Goal: Task Accomplishment & Management: Use online tool/utility

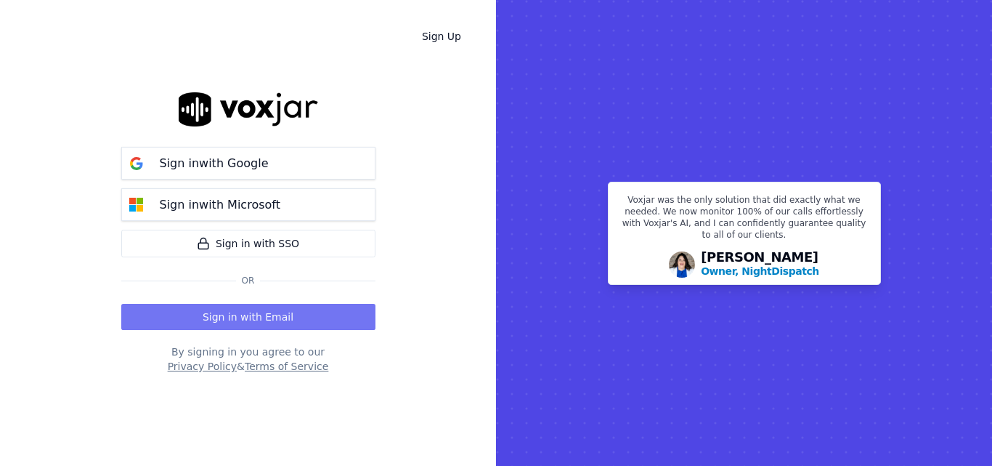
drag, startPoint x: 0, startPoint y: 0, endPoint x: 301, endPoint y: 309, distance: 431.5
click at [301, 309] on button "Sign in with Email" at bounding box center [248, 317] width 254 height 26
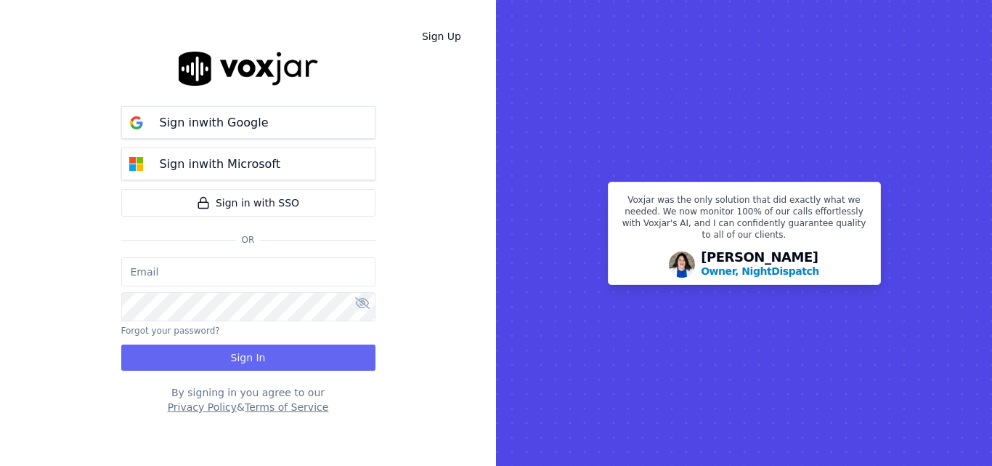
type input "sheila.decastro-new.baq@nwfg.net"
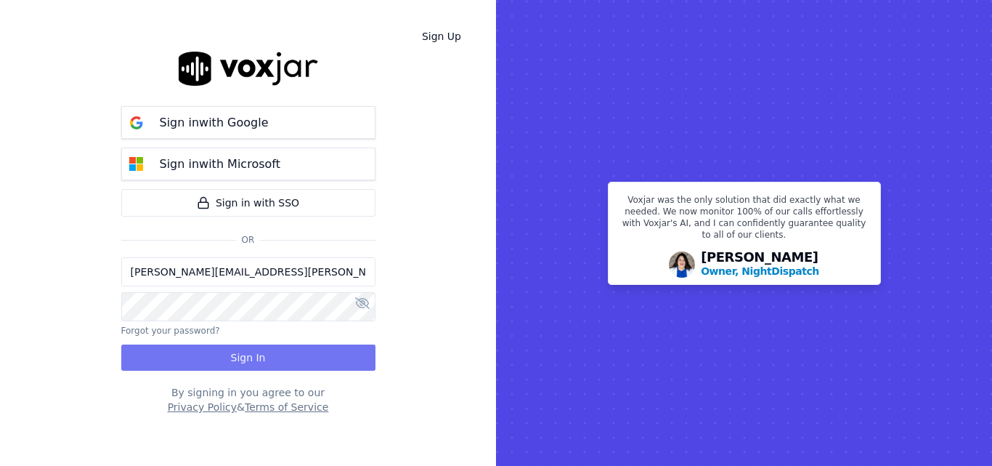
click at [301, 353] on button "Sign In" at bounding box center [248, 357] width 254 height 26
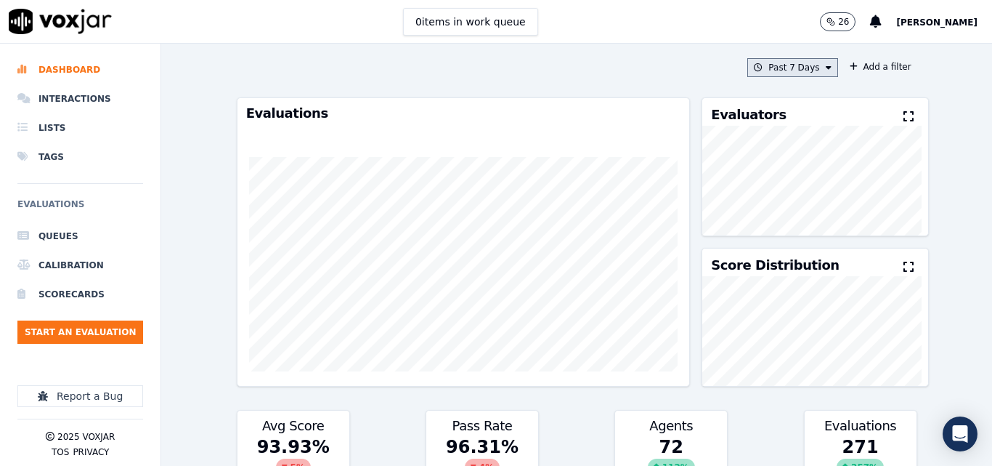
click at [807, 69] on button "Past 7 Days" at bounding box center [792, 67] width 90 height 19
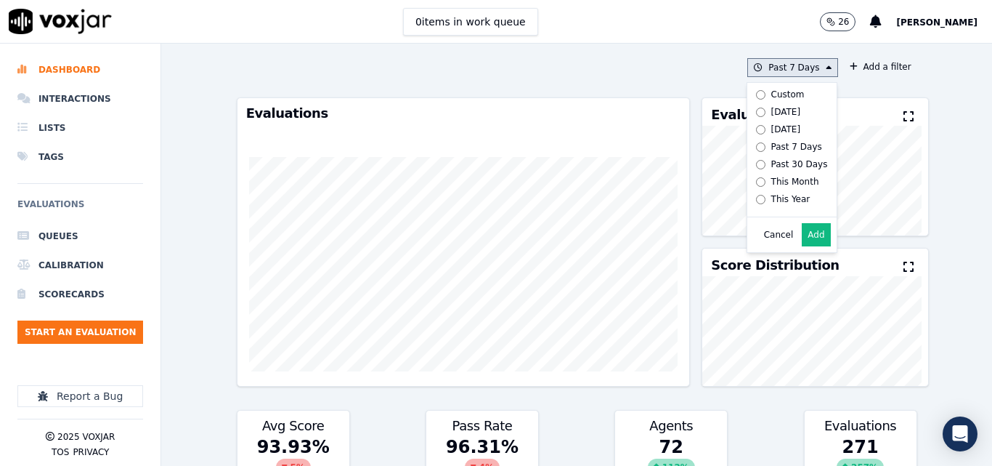
click at [771, 114] on div "[DATE]" at bounding box center [786, 112] width 30 height 12
click at [802, 243] on button "Add" at bounding box center [816, 234] width 28 height 23
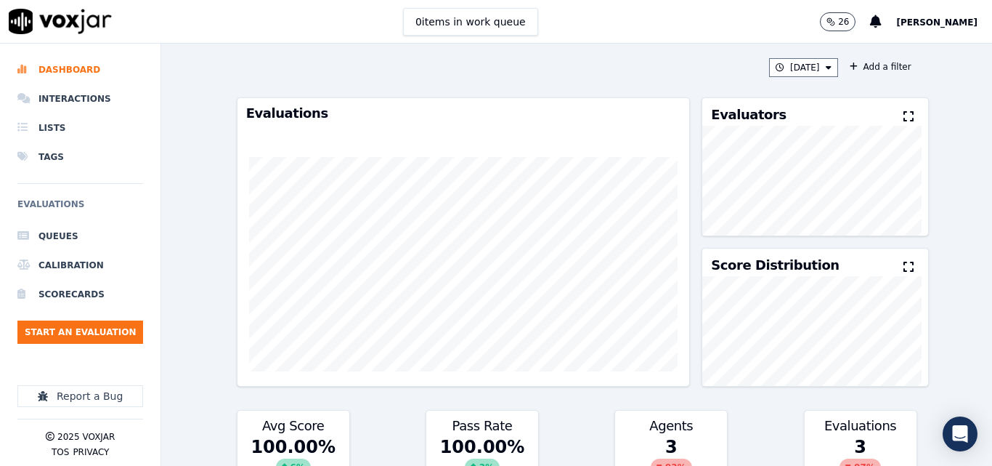
click at [904, 118] on icon at bounding box center [909, 116] width 10 height 12
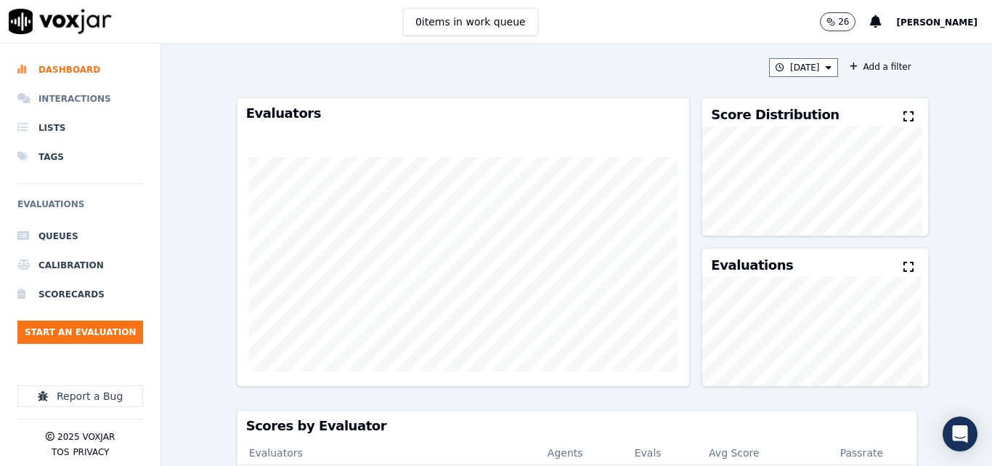
click at [87, 98] on li "Interactions" at bounding box center [80, 98] width 126 height 29
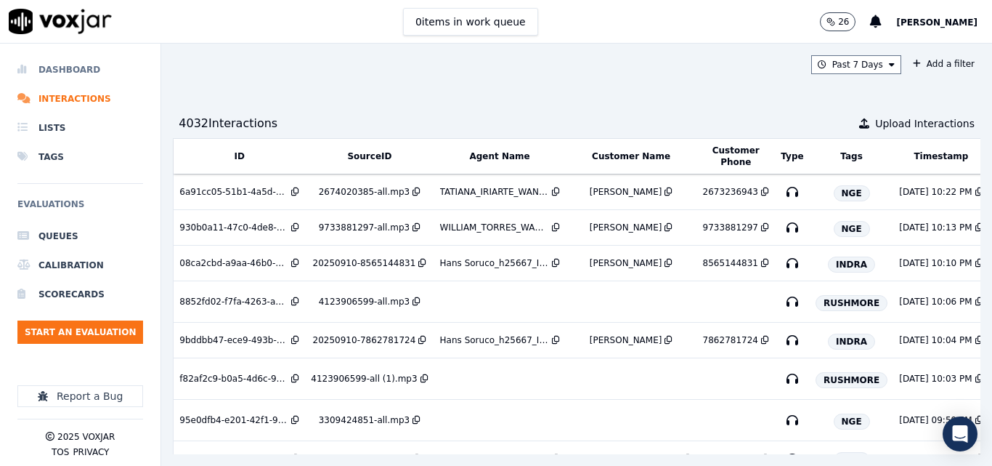
click at [66, 67] on li "Dashboard" at bounding box center [80, 69] width 126 height 29
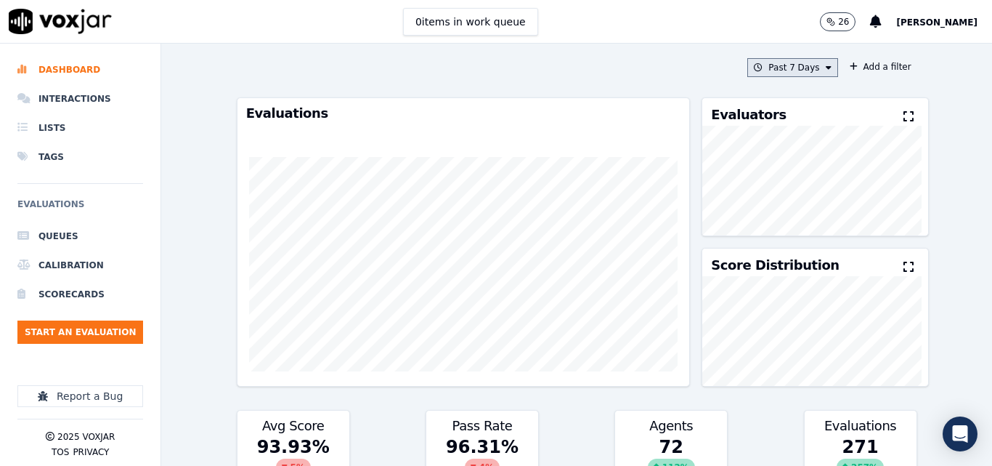
click at [765, 65] on button "Past 7 Days" at bounding box center [792, 67] width 90 height 19
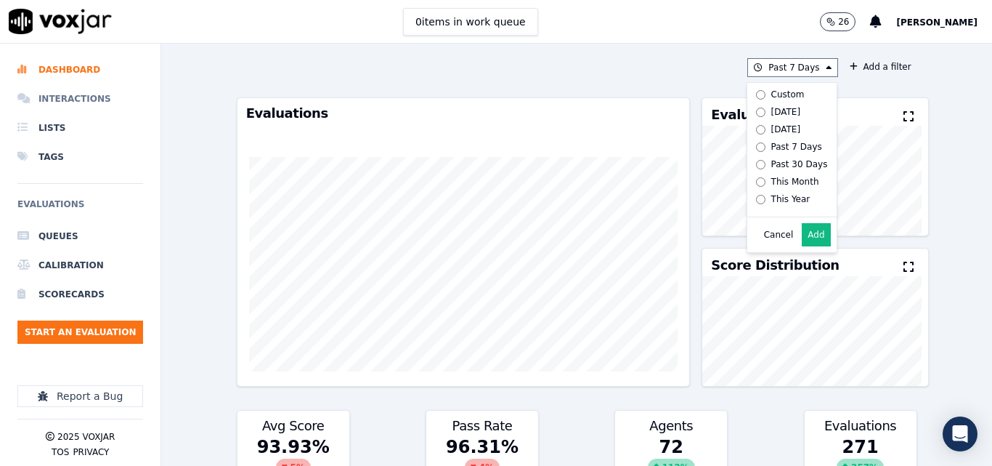
click at [85, 105] on li "Interactions" at bounding box center [80, 98] width 126 height 29
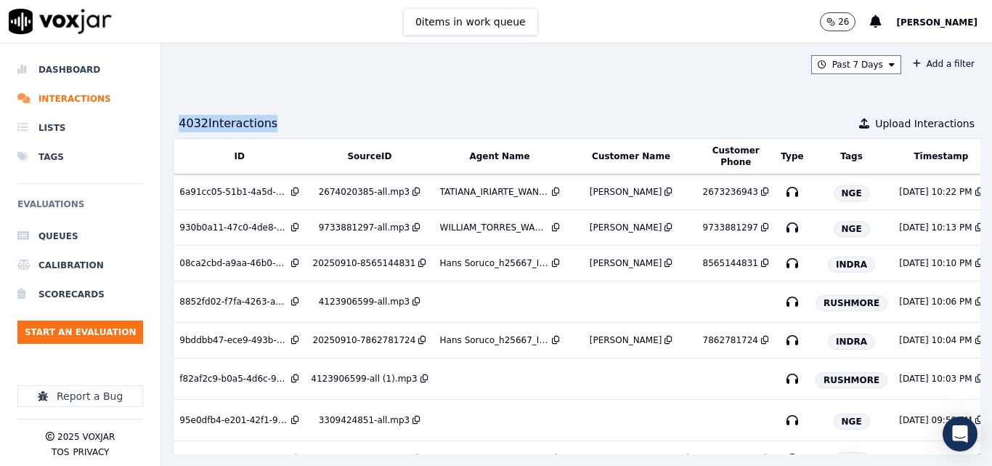
drag, startPoint x: 176, startPoint y: 117, endPoint x: 274, endPoint y: 122, distance: 98.2
click at [274, 122] on div "4032 Interaction s Upload Interactions" at bounding box center [577, 123] width 808 height 29
click at [285, 119] on div "4032 Interaction s Upload Interactions" at bounding box center [577, 123] width 808 height 29
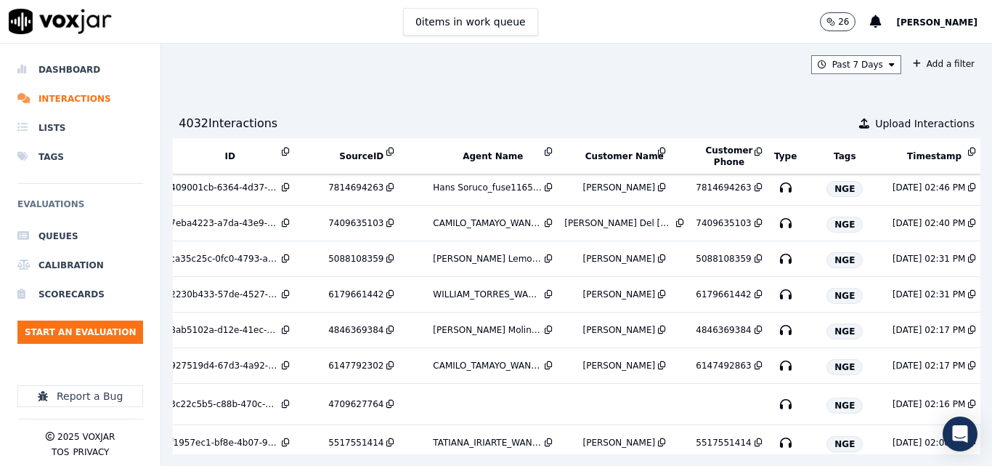
scroll to position [1604, 0]
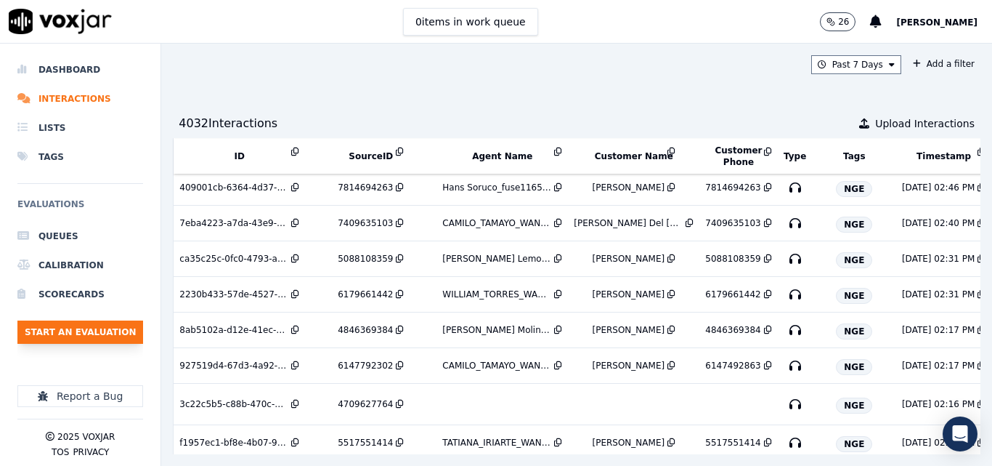
click at [81, 322] on button "Start an Evaluation" at bounding box center [80, 331] width 126 height 23
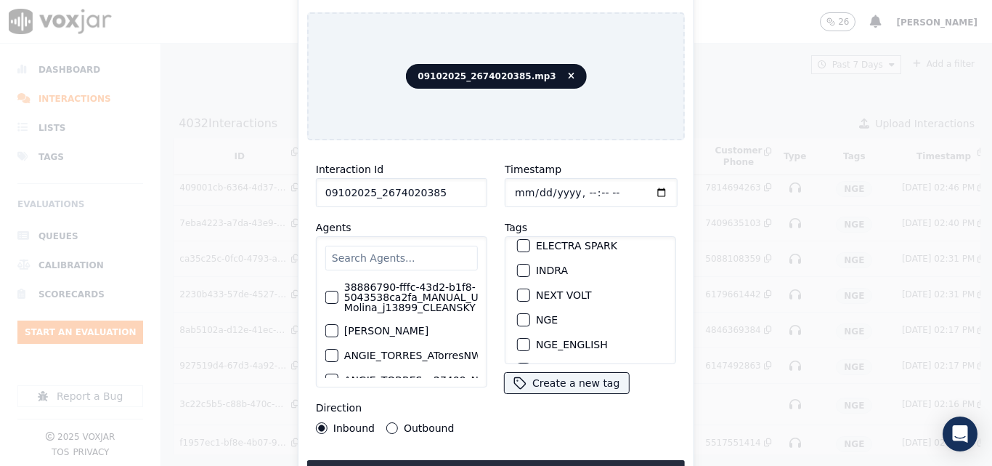
scroll to position [145, 0]
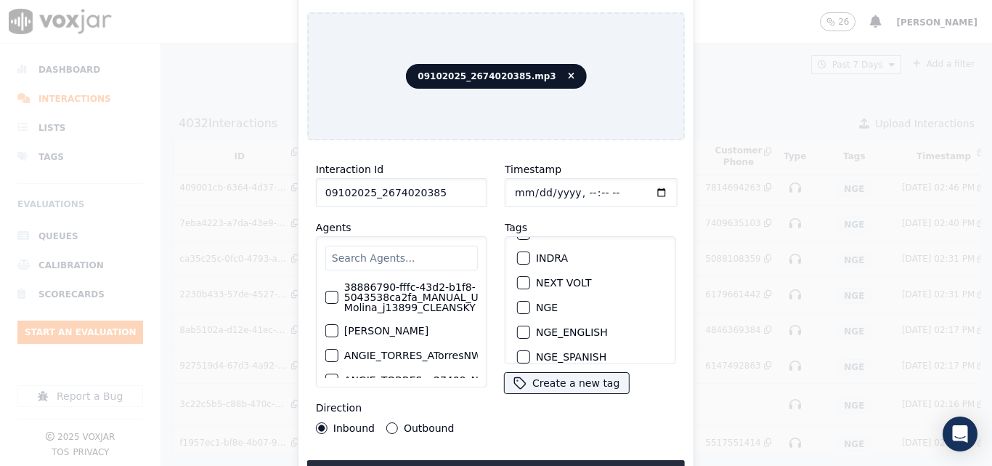
type input "09102025_2674020385"
click at [518, 255] on div "button" at bounding box center [523, 258] width 10 height 10
click at [521, 253] on icon "button" at bounding box center [523, 257] width 9 height 9
click at [511, 302] on div "NGE" at bounding box center [590, 307] width 158 height 25
click at [518, 304] on div "button" at bounding box center [523, 307] width 10 height 10
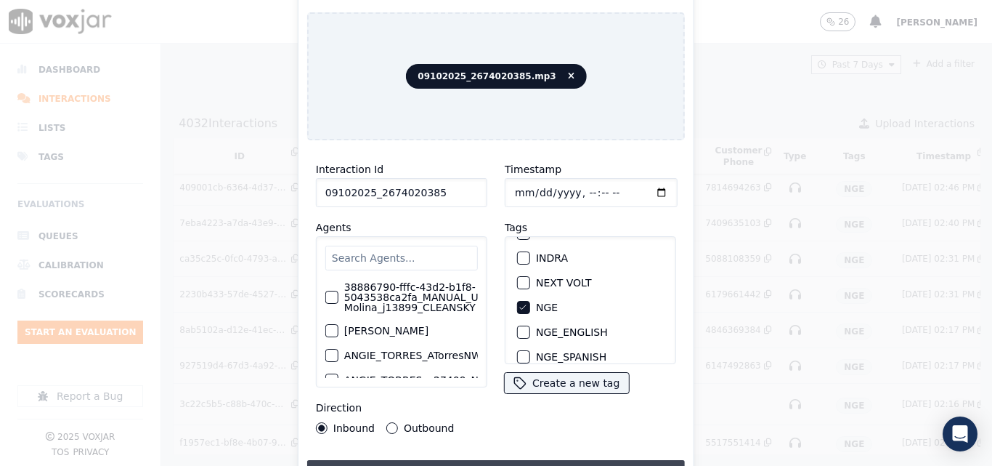
click at [477, 460] on button "Upload interaction to start evaluation" at bounding box center [496, 473] width 378 height 26
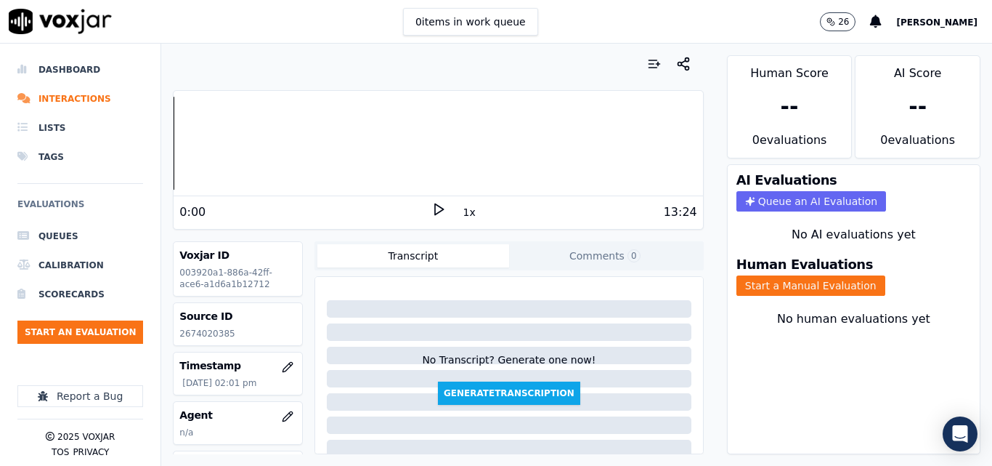
click at [433, 210] on icon at bounding box center [438, 209] width 15 height 15
click at [932, 361] on div "No human evaluations yet" at bounding box center [853, 336] width 229 height 52
click at [431, 210] on icon at bounding box center [438, 209] width 15 height 15
click at [211, 330] on p "2674020385" at bounding box center [237, 334] width 117 height 12
click at [210, 330] on p "2674020385" at bounding box center [237, 334] width 117 height 12
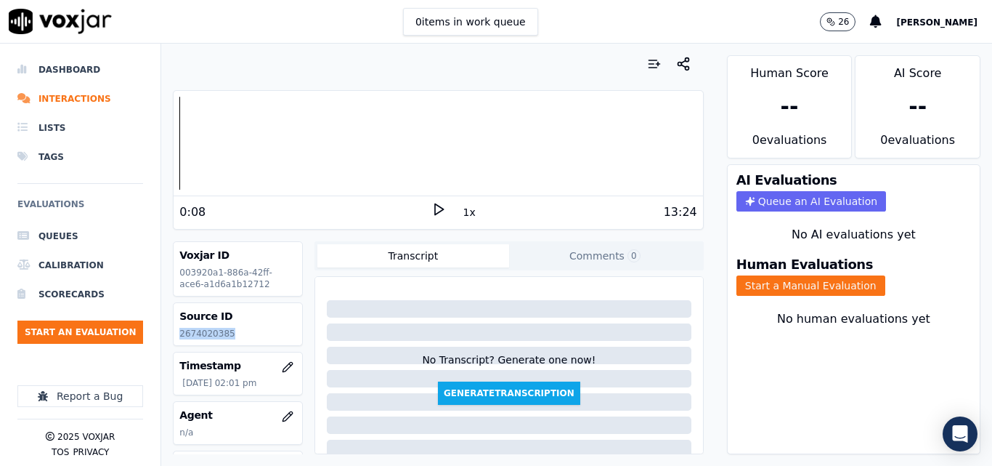
copy p "2674020385"
click at [422, 207] on div "0:08" at bounding box center [304, 211] width 251 height 17
click at [435, 208] on polygon at bounding box center [439, 209] width 9 height 11
click at [196, 137] on div at bounding box center [438, 143] width 529 height 93
click at [690, 292] on div "Your browser does not support the audio element. 0:46 1x 13:24 Voxjar ID 003920…" at bounding box center [437, 255] width 553 height 422
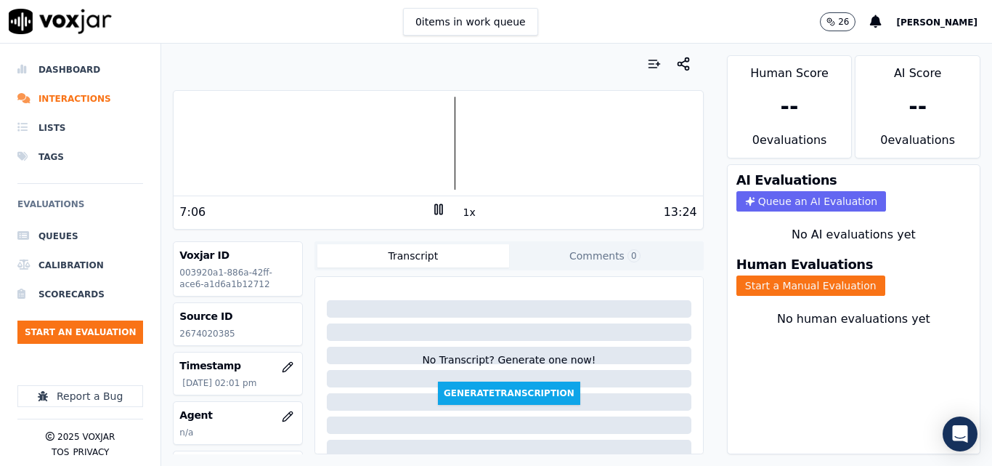
click at [435, 208] on rect at bounding box center [436, 208] width 2 height 9
click at [837, 280] on button "Start a Manual Evaluation" at bounding box center [811, 285] width 149 height 20
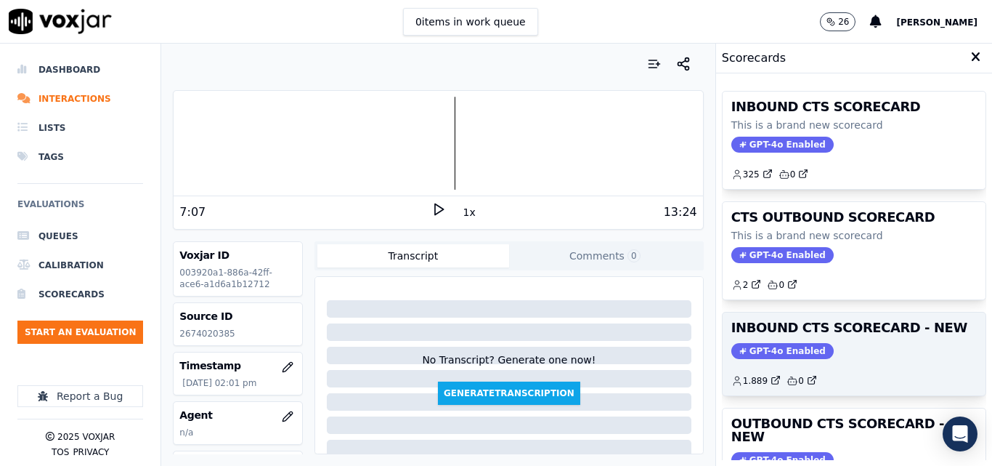
click at [816, 325] on h3 "INBOUND CTS SCORECARD - NEW" at bounding box center [854, 327] width 246 height 13
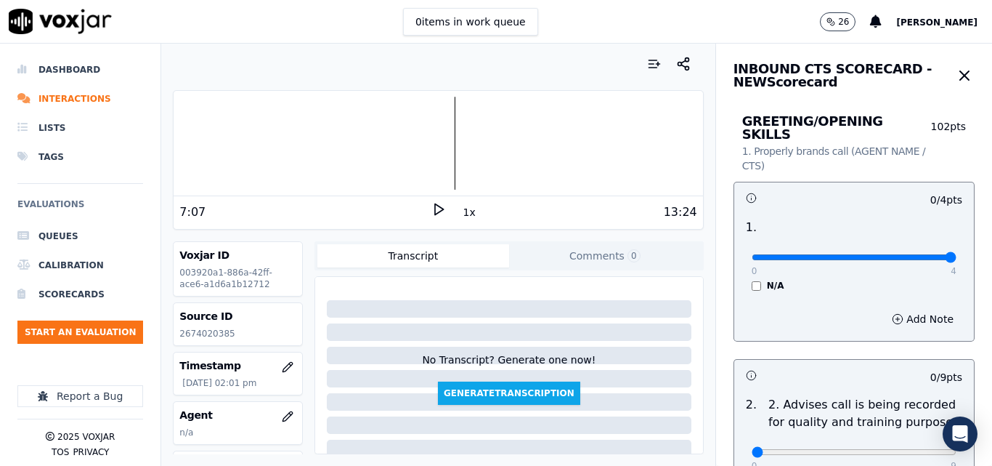
type input "4"
click at [909, 254] on input "range" at bounding box center [854, 257] width 205 height 6
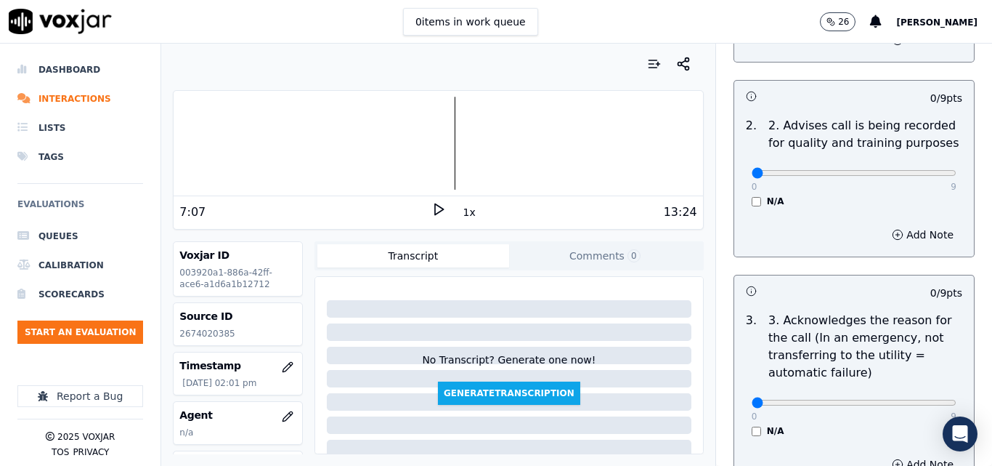
scroll to position [291, 0]
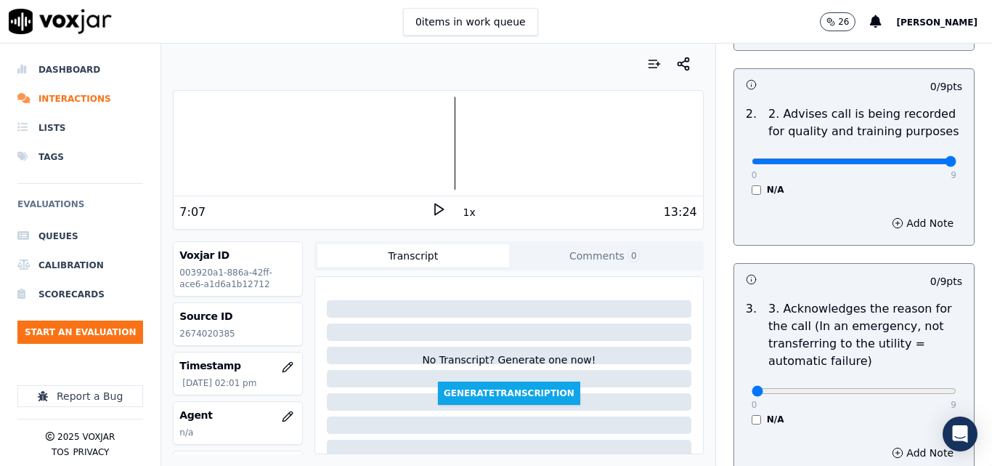
type input "9"
click at [918, 158] on input "range" at bounding box center [854, 161] width 205 height 6
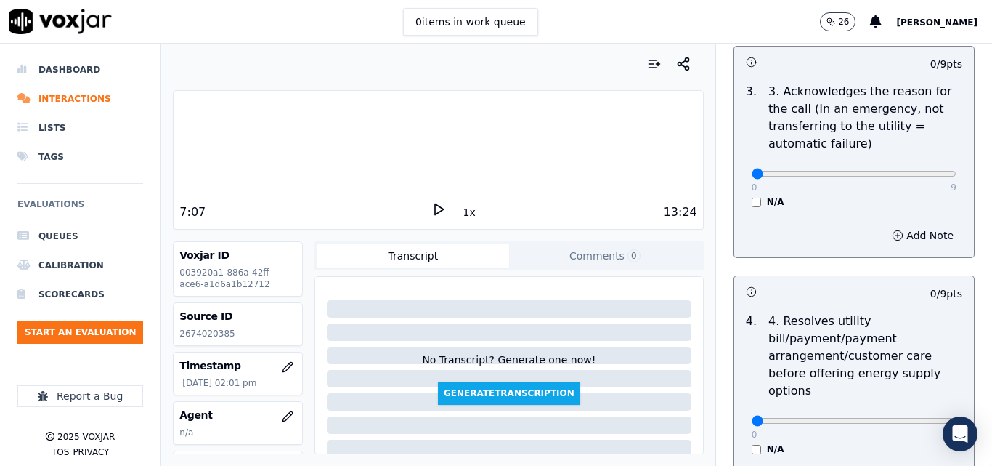
scroll to position [508, 0]
type input "9"
click at [914, 170] on input "range" at bounding box center [854, 173] width 205 height 6
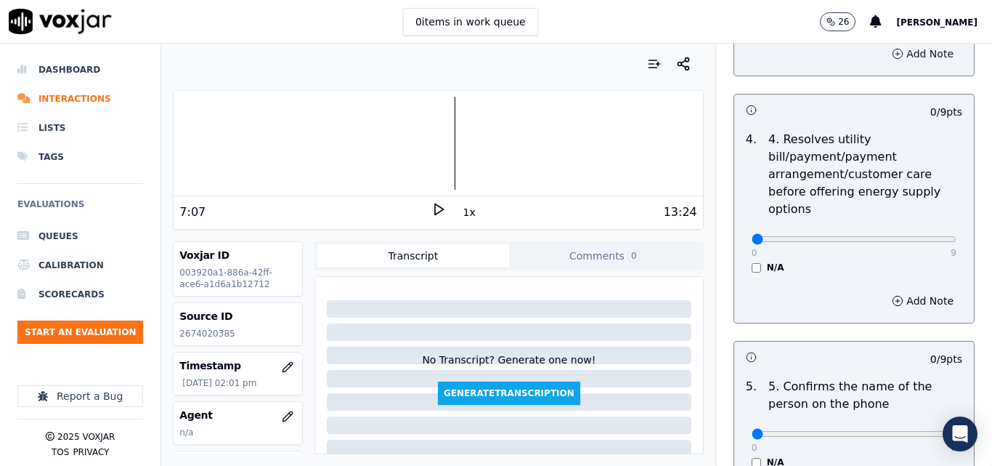
scroll to position [726, 0]
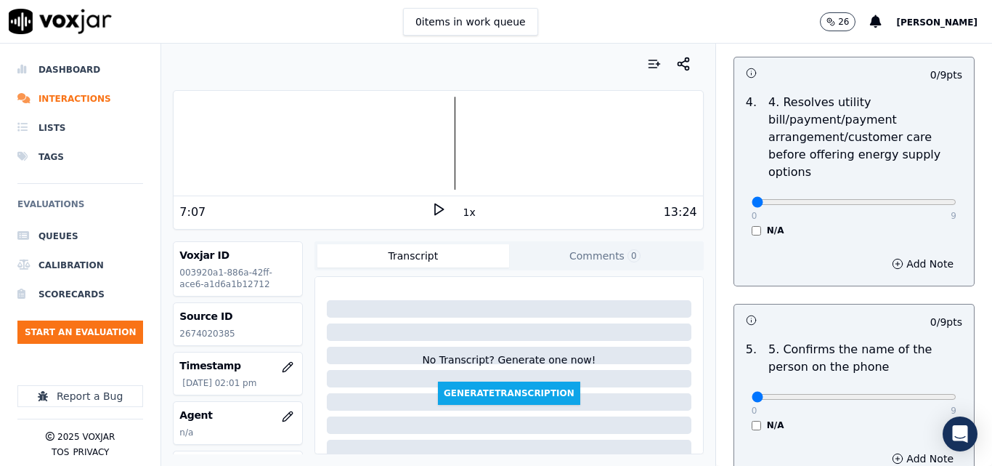
click at [752, 224] on div "N/A" at bounding box center [854, 230] width 205 height 12
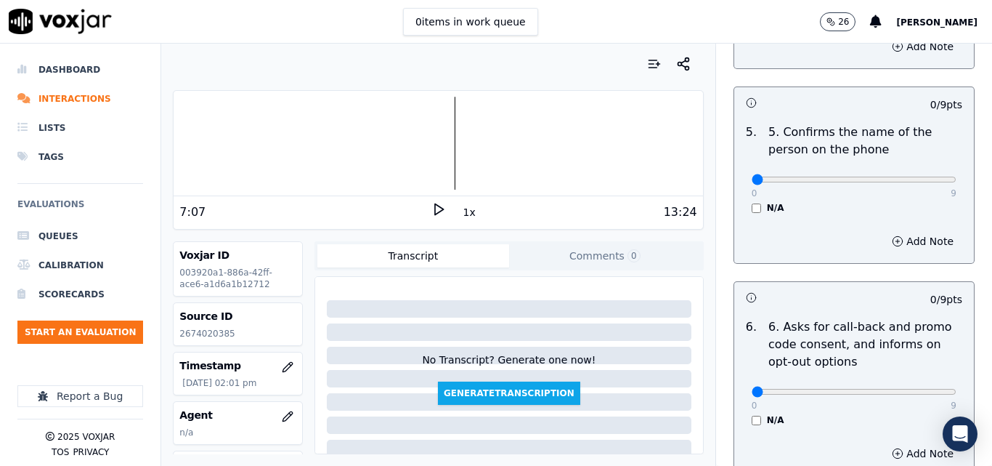
scroll to position [944, 0]
type input "9"
click at [917, 176] on input "range" at bounding box center [854, 179] width 205 height 6
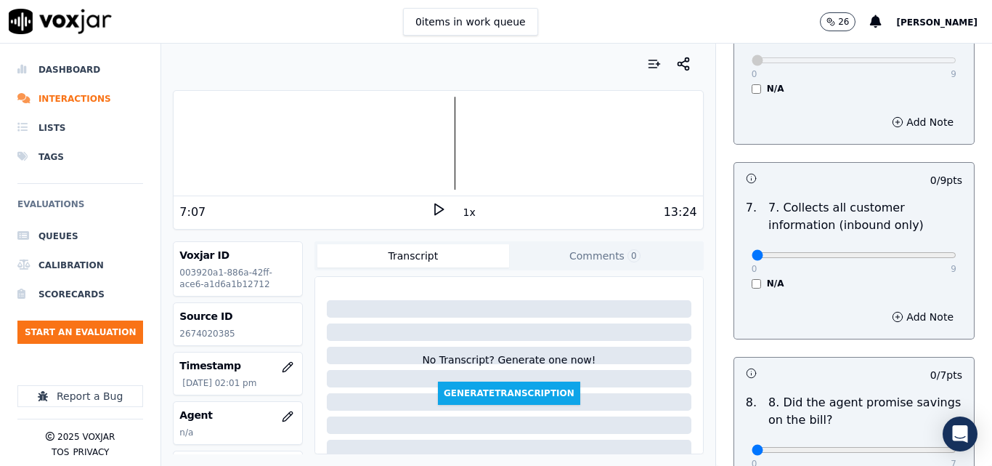
scroll to position [1307, 0]
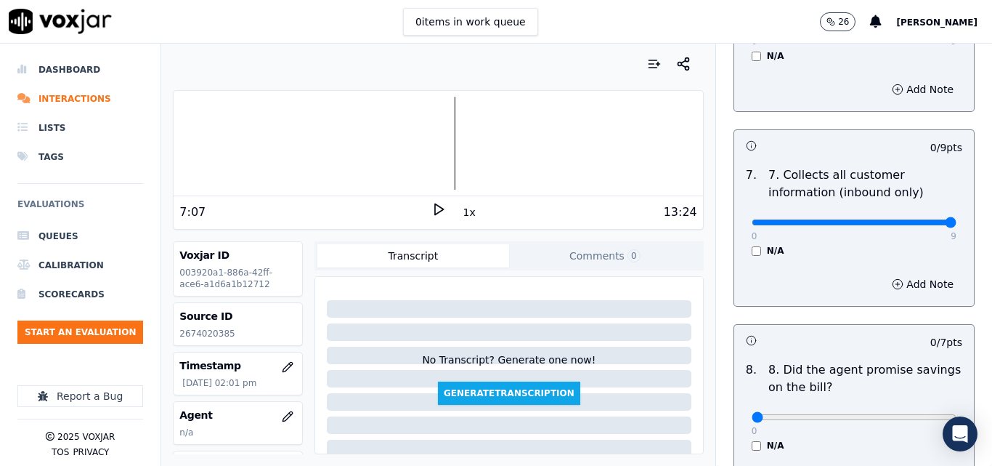
type input "9"
click at [917, 219] on input "range" at bounding box center [854, 222] width 205 height 6
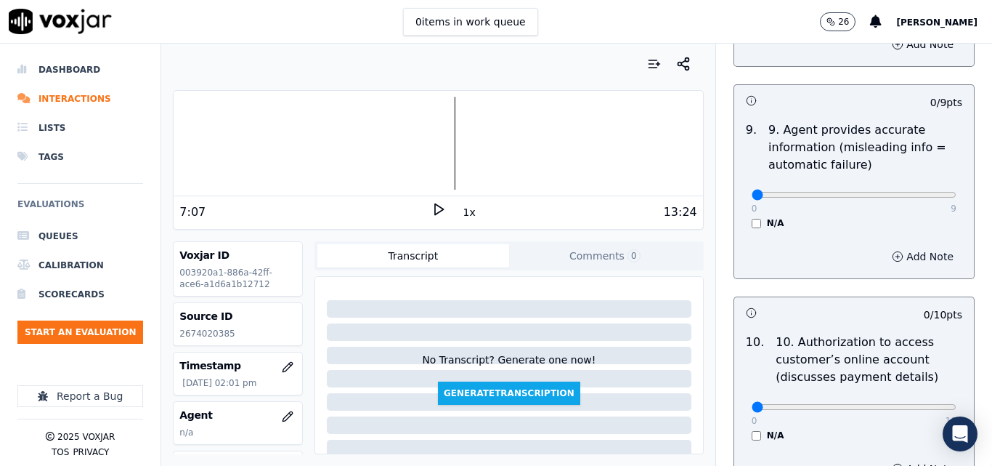
scroll to position [1743, 0]
type input "9"
click at [913, 190] on input "range" at bounding box center [854, 193] width 205 height 6
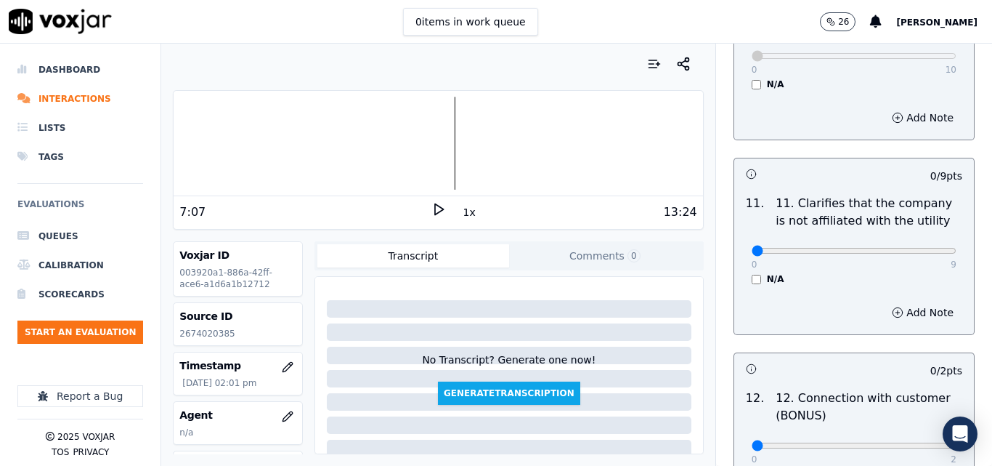
scroll to position [2106, 0]
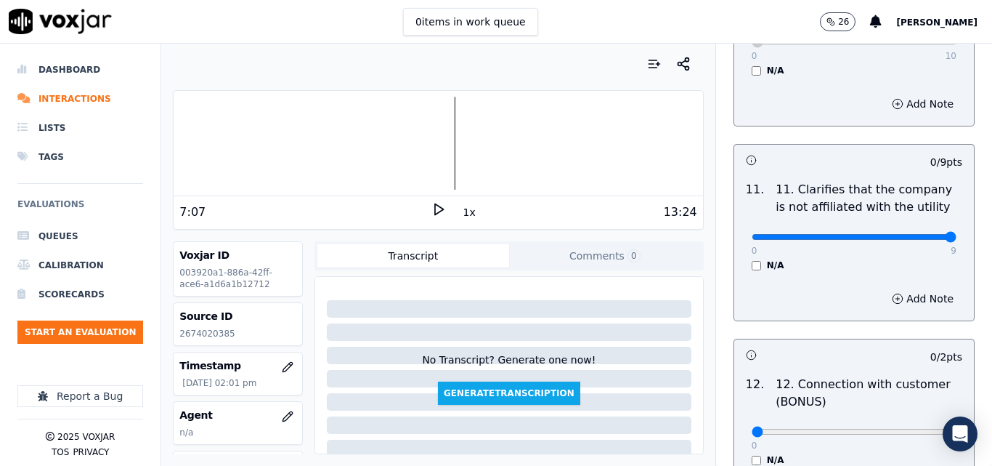
type input "9"
click at [917, 234] on input "range" at bounding box center [854, 237] width 205 height 6
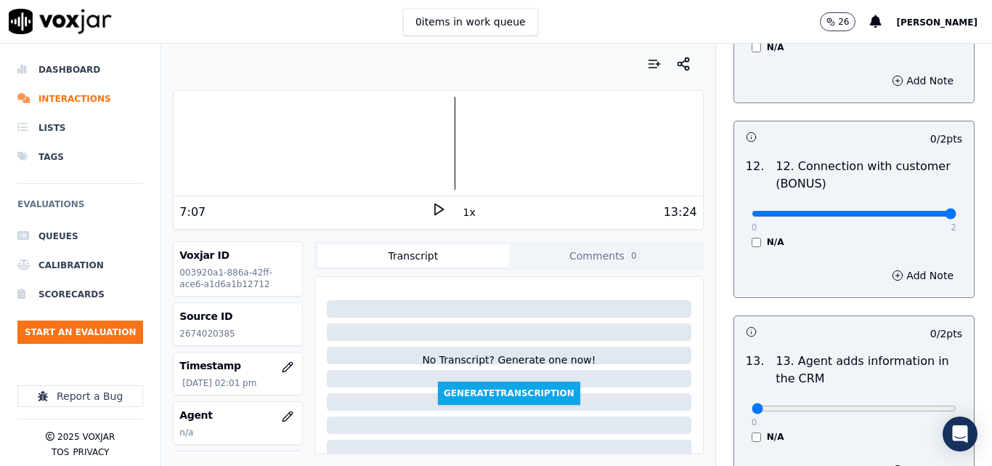
type input "2"
click at [923, 211] on input "range" at bounding box center [854, 214] width 205 height 6
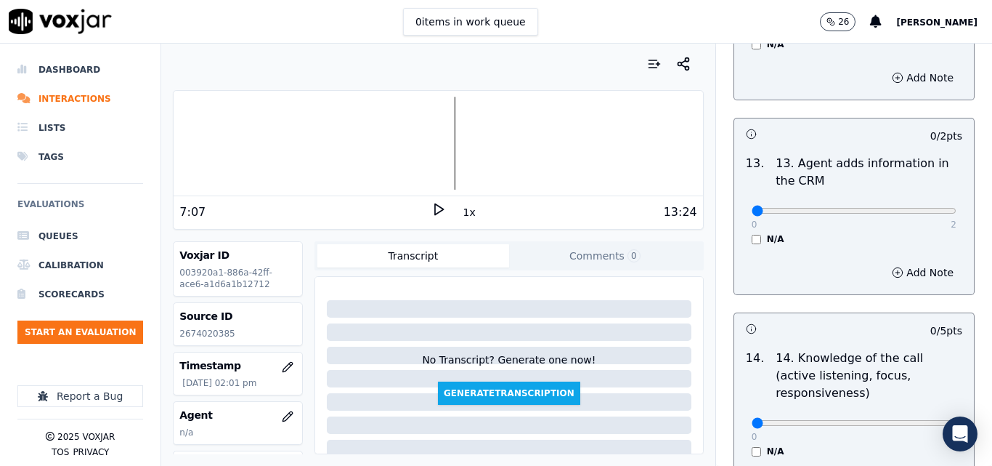
scroll to position [2542, 0]
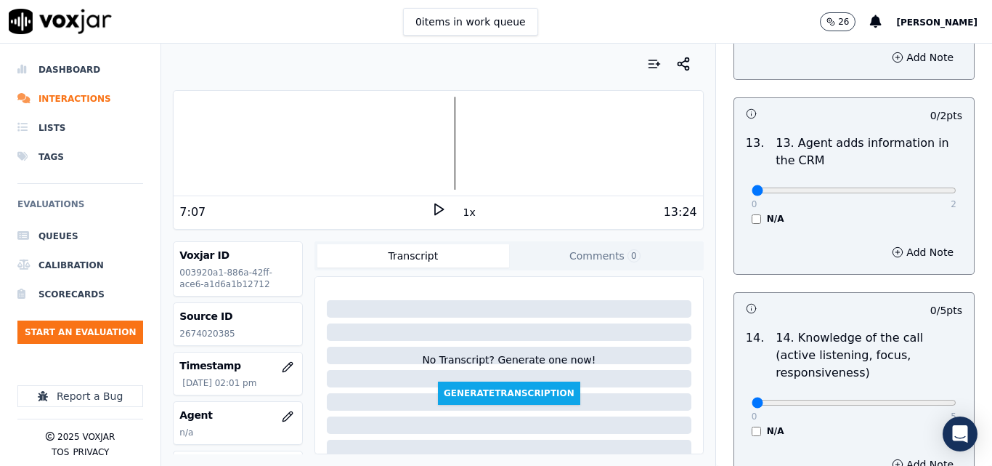
click at [918, 181] on div "0 2" at bounding box center [854, 189] width 205 height 17
type input "2"
click at [912, 187] on input "range" at bounding box center [854, 190] width 205 height 6
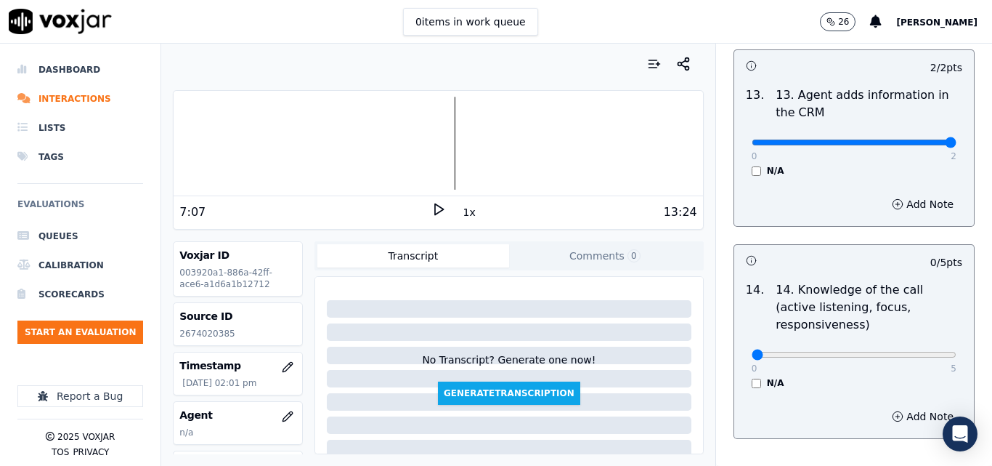
scroll to position [2653, 0]
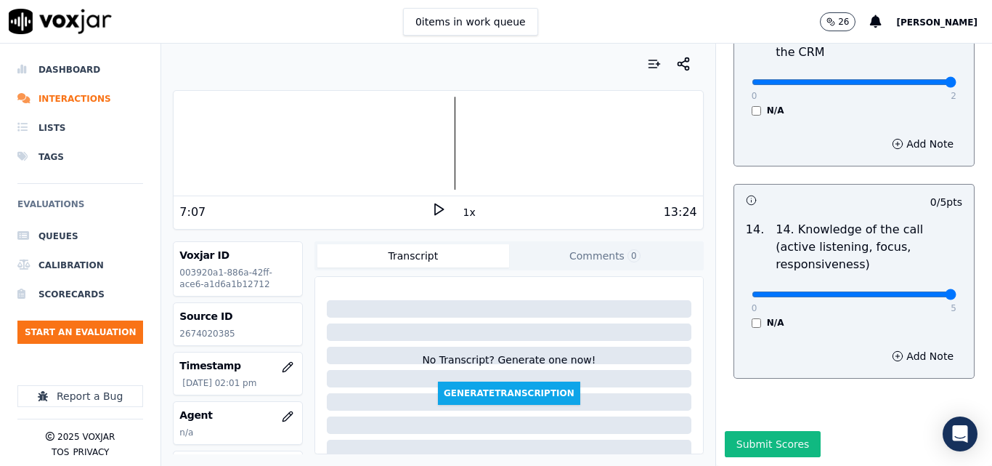
type input "5"
click at [910, 291] on input "range" at bounding box center [854, 294] width 205 height 6
click at [752, 431] on div "Submit Scores" at bounding box center [854, 448] width 276 height 35
click at [755, 431] on button "Submit Scores" at bounding box center [773, 444] width 97 height 26
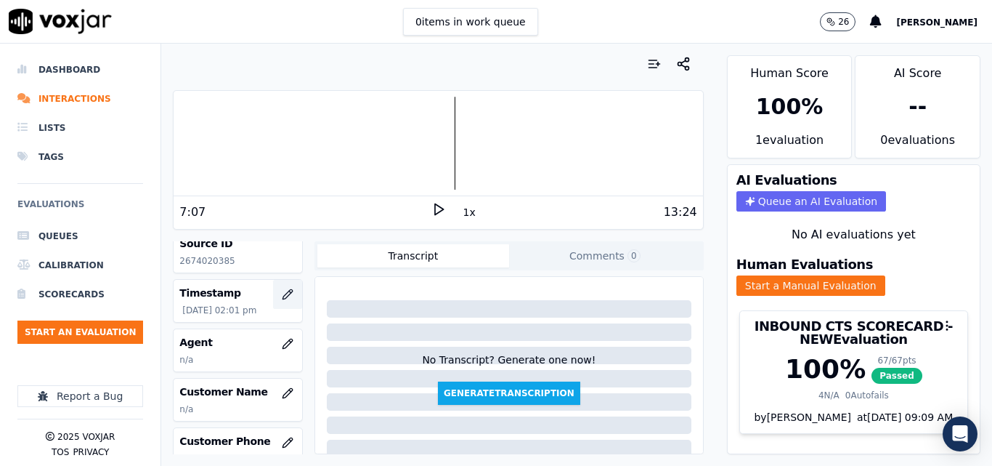
scroll to position [145, 0]
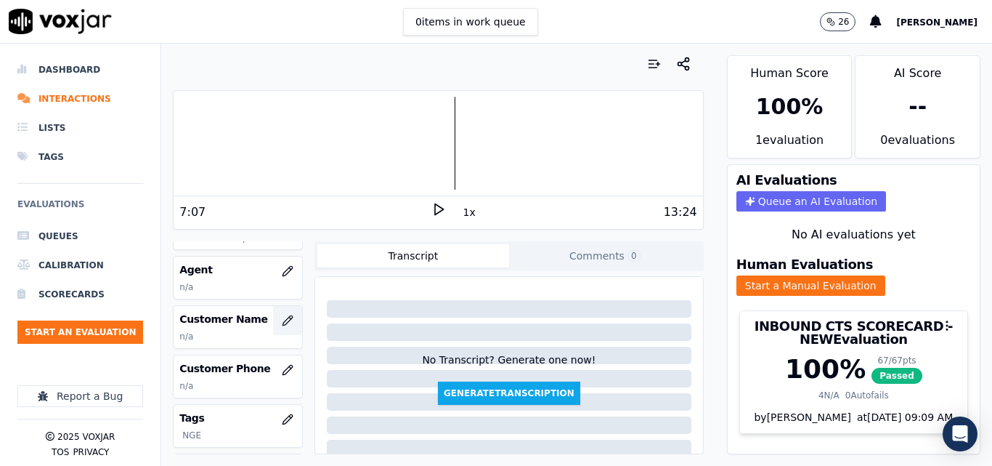
click at [283, 325] on icon "button" at bounding box center [287, 319] width 9 height 9
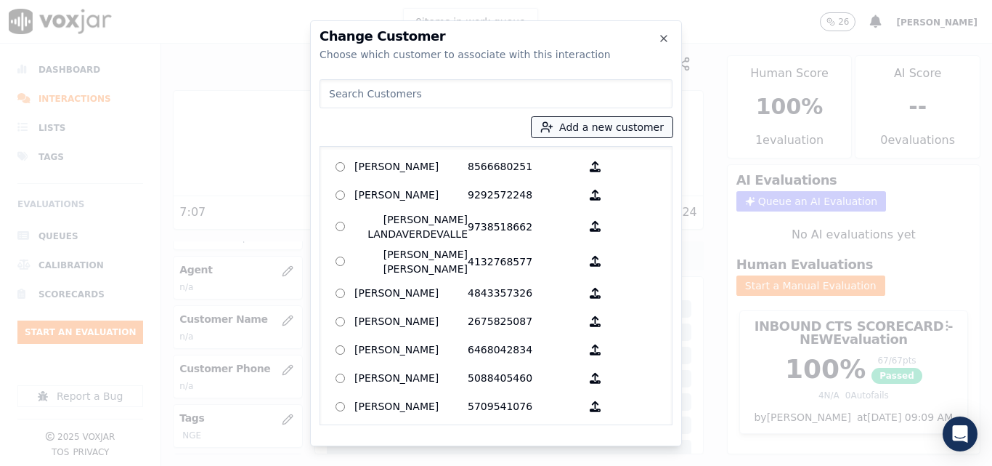
click at [582, 118] on button "Add a new customer" at bounding box center [602, 127] width 141 height 20
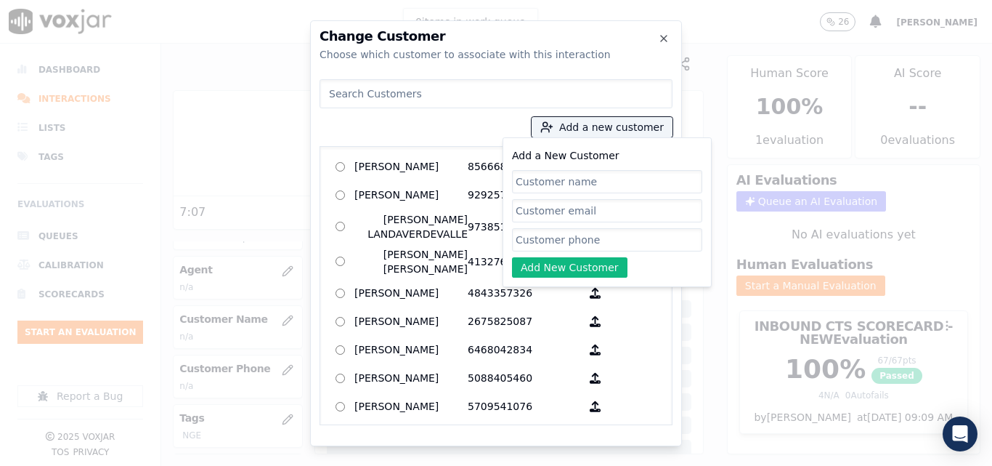
click at [588, 176] on input "Add a New Customer" at bounding box center [607, 181] width 190 height 23
type input "[PERSON_NAME]"
click at [548, 241] on input "Add a New Customer" at bounding box center [607, 239] width 190 height 23
click at [735, 34] on div at bounding box center [496, 233] width 992 height 466
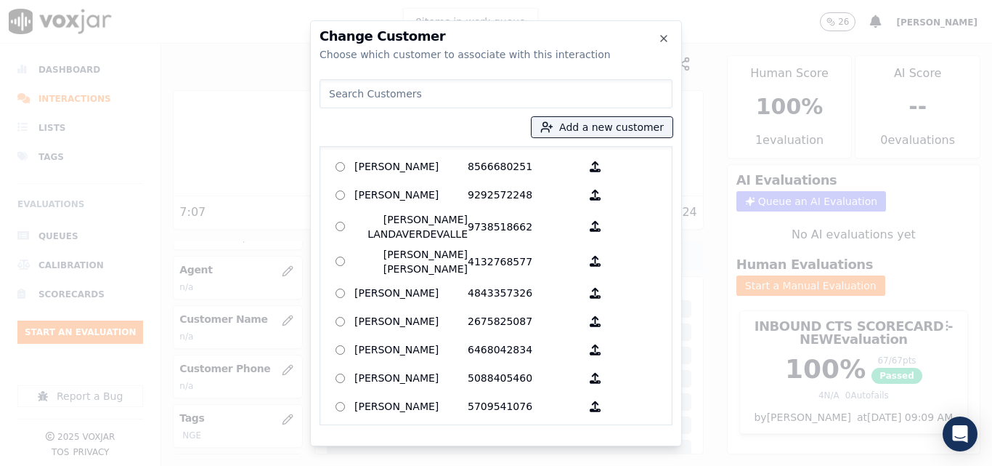
click at [764, 7] on div at bounding box center [496, 233] width 992 height 466
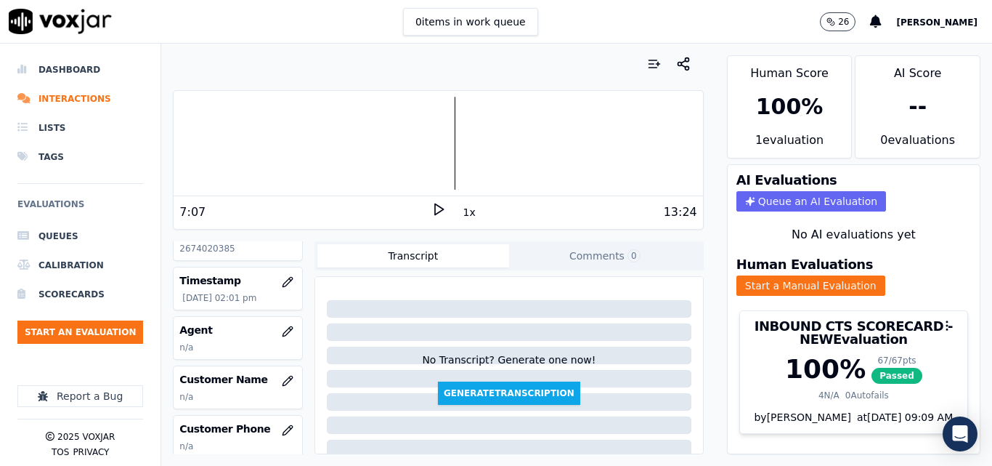
scroll to position [218, 0]
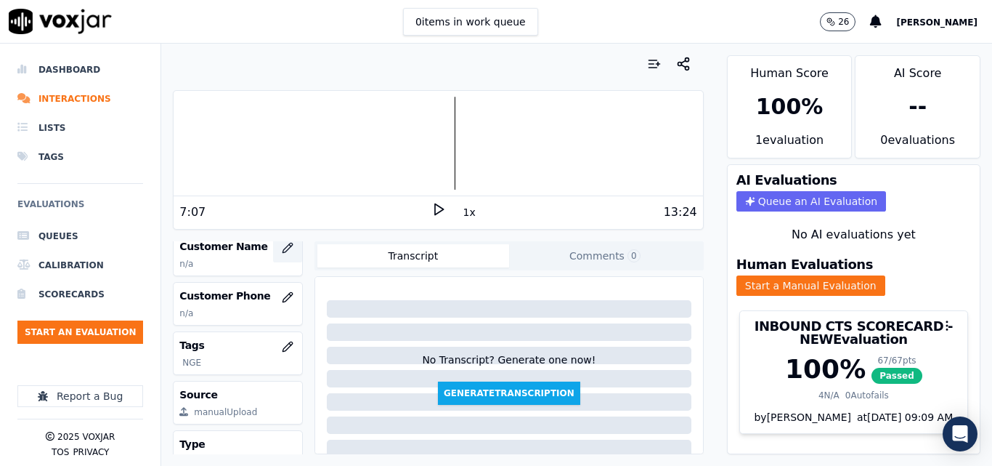
click at [283, 248] on icon "button" at bounding box center [287, 247] width 9 height 9
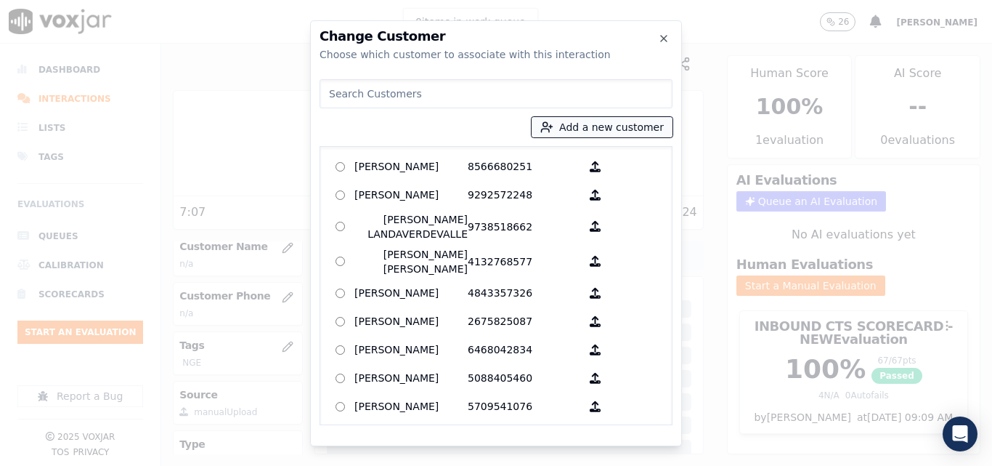
click at [608, 125] on button "Add a new customer" at bounding box center [602, 127] width 141 height 20
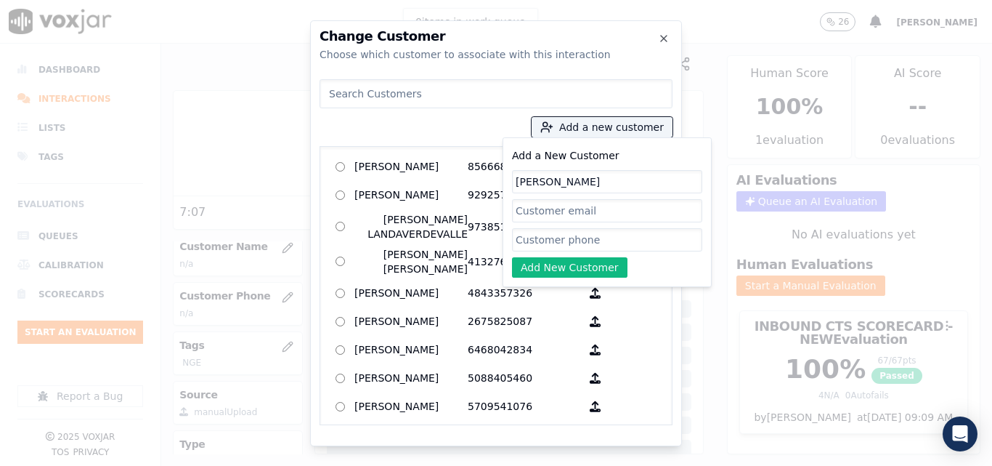
click at [588, 235] on input "Add a New Customer" at bounding box center [607, 239] width 190 height 23
click at [537, 237] on input "Add a New Customer" at bounding box center [607, 239] width 190 height 23
paste input "2674020385"
type input "2674020385"
click at [524, 274] on button "Add New Customer" at bounding box center [569, 267] width 115 height 20
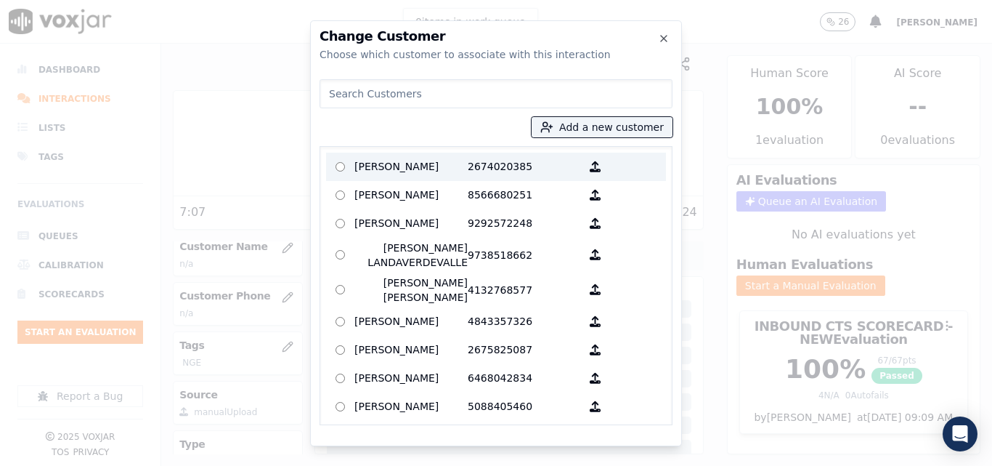
click at [423, 176] on p "[PERSON_NAME]" at bounding box center [410, 166] width 113 height 23
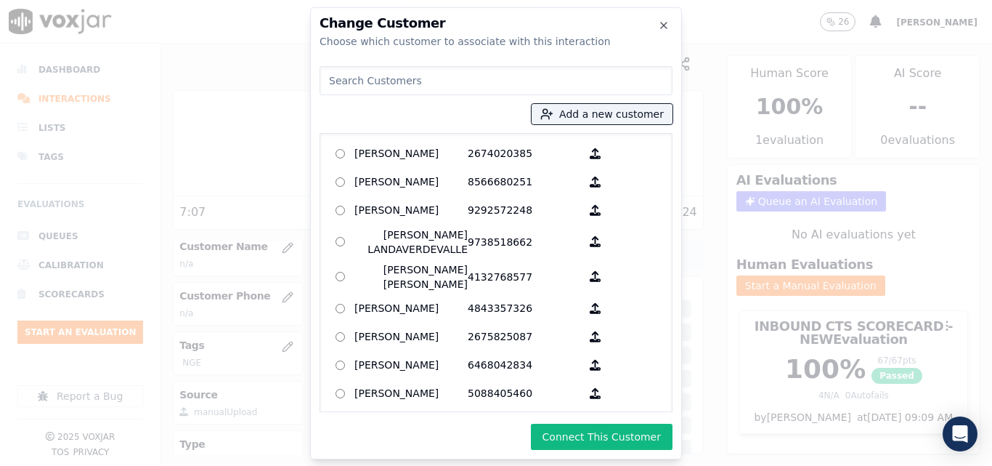
click at [644, 440] on button "Connect This Customer" at bounding box center [602, 436] width 142 height 26
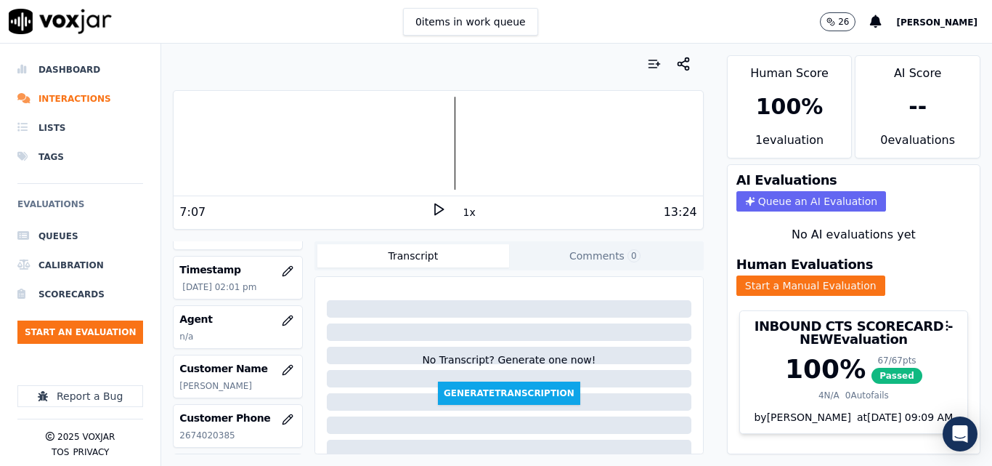
scroll to position [73, 0]
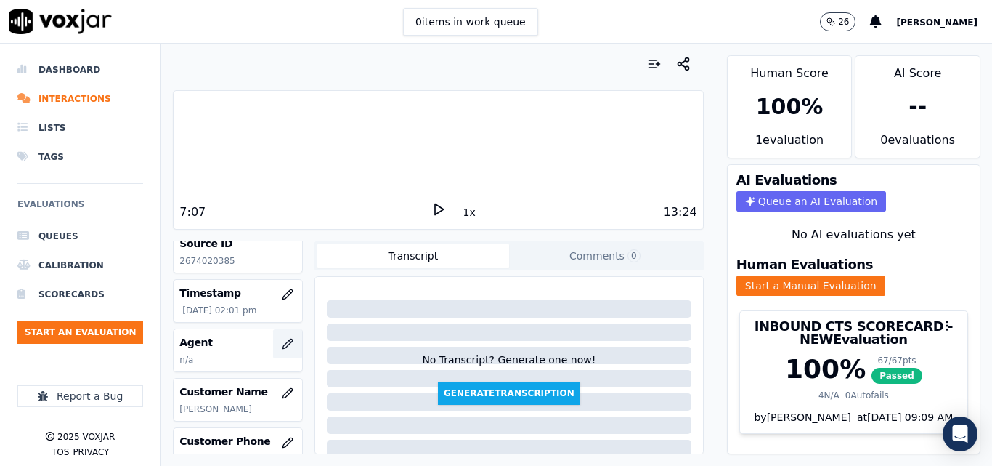
click at [282, 341] on icon "button" at bounding box center [288, 344] width 12 height 12
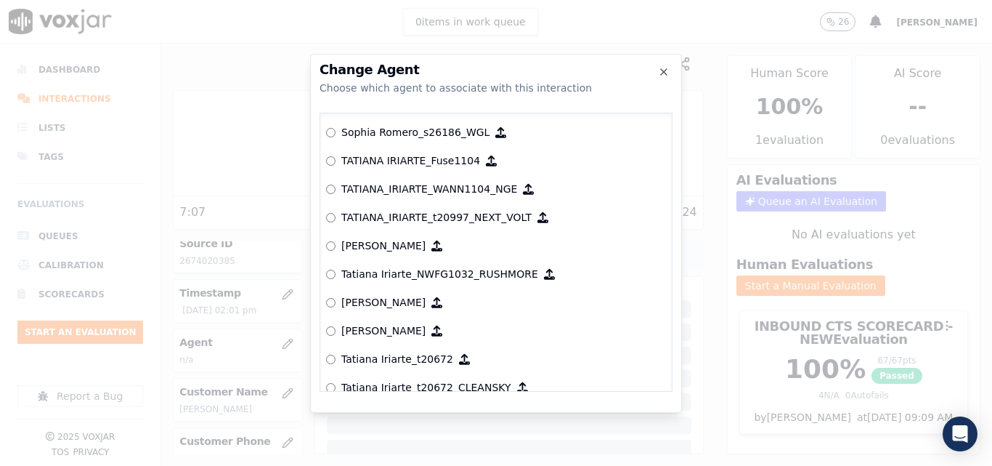
scroll to position [6862, 0]
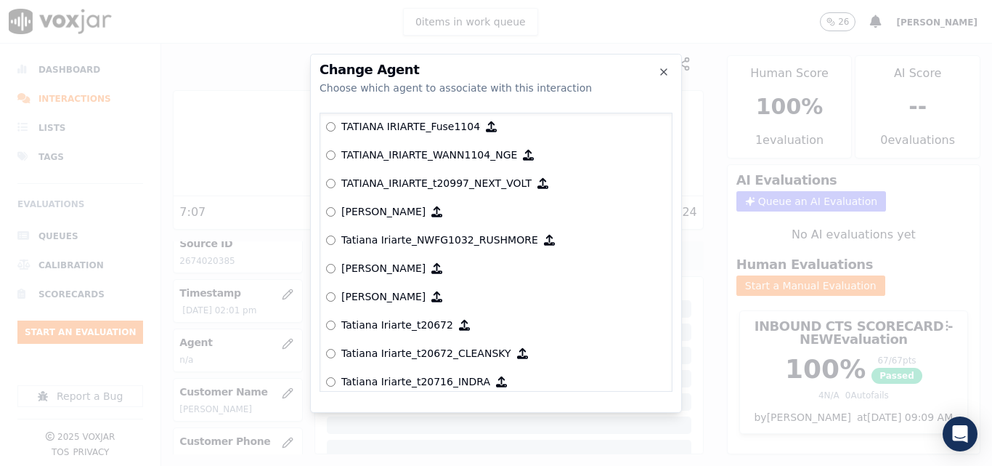
click at [352, 155] on p "TATIANA_IRIARTE_WANN1104_NGE" at bounding box center [429, 154] width 176 height 15
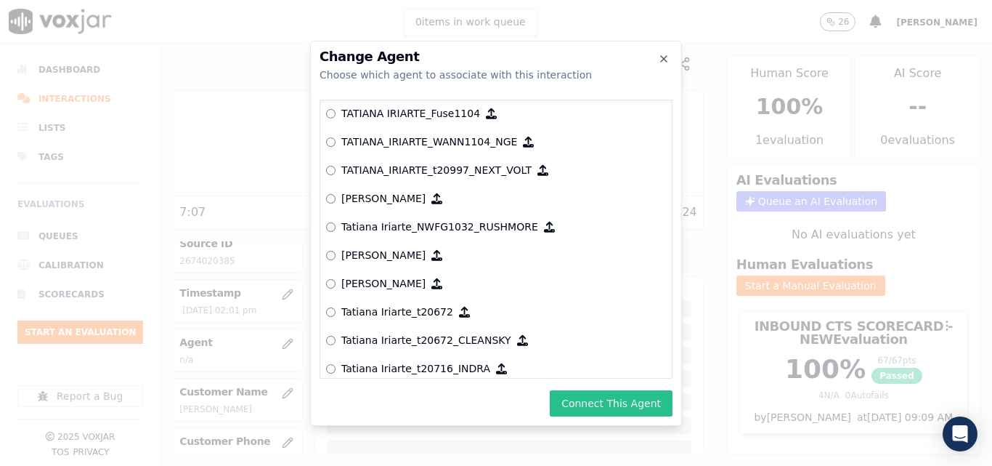
click at [616, 391] on button "Connect This Agent" at bounding box center [611, 403] width 123 height 26
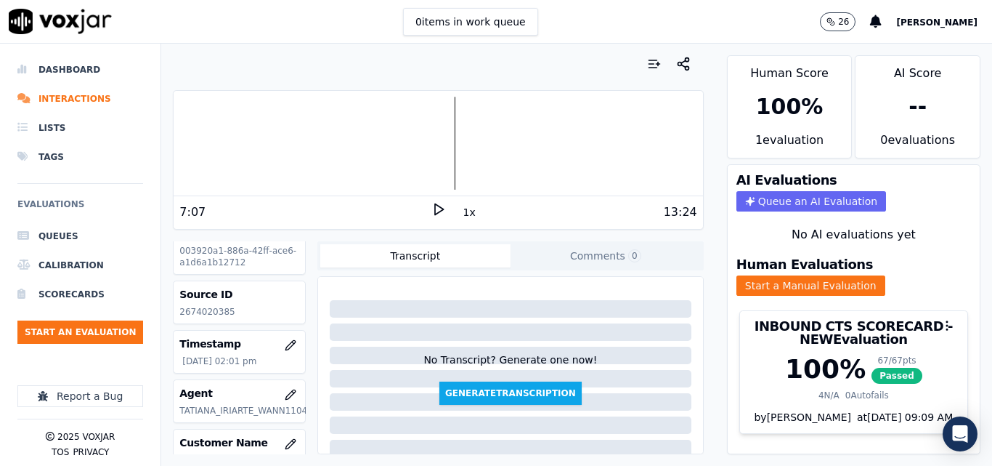
scroll to position [0, 0]
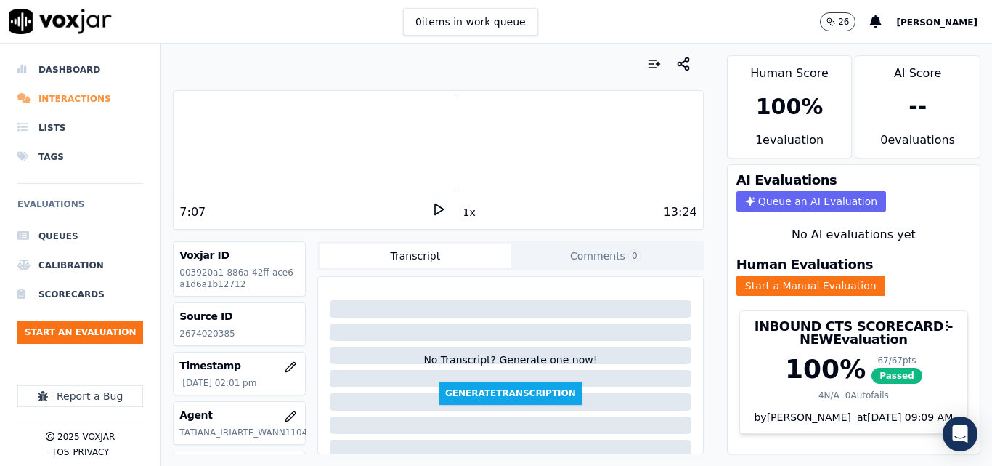
click at [73, 102] on li "Interactions" at bounding box center [80, 98] width 126 height 29
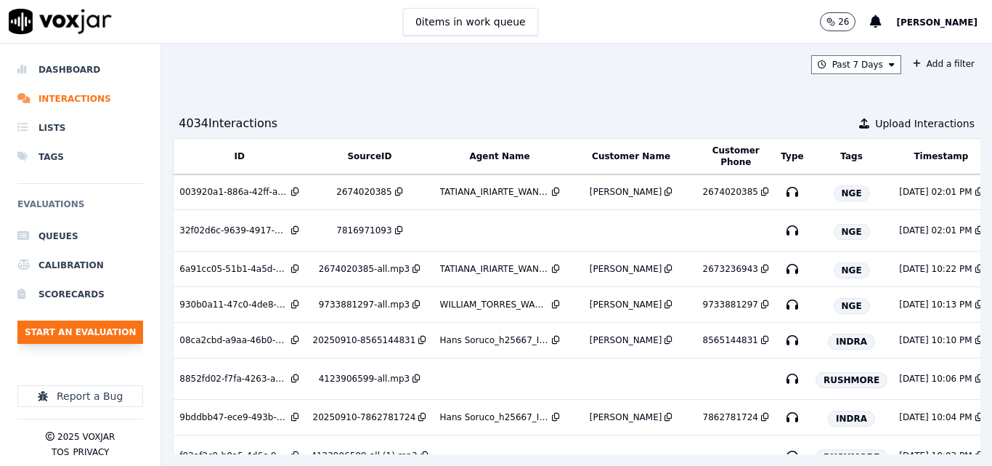
click at [90, 323] on button "Start an Evaluation" at bounding box center [80, 331] width 126 height 23
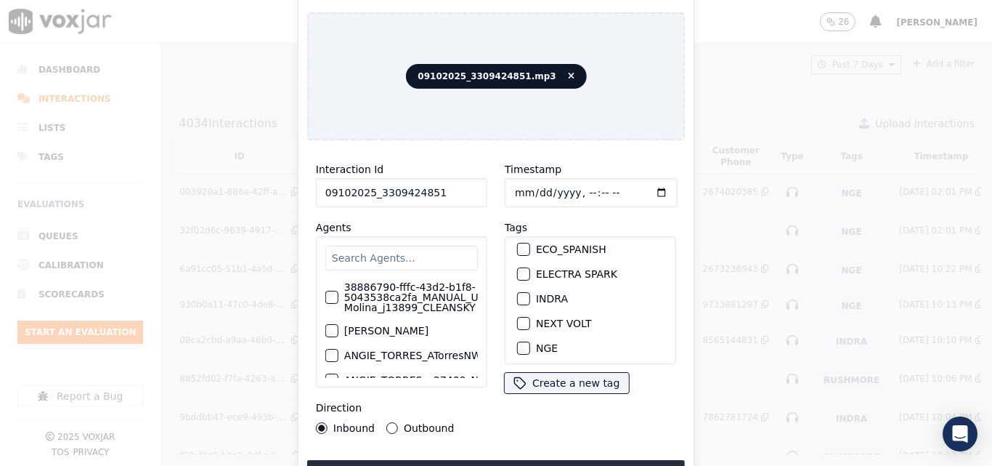
scroll to position [145, 0]
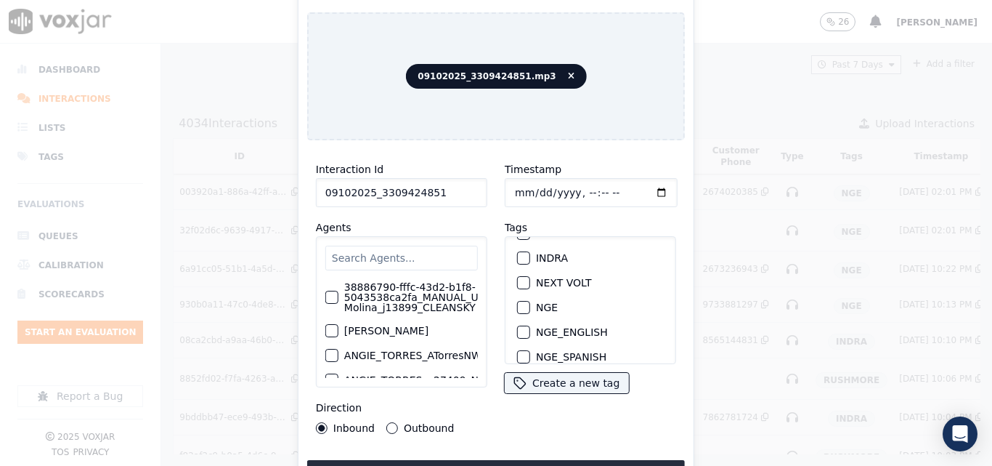
type input "09102025_3309424851"
click at [522, 305] on div "button" at bounding box center [523, 307] width 10 height 10
click at [522, 460] on button "Upload interaction to start evaluation" at bounding box center [496, 473] width 378 height 26
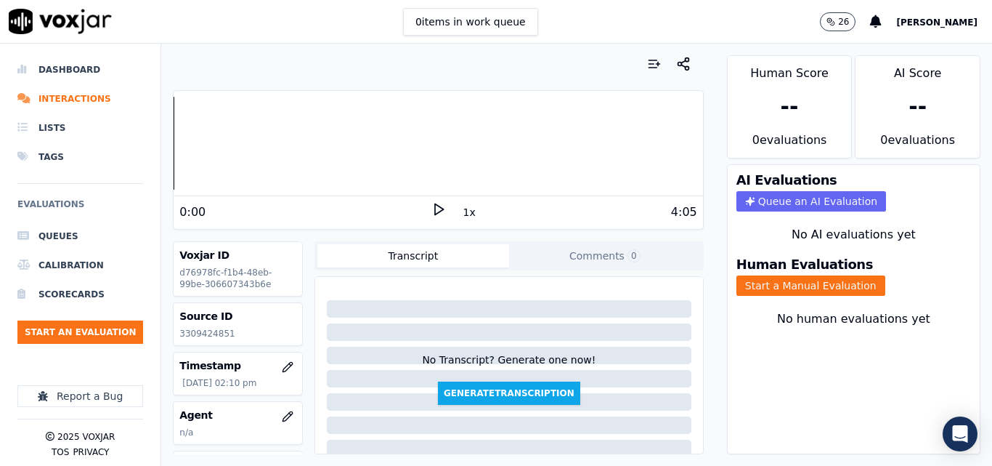
click at [431, 203] on icon at bounding box center [438, 209] width 15 height 15
click at [435, 206] on rect at bounding box center [436, 208] width 2 height 9
click at [208, 328] on p "3309424851" at bounding box center [237, 334] width 117 height 12
copy p "3309424851"
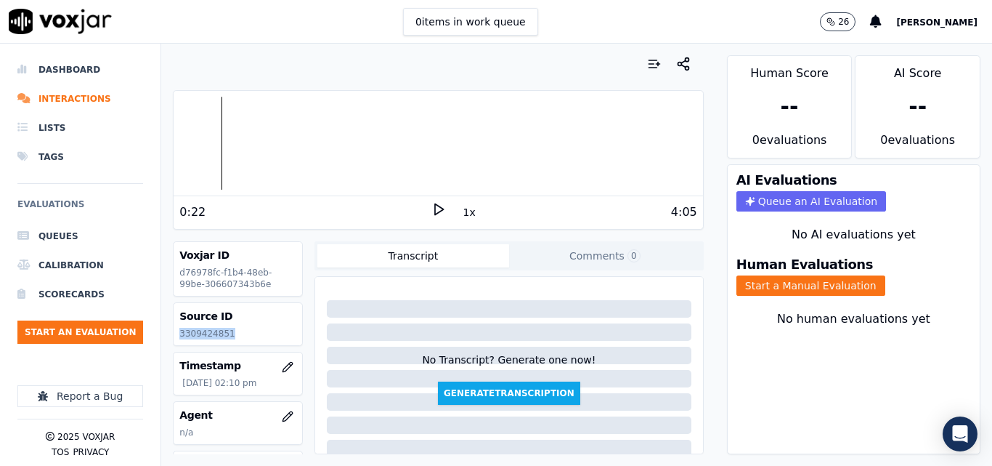
click at [431, 202] on icon at bounding box center [438, 209] width 15 height 15
click at [315, 236] on div "Your browser does not support the audio element. 0:23 1x 4:05 Voxjar ID d76978f…" at bounding box center [437, 255] width 553 height 422
click at [431, 202] on icon at bounding box center [438, 209] width 15 height 15
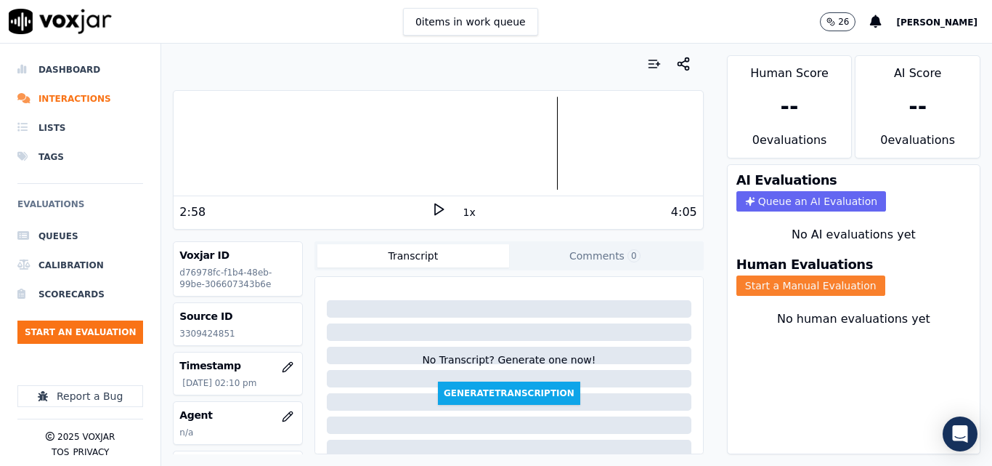
click at [765, 285] on button "Start a Manual Evaluation" at bounding box center [811, 285] width 149 height 20
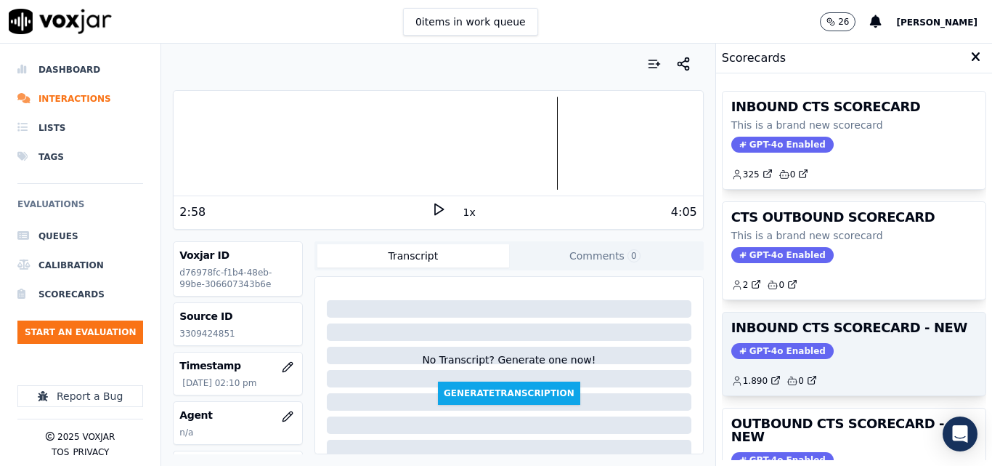
click at [895, 339] on div "INBOUND CTS SCORECARD - NEW GPT-4o Enabled 1.890 0" at bounding box center [854, 353] width 263 height 83
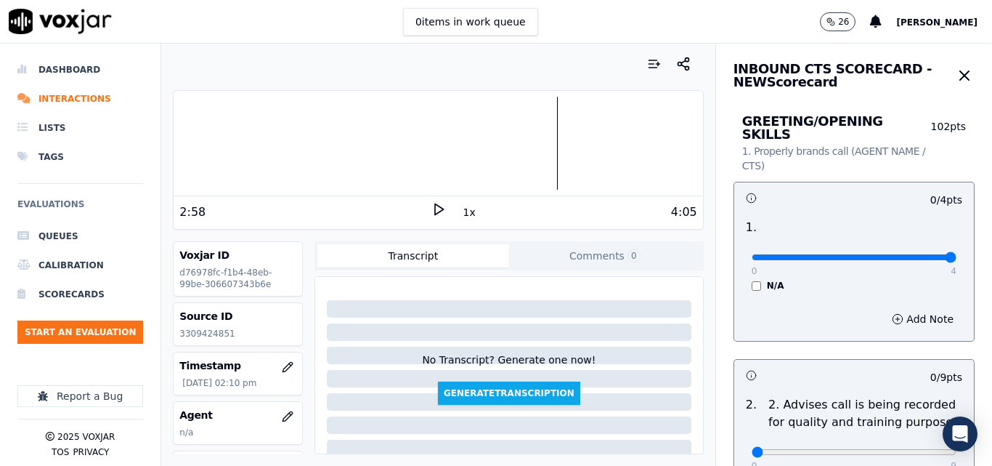
type input "4"
click at [912, 254] on input "range" at bounding box center [854, 257] width 205 height 6
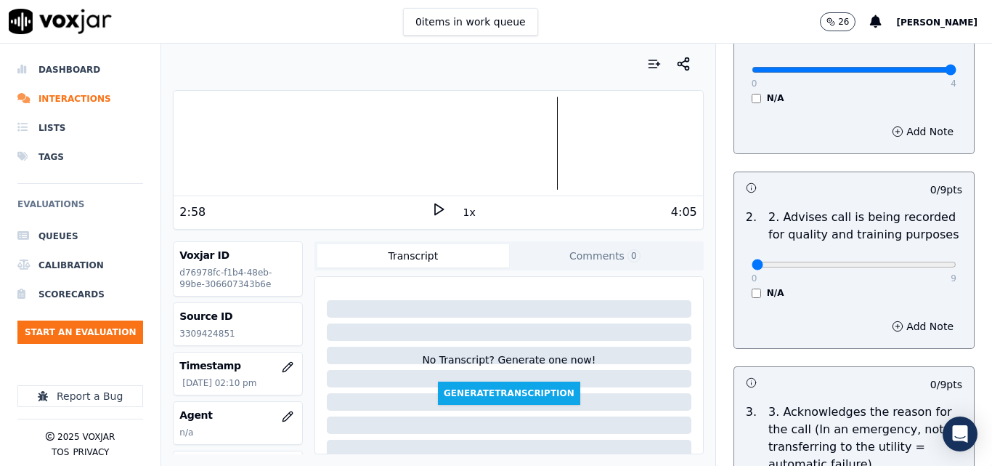
scroll to position [218, 0]
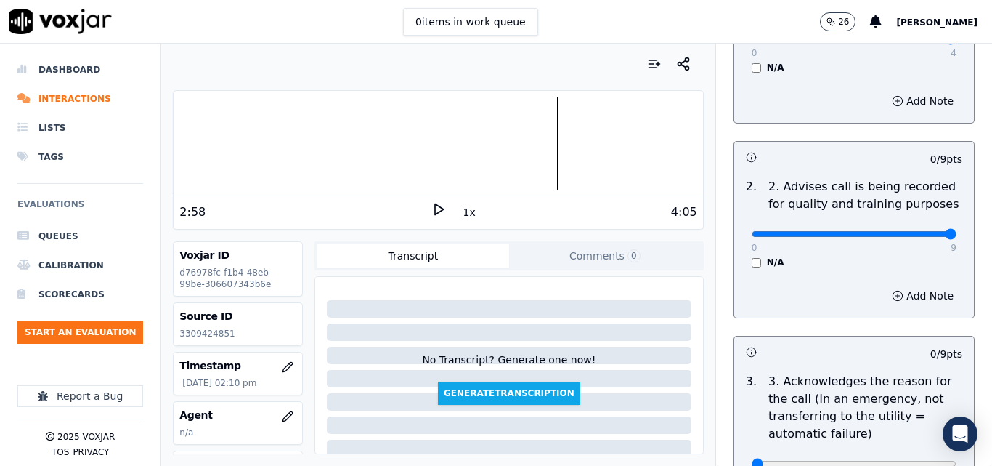
type input "9"
click at [911, 231] on input "range" at bounding box center [854, 234] width 205 height 6
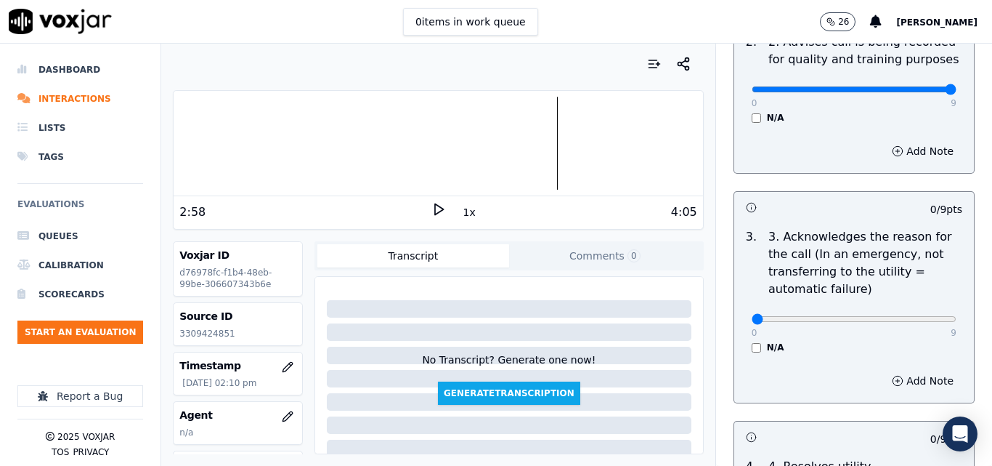
scroll to position [363, 0]
type input "9"
click at [917, 315] on input "range" at bounding box center [854, 318] width 205 height 6
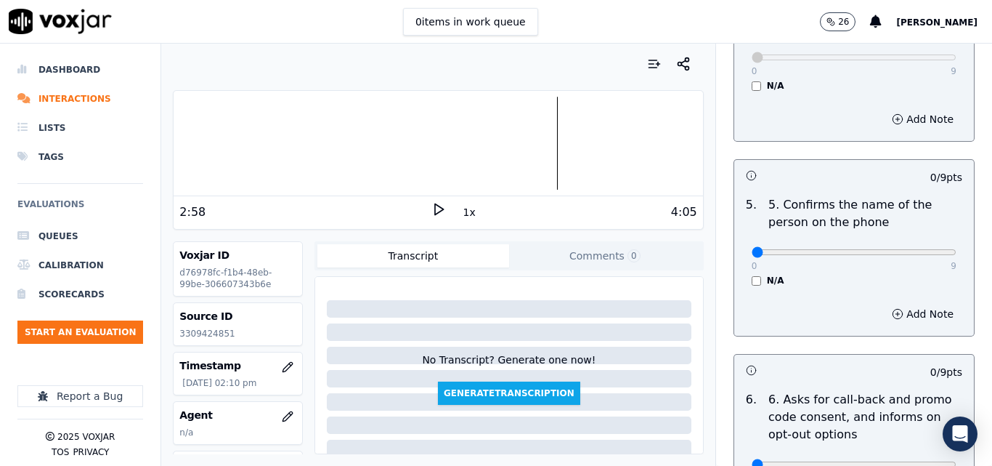
scroll to position [872, 0]
type input "9"
click at [918, 248] on input "range" at bounding box center [854, 251] width 205 height 6
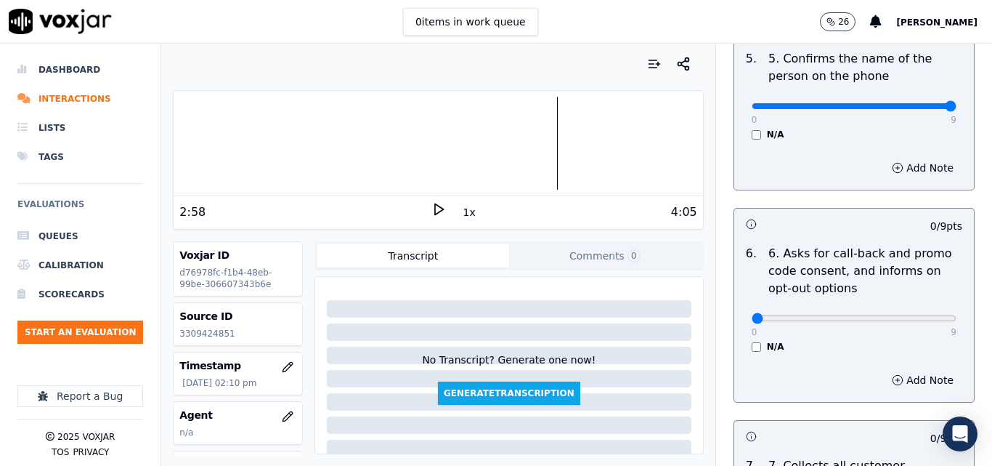
click at [752, 341] on div "N/A" at bounding box center [854, 347] width 205 height 12
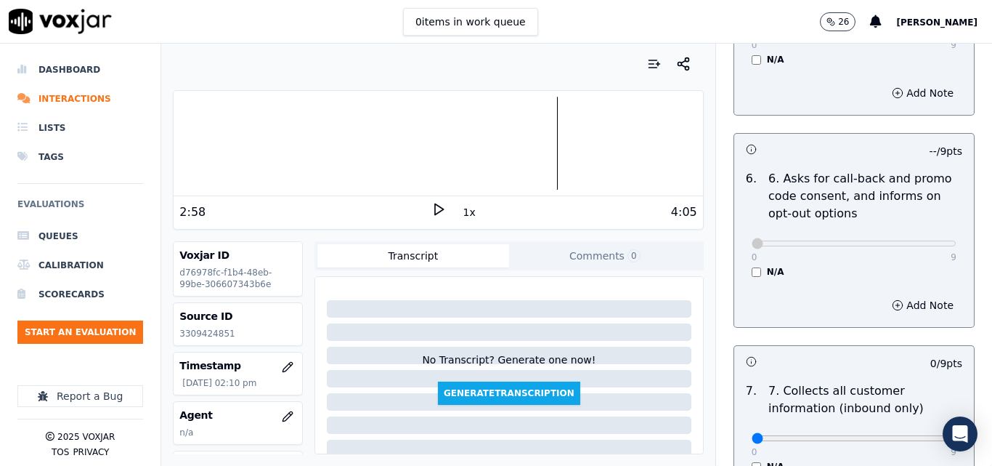
scroll to position [1162, 0]
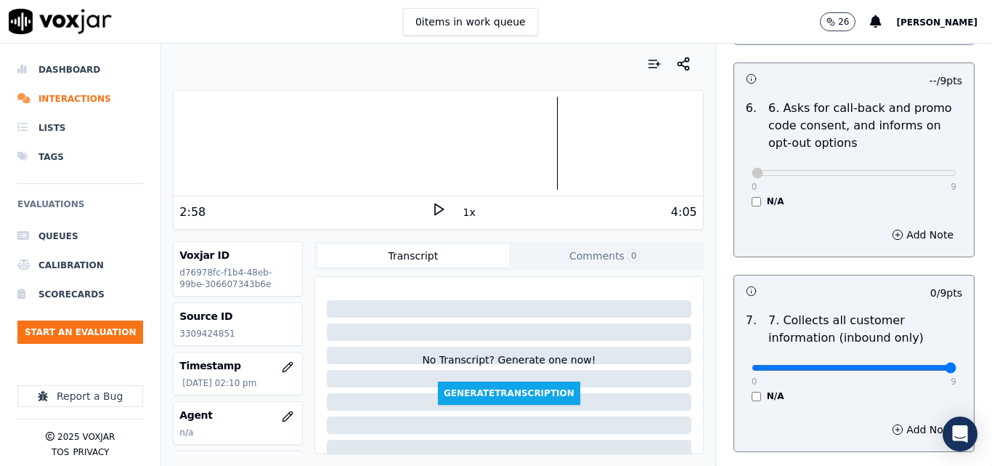
type input "9"
click at [920, 365] on input "range" at bounding box center [854, 368] width 205 height 6
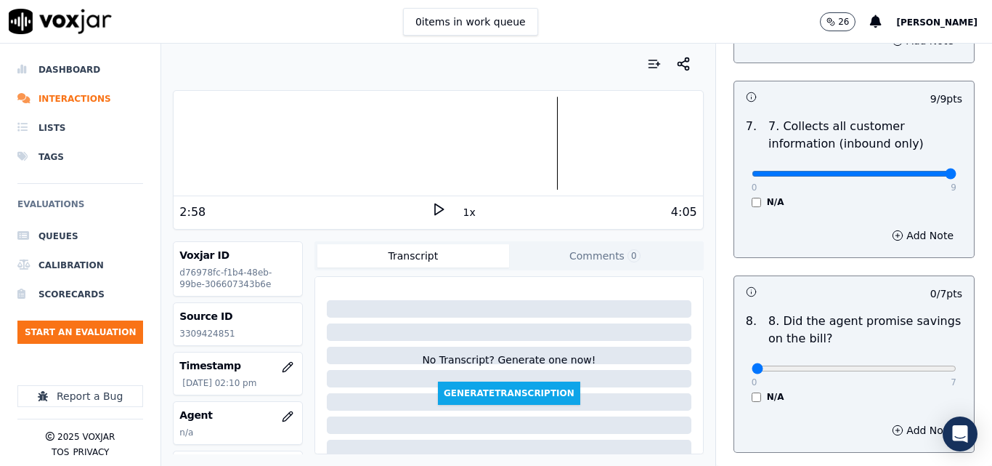
scroll to position [1380, 0]
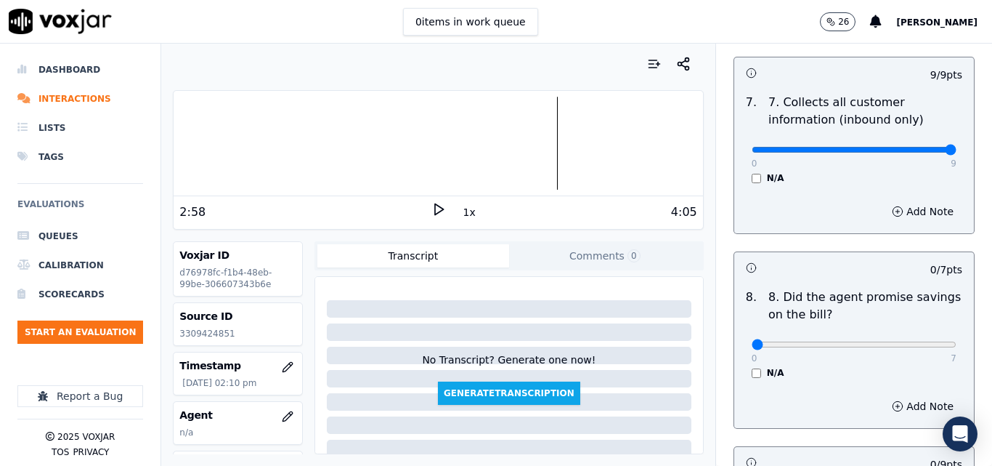
click at [752, 367] on div "N/A" at bounding box center [854, 373] width 205 height 12
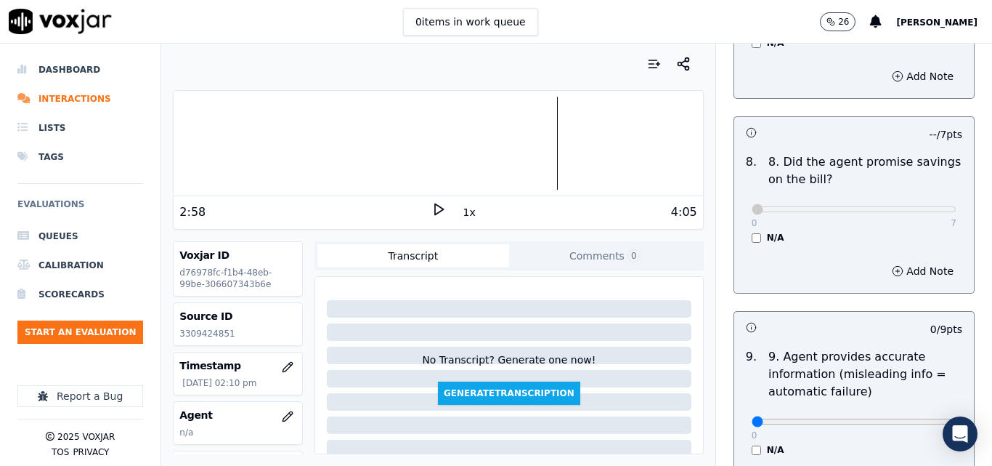
scroll to position [1598, 0]
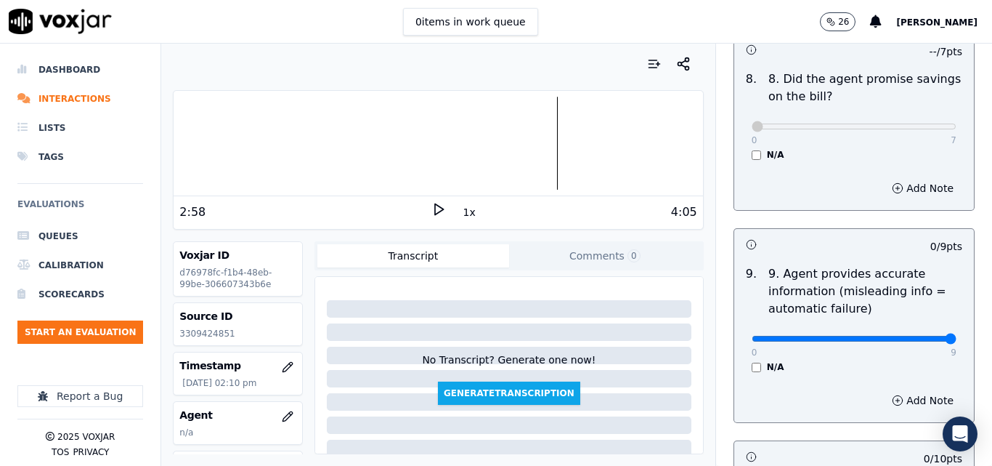
type input "9"
click at [923, 336] on input "range" at bounding box center [854, 339] width 205 height 6
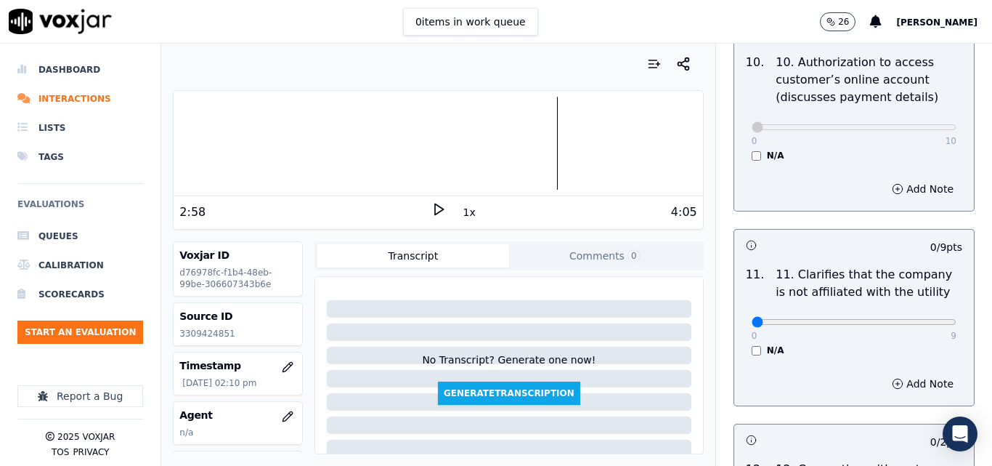
scroll to position [2034, 0]
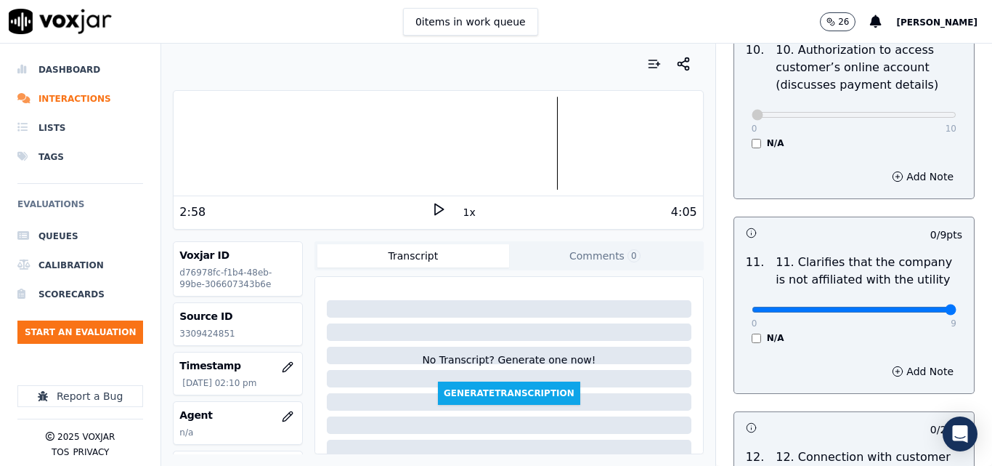
type input "9"
click at [920, 307] on input "range" at bounding box center [854, 310] width 205 height 6
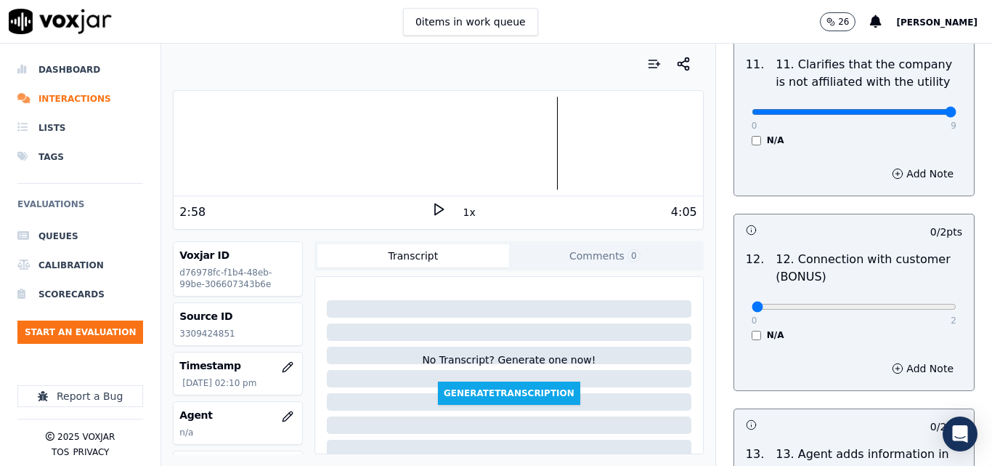
scroll to position [2252, 0]
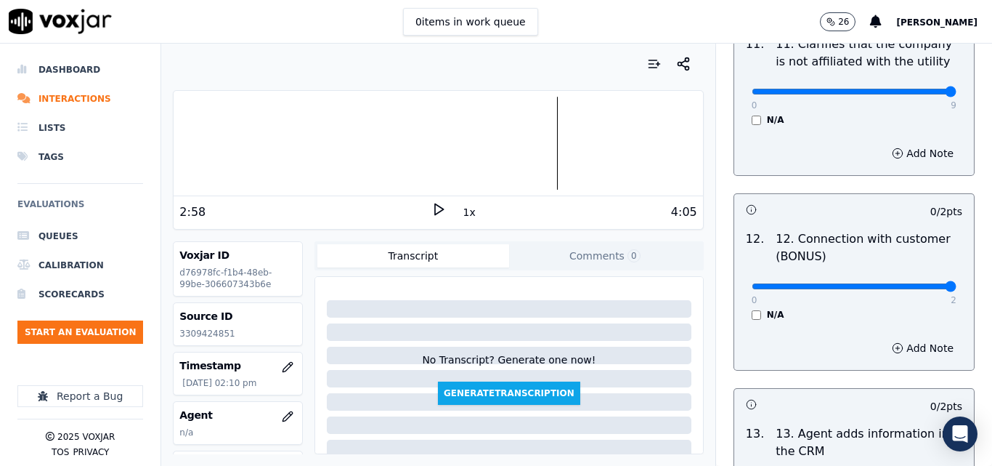
type input "2"
click at [910, 283] on input "range" at bounding box center [854, 286] width 205 height 6
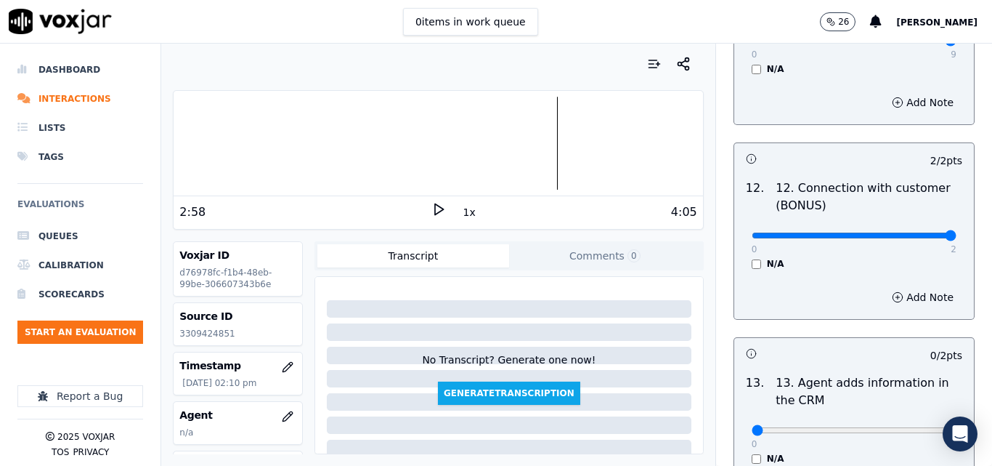
scroll to position [2470, 0]
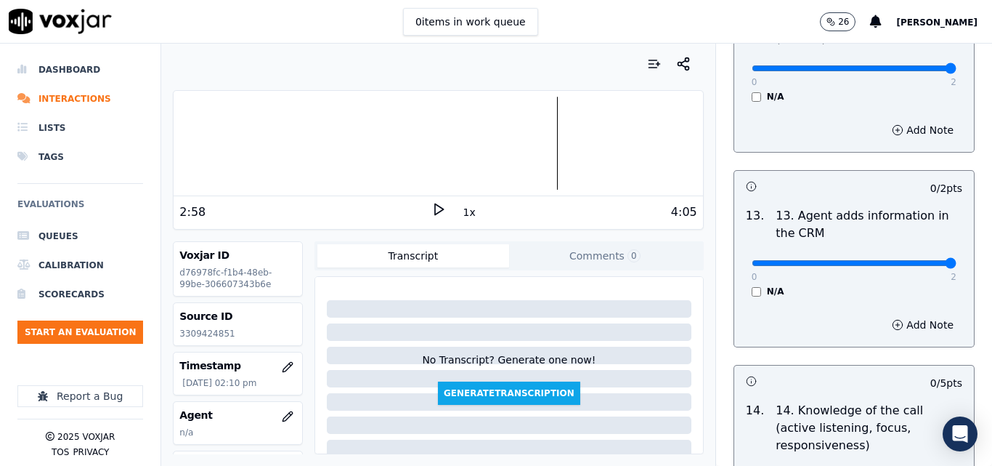
type input "2"
click at [909, 260] on input "range" at bounding box center [854, 263] width 205 height 6
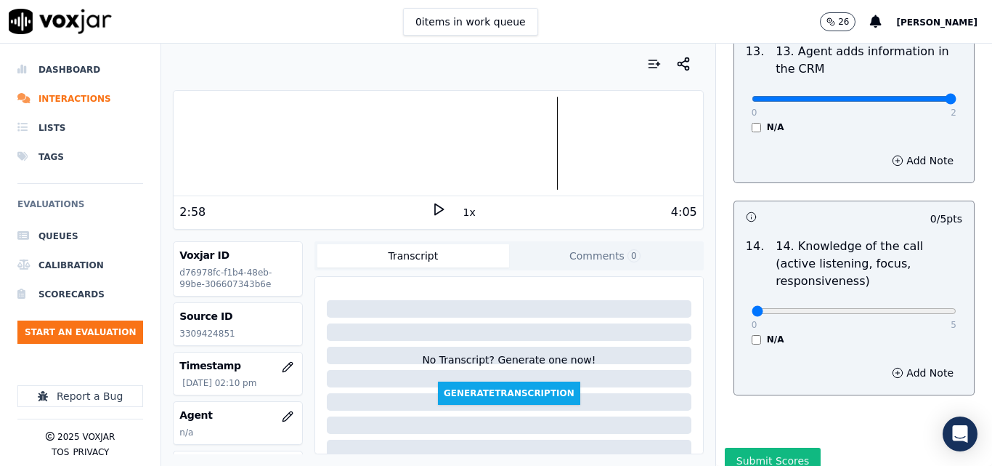
scroll to position [2653, 0]
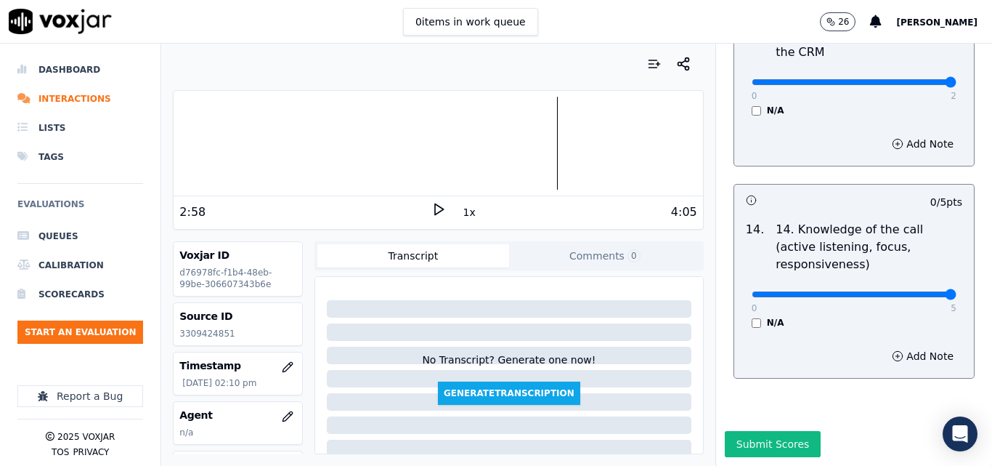
drag, startPoint x: 907, startPoint y: 259, endPoint x: 888, endPoint y: 293, distance: 39.4
type input "5"
click at [909, 291] on input "range" at bounding box center [854, 294] width 205 height 6
click at [752, 431] on button "Submit Scores" at bounding box center [773, 444] width 97 height 26
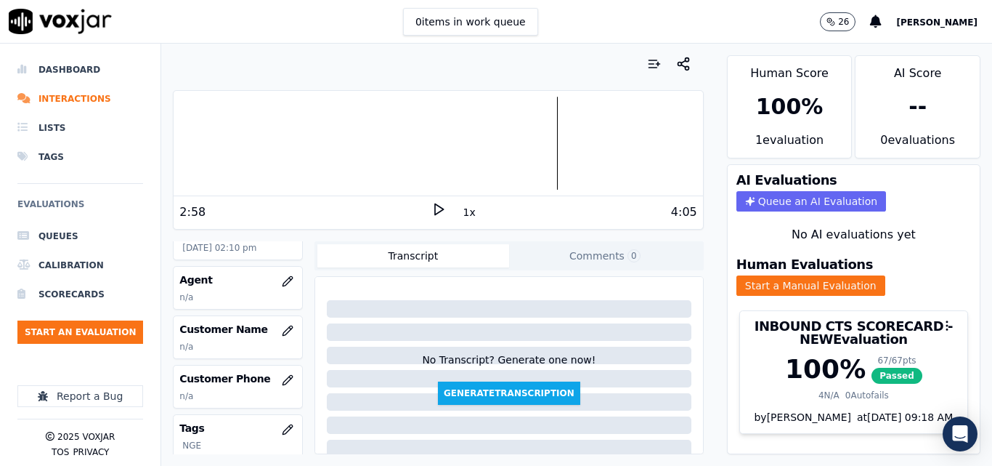
scroll to position [145, 0]
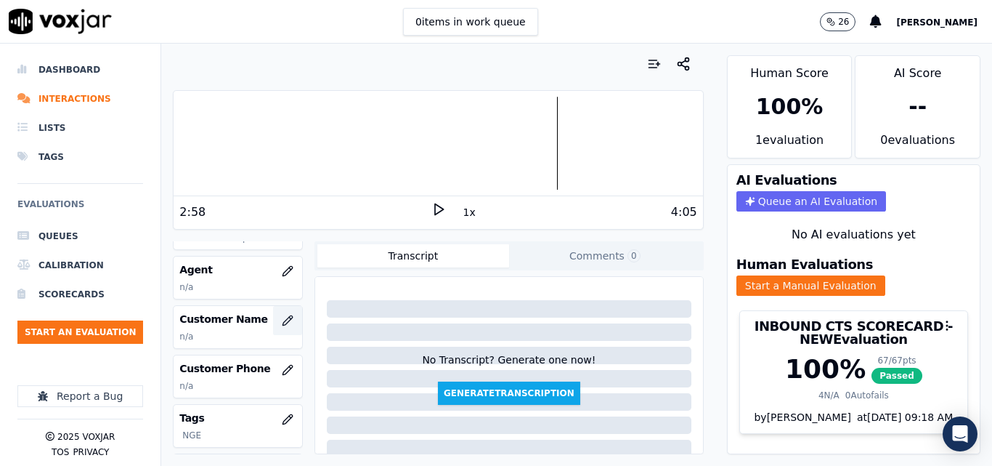
click at [282, 315] on icon "button" at bounding box center [288, 321] width 12 height 12
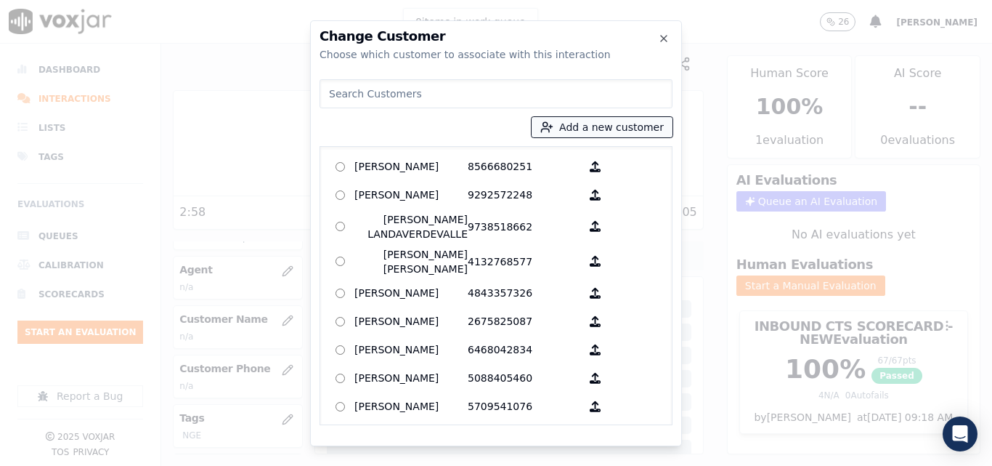
click at [601, 123] on button "Add a new customer" at bounding box center [602, 127] width 141 height 20
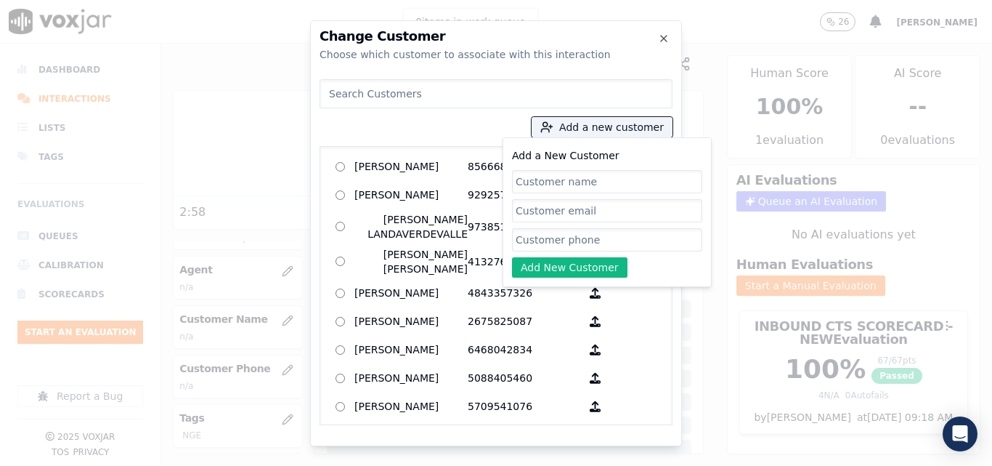
click at [582, 174] on input "Add a New Customer" at bounding box center [607, 181] width 190 height 23
type input "Donicio Gonzalez"
click at [654, 229] on input "Add a New Customer" at bounding box center [607, 239] width 190 height 23
click at [553, 241] on input "Add a New Customer" at bounding box center [607, 239] width 190 height 23
paste input "3309424851"
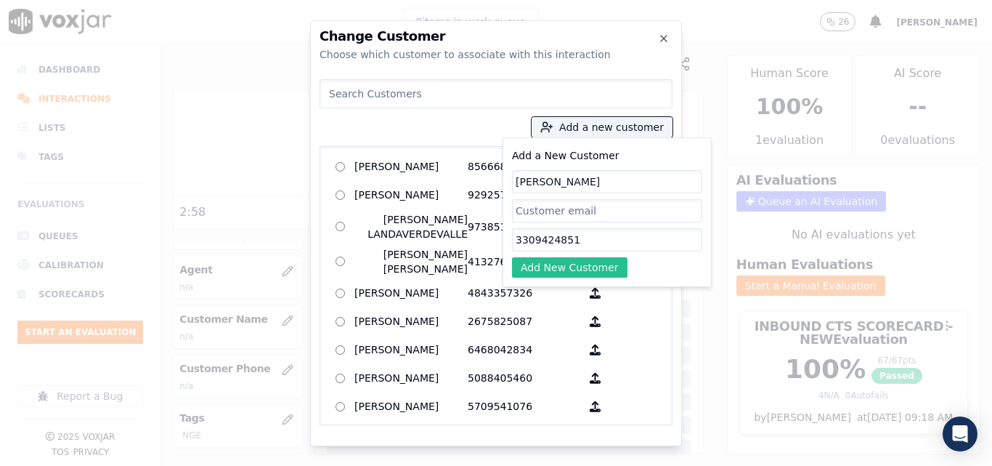
type input "3309424851"
click at [558, 264] on button "Add New Customer" at bounding box center [569, 267] width 115 height 20
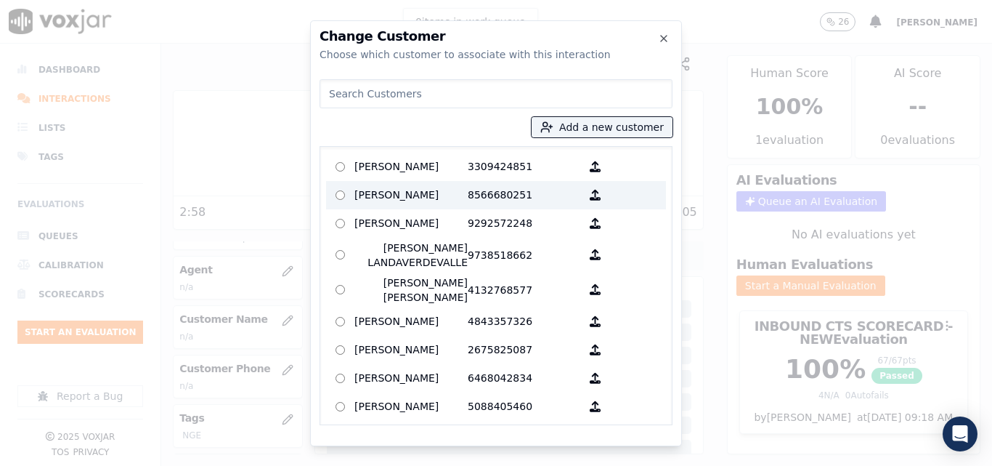
drag, startPoint x: 477, startPoint y: 166, endPoint x: 471, endPoint y: 187, distance: 22.1
click at [476, 168] on p "3309424851" at bounding box center [524, 166] width 113 height 23
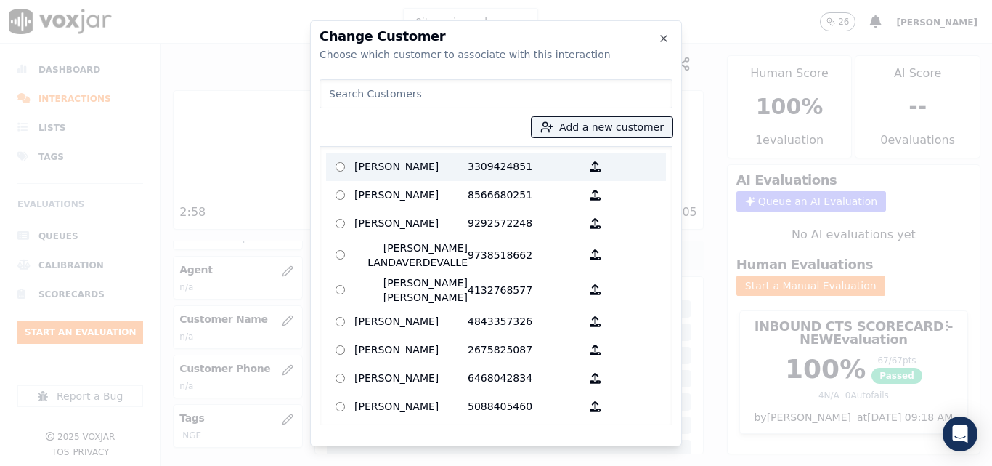
click at [439, 169] on p "Donicio Gonzalez" at bounding box center [410, 166] width 113 height 23
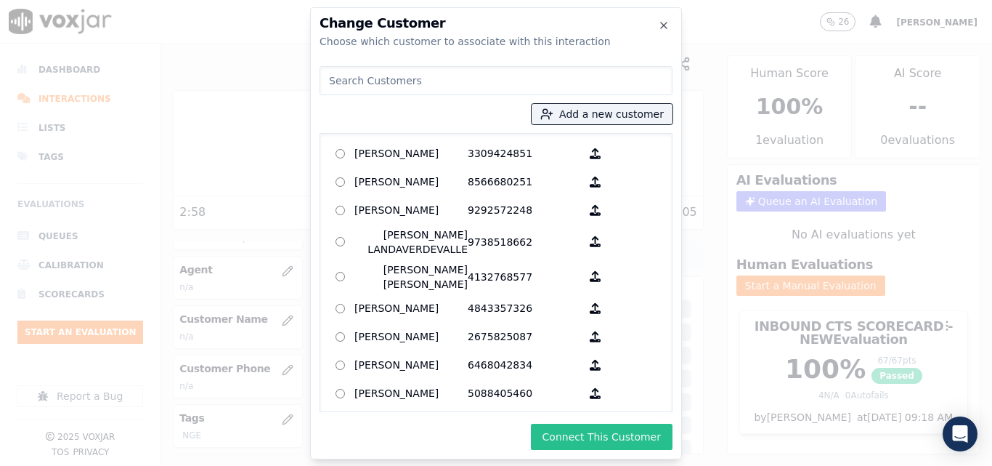
click at [591, 423] on button "Connect This Customer" at bounding box center [602, 436] width 142 height 26
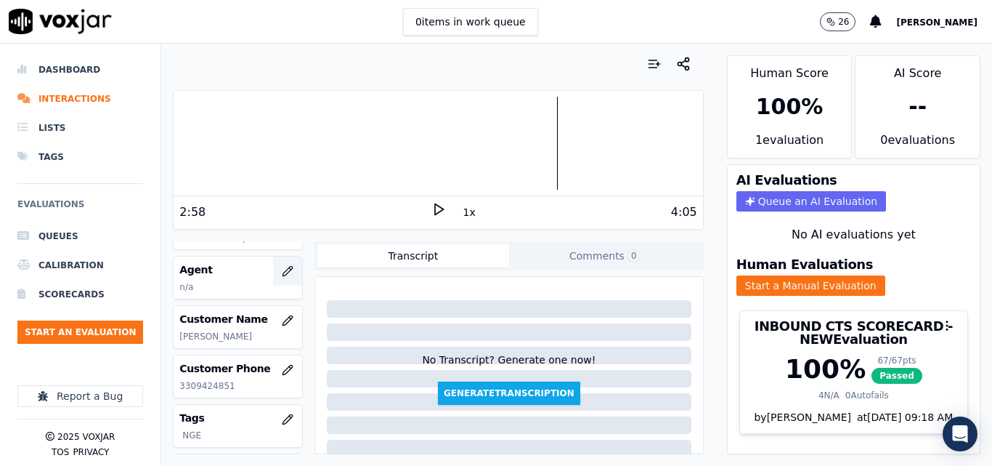
click at [283, 274] on icon "button" at bounding box center [287, 270] width 9 height 9
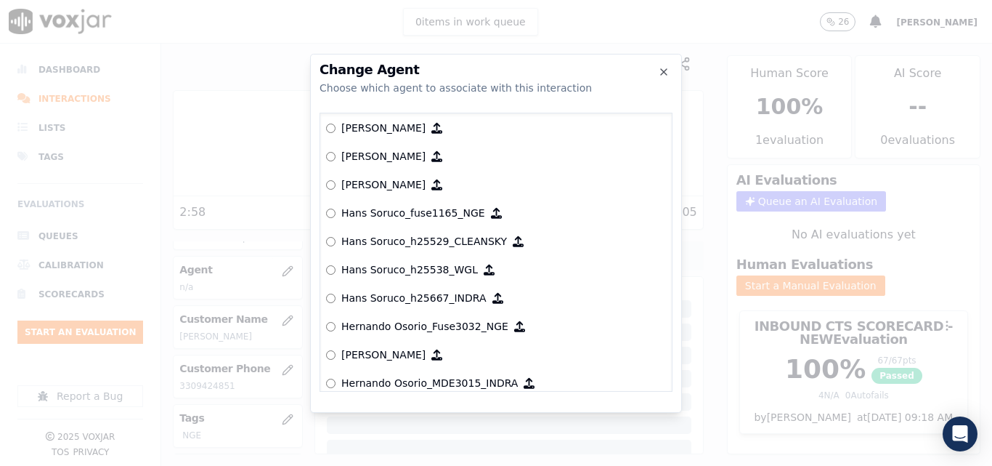
scroll to position [3014, 0]
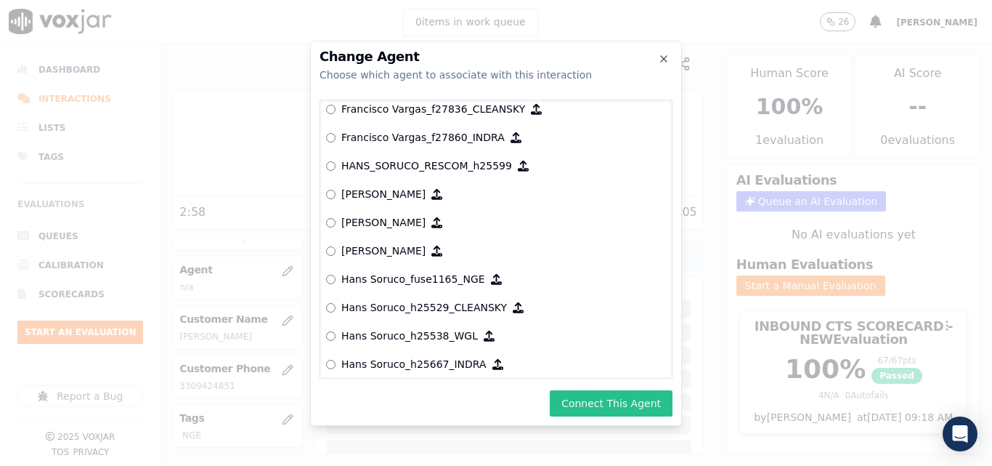
click at [629, 408] on button "Connect This Agent" at bounding box center [611, 403] width 123 height 26
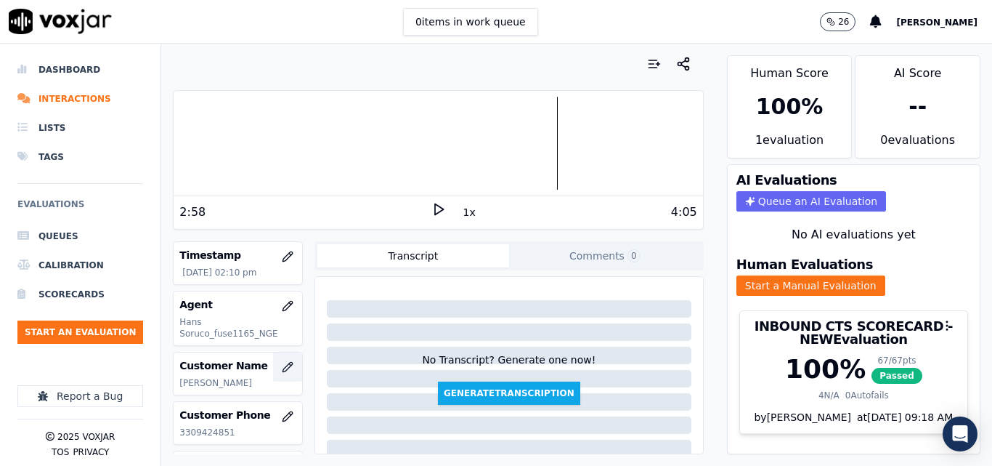
scroll to position [137, 0]
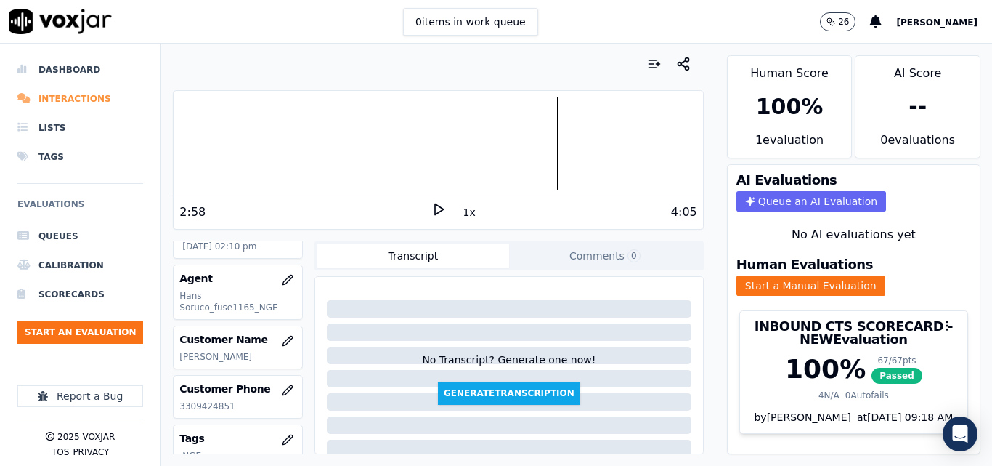
click at [45, 97] on li "Interactions" at bounding box center [80, 98] width 126 height 29
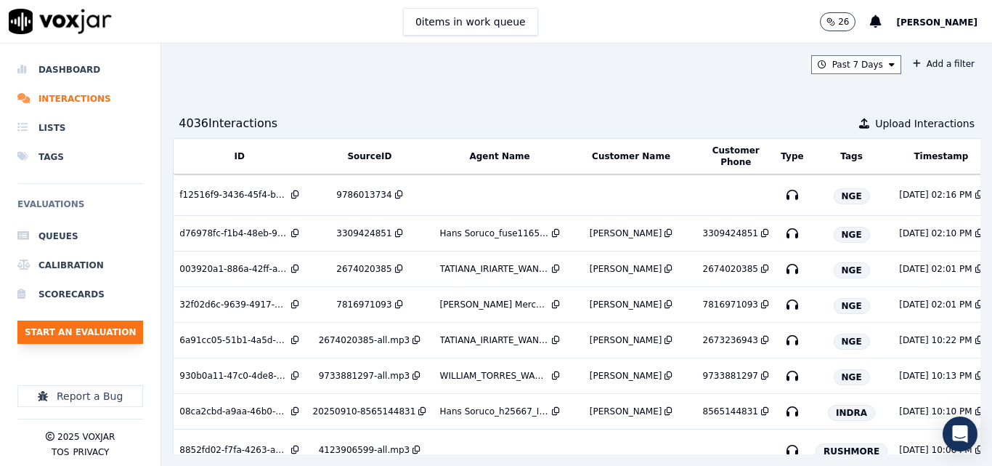
click at [111, 325] on button "Start an Evaluation" at bounding box center [80, 331] width 126 height 23
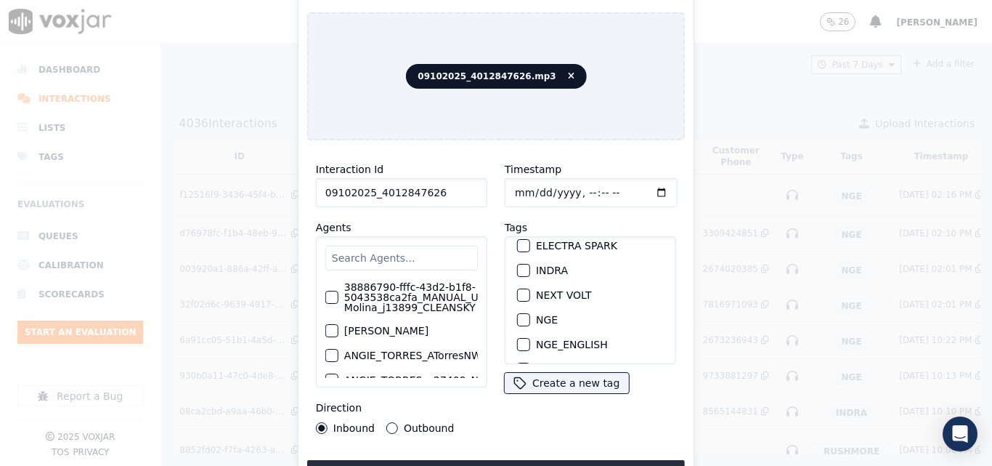
scroll to position [145, 0]
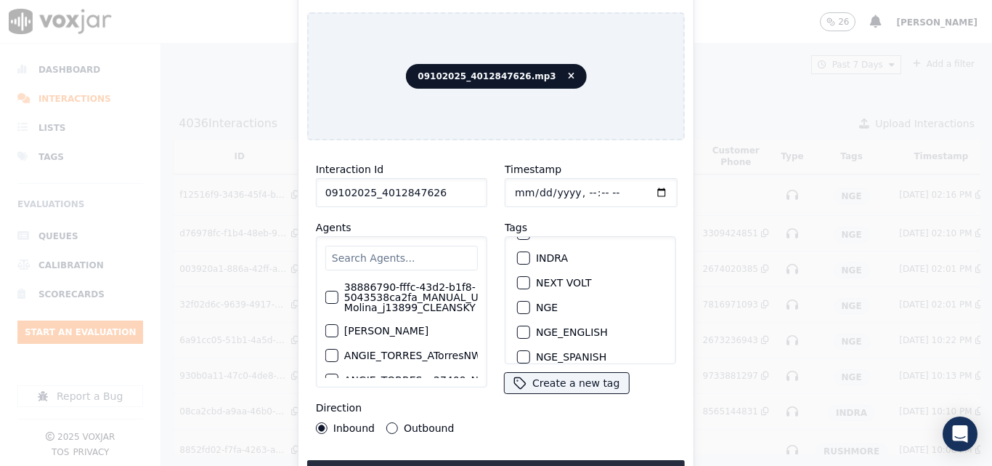
type input "09102025_4012847626"
click at [524, 301] on button "NGE" at bounding box center [523, 307] width 13 height 13
click at [603, 460] on button "Upload interaction to start evaluation" at bounding box center [496, 473] width 378 height 26
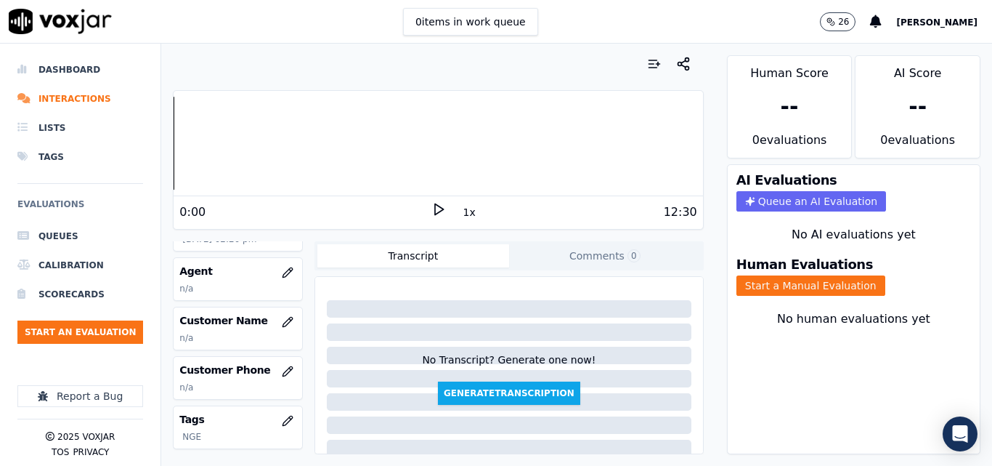
scroll to position [145, 0]
click at [423, 216] on div "0:00" at bounding box center [304, 211] width 251 height 17
click at [431, 216] on icon at bounding box center [438, 209] width 15 height 15
click at [431, 202] on icon at bounding box center [438, 209] width 15 height 15
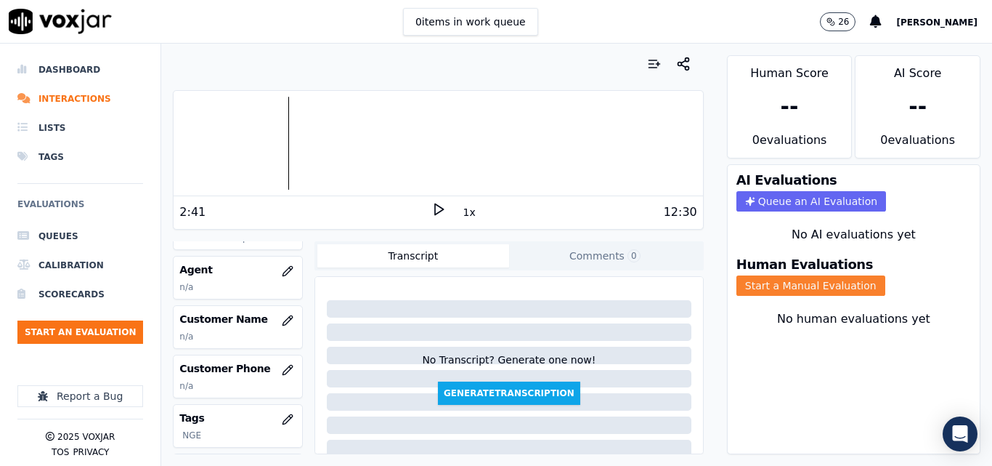
drag, startPoint x: 766, startPoint y: 293, endPoint x: 758, endPoint y: 277, distance: 18.2
click at [765, 292] on button "Start a Manual Evaluation" at bounding box center [811, 285] width 149 height 20
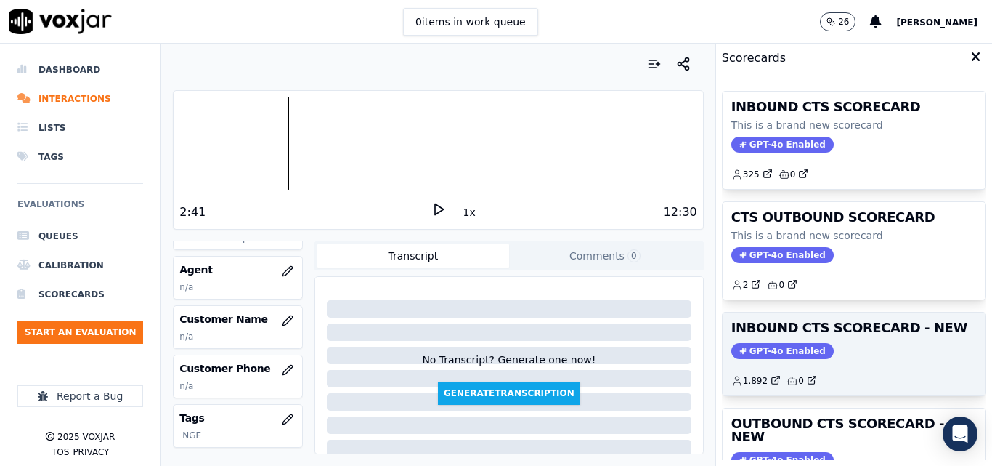
click at [864, 363] on div "1.892 0" at bounding box center [854, 374] width 246 height 23
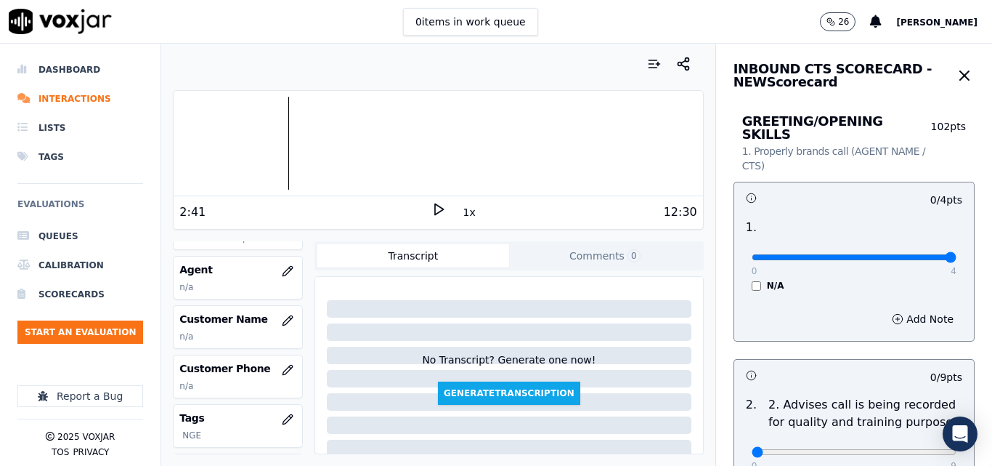
type input "4"
click at [906, 254] on input "range" at bounding box center [854, 257] width 205 height 6
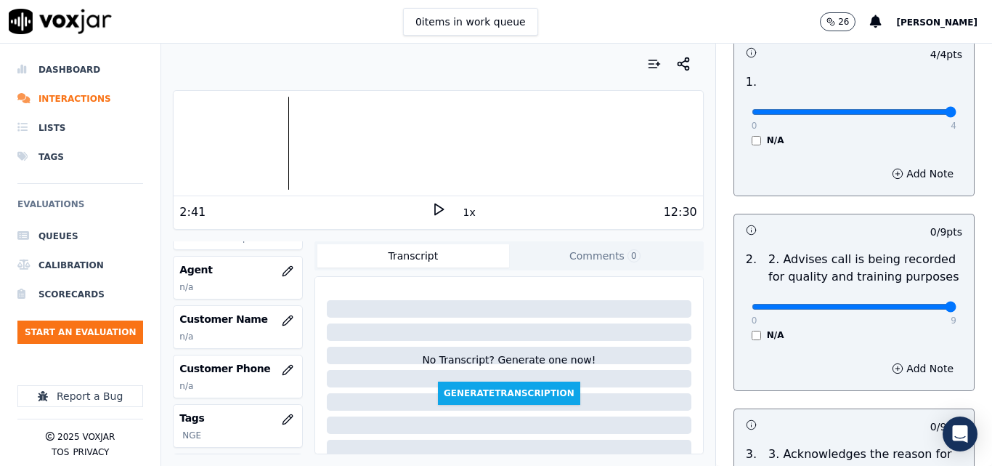
type input "9"
click at [915, 304] on input "range" at bounding box center [854, 307] width 205 height 6
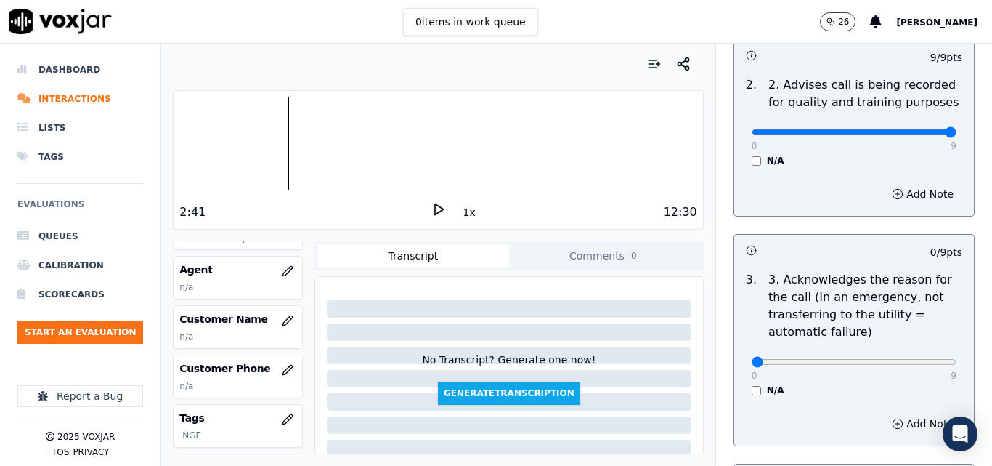
scroll to position [363, 0]
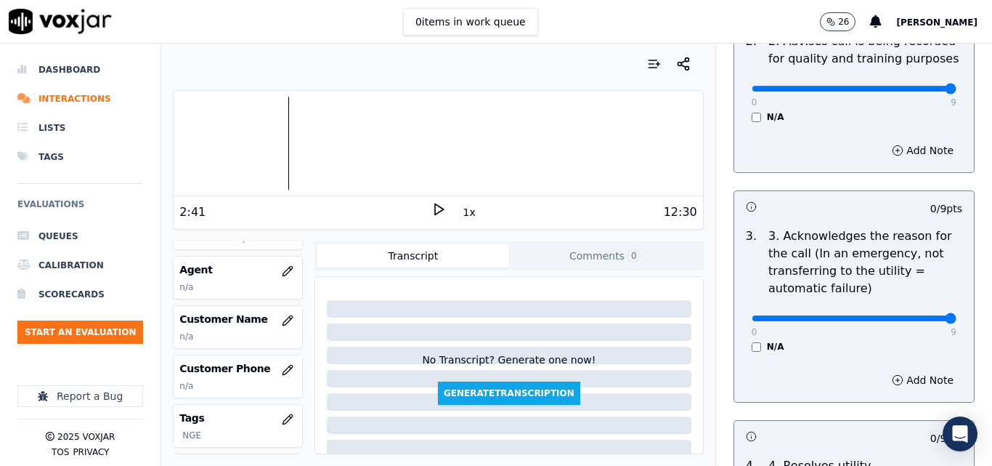
type input "9"
click at [912, 315] on input "range" at bounding box center [854, 318] width 205 height 6
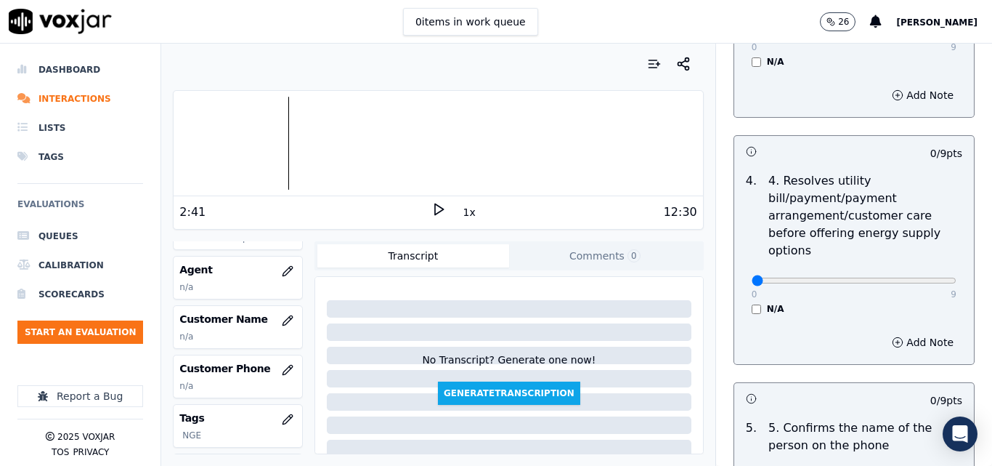
scroll to position [654, 0]
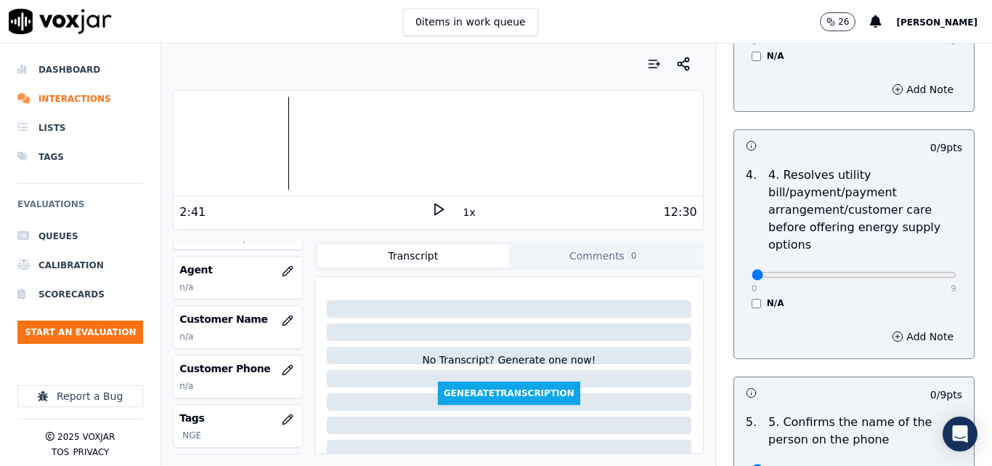
click at [740, 285] on div "0 9 N/A" at bounding box center [854, 280] width 228 height 55
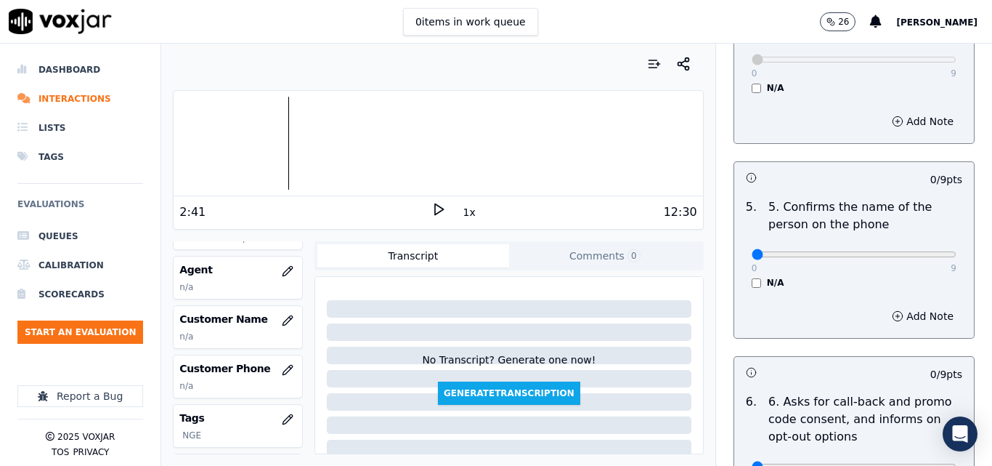
scroll to position [872, 0]
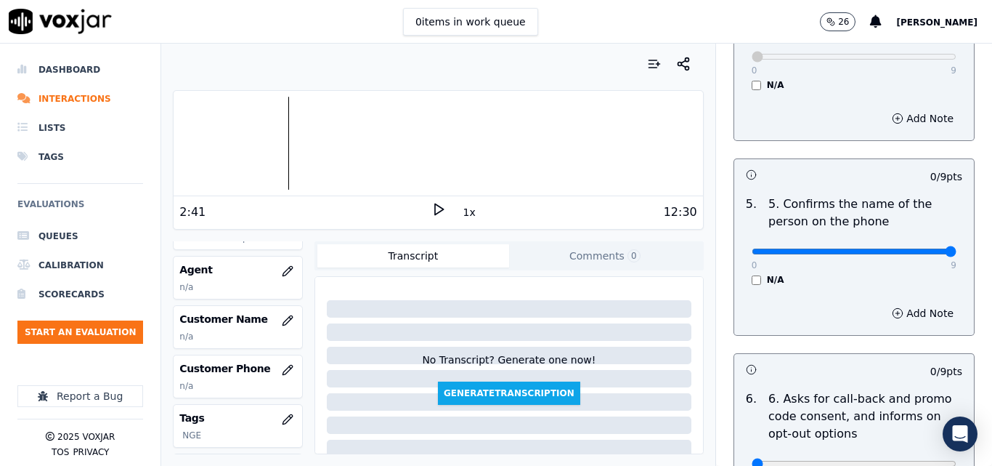
type input "9"
click at [912, 248] on input "range" at bounding box center [854, 251] width 205 height 6
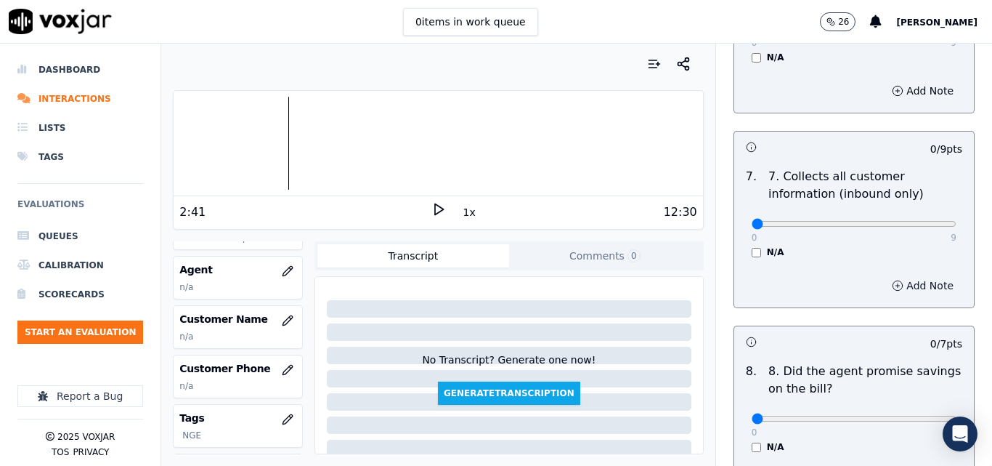
scroll to position [1307, 0]
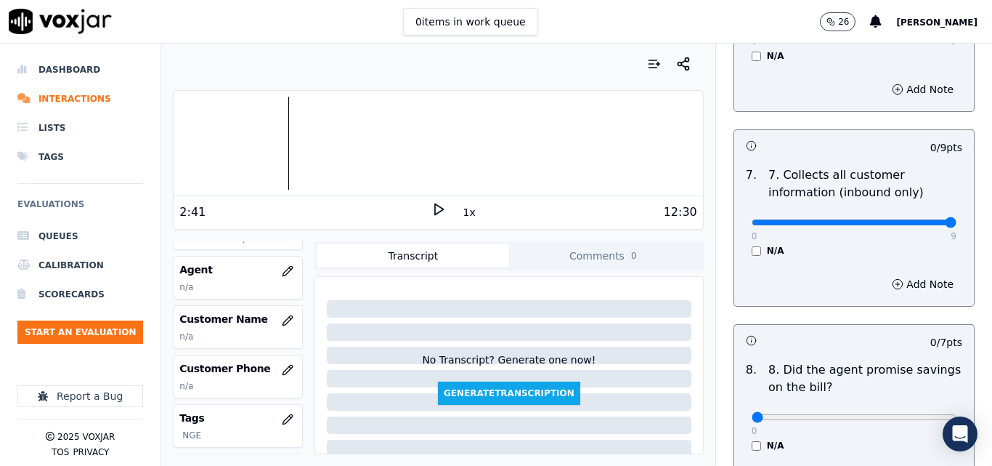
type input "9"
click at [922, 219] on input "range" at bounding box center [854, 222] width 205 height 6
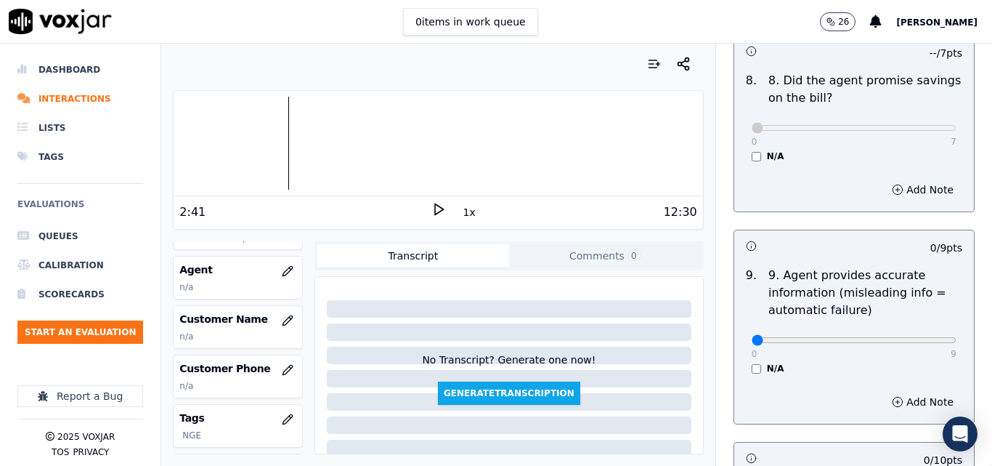
scroll to position [1598, 0]
type input "9"
click at [914, 336] on input "range" at bounding box center [854, 339] width 205 height 6
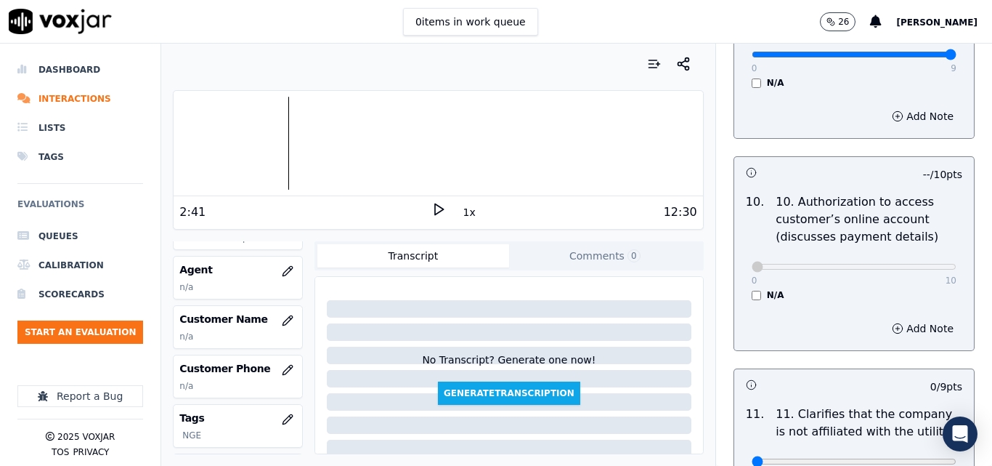
scroll to position [2034, 0]
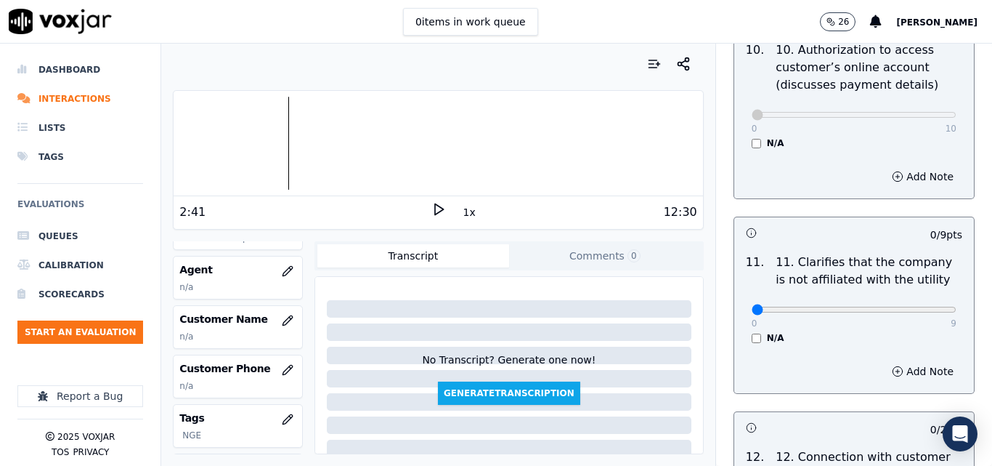
click at [917, 303] on div "0 9" at bounding box center [854, 308] width 205 height 17
type input "9"
click at [917, 307] on input "range" at bounding box center [854, 310] width 205 height 6
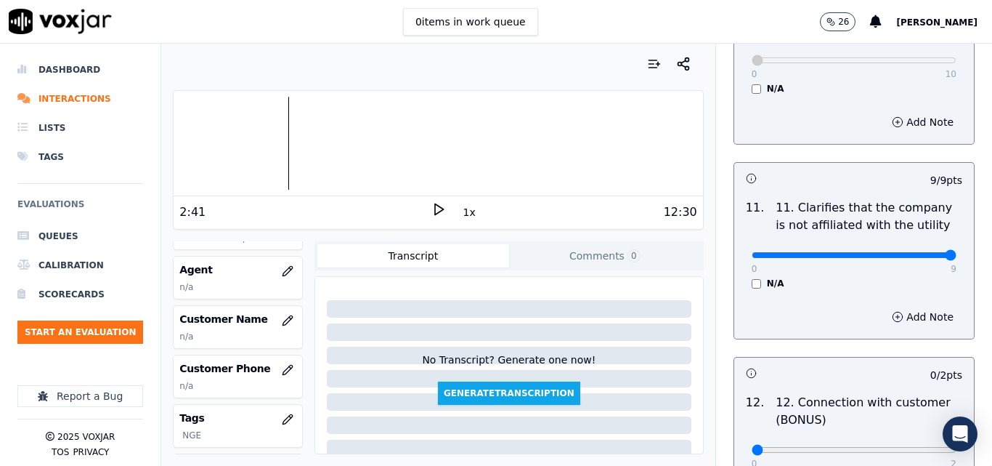
scroll to position [2179, 0]
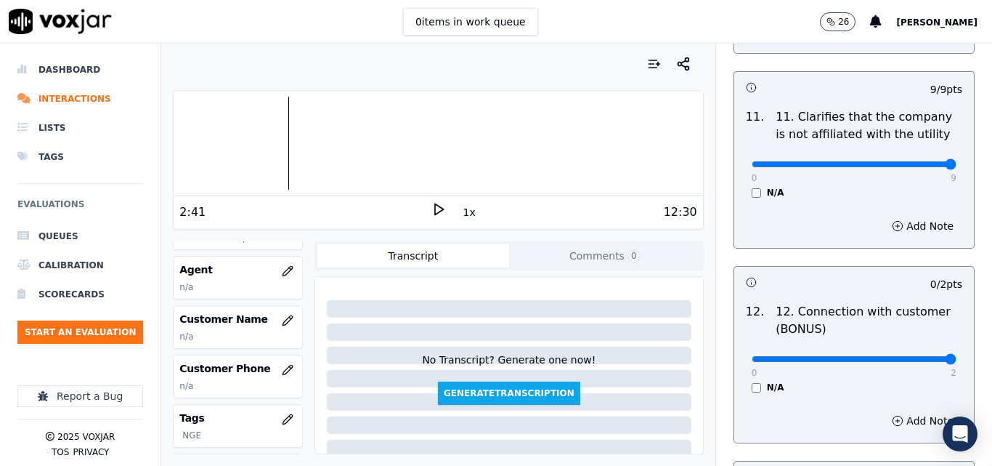
type input "2"
click at [917, 356] on input "range" at bounding box center [854, 359] width 205 height 6
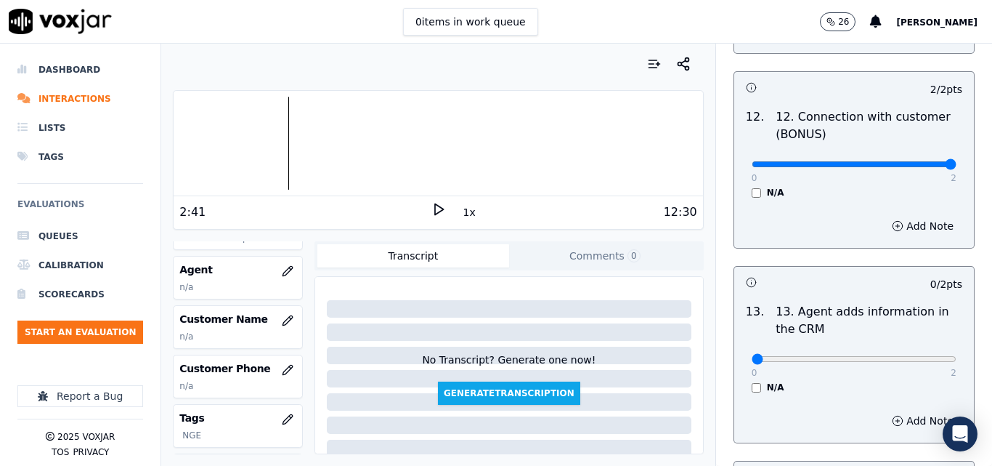
scroll to position [2397, 0]
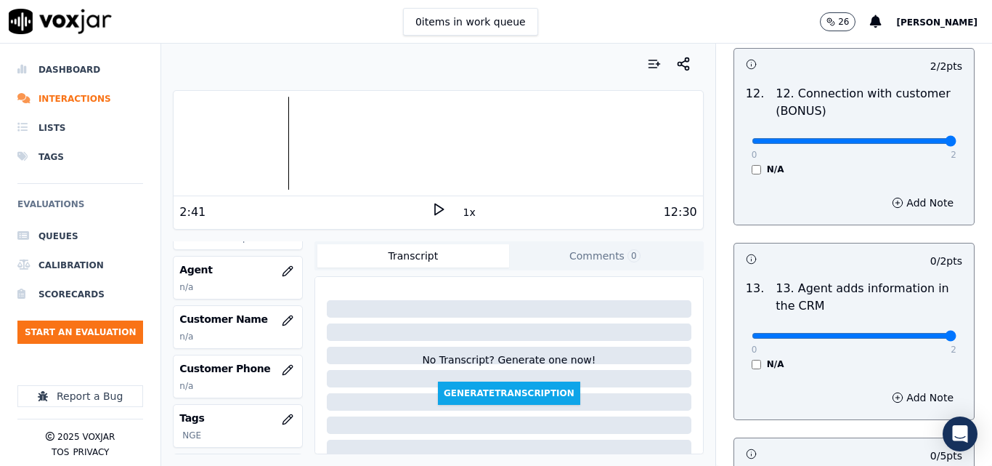
type input "2"
click at [919, 333] on input "range" at bounding box center [854, 336] width 205 height 6
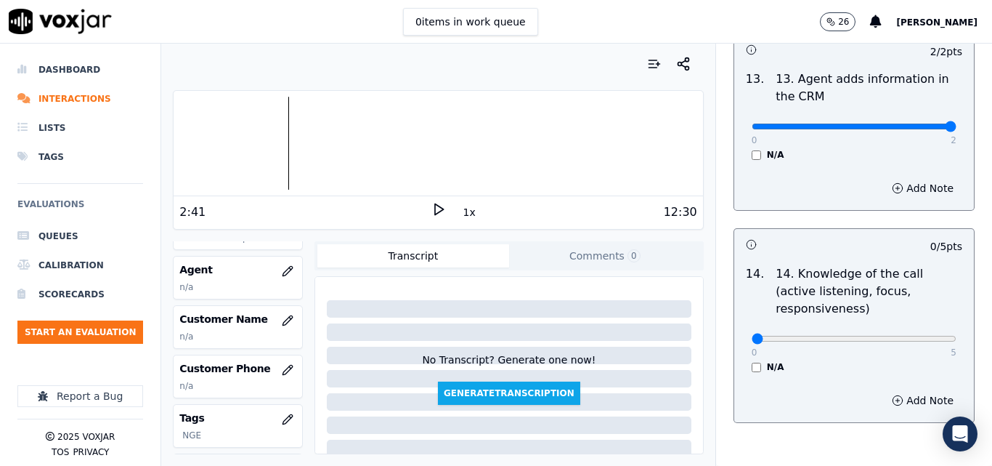
scroll to position [2653, 0]
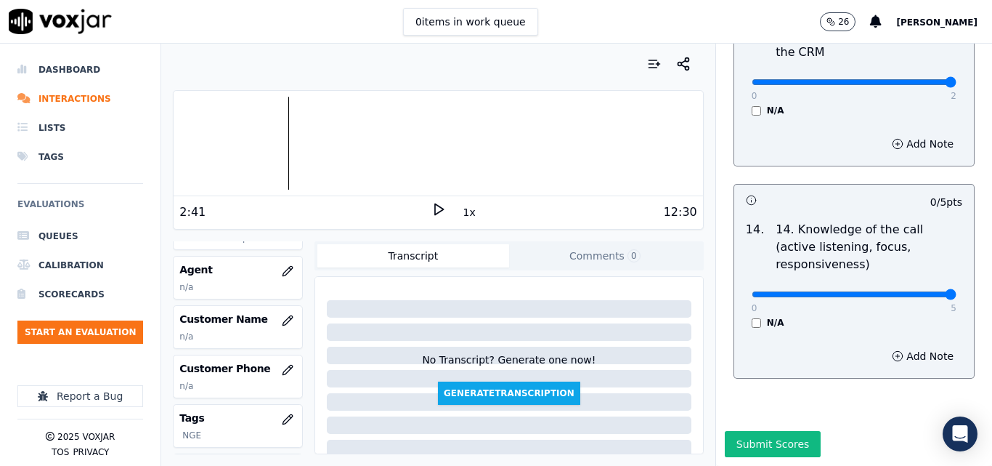
type input "5"
click at [917, 291] on input "range" at bounding box center [854, 294] width 205 height 6
click at [753, 431] on button "Submit Scores" at bounding box center [773, 444] width 97 height 26
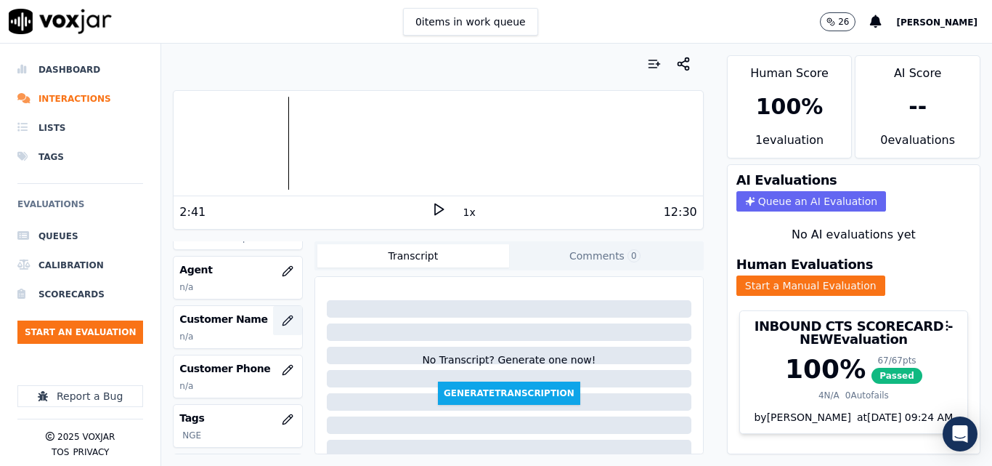
click at [273, 313] on button "button" at bounding box center [287, 320] width 29 height 29
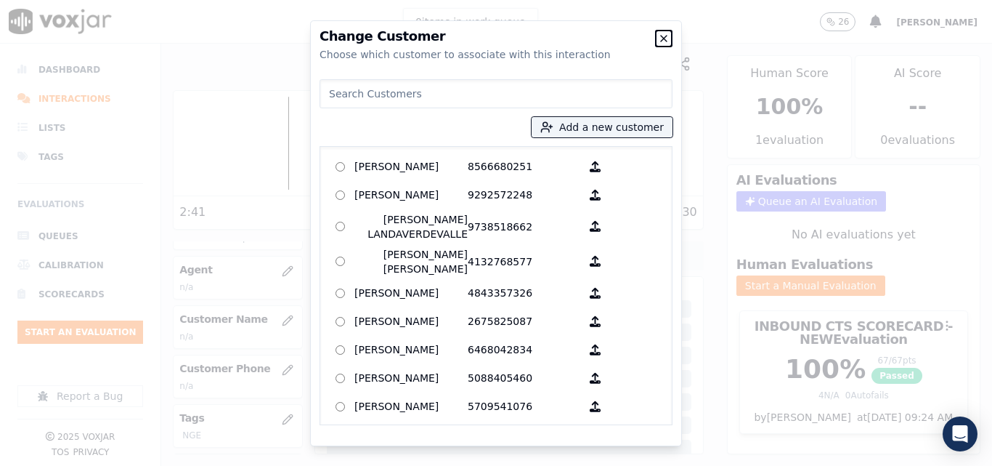
click at [665, 40] on icon "button" at bounding box center [664, 39] width 6 height 6
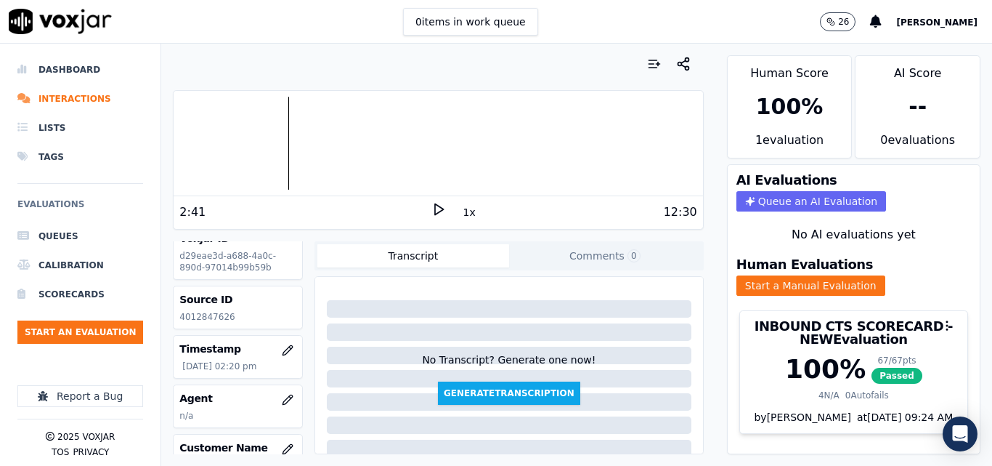
scroll to position [0, 0]
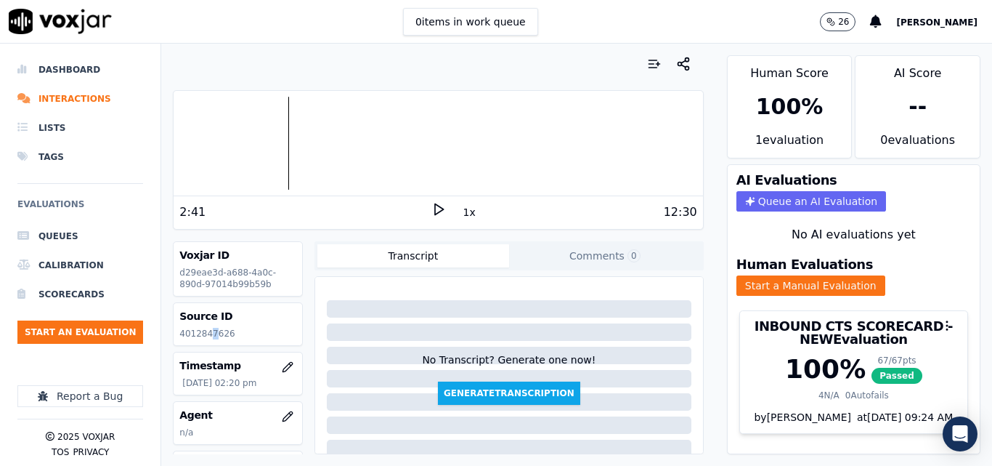
click at [210, 328] on div "Source ID 4012847626" at bounding box center [238, 324] width 129 height 42
click at [204, 325] on div "Source ID 4012847626" at bounding box center [238, 324] width 129 height 42
click at [203, 334] on p "4012847626" at bounding box center [237, 334] width 117 height 12
copy p "4012847626"
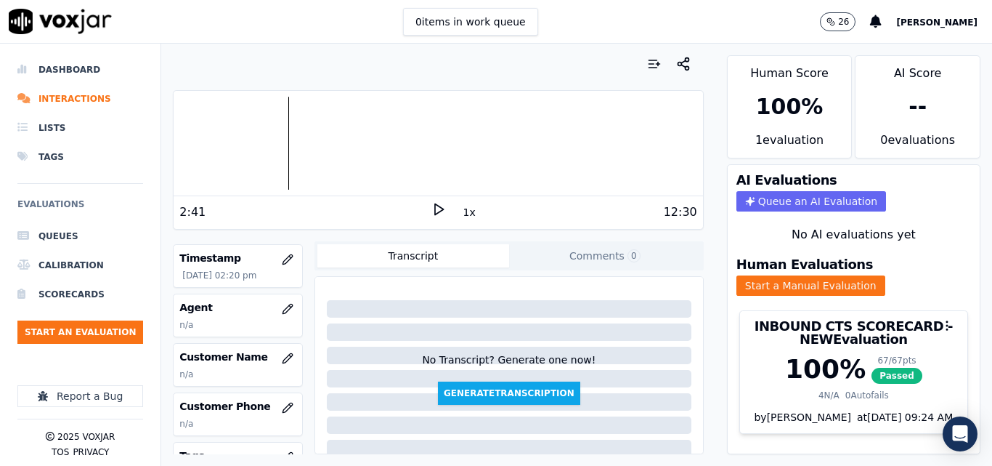
scroll to position [145, 0]
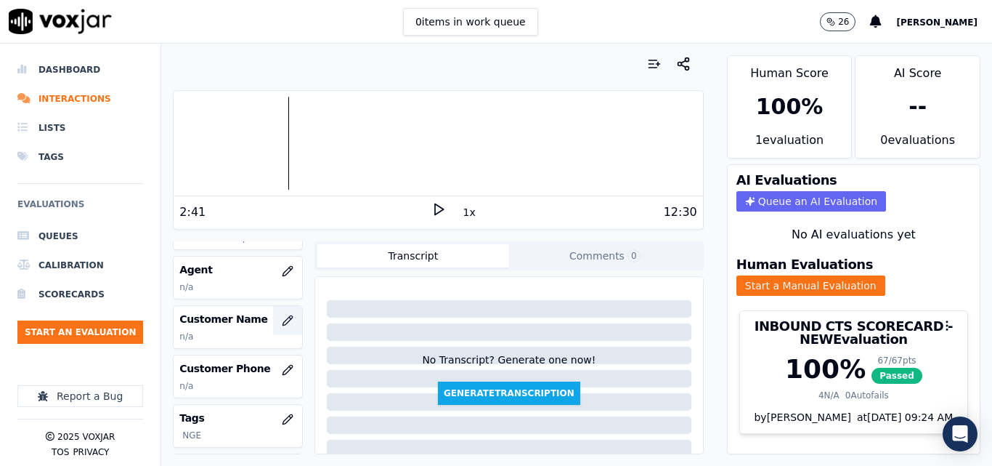
click at [282, 317] on icon "button" at bounding box center [288, 321] width 12 height 12
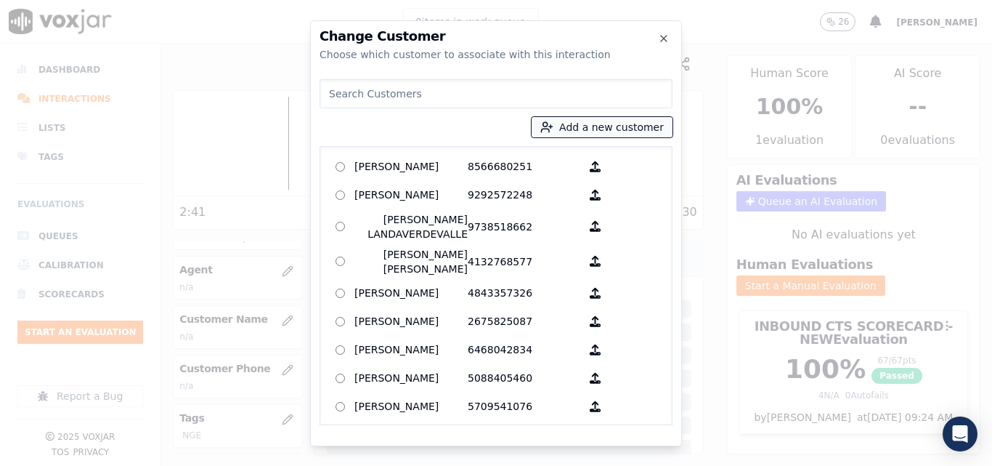
click at [579, 127] on button "Add a new customer" at bounding box center [602, 127] width 141 height 20
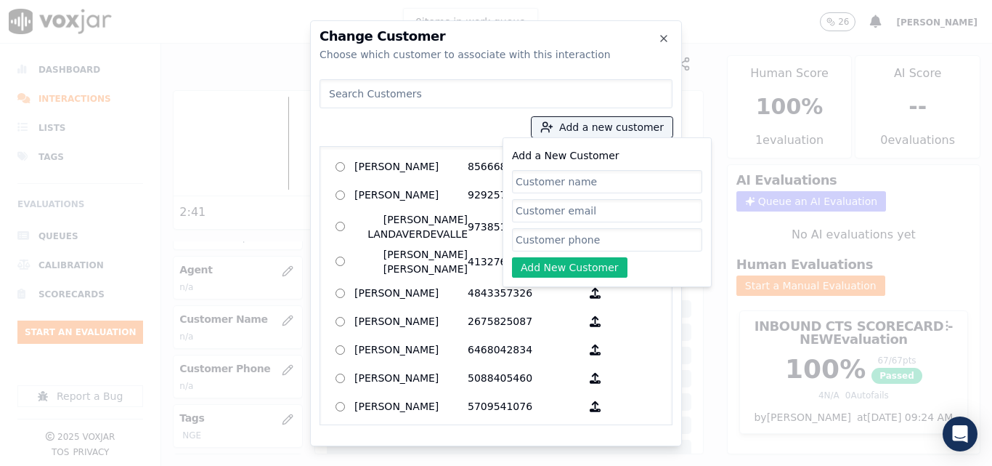
click at [641, 175] on input "Add a New Customer" at bounding box center [607, 181] width 190 height 23
type input "[PERSON_NAME]"
click at [537, 245] on input "Add a New Customer" at bounding box center [607, 239] width 190 height 23
click at [523, 234] on input "Add a New Customer" at bounding box center [607, 239] width 190 height 23
paste input "4012847626"
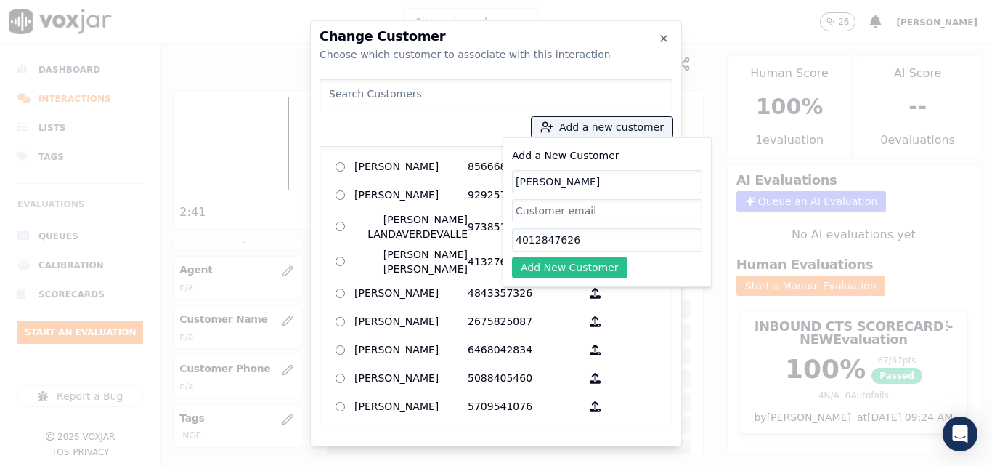
type input "4012847626"
click at [552, 269] on button "Add New Customer" at bounding box center [569, 267] width 115 height 20
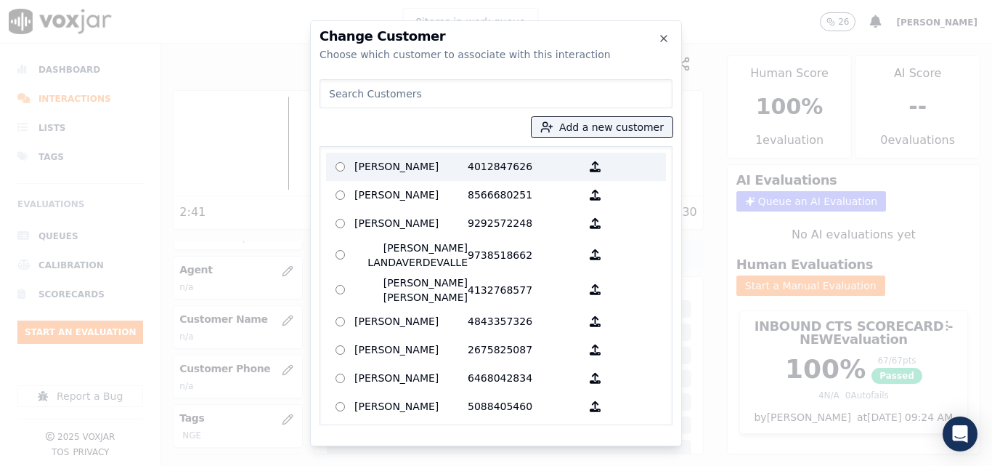
click at [390, 168] on p "[PERSON_NAME]" at bounding box center [410, 166] width 113 height 23
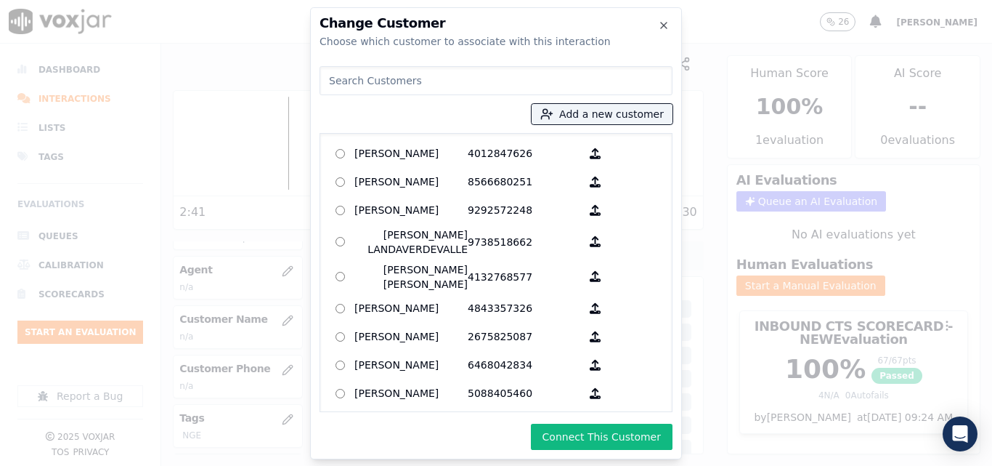
click at [627, 434] on button "Connect This Customer" at bounding box center [602, 436] width 142 height 26
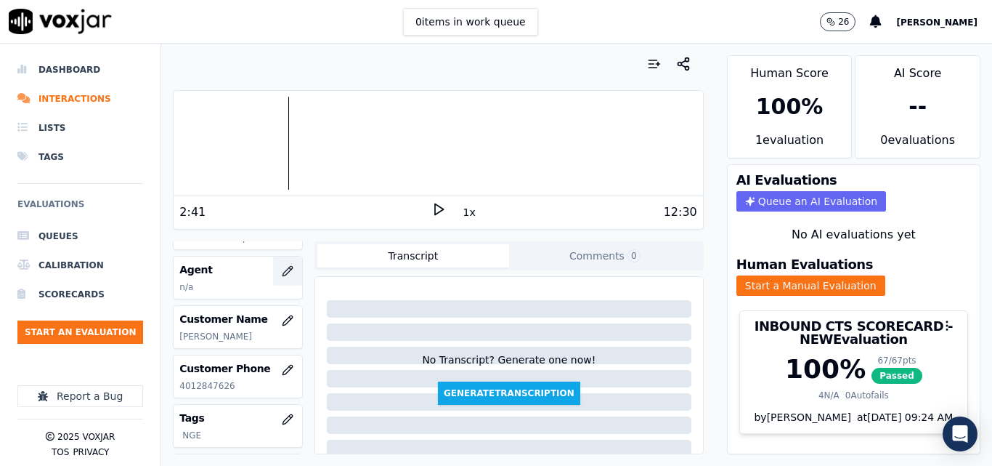
click at [282, 272] on icon "button" at bounding box center [288, 271] width 12 height 12
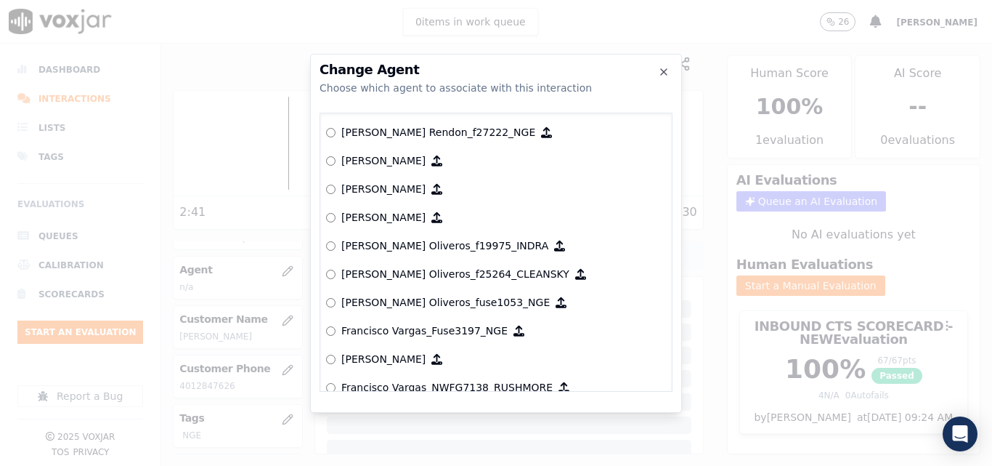
scroll to position [2723, 0]
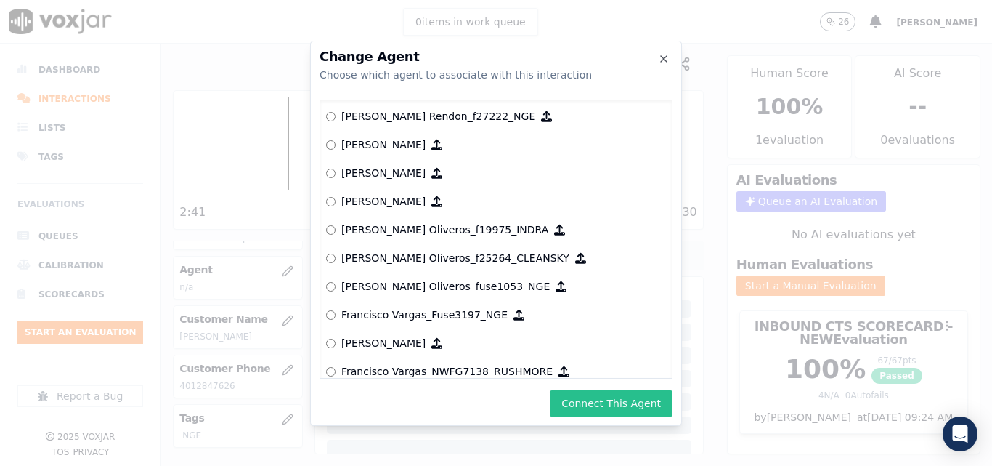
click at [617, 399] on button "Connect This Agent" at bounding box center [611, 403] width 123 height 26
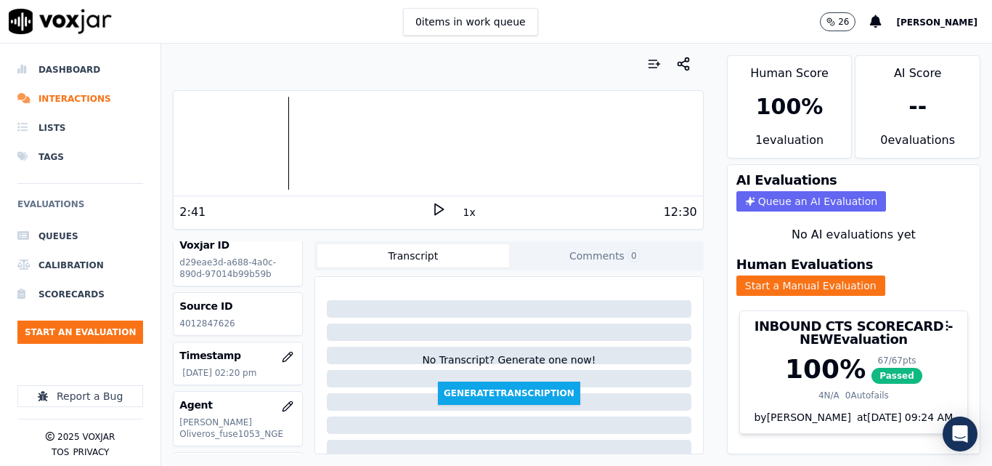
scroll to position [8, 0]
click at [83, 90] on li "Interactions" at bounding box center [80, 98] width 126 height 29
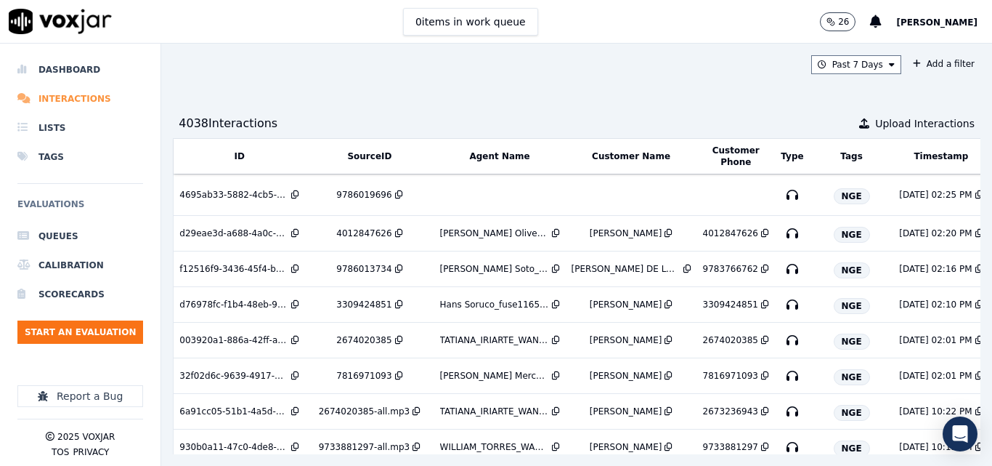
click at [68, 89] on li "Interactions" at bounding box center [80, 98] width 126 height 29
click at [87, 329] on button "Start an Evaluation" at bounding box center [80, 331] width 126 height 23
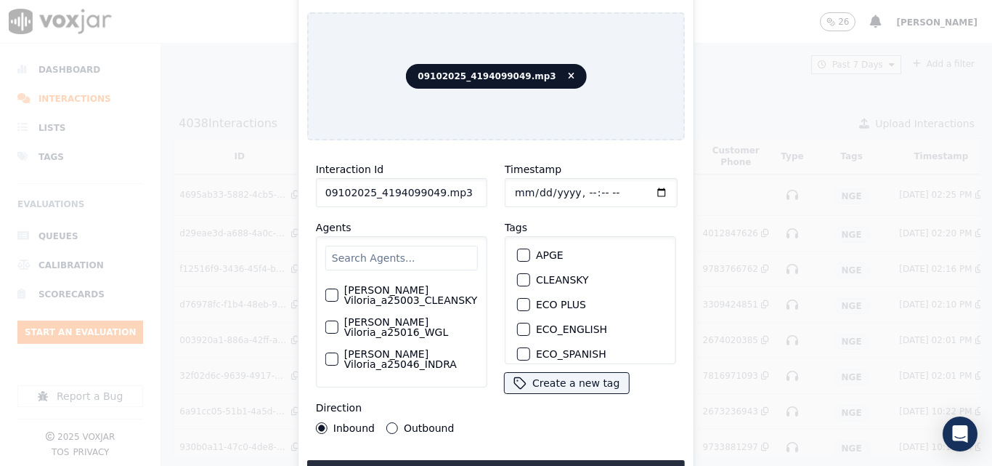
scroll to position [73, 0]
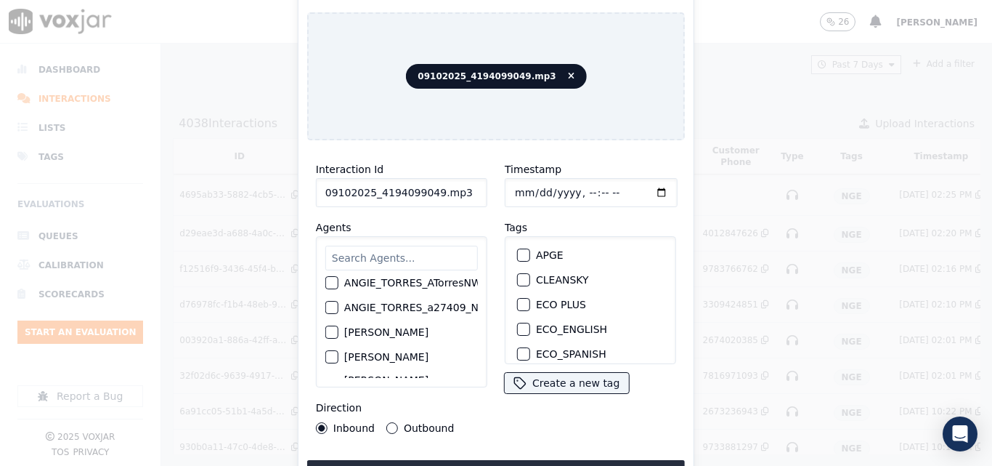
click at [461, 187] on input "09102025_4194099049.mp3" at bounding box center [401, 192] width 171 height 29
type input "09102025_4194099049"
click at [518, 302] on div "button" at bounding box center [523, 307] width 10 height 10
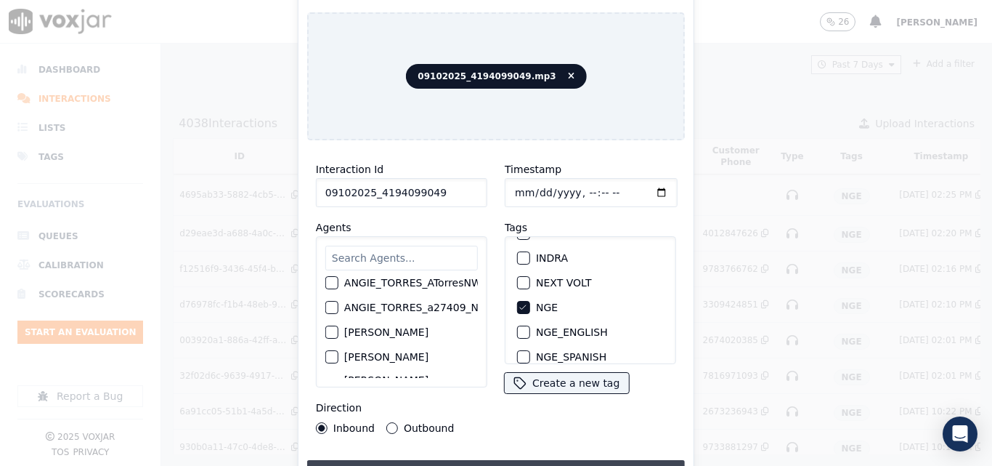
click at [427, 460] on button "Upload interaction to start evaluation" at bounding box center [496, 473] width 378 height 26
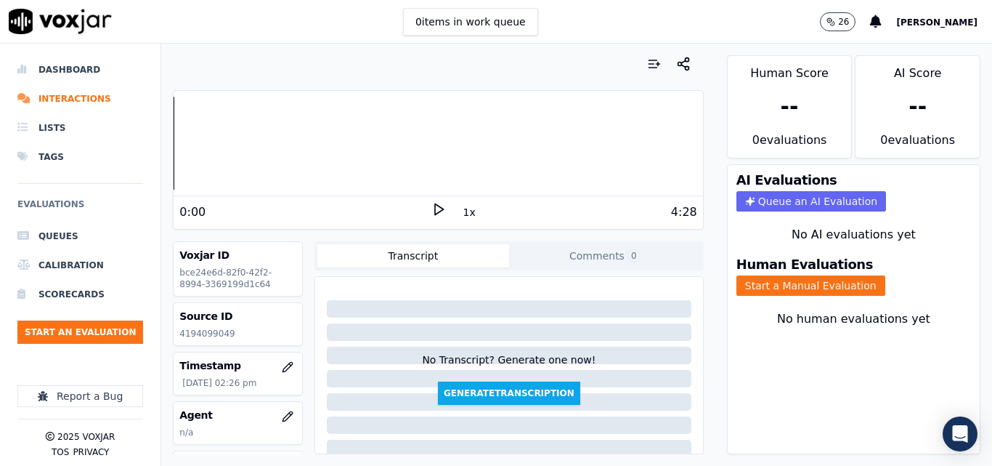
click at [431, 211] on icon at bounding box center [438, 209] width 15 height 15
click at [439, 205] on rect at bounding box center [440, 208] width 2 height 9
click at [431, 203] on icon at bounding box center [438, 209] width 15 height 15
click at [221, 331] on p "4194099049" at bounding box center [237, 334] width 117 height 12
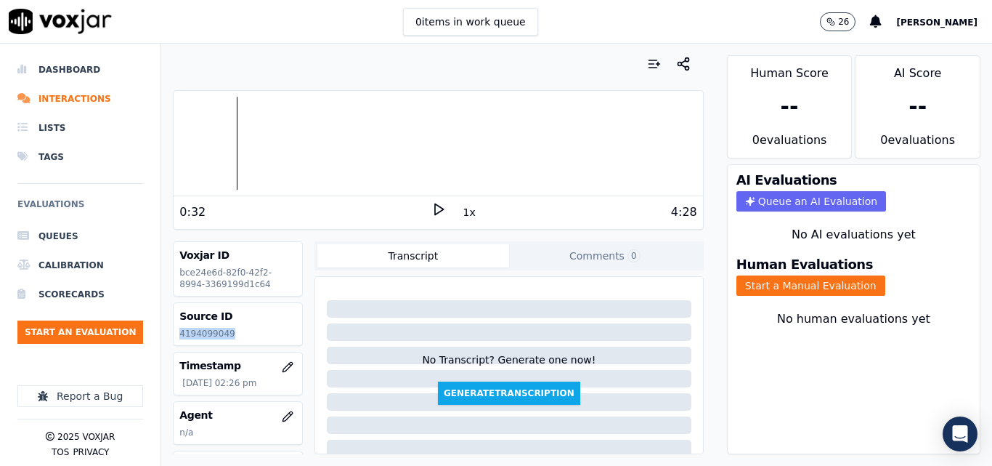
copy p "4194099049"
click at [431, 215] on icon at bounding box center [438, 209] width 15 height 15
click at [422, 214] on div "1:57" at bounding box center [304, 211] width 251 height 17
click at [424, 201] on div "1:58 1x 4:28" at bounding box center [438, 211] width 529 height 31
click at [431, 215] on icon at bounding box center [438, 209] width 15 height 15
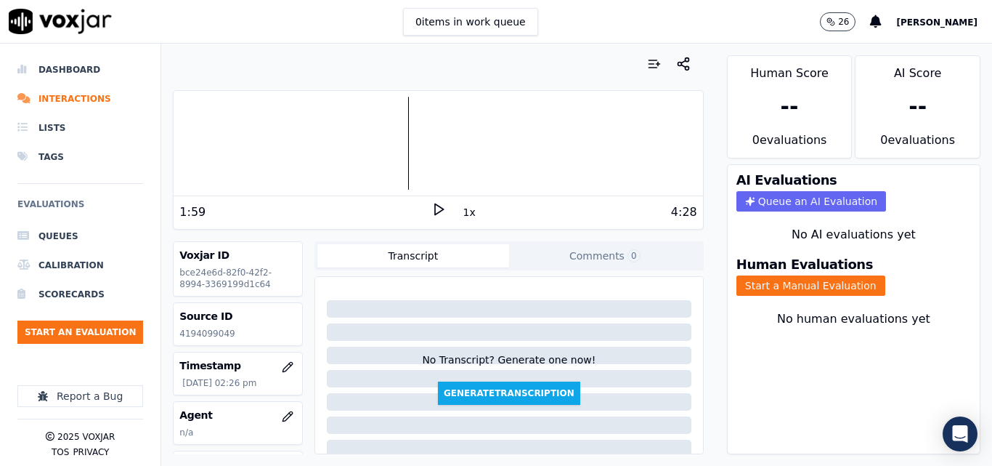
click at [827, 301] on div "Human Evaluations Start a Manual Evaluation" at bounding box center [854, 276] width 252 height 55
click at [842, 288] on button "Start a Manual Evaluation" at bounding box center [811, 285] width 149 height 20
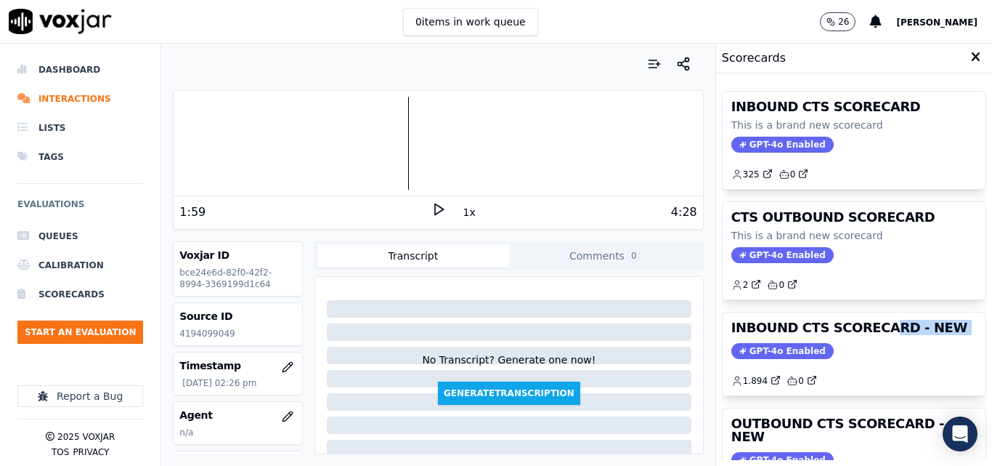
click at [861, 341] on div "INBOUND CTS SCORECARD - NEW GPT-4o Enabled 1.894 0" at bounding box center [854, 353] width 263 height 83
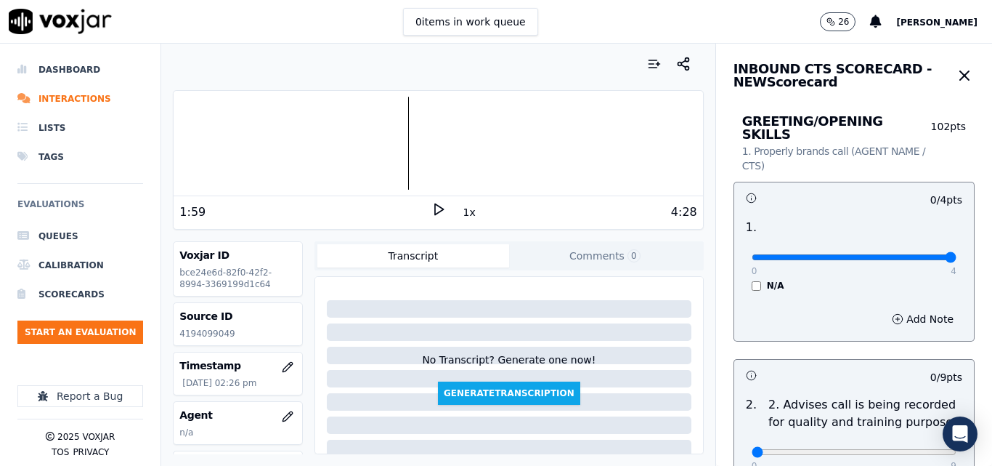
type input "4"
click at [920, 254] on input "range" at bounding box center [854, 257] width 205 height 6
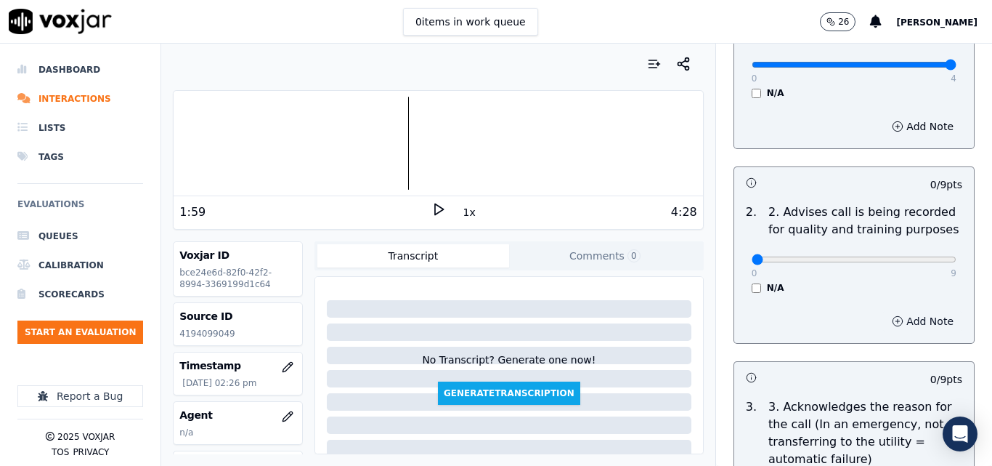
scroll to position [218, 0]
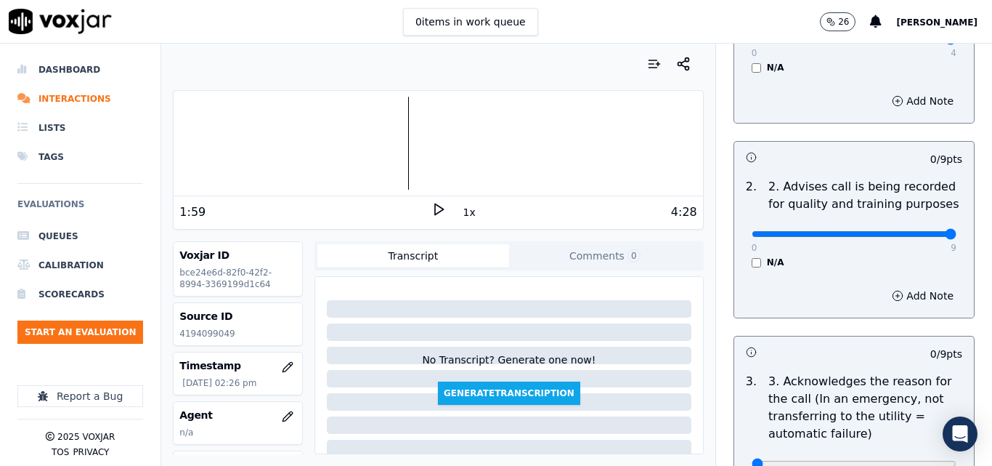
type input "9"
click at [915, 231] on input "range" at bounding box center [854, 234] width 205 height 6
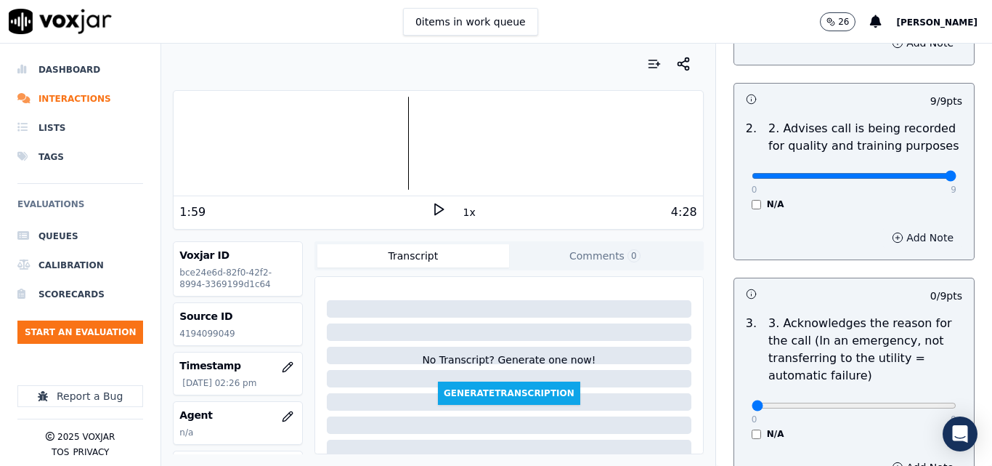
scroll to position [363, 0]
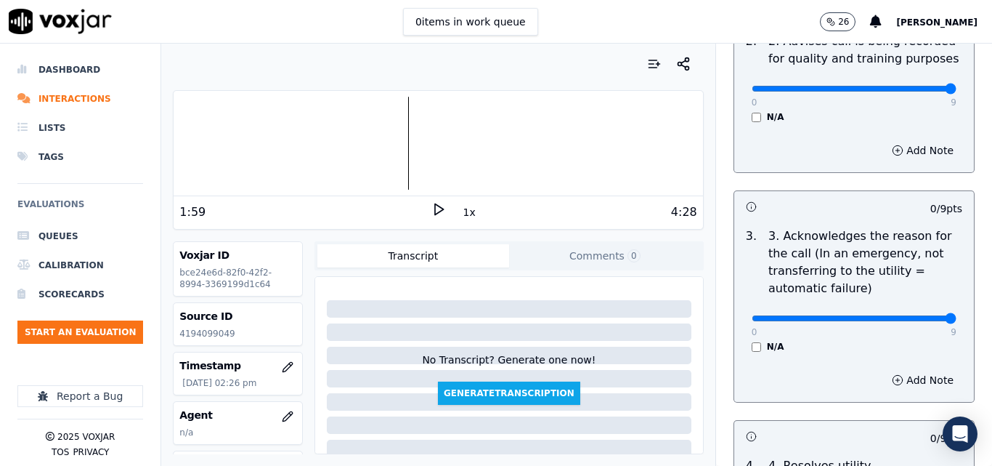
type input "9"
click at [917, 315] on input "range" at bounding box center [854, 318] width 205 height 6
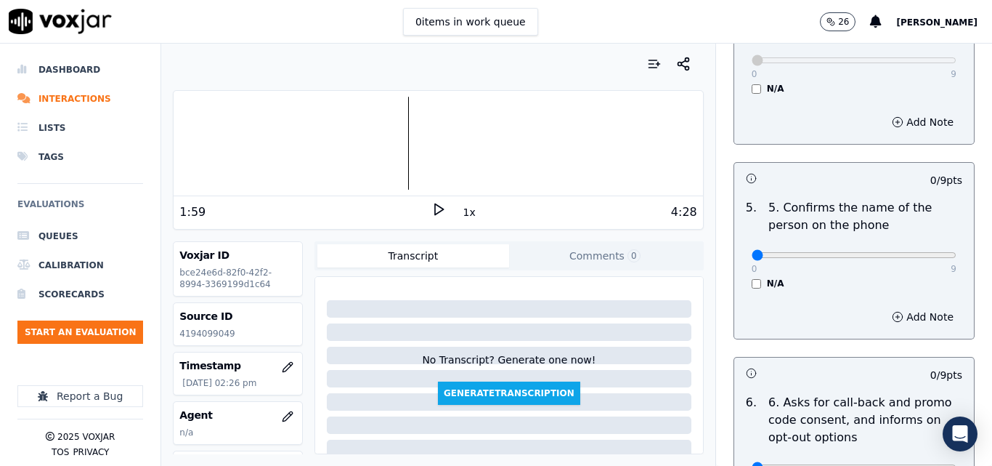
scroll to position [872, 0]
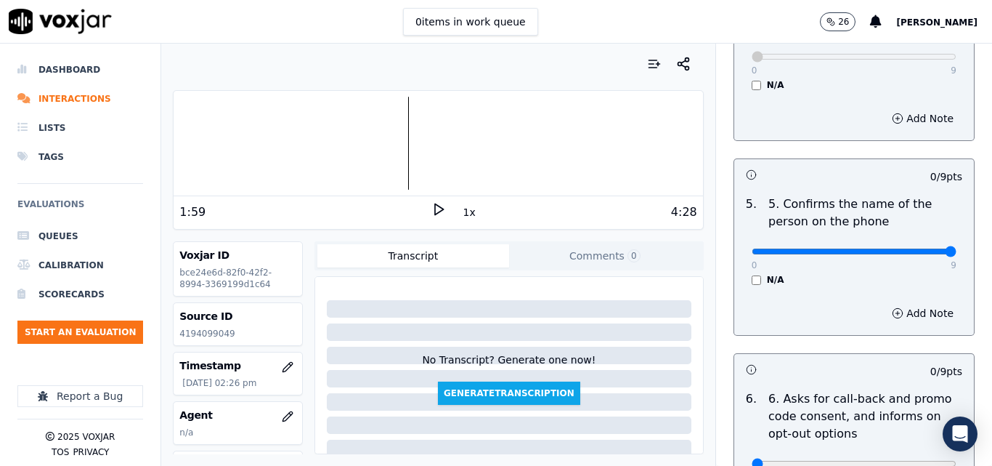
type input "9"
click at [921, 248] on input "range" at bounding box center [854, 251] width 205 height 6
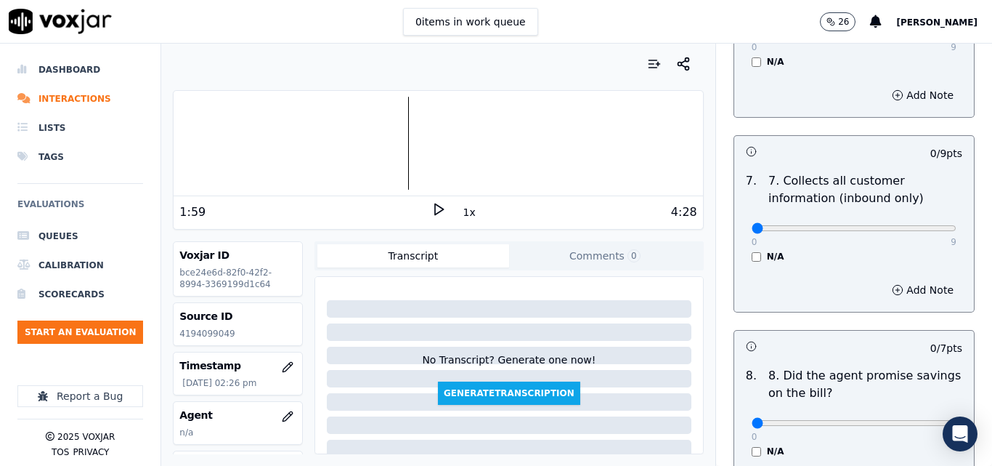
scroll to position [1307, 0]
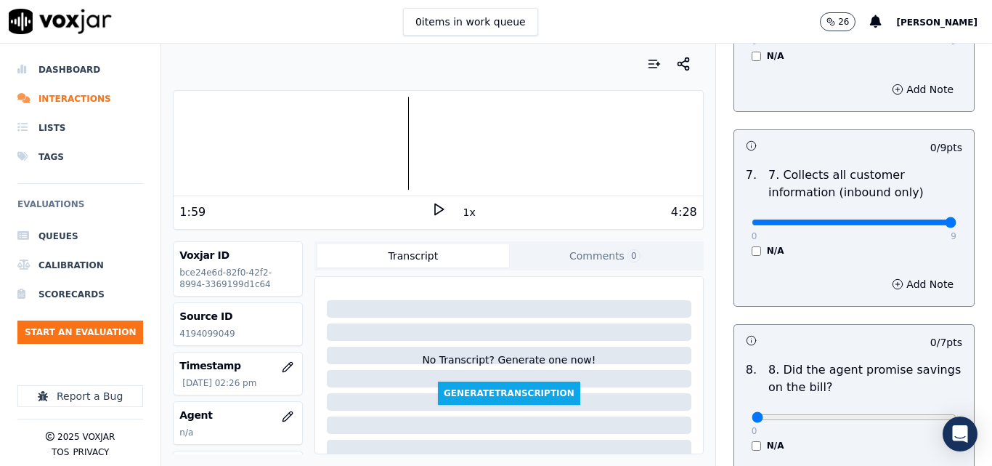
type input "9"
click at [922, 219] on input "range" at bounding box center [854, 222] width 205 height 6
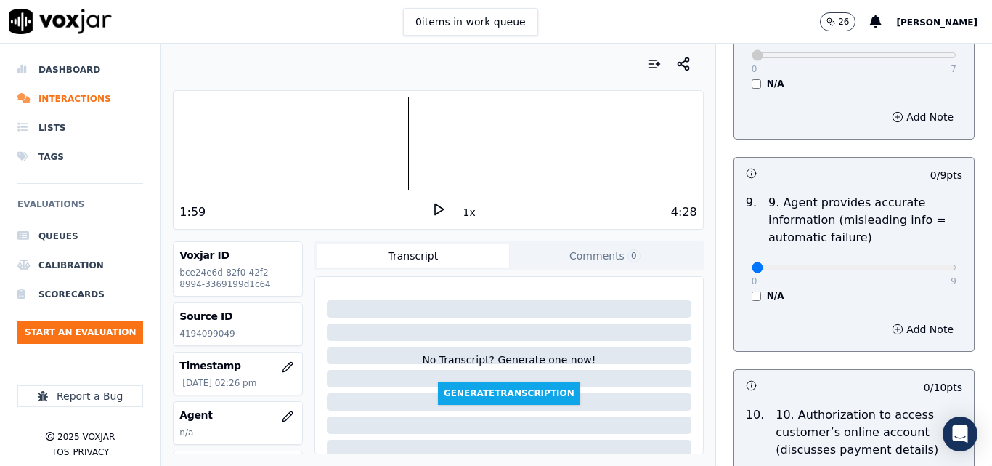
scroll to position [1671, 0]
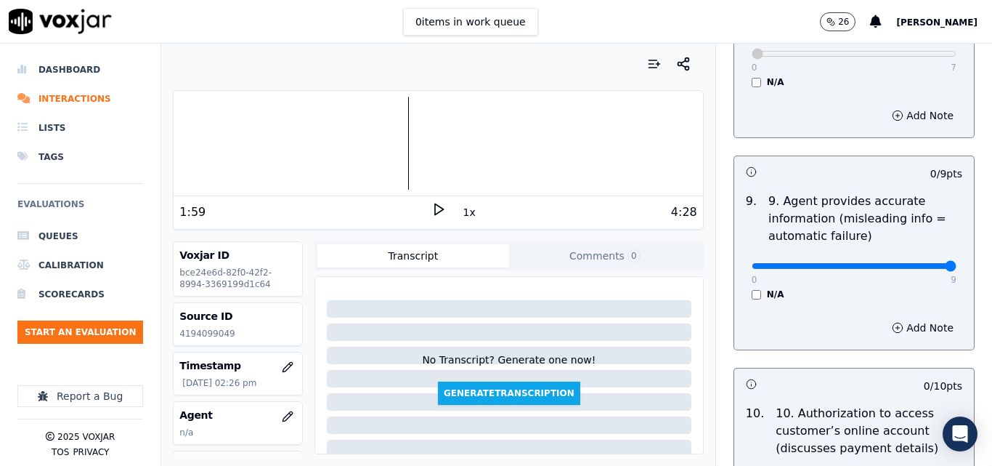
type input "9"
click at [922, 263] on input "range" at bounding box center [854, 266] width 205 height 6
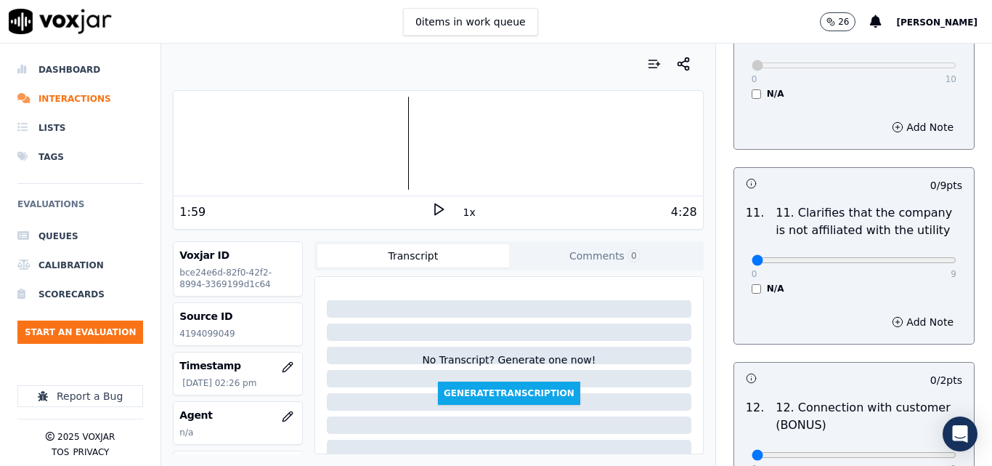
scroll to position [2106, 0]
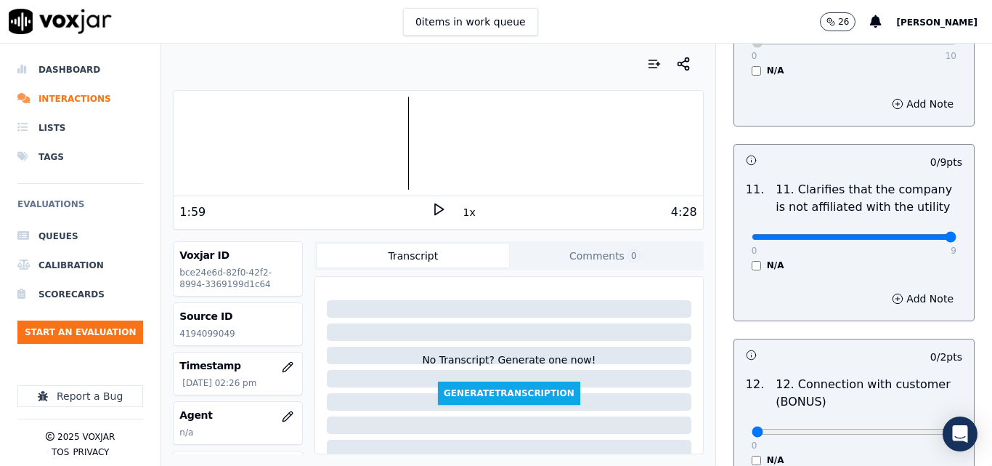
type input "9"
click at [920, 234] on input "range" at bounding box center [854, 237] width 205 height 6
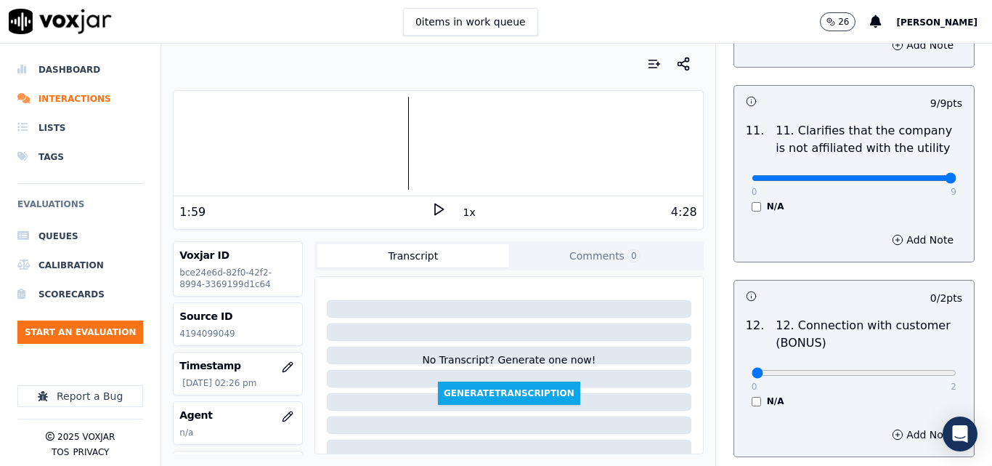
scroll to position [2324, 0]
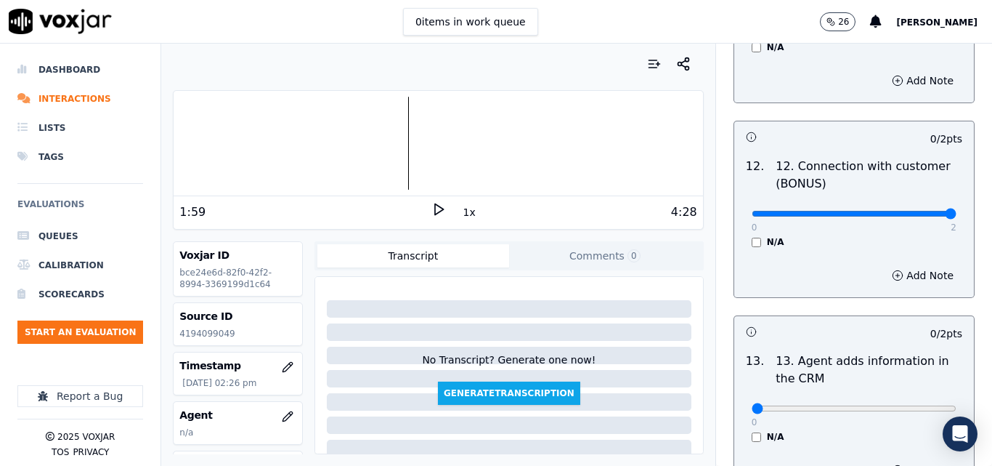
type input "2"
click at [920, 211] on input "range" at bounding box center [854, 214] width 205 height 6
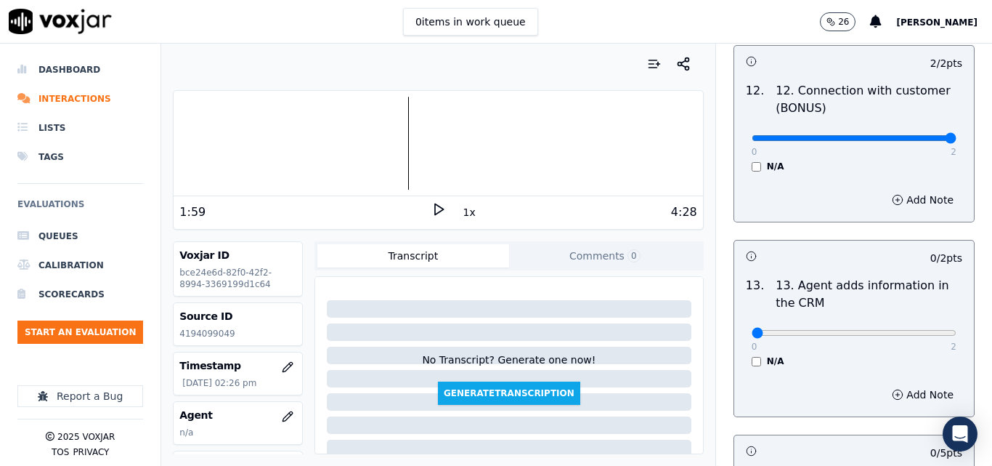
scroll to position [2542, 0]
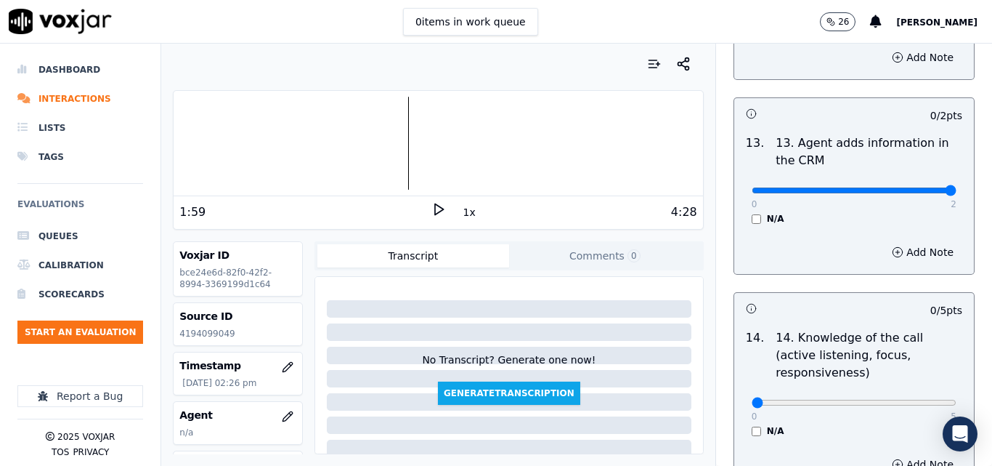
type input "2"
click at [919, 187] on input "range" at bounding box center [854, 190] width 205 height 6
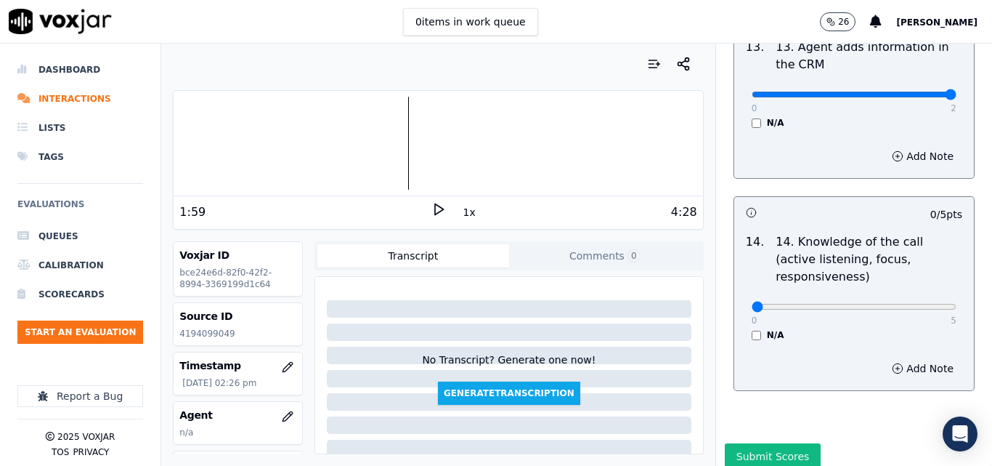
scroll to position [2653, 0]
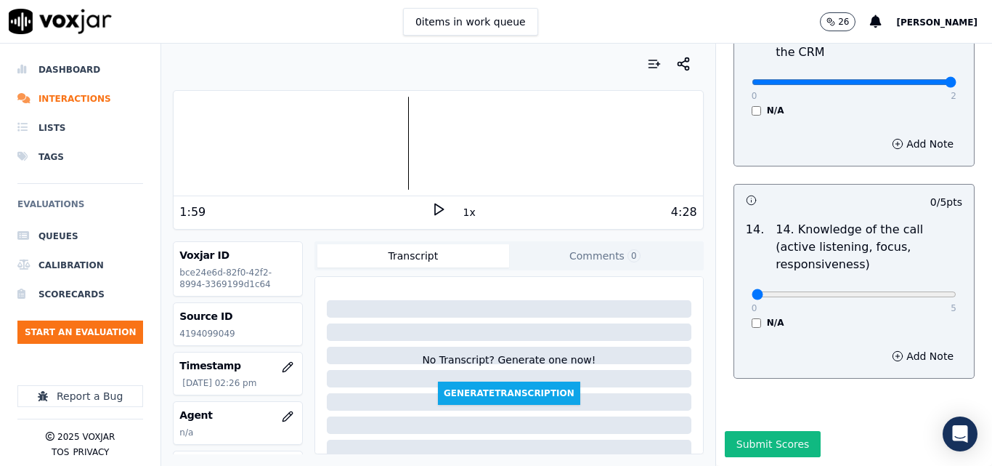
click at [917, 285] on div "0 5" at bounding box center [854, 293] width 205 height 17
type input "5"
click at [917, 291] on input "range" at bounding box center [854, 294] width 205 height 6
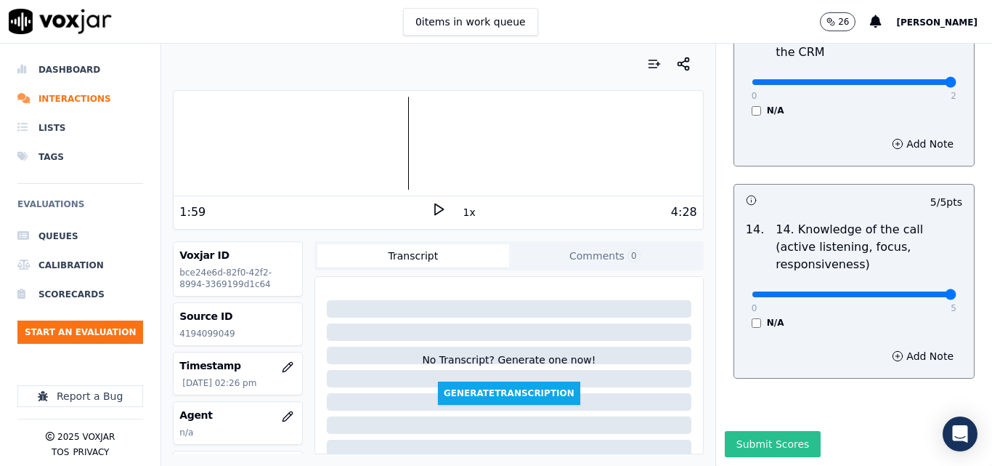
drag, startPoint x: 741, startPoint y: 411, endPoint x: 734, endPoint y: 402, distance: 11.5
click at [738, 431] on button "Submit Scores" at bounding box center [773, 444] width 97 height 26
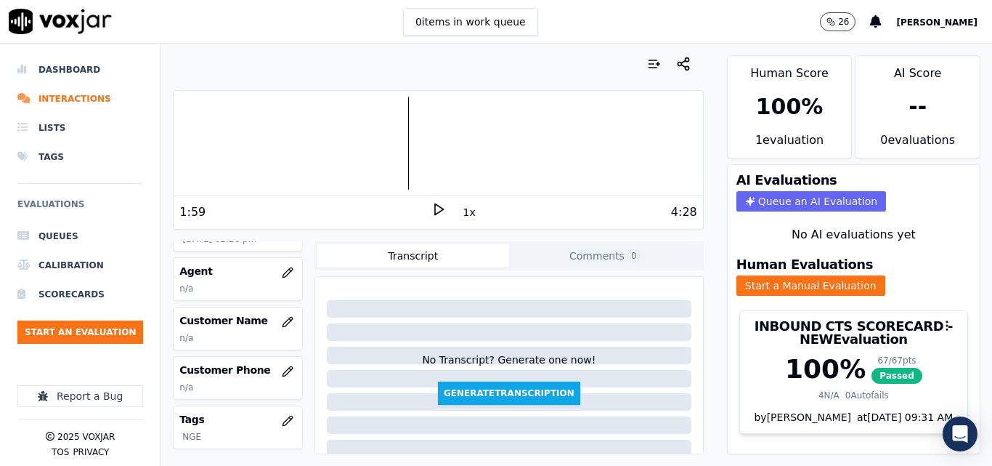
scroll to position [145, 0]
click at [282, 315] on icon "button" at bounding box center [288, 321] width 12 height 12
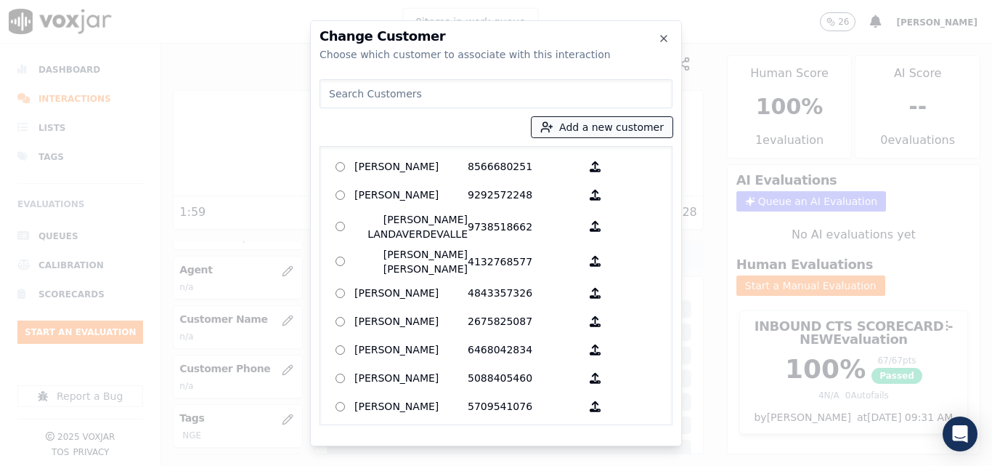
drag, startPoint x: 641, startPoint y: 118, endPoint x: 633, endPoint y: 121, distance: 8.3
click at [638, 119] on button "Add a new customer" at bounding box center [602, 127] width 141 height 20
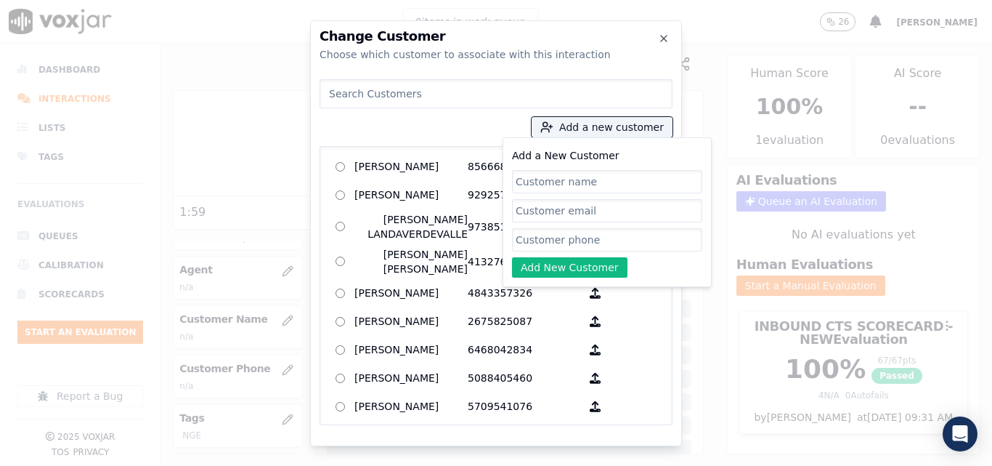
click at [572, 177] on input "Add a New Customer" at bounding box center [607, 181] width 190 height 23
type input "[PERSON_NAME]"
click at [613, 235] on input "Add a New Customer" at bounding box center [607, 239] width 190 height 23
click at [645, 243] on input "Add a New Customer" at bounding box center [607, 239] width 190 height 23
click at [660, 35] on icon "button" at bounding box center [664, 39] width 12 height 12
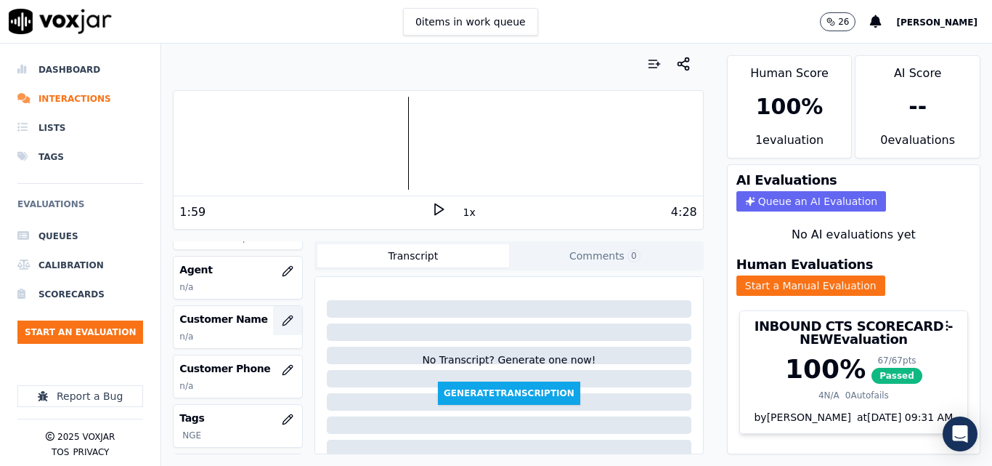
click at [273, 316] on button "button" at bounding box center [287, 320] width 29 height 29
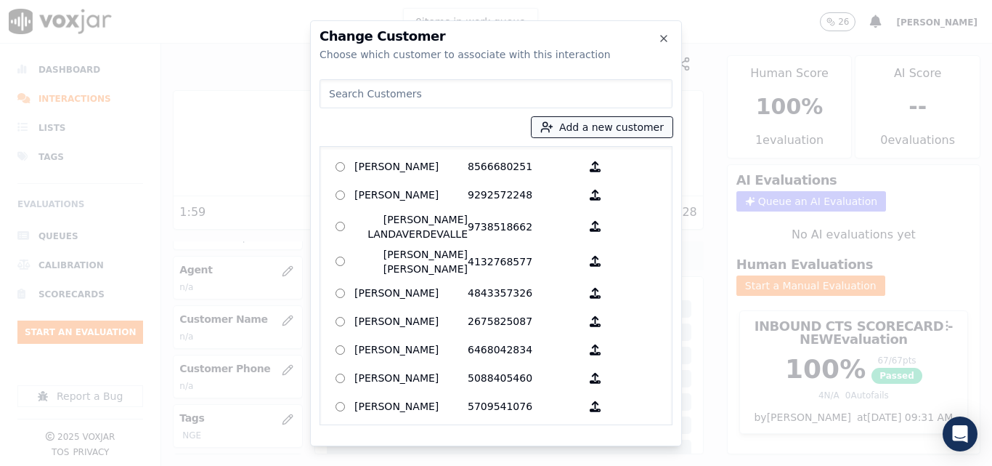
click at [578, 130] on button "Add a new customer" at bounding box center [602, 127] width 141 height 20
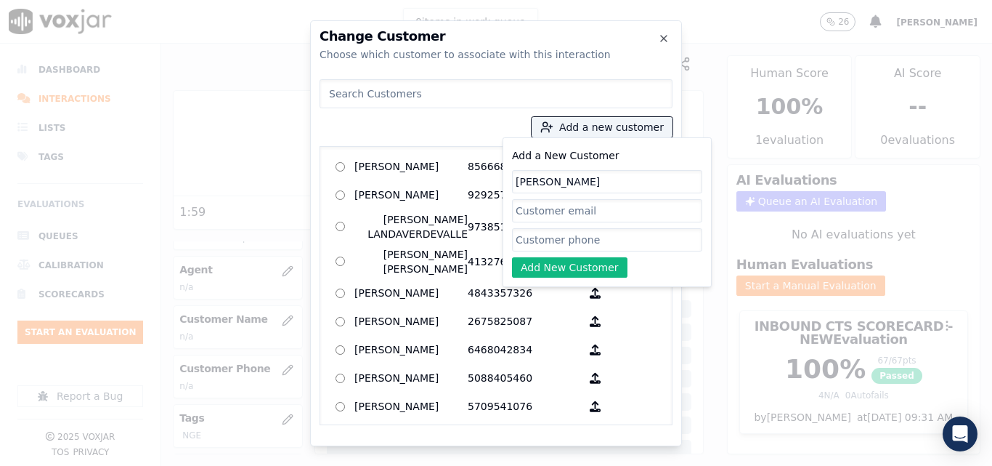
click at [568, 238] on input "Add a New Customer" at bounding box center [607, 239] width 190 height 23
paste input "4194099049"
type input "4194099049"
click at [564, 264] on button "Add New Customer" at bounding box center [569, 267] width 115 height 20
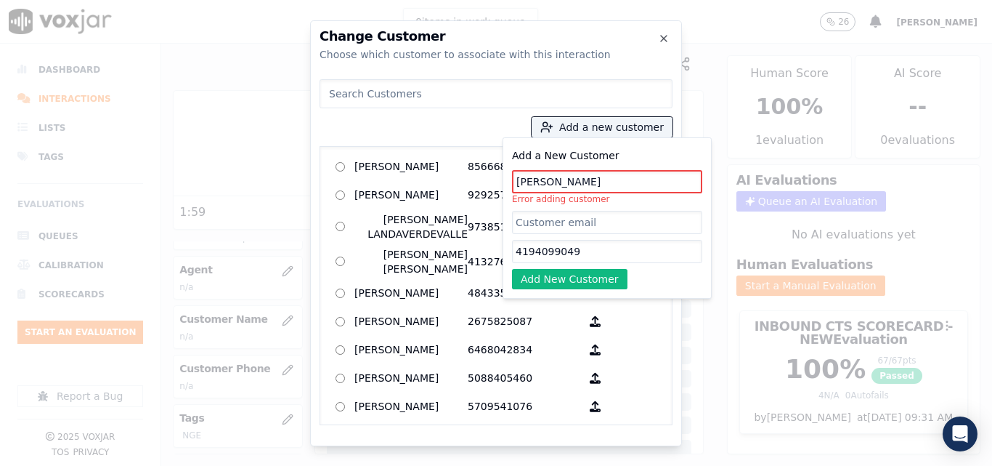
click at [516, 88] on input at bounding box center [496, 93] width 353 height 29
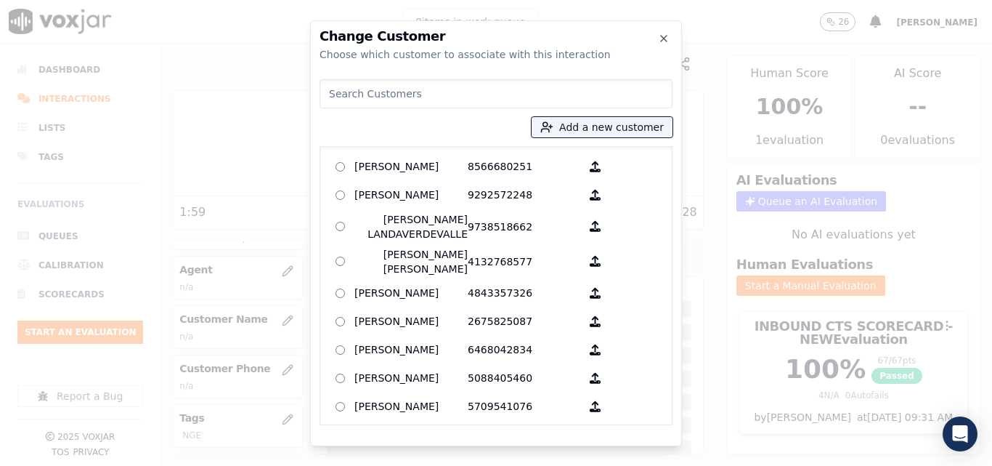
click at [516, 88] on input at bounding box center [496, 93] width 353 height 29
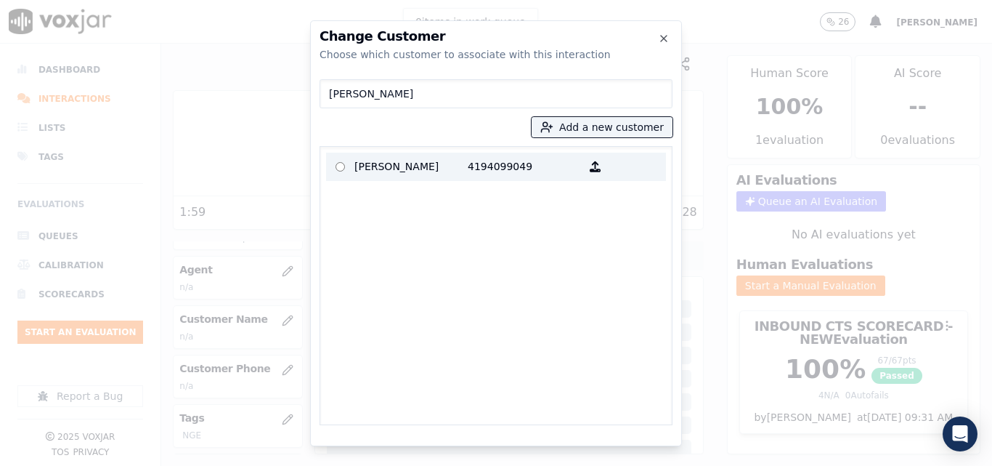
type input "Kareen"
click at [456, 169] on p "[PERSON_NAME]" at bounding box center [410, 166] width 113 height 23
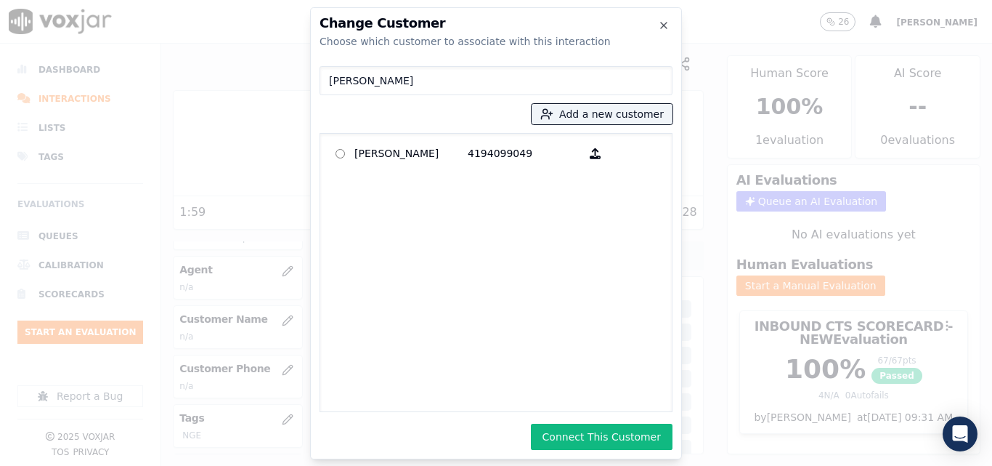
click at [601, 445] on button "Connect This Customer" at bounding box center [602, 436] width 142 height 26
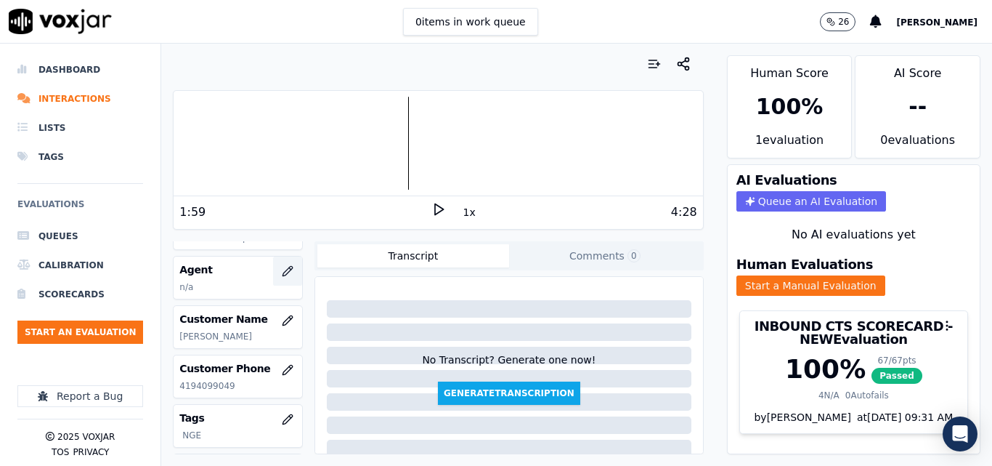
click at [289, 269] on icon "button" at bounding box center [290, 268] width 2 height 2
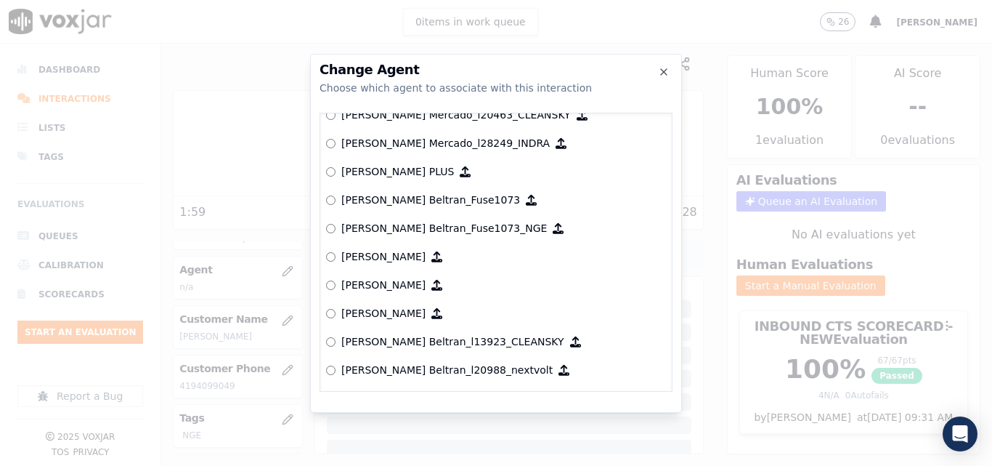
scroll to position [5483, 0]
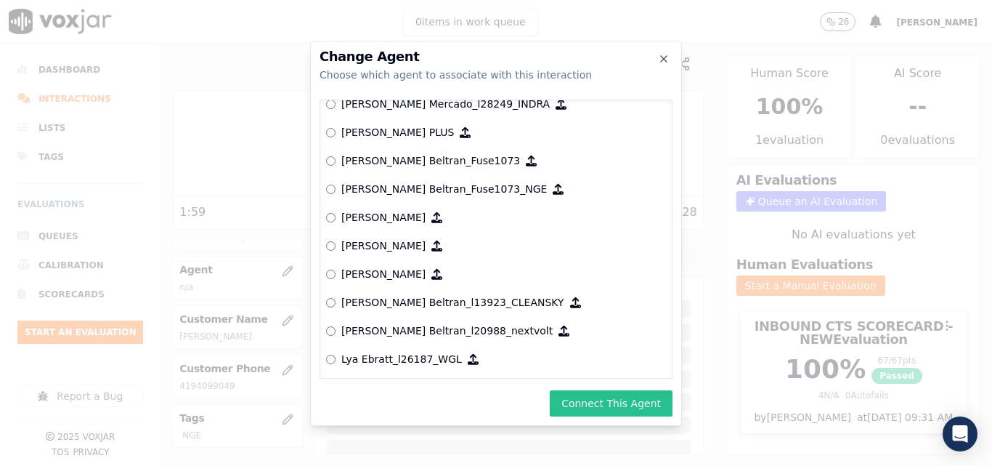
click at [601, 393] on button "Connect This Agent" at bounding box center [611, 403] width 123 height 26
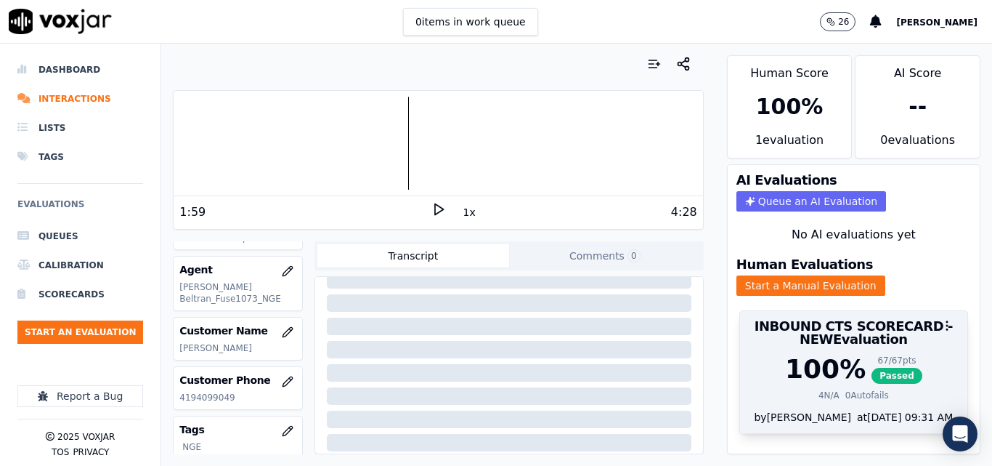
scroll to position [0, 0]
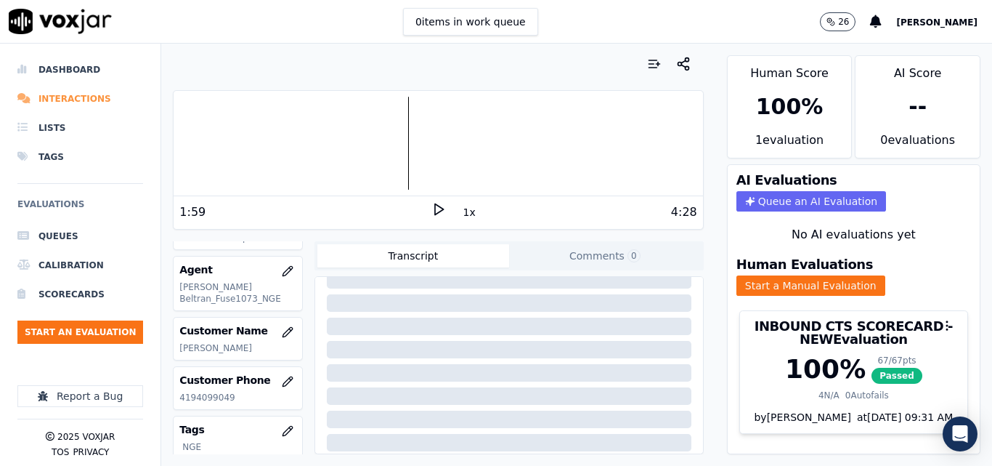
click at [78, 93] on li "Interactions" at bounding box center [80, 98] width 126 height 29
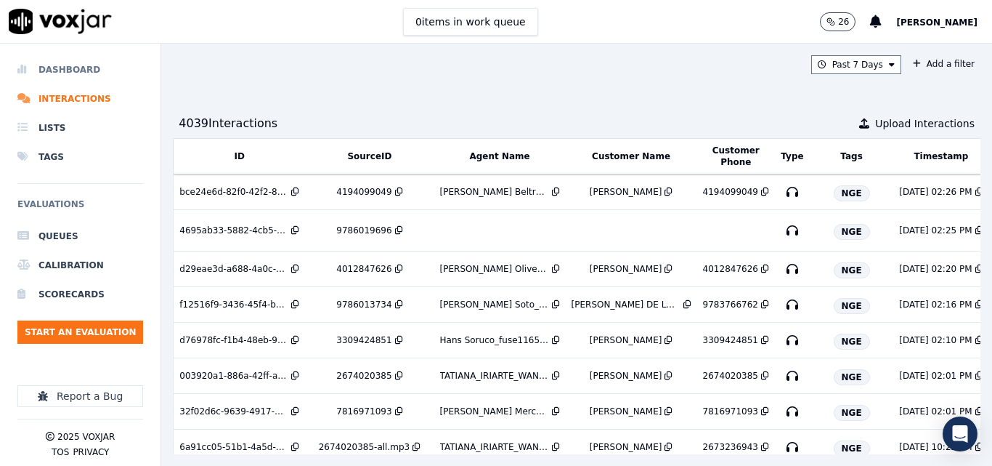
click at [79, 70] on li "Dashboard" at bounding box center [80, 69] width 126 height 29
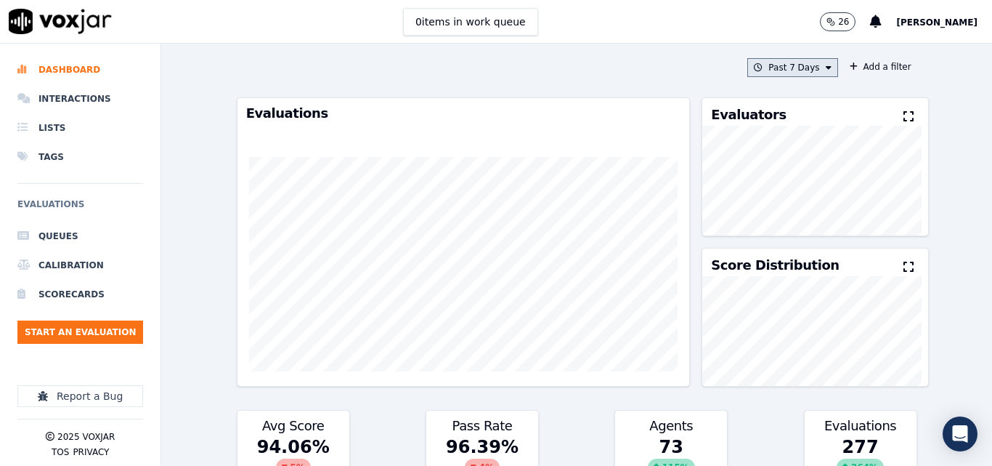
click at [788, 75] on button "Past 7 Days" at bounding box center [792, 67] width 90 height 19
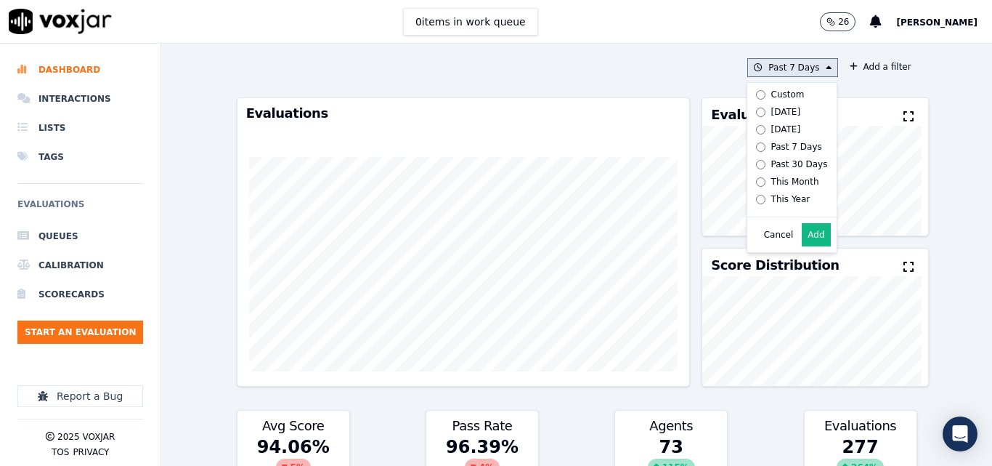
click at [777, 108] on div "[DATE]" at bounding box center [786, 112] width 30 height 12
click at [802, 235] on button "Add" at bounding box center [816, 234] width 28 height 23
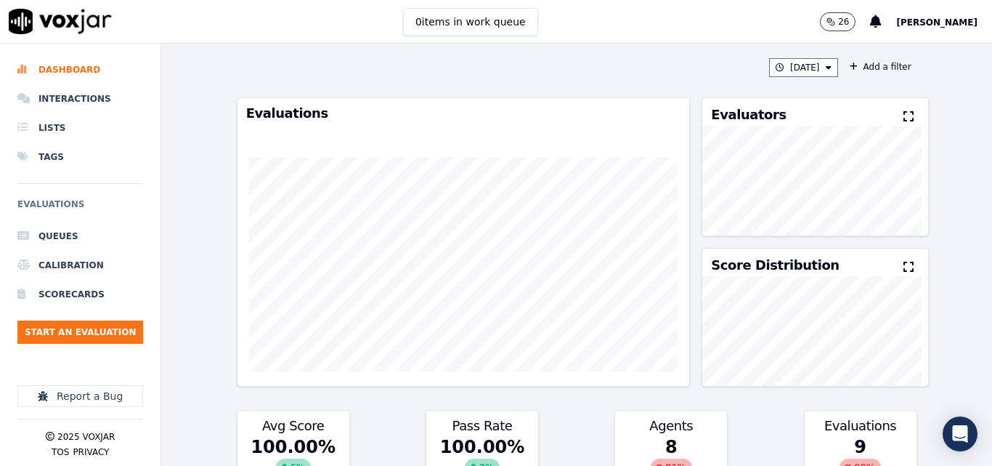
click at [904, 111] on icon at bounding box center [909, 116] width 10 height 12
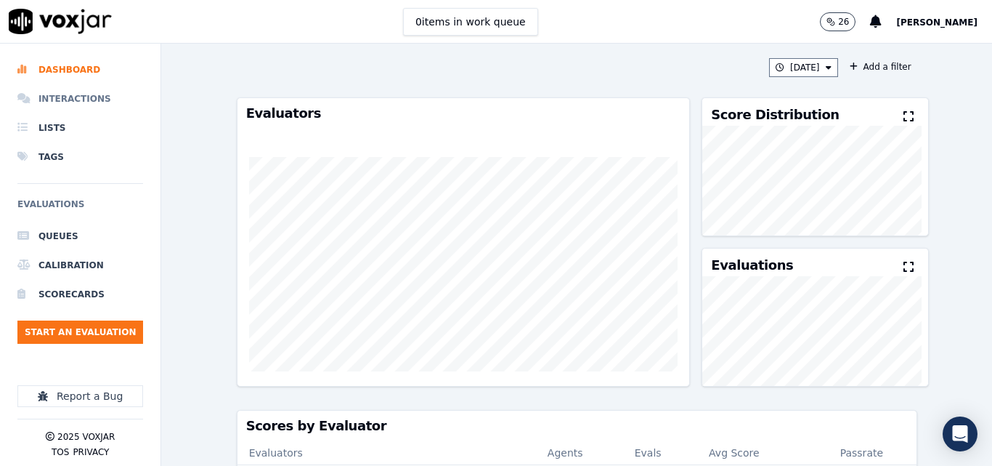
click at [76, 101] on li "Interactions" at bounding box center [80, 98] width 126 height 29
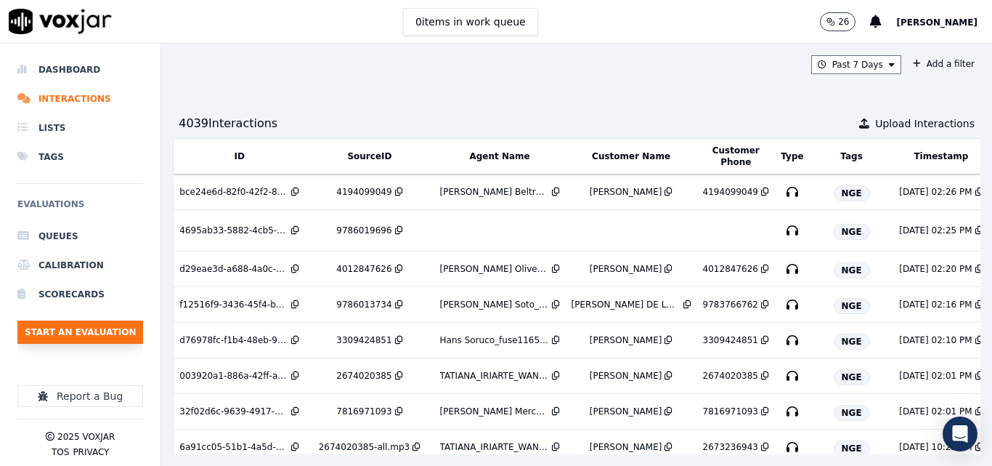
click at [122, 322] on button "Start an Evaluation" at bounding box center [80, 331] width 126 height 23
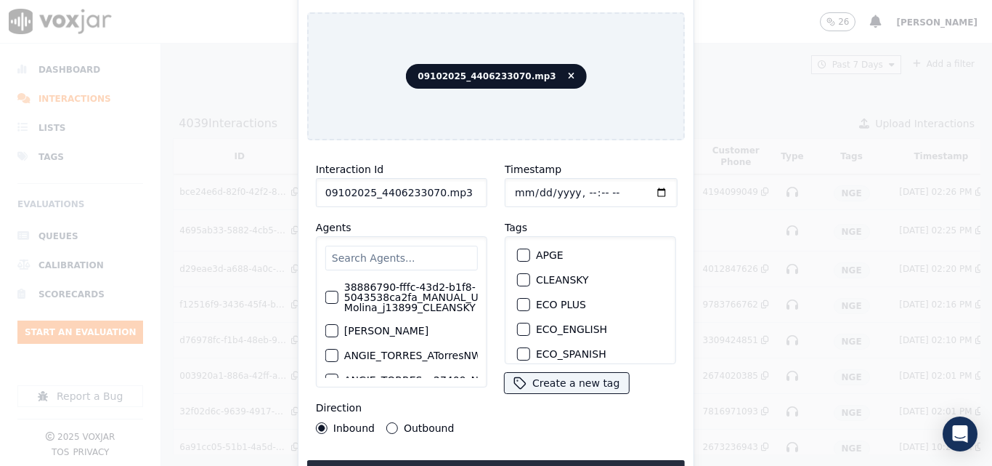
click at [474, 186] on input "09102025_4406233070.mp3" at bounding box center [401, 192] width 171 height 29
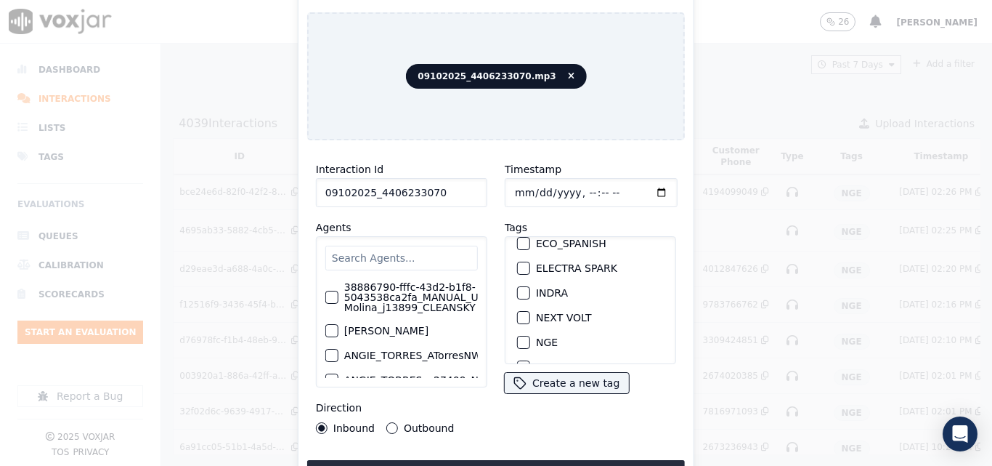
scroll to position [145, 0]
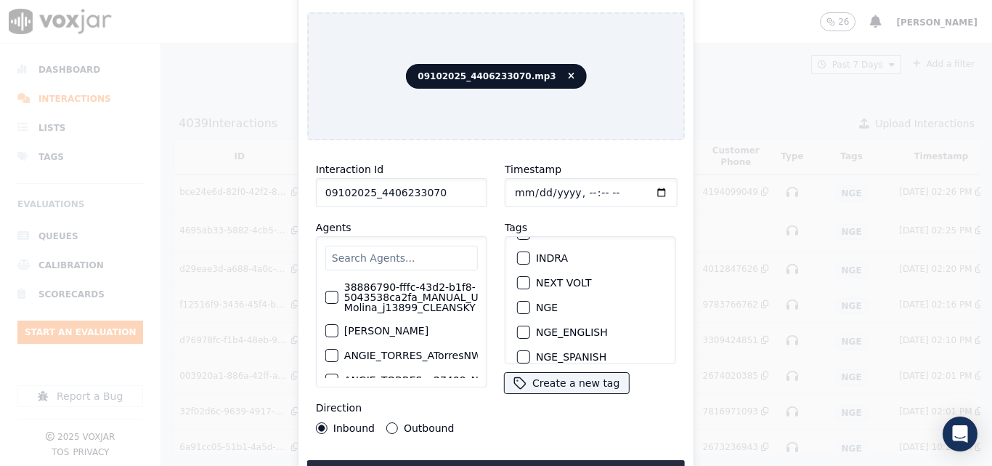
type input "09102025_4406233070"
click at [518, 305] on div "button" at bounding box center [523, 307] width 10 height 10
click at [532, 460] on button "Upload interaction to start evaluation" at bounding box center [496, 473] width 378 height 26
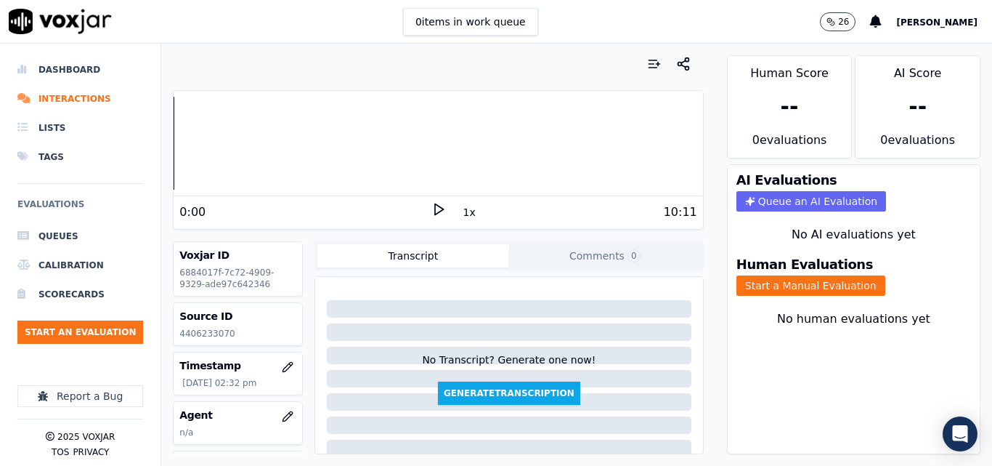
click at [437, 209] on icon at bounding box center [438, 209] width 15 height 15
click at [431, 206] on icon at bounding box center [438, 209] width 15 height 15
click at [202, 331] on p "4406233070" at bounding box center [237, 334] width 117 height 12
click at [202, 332] on p "4406233070" at bounding box center [237, 334] width 117 height 12
copy p "4406233070"
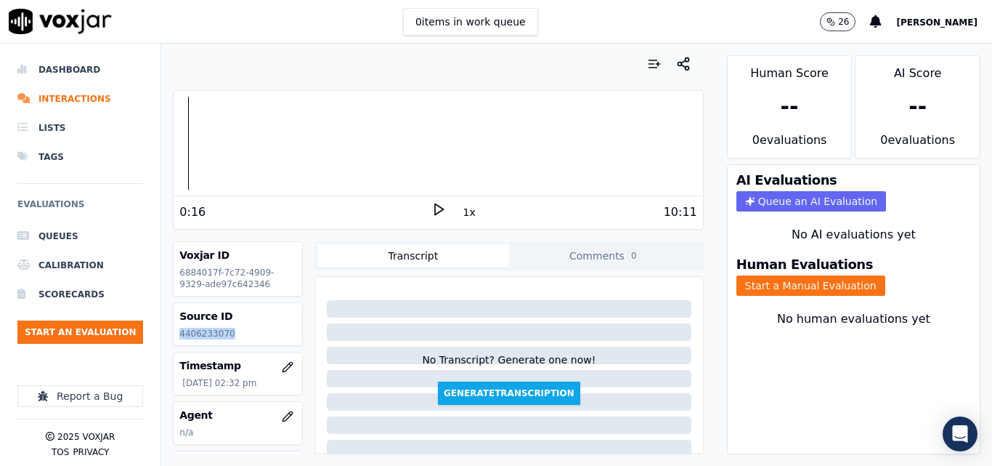
click at [431, 211] on icon at bounding box center [438, 209] width 15 height 15
click at [434, 209] on icon at bounding box center [438, 209] width 15 height 15
click at [761, 296] on div "Human Evaluations Start a Manual Evaluation" at bounding box center [854, 276] width 252 height 55
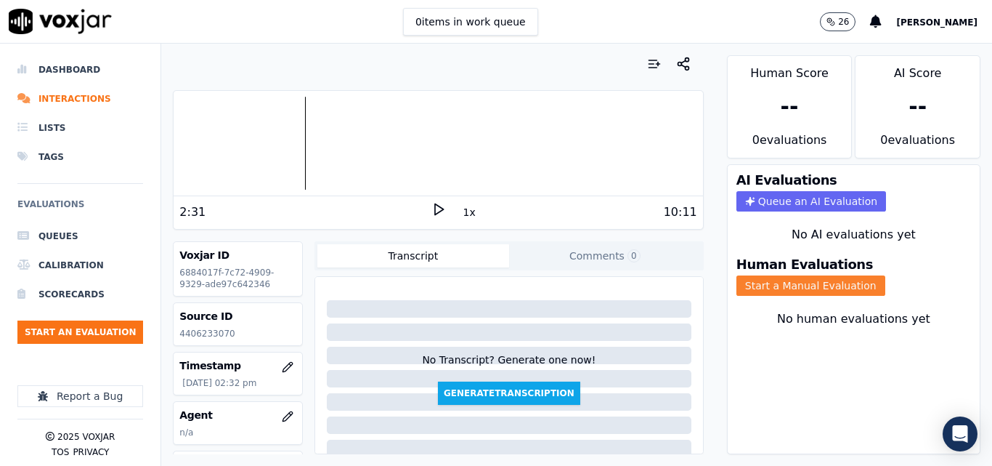
click at [808, 290] on button "Start a Manual Evaluation" at bounding box center [811, 285] width 149 height 20
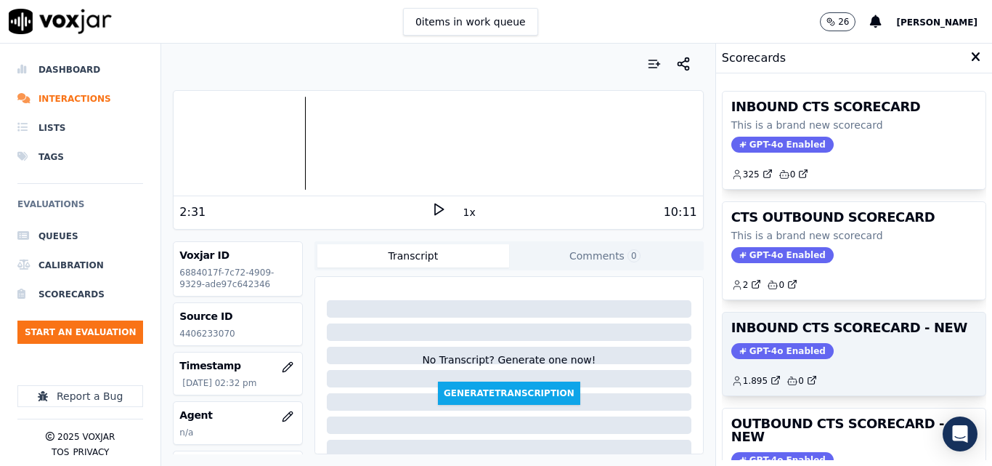
click at [851, 343] on div "GPT-4o Enabled" at bounding box center [854, 351] width 246 height 16
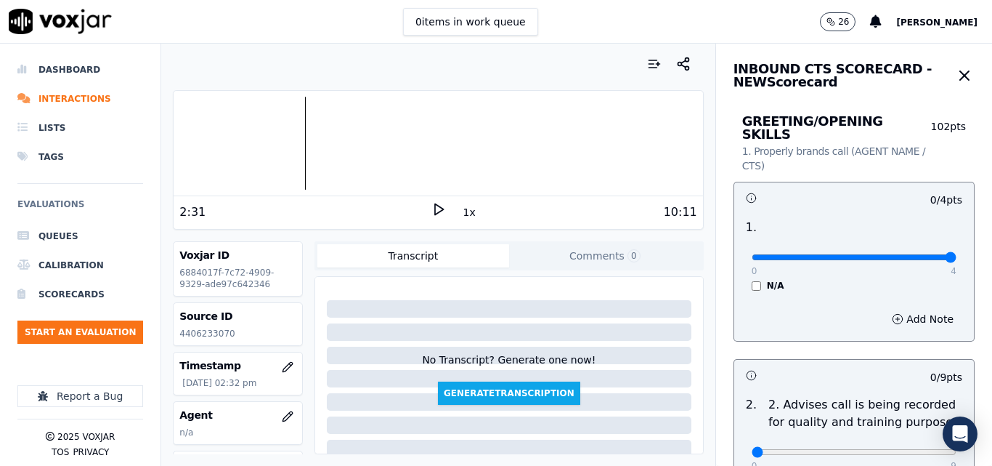
type input "4"
click at [910, 254] on input "range" at bounding box center [854, 257] width 205 height 6
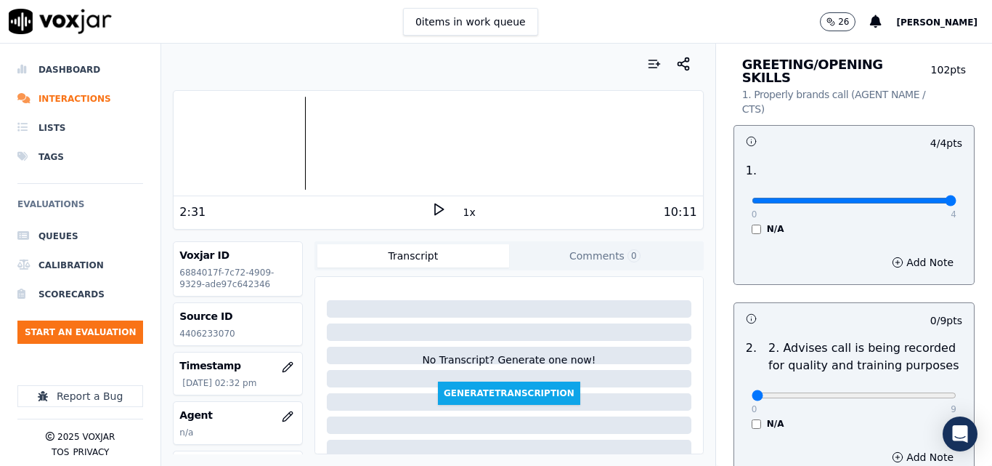
scroll to position [218, 0]
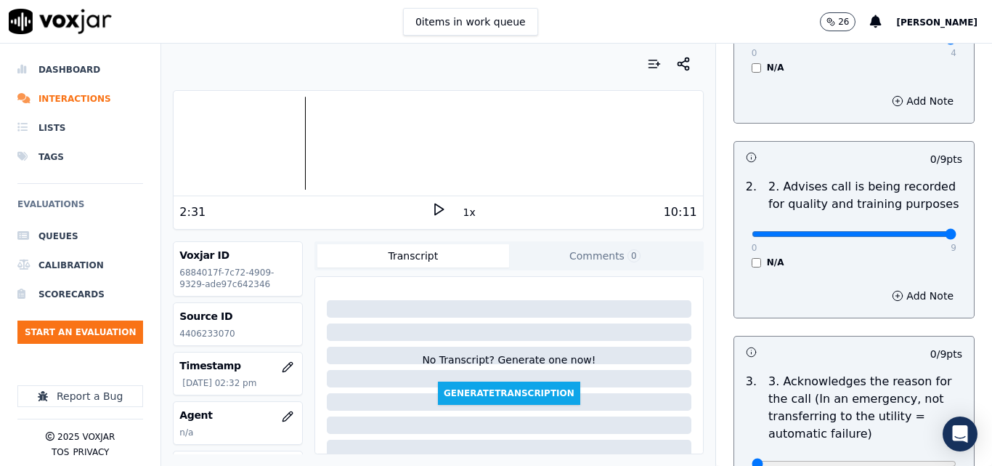
type input "9"
click at [922, 231] on input "range" at bounding box center [854, 234] width 205 height 6
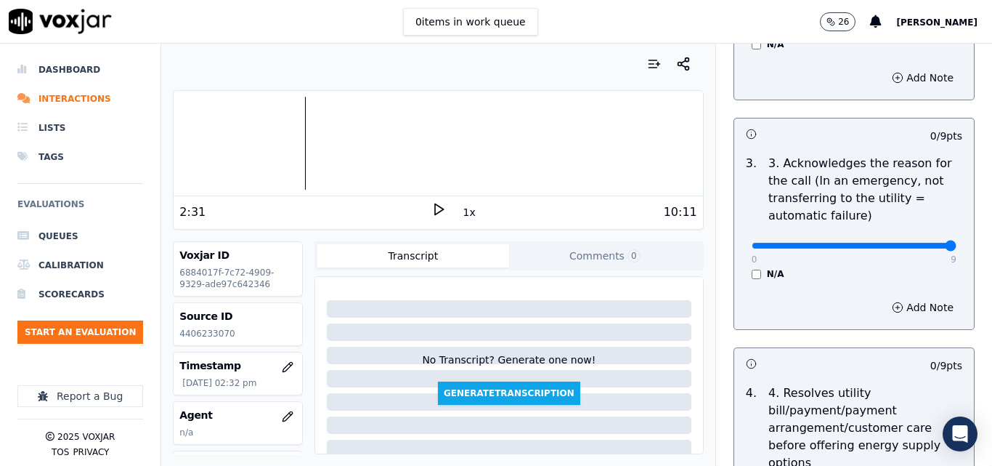
type input "9"
click at [919, 243] on input "range" at bounding box center [854, 246] width 205 height 6
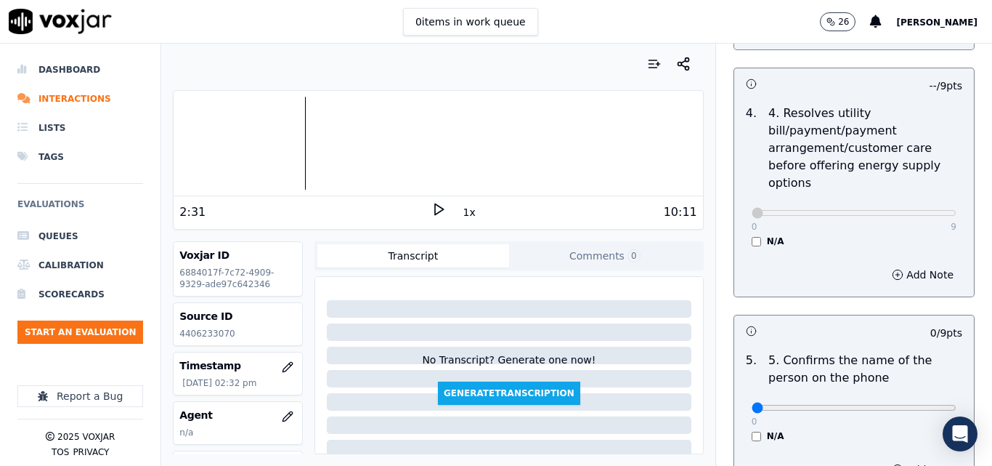
scroll to position [799, 0]
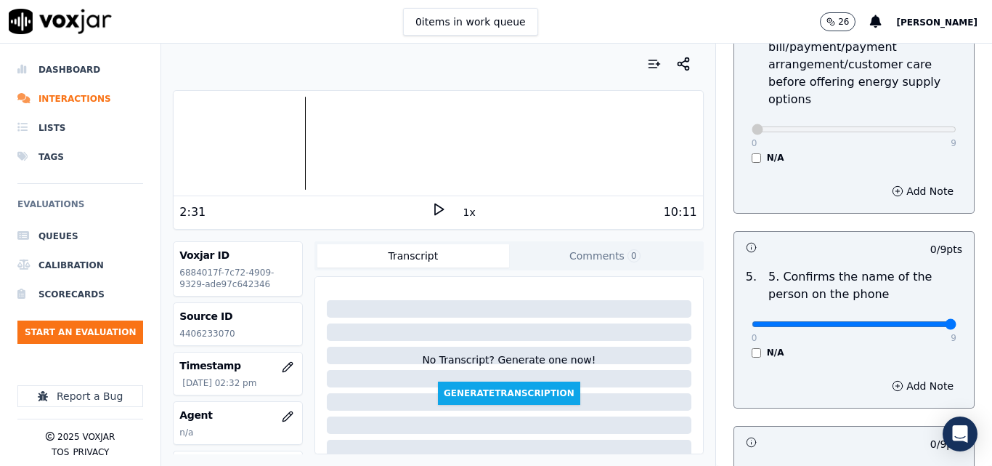
type input "9"
click at [922, 321] on input "range" at bounding box center [854, 324] width 205 height 6
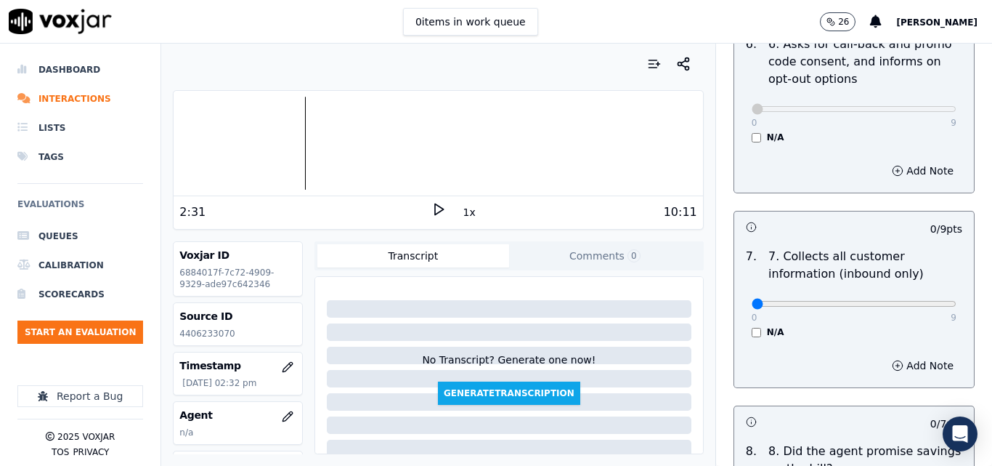
scroll to position [1235, 0]
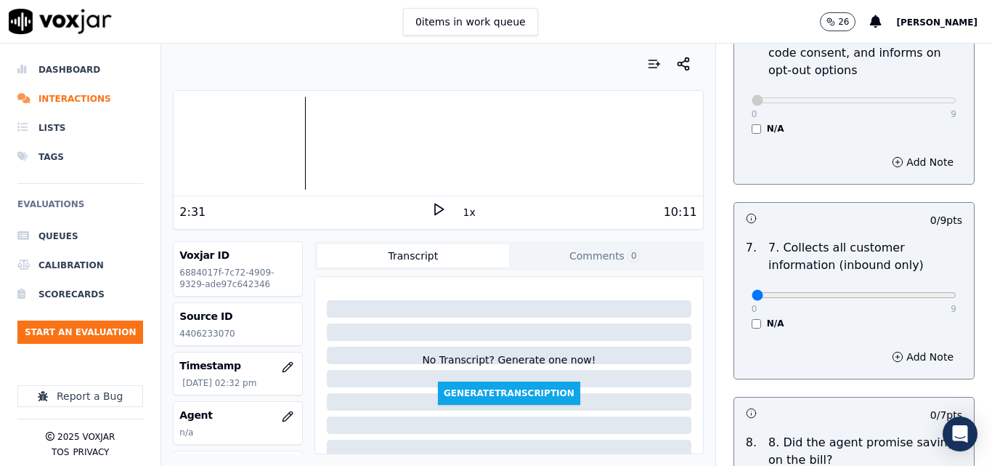
click at [925, 283] on div "0 9 N/A" at bounding box center [854, 301] width 228 height 55
click at [922, 285] on div "0 9" at bounding box center [854, 293] width 205 height 17
type input "9"
click at [912, 292] on input "range" at bounding box center [854, 295] width 205 height 6
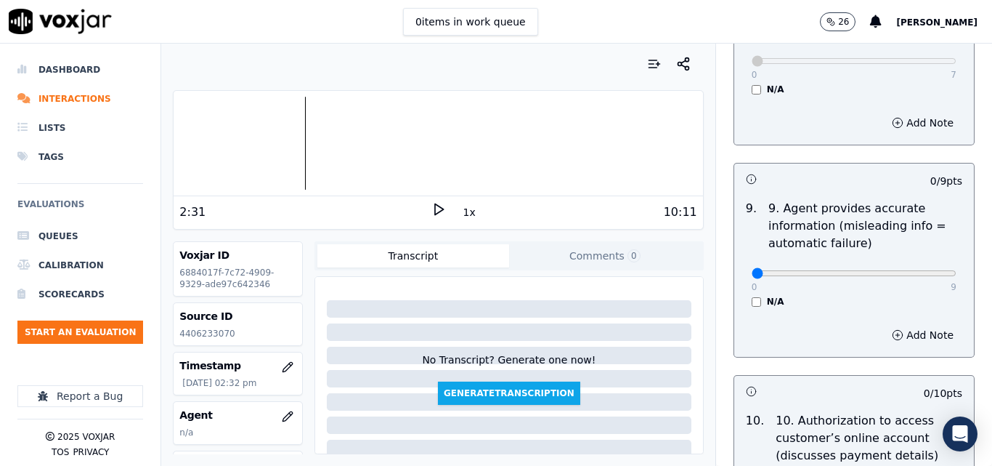
scroll to position [1671, 0]
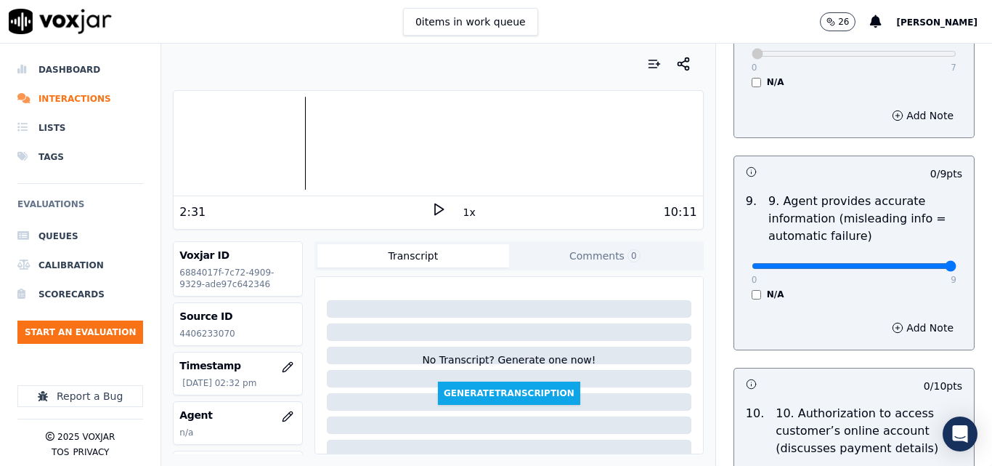
type input "9"
click at [921, 263] on input "range" at bounding box center [854, 266] width 205 height 6
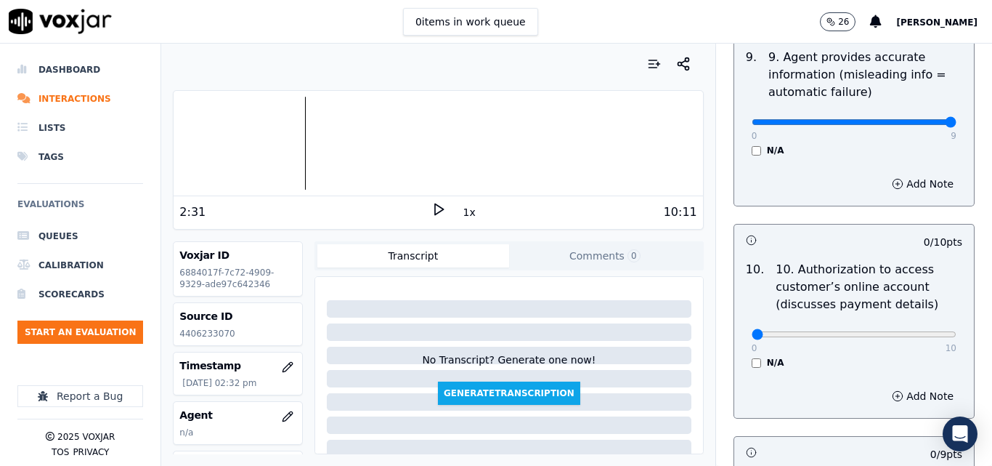
scroll to position [1816, 0]
click at [742, 341] on div "0 10 N/A" at bounding box center [854, 339] width 228 height 55
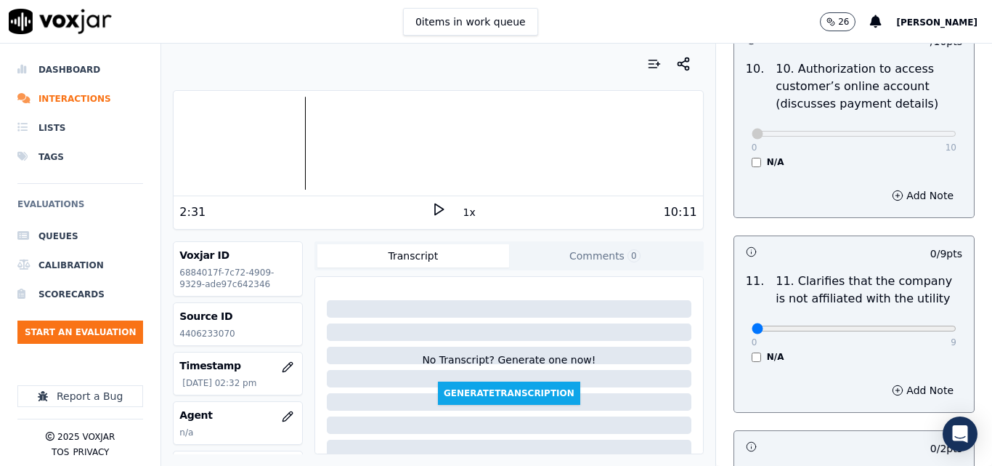
scroll to position [2034, 0]
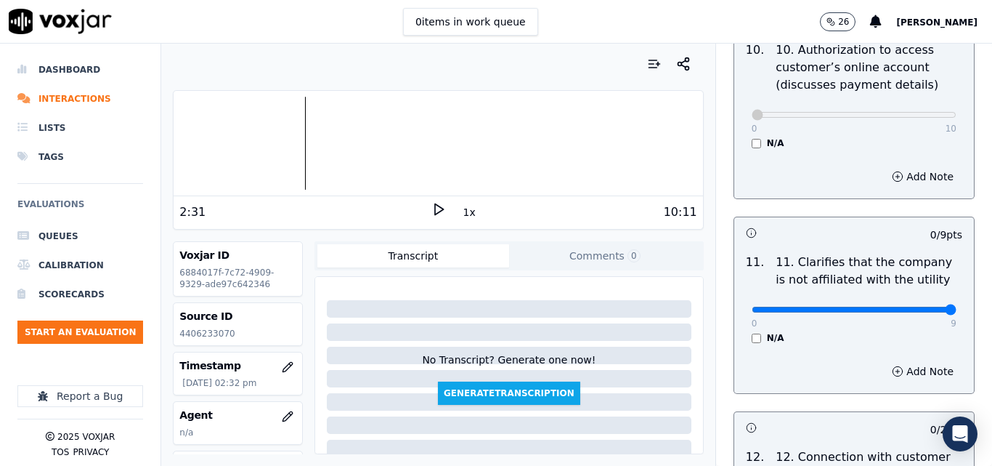
type input "9"
click at [921, 307] on input "range" at bounding box center [854, 310] width 205 height 6
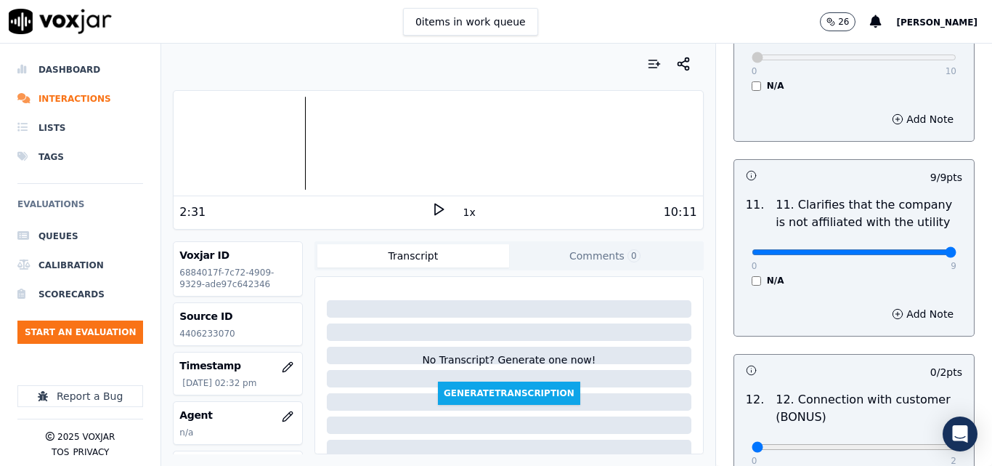
scroll to position [2252, 0]
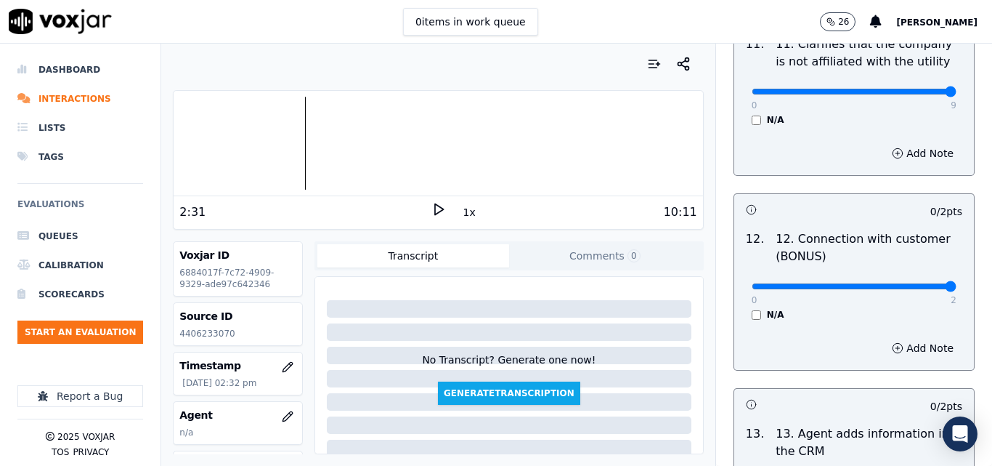
type input "2"
click at [915, 283] on input "range" at bounding box center [854, 286] width 205 height 6
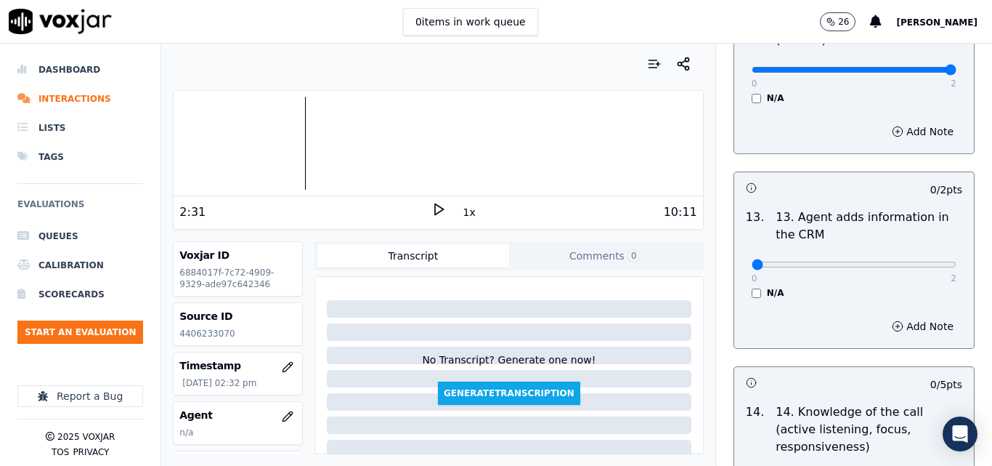
scroll to position [2470, 0]
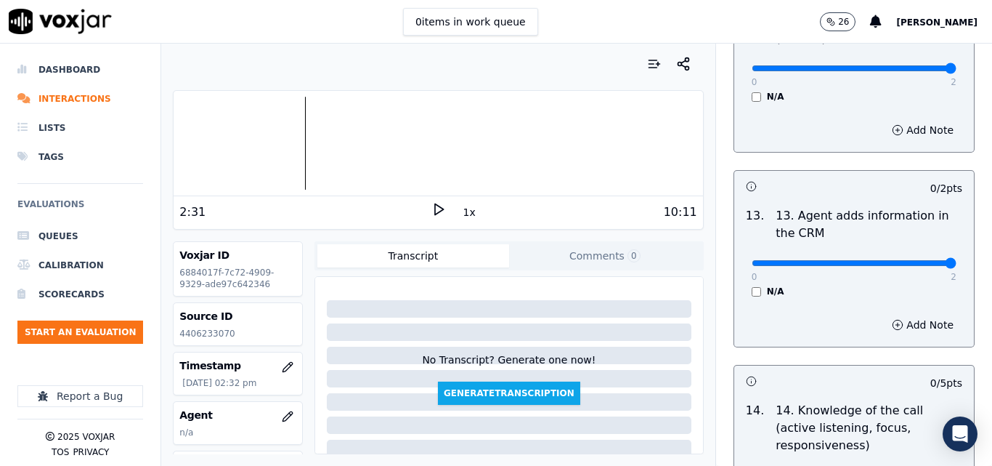
type input "2"
click at [922, 260] on input "range" at bounding box center [854, 263] width 205 height 6
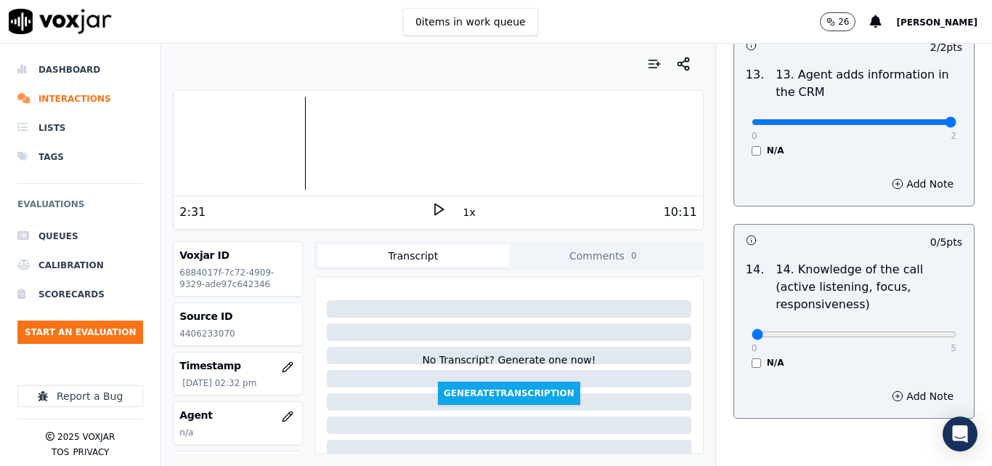
scroll to position [2653, 0]
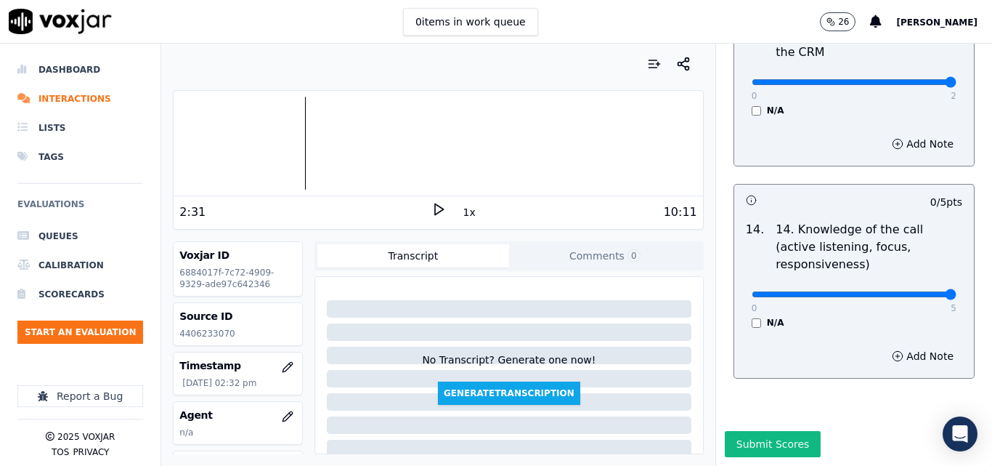
type input "5"
click at [916, 291] on input "range" at bounding box center [854, 294] width 205 height 6
click at [745, 431] on button "Submit Scores" at bounding box center [773, 444] width 97 height 26
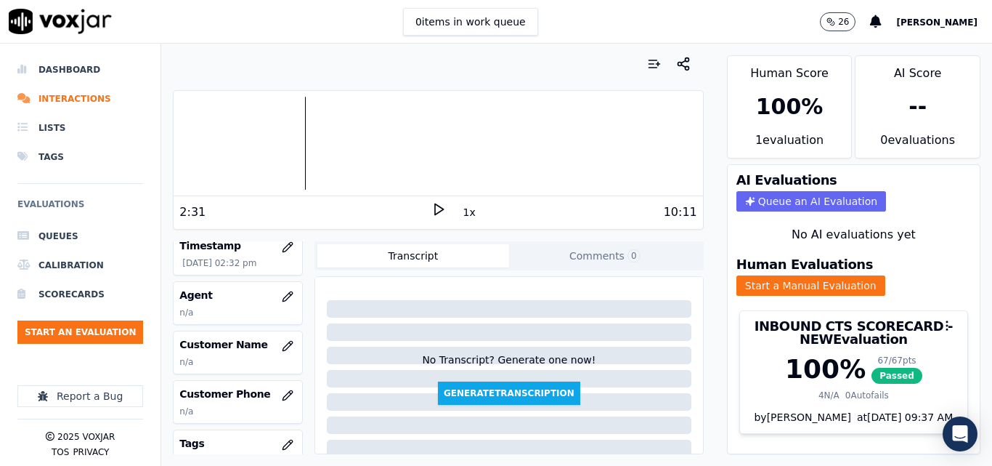
scroll to position [145, 0]
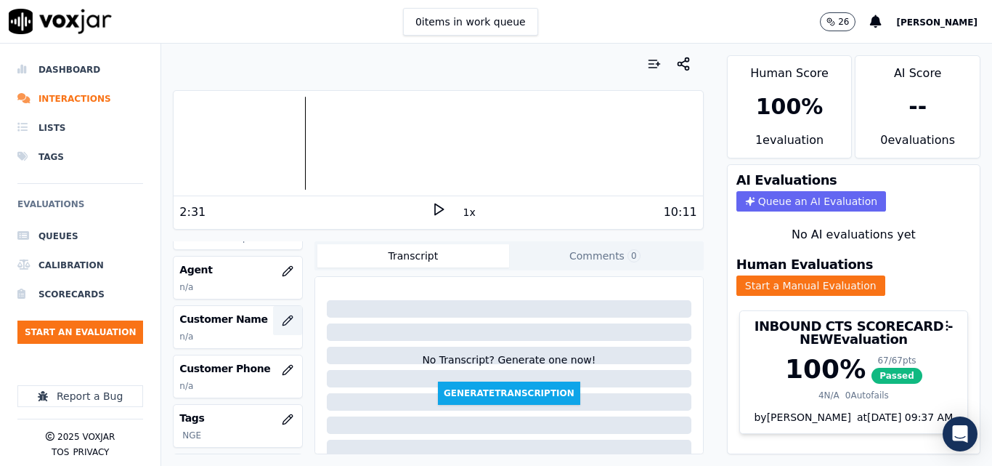
click at [273, 315] on button "button" at bounding box center [287, 320] width 29 height 29
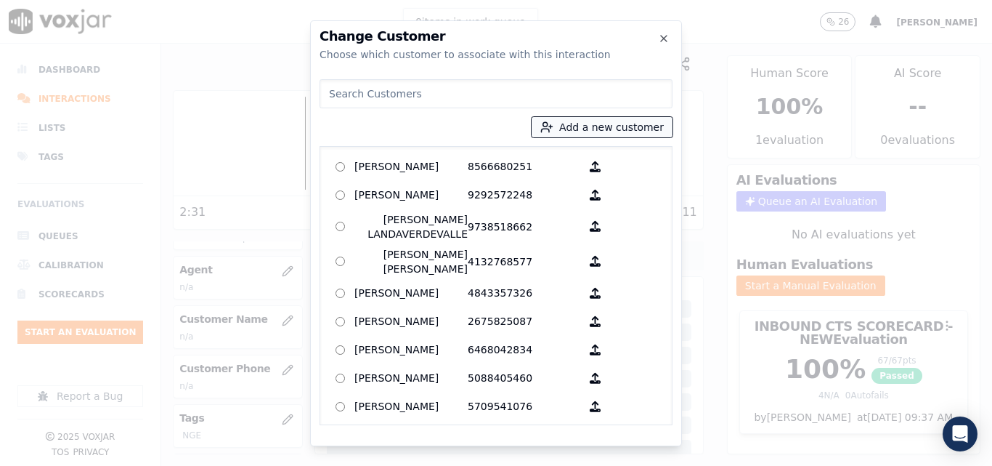
click at [657, 121] on button "Add a new customer" at bounding box center [602, 127] width 141 height 20
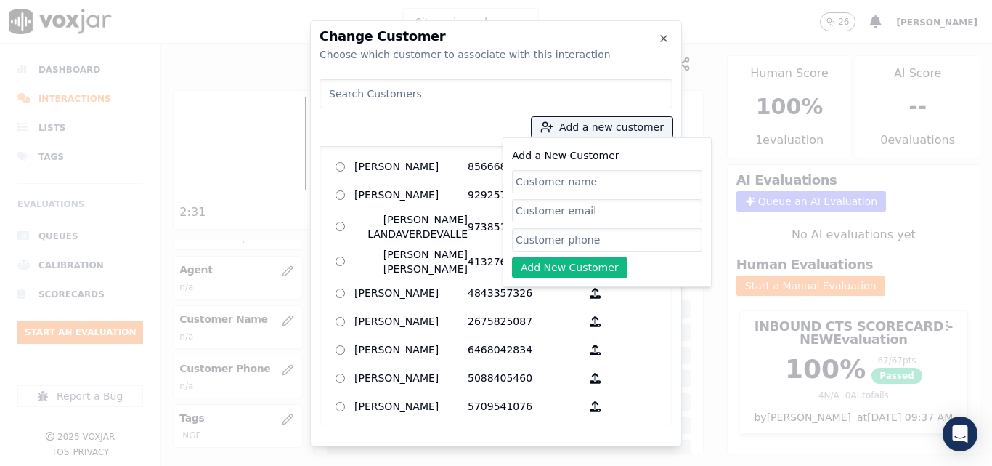
click at [644, 186] on input "Add a New Customer" at bounding box center [607, 181] width 190 height 23
type input "Alejandra Guerra"
click at [641, 241] on input "Add a New Customer" at bounding box center [607, 239] width 190 height 23
click at [712, 97] on div at bounding box center [496, 233] width 992 height 466
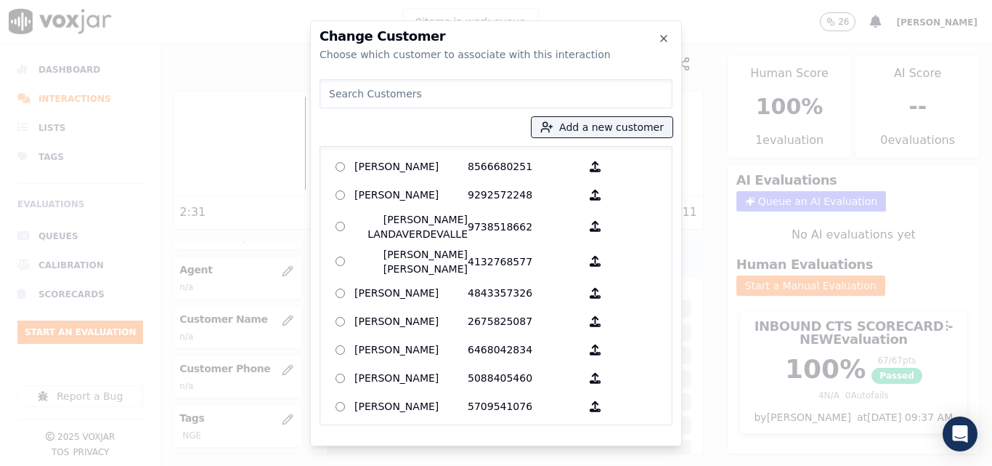
click at [667, 31] on h2 "Change Customer" at bounding box center [496, 36] width 353 height 13
click at [663, 36] on icon "button" at bounding box center [664, 39] width 12 height 12
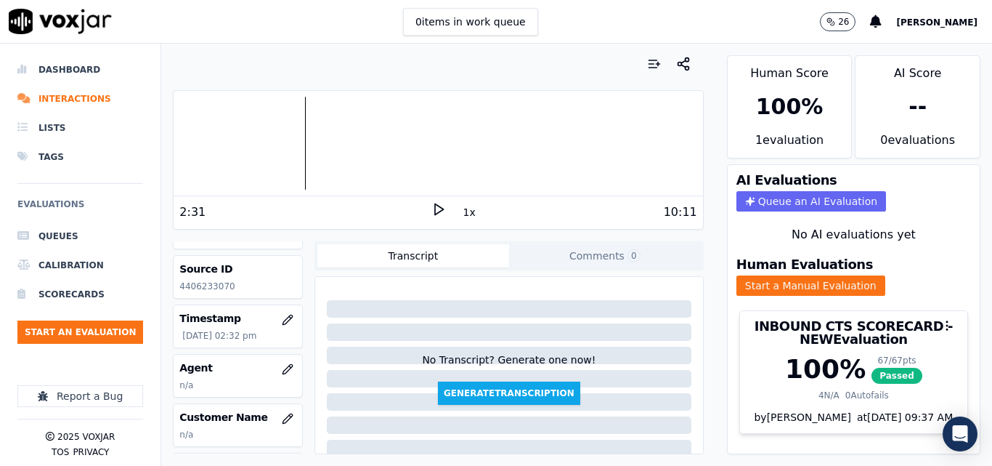
scroll to position [73, 0]
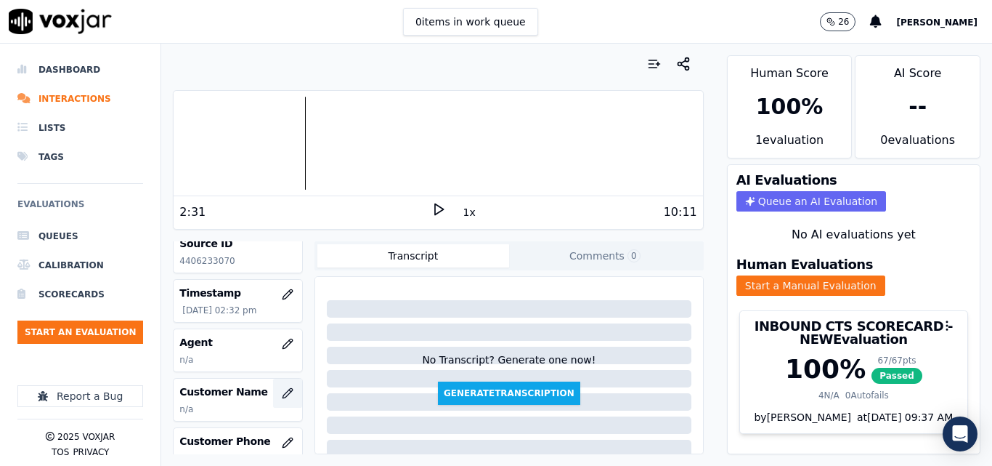
click at [273, 386] on button "button" at bounding box center [287, 392] width 29 height 29
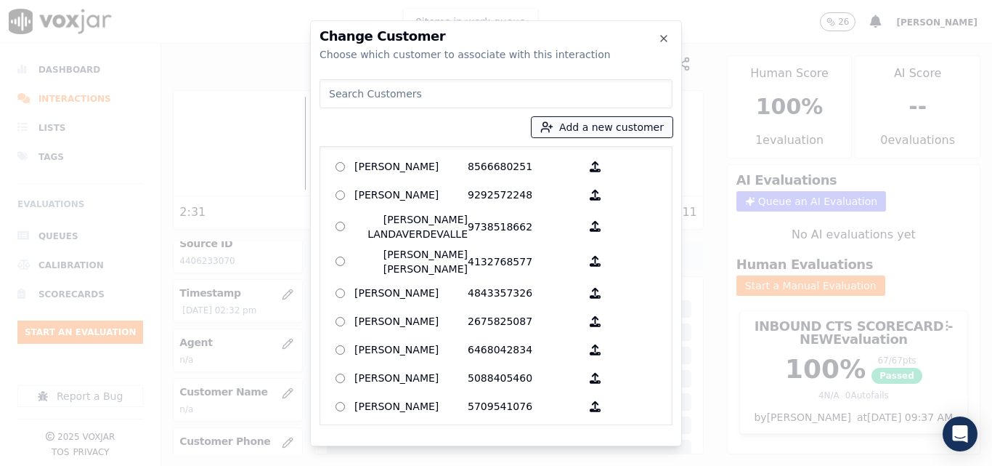
drag, startPoint x: 570, startPoint y: 119, endPoint x: 567, endPoint y: 131, distance: 12.0
click at [571, 118] on button "Add a new customer" at bounding box center [602, 127] width 141 height 20
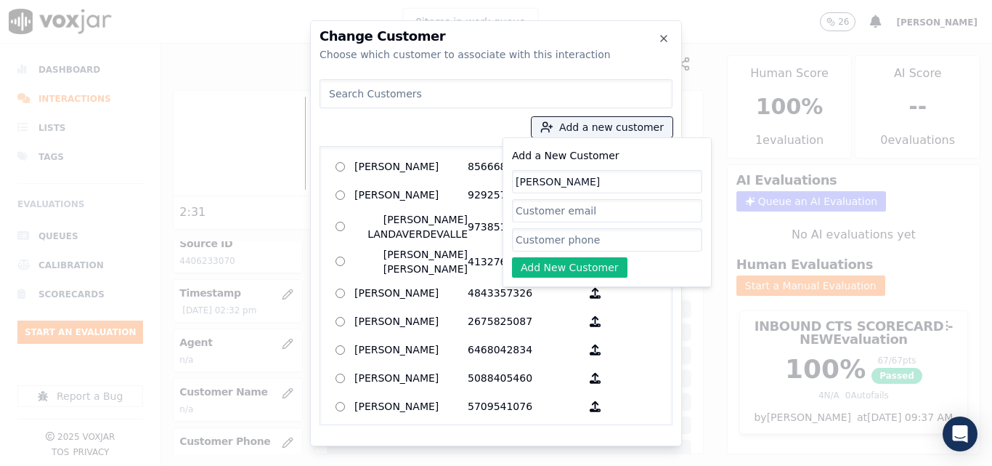
click at [555, 243] on input "Add a New Customer" at bounding box center [607, 239] width 190 height 23
paste input "4406233070"
type input "4406233070"
click at [549, 259] on button "Add New Customer" at bounding box center [569, 267] width 115 height 20
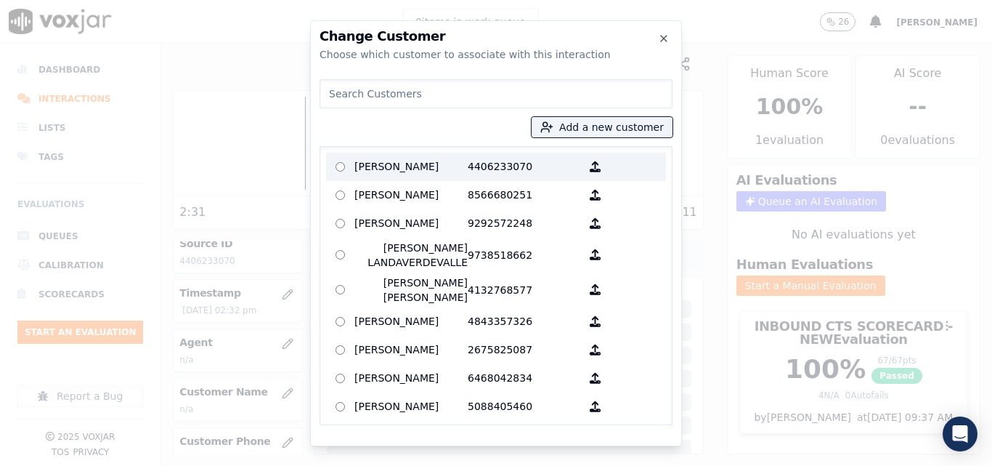
click at [443, 165] on p "Alejandra Guerra" at bounding box center [410, 166] width 113 height 23
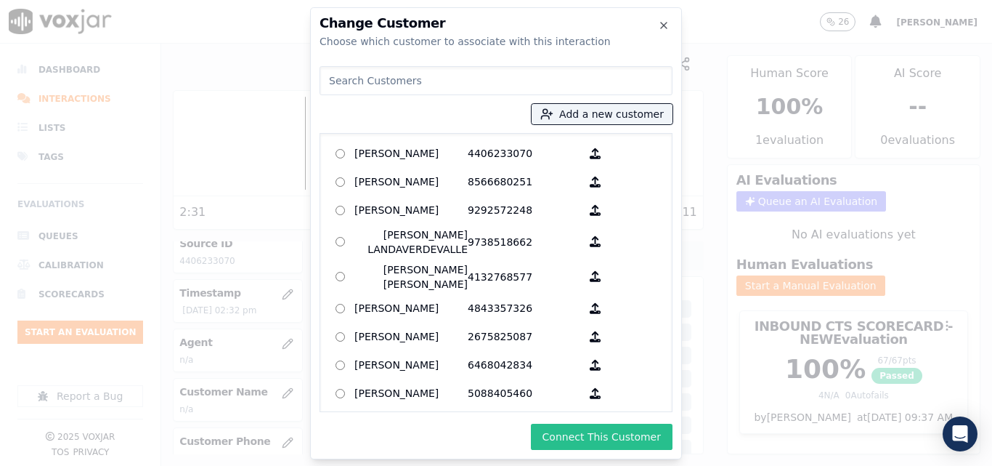
click at [607, 440] on button "Connect This Customer" at bounding box center [602, 436] width 142 height 26
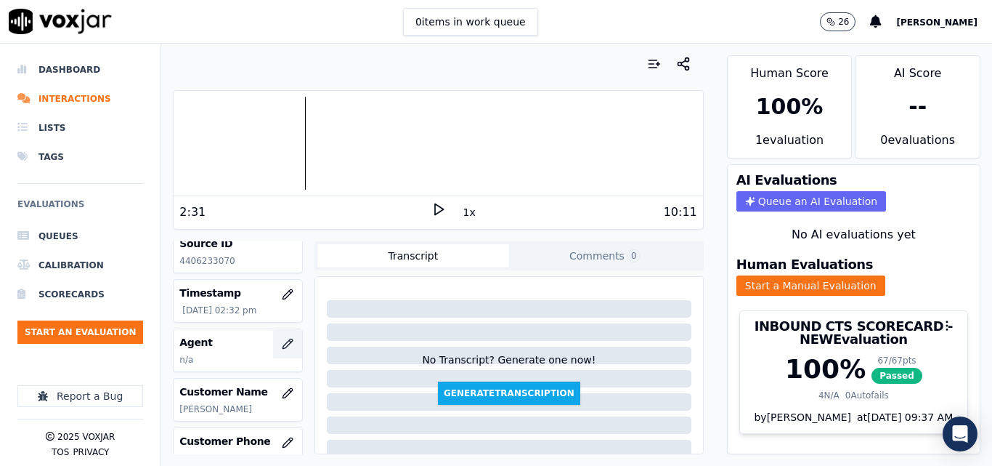
click at [273, 340] on button "button" at bounding box center [287, 343] width 29 height 29
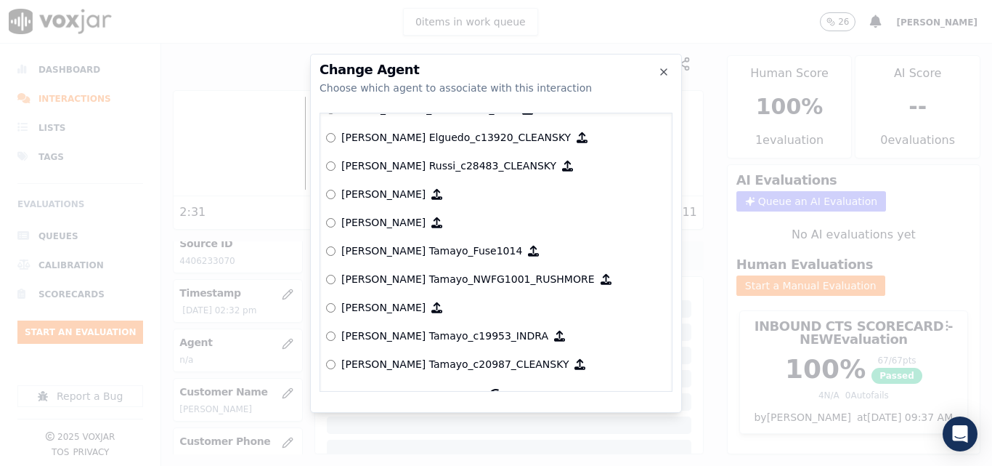
scroll to position [1161, 0]
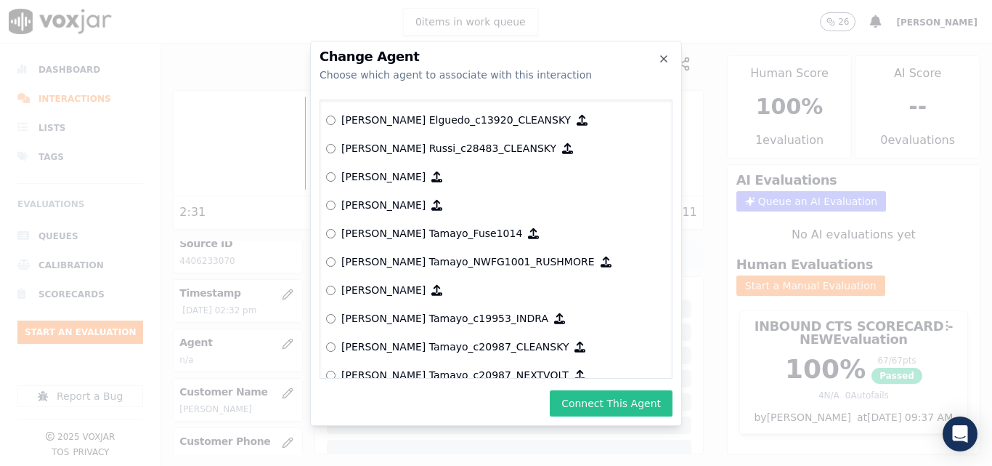
click at [606, 405] on button "Connect This Agent" at bounding box center [611, 403] width 123 height 26
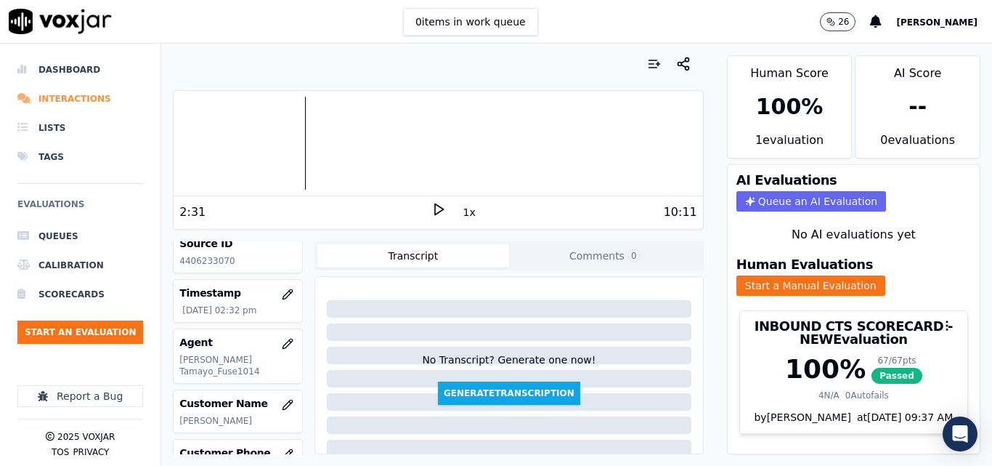
click at [76, 94] on li "Interactions" at bounding box center [80, 98] width 126 height 29
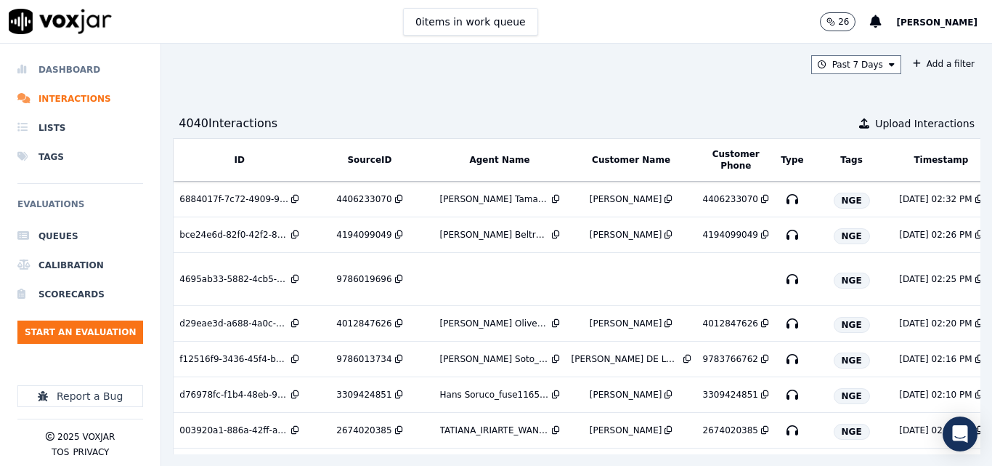
click at [83, 68] on li "Dashboard" at bounding box center [80, 69] width 126 height 29
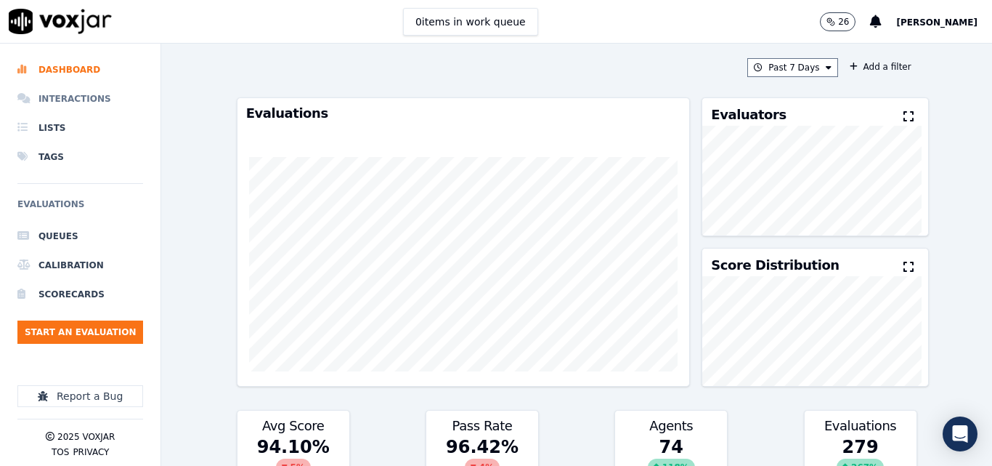
click at [86, 96] on li "Interactions" at bounding box center [80, 98] width 126 height 29
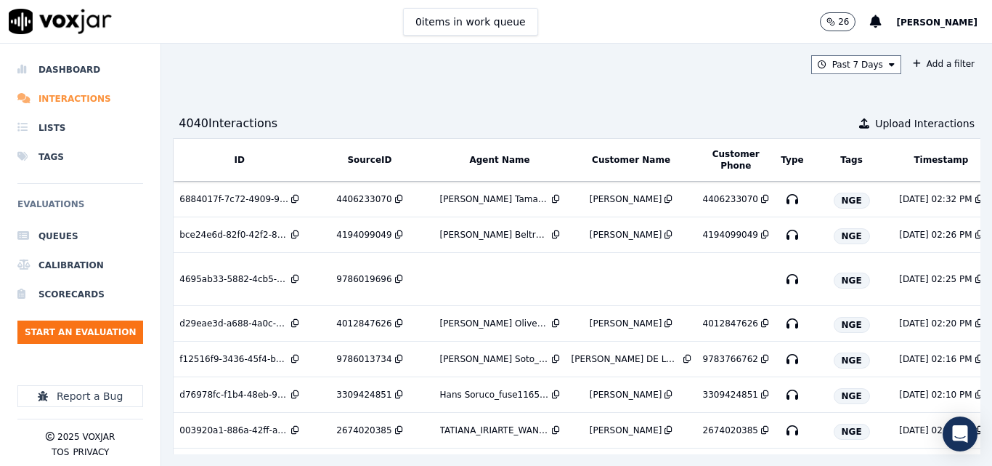
click at [84, 102] on li "Interactions" at bounding box center [80, 98] width 126 height 29
click at [66, 70] on li "Dashboard" at bounding box center [80, 69] width 126 height 29
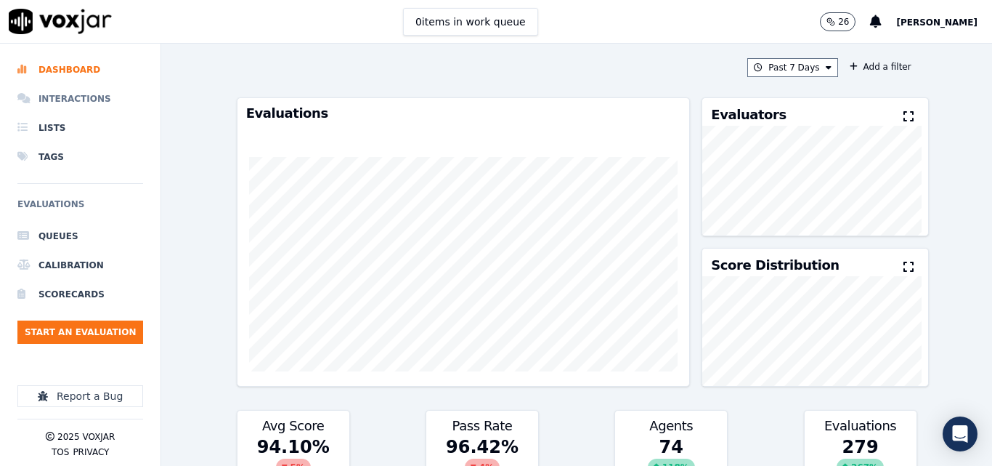
click at [60, 96] on li "Interactions" at bounding box center [80, 98] width 126 height 29
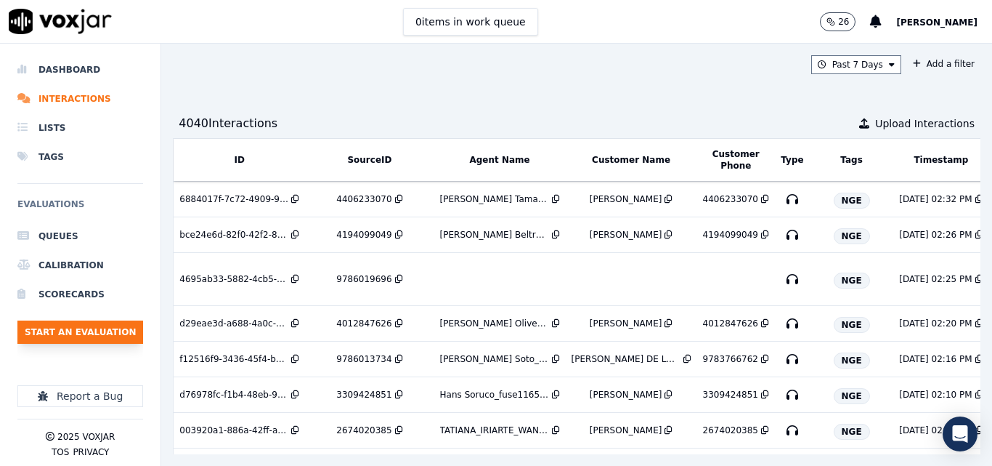
click at [78, 333] on button "Start an Evaluation" at bounding box center [80, 331] width 126 height 23
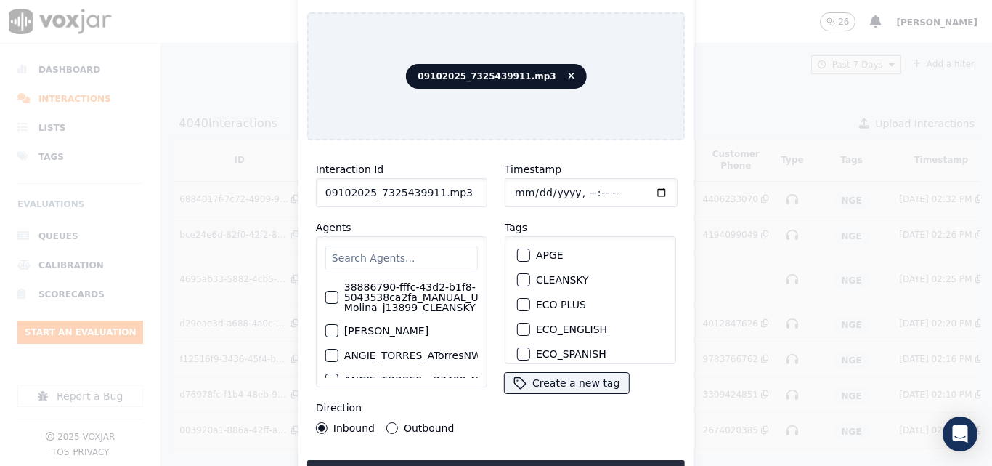
click at [453, 187] on input "09102025_7325439911.mp3" at bounding box center [401, 192] width 171 height 29
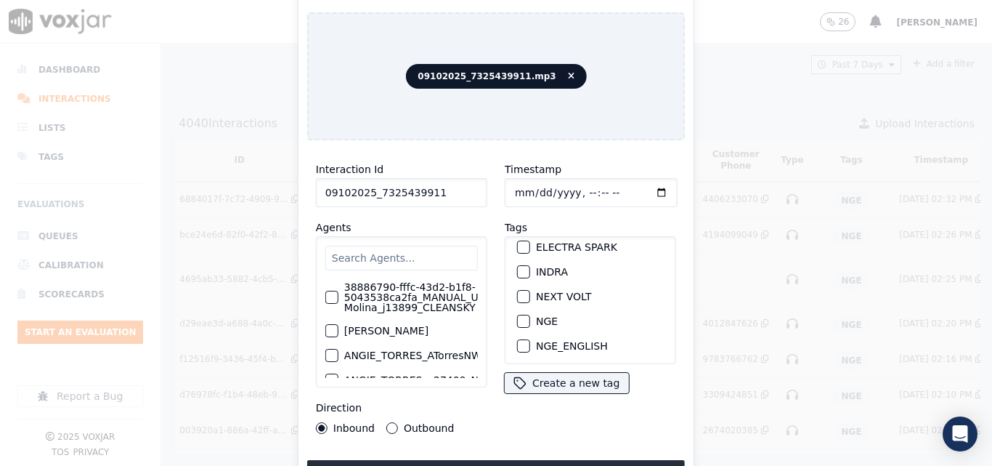
scroll to position [145, 0]
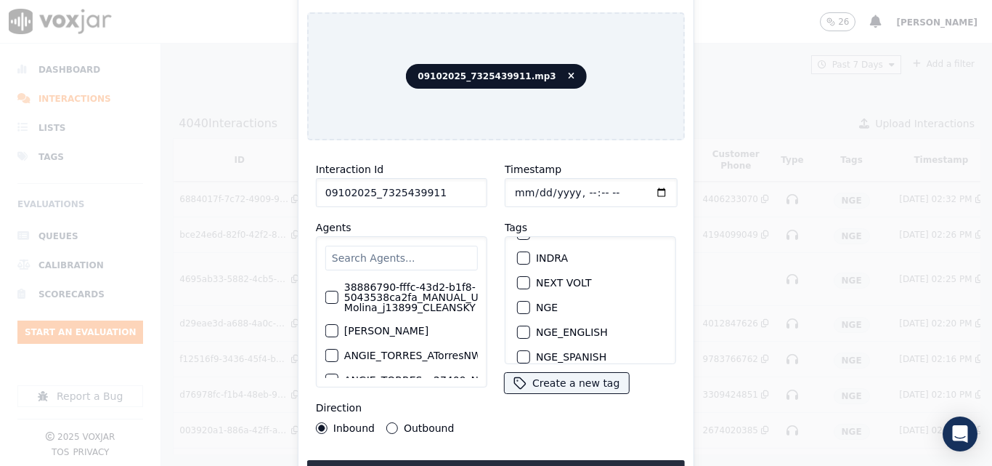
type input "09102025_7325439911"
click at [517, 301] on button "NGE" at bounding box center [523, 307] width 13 height 13
click at [612, 460] on button "Upload interaction to start evaluation" at bounding box center [496, 473] width 378 height 26
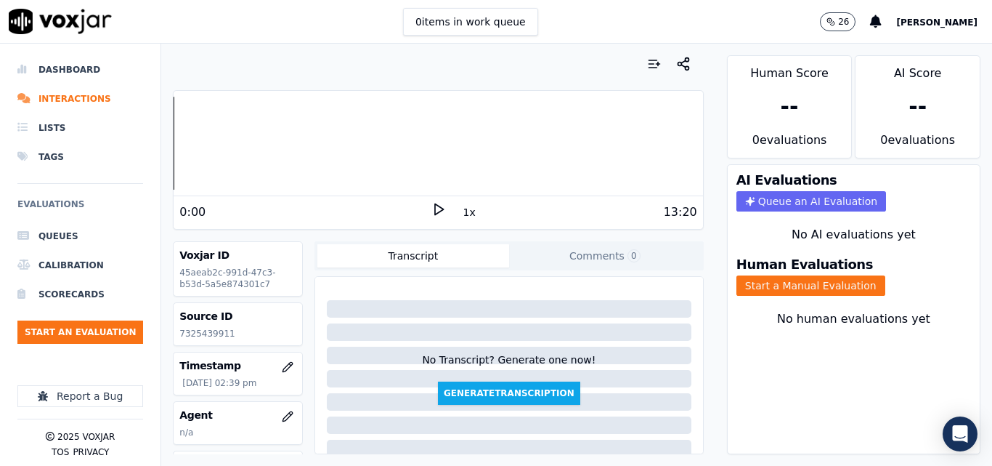
click at [190, 330] on p "7325439911" at bounding box center [237, 334] width 117 height 12
click at [190, 328] on p "7325439911" at bounding box center [237, 334] width 117 height 12
copy p "7325439911"
click at [435, 207] on polygon at bounding box center [439, 209] width 9 height 11
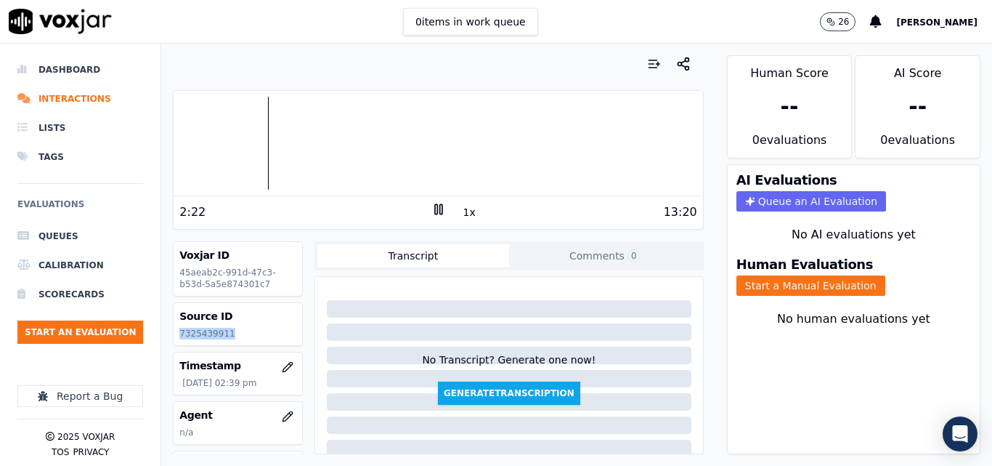
click at [431, 208] on icon at bounding box center [438, 209] width 15 height 15
click at [435, 206] on rect at bounding box center [436, 208] width 2 height 9
click at [822, 280] on button "Start a Manual Evaluation" at bounding box center [811, 285] width 149 height 20
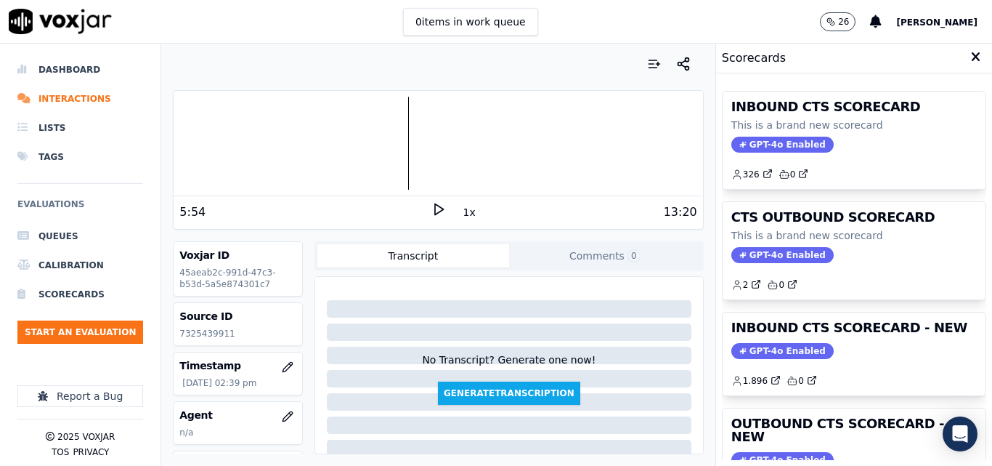
drag, startPoint x: 896, startPoint y: 381, endPoint x: 888, endPoint y: 361, distance: 21.5
click at [893, 377] on div "1.896 0" at bounding box center [854, 374] width 246 height 23
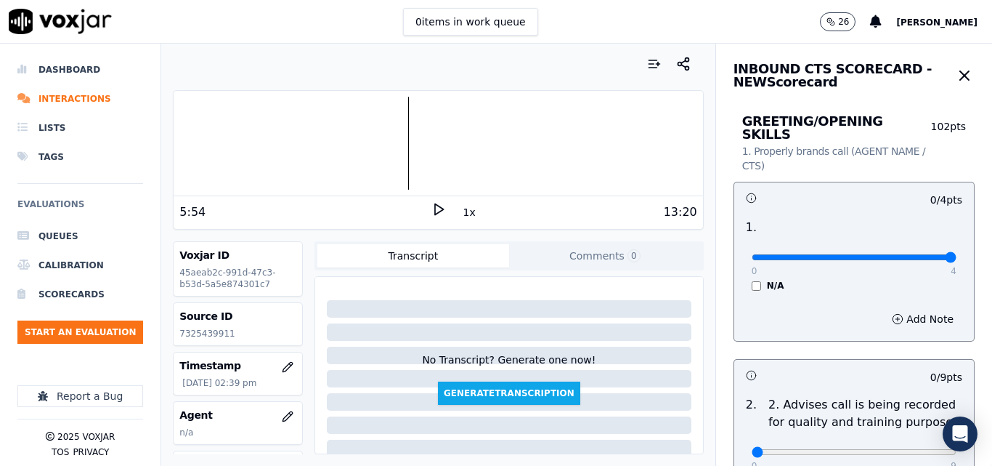
type input "4"
click at [920, 254] on input "range" at bounding box center [854, 257] width 205 height 6
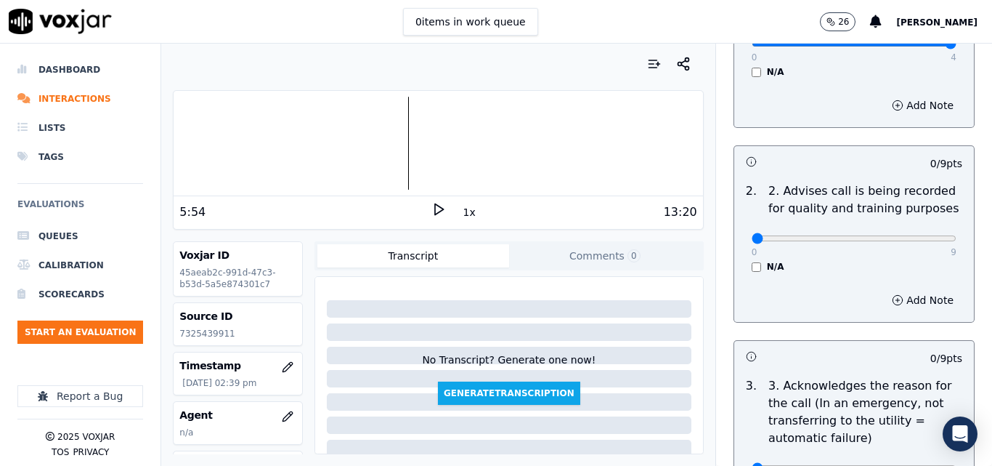
scroll to position [218, 0]
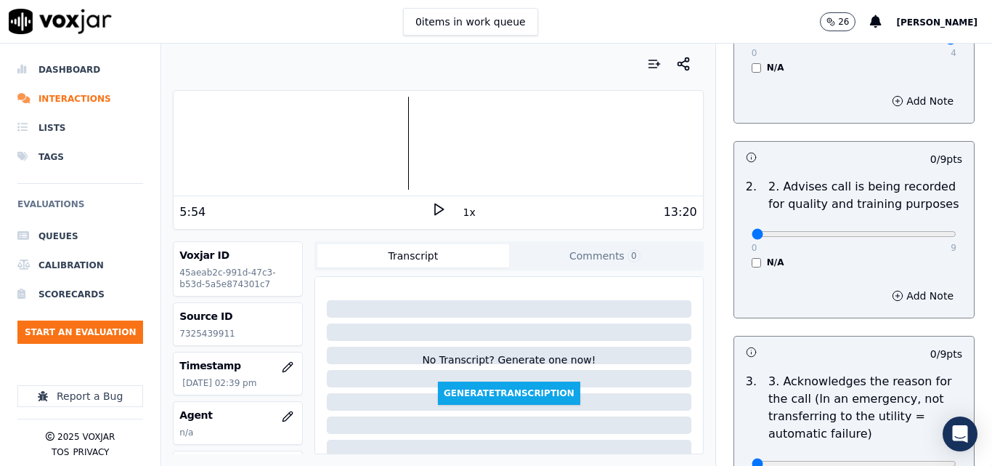
click at [918, 230] on div "0 9 N/A" at bounding box center [854, 240] width 228 height 55
type input "9"
click at [914, 231] on input "range" at bounding box center [854, 234] width 205 height 6
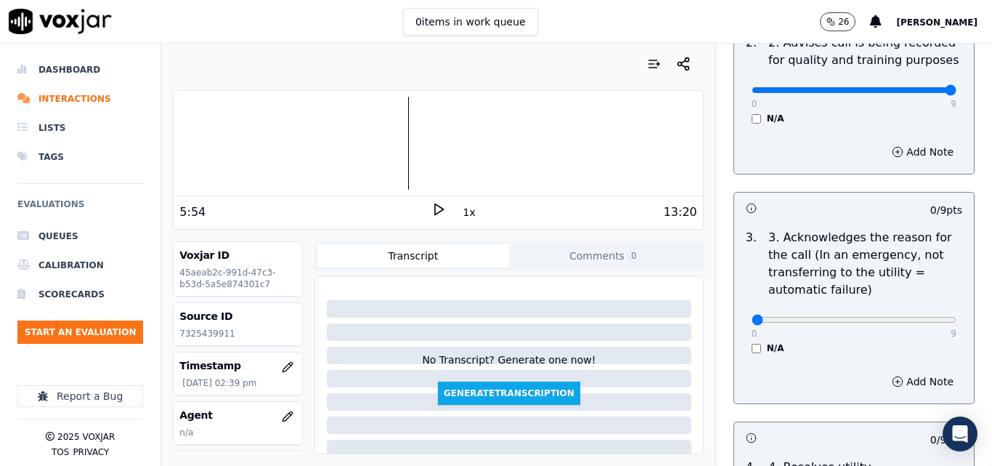
scroll to position [363, 0]
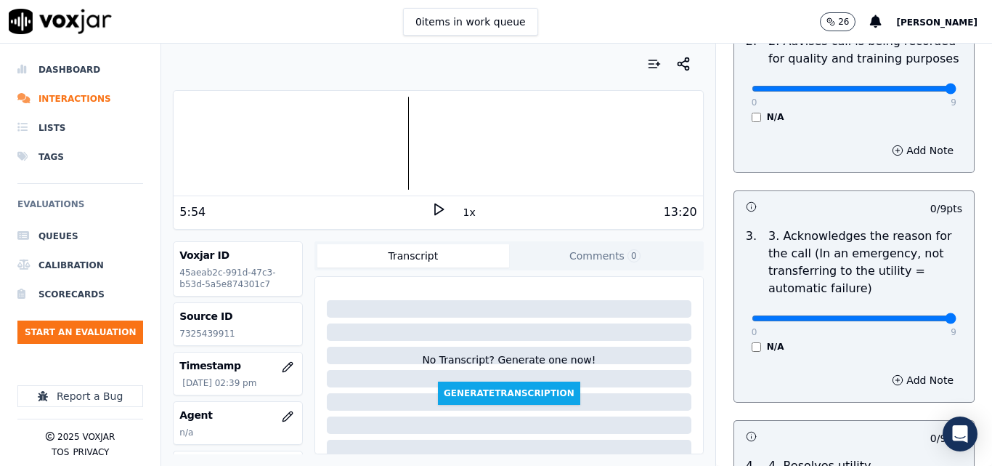
type input "9"
click at [923, 315] on input "range" at bounding box center [854, 318] width 205 height 6
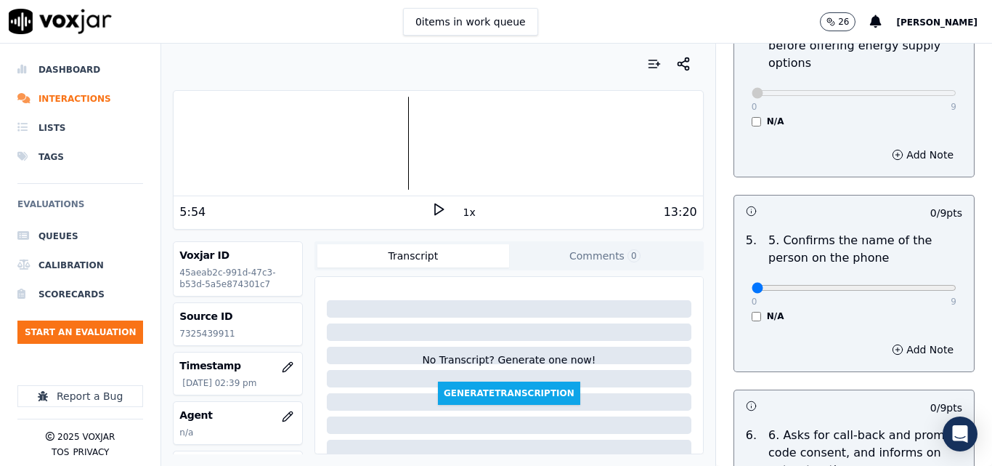
scroll to position [872, 0]
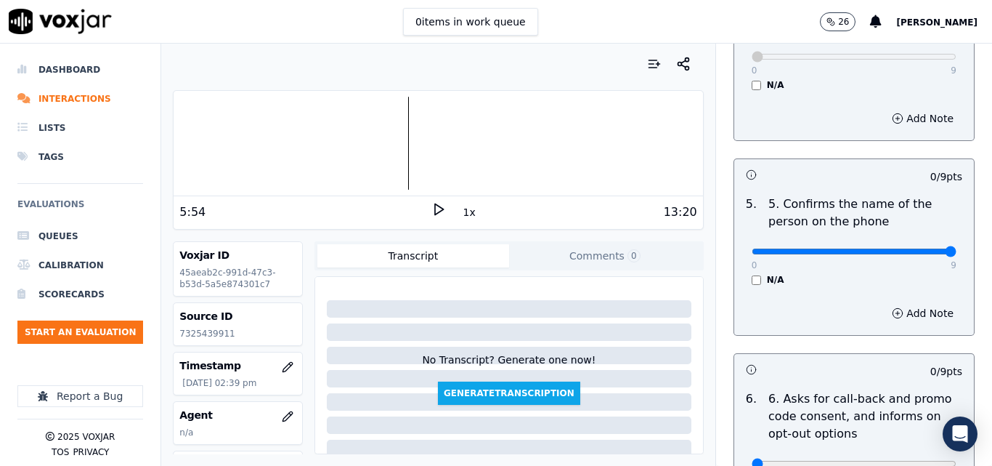
type input "9"
click at [921, 248] on input "range" at bounding box center [854, 251] width 205 height 6
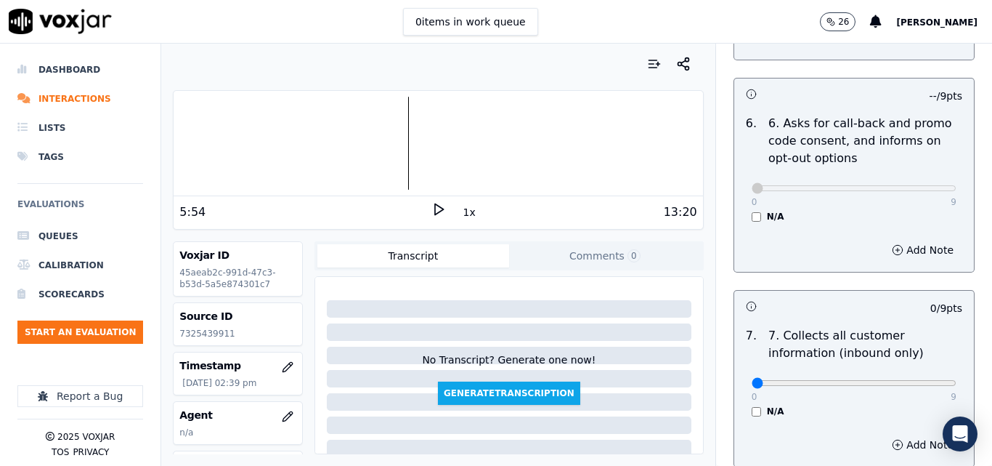
scroll to position [1307, 0]
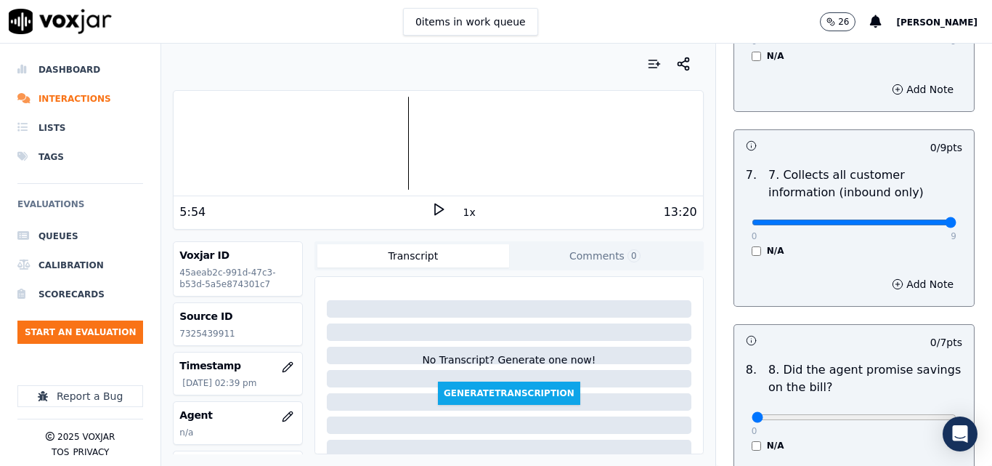
type input "9"
click at [912, 219] on input "range" at bounding box center [854, 222] width 205 height 6
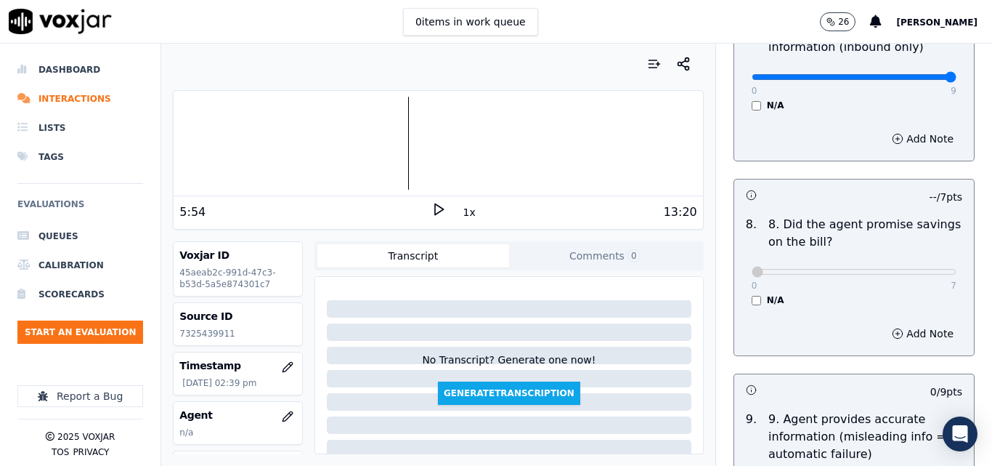
scroll to position [1598, 0]
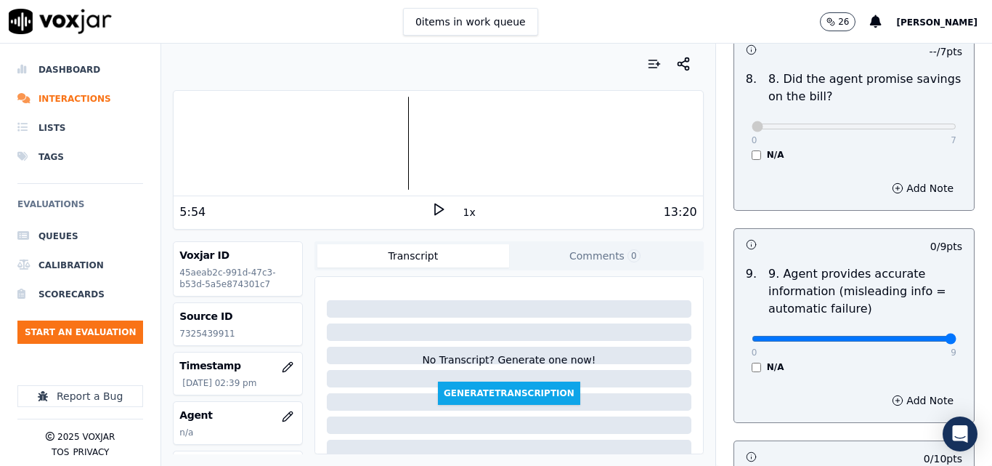
type input "9"
click at [921, 336] on input "range" at bounding box center [854, 339] width 205 height 6
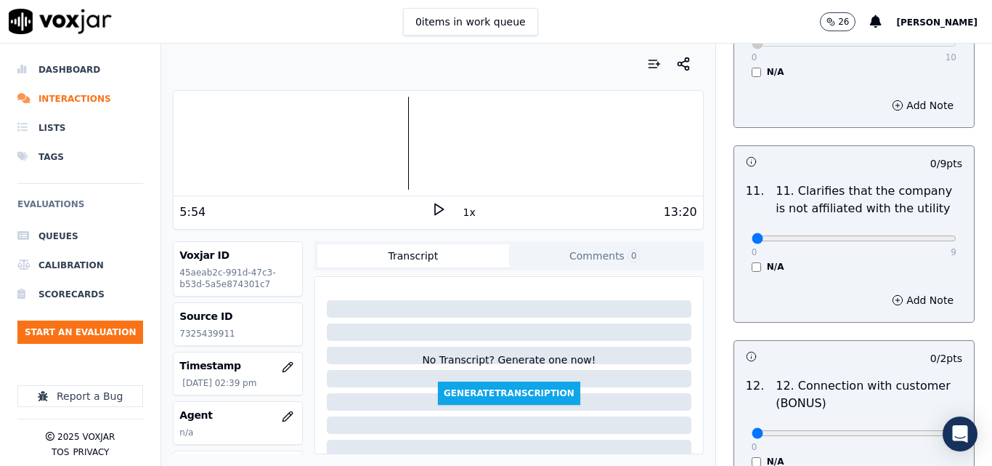
scroll to position [2106, 0]
type input "9"
click at [920, 234] on input "range" at bounding box center [854, 237] width 205 height 6
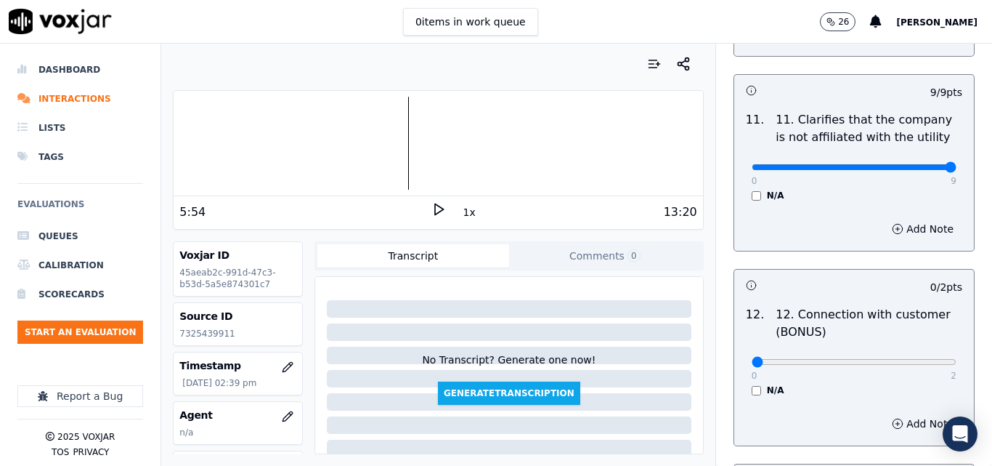
scroll to position [2252, 0]
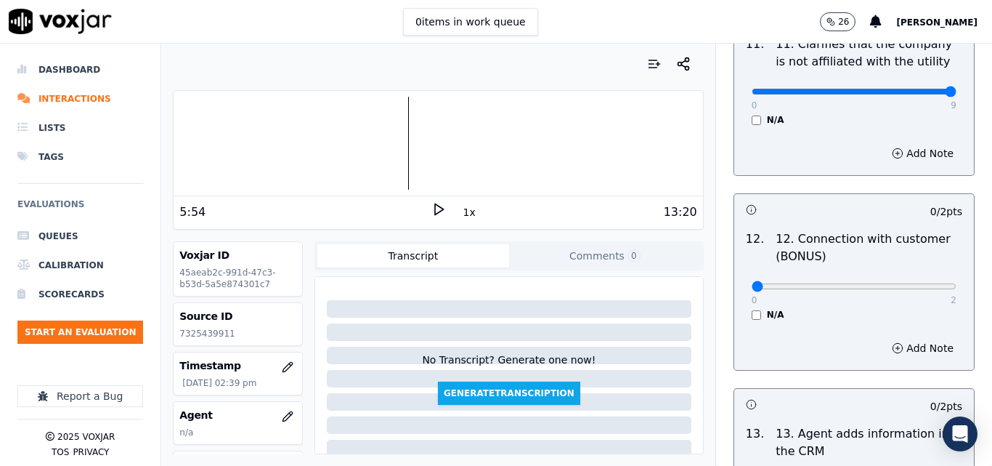
click at [923, 277] on div "0 2" at bounding box center [854, 285] width 205 height 17
type input "2"
click at [921, 283] on input "range" at bounding box center [854, 286] width 205 height 6
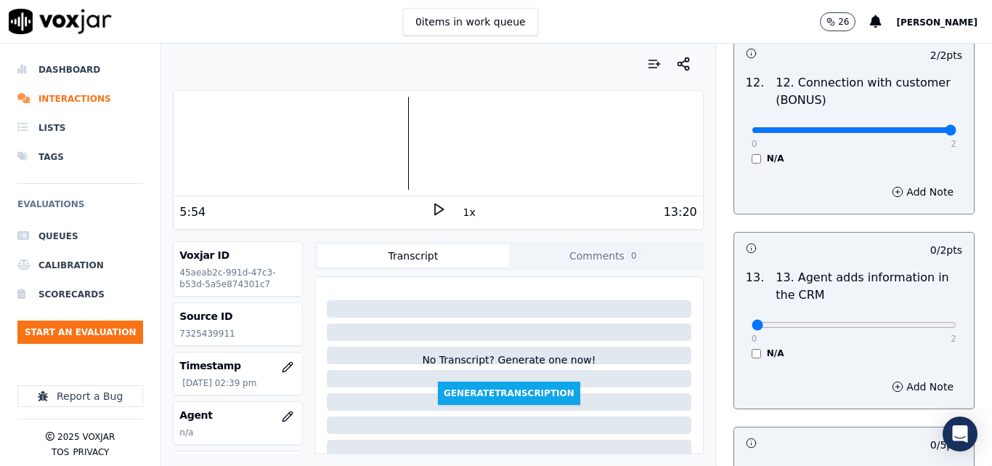
scroll to position [2470, 0]
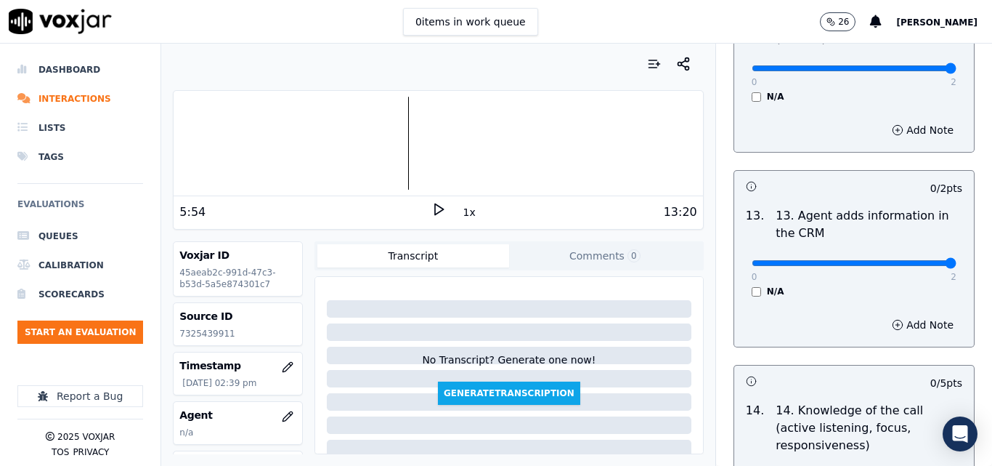
type input "2"
click at [914, 260] on input "range" at bounding box center [854, 263] width 205 height 6
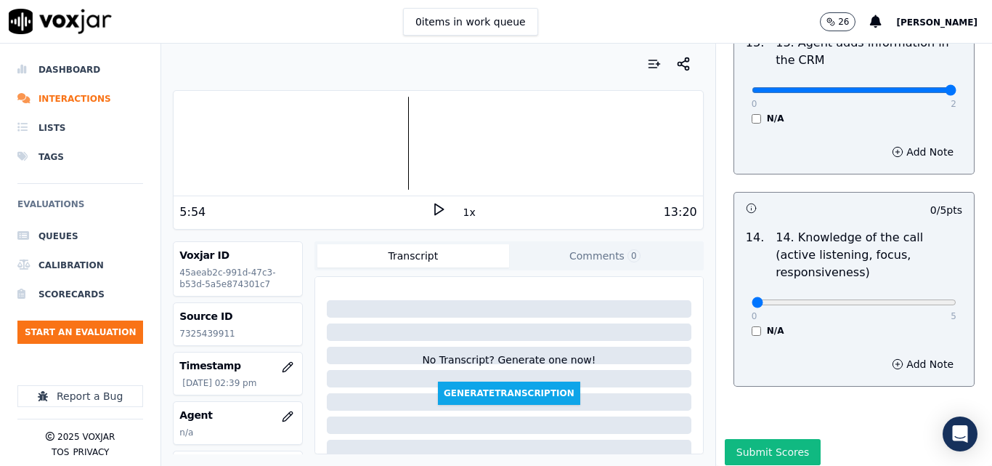
scroll to position [2653, 0]
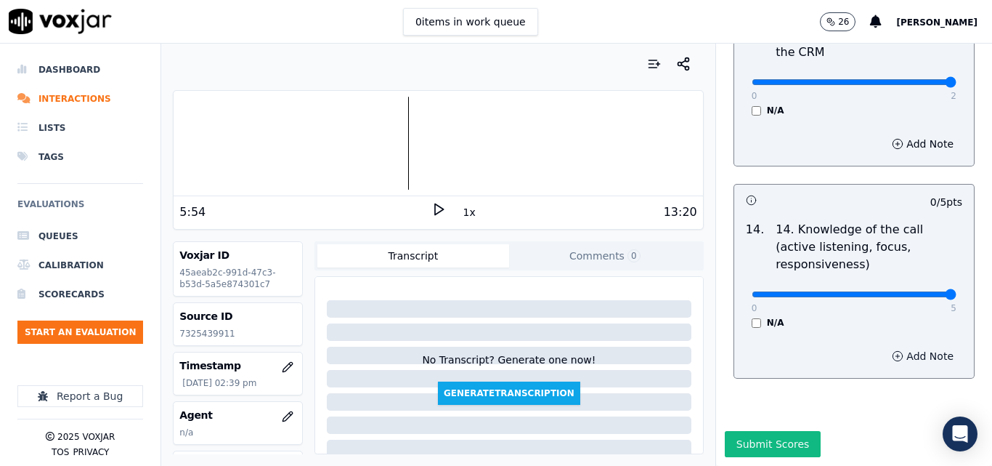
drag, startPoint x: 910, startPoint y: 260, endPoint x: 877, endPoint y: 317, distance: 65.4
type input "5"
click at [910, 291] on input "range" at bounding box center [854, 294] width 205 height 6
click at [791, 431] on button "Submit Scores" at bounding box center [773, 444] width 97 height 26
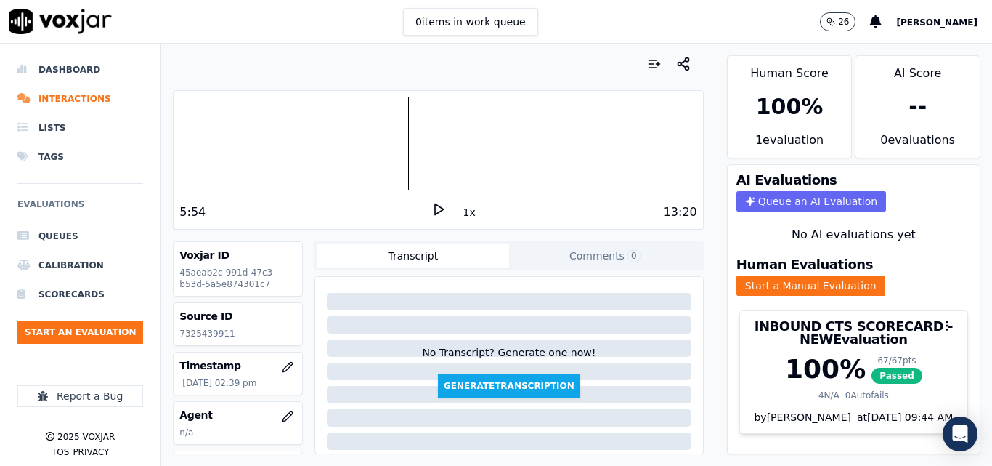
scroll to position [0, 0]
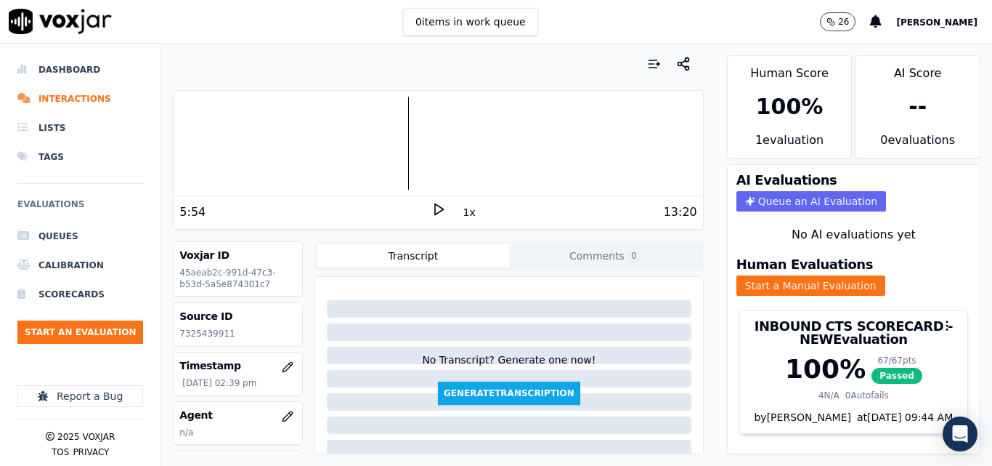
click at [346, 156] on div at bounding box center [438, 143] width 529 height 93
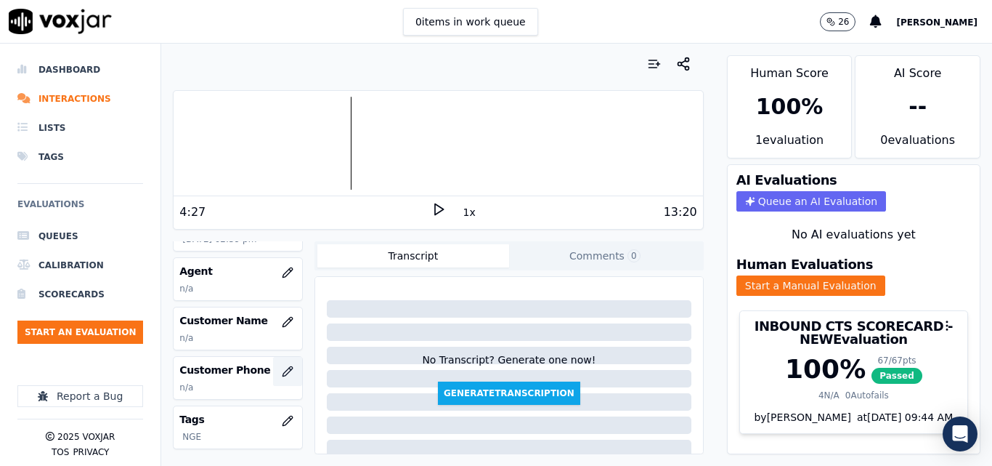
scroll to position [145, 0]
click at [282, 317] on icon "button" at bounding box center [288, 321] width 12 height 12
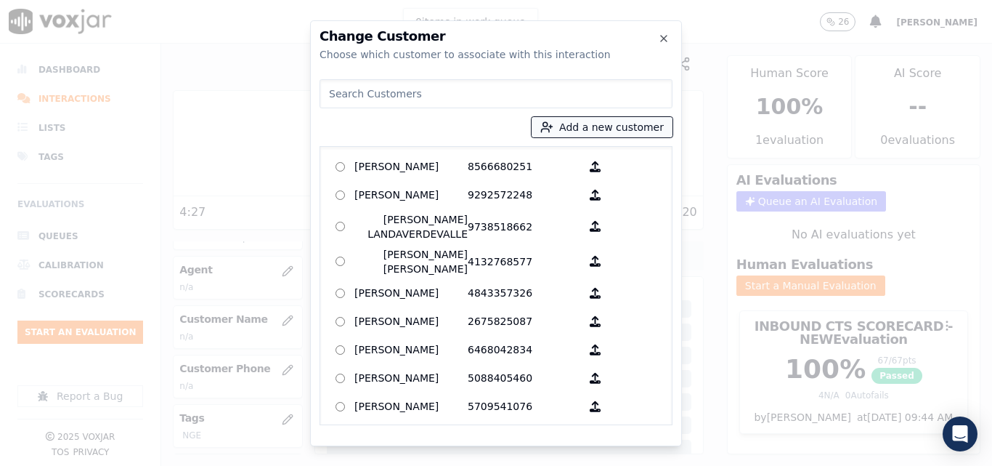
click at [575, 132] on button "Add a new customer" at bounding box center [602, 127] width 141 height 20
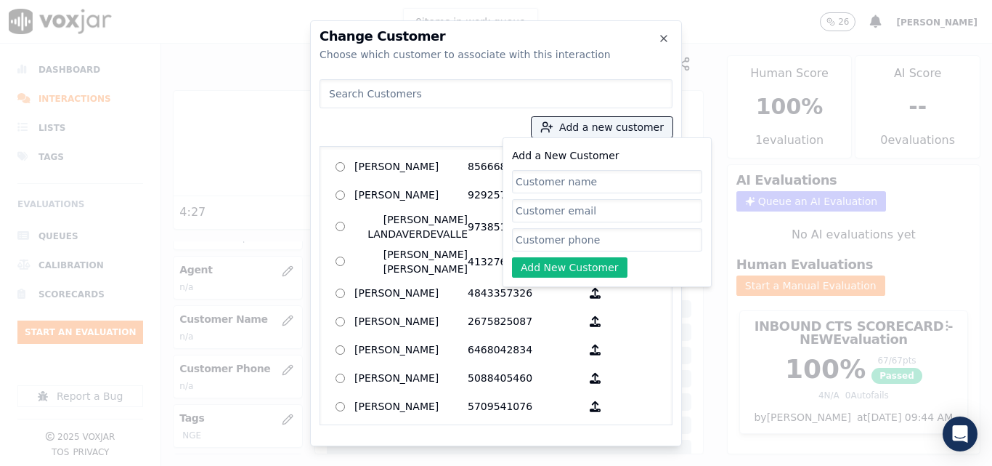
click at [666, 185] on input "Add a New Customer" at bounding box center [607, 181] width 190 height 23
type input "[PERSON_NAME]"
click at [621, 249] on input "Add a New Customer" at bounding box center [607, 239] width 190 height 23
click at [577, 238] on input "Add a New Customer" at bounding box center [607, 239] width 190 height 23
paste input "7325439911"
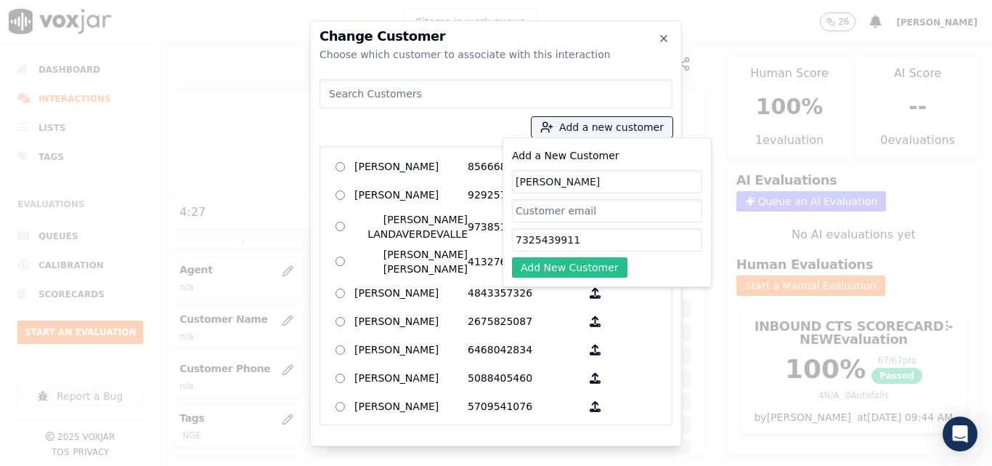
type input "7325439911"
click at [568, 266] on button "Add New Customer" at bounding box center [569, 267] width 115 height 20
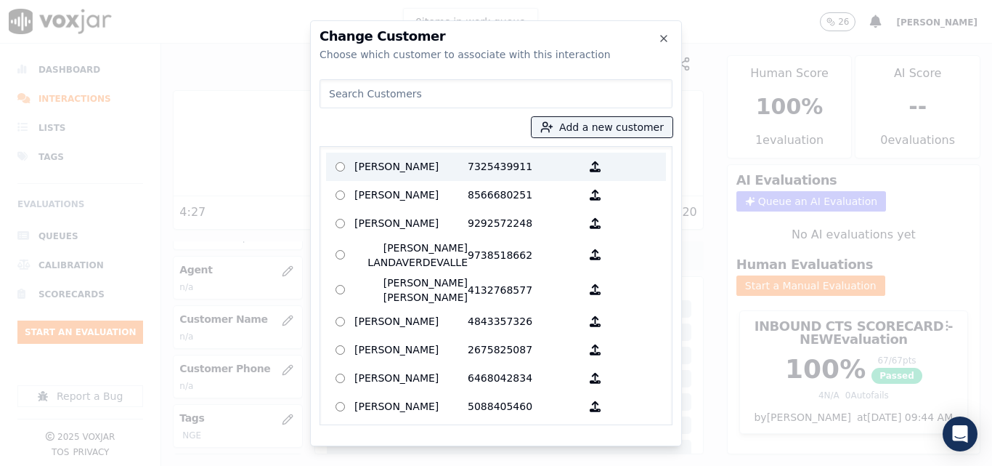
click at [480, 177] on p "7325439911" at bounding box center [524, 166] width 113 height 23
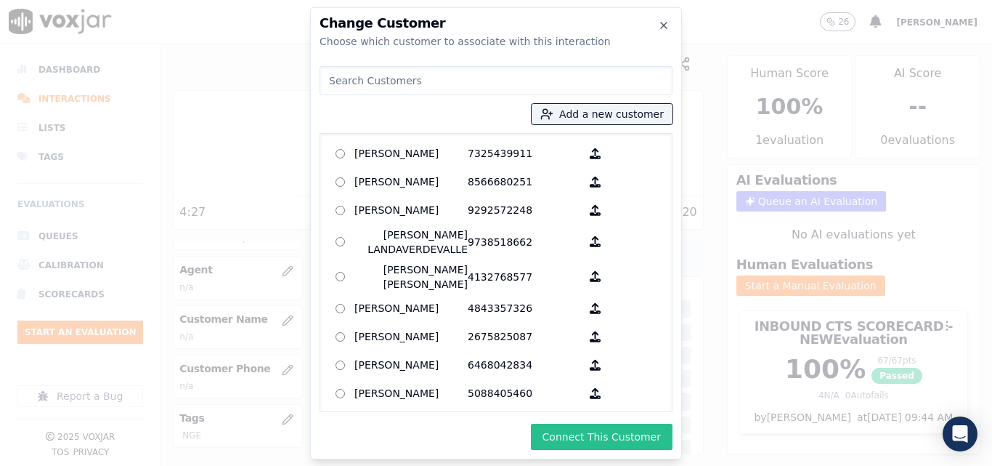
click at [555, 432] on button "Connect This Customer" at bounding box center [602, 436] width 142 height 26
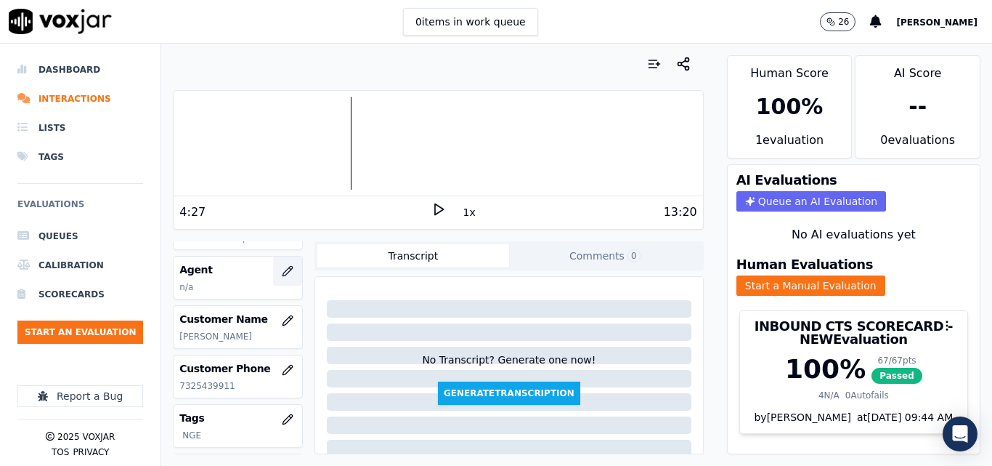
click at [289, 267] on icon "button" at bounding box center [290, 268] width 2 height 2
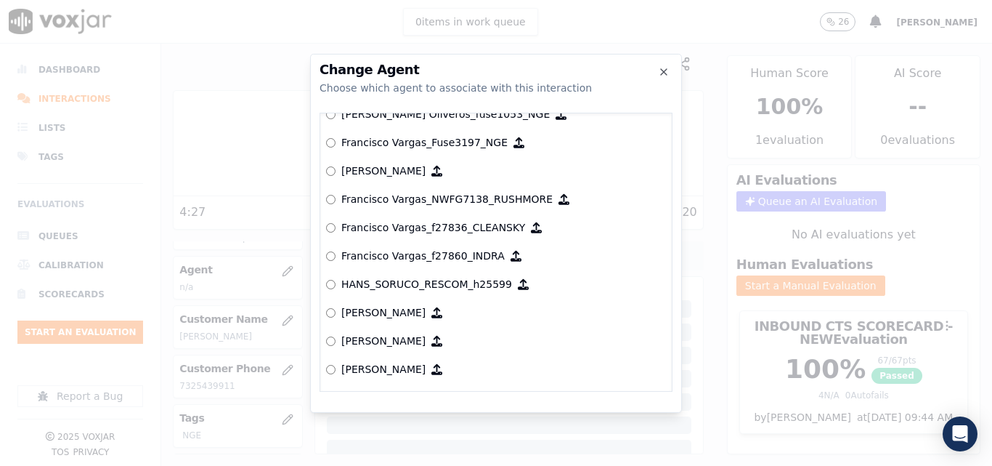
scroll to position [3048, 0]
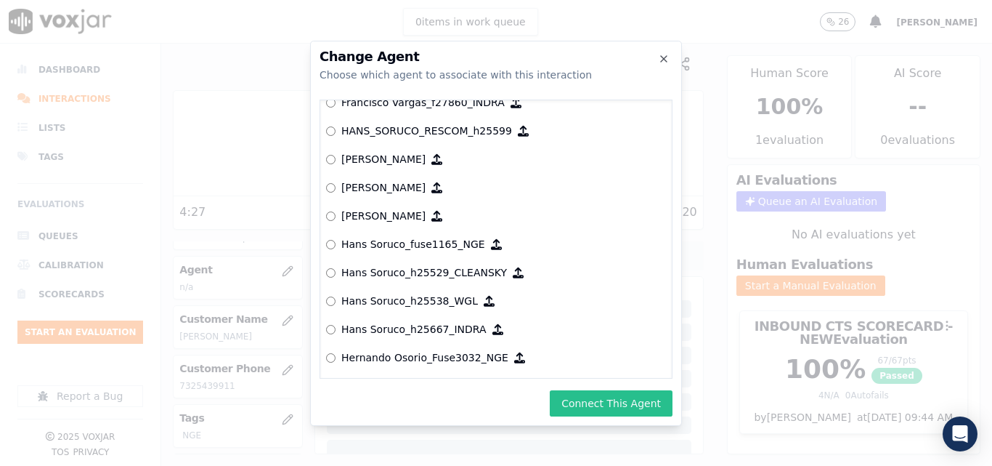
click at [628, 399] on button "Connect This Agent" at bounding box center [611, 403] width 123 height 26
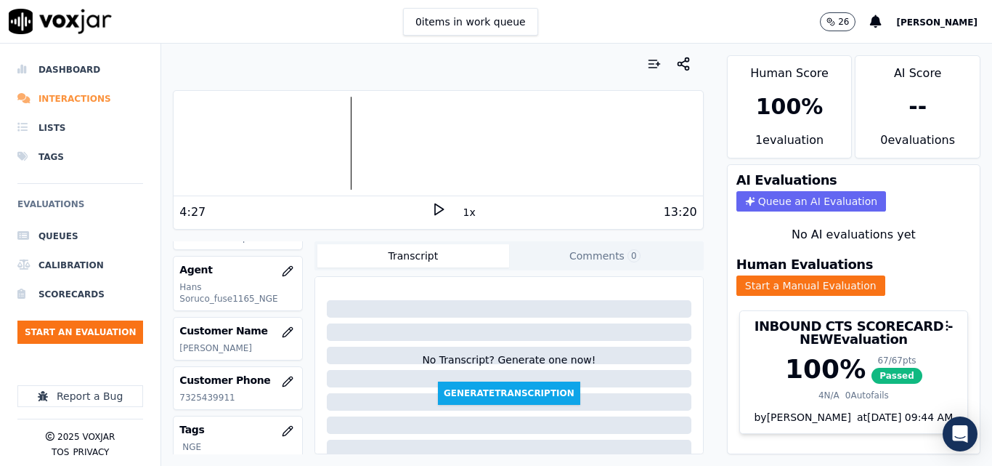
click at [62, 100] on li "Interactions" at bounding box center [80, 98] width 126 height 29
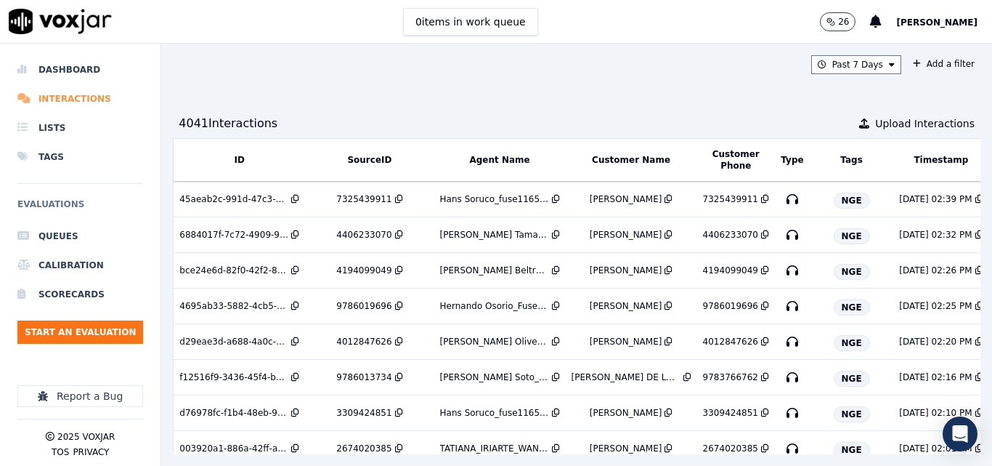
click at [81, 100] on li "Interactions" at bounding box center [80, 98] width 126 height 29
click at [57, 56] on li "Dashboard" at bounding box center [80, 69] width 126 height 29
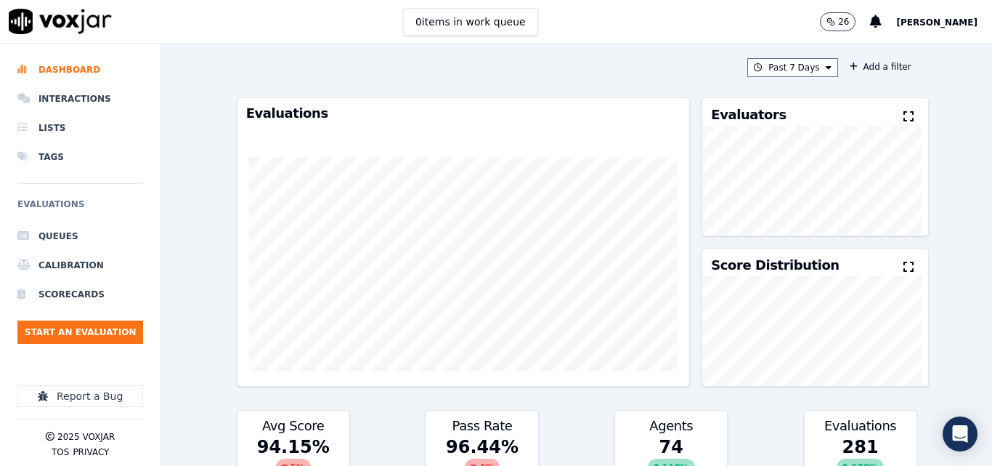
click at [882, 116] on div "Evaluators" at bounding box center [814, 112] width 225 height 28
click at [904, 116] on icon at bounding box center [909, 116] width 10 height 12
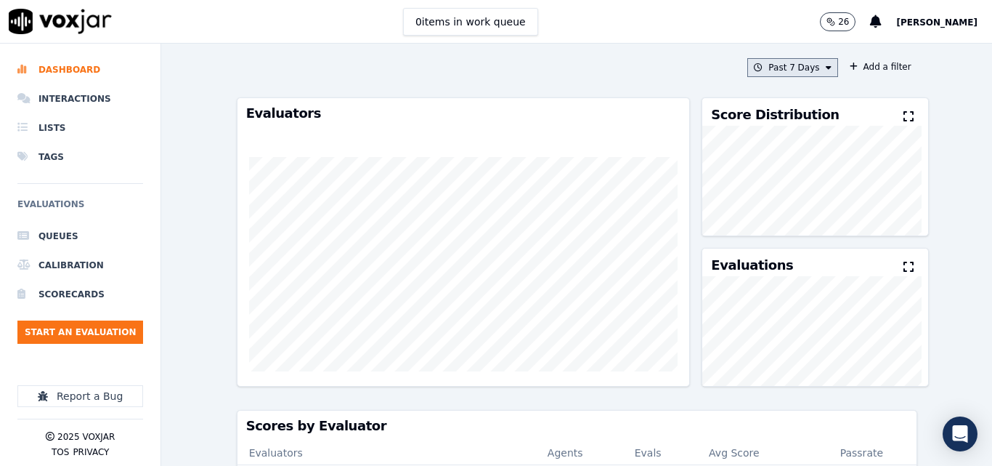
click at [816, 70] on button "Past 7 Days" at bounding box center [792, 67] width 90 height 19
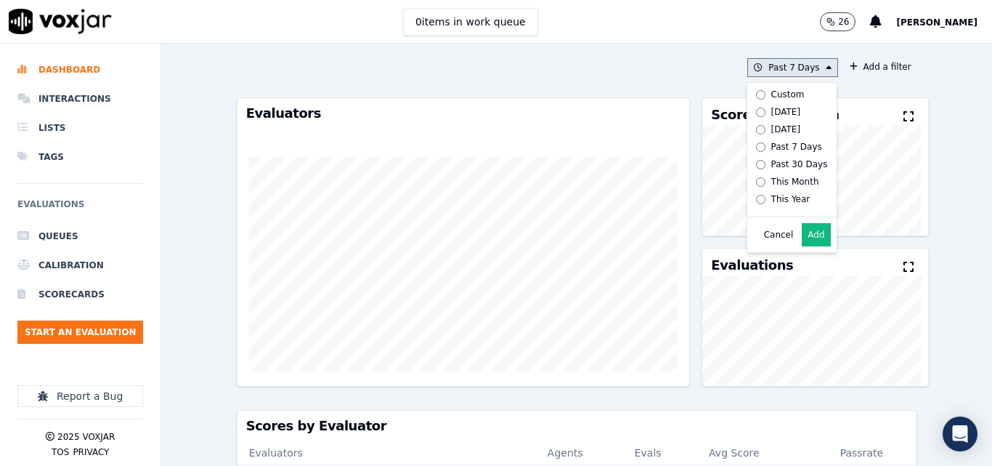
click at [775, 113] on div "[DATE]" at bounding box center [786, 112] width 30 height 12
click at [802, 246] on button "Add" at bounding box center [816, 234] width 28 height 23
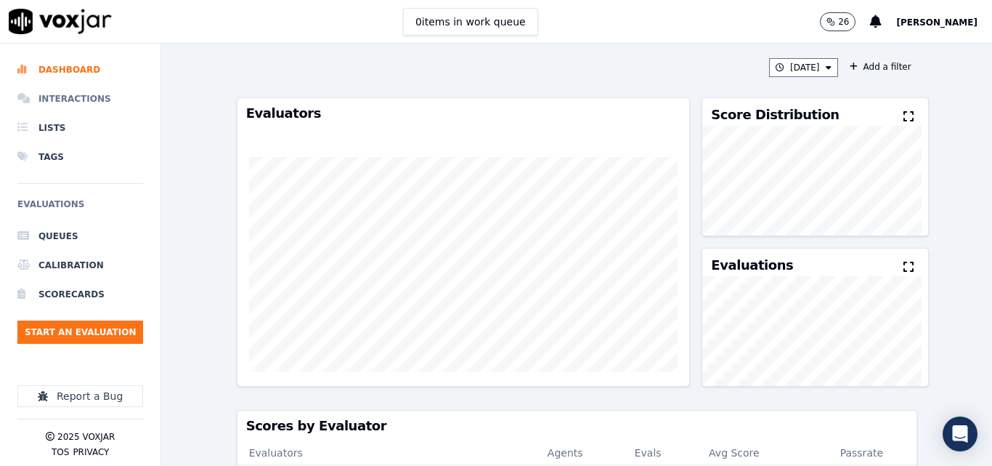
click at [83, 101] on li "Interactions" at bounding box center [80, 98] width 126 height 29
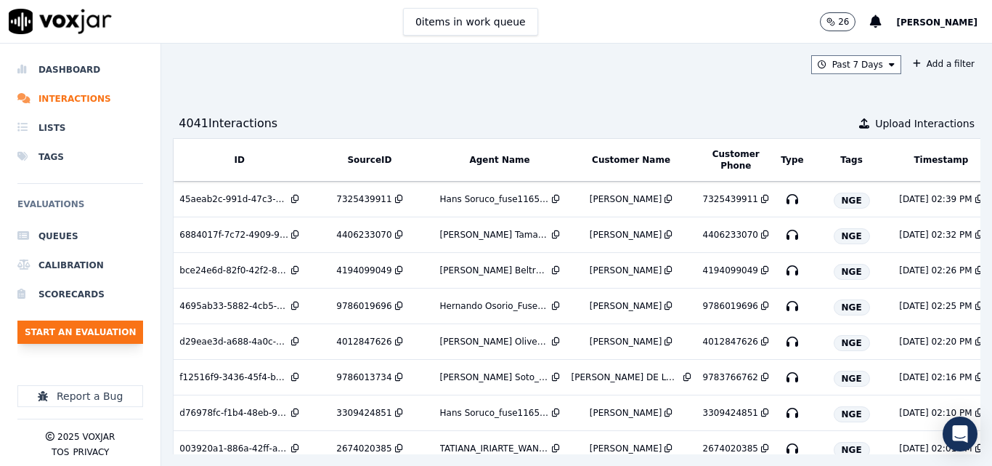
click at [120, 322] on button "Start an Evaluation" at bounding box center [80, 331] width 126 height 23
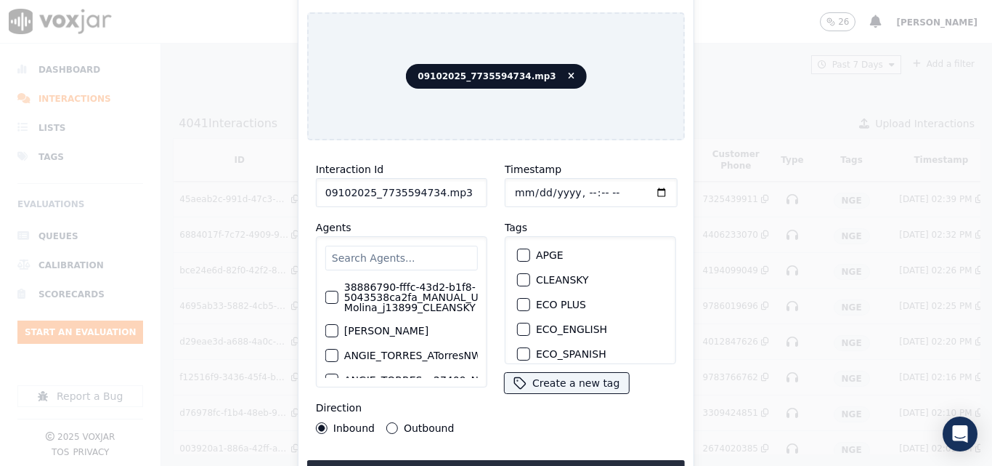
click at [478, 198] on input "09102025_7735594734.mp3" at bounding box center [401, 192] width 171 height 29
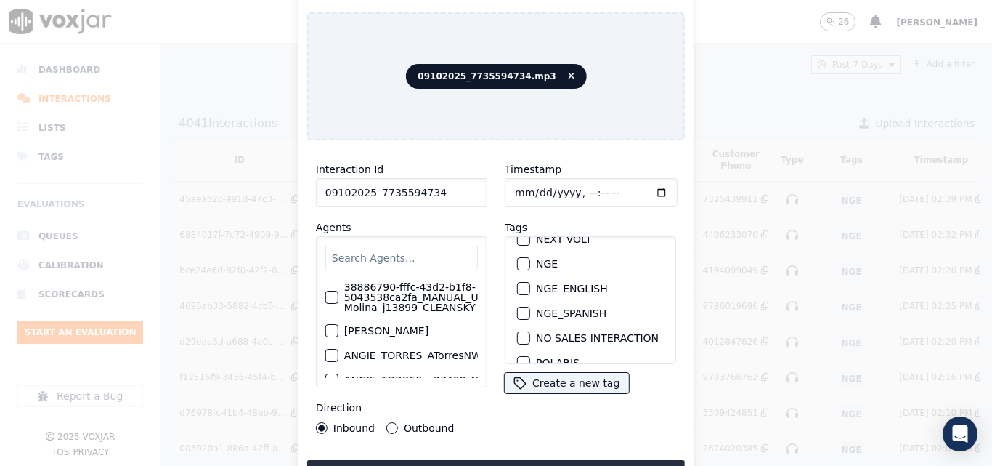
scroll to position [145, 0]
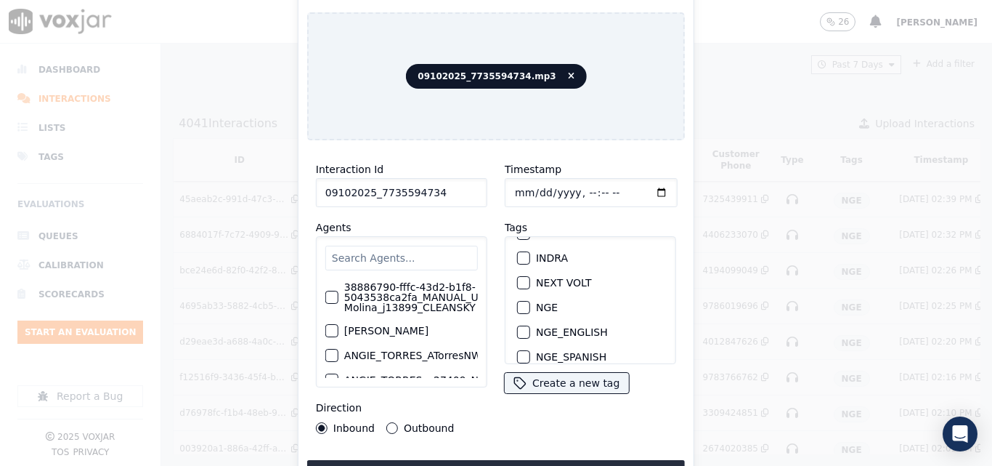
type input "09102025_7735594734"
click at [518, 302] on div "button" at bounding box center [523, 307] width 10 height 10
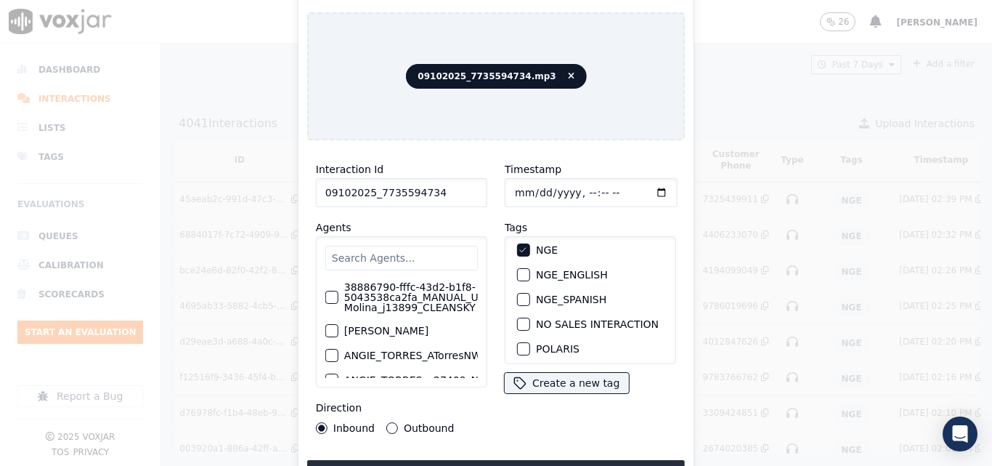
scroll to position [291, 0]
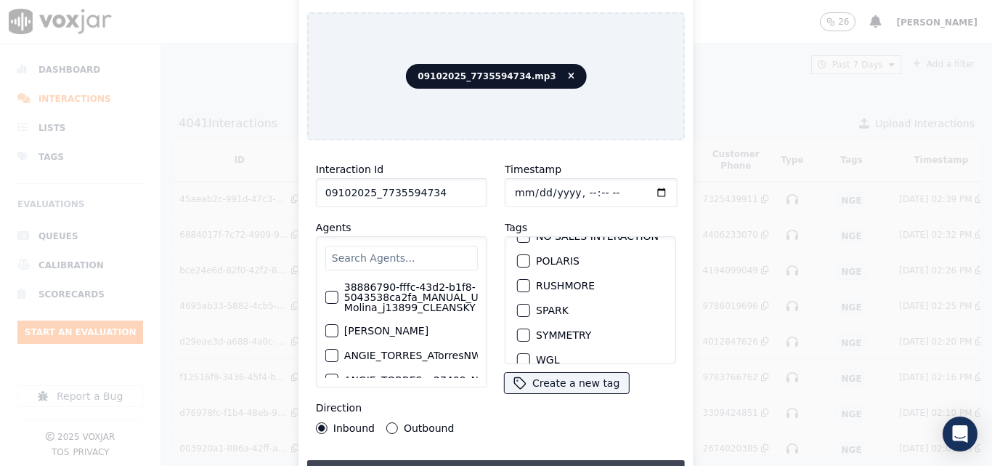
click at [540, 461] on button "Upload interaction to start evaluation" at bounding box center [496, 473] width 378 height 26
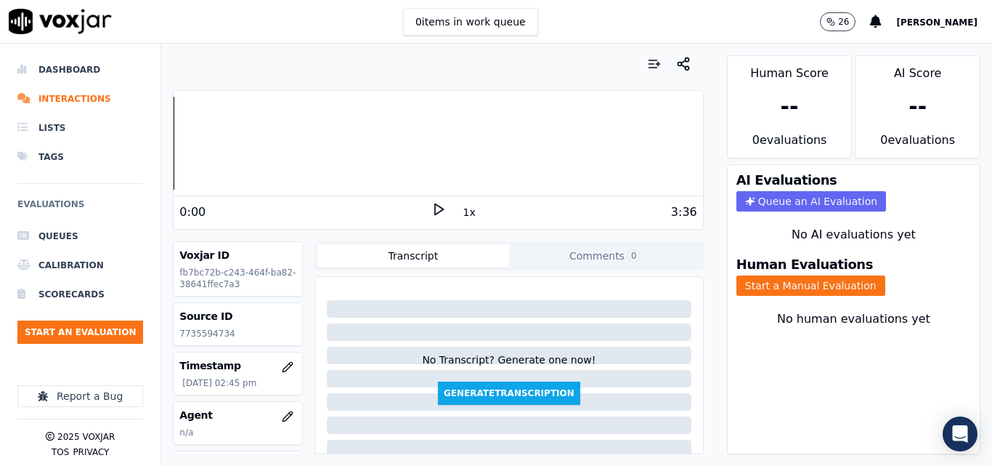
click at [434, 206] on icon at bounding box center [438, 209] width 15 height 15
click at [215, 330] on p "7735594734" at bounding box center [237, 334] width 117 height 12
copy p "7735594734"
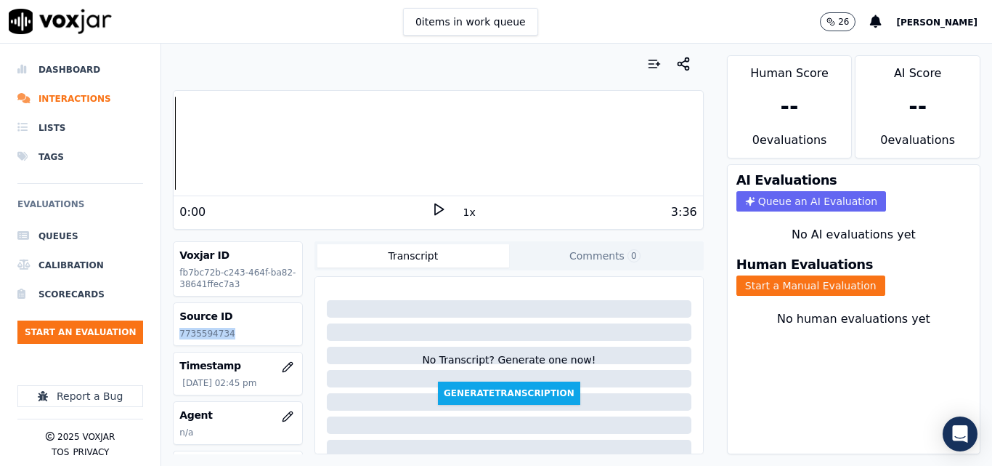
click at [431, 212] on icon at bounding box center [438, 209] width 15 height 15
click at [431, 207] on icon at bounding box center [438, 209] width 15 height 15
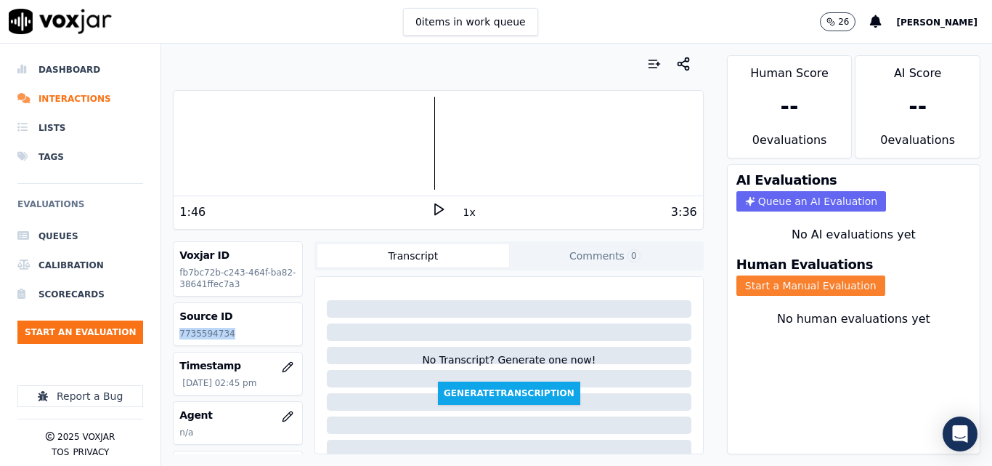
click at [814, 290] on button "Start a Manual Evaluation" at bounding box center [811, 285] width 149 height 20
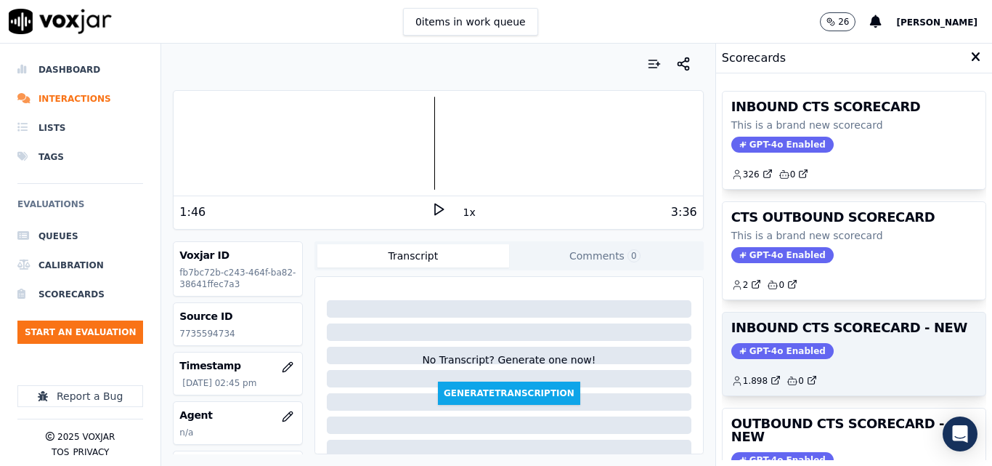
click at [837, 334] on h3 "INBOUND CTS SCORECARD - NEW" at bounding box center [854, 327] width 246 height 13
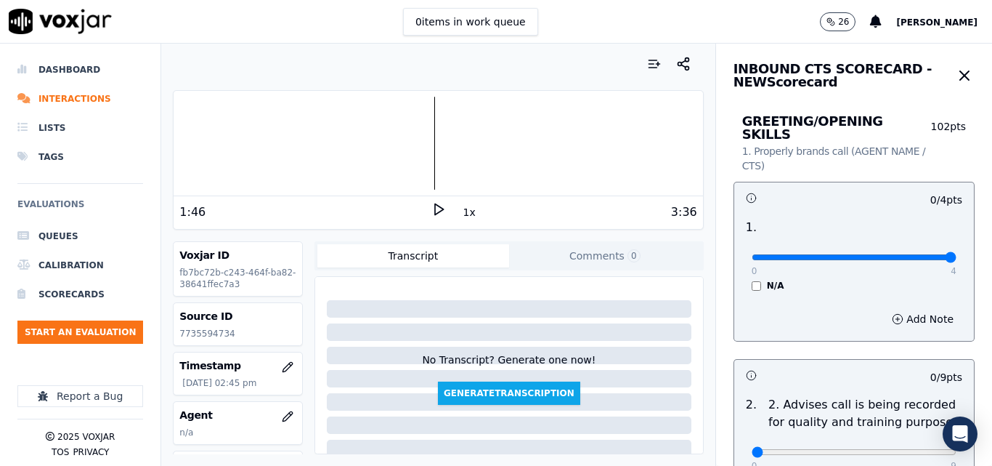
type input "4"
click at [922, 254] on input "range" at bounding box center [854, 257] width 205 height 6
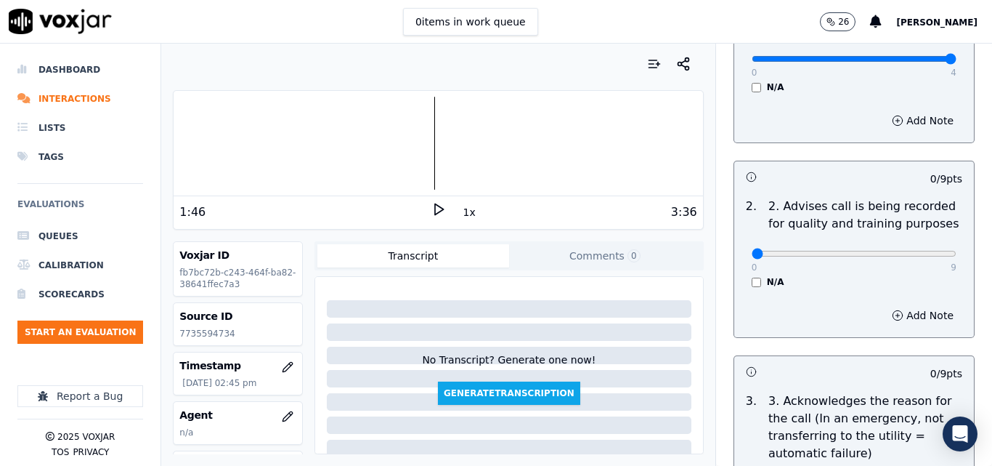
scroll to position [218, 0]
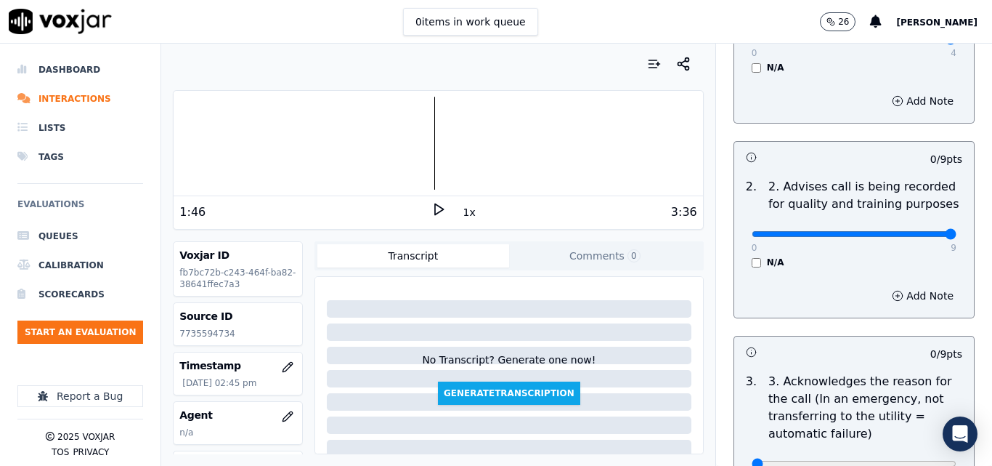
type input "9"
click at [919, 231] on input "range" at bounding box center [854, 234] width 205 height 6
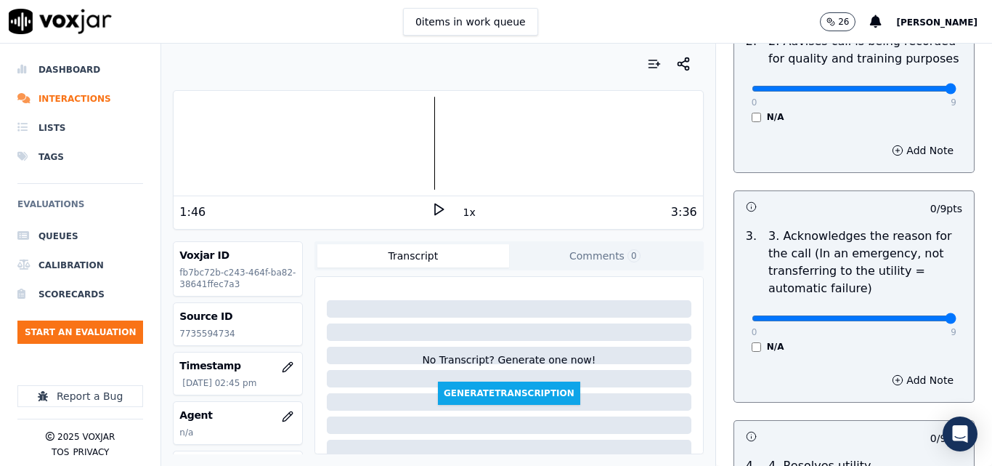
type input "9"
click at [917, 315] on input "range" at bounding box center [854, 318] width 205 height 6
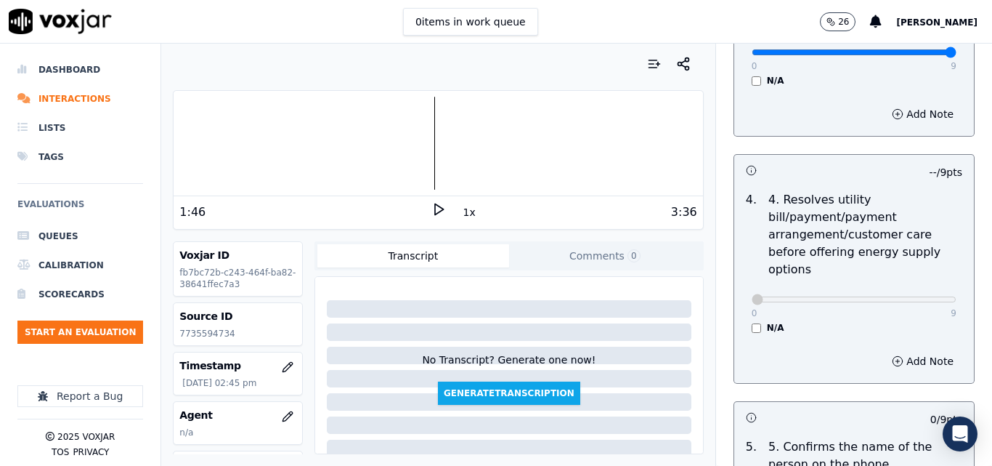
scroll to position [799, 0]
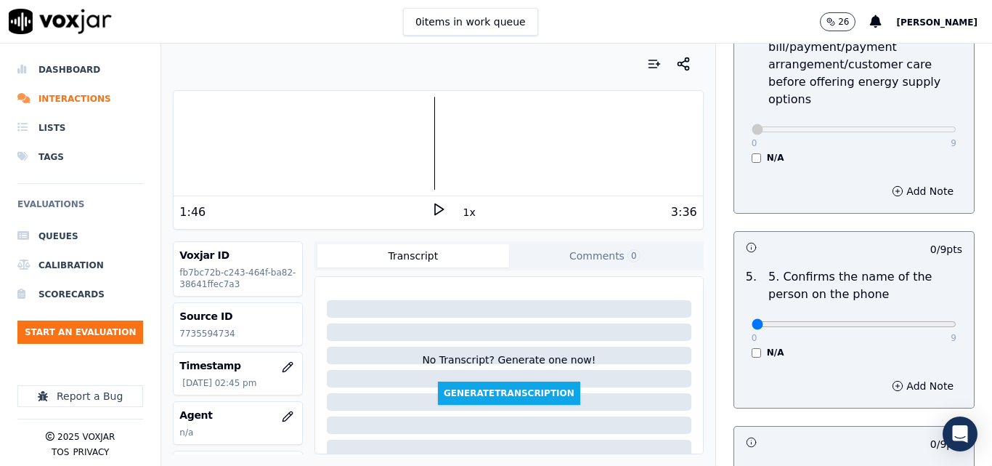
click at [916, 315] on div "0 9" at bounding box center [854, 323] width 205 height 17
type input "9"
click at [916, 321] on input "range" at bounding box center [854, 324] width 205 height 6
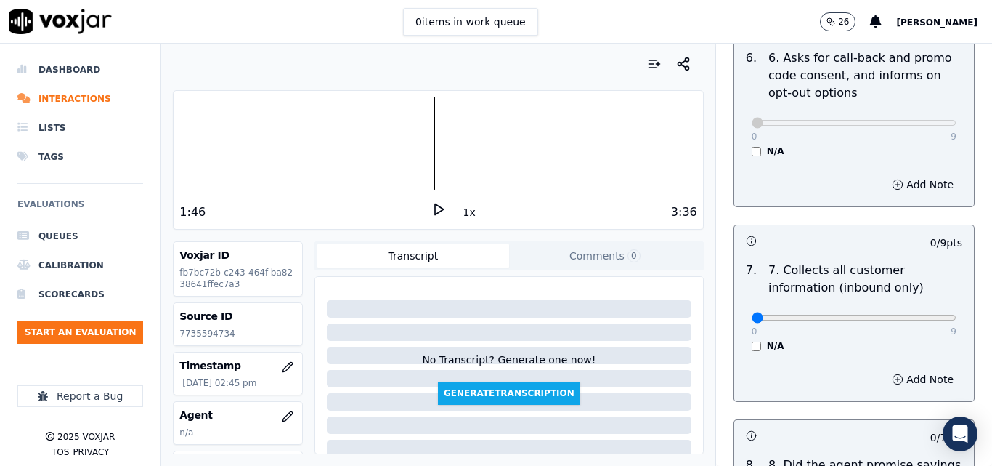
scroll to position [1235, 0]
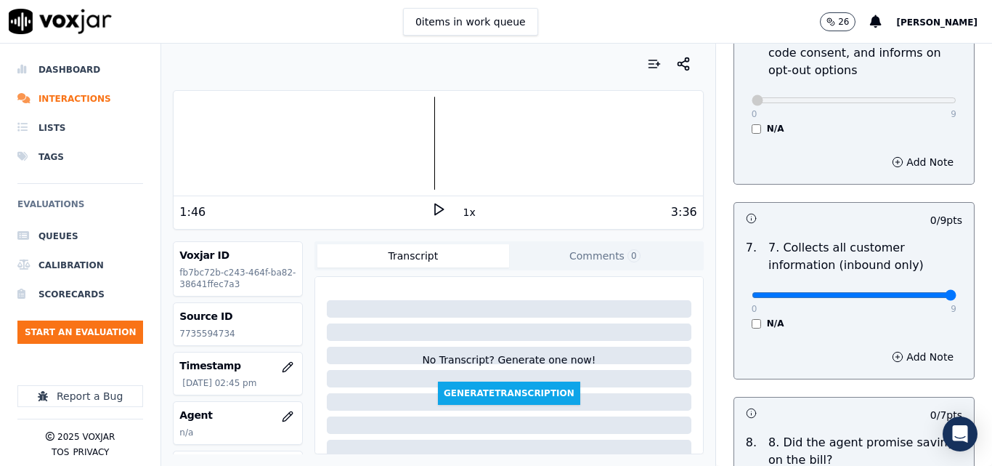
type input "9"
click at [920, 292] on input "range" at bounding box center [854, 295] width 205 height 6
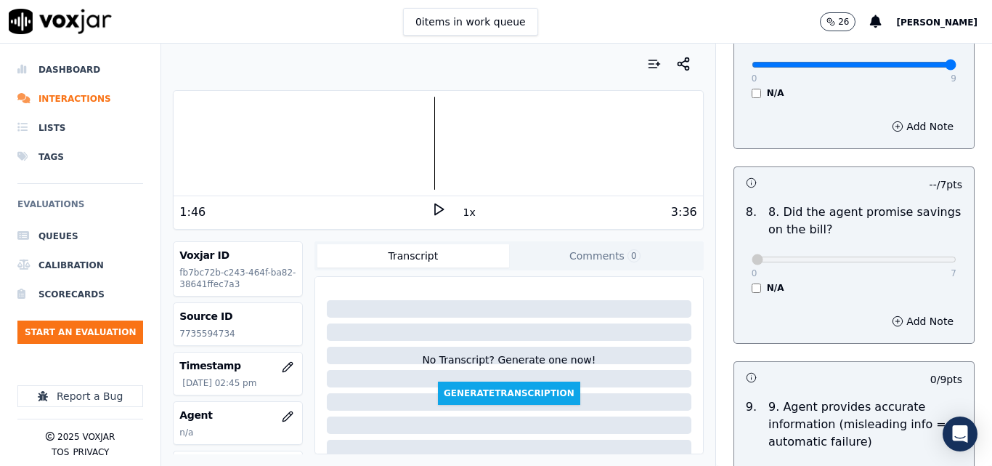
scroll to position [1598, 0]
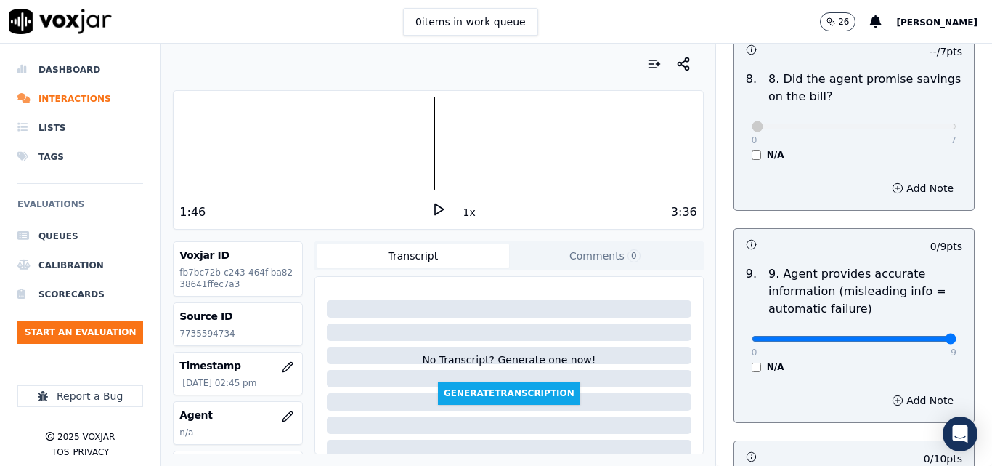
type input "9"
click at [914, 336] on input "range" at bounding box center [854, 339] width 205 height 6
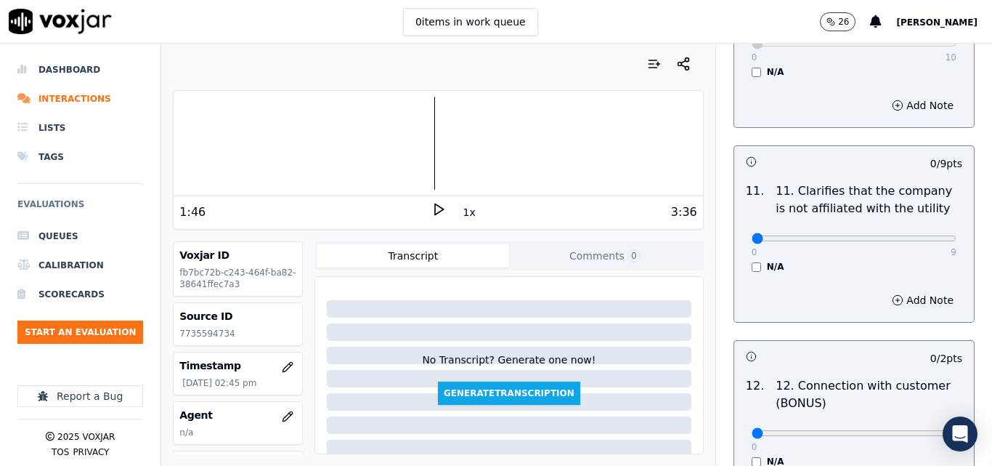
scroll to position [2106, 0]
click at [917, 227] on div "0 9" at bounding box center [854, 235] width 205 height 17
type input "9"
click at [917, 234] on input "range" at bounding box center [854, 237] width 205 height 6
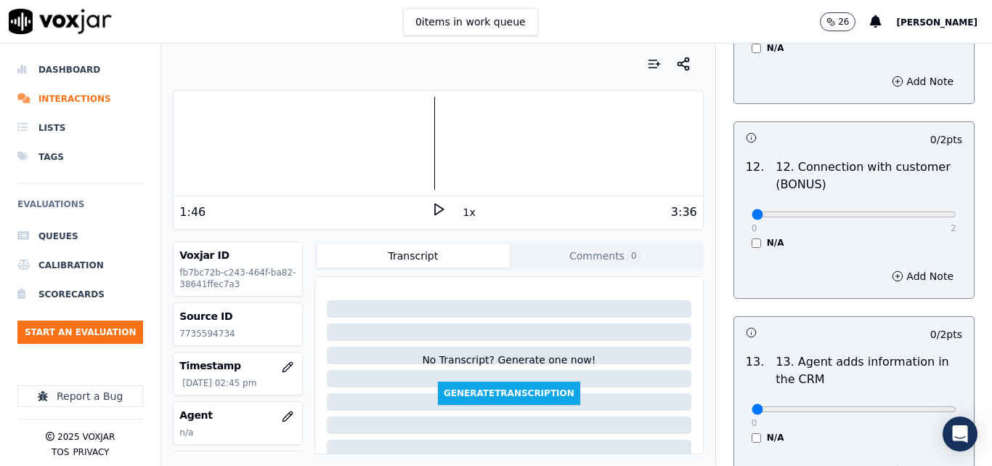
scroll to position [2324, 0]
type input "2"
click at [915, 211] on input "range" at bounding box center [854, 214] width 205 height 6
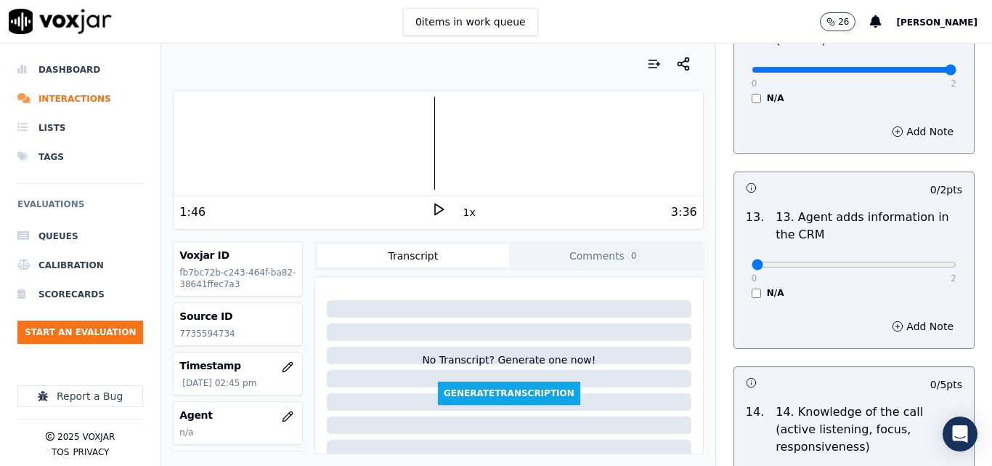
scroll to position [2470, 0]
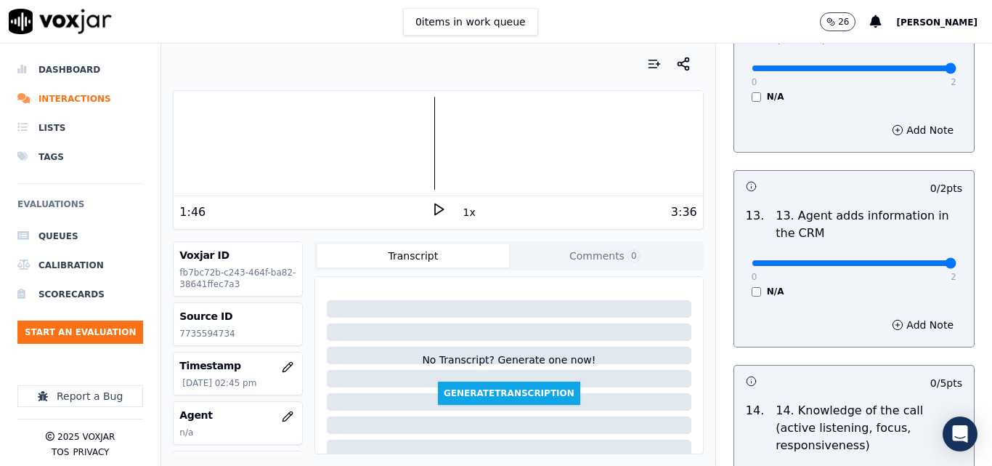
type input "2"
click at [904, 260] on input "range" at bounding box center [854, 263] width 205 height 6
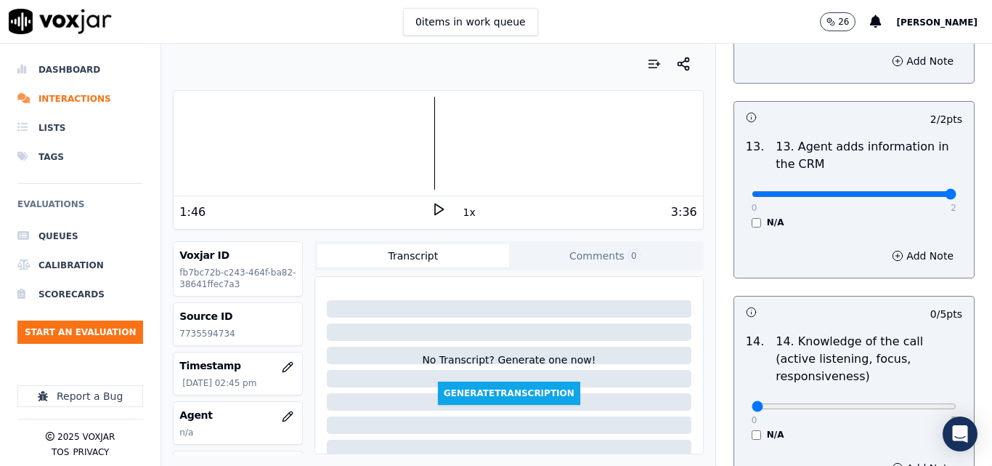
scroll to position [2653, 0]
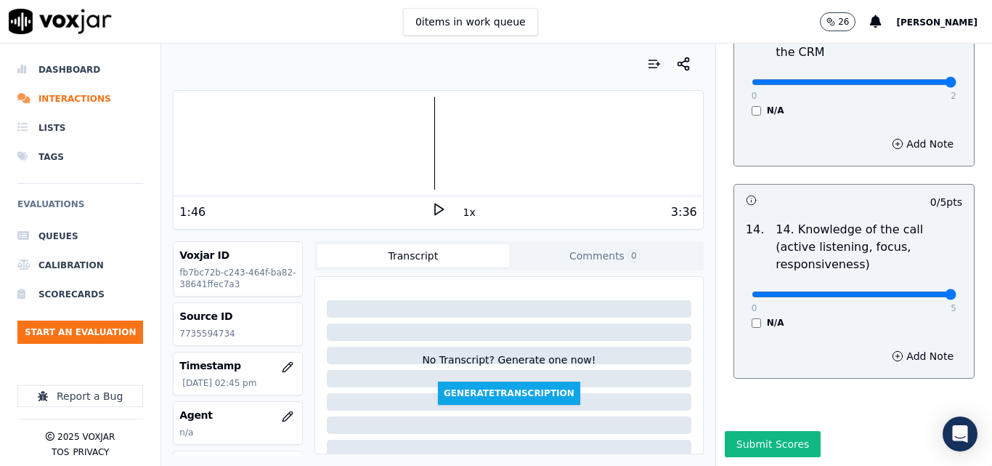
type input "5"
click at [912, 291] on input "range" at bounding box center [854, 294] width 205 height 6
click at [787, 431] on button "Submit Scores" at bounding box center [773, 444] width 97 height 26
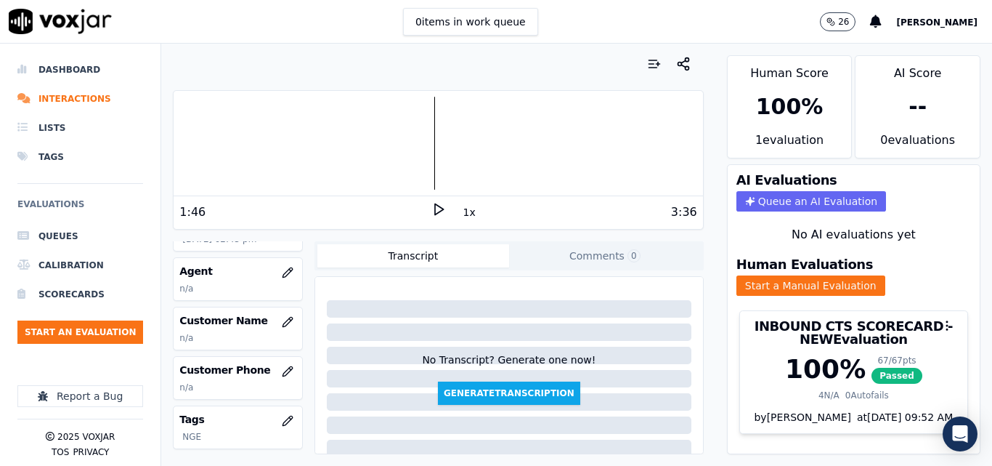
scroll to position [145, 0]
click at [282, 317] on icon "button" at bounding box center [288, 321] width 12 height 12
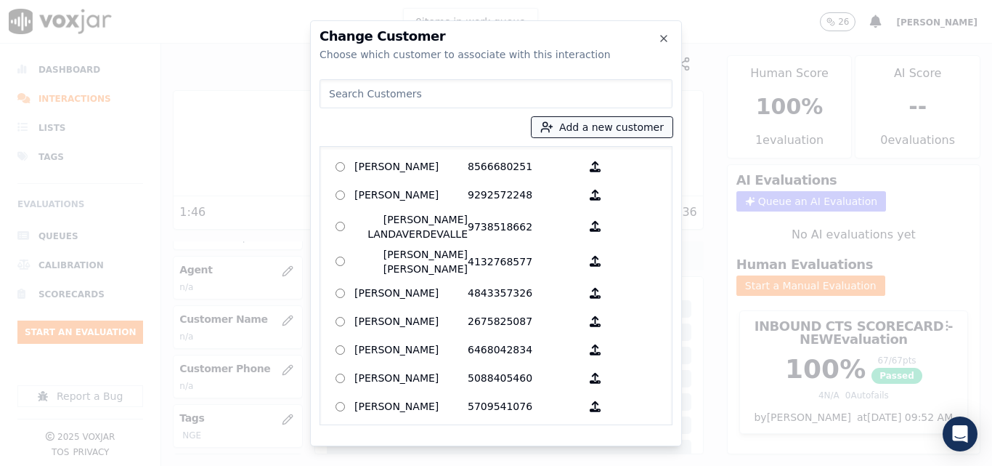
click at [622, 124] on button "Add a new customer" at bounding box center [602, 127] width 141 height 20
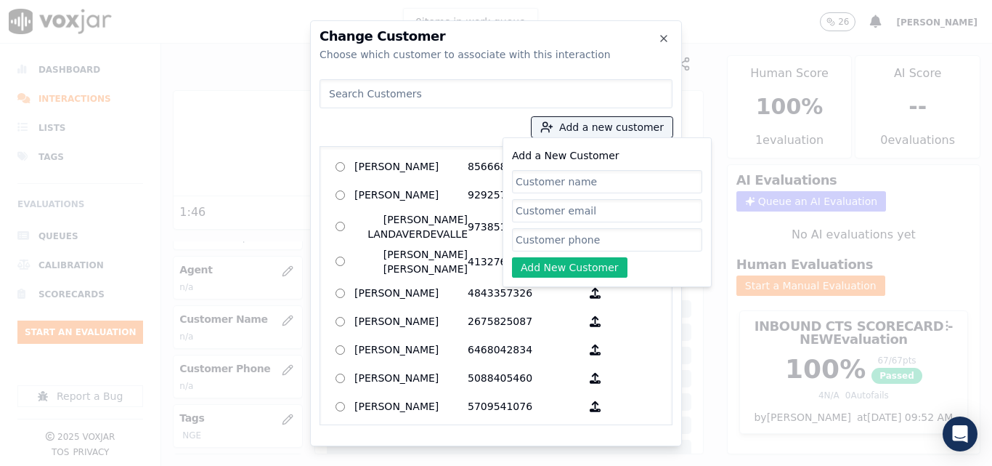
click at [611, 177] on input "Add a New Customer" at bounding box center [607, 181] width 190 height 23
type input "[PERSON_NAME]"
drag, startPoint x: 604, startPoint y: 239, endPoint x: 629, endPoint y: 184, distance: 60.1
click at [604, 239] on input "Add a New Customer" at bounding box center [607, 239] width 190 height 23
click at [604, 230] on input "Add a New Customer" at bounding box center [607, 239] width 190 height 23
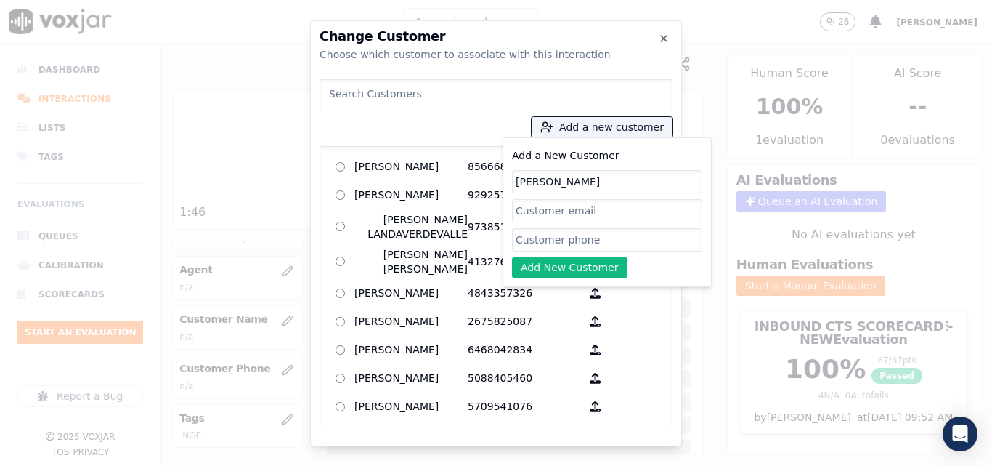
paste input "7735594734"
type input "7735594734"
click at [583, 275] on button "Add New Customer" at bounding box center [569, 267] width 115 height 20
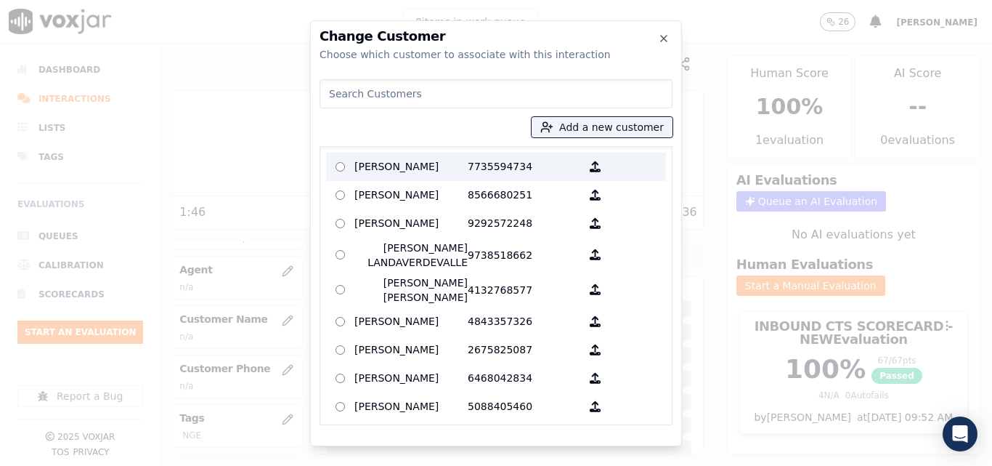
click at [439, 161] on p "[PERSON_NAME]" at bounding box center [410, 166] width 113 height 23
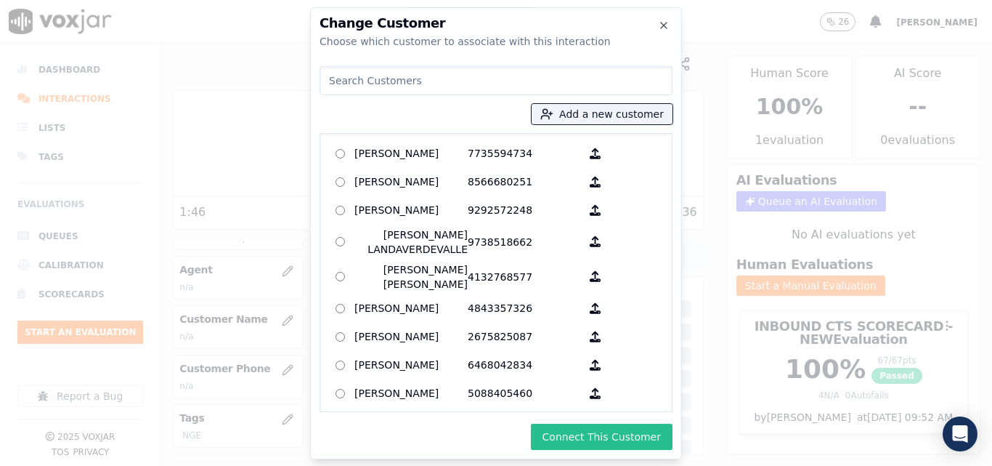
click at [630, 434] on button "Connect This Customer" at bounding box center [602, 436] width 142 height 26
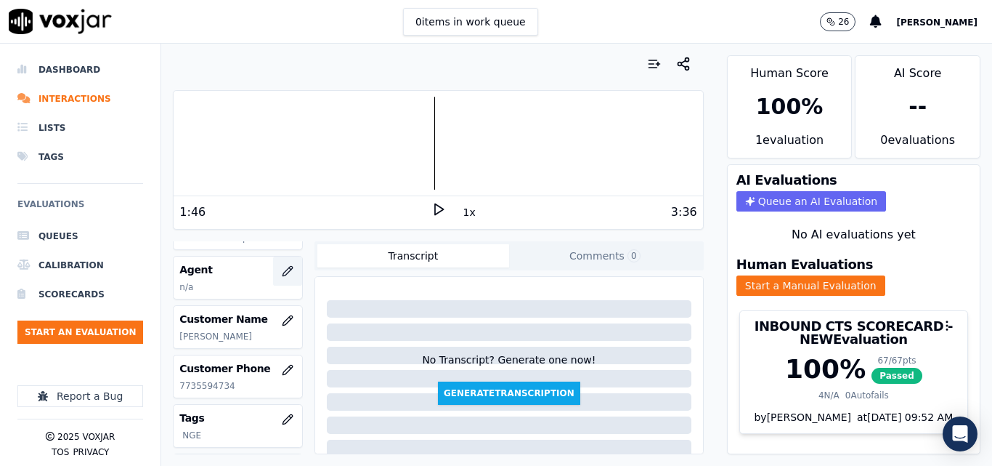
click at [282, 270] on icon "button" at bounding box center [288, 271] width 12 height 12
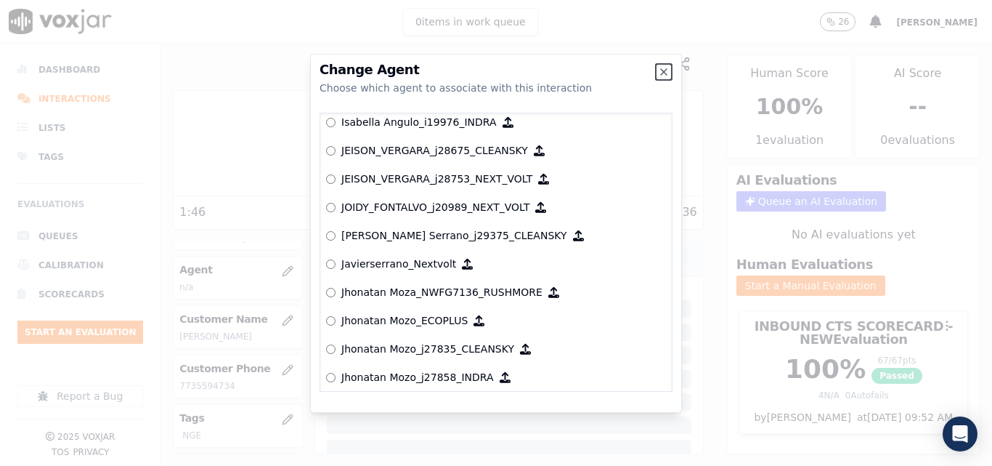
scroll to position [3994, 0]
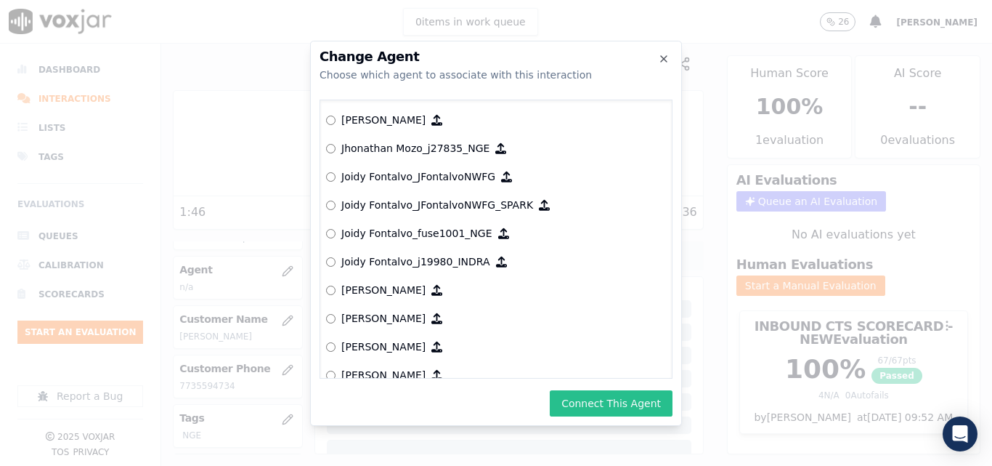
click at [602, 402] on button "Connect This Agent" at bounding box center [611, 403] width 123 height 26
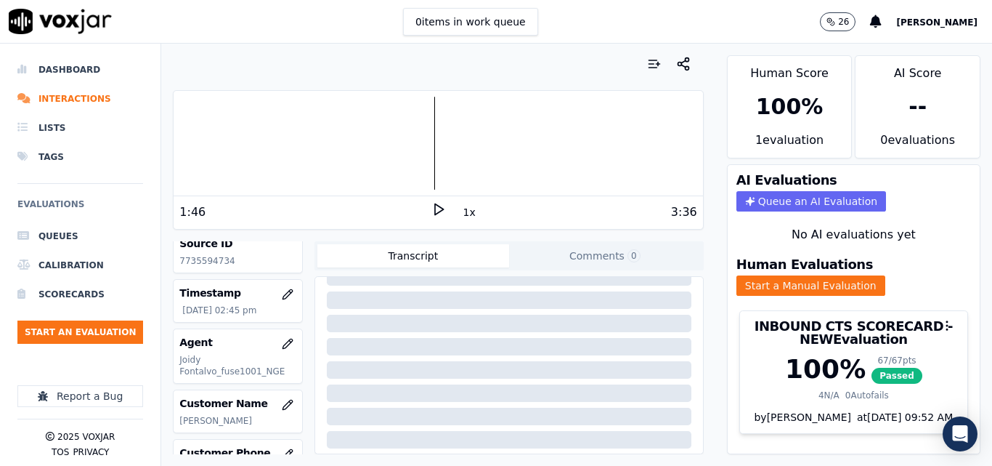
scroll to position [145, 0]
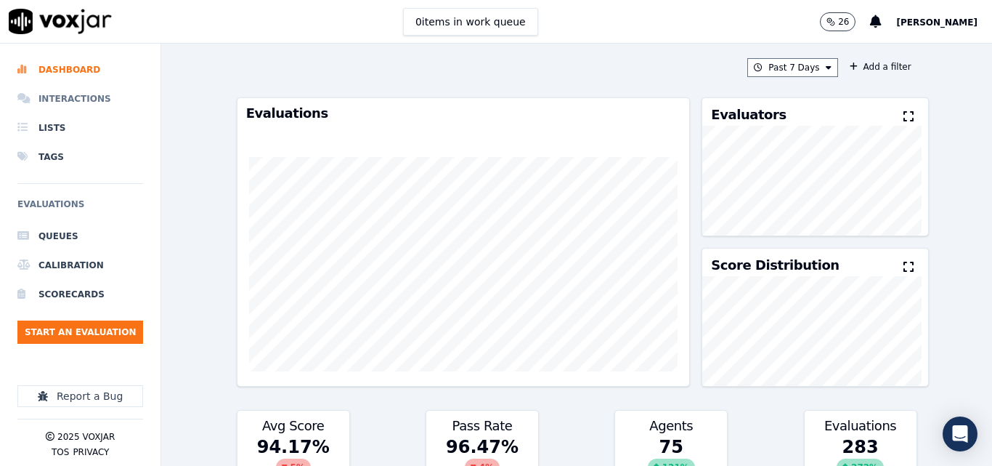
click at [89, 97] on li "Interactions" at bounding box center [80, 98] width 126 height 29
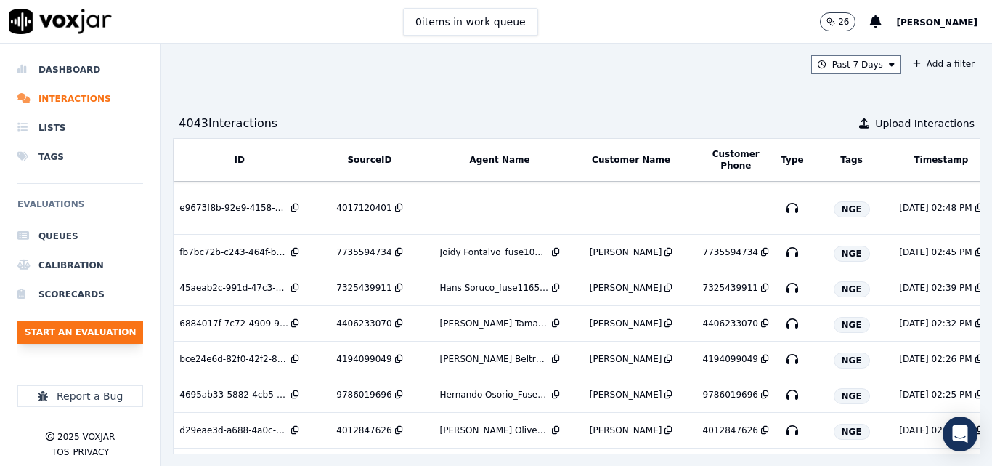
click at [127, 326] on button "Start an Evaluation" at bounding box center [80, 331] width 126 height 23
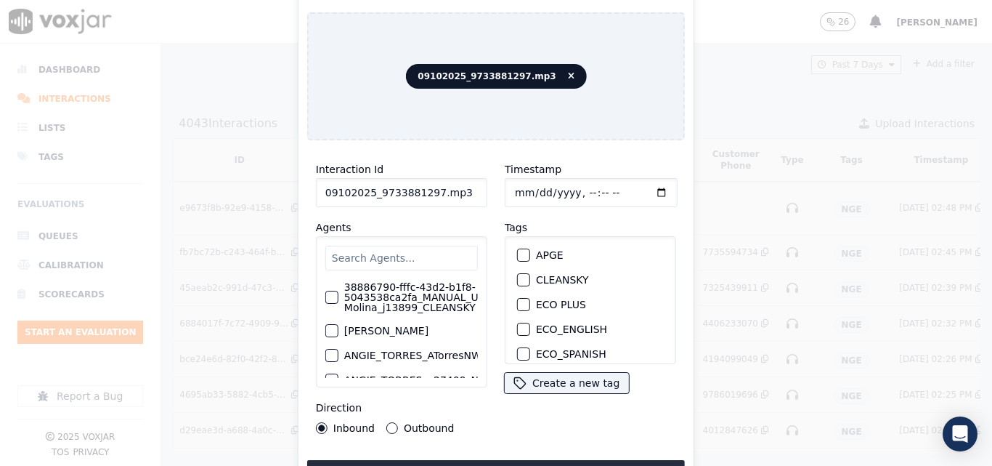
click at [460, 189] on input "09102025_9733881297.mp3" at bounding box center [401, 192] width 171 height 29
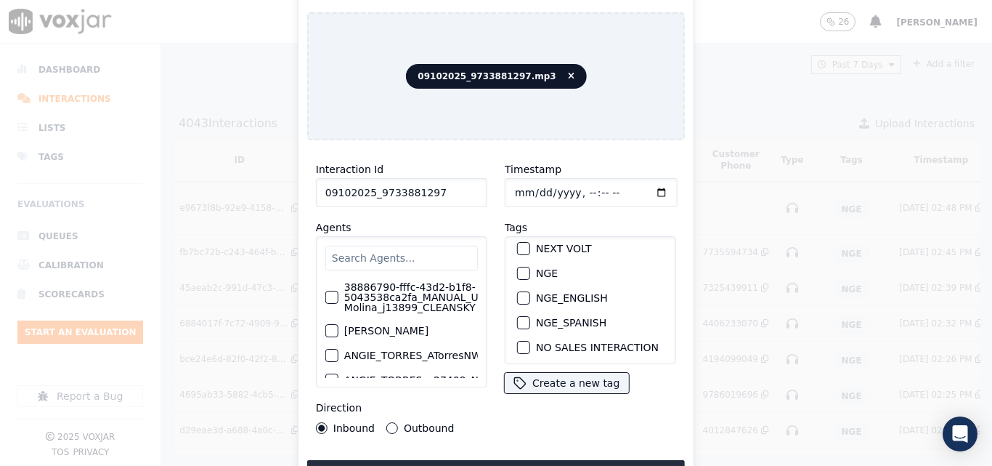
scroll to position [145, 0]
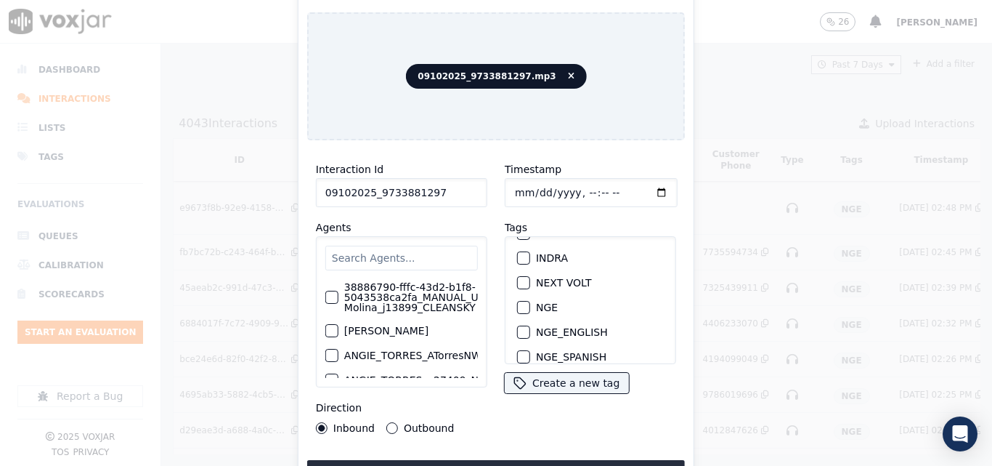
type input "09102025_9733881297"
click at [521, 302] on div "button" at bounding box center [523, 307] width 10 height 10
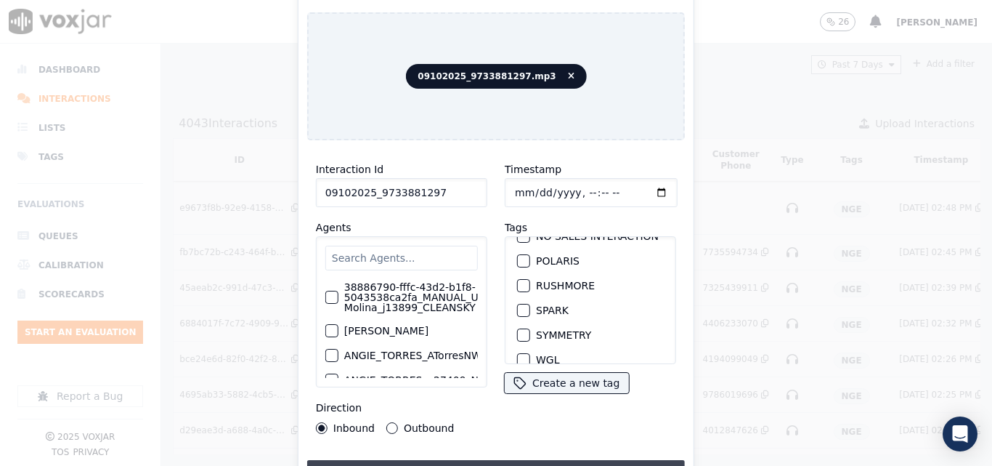
click at [553, 461] on button "Upload interaction to start evaluation" at bounding box center [496, 473] width 378 height 26
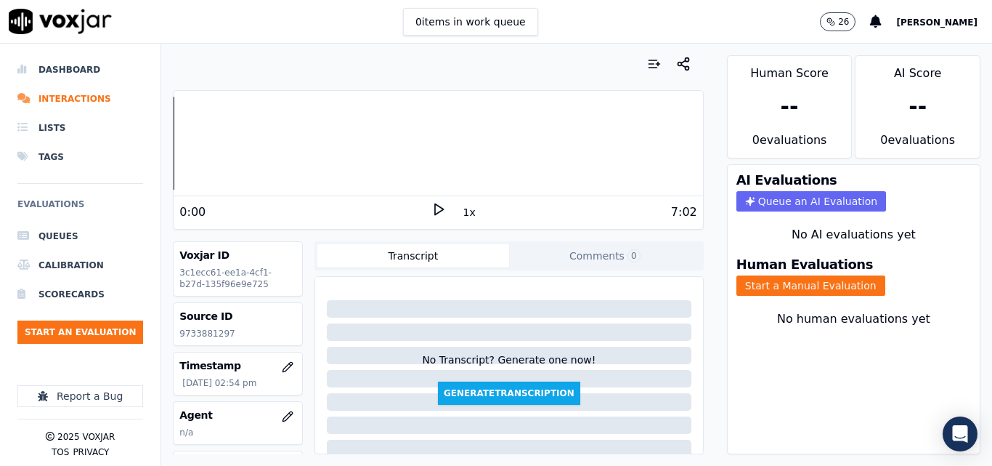
click at [437, 210] on icon at bounding box center [438, 209] width 15 height 15
click at [222, 330] on p "9733881297" at bounding box center [237, 334] width 117 height 12
copy p "9733881297"
click at [435, 207] on rect at bounding box center [436, 208] width 2 height 9
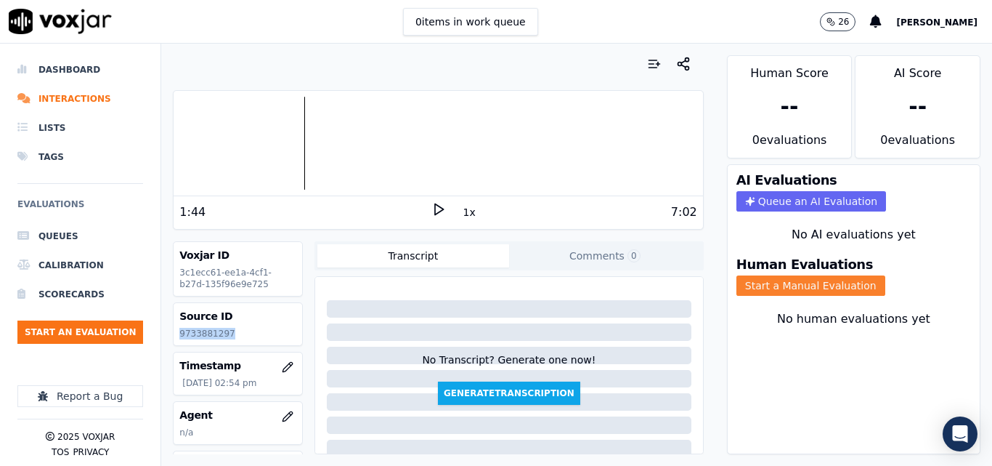
click at [796, 283] on button "Start a Manual Evaluation" at bounding box center [811, 285] width 149 height 20
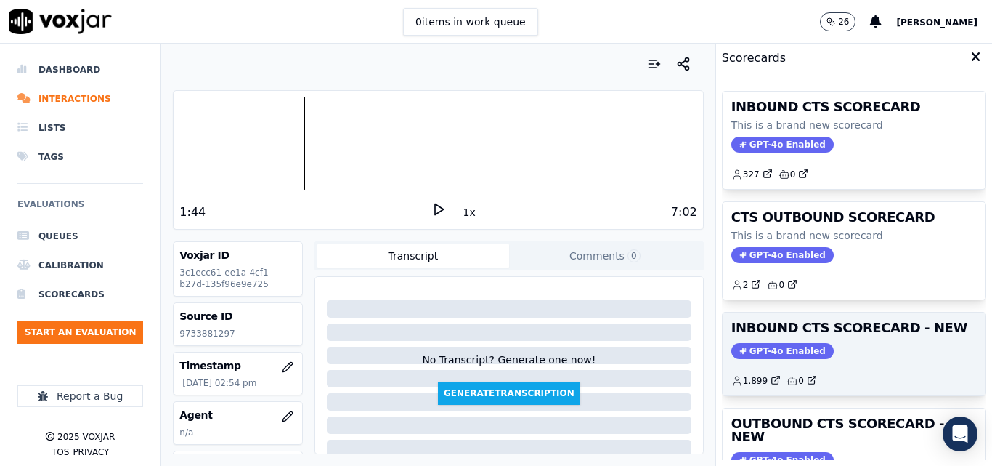
click at [890, 330] on h3 "INBOUND CTS SCORECARD - NEW" at bounding box center [854, 327] width 246 height 13
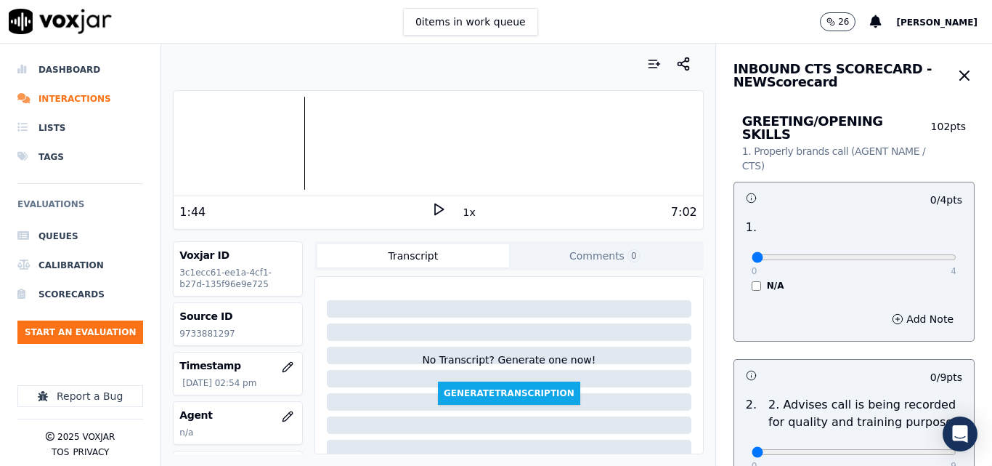
click at [907, 248] on div "0 4" at bounding box center [854, 256] width 205 height 17
type input "4"
click at [917, 254] on input "range" at bounding box center [854, 257] width 205 height 6
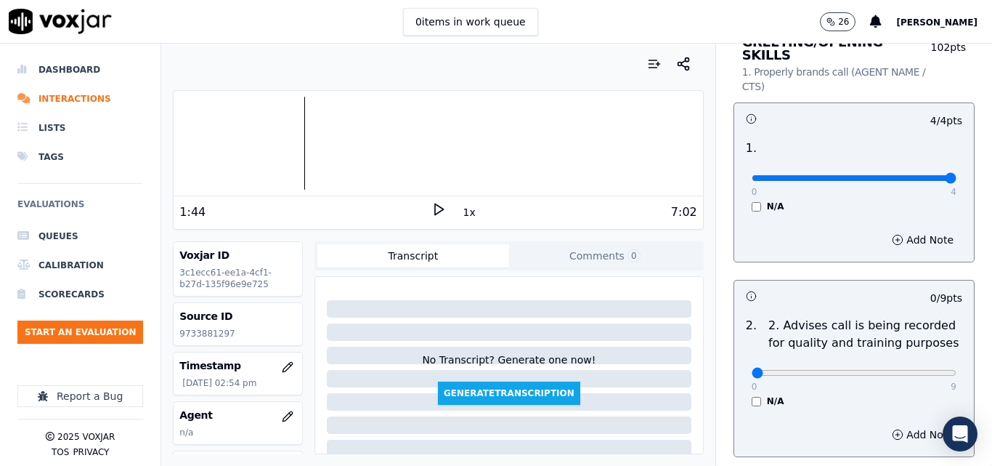
scroll to position [291, 0]
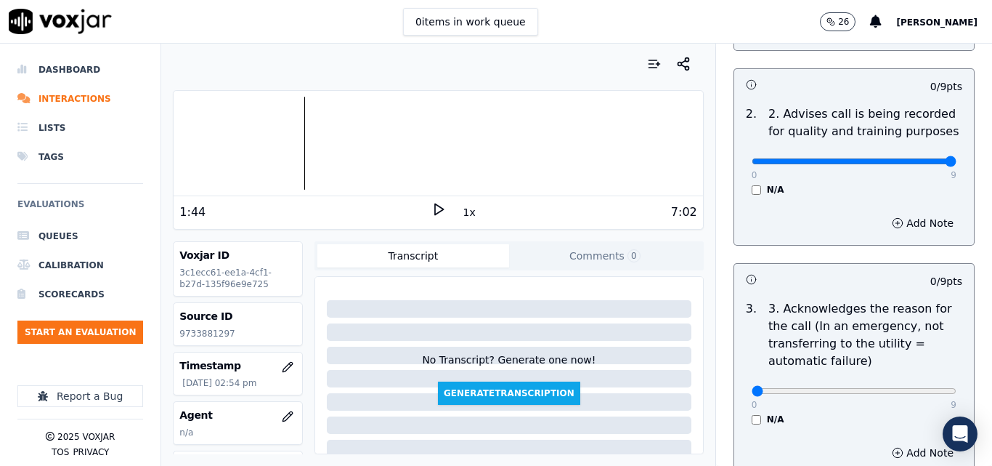
type input "9"
click at [922, 158] on input "range" at bounding box center [854, 161] width 205 height 6
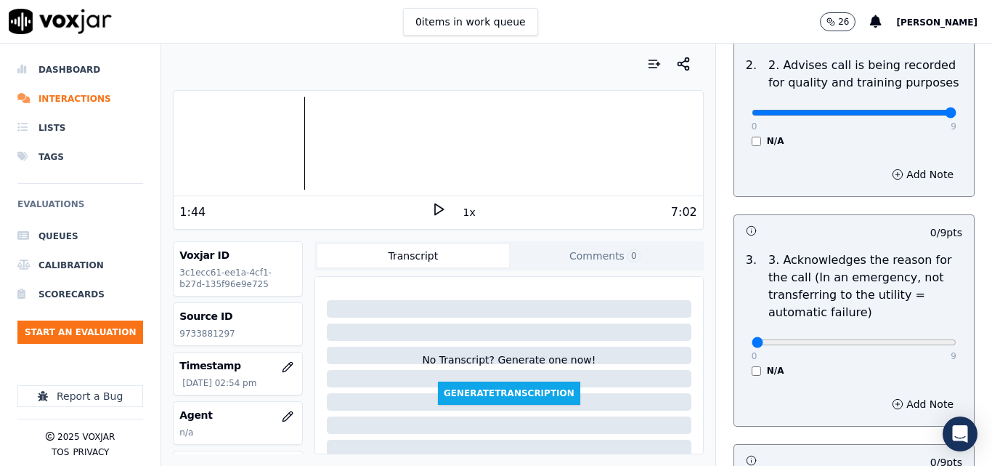
scroll to position [363, 0]
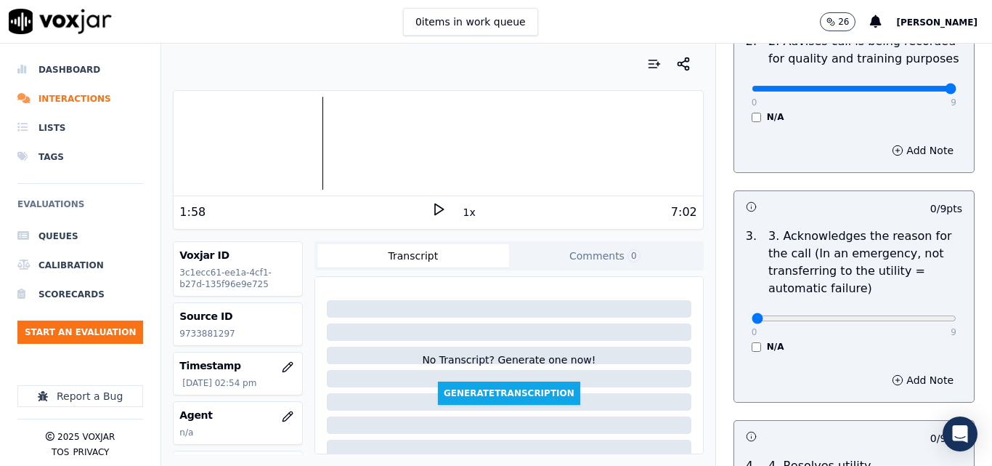
click at [436, 208] on icon at bounding box center [438, 209] width 15 height 15
click at [435, 206] on rect at bounding box center [436, 208] width 2 height 9
type input "9"
click at [920, 315] on input "range" at bounding box center [854, 318] width 205 height 6
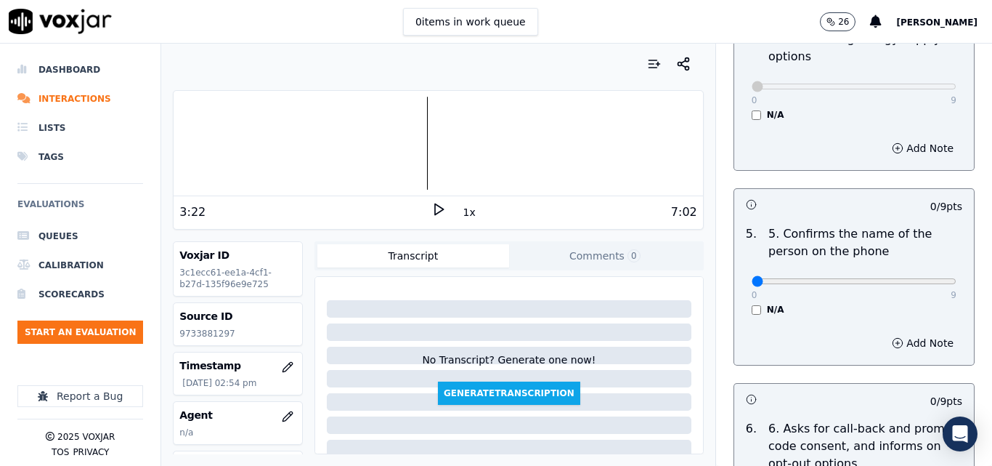
scroll to position [872, 0]
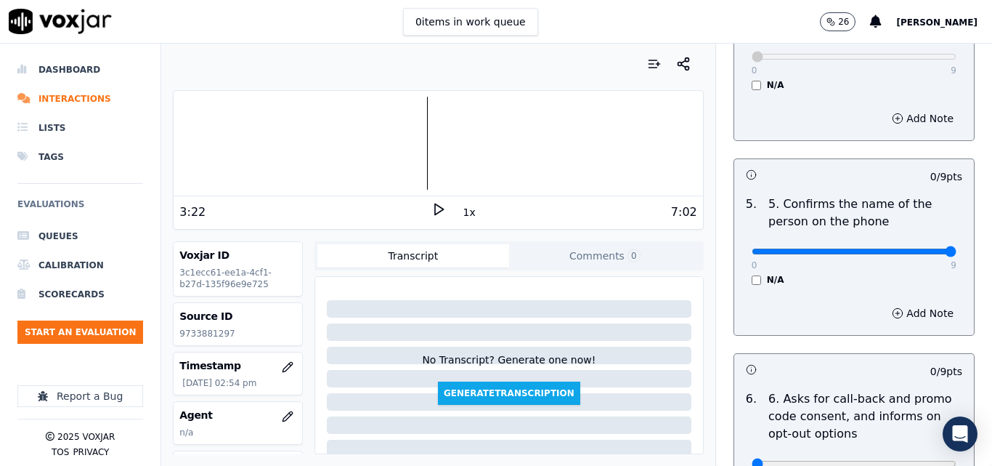
type input "9"
click at [923, 248] on input "range" at bounding box center [854, 251] width 205 height 6
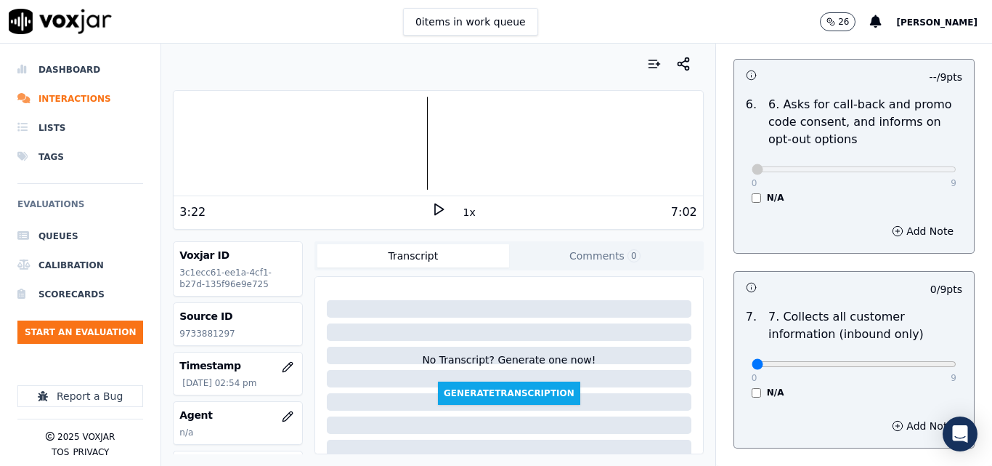
scroll to position [1235, 0]
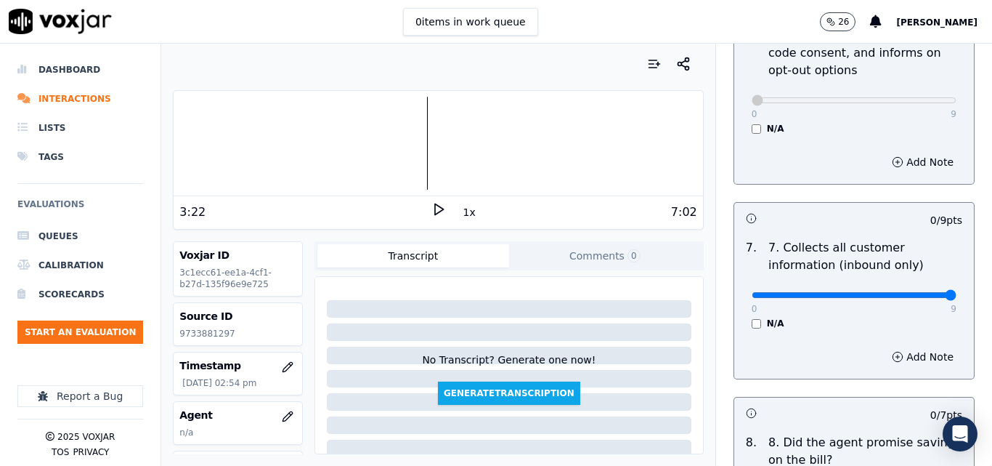
type input "9"
click at [917, 292] on input "range" at bounding box center [854, 295] width 205 height 6
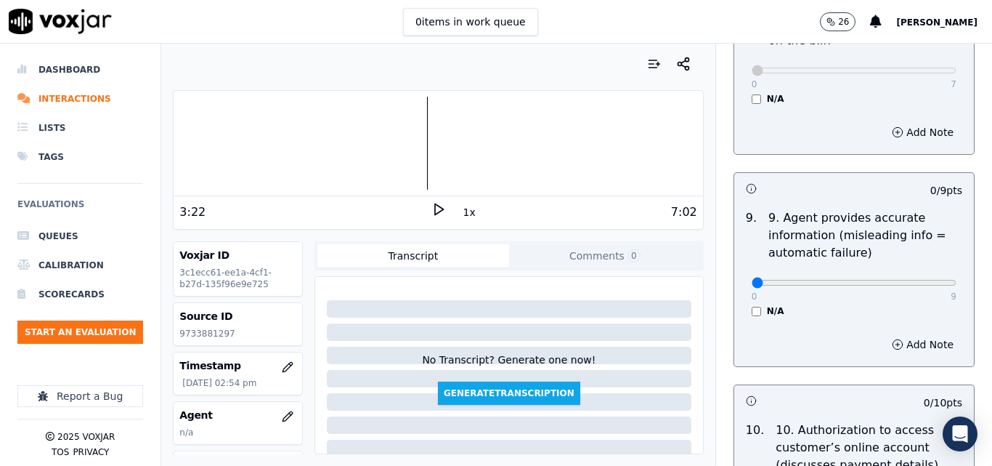
scroll to position [1671, 0]
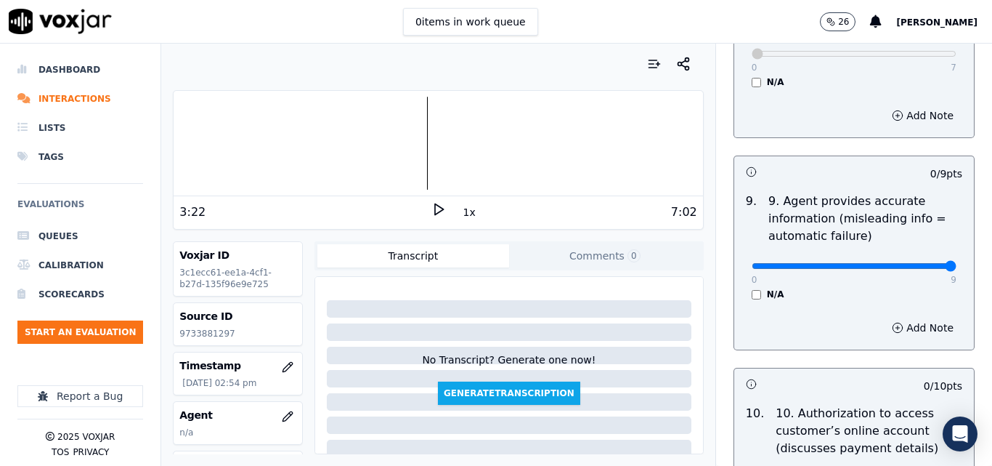
type input "9"
click at [921, 263] on input "range" at bounding box center [854, 266] width 205 height 6
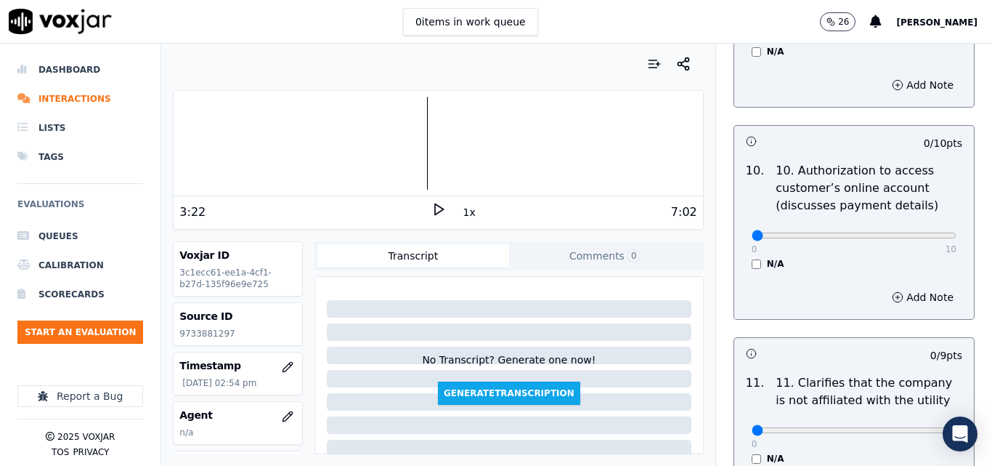
scroll to position [1961, 0]
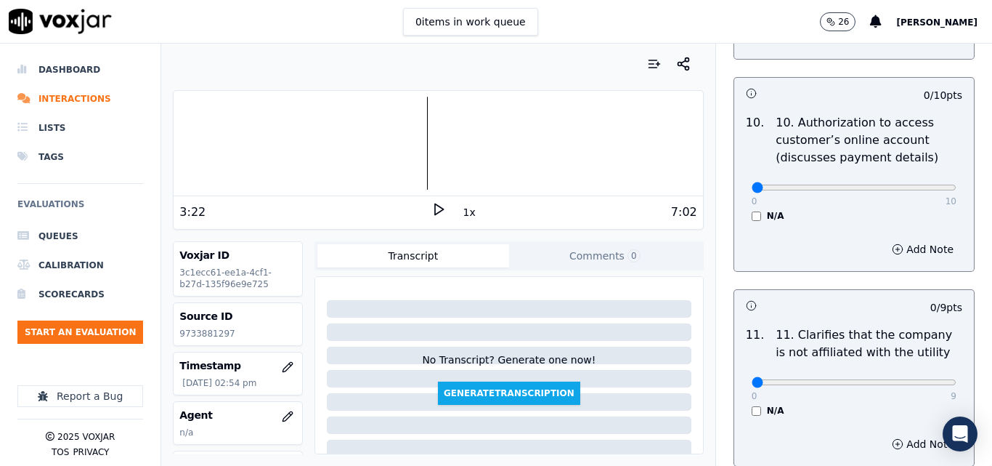
click at [747, 208] on div "10 . 10. Authorization to access customer’s online account (discusses payment d…" at bounding box center [854, 167] width 240 height 119
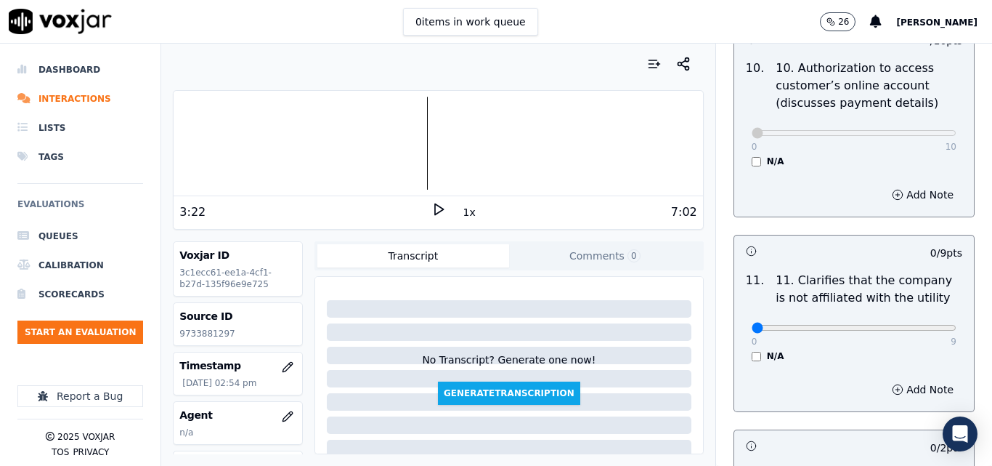
scroll to position [2106, 0]
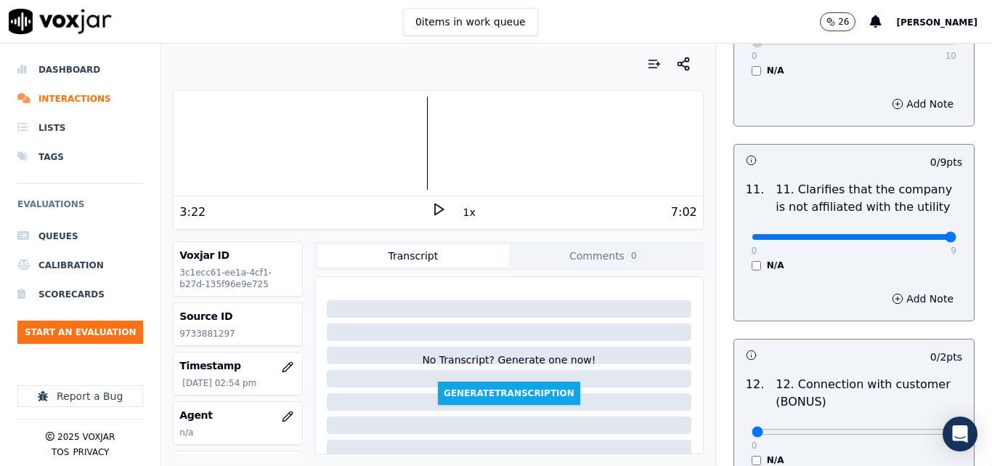
type input "9"
click at [917, 234] on input "range" at bounding box center [854, 237] width 205 height 6
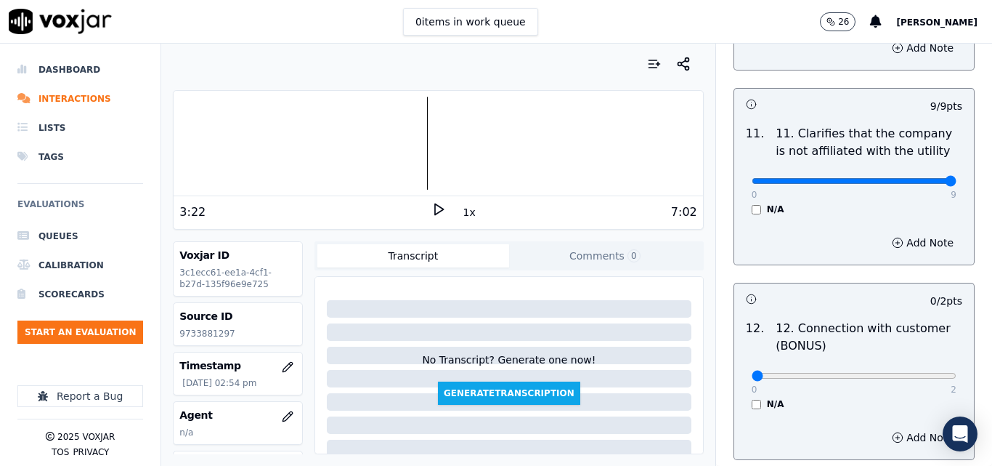
scroll to position [2324, 0]
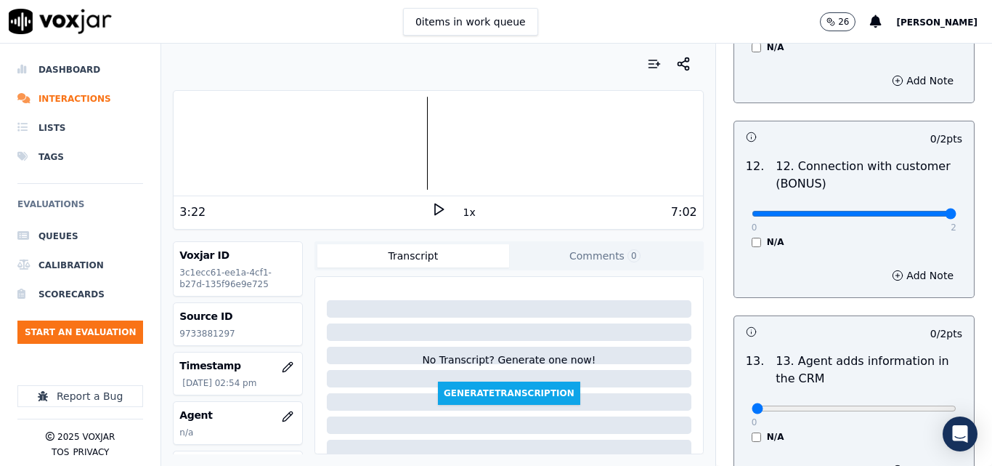
type input "2"
click at [919, 211] on input "range" at bounding box center [854, 214] width 205 height 6
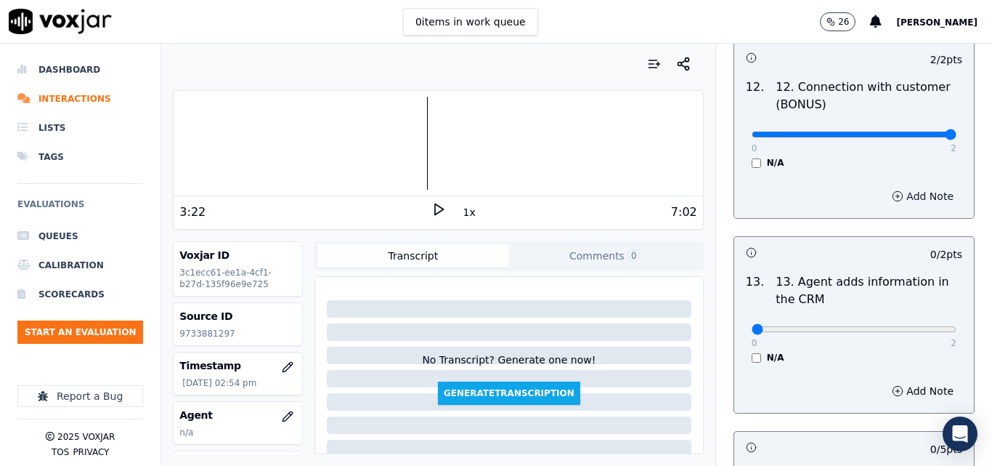
scroll to position [2542, 0]
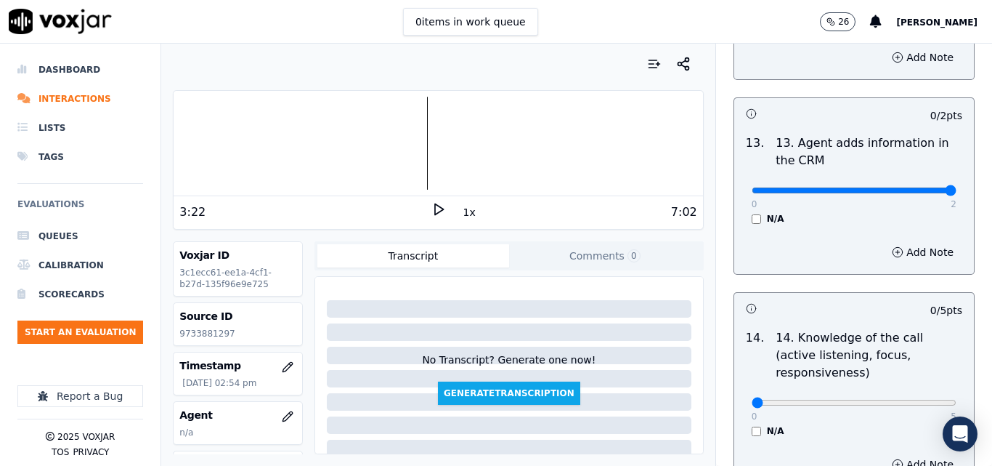
type input "2"
click at [908, 187] on input "range" at bounding box center [854, 190] width 205 height 6
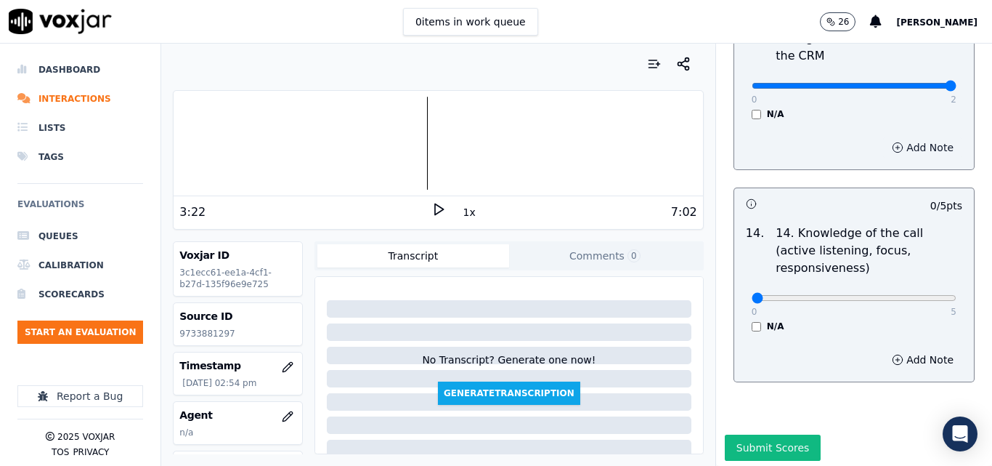
scroll to position [2653, 0]
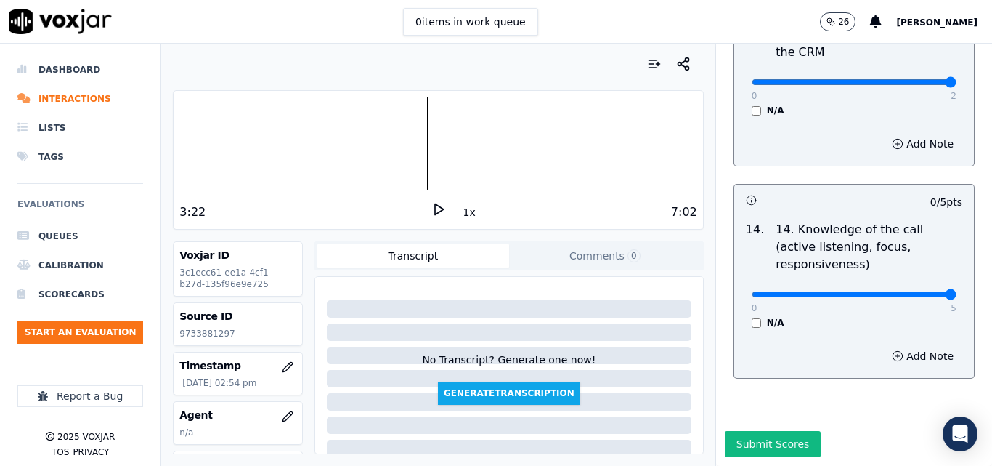
drag, startPoint x: 917, startPoint y: 260, endPoint x: 898, endPoint y: 283, distance: 29.4
type input "5"
click at [917, 291] on input "range" at bounding box center [854, 294] width 205 height 6
click at [772, 431] on button "Submit Scores" at bounding box center [773, 444] width 97 height 26
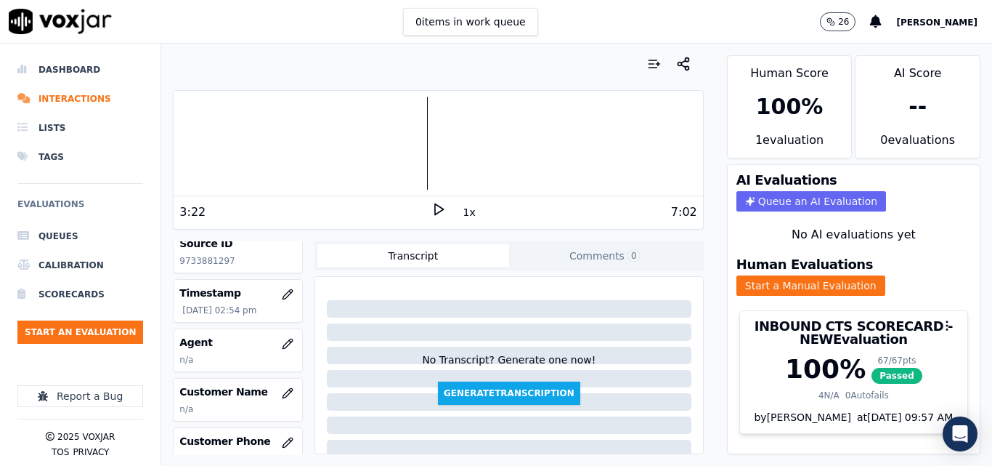
scroll to position [145, 0]
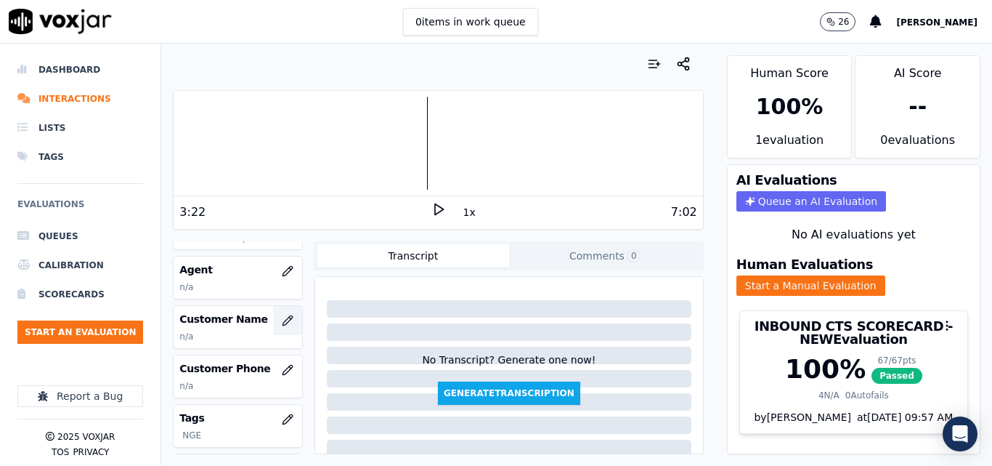
click at [282, 320] on icon "button" at bounding box center [288, 321] width 12 height 12
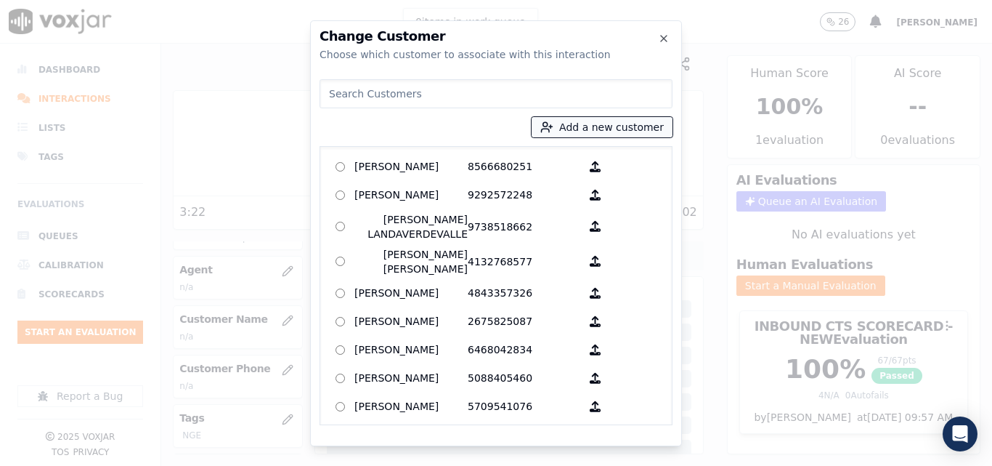
click at [624, 123] on button "Add a new customer" at bounding box center [602, 127] width 141 height 20
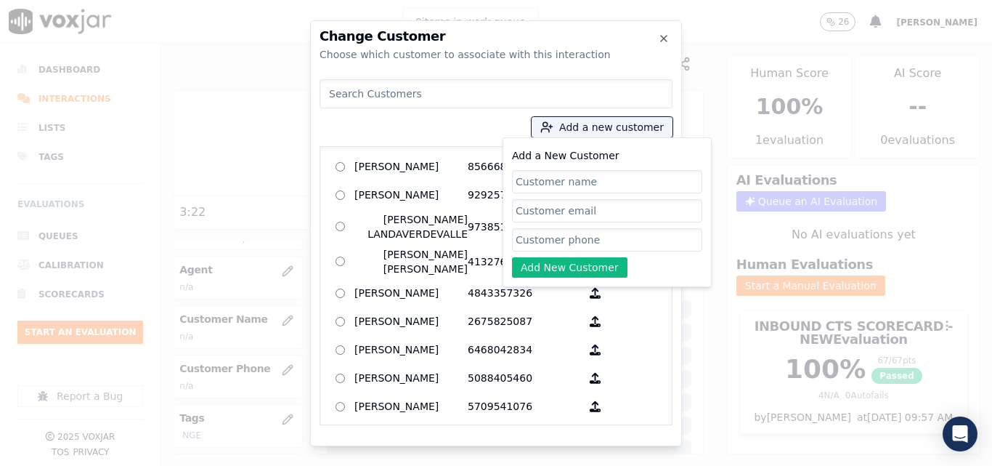
click at [624, 179] on input "Add a New Customer" at bounding box center [607, 181] width 190 height 23
type input "Malaysia [PERSON_NAME]"
drag, startPoint x: 659, startPoint y: 247, endPoint x: 663, endPoint y: 239, distance: 9.1
click at [659, 247] on input "Add a New Customer" at bounding box center [607, 239] width 190 height 23
click at [579, 237] on input "Add a New Customer" at bounding box center [607, 239] width 190 height 23
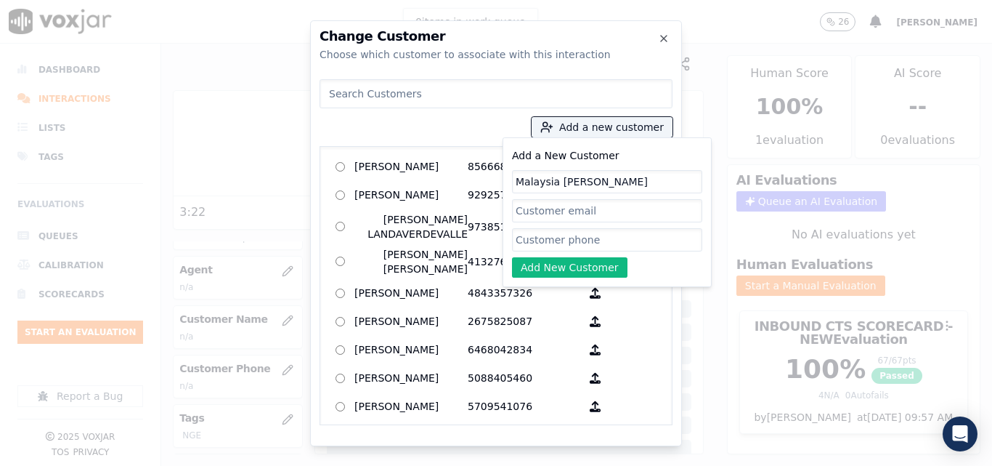
paste input "9733881297"
type input "9733881297"
click at [569, 261] on button "Add New Customer" at bounding box center [569, 267] width 115 height 20
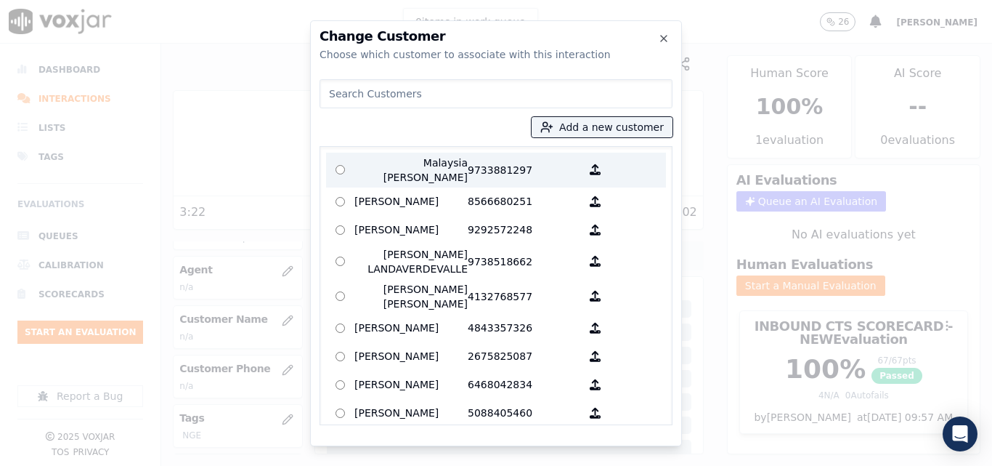
click at [468, 166] on p "9733881297" at bounding box center [524, 169] width 113 height 29
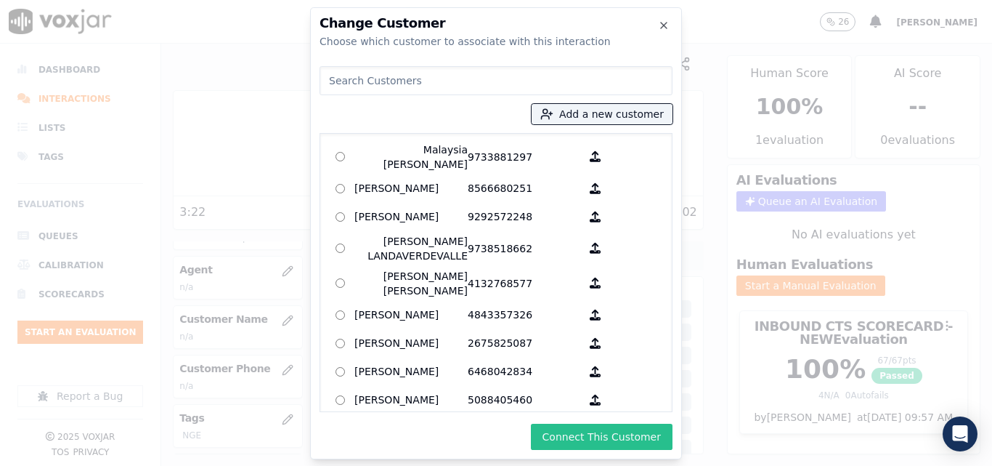
click at [621, 434] on button "Connect This Customer" at bounding box center [602, 436] width 142 height 26
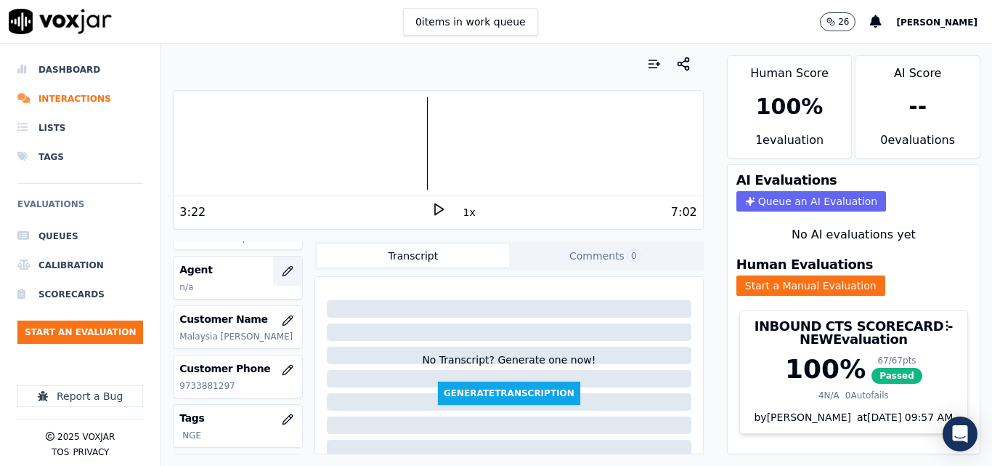
click at [283, 273] on icon "button" at bounding box center [287, 270] width 9 height 9
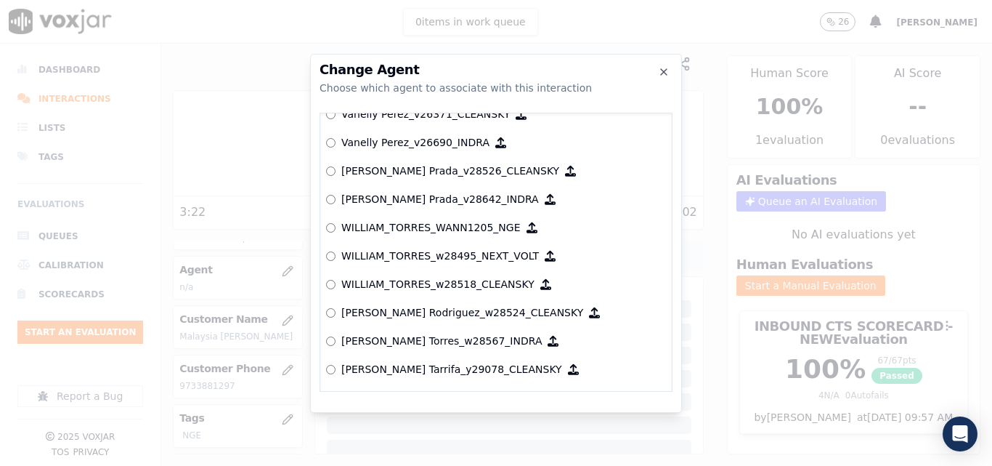
scroll to position [7386, 0]
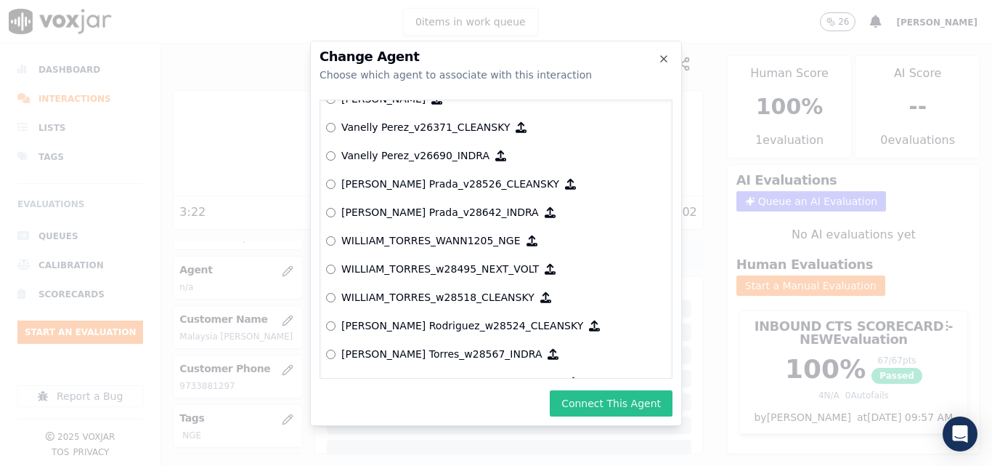
click at [605, 405] on button "Connect This Agent" at bounding box center [611, 403] width 123 height 26
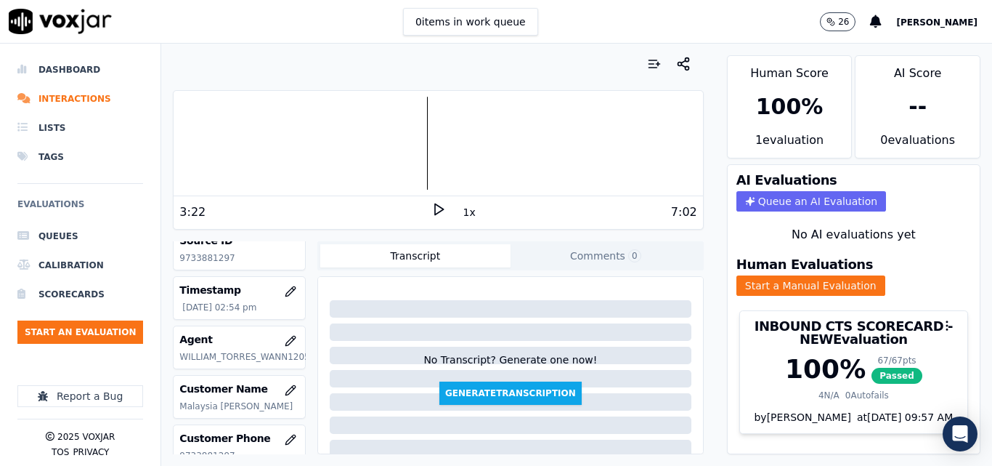
scroll to position [73, 0]
click at [82, 93] on li "Interactions" at bounding box center [80, 98] width 126 height 29
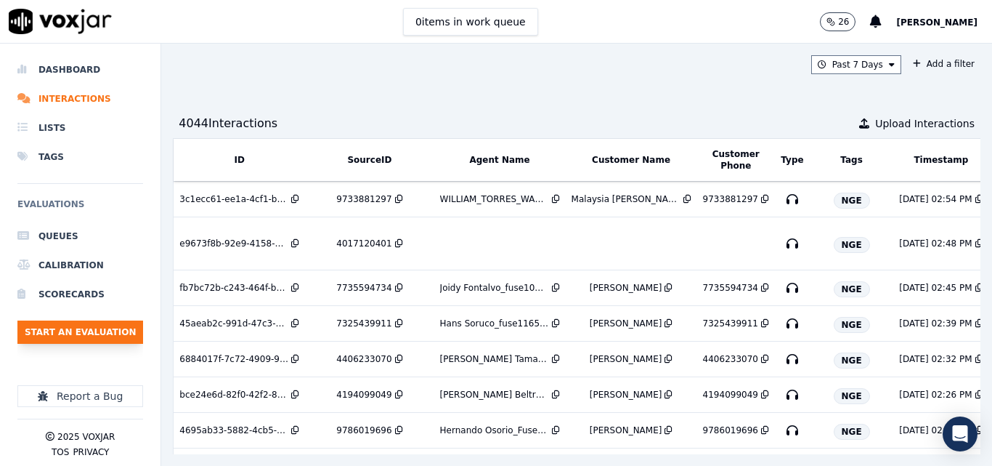
click at [81, 328] on button "Start an Evaluation" at bounding box center [80, 331] width 126 height 23
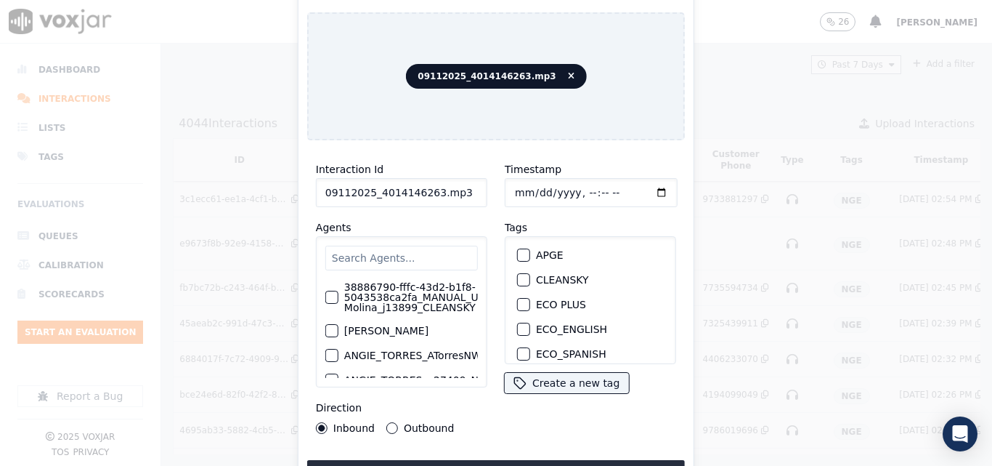
click at [472, 193] on input "09112025_4014146263.mp3" at bounding box center [401, 192] width 171 height 29
type input "09112025_4014146263"
click at [518, 302] on div "button" at bounding box center [523, 307] width 10 height 10
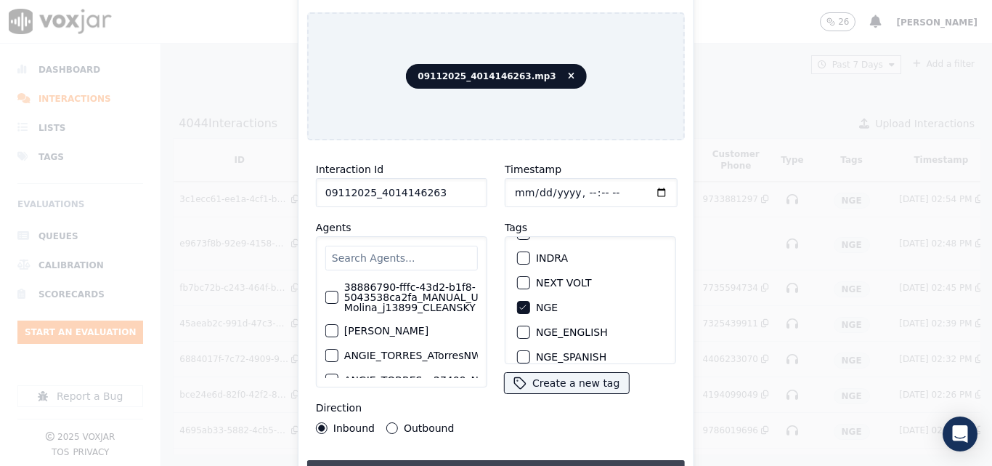
click at [537, 461] on button "Upload interaction to start evaluation" at bounding box center [496, 473] width 378 height 26
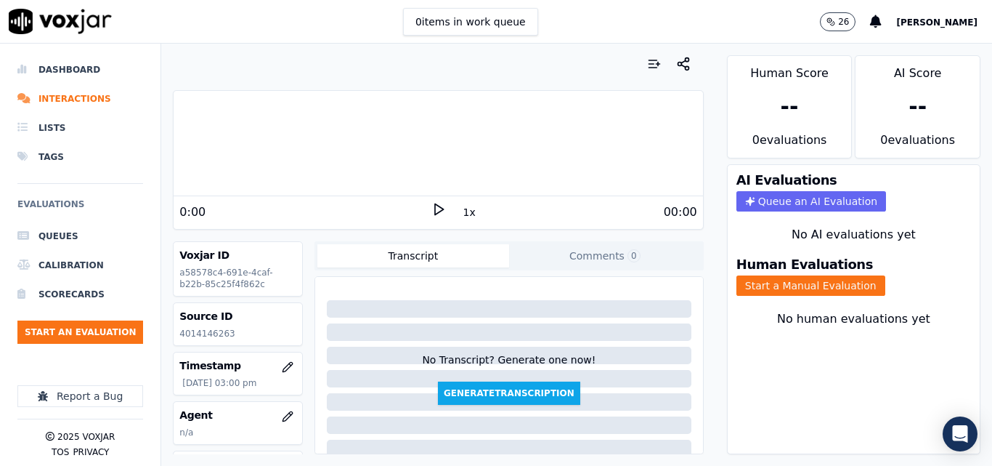
click at [219, 338] on p "4014146263" at bounding box center [237, 334] width 117 height 12
copy p "4014146263"
click at [307, 326] on div "Voxjar ID a58578c4-691e-4caf-b22b-85c25f4f862c Source ID 4014146263 Timestamp […" at bounding box center [438, 347] width 530 height 213
click at [431, 203] on icon at bounding box center [438, 209] width 15 height 15
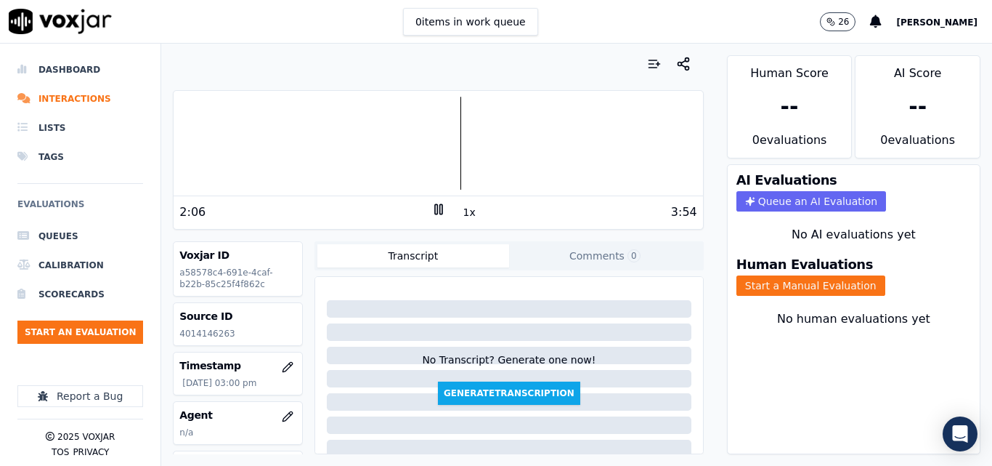
click at [431, 211] on icon at bounding box center [438, 209] width 15 height 15
click at [763, 286] on button "Start a Manual Evaluation" at bounding box center [811, 285] width 149 height 20
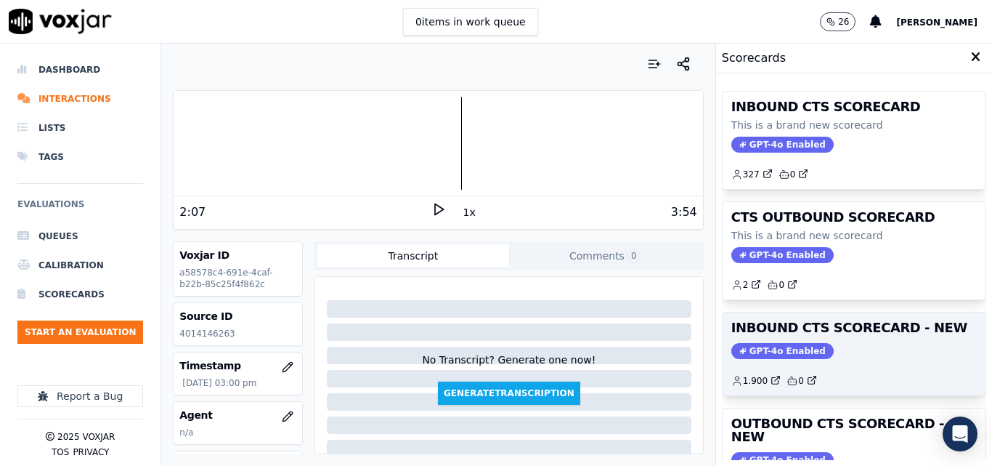
click at [893, 364] on div "1.900 0" at bounding box center [854, 374] width 246 height 23
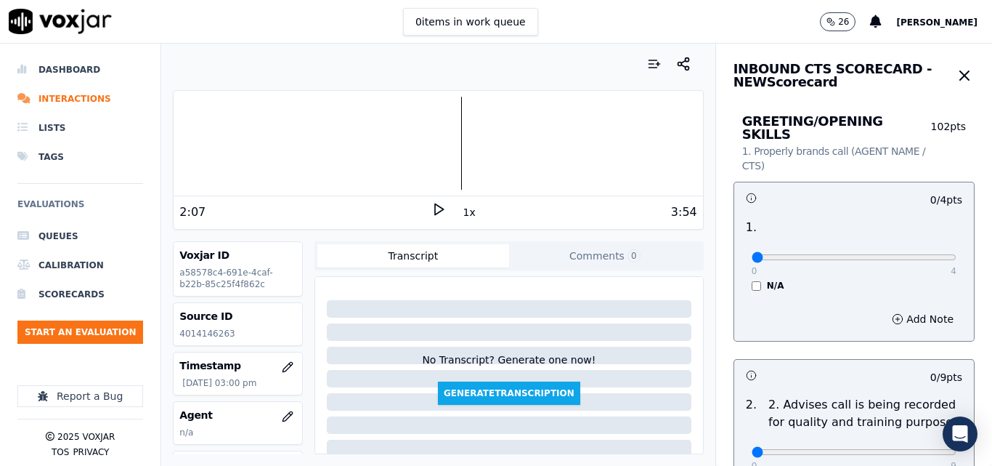
click at [951, 265] on p "4" at bounding box center [954, 271] width 6 height 12
type input "4"
click at [920, 254] on input "range" at bounding box center [854, 257] width 205 height 6
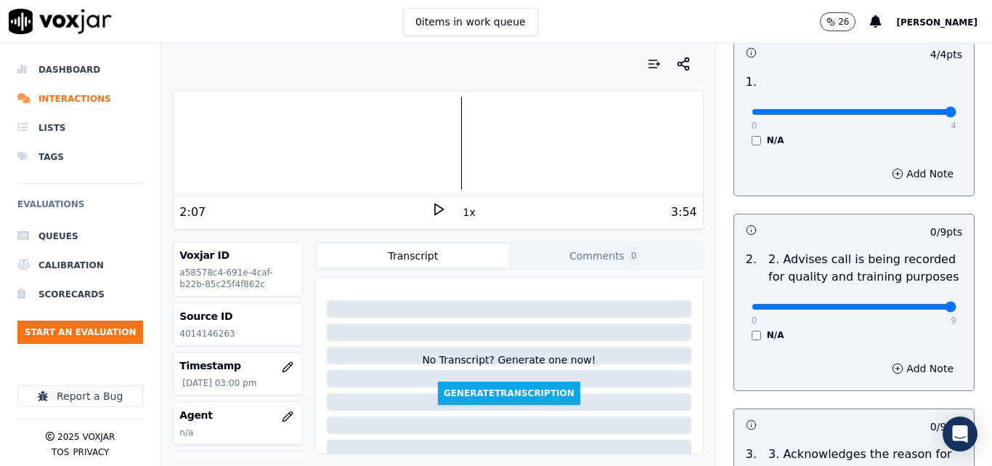
type input "9"
click at [920, 304] on input "range" at bounding box center [854, 307] width 205 height 6
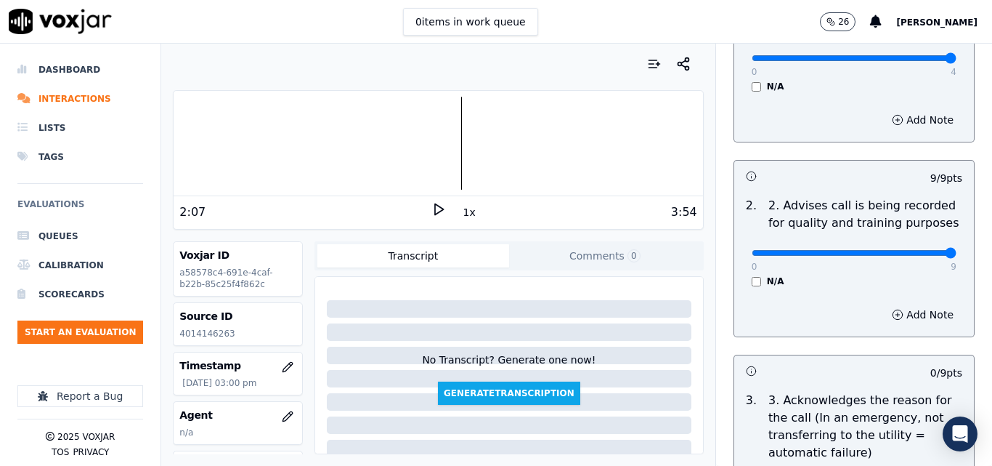
scroll to position [363, 0]
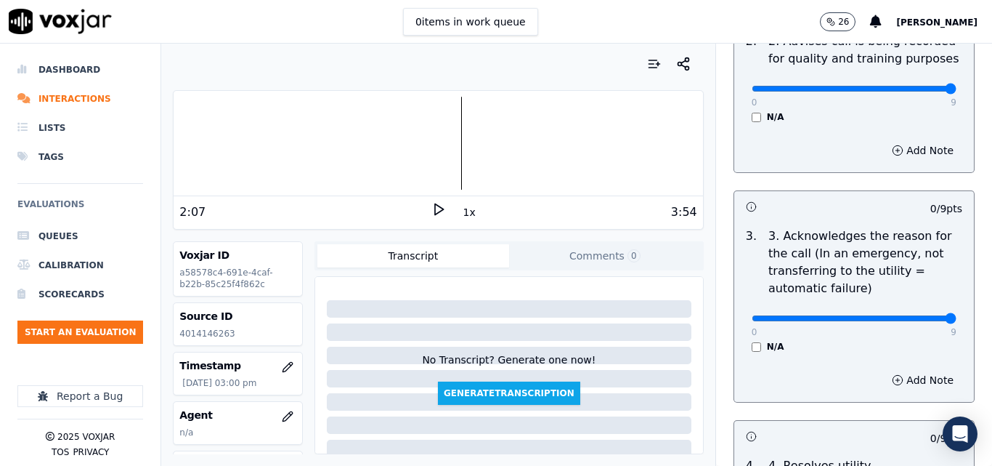
type input "9"
click at [910, 315] on input "range" at bounding box center [854, 318] width 205 height 6
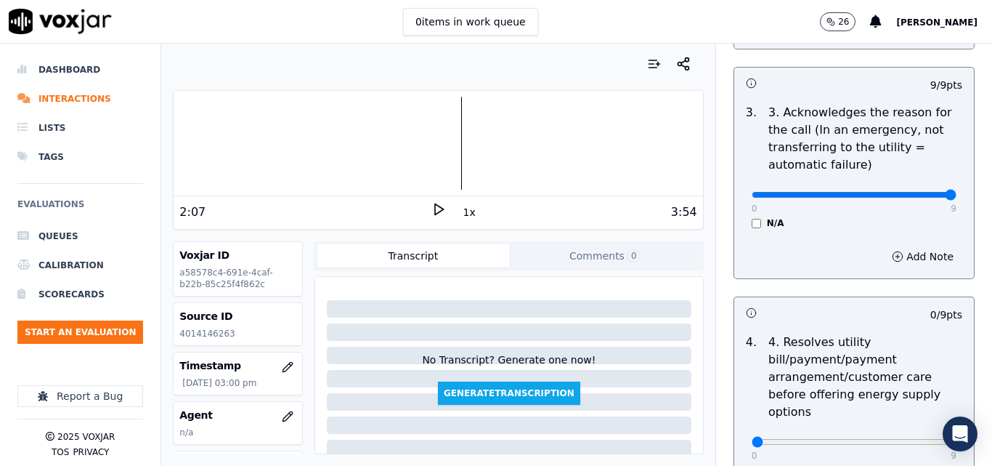
scroll to position [654, 0]
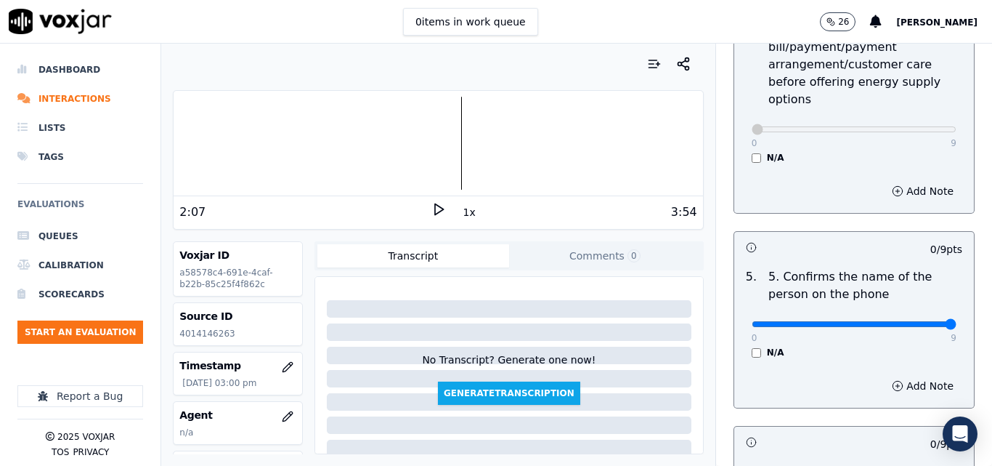
type input "9"
click at [918, 321] on input "range" at bounding box center [854, 324] width 205 height 6
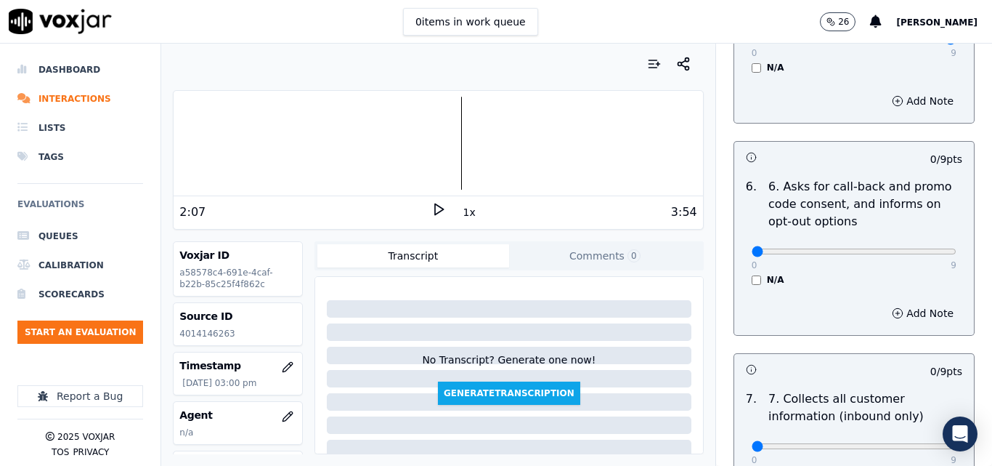
scroll to position [1090, 0]
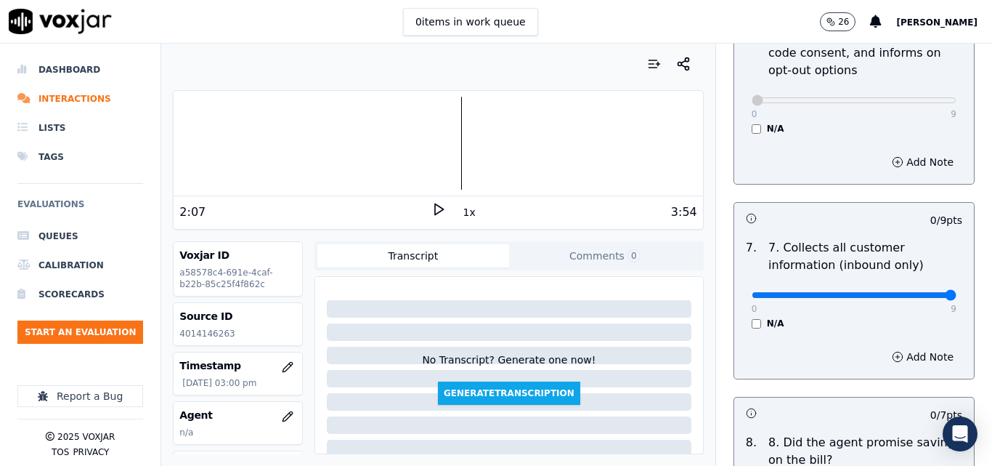
type input "9"
click at [920, 292] on input "range" at bounding box center [854, 295] width 205 height 6
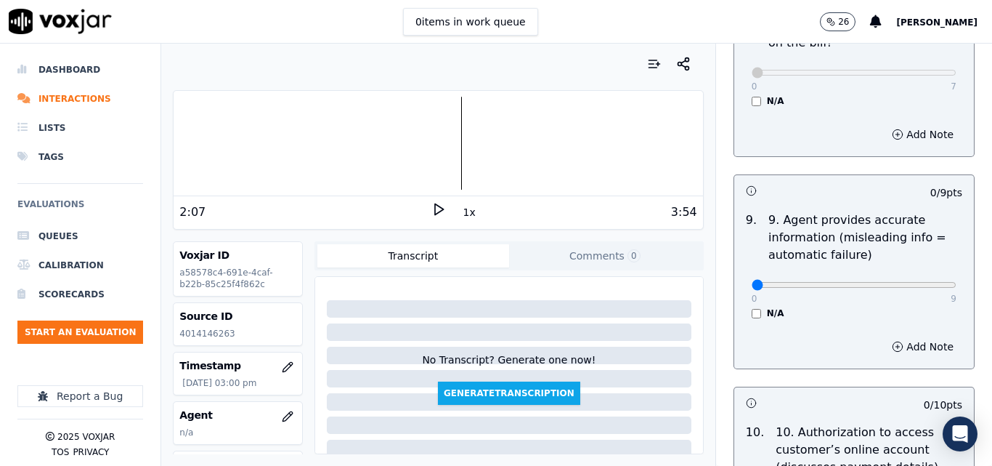
scroll to position [1671, 0]
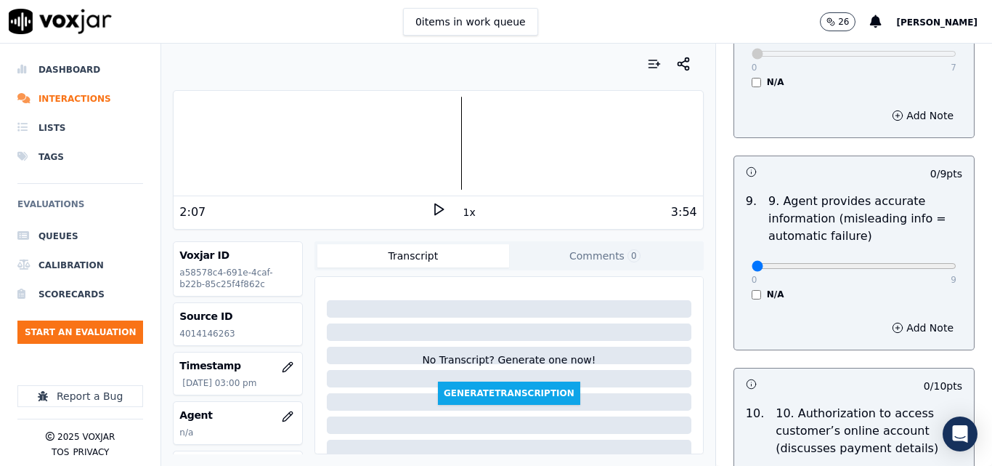
click at [913, 256] on div "0 9" at bounding box center [854, 264] width 205 height 17
type input "9"
click at [914, 263] on input "range" at bounding box center [854, 266] width 205 height 6
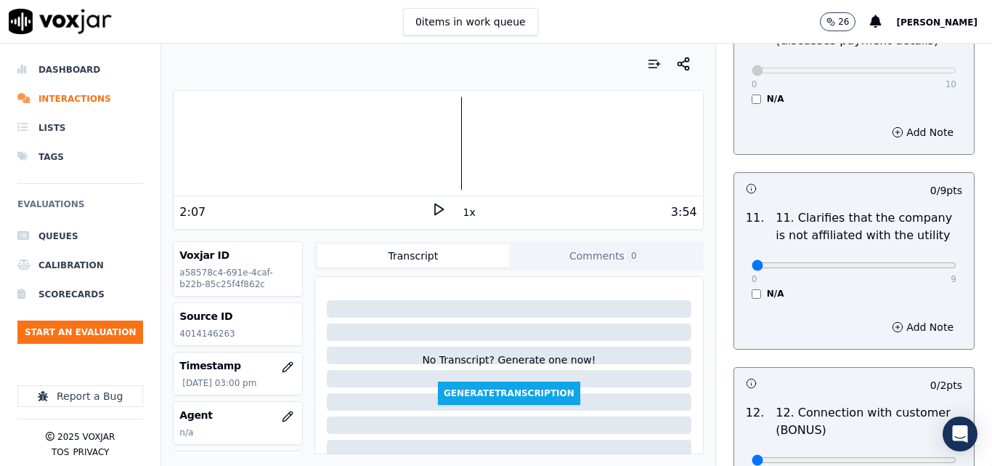
scroll to position [2106, 0]
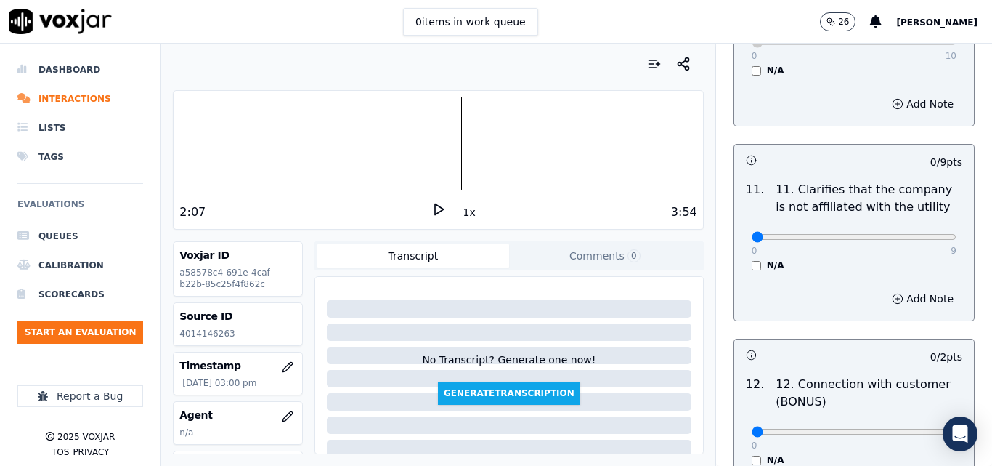
drag, startPoint x: 918, startPoint y: 215, endPoint x: 914, endPoint y: 222, distance: 7.5
click at [918, 227] on div "0 9" at bounding box center [854, 235] width 205 height 17
type input "9"
click at [913, 234] on input "range" at bounding box center [854, 237] width 205 height 6
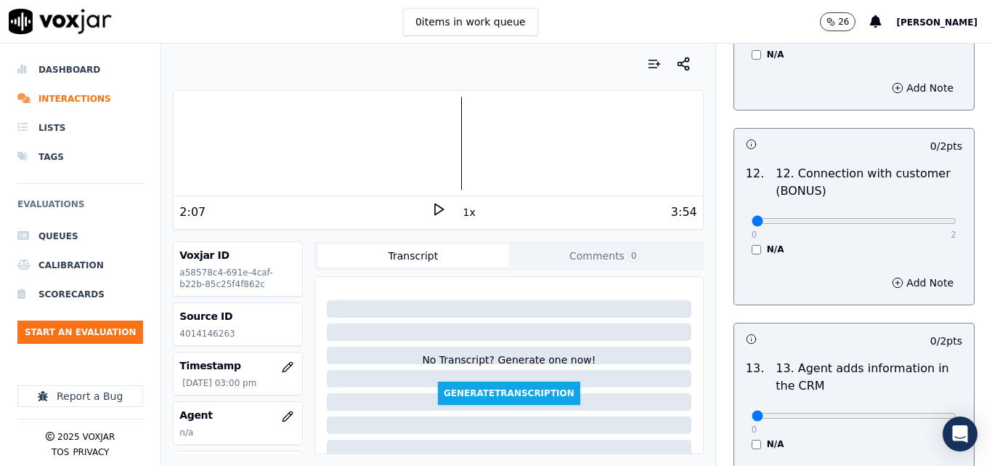
scroll to position [2324, 0]
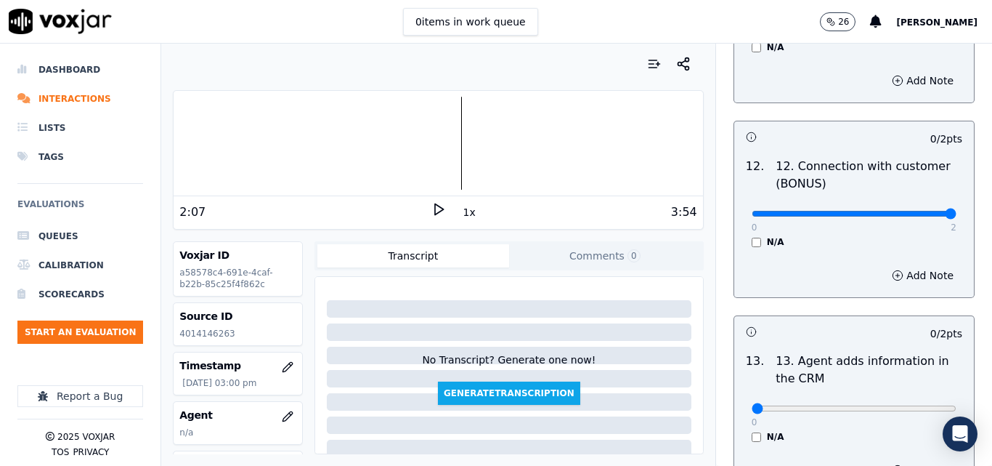
type input "2"
click at [914, 211] on input "range" at bounding box center [854, 214] width 205 height 6
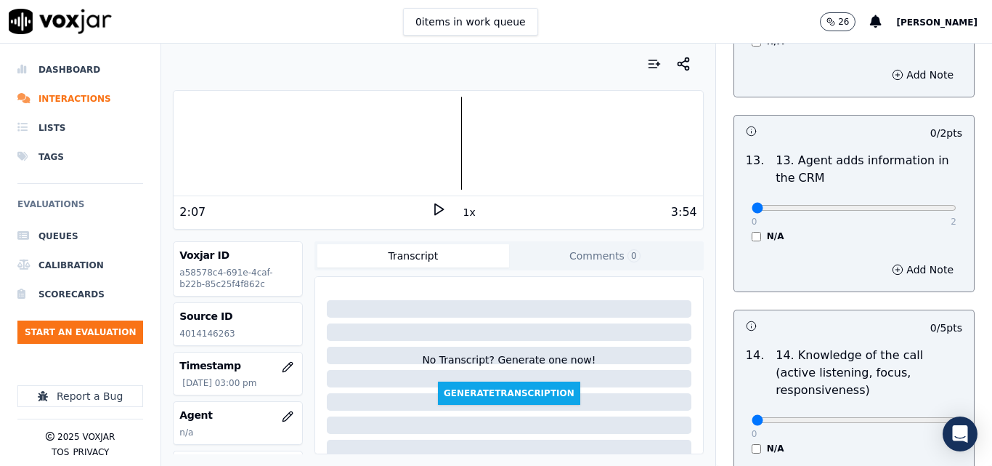
scroll to position [2542, 0]
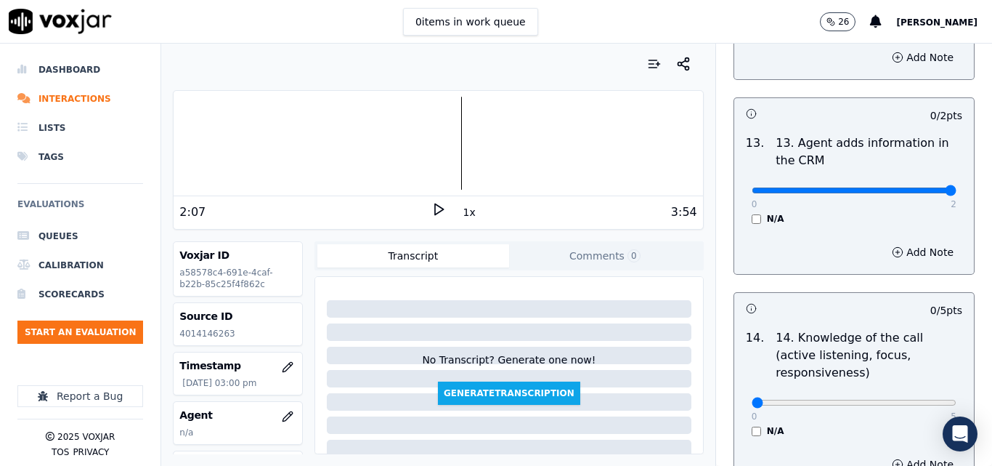
type input "2"
click at [920, 187] on input "range" at bounding box center [854, 190] width 205 height 6
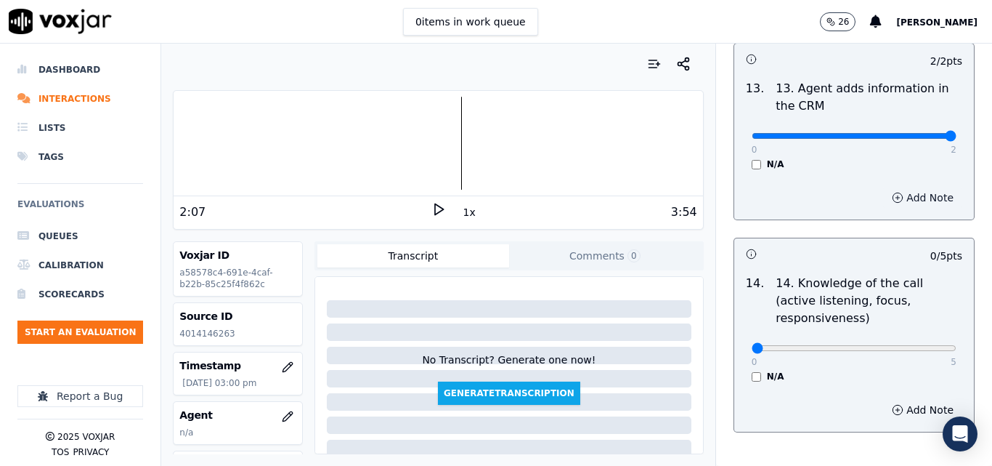
scroll to position [2653, 0]
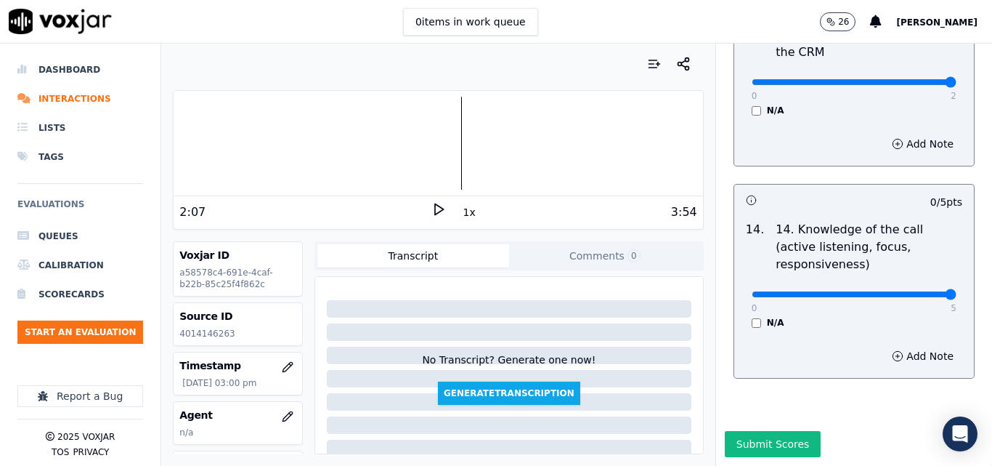
type input "5"
click at [917, 291] on input "range" at bounding box center [854, 294] width 205 height 6
click at [766, 431] on button "Submit Scores" at bounding box center [773, 444] width 97 height 26
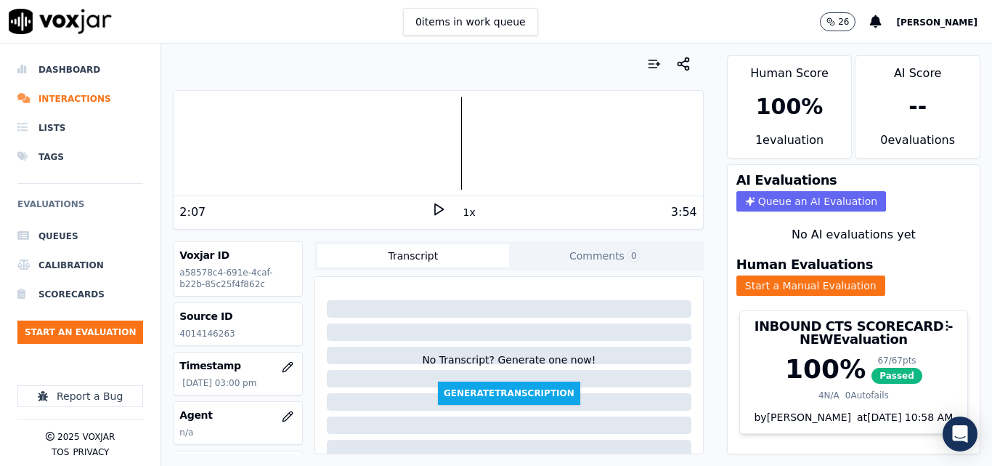
scroll to position [73, 0]
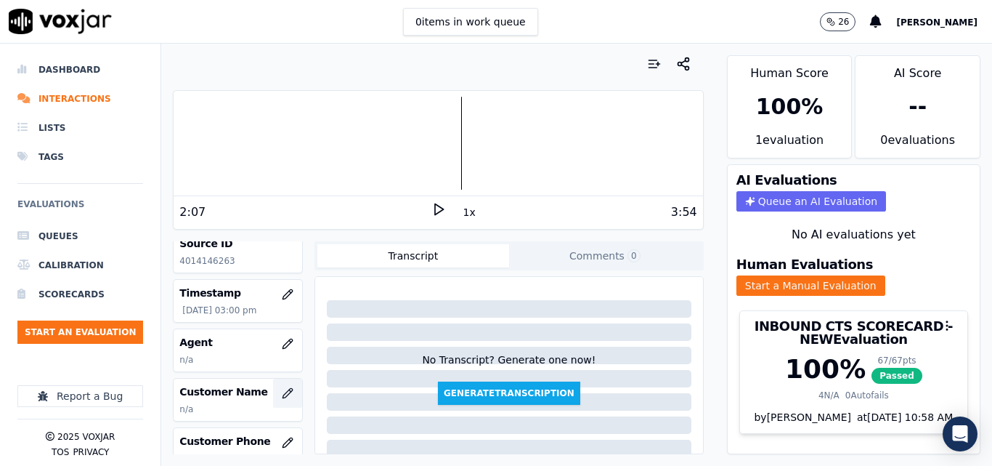
click at [282, 394] on icon "button" at bounding box center [288, 393] width 12 height 12
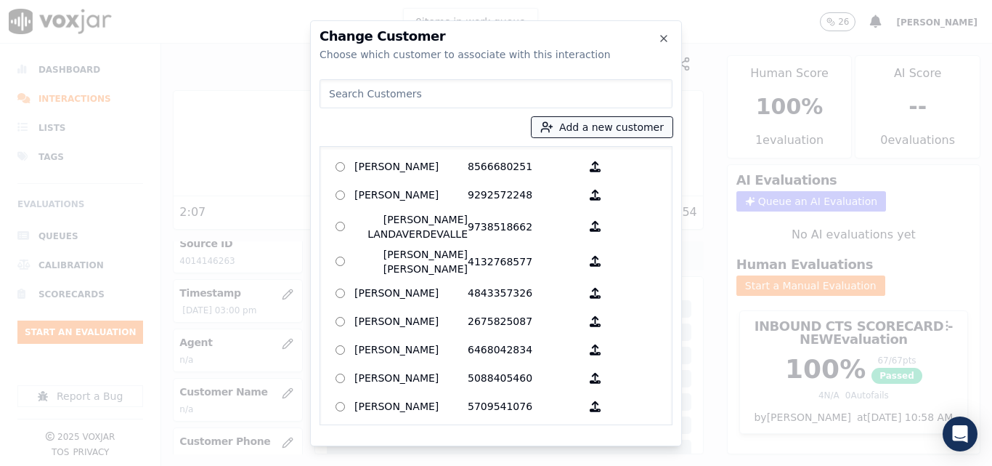
click at [649, 128] on button "Add a new customer" at bounding box center [602, 127] width 141 height 20
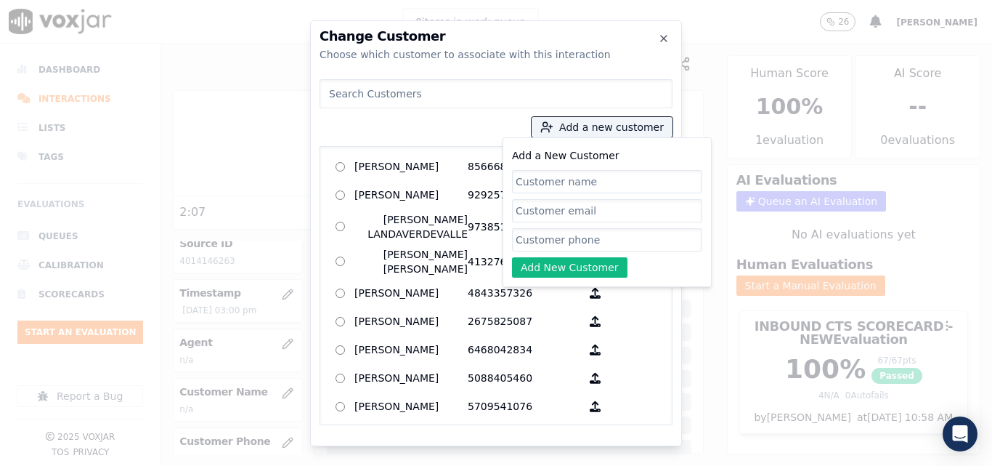
drag, startPoint x: 646, startPoint y: 134, endPoint x: 610, endPoint y: 178, distance: 56.3
click at [610, 178] on input "Add a New Customer" at bounding box center [607, 181] width 190 height 23
type input "[PERSON_NAME]"
click at [665, 33] on icon "button" at bounding box center [664, 39] width 12 height 12
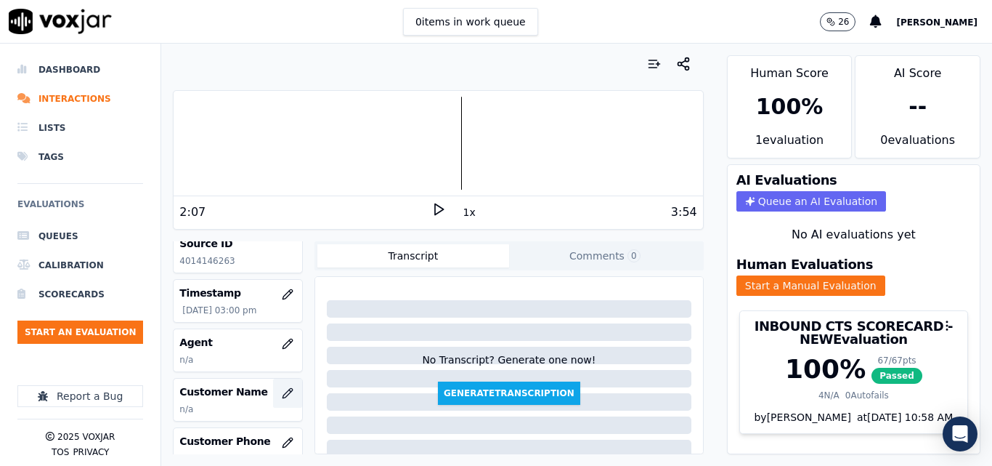
click at [282, 394] on icon "button" at bounding box center [288, 393] width 12 height 12
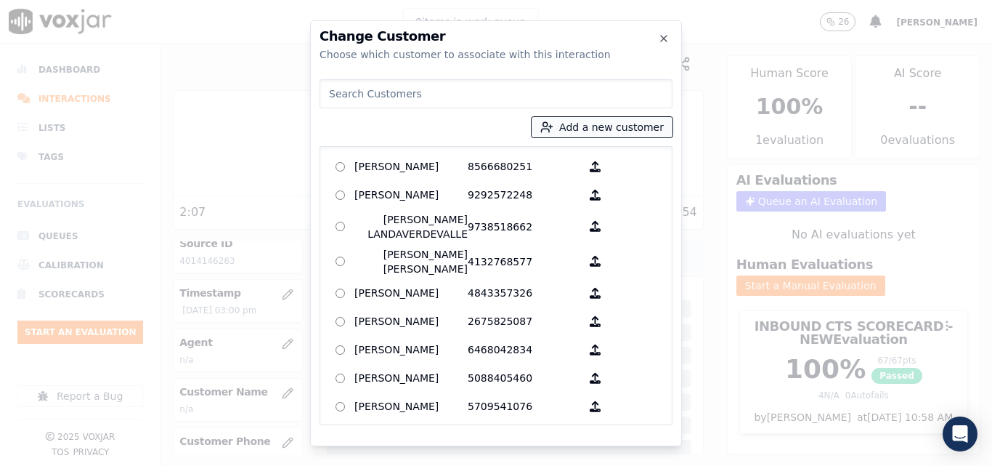
click at [633, 129] on button "Add a new customer" at bounding box center [602, 127] width 141 height 20
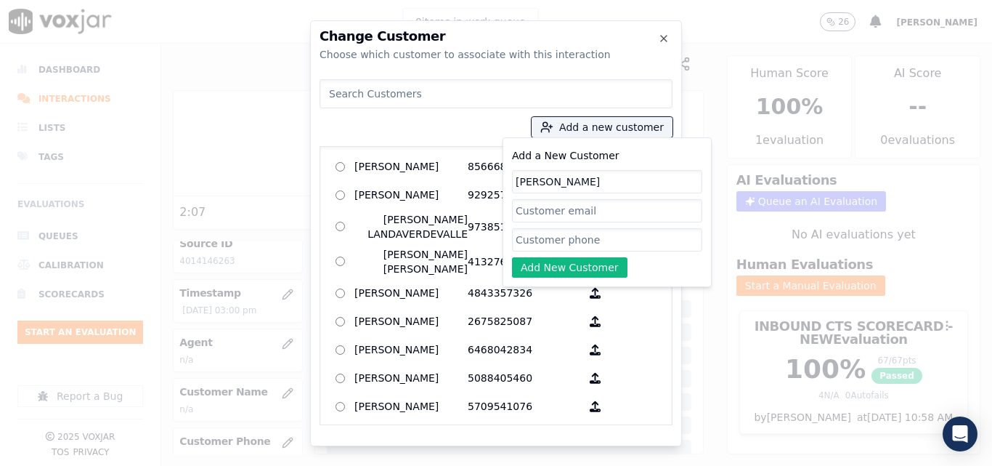
click at [563, 235] on input "Add a New Customer" at bounding box center [607, 239] width 190 height 23
click at [627, 243] on input "Add a New Customer" at bounding box center [607, 239] width 190 height 23
paste input "4014146263"
type input "4014146263"
click at [597, 267] on button "Add New Customer" at bounding box center [569, 267] width 115 height 20
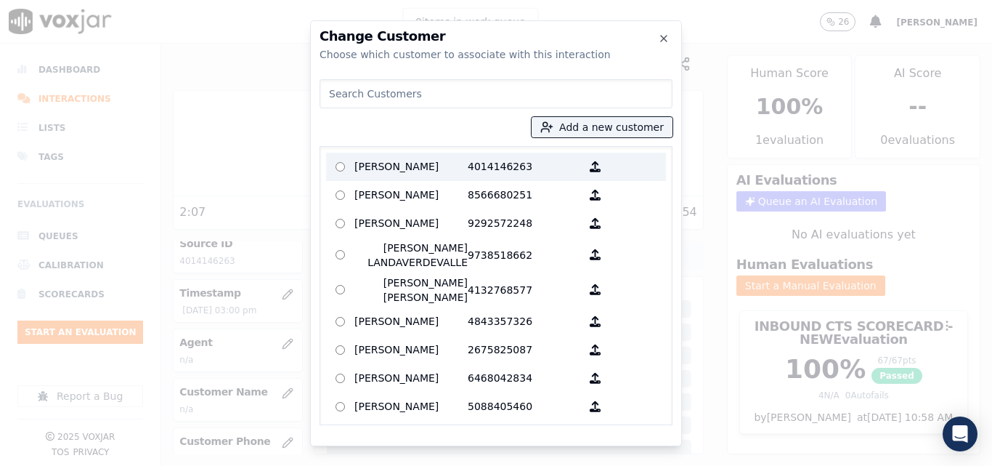
click at [461, 171] on p "[PERSON_NAME]" at bounding box center [410, 166] width 113 height 23
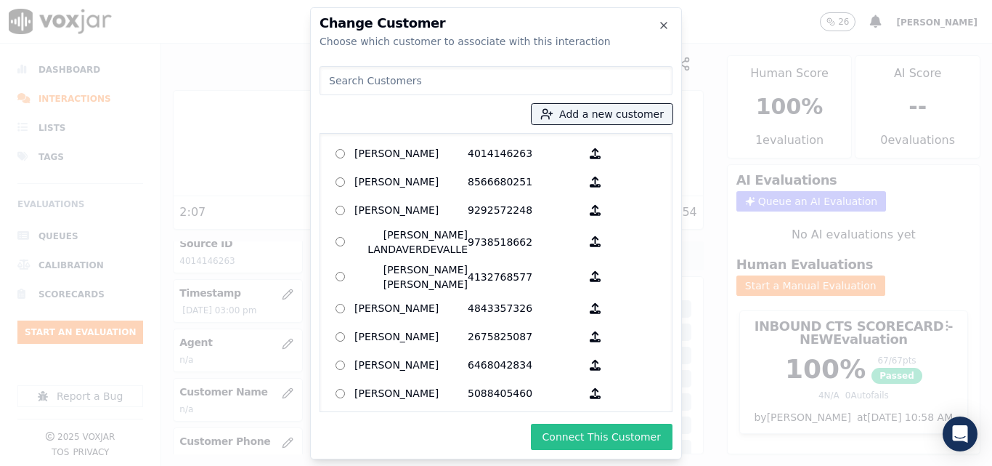
click at [626, 427] on button "Connect This Customer" at bounding box center [602, 436] width 142 height 26
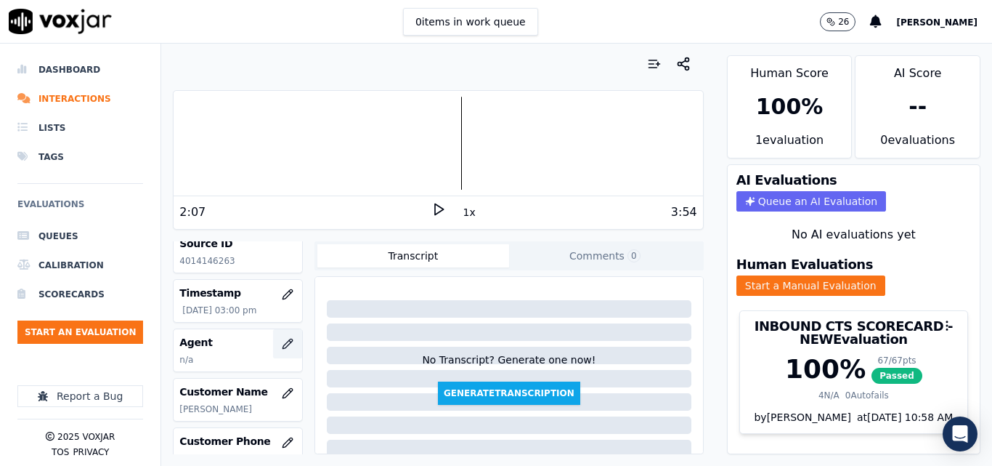
click at [282, 344] on icon "button" at bounding box center [288, 344] width 12 height 12
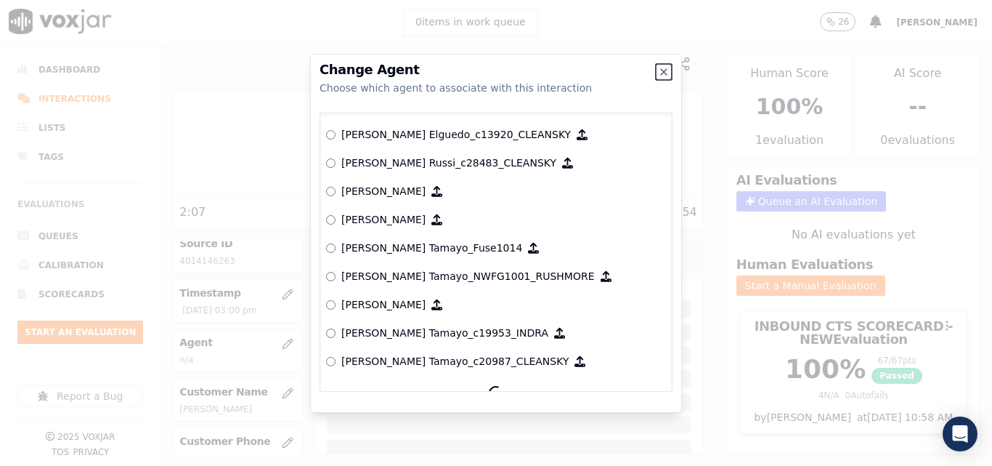
scroll to position [1161, 0]
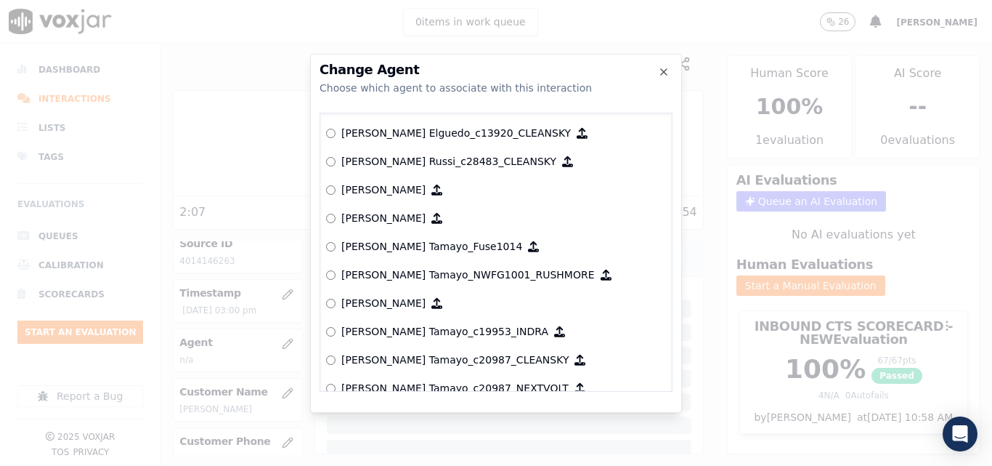
click at [333, 238] on label "[PERSON_NAME] Tamayo_Fuse1014" at bounding box center [496, 246] width 340 height 28
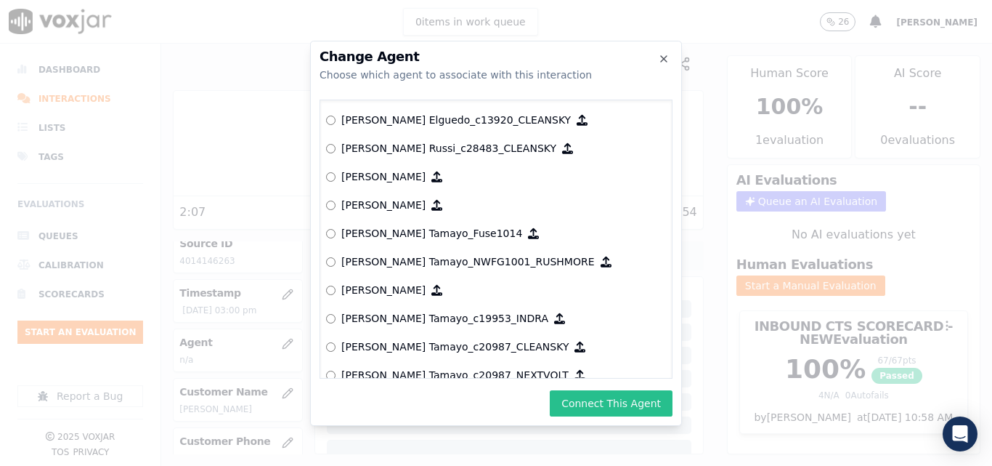
click at [644, 410] on button "Connect This Agent" at bounding box center [611, 403] width 123 height 26
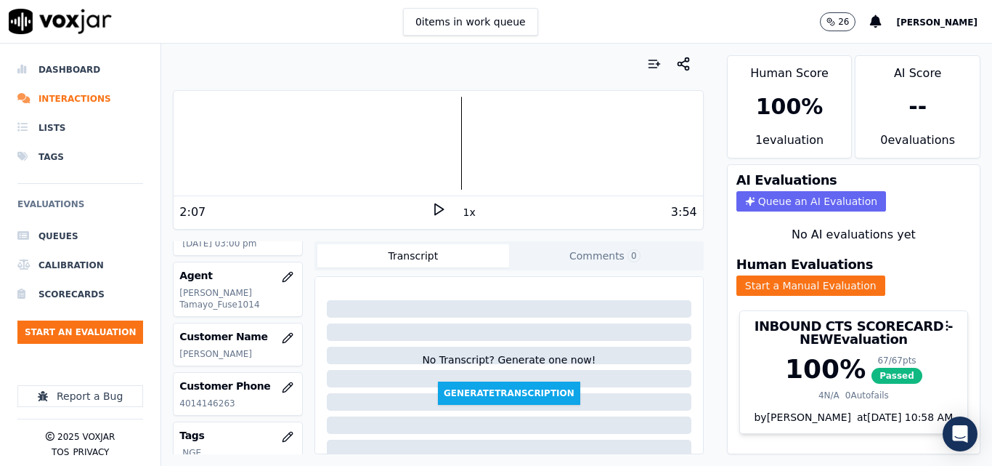
scroll to position [145, 0]
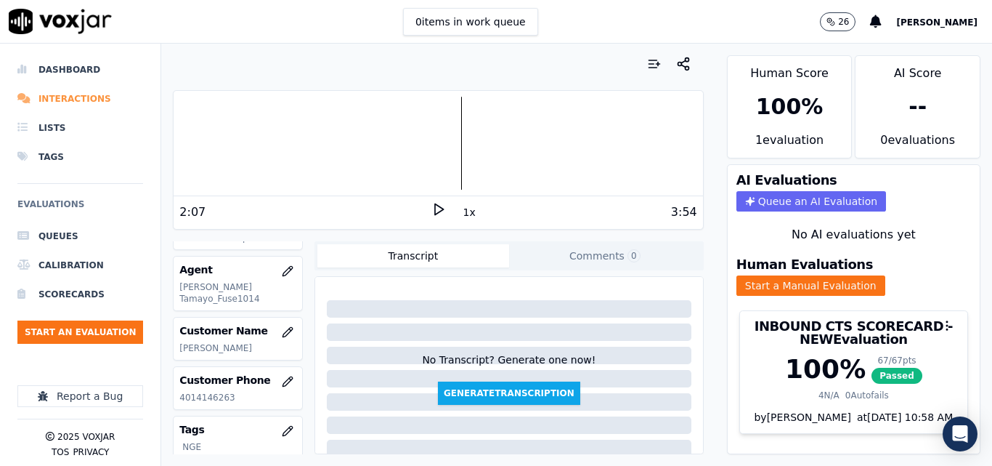
click at [86, 97] on li "Interactions" at bounding box center [80, 98] width 126 height 29
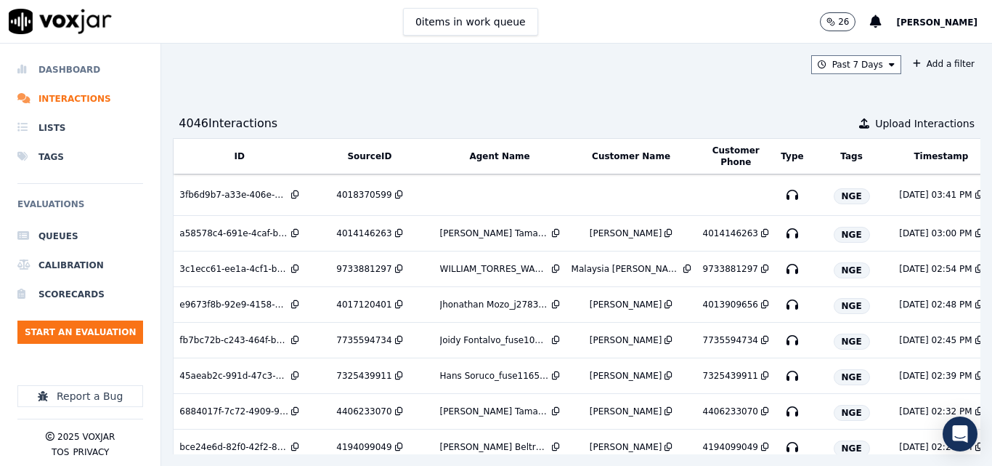
click at [62, 74] on li "Dashboard" at bounding box center [80, 69] width 126 height 29
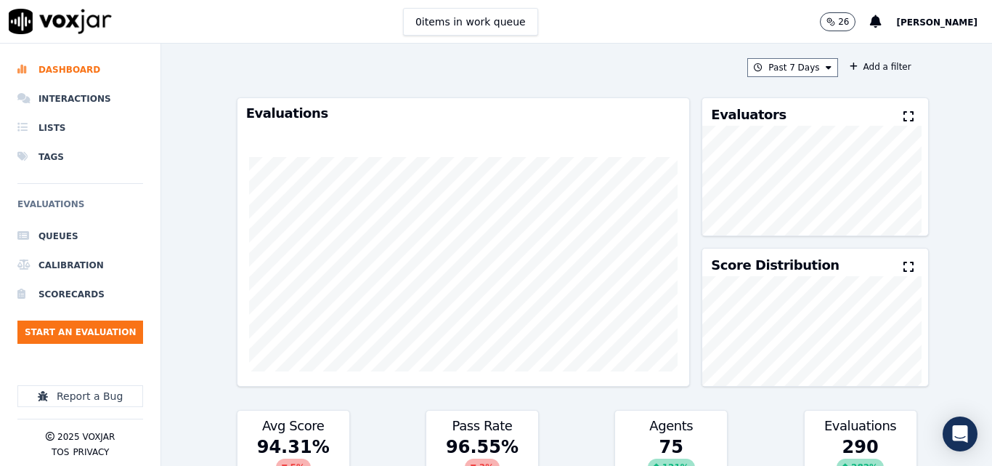
click at [801, 77] on div "Past 7 Days Add a filter Evaluations Evaluators Score Distribution Avg Score 94…" at bounding box center [577, 255] width 692 height 422
click at [800, 72] on button "Past 7 Days" at bounding box center [792, 67] width 90 height 19
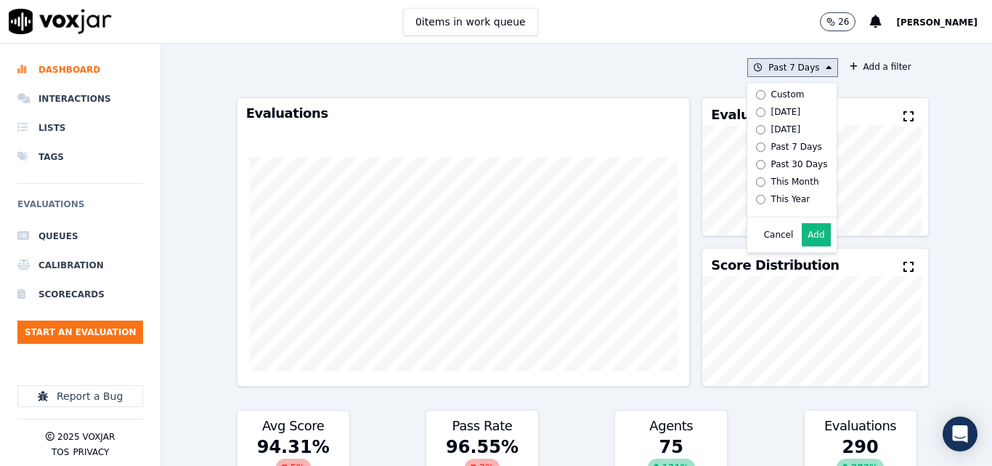
click at [771, 111] on div "[DATE]" at bounding box center [786, 112] width 30 height 12
click at [802, 236] on button "Add" at bounding box center [816, 234] width 28 height 23
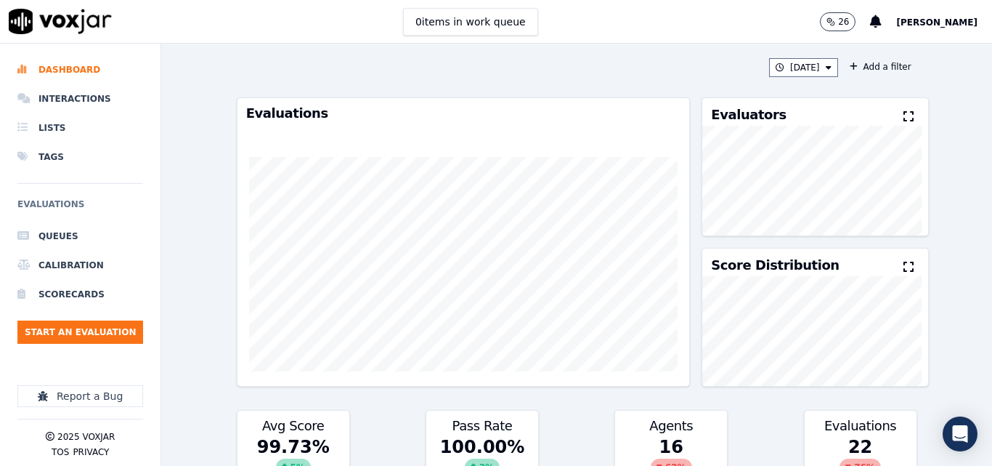
click at [904, 112] on icon at bounding box center [909, 116] width 10 height 12
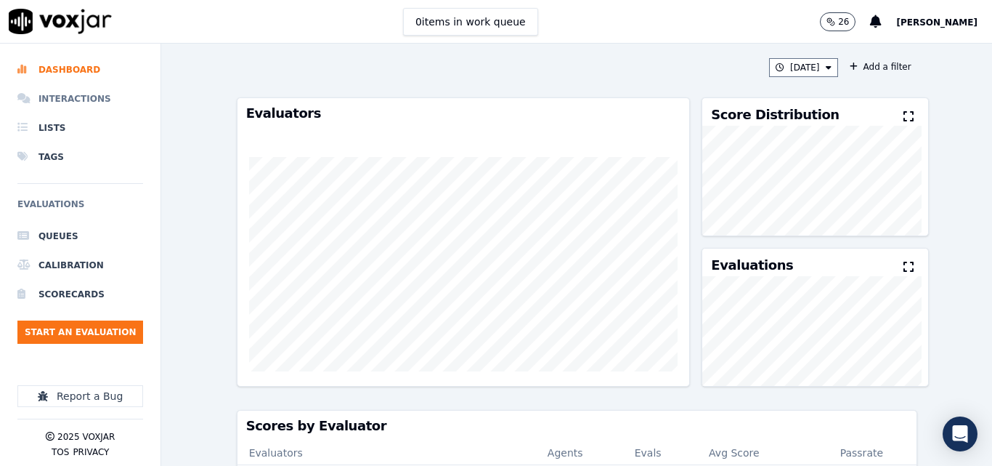
click at [57, 104] on li "Interactions" at bounding box center [80, 98] width 126 height 29
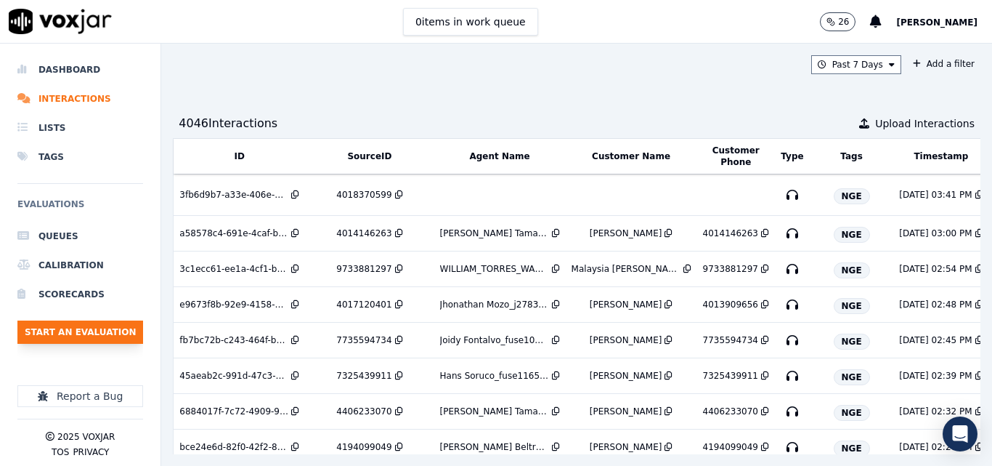
click at [103, 334] on button "Start an Evaluation" at bounding box center [80, 331] width 126 height 23
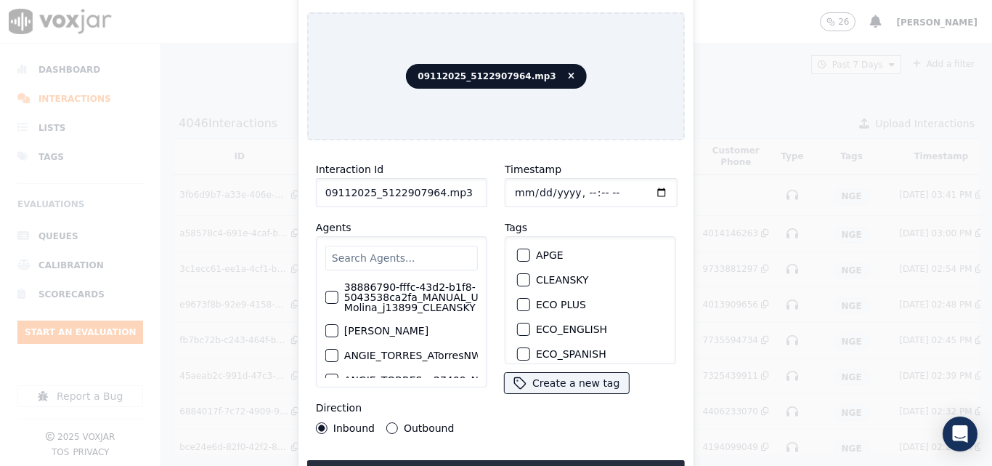
click at [467, 173] on div "Interaction Id 09112025_5122907964.mp3" at bounding box center [401, 184] width 171 height 46
click at [463, 186] on input "09112025_5122907964.mp3" at bounding box center [401, 192] width 171 height 29
type input "09112025_5122907964"
click at [519, 302] on div "button" at bounding box center [523, 307] width 10 height 10
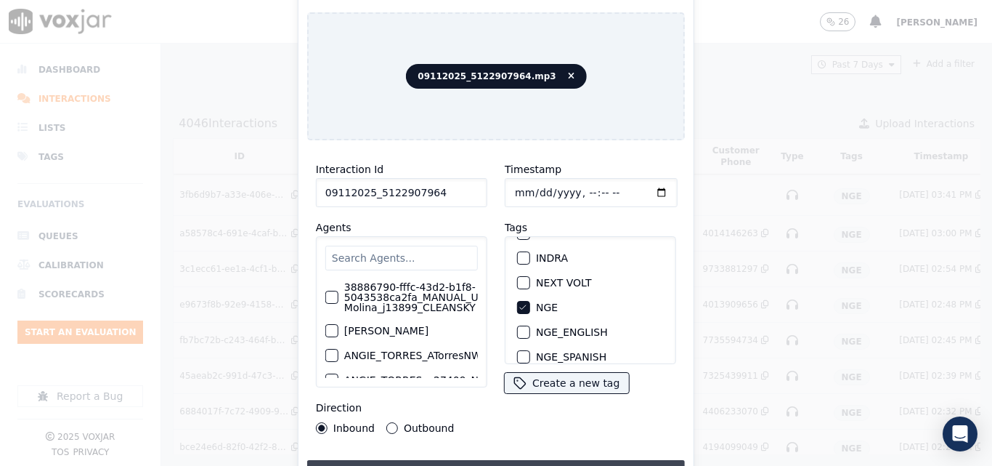
click at [556, 460] on button "Upload interaction to start evaluation" at bounding box center [496, 473] width 378 height 26
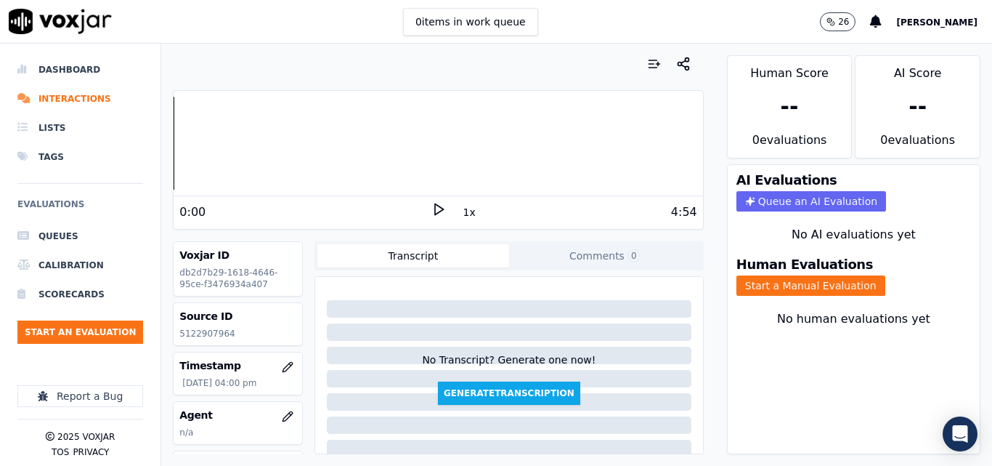
click at [435, 203] on icon at bounding box center [438, 209] width 15 height 15
click at [435, 210] on rect at bounding box center [436, 208] width 2 height 9
click at [217, 334] on p "5122907964" at bounding box center [237, 334] width 117 height 12
copy p "5122907964"
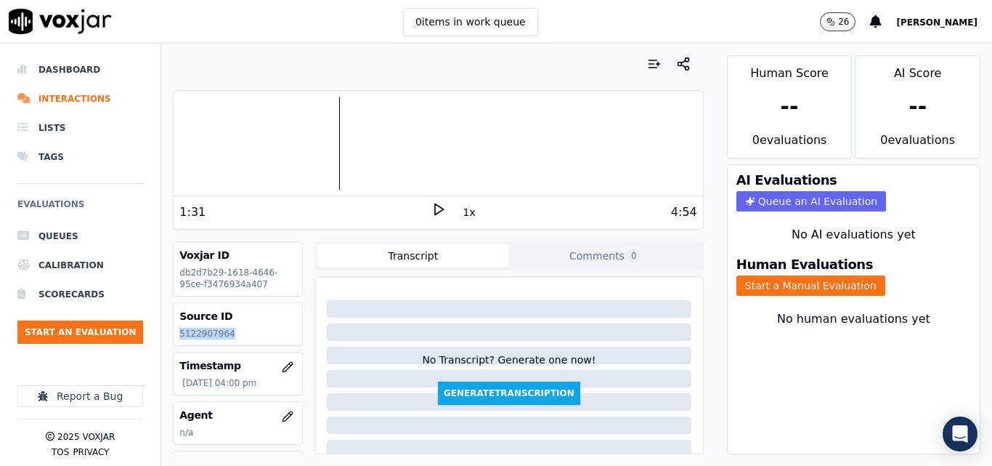
drag, startPoint x: 430, startPoint y: 206, endPoint x: 418, endPoint y: 217, distance: 16.4
click at [431, 208] on icon at bounding box center [438, 209] width 15 height 15
click at [431, 207] on icon at bounding box center [438, 209] width 15 height 15
click at [848, 278] on button "Start a Manual Evaluation" at bounding box center [811, 285] width 149 height 20
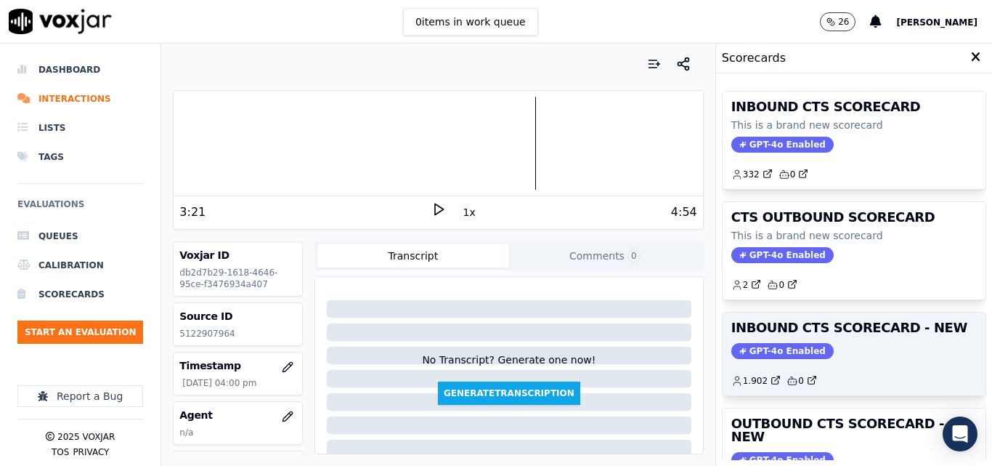
click at [875, 346] on div "GPT-4o Enabled" at bounding box center [854, 351] width 246 height 16
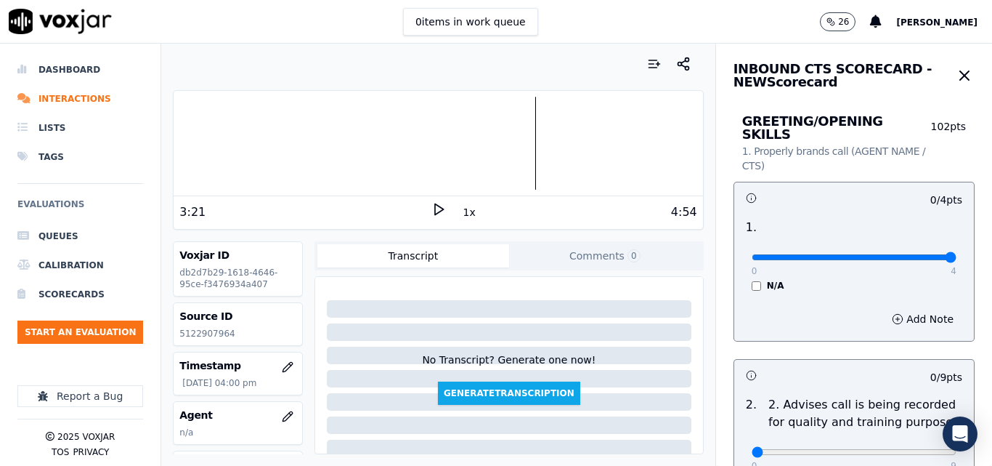
type input "4"
click at [923, 254] on input "range" at bounding box center [854, 257] width 205 height 6
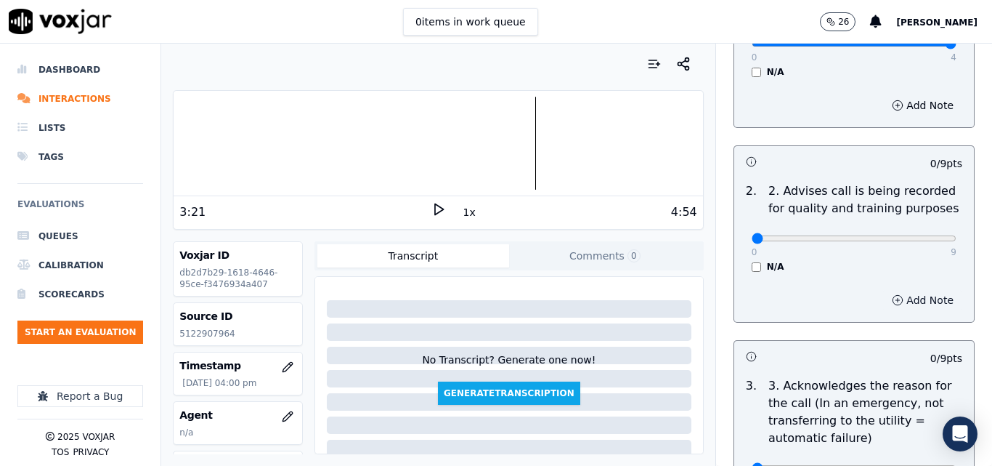
scroll to position [218, 0]
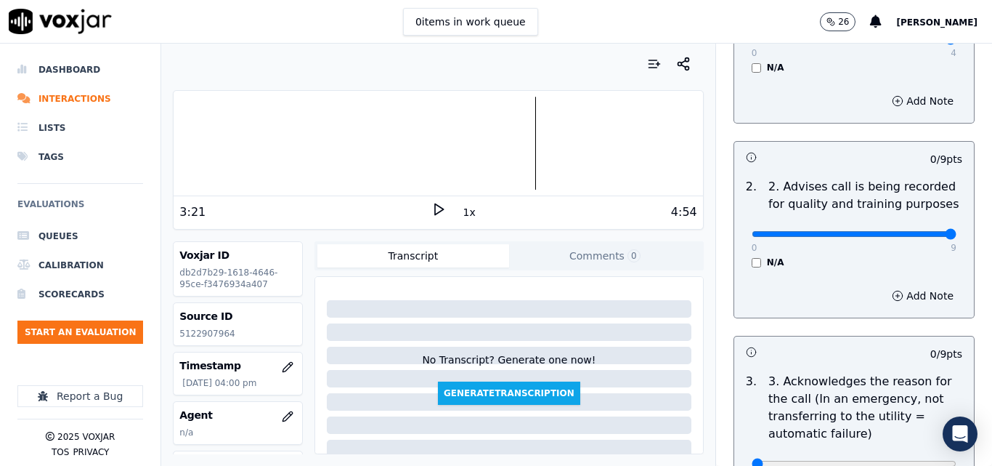
drag, startPoint x: 915, startPoint y: 217, endPoint x: 892, endPoint y: 245, distance: 36.1
type input "9"
click at [915, 231] on input "range" at bounding box center [854, 234] width 205 height 6
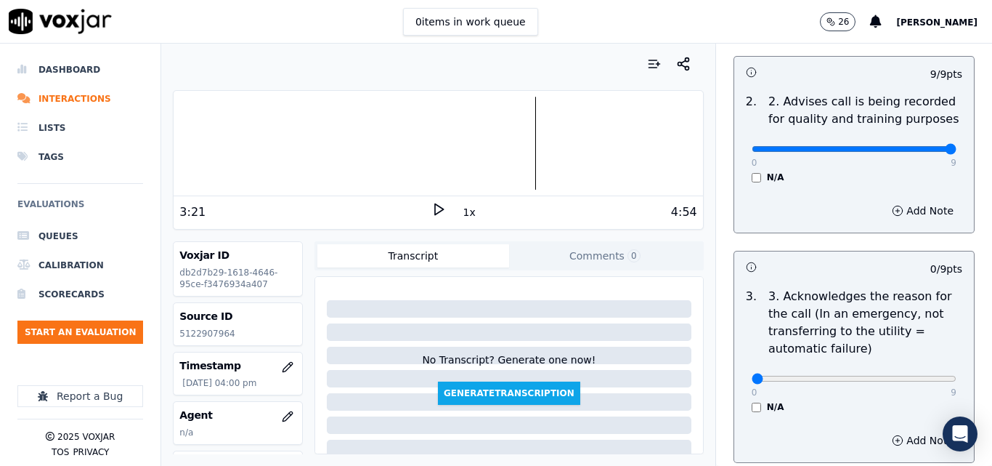
scroll to position [436, 0]
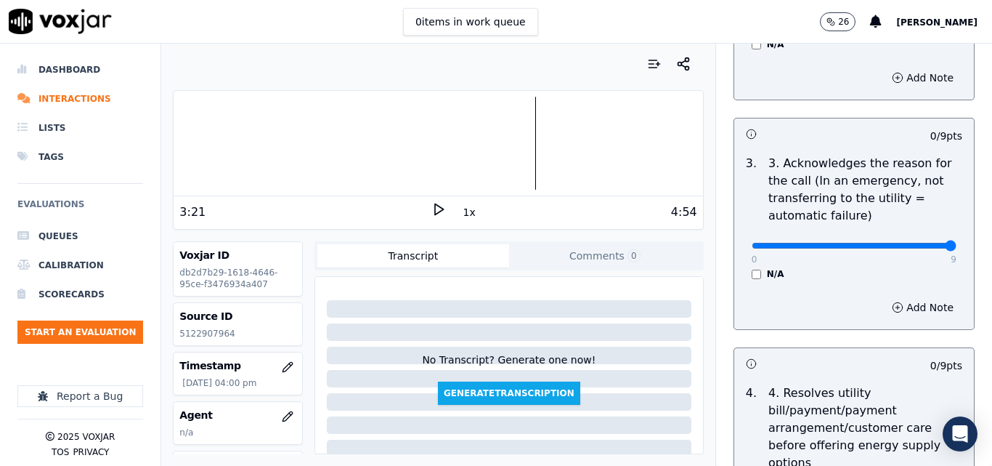
type input "9"
click at [919, 243] on input "range" at bounding box center [854, 246] width 205 height 6
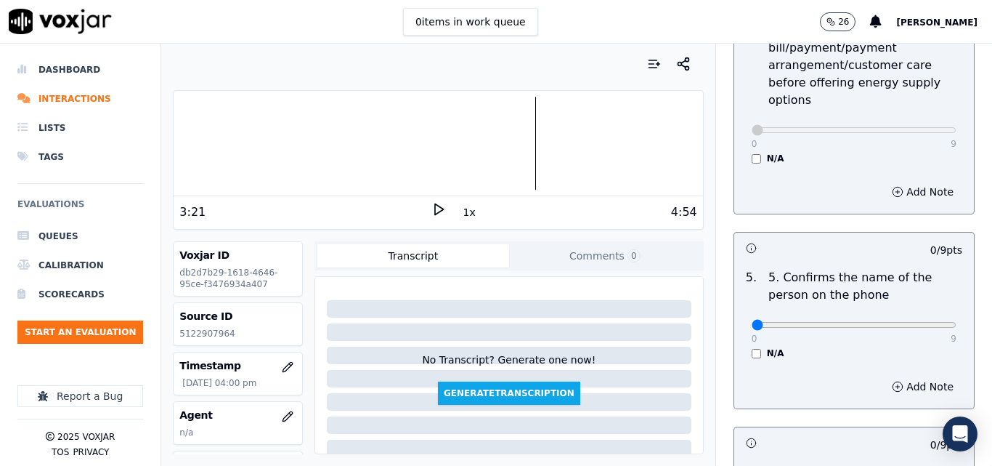
scroll to position [799, 0]
type input "9"
click at [914, 321] on input "range" at bounding box center [854, 324] width 205 height 6
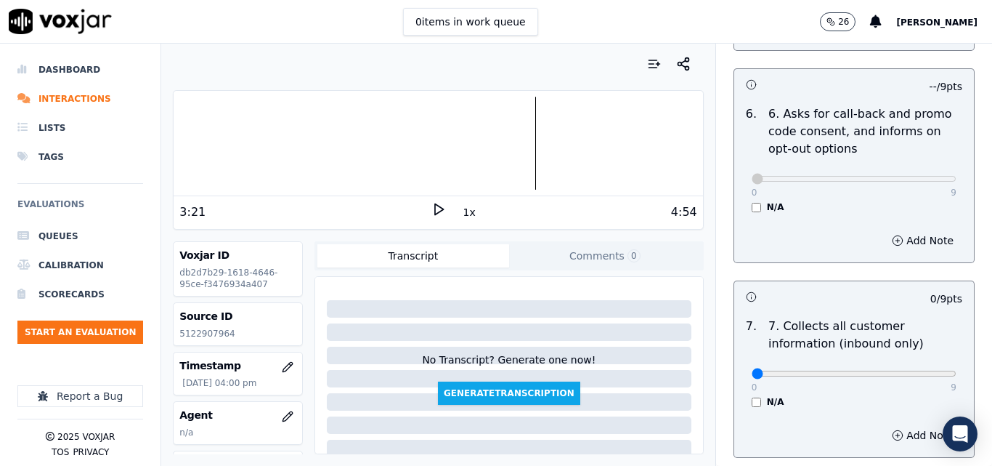
scroll to position [1162, 0]
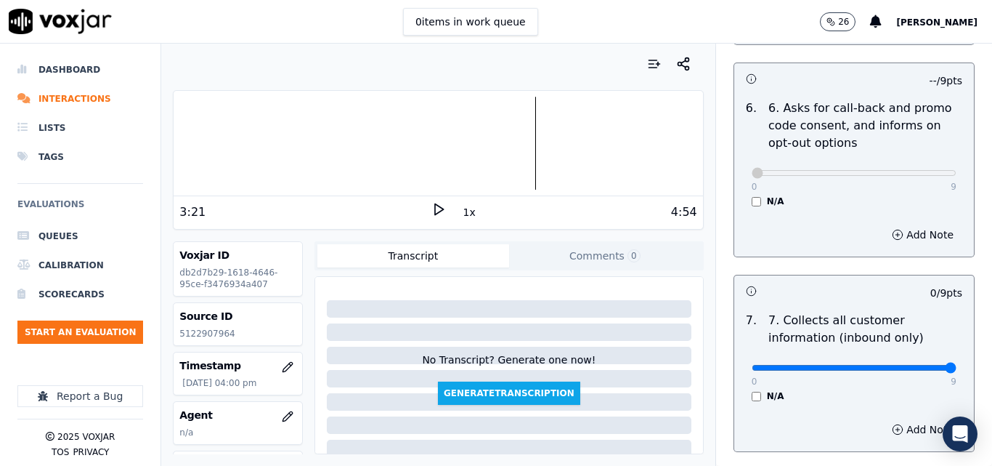
type input "9"
click at [919, 365] on input "range" at bounding box center [854, 368] width 205 height 6
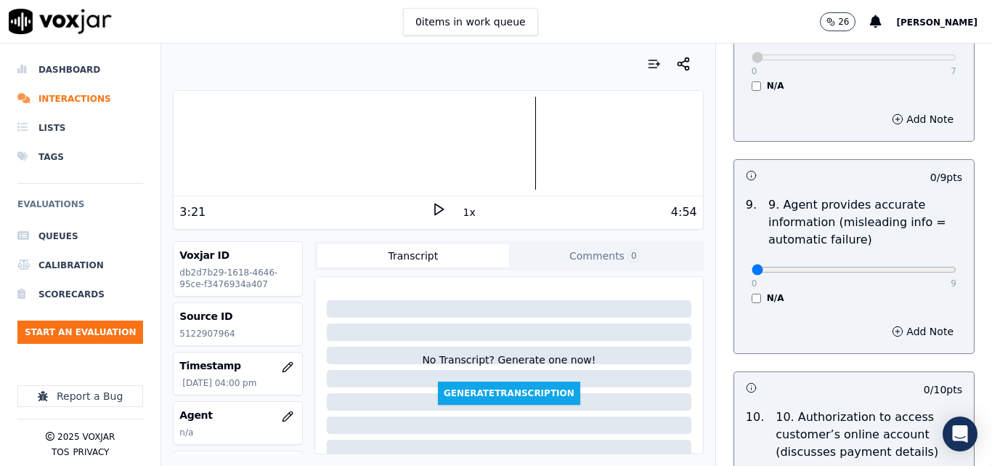
scroll to position [1671, 0]
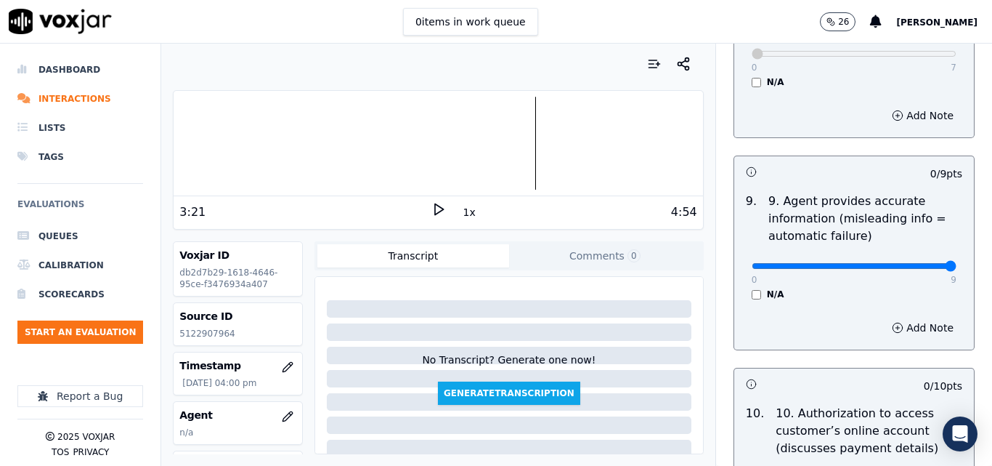
type input "9"
click at [920, 263] on input "range" at bounding box center [854, 266] width 205 height 6
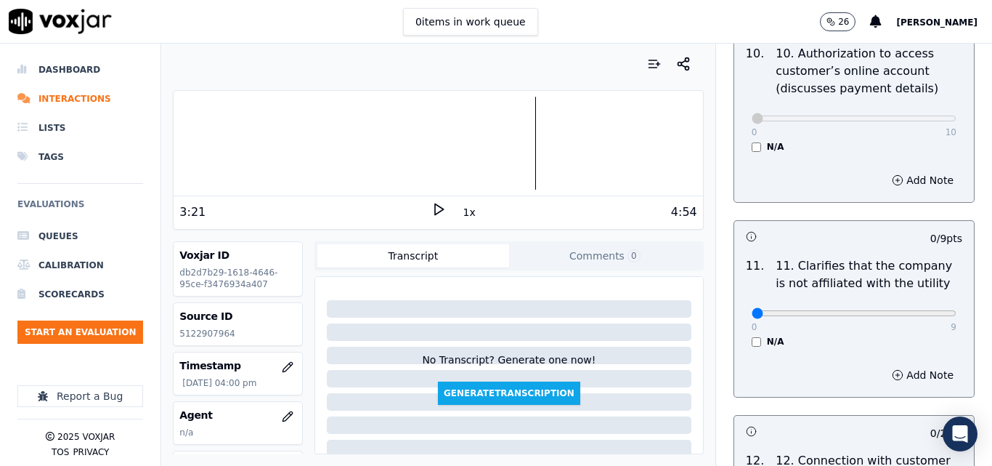
scroll to position [2034, 0]
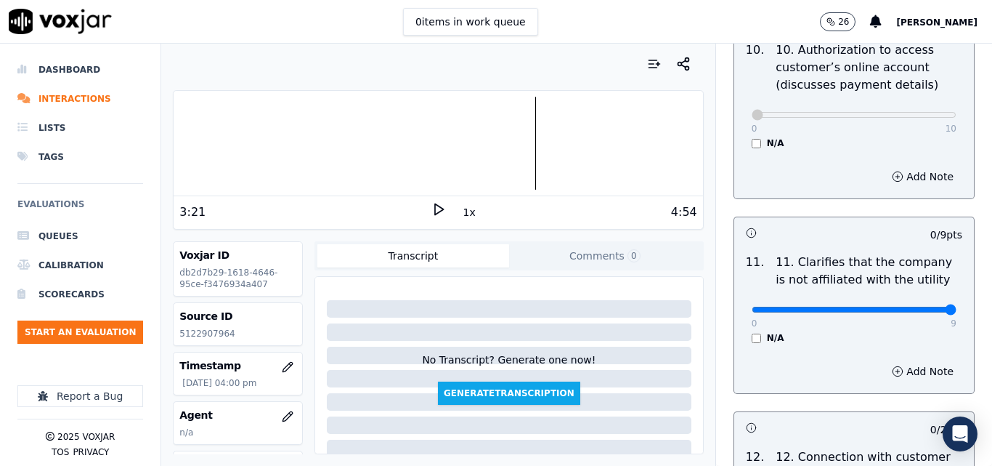
type input "9"
click at [922, 307] on input "range" at bounding box center [854, 310] width 205 height 6
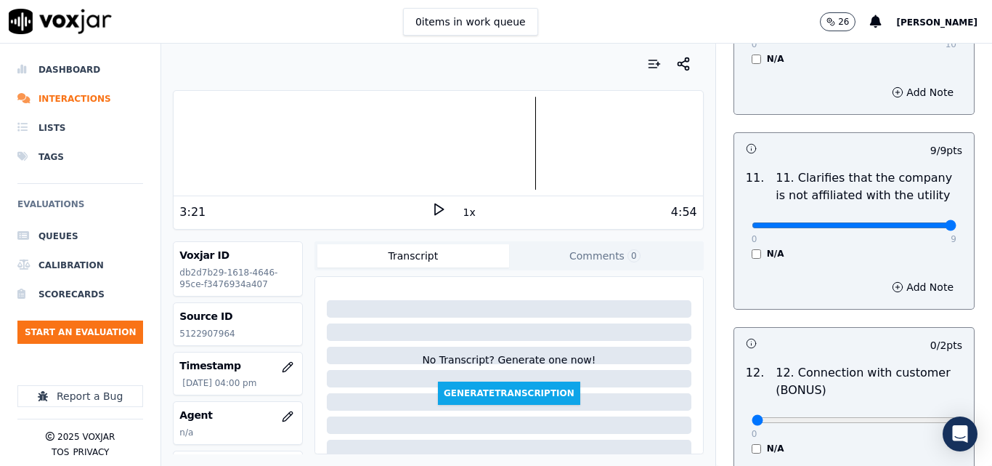
scroll to position [2252, 0]
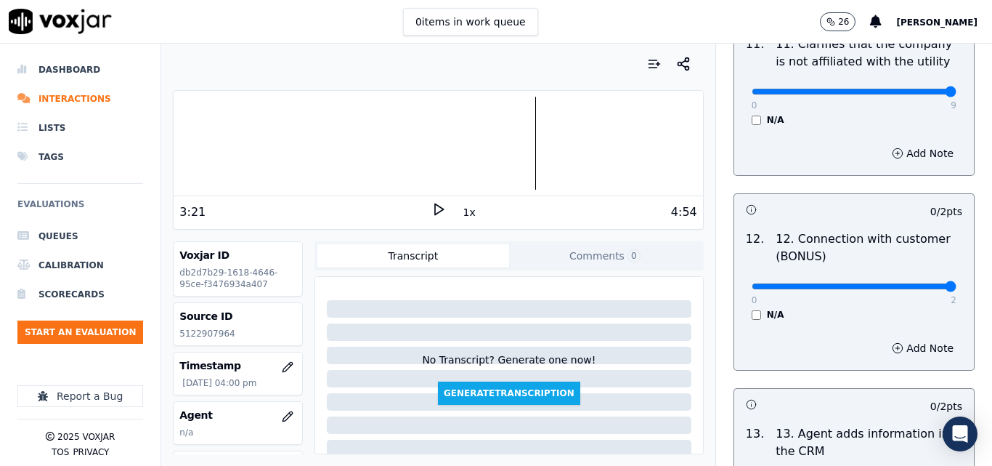
type input "2"
click at [922, 283] on input "range" at bounding box center [854, 286] width 205 height 6
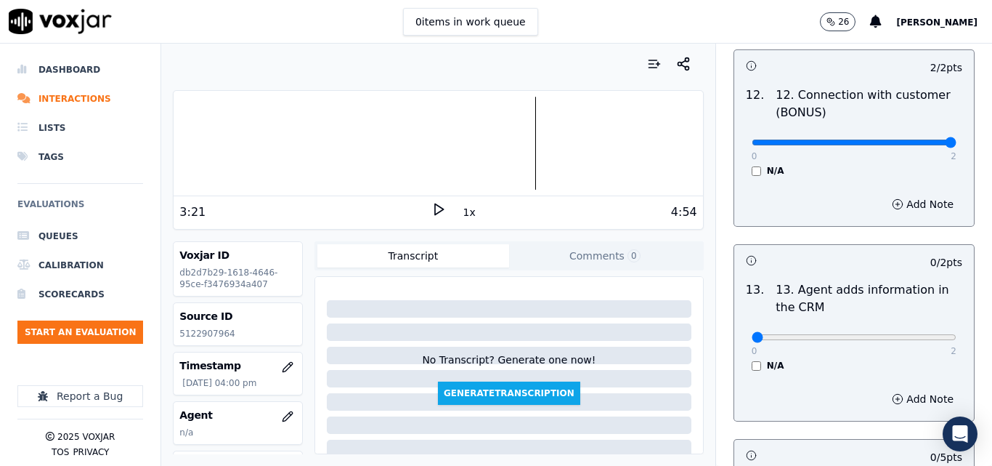
scroll to position [2397, 0]
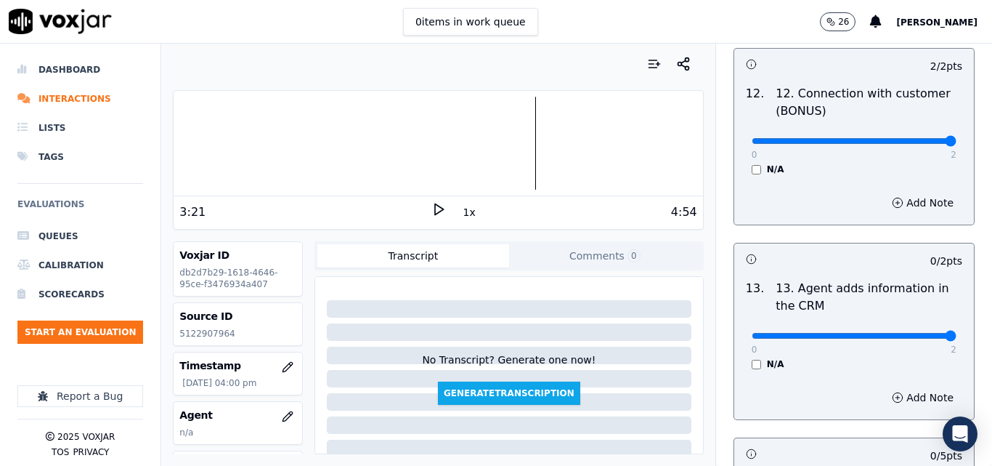
type input "2"
click at [921, 333] on input "range" at bounding box center [854, 336] width 205 height 6
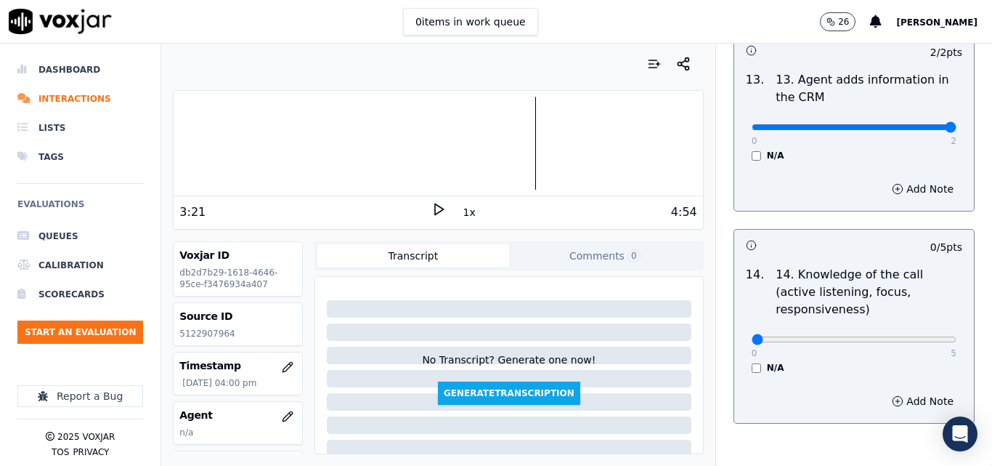
scroll to position [2615, 0]
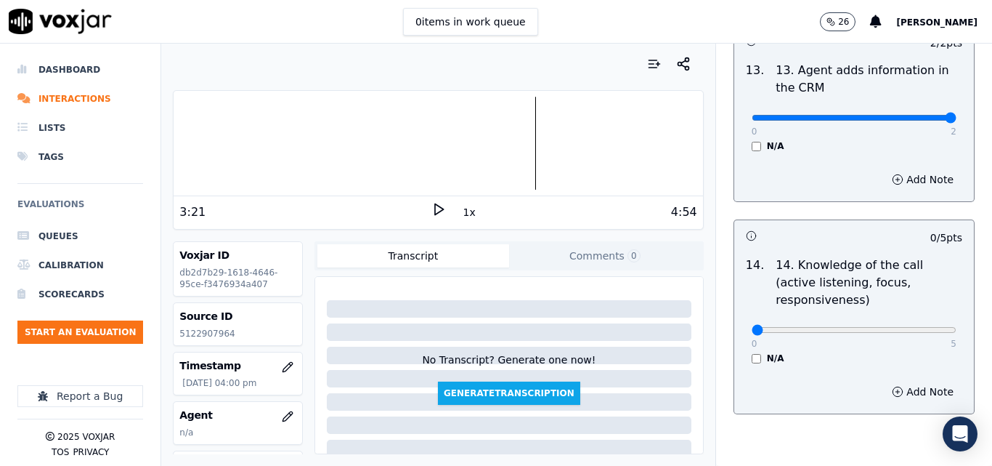
click at [920, 320] on div "0 5" at bounding box center [854, 328] width 205 height 17
type input "5"
click at [920, 327] on input "range" at bounding box center [854, 330] width 205 height 6
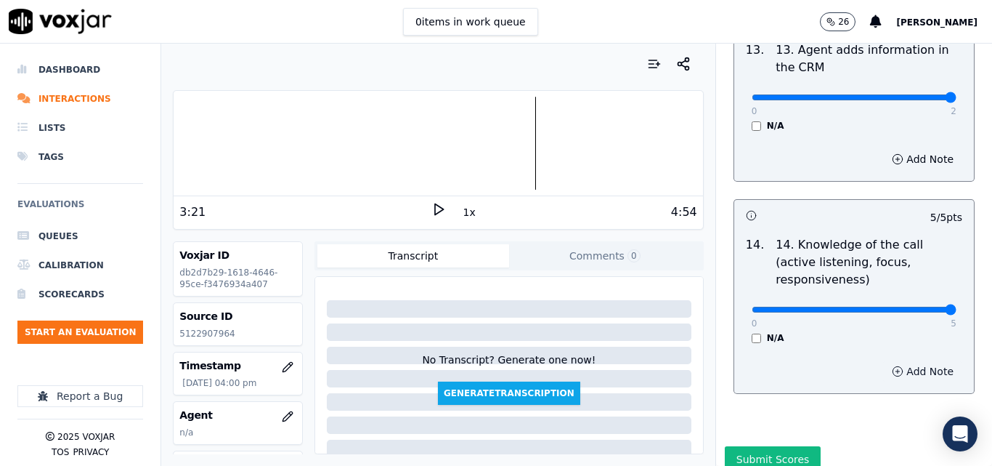
scroll to position [2653, 0]
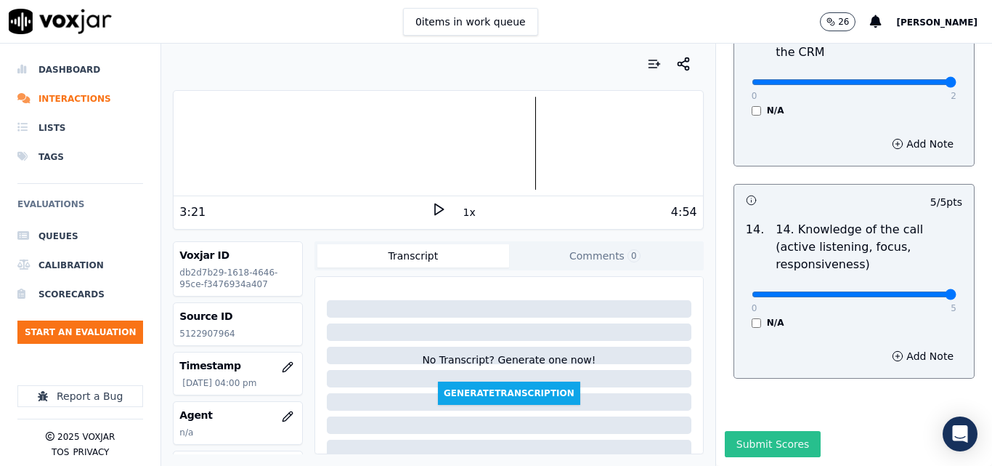
click at [773, 431] on button "Submit Scores" at bounding box center [773, 444] width 97 height 26
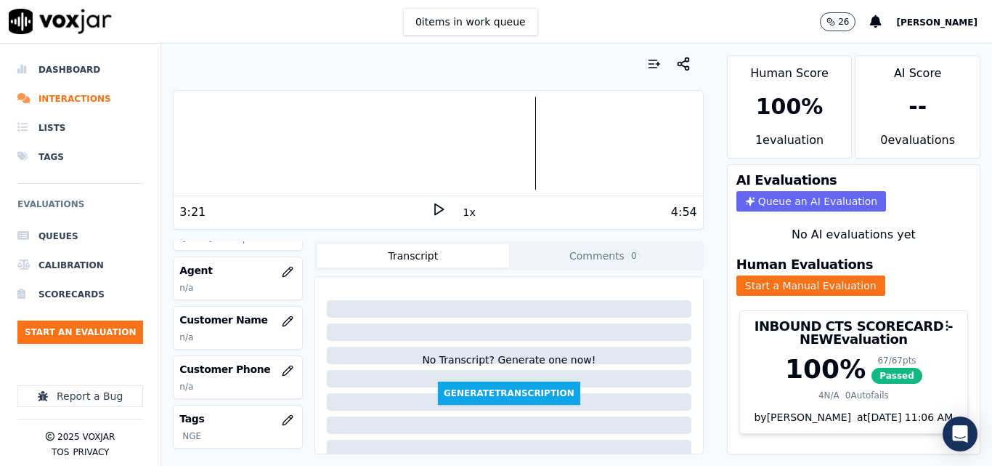
scroll to position [145, 0]
click at [273, 320] on button "button" at bounding box center [287, 320] width 29 height 29
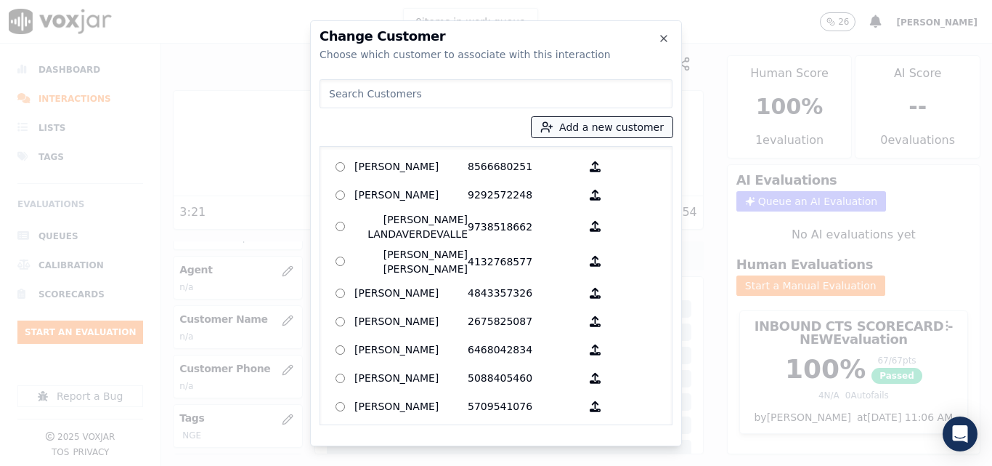
click at [606, 121] on button "Add a new customer" at bounding box center [602, 127] width 141 height 20
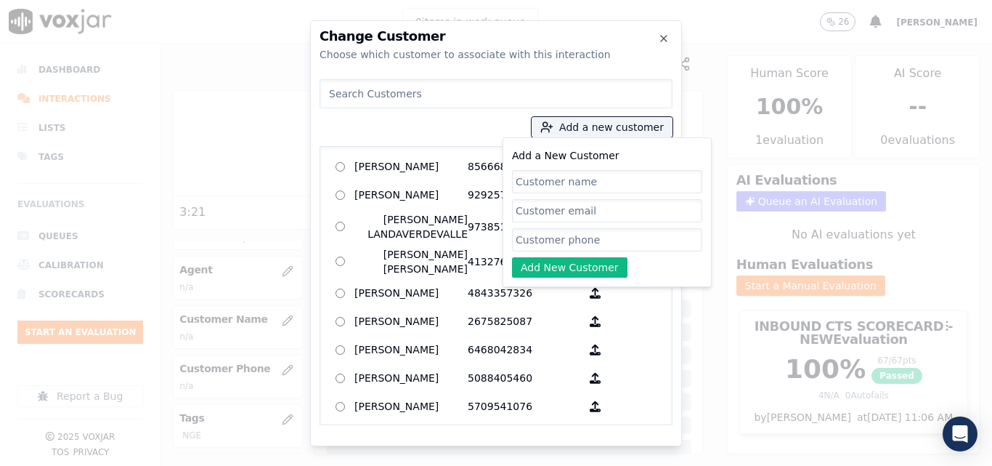
click at [589, 179] on input "Add a New Customer" at bounding box center [607, 181] width 190 height 23
type input "Yoveli [PERSON_NAME]"
click at [578, 243] on input "Add a New Customer" at bounding box center [607, 239] width 190 height 23
click at [520, 233] on input "Add a New Customer" at bounding box center [607, 239] width 190 height 23
paste input "5122907964"
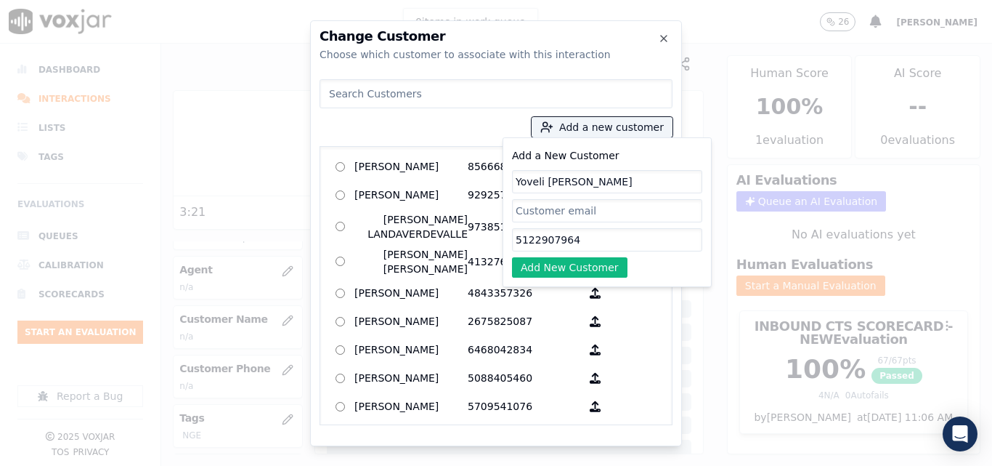
type input "5122907964"
click at [534, 278] on div "Add a New Customer Yoveli Lisbeth Soto 5122907964 Add New Customer" at bounding box center [607, 212] width 209 height 150
click at [539, 271] on button "Add New Customer" at bounding box center [569, 267] width 115 height 20
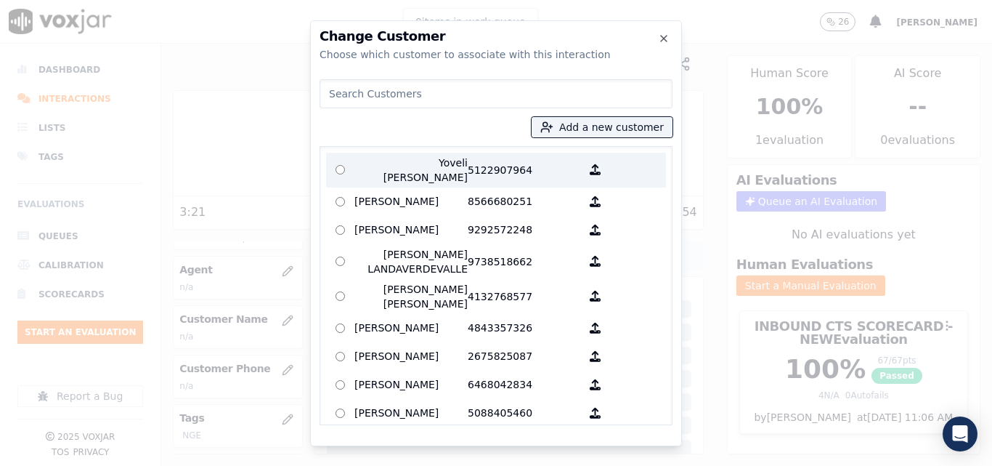
click at [468, 163] on p "5122907964" at bounding box center [524, 169] width 113 height 29
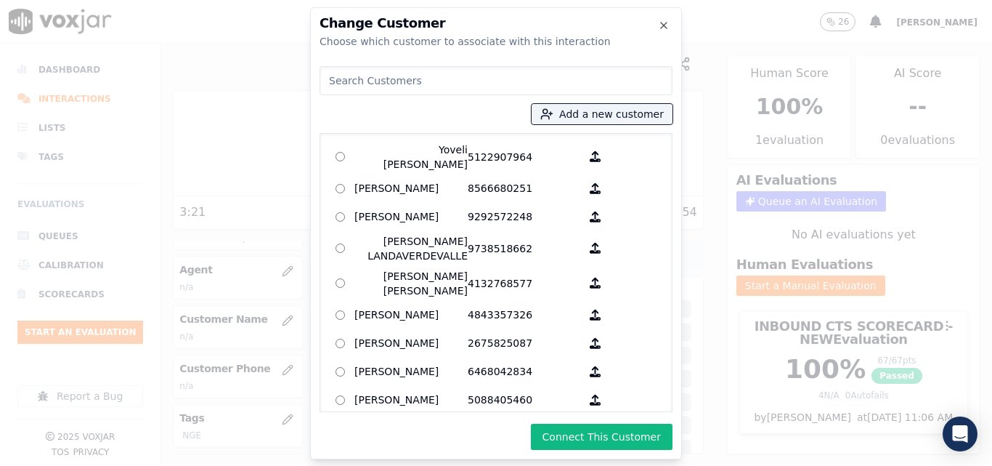
drag, startPoint x: 568, startPoint y: 443, endPoint x: 580, endPoint y: 426, distance: 20.4
click at [572, 437] on button "Connect This Customer" at bounding box center [602, 436] width 142 height 26
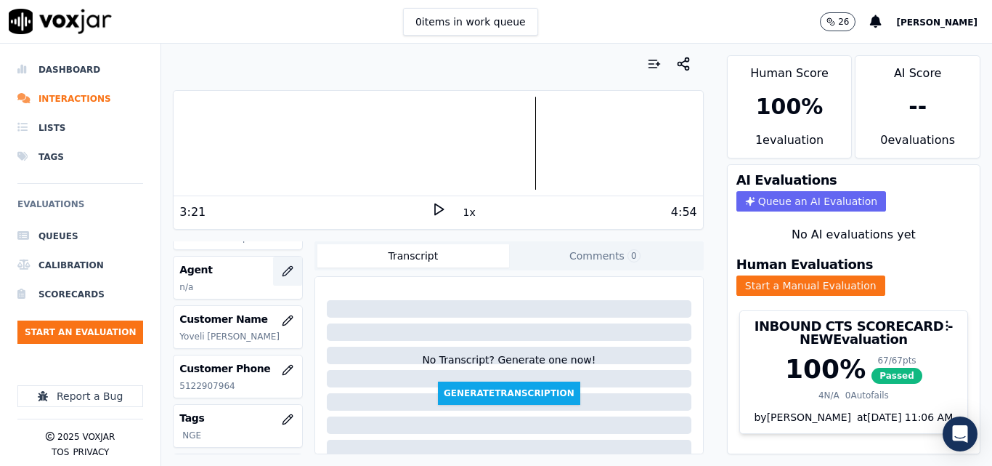
click at [279, 272] on button "button" at bounding box center [287, 270] width 29 height 29
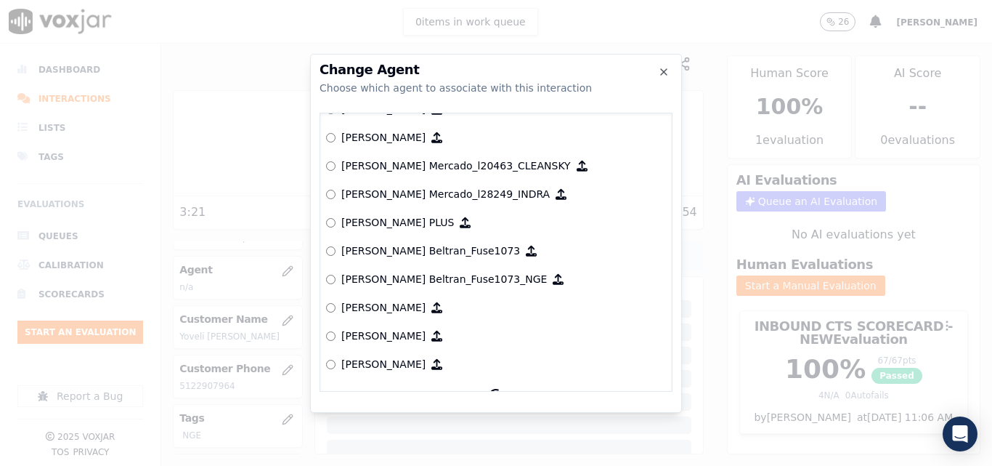
scroll to position [5411, 0]
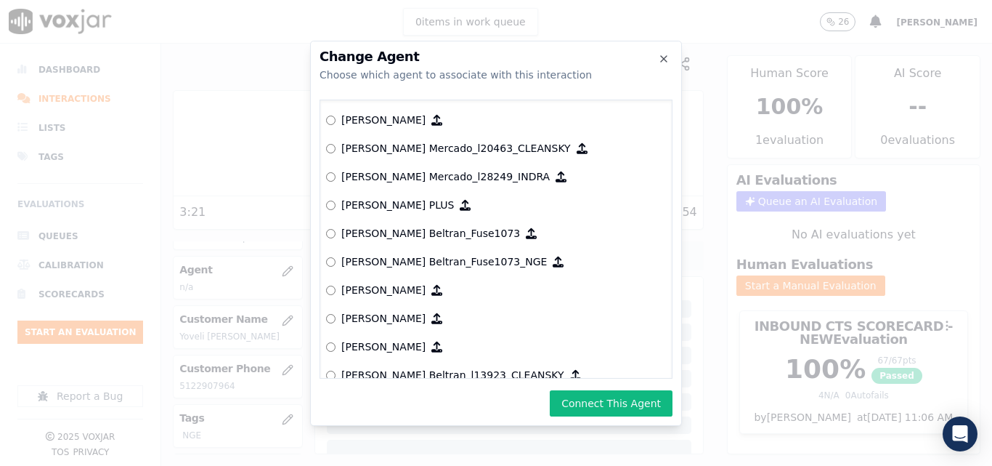
click at [569, 402] on button "Connect This Agent" at bounding box center [611, 403] width 123 height 26
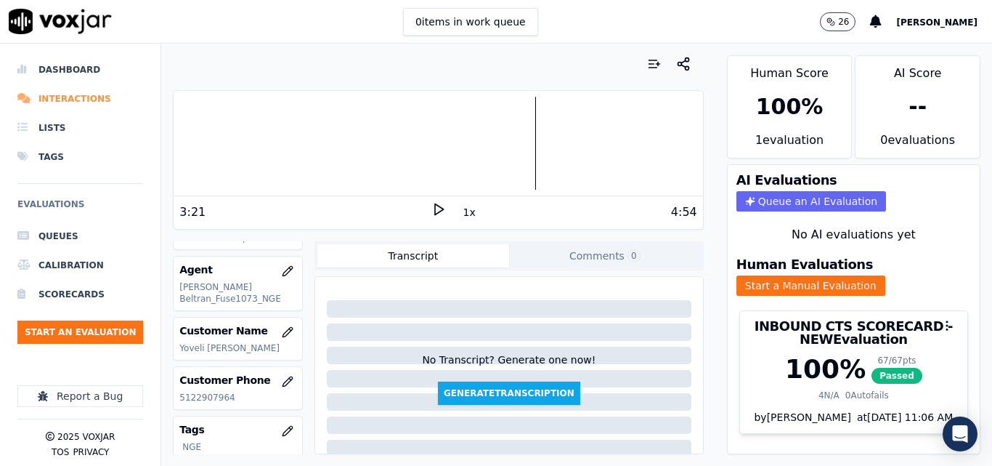
click at [75, 96] on li "Interactions" at bounding box center [80, 98] width 126 height 29
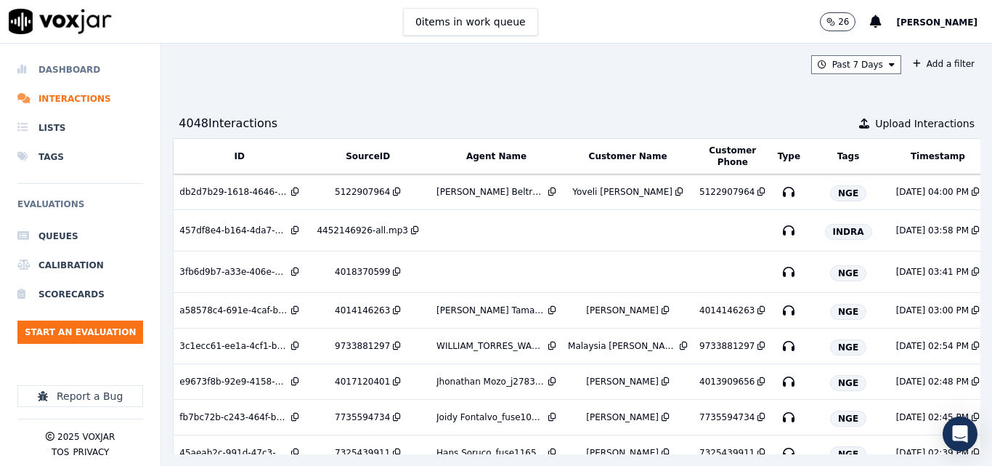
click at [86, 55] on li "Dashboard" at bounding box center [80, 69] width 126 height 29
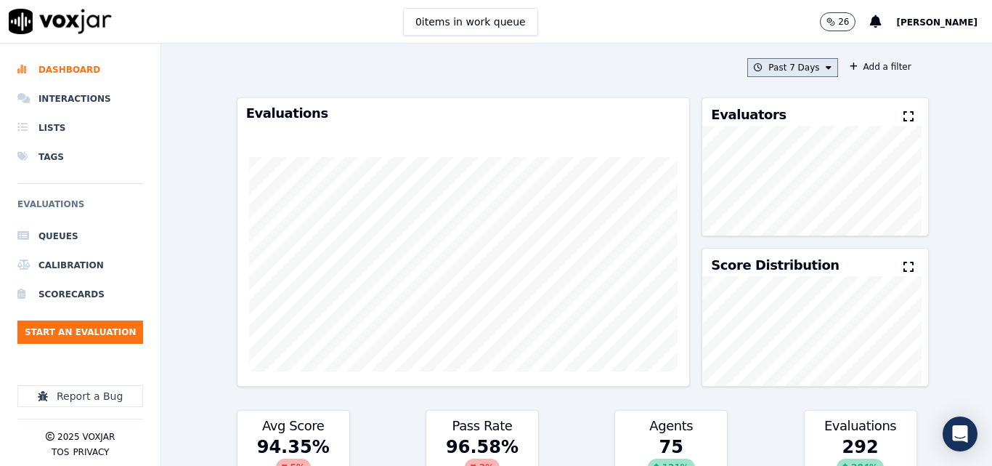
click at [779, 68] on button "Past 7 Days" at bounding box center [792, 67] width 90 height 19
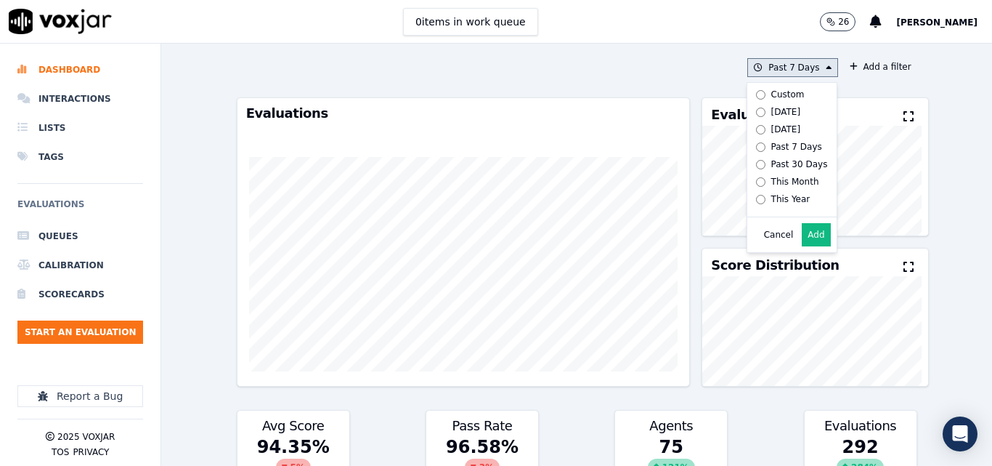
click at [767, 105] on label "[DATE]" at bounding box center [789, 111] width 78 height 17
click at [803, 239] on button "Add" at bounding box center [816, 234] width 28 height 23
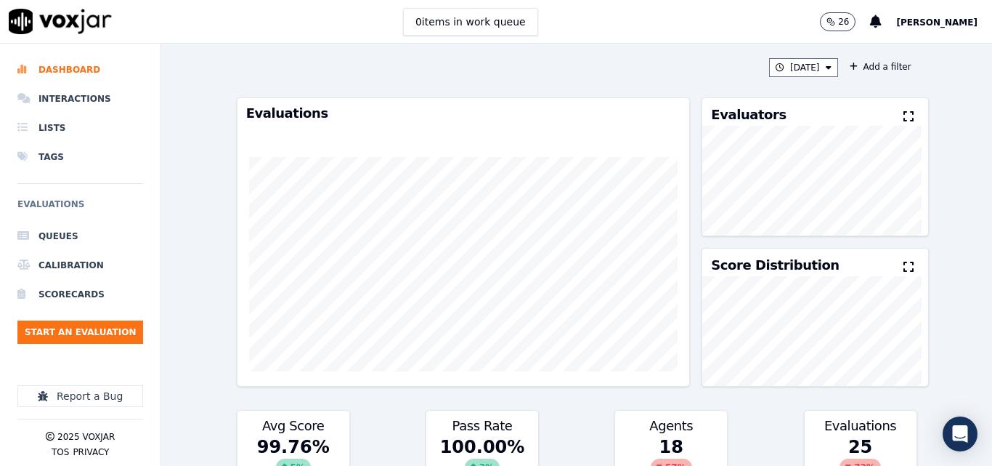
click at [904, 115] on button at bounding box center [912, 116] width 16 height 17
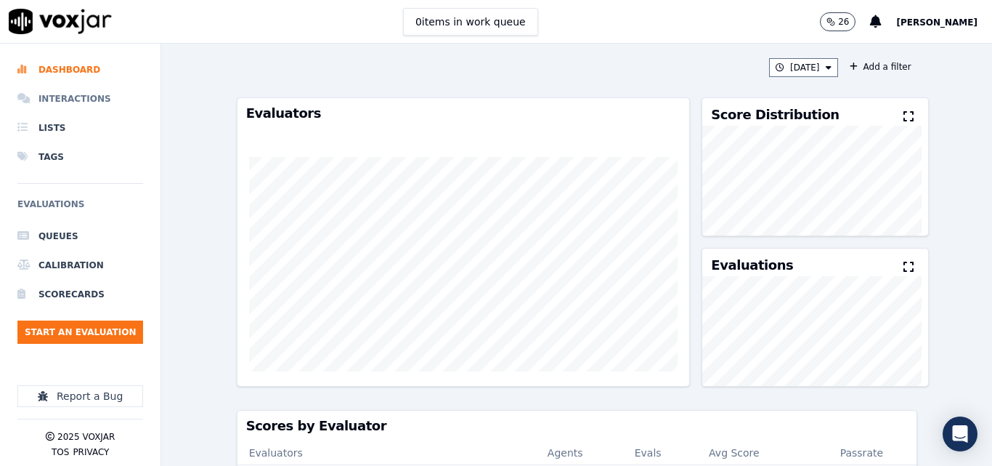
click at [84, 97] on li "Interactions" at bounding box center [80, 98] width 126 height 29
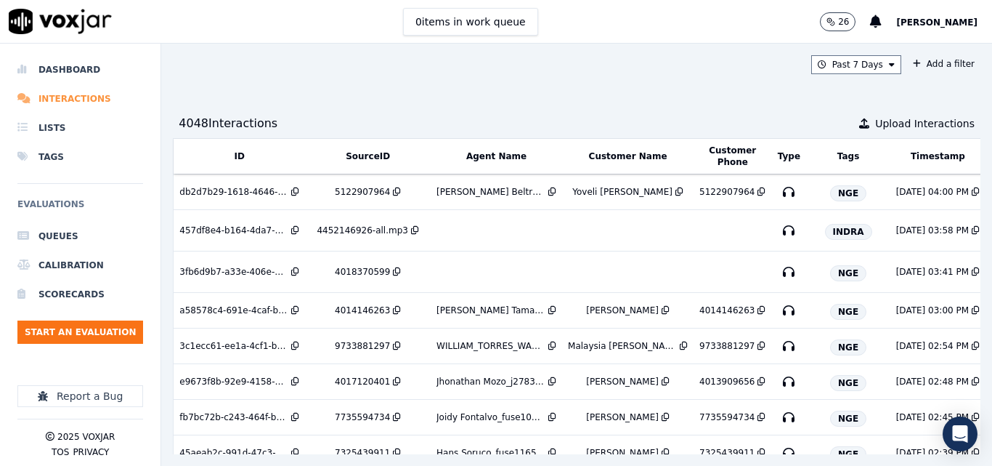
click at [50, 94] on li "Interactions" at bounding box center [80, 98] width 126 height 29
click at [46, 334] on button "Start an Evaluation" at bounding box center [80, 331] width 126 height 23
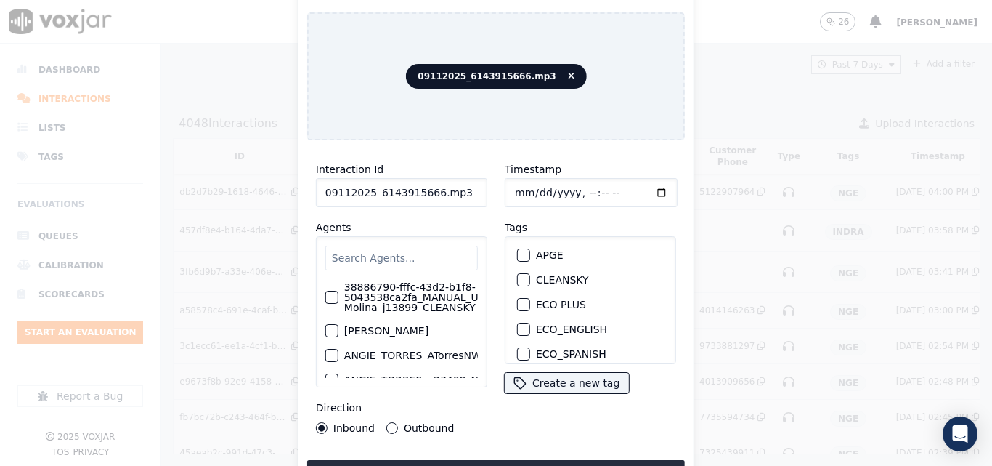
click at [456, 179] on input "09112025_6143915666.mp3" at bounding box center [401, 192] width 171 height 29
type input "09112025_6143915666"
click at [520, 302] on div "button" at bounding box center [523, 307] width 10 height 10
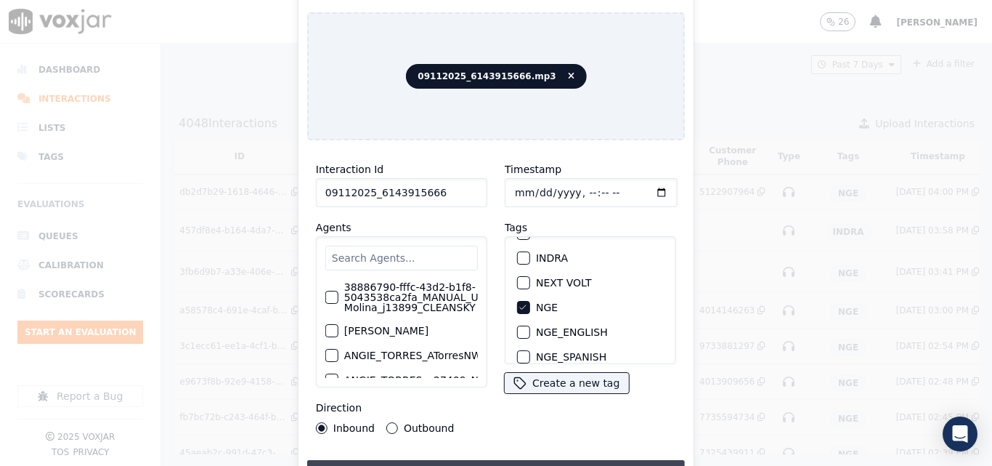
click at [527, 460] on button "Upload interaction to start evaluation" at bounding box center [496, 473] width 378 height 26
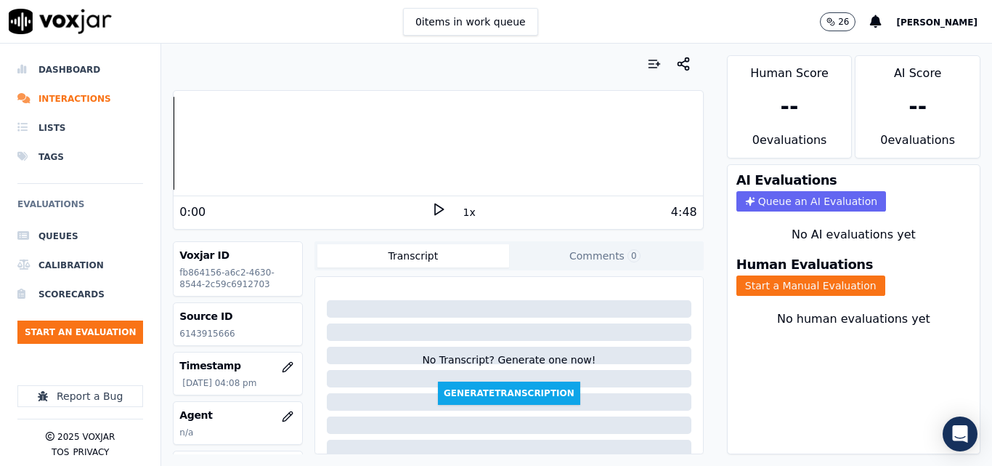
click at [434, 203] on icon at bounding box center [438, 209] width 15 height 15
click at [436, 210] on icon at bounding box center [438, 209] width 15 height 15
click at [206, 334] on p "6143915666" at bounding box center [237, 334] width 117 height 12
click at [205, 334] on p "6143915666" at bounding box center [237, 334] width 117 height 12
click at [203, 335] on p "6143915666" at bounding box center [237, 334] width 117 height 12
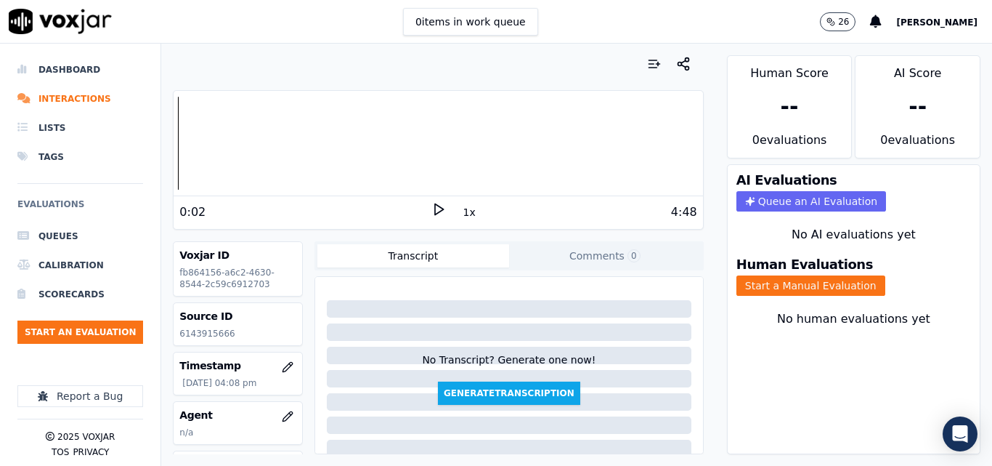
click at [203, 335] on p "6143915666" at bounding box center [237, 334] width 117 height 12
copy p "6143915666"
click at [431, 210] on icon at bounding box center [438, 209] width 15 height 15
click at [431, 214] on icon at bounding box center [438, 209] width 15 height 15
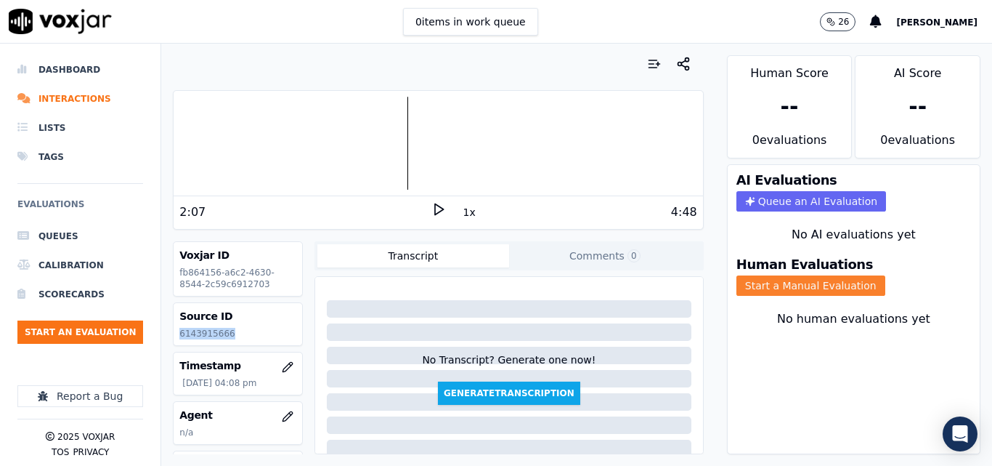
click at [758, 277] on button "Start a Manual Evaluation" at bounding box center [811, 285] width 149 height 20
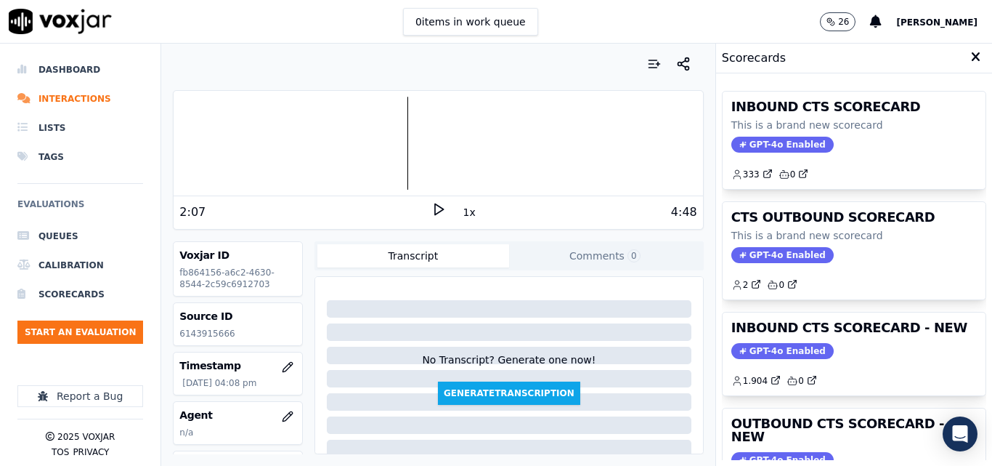
click at [835, 327] on h3 "INBOUND CTS SCORECARD - NEW" at bounding box center [854, 327] width 246 height 13
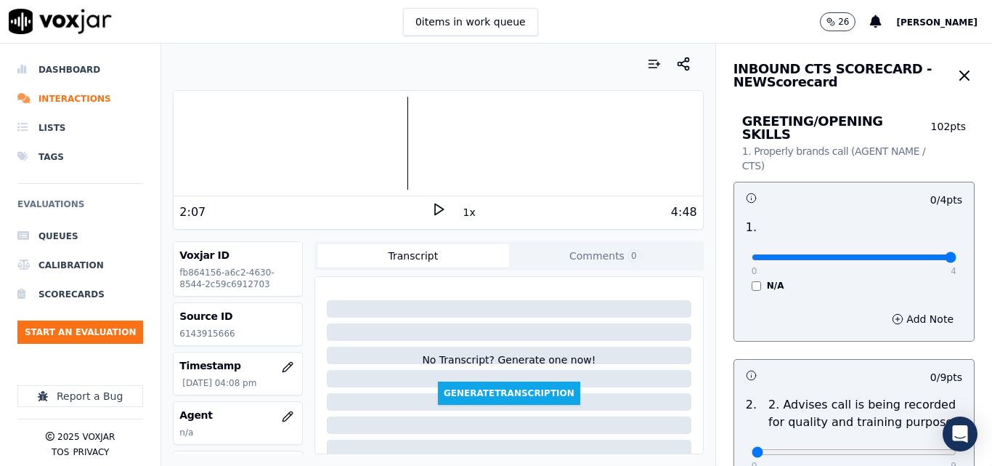
type input "4"
click at [921, 254] on input "range" at bounding box center [854, 257] width 205 height 6
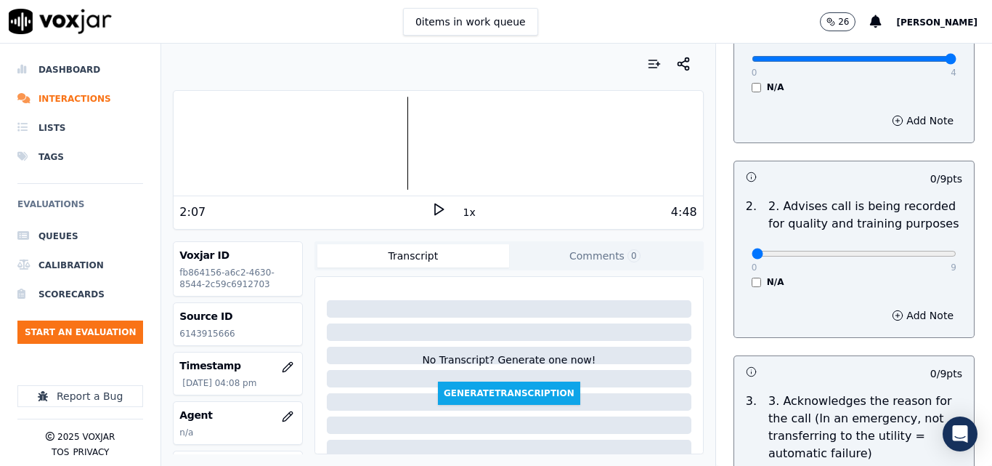
scroll to position [218, 0]
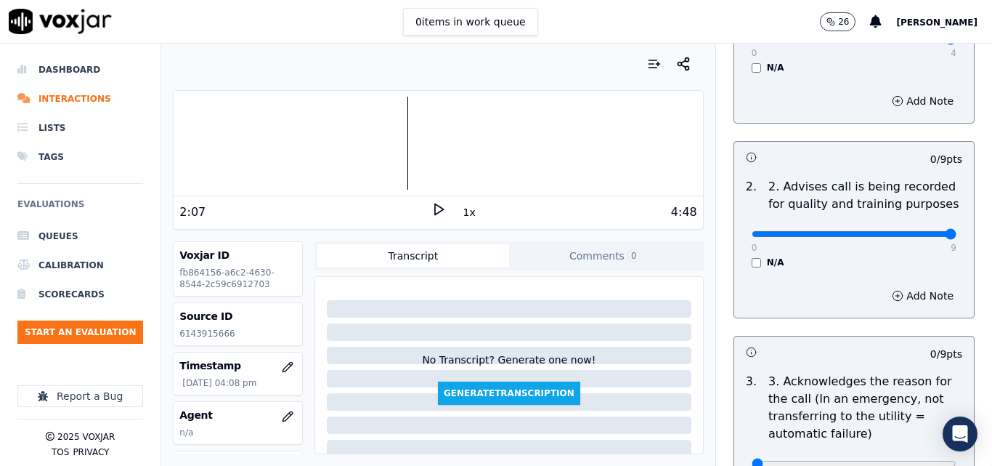
type input "9"
click at [918, 231] on input "range" at bounding box center [854, 234] width 205 height 6
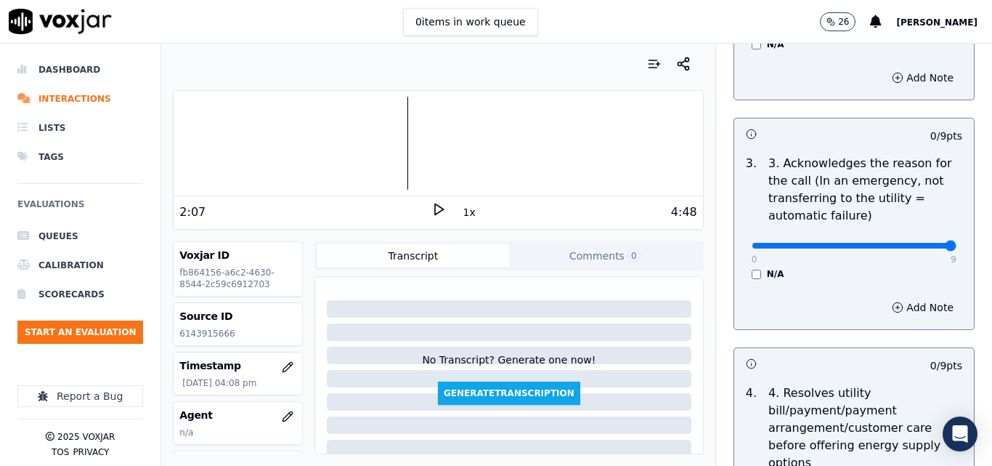
type input "9"
click at [917, 243] on input "range" at bounding box center [854, 246] width 205 height 6
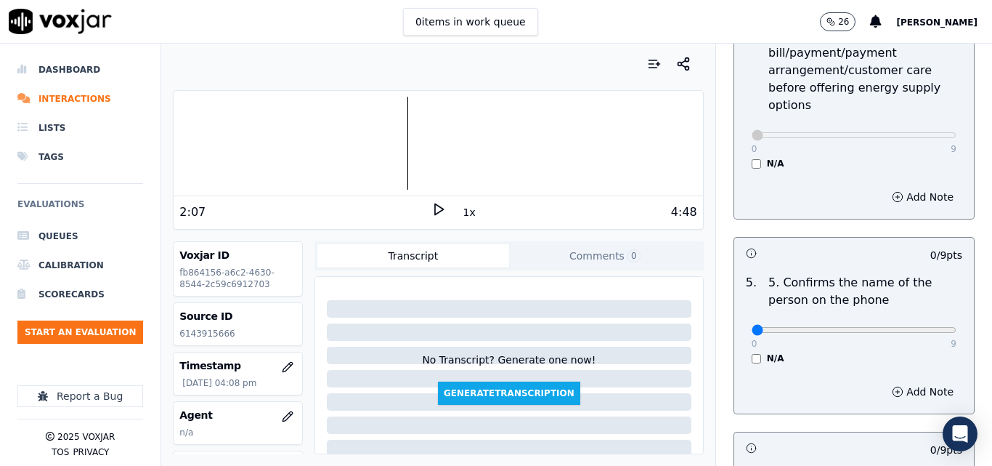
scroll to position [799, 0]
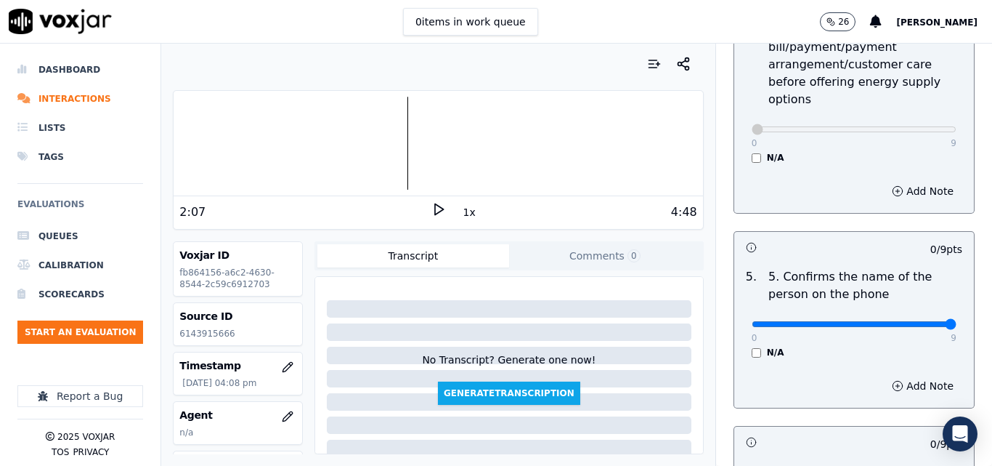
type input "9"
click at [917, 321] on input "range" at bounding box center [854, 324] width 205 height 6
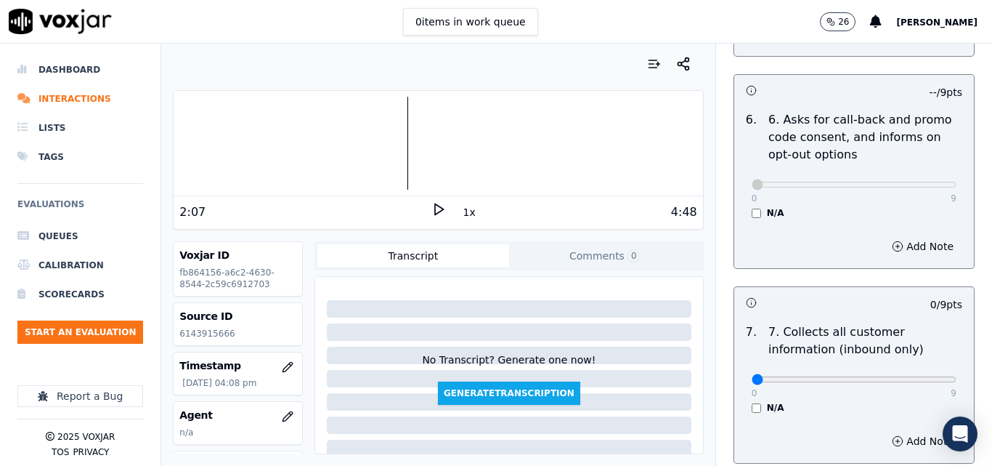
scroll to position [1162, 0]
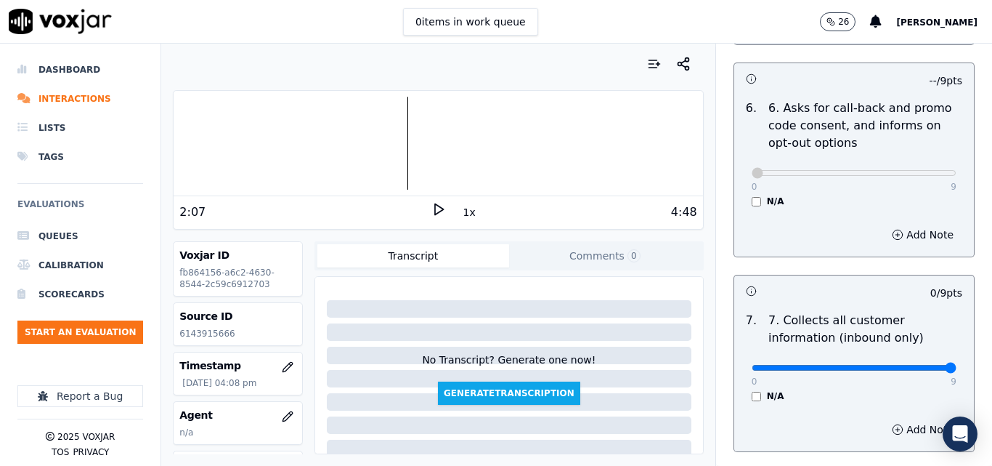
type input "9"
click at [919, 365] on input "range" at bounding box center [854, 368] width 205 height 6
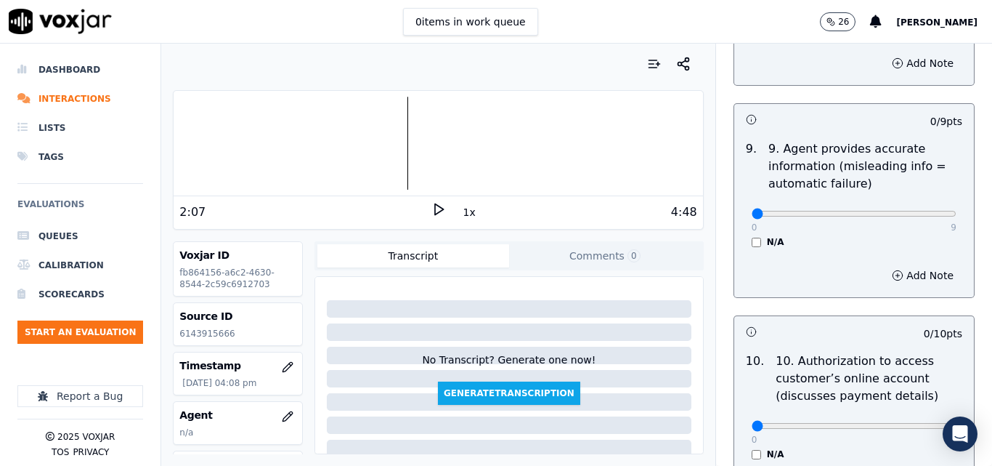
scroll to position [1743, 0]
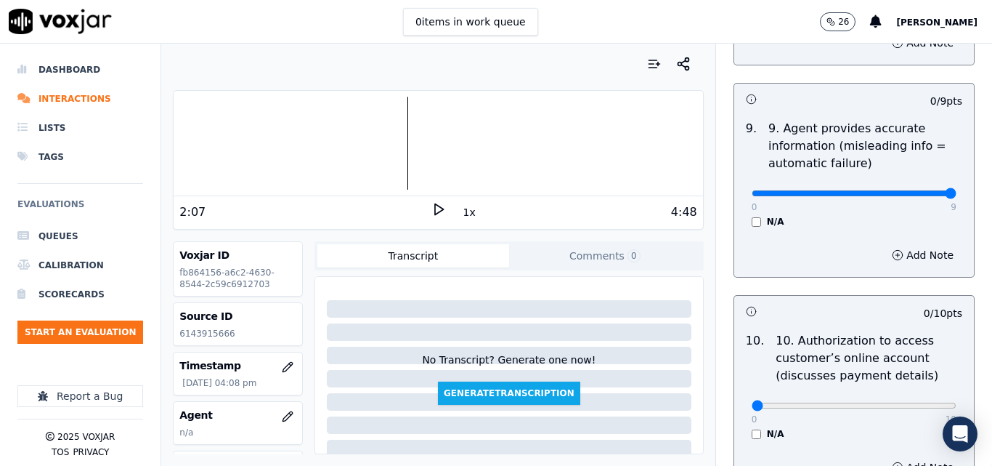
type input "9"
click at [915, 190] on input "range" at bounding box center [854, 193] width 205 height 6
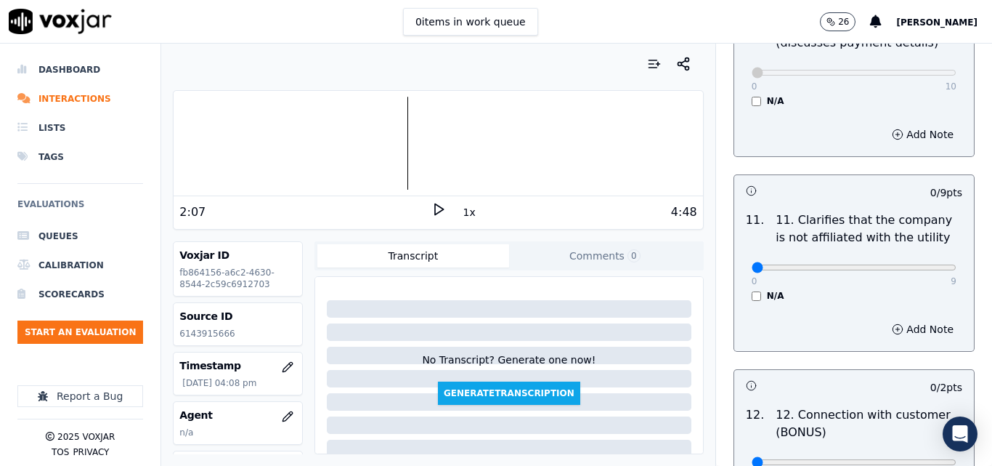
scroll to position [2106, 0]
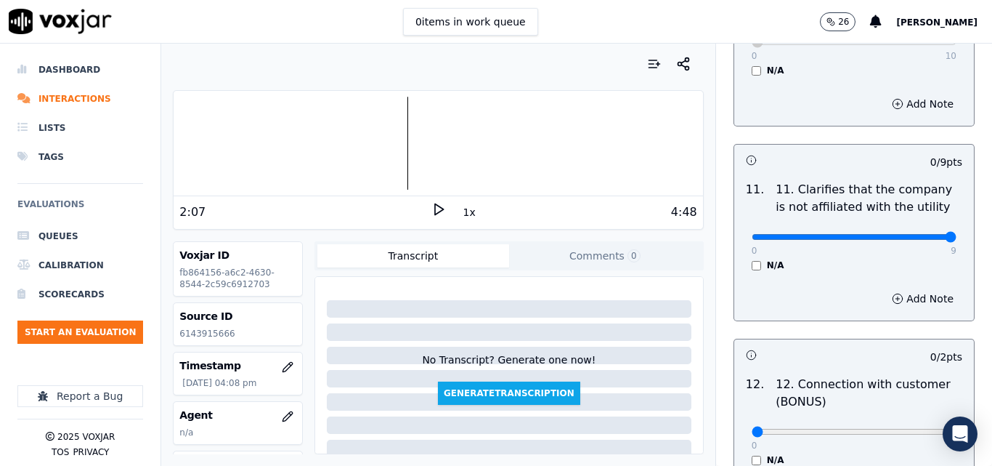
type input "9"
click at [920, 234] on input "range" at bounding box center [854, 237] width 205 height 6
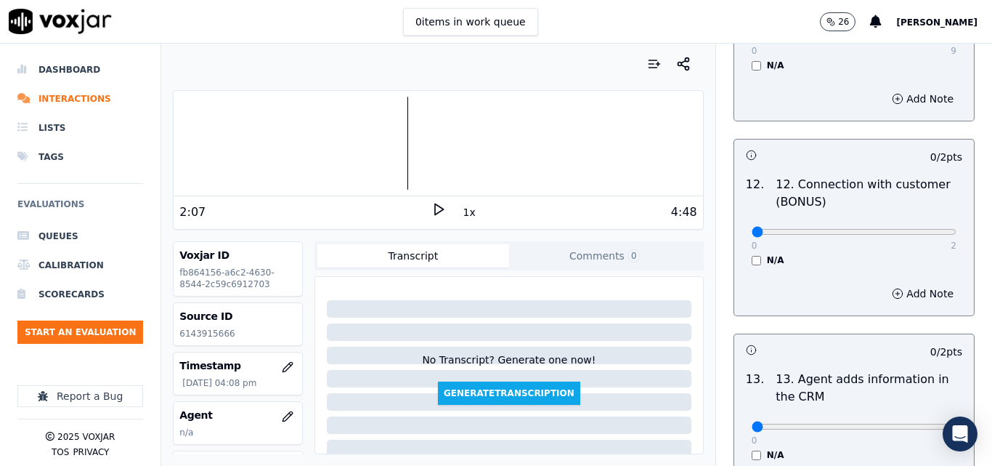
scroll to position [2324, 0]
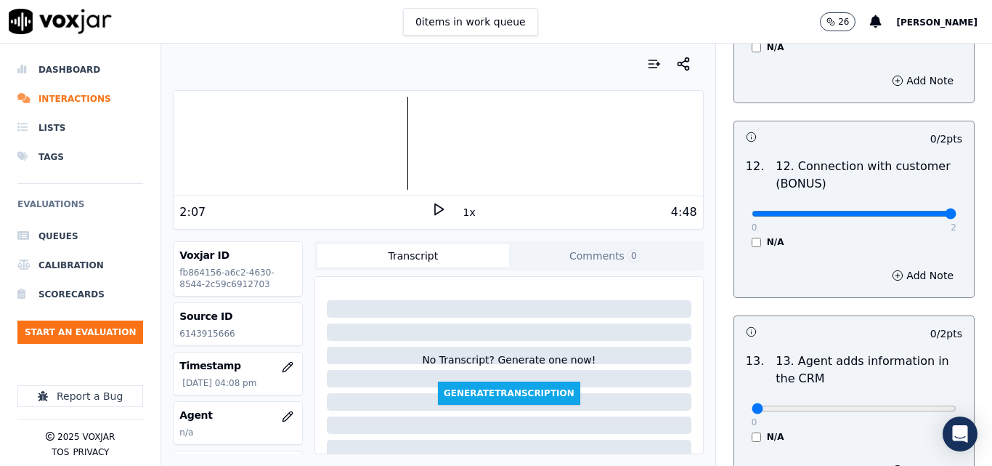
type input "2"
click at [922, 211] on input "range" at bounding box center [854, 214] width 205 height 6
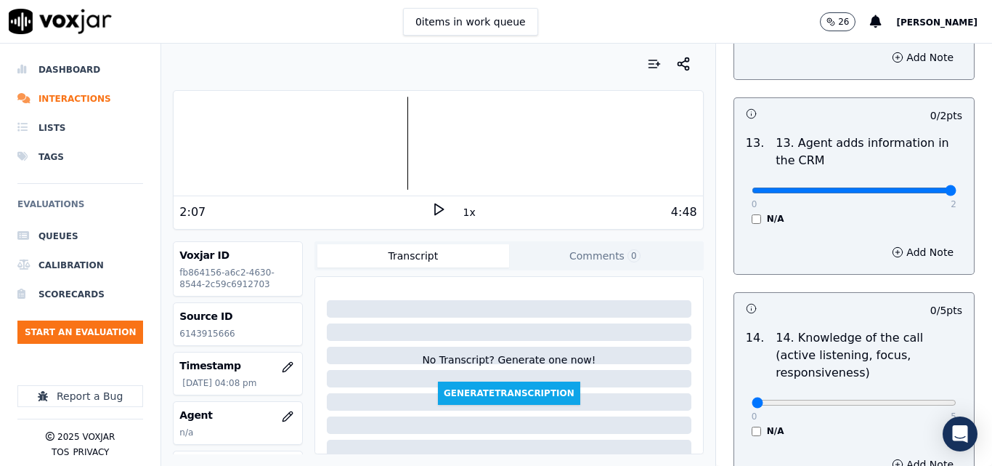
type input "2"
click at [920, 187] on input "range" at bounding box center [854, 190] width 205 height 6
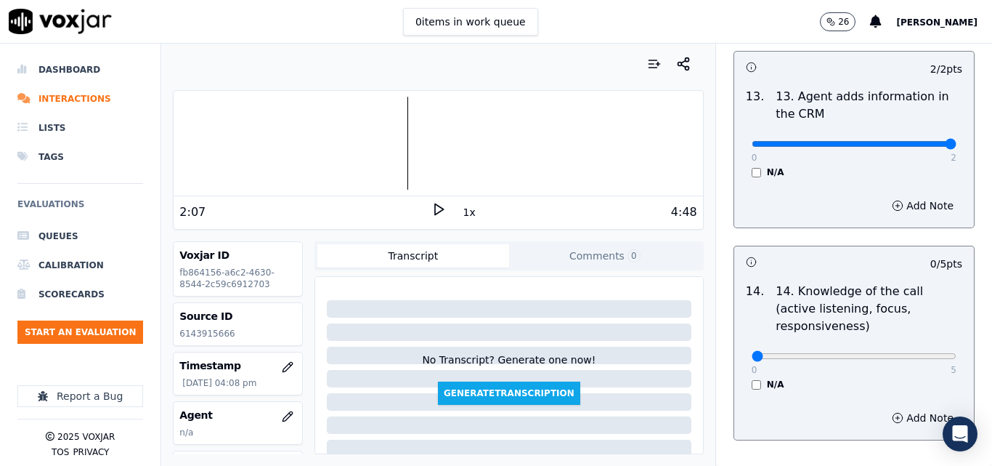
scroll to position [2653, 0]
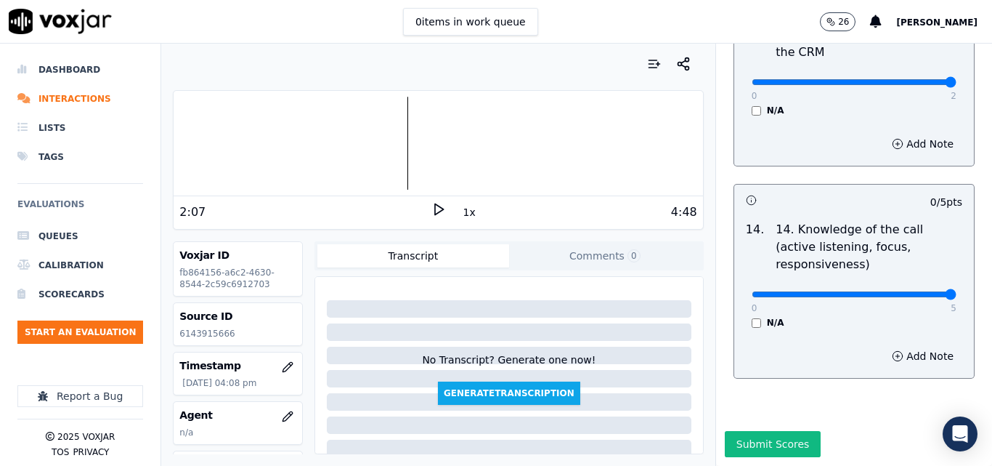
type input "5"
click at [911, 291] on input "range" at bounding box center [854, 294] width 205 height 6
click at [749, 431] on button "Submit Scores" at bounding box center [773, 444] width 97 height 26
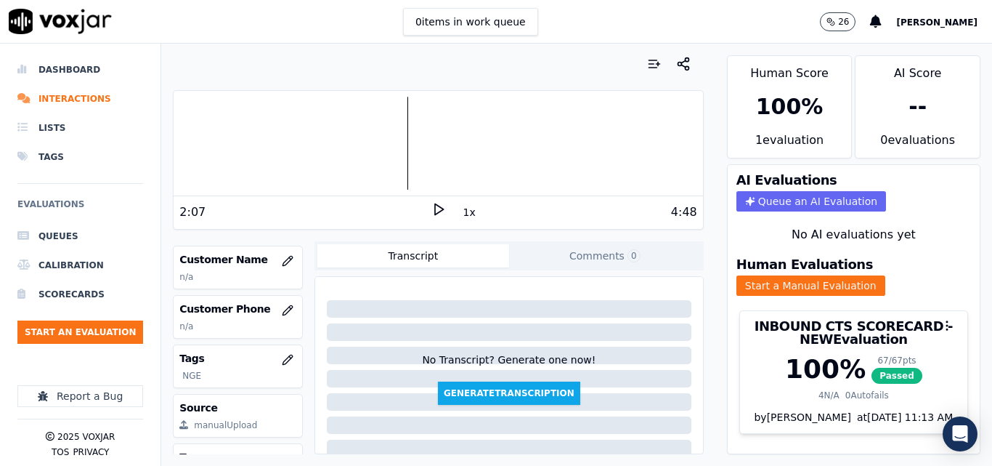
scroll to position [218, 0]
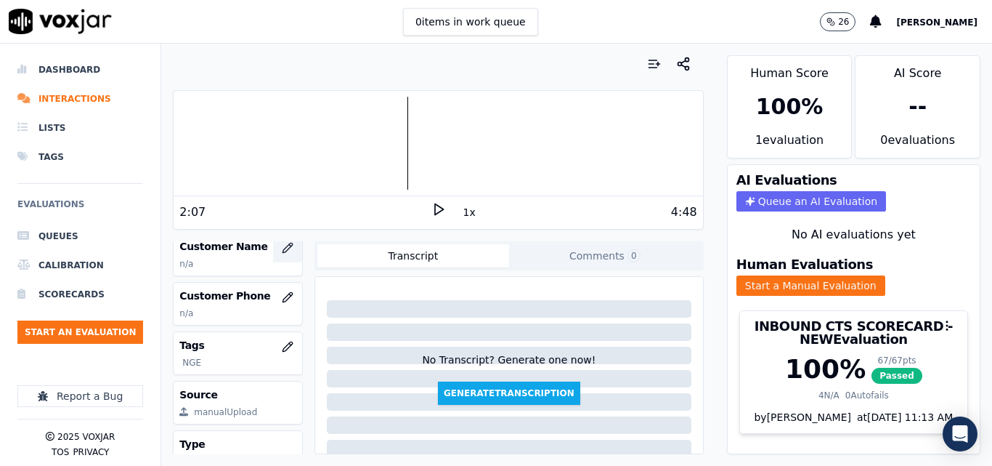
click at [282, 247] on icon "button" at bounding box center [288, 248] width 12 height 12
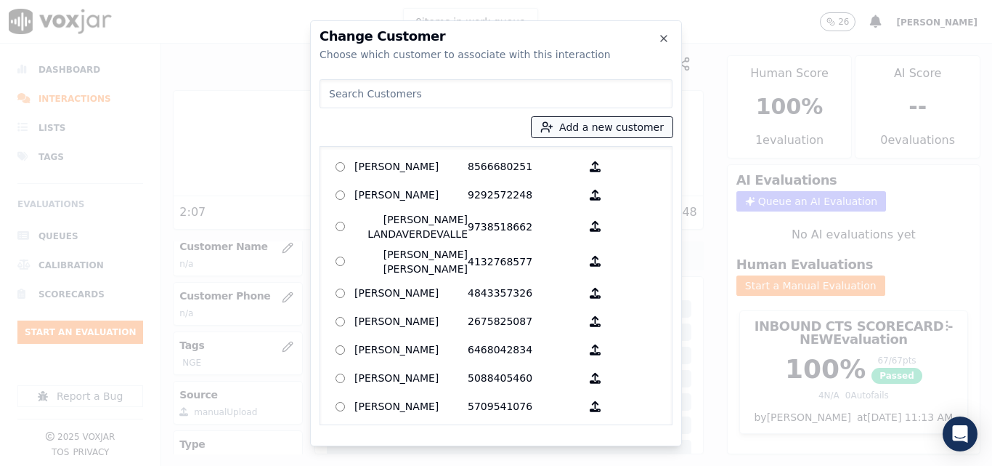
click at [553, 121] on icon "button" at bounding box center [546, 127] width 13 height 13
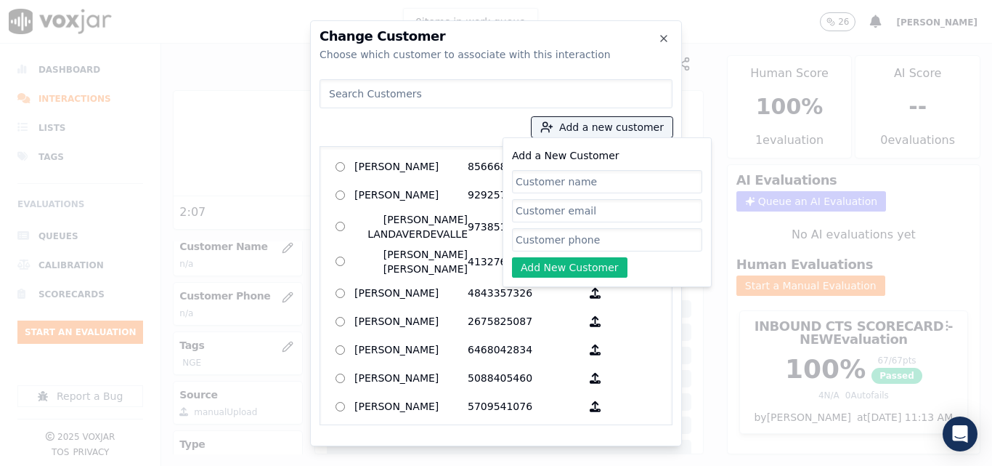
click at [545, 177] on input "Add a New Customer" at bounding box center [607, 181] width 190 height 23
type input "[PERSON_NAME]"
click at [540, 232] on input "Add a New Customer" at bounding box center [607, 239] width 190 height 23
click at [532, 246] on input "Add a New Customer" at bounding box center [607, 239] width 190 height 23
paste input "6143915666"
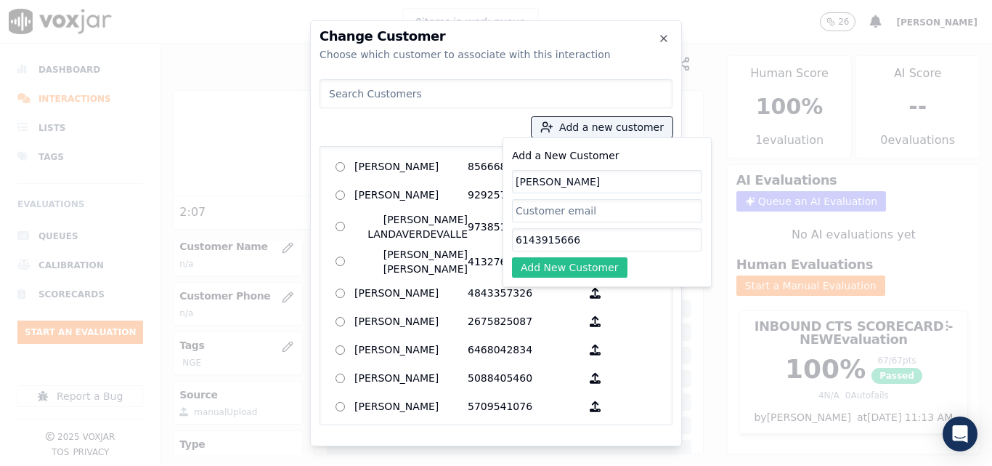
type input "6143915666"
click at [527, 261] on button "Add New Customer" at bounding box center [569, 267] width 115 height 20
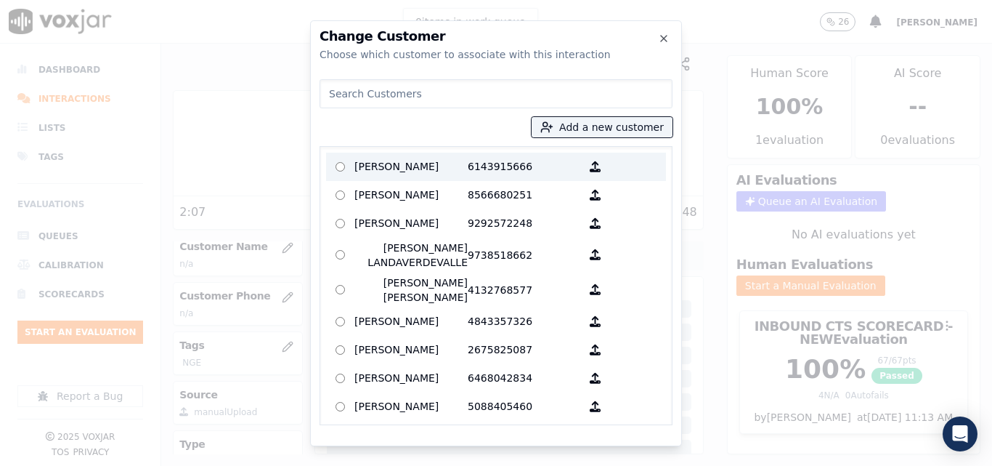
click at [527, 165] on p "6143915666" at bounding box center [524, 166] width 113 height 23
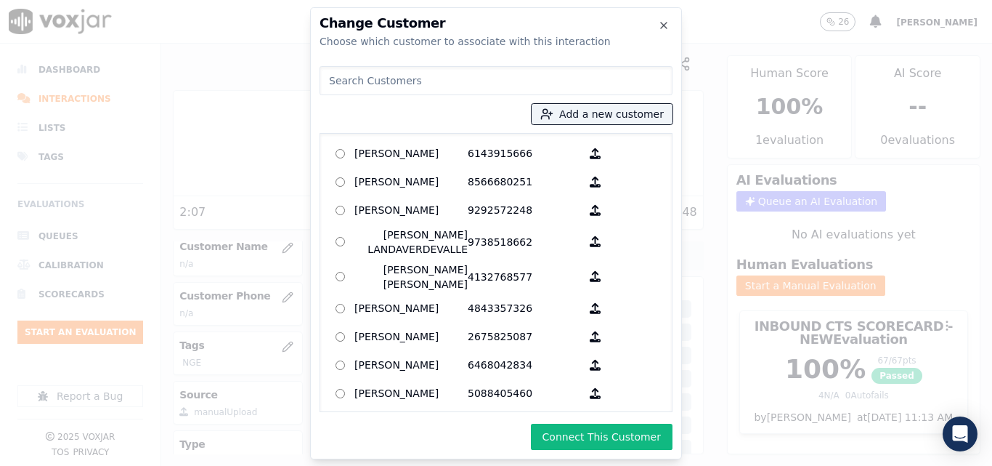
click at [561, 428] on button "Connect This Customer" at bounding box center [602, 436] width 142 height 26
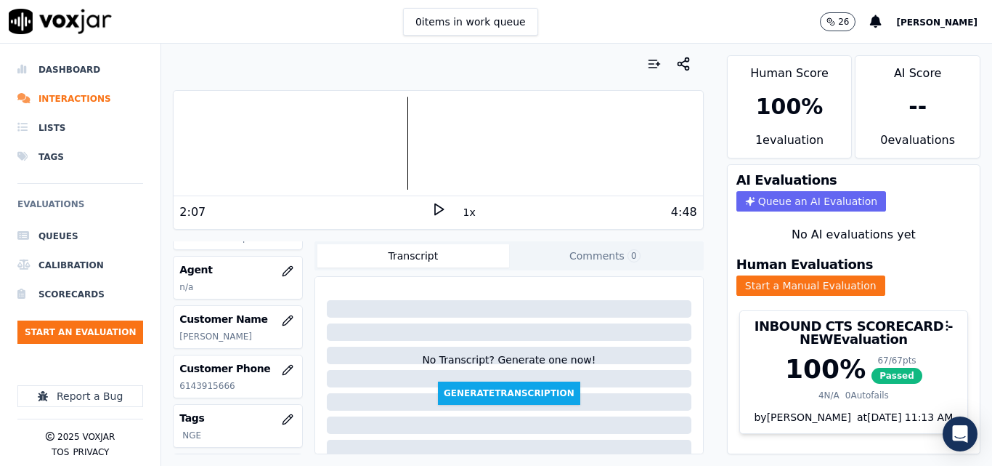
scroll to position [73, 0]
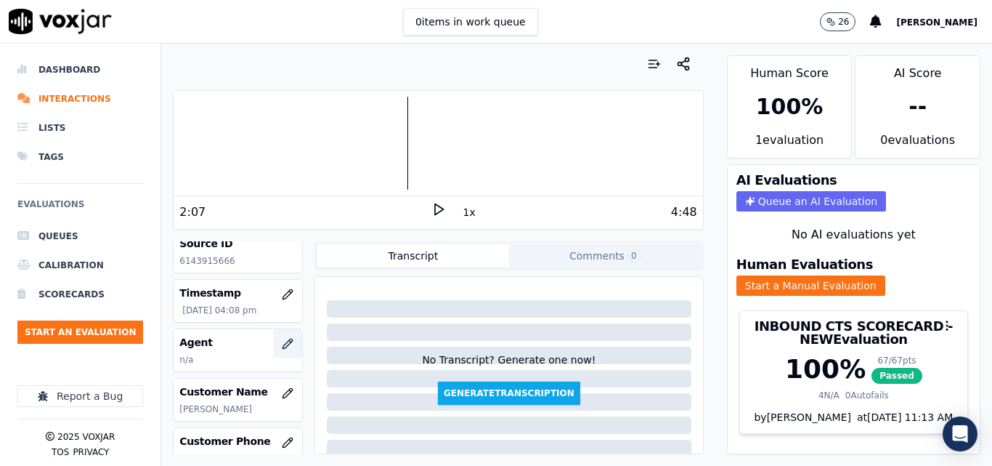
click at [282, 346] on icon "button" at bounding box center [288, 344] width 12 height 12
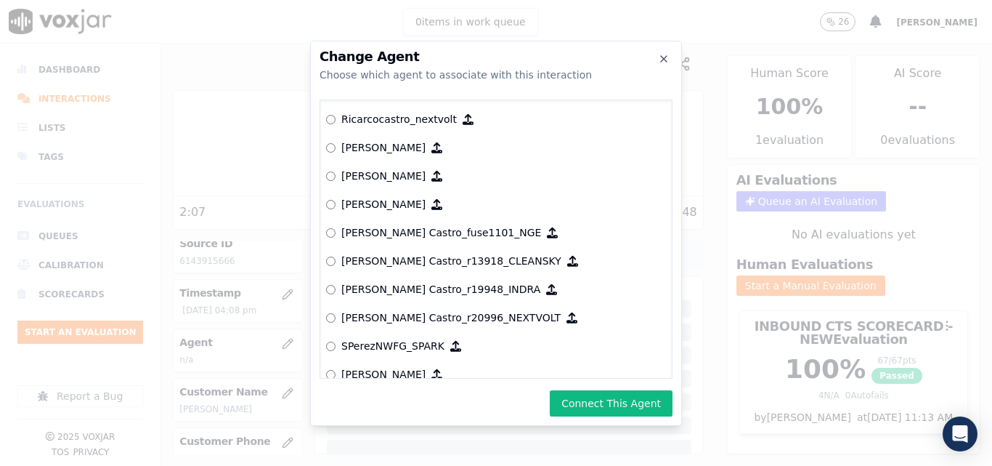
scroll to position [5933, 0]
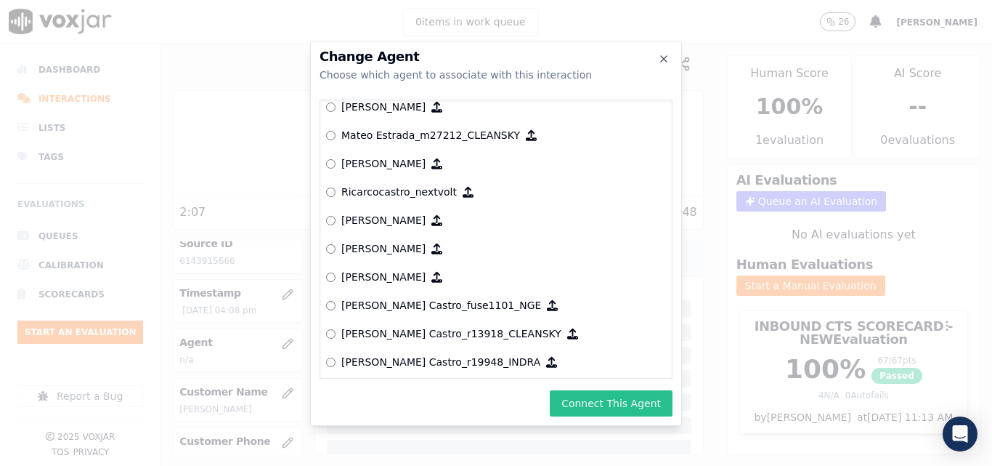
click at [610, 405] on button "Connect This Agent" at bounding box center [611, 403] width 123 height 26
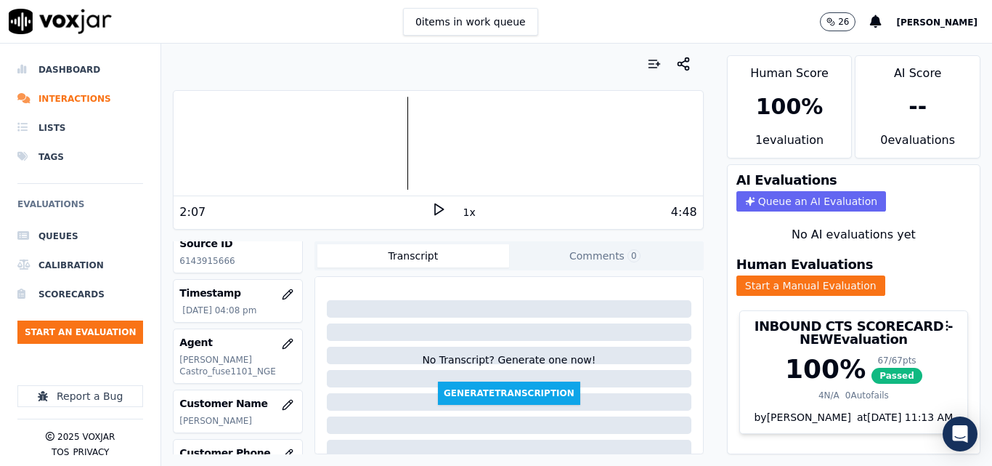
scroll to position [0, 0]
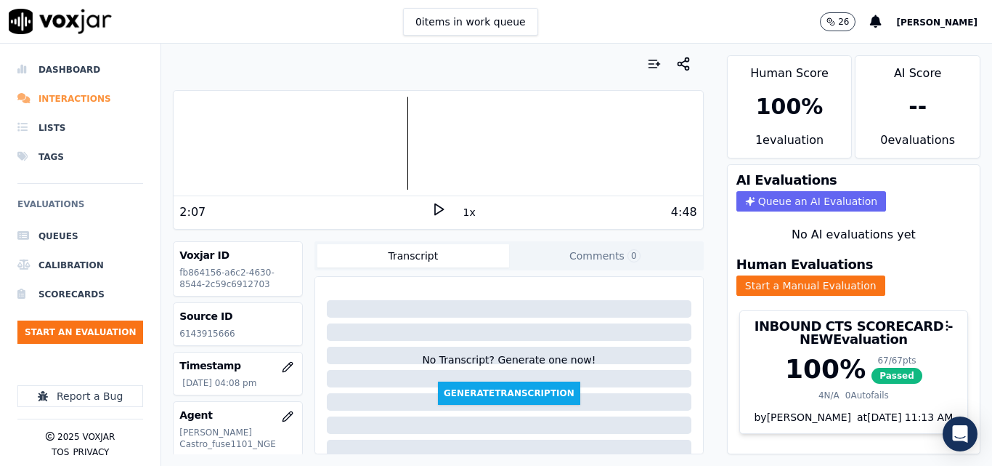
click at [62, 96] on li "Interactions" at bounding box center [80, 98] width 126 height 29
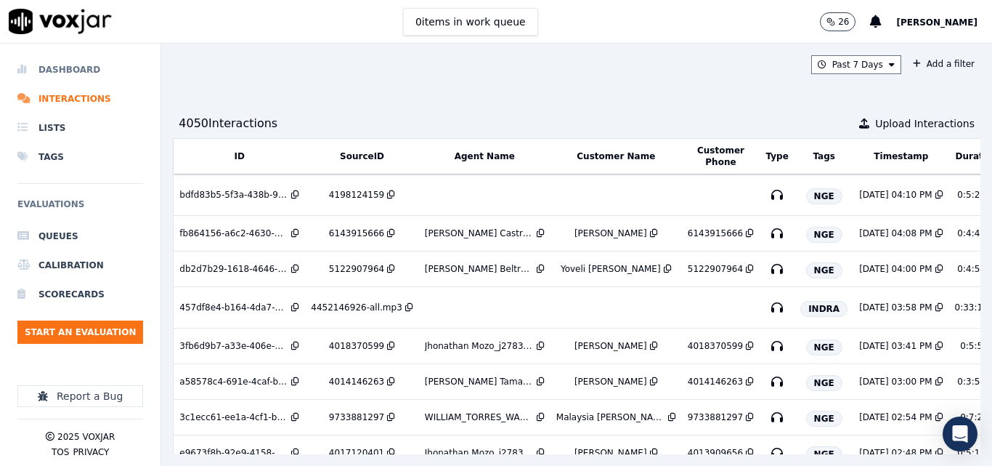
click at [64, 65] on li "Dashboard" at bounding box center [80, 69] width 126 height 29
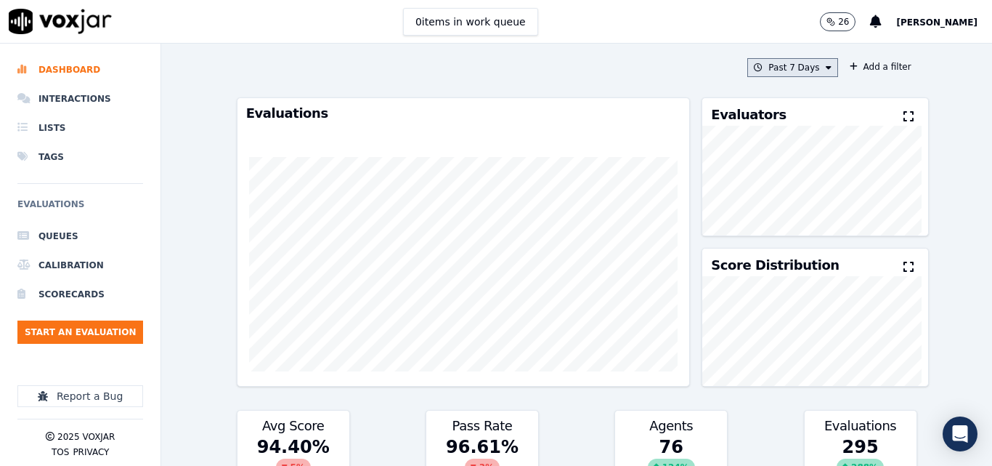
click at [779, 70] on button "Past 7 Days" at bounding box center [792, 67] width 90 height 19
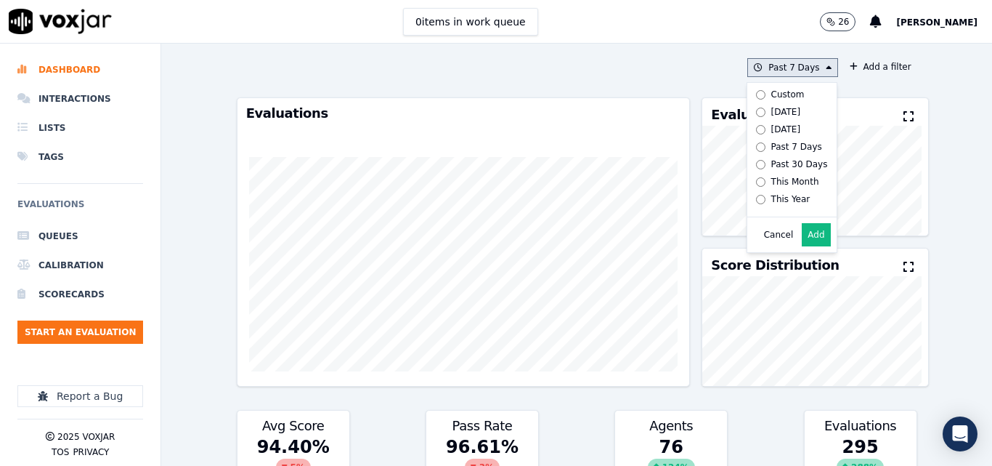
click at [771, 106] on div "[DATE]" at bounding box center [786, 112] width 30 height 12
click at [802, 236] on button "Add" at bounding box center [816, 234] width 28 height 23
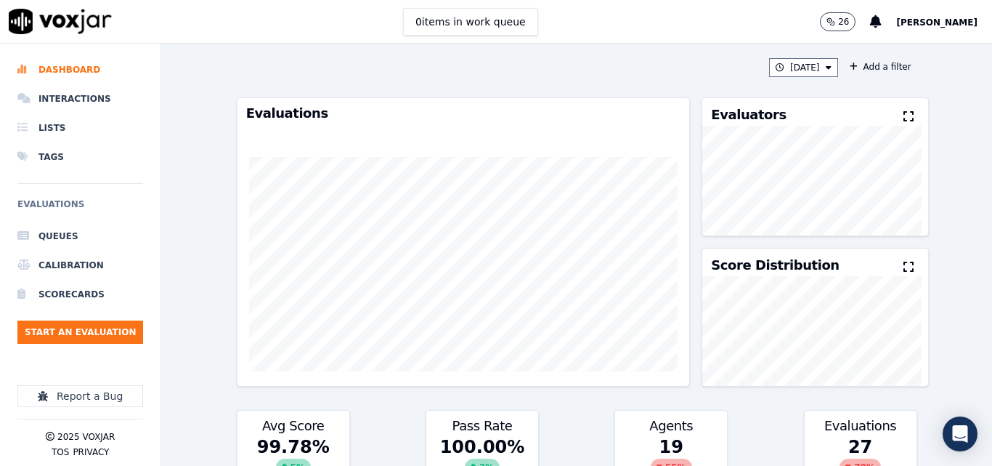
click at [904, 121] on icon at bounding box center [909, 116] width 10 height 12
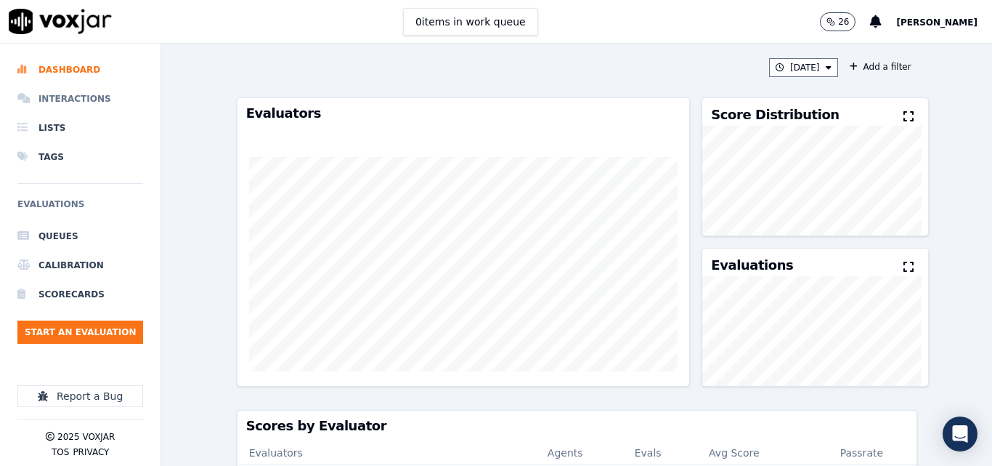
click at [78, 95] on li "Interactions" at bounding box center [80, 98] width 126 height 29
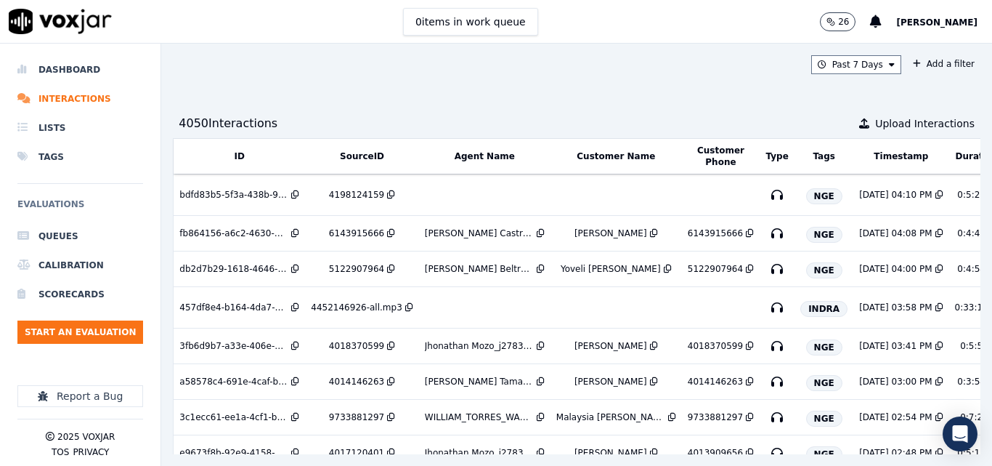
click at [113, 320] on ul "Queues Calibration Scorecards Start an Evaluation" at bounding box center [80, 289] width 126 height 134
click at [105, 320] on button "Start an Evaluation" at bounding box center [80, 331] width 126 height 23
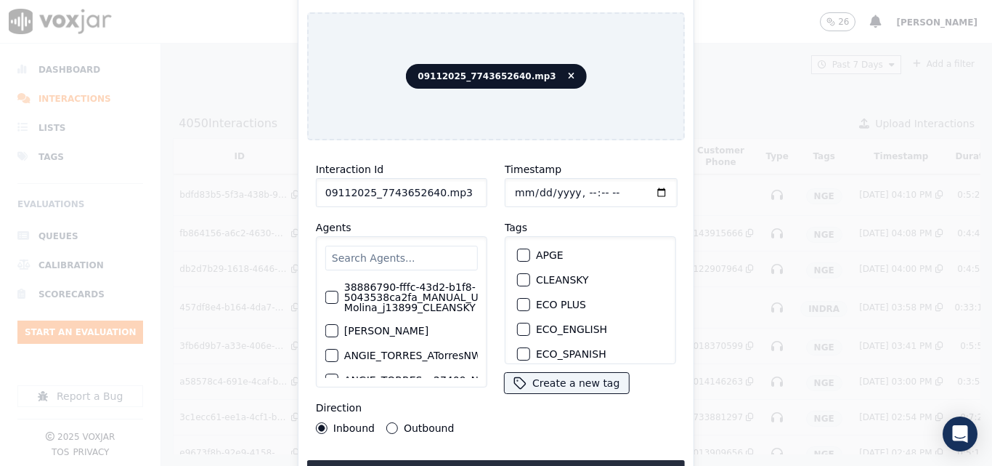
click at [473, 183] on input "09112025_7743652640.mp3" at bounding box center [401, 192] width 171 height 29
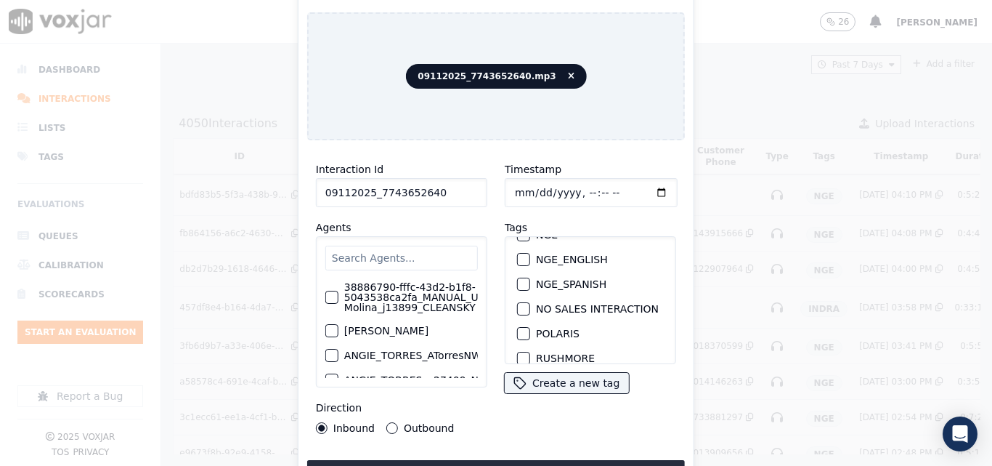
scroll to position [145, 0]
type input "09112025_7743652640"
click at [518, 304] on div "button" at bounding box center [523, 307] width 10 height 10
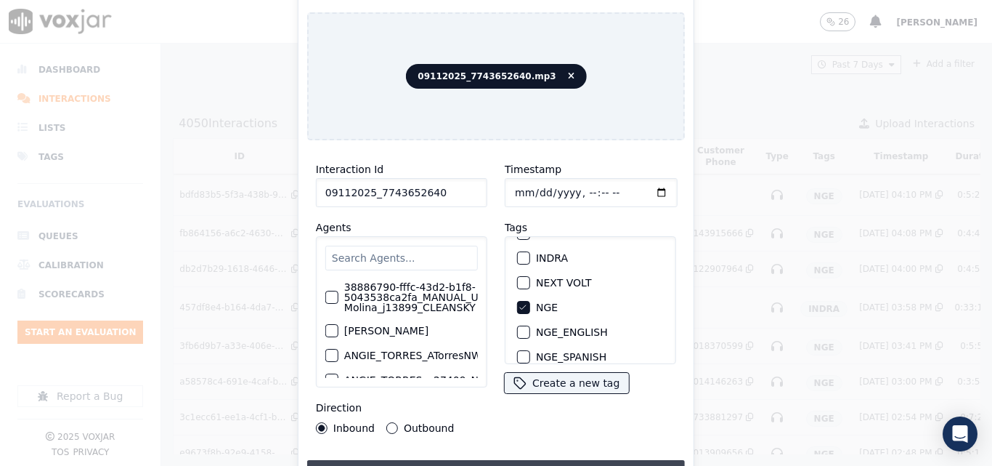
click at [557, 461] on button "Upload interaction to start evaluation" at bounding box center [496, 473] width 378 height 26
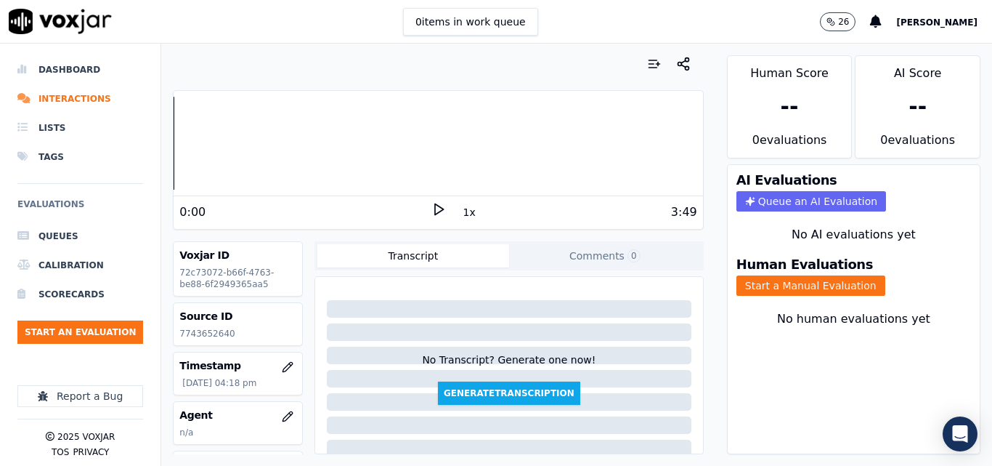
click at [219, 330] on p "7743652640" at bounding box center [237, 334] width 117 height 12
copy p "7743652640"
click at [435, 209] on polygon at bounding box center [439, 209] width 9 height 11
click at [437, 207] on icon at bounding box center [438, 209] width 15 height 15
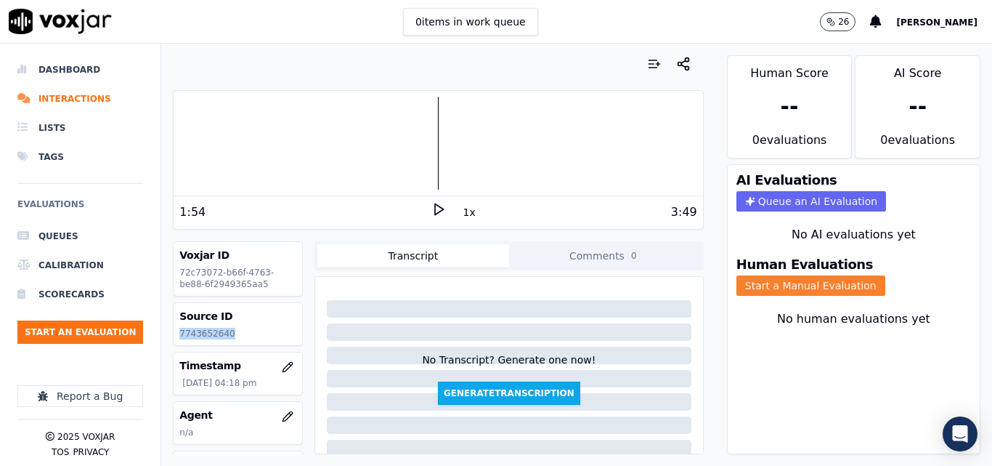
click at [829, 280] on button "Start a Manual Evaluation" at bounding box center [811, 285] width 149 height 20
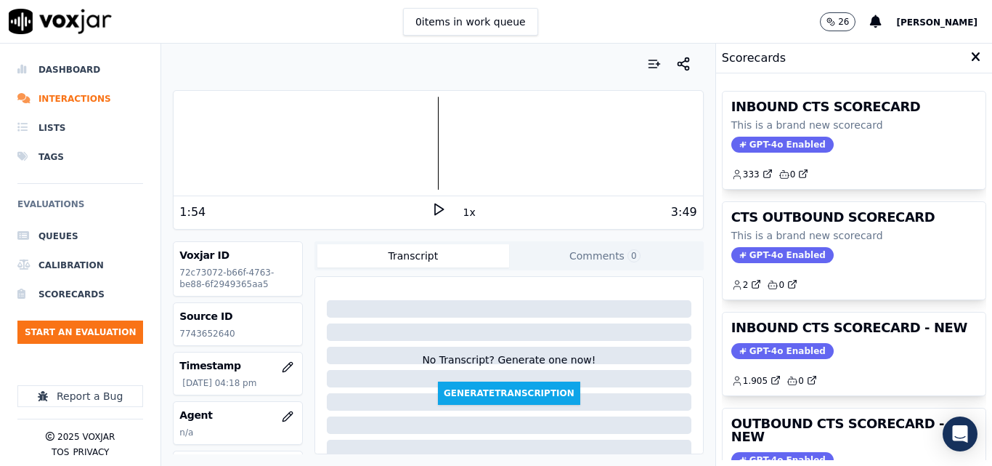
click at [890, 328] on h3 "INBOUND CTS SCORECARD - NEW" at bounding box center [854, 327] width 246 height 13
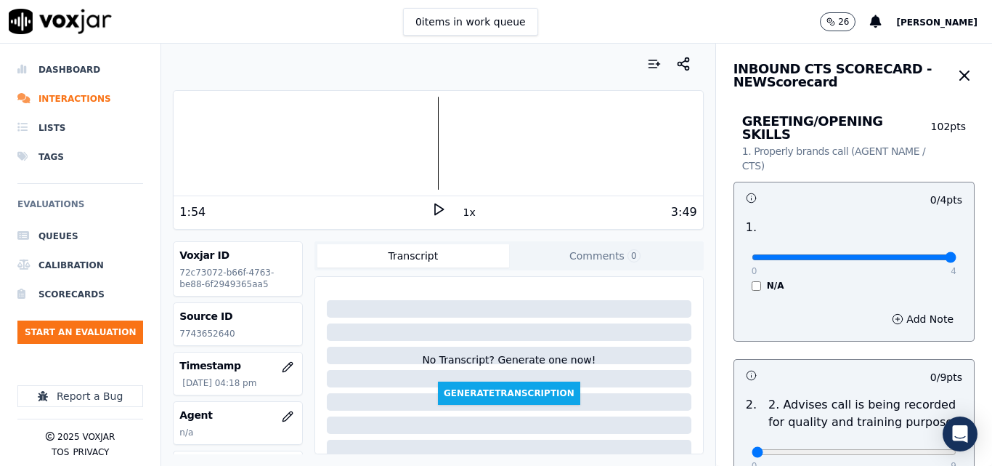
type input "4"
click at [922, 254] on input "range" at bounding box center [854, 257] width 205 height 6
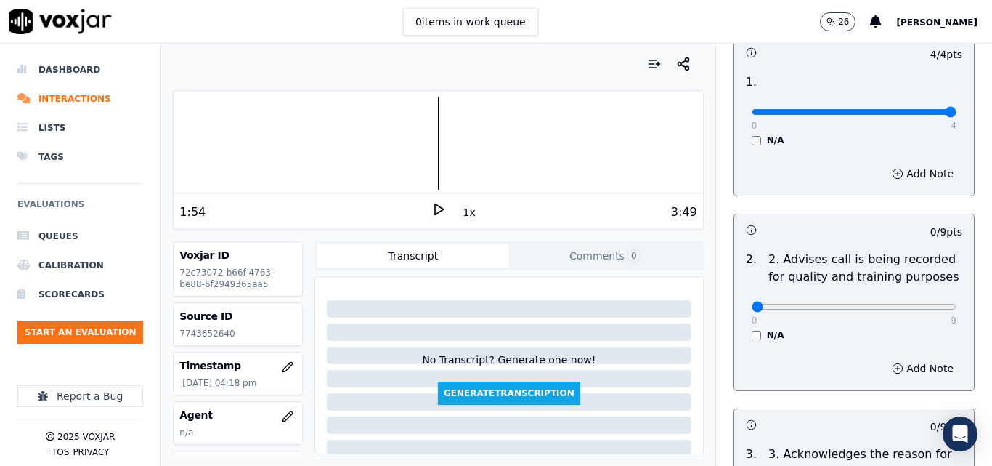
click at [912, 297] on div "0 9" at bounding box center [854, 305] width 205 height 17
type input "9"
click at [915, 304] on input "range" at bounding box center [854, 307] width 205 height 6
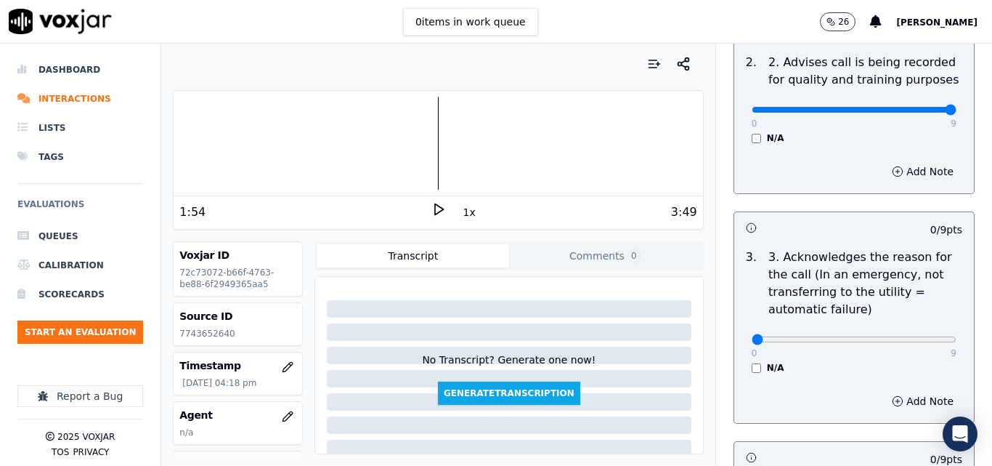
scroll to position [363, 0]
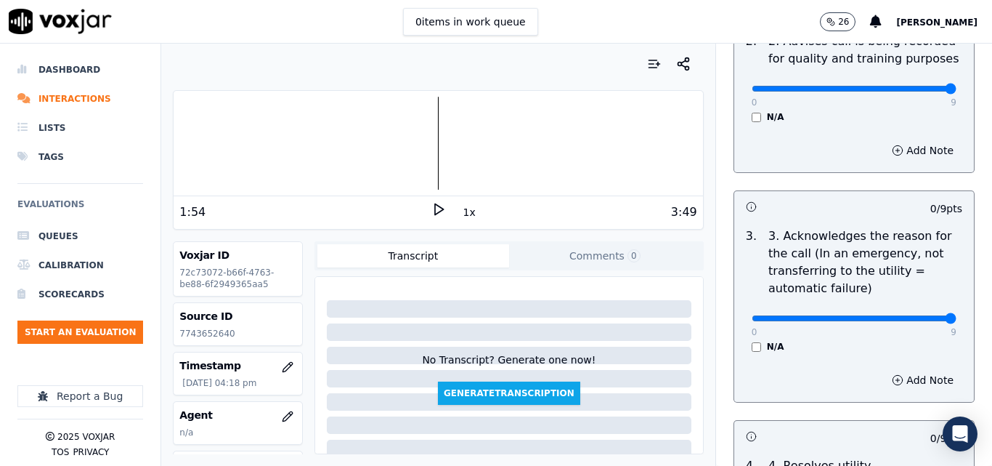
type input "9"
click at [917, 315] on input "range" at bounding box center [854, 318] width 205 height 6
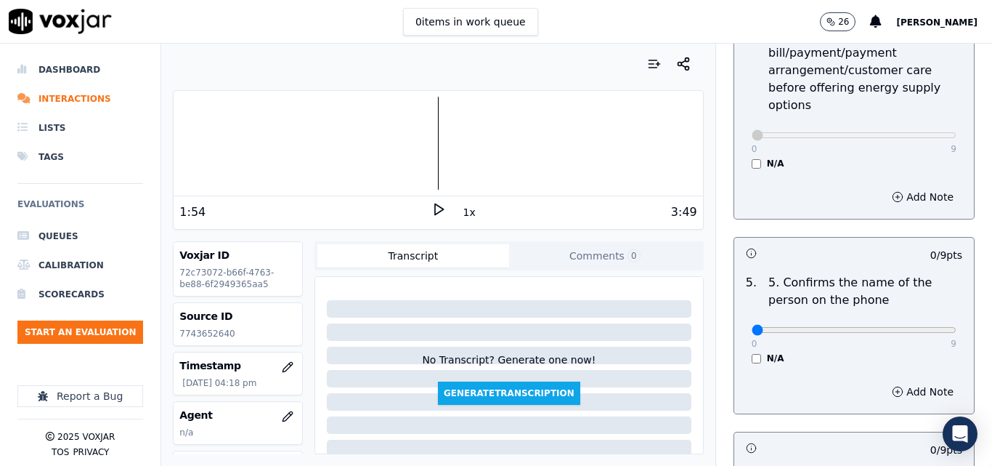
scroll to position [799, 0]
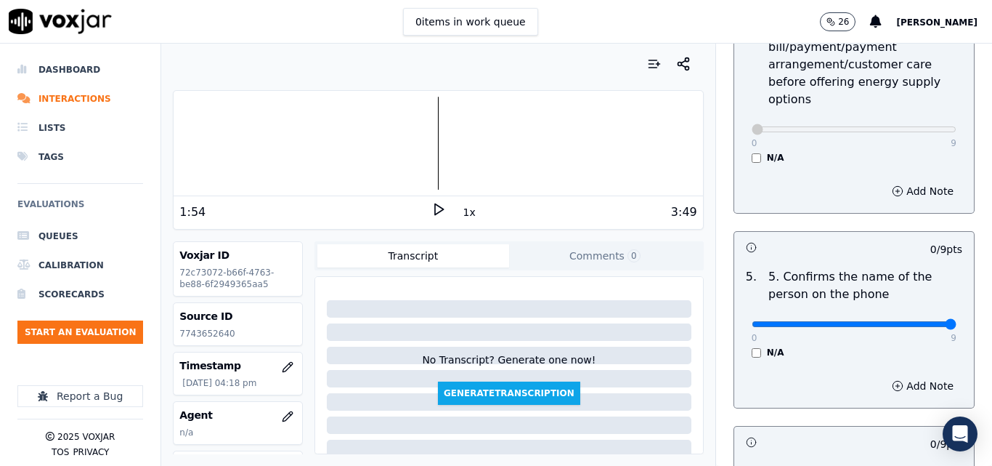
type input "9"
click at [909, 321] on input "range" at bounding box center [854, 324] width 205 height 6
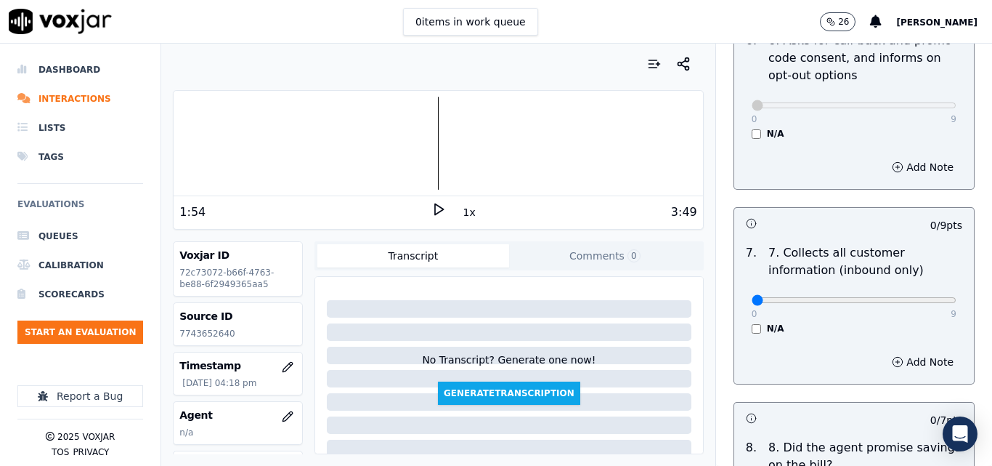
scroll to position [1235, 0]
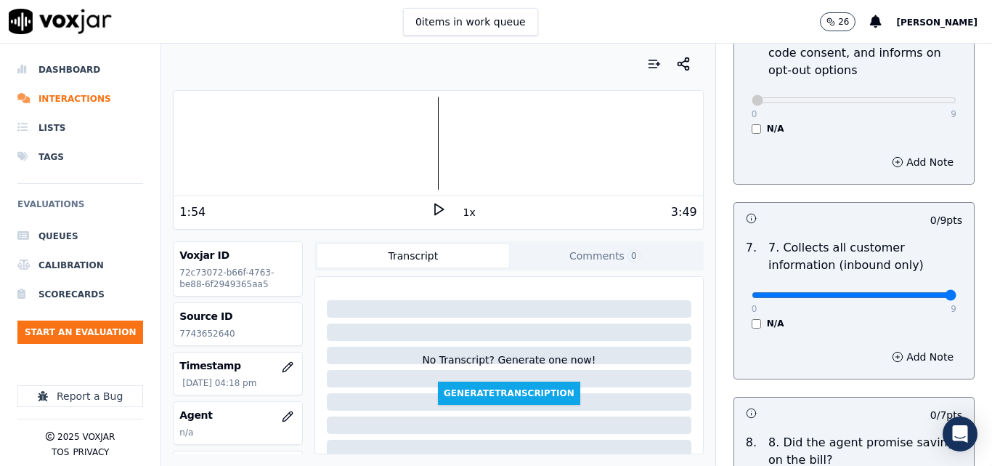
type input "9"
click at [921, 292] on input "range" at bounding box center [854, 295] width 205 height 6
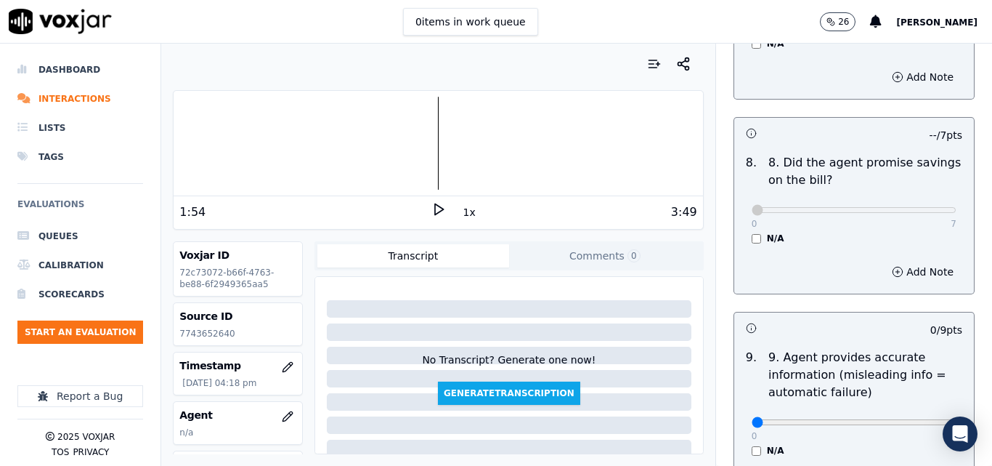
scroll to position [1598, 0]
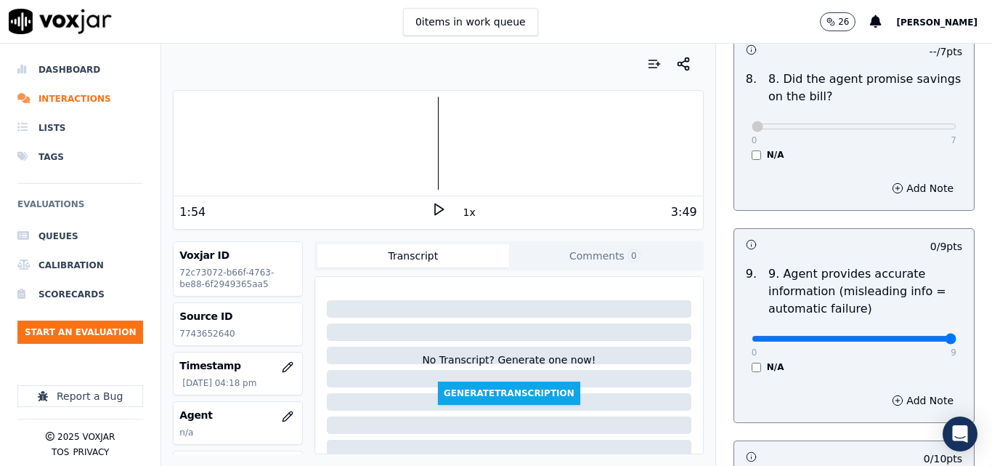
type input "9"
click at [911, 336] on input "range" at bounding box center [854, 339] width 205 height 6
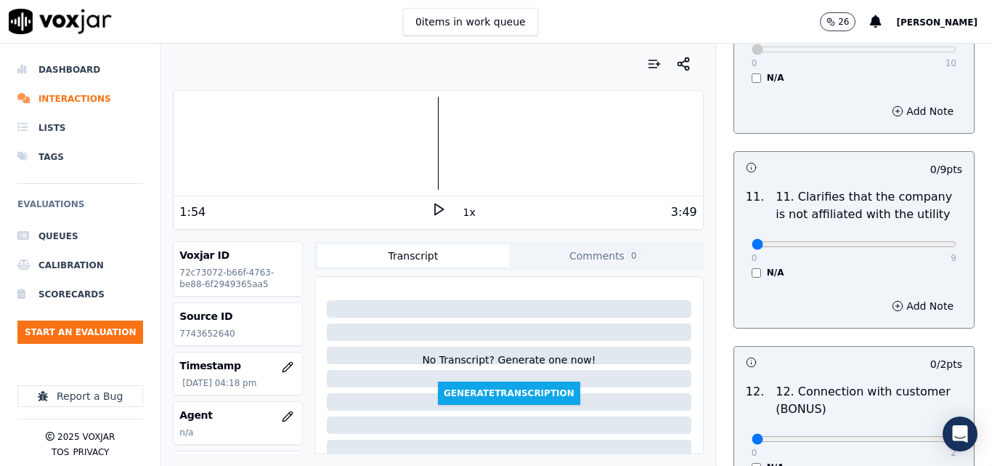
scroll to position [2106, 0]
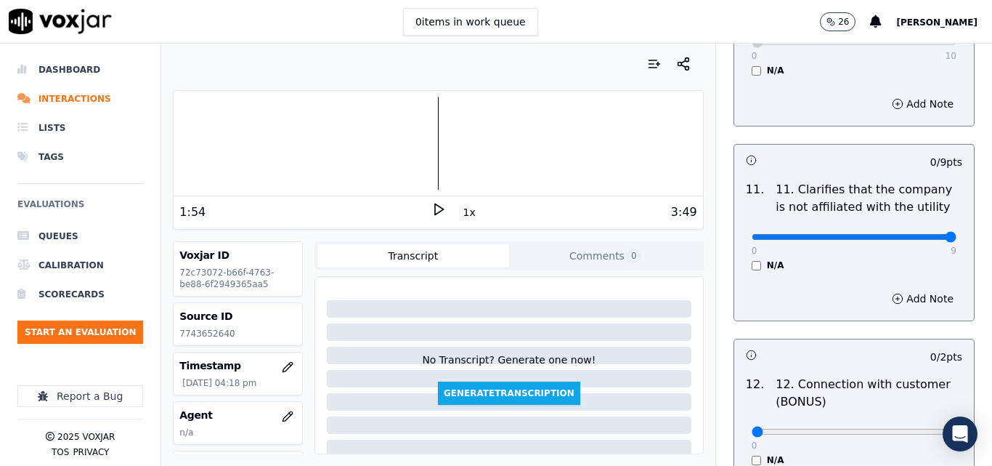
type input "9"
click at [912, 234] on input "range" at bounding box center [854, 237] width 205 height 6
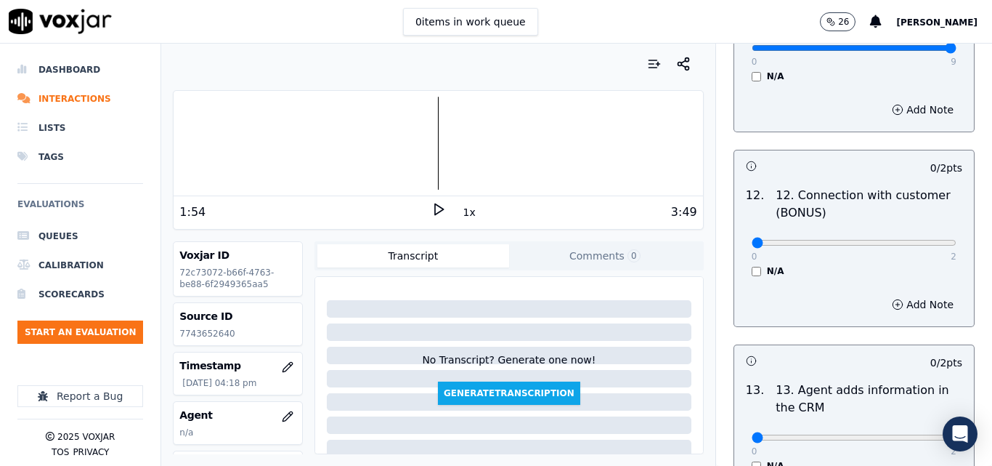
scroll to position [2324, 0]
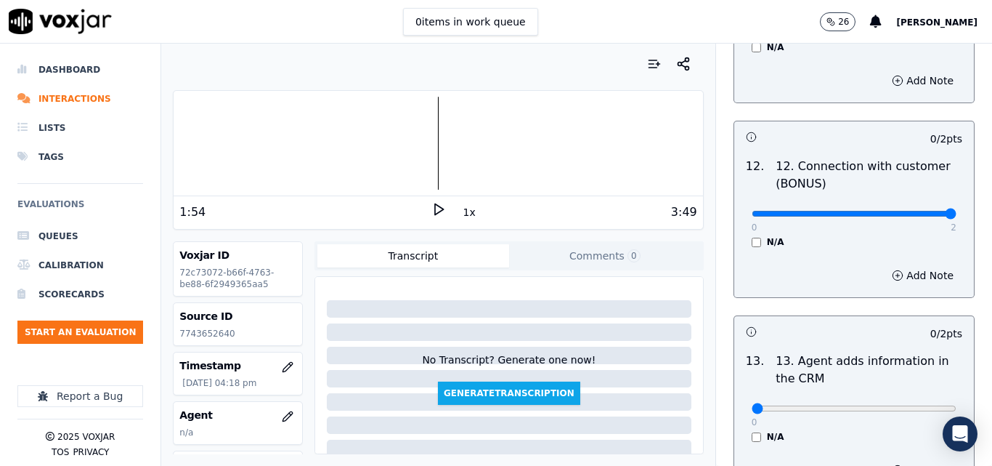
type input "2"
click at [920, 211] on input "range" at bounding box center [854, 214] width 205 height 6
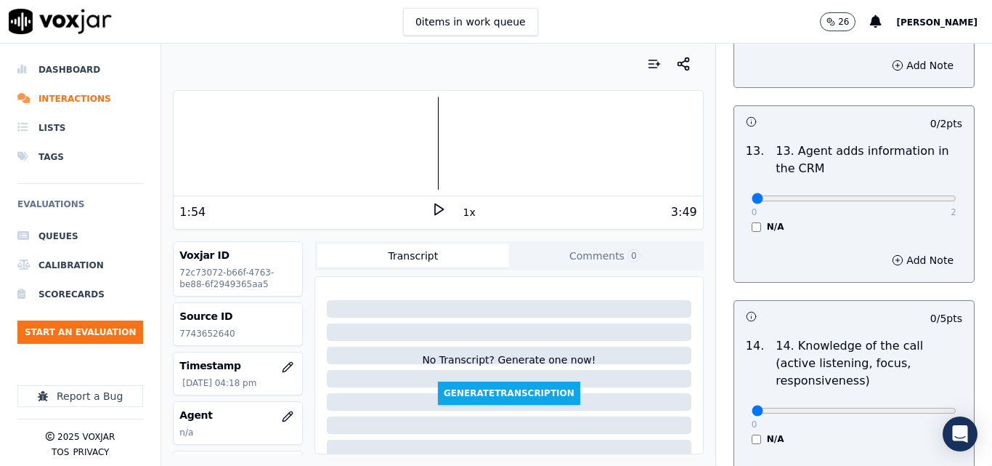
scroll to position [2542, 0]
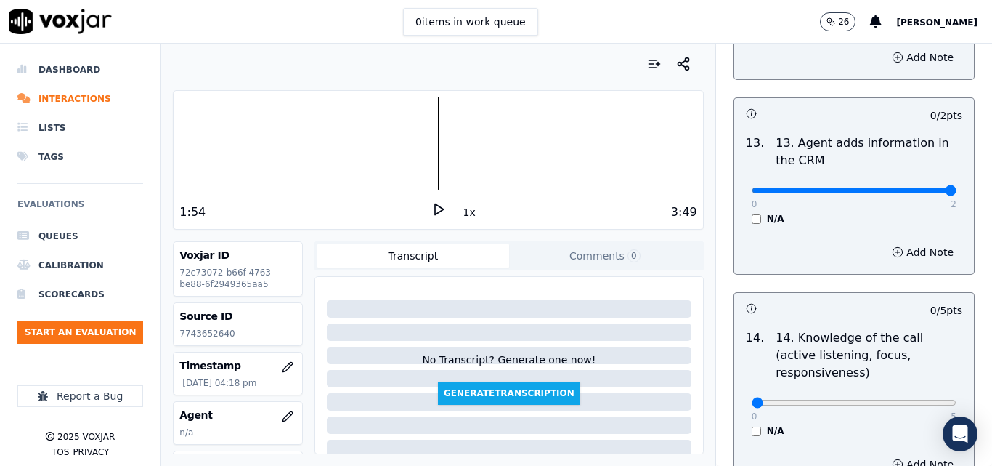
type input "2"
click at [922, 187] on input "range" at bounding box center [854, 190] width 205 height 6
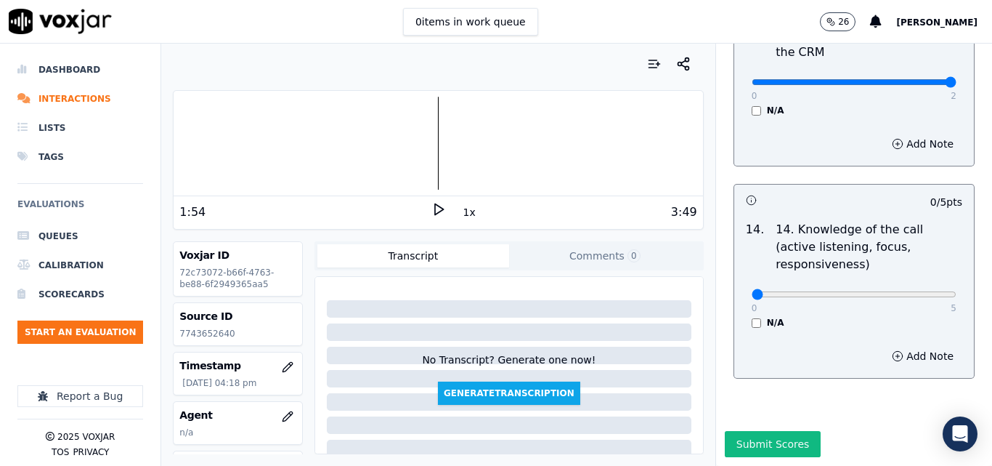
scroll to position [2653, 0]
type input "5"
click at [922, 291] on input "range" at bounding box center [854, 294] width 205 height 6
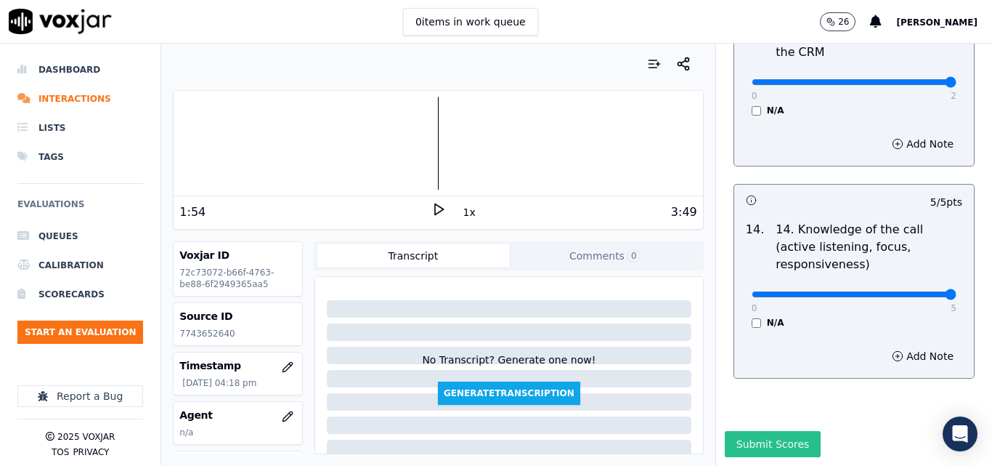
click at [787, 431] on button "Submit Scores" at bounding box center [773, 444] width 97 height 26
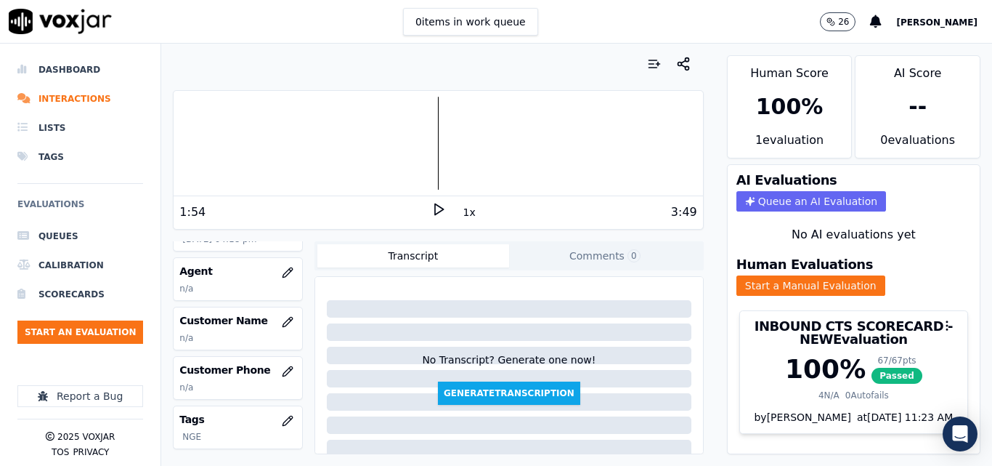
scroll to position [145, 0]
click at [282, 321] on icon "button" at bounding box center [288, 321] width 12 height 12
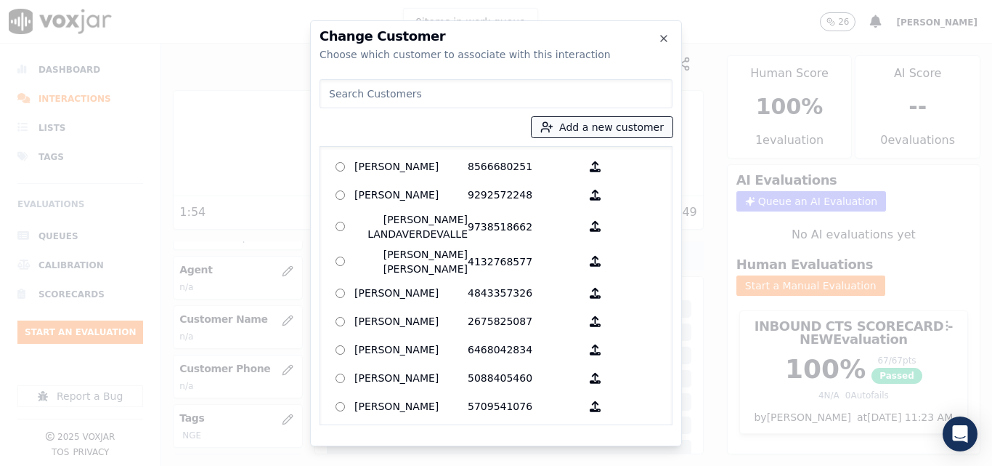
click at [630, 126] on button "Add a new customer" at bounding box center [602, 127] width 141 height 20
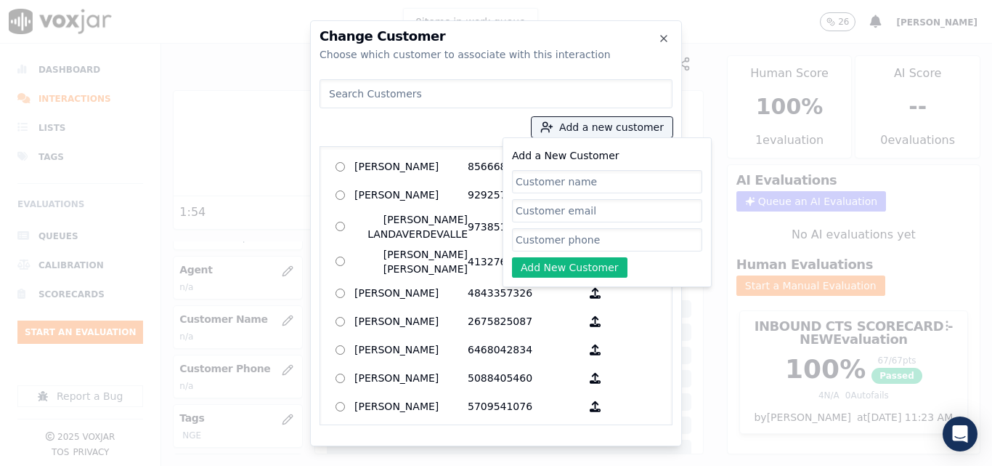
click at [622, 179] on input "Add a New Customer" at bounding box center [607, 181] width 190 height 23
type input "[PERSON_NAME]"
click at [564, 232] on input "Add a New Customer" at bounding box center [607, 239] width 190 height 23
click at [534, 234] on input "Add a New Customer" at bounding box center [607, 239] width 190 height 23
paste input "7743652640"
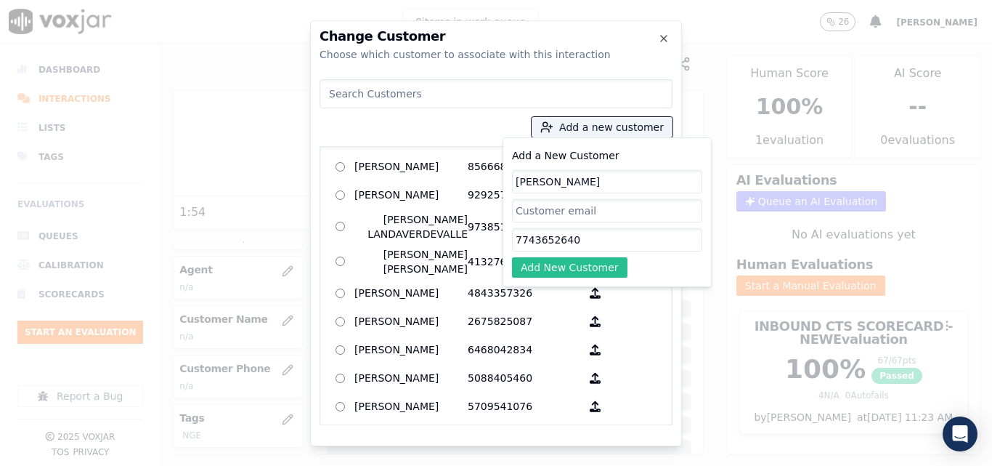
type input "7743652640"
click at [542, 261] on button "Add New Customer" at bounding box center [569, 267] width 115 height 20
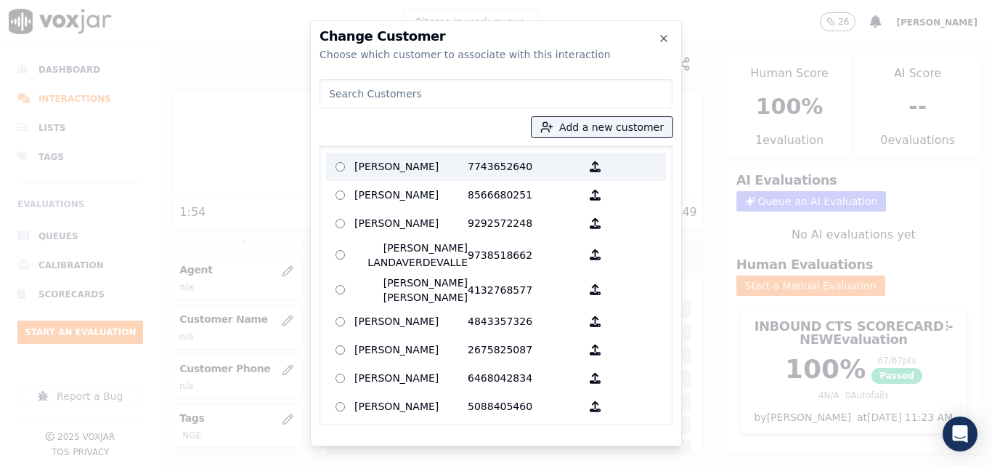
click at [490, 169] on p "7743652640" at bounding box center [524, 166] width 113 height 23
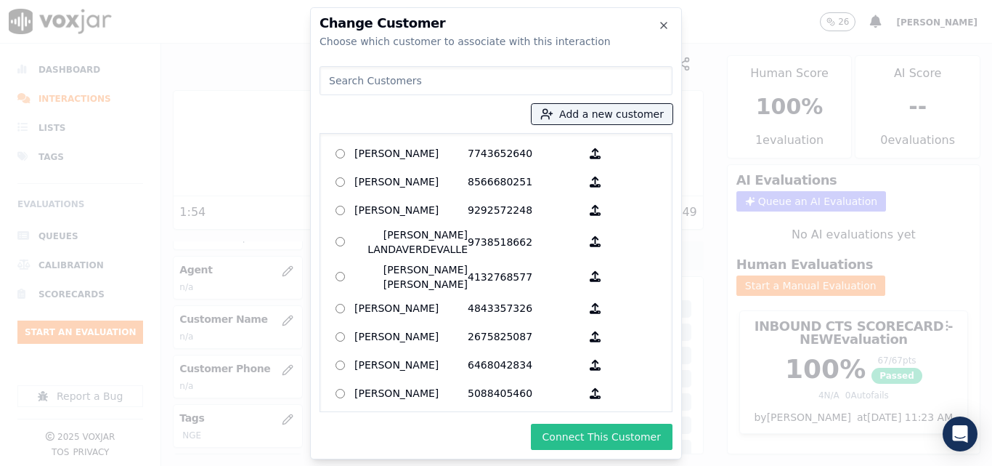
click at [633, 438] on button "Connect This Customer" at bounding box center [602, 436] width 142 height 26
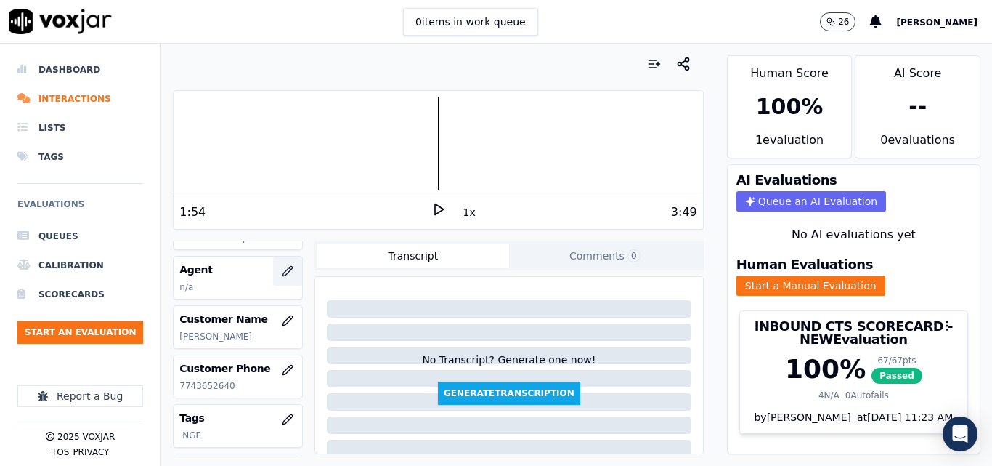
click at [282, 273] on icon "button" at bounding box center [288, 271] width 12 height 12
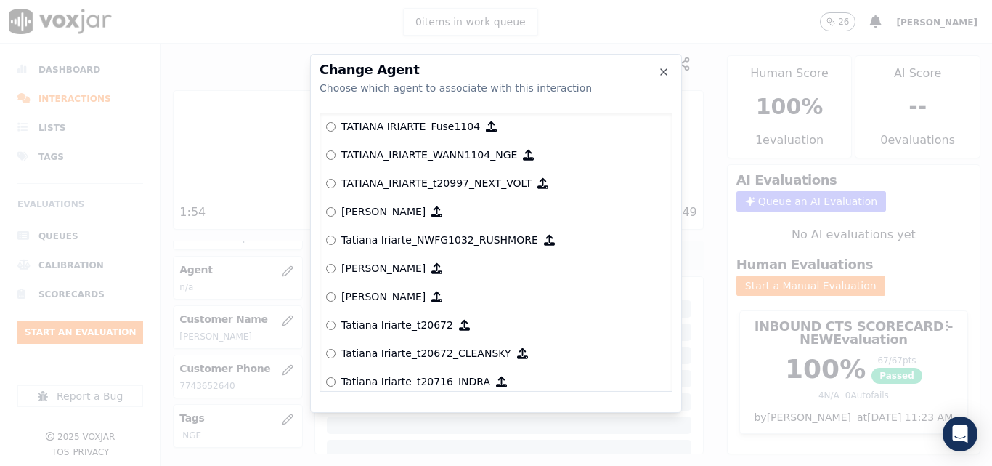
scroll to position [6789, 0]
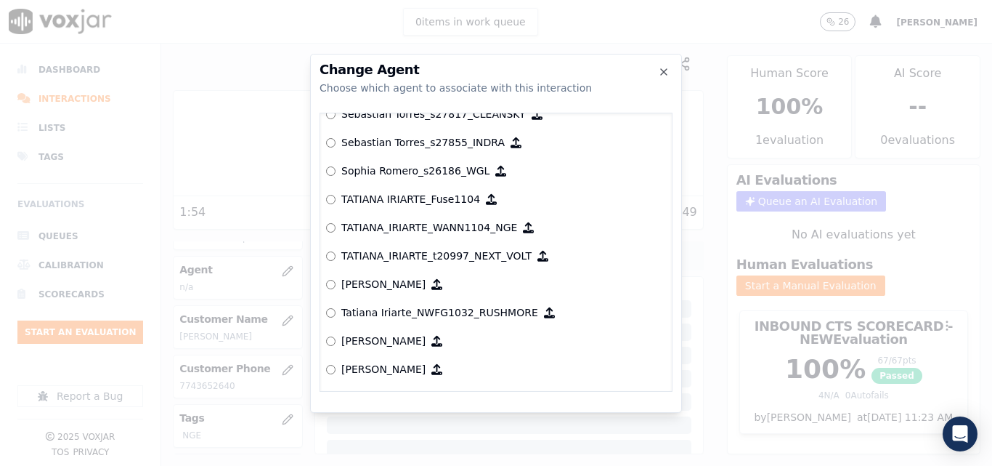
click at [403, 197] on p "TATIANA IRIARTE_Fuse1104" at bounding box center [410, 199] width 139 height 15
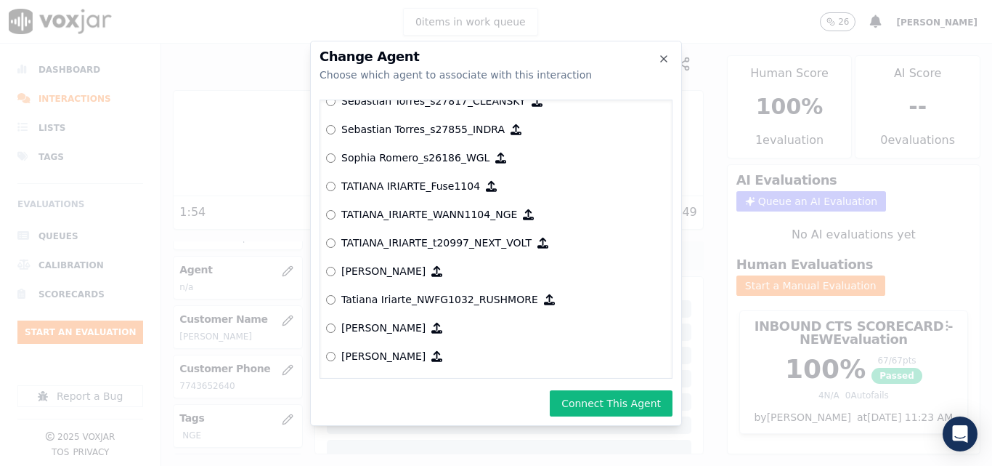
click at [463, 206] on label "TATIANA_IRIARTE_WANN1104_NGE" at bounding box center [496, 214] width 340 height 28
click at [585, 408] on button "Connect This Agent" at bounding box center [611, 403] width 123 height 26
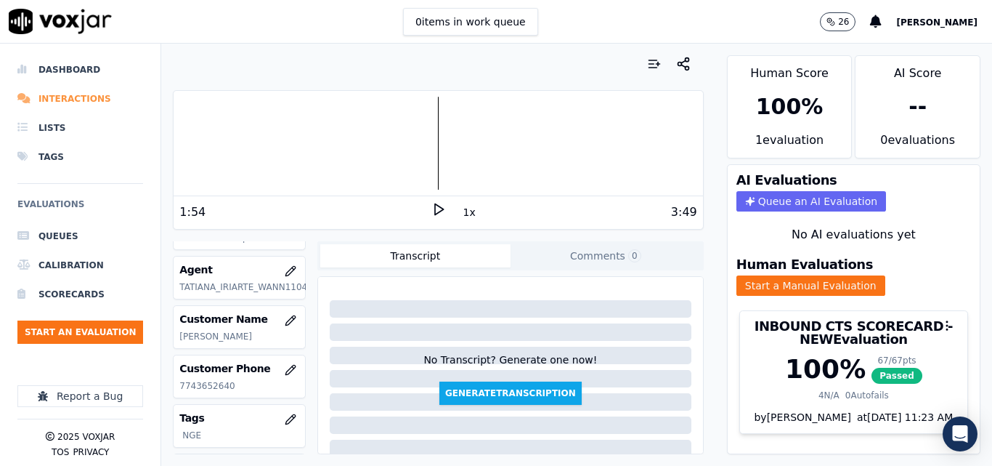
click at [50, 107] on li "Interactions" at bounding box center [80, 98] width 126 height 29
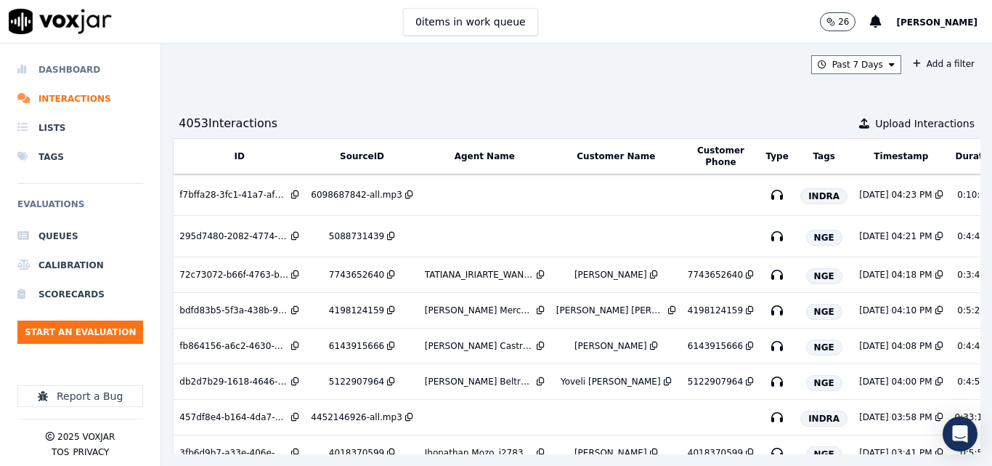
click at [78, 70] on li "Dashboard" at bounding box center [80, 69] width 126 height 29
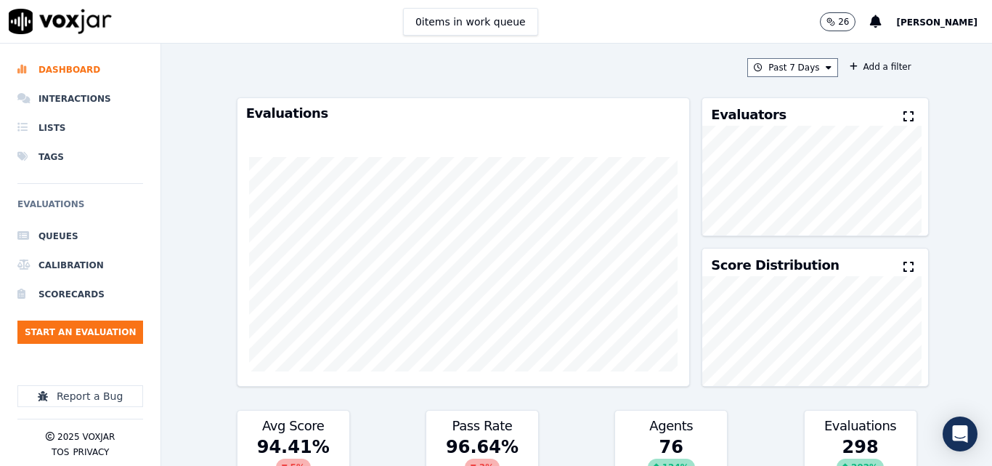
click at [774, 78] on div "Past 7 Days Add a filter Evaluations Evaluators Score Distribution Avg Score 94…" at bounding box center [577, 255] width 692 height 422
click at [784, 69] on button "Past 7 Days" at bounding box center [792, 67] width 90 height 19
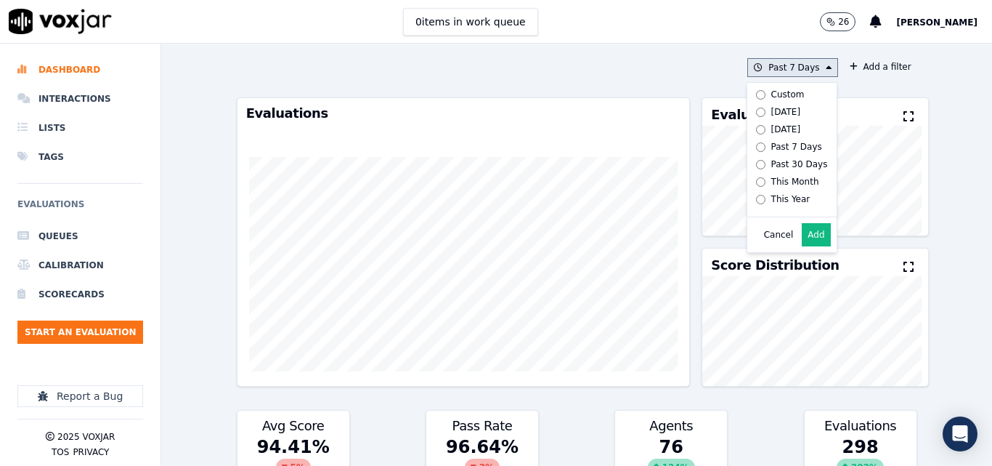
click at [773, 127] on div "[DATE]" at bounding box center [786, 129] width 30 height 12
drag, startPoint x: 773, startPoint y: 111, endPoint x: 799, endPoint y: 208, distance: 100.8
click at [774, 110] on div "[DATE]" at bounding box center [786, 112] width 30 height 12
click at [804, 241] on button "Add" at bounding box center [816, 234] width 28 height 23
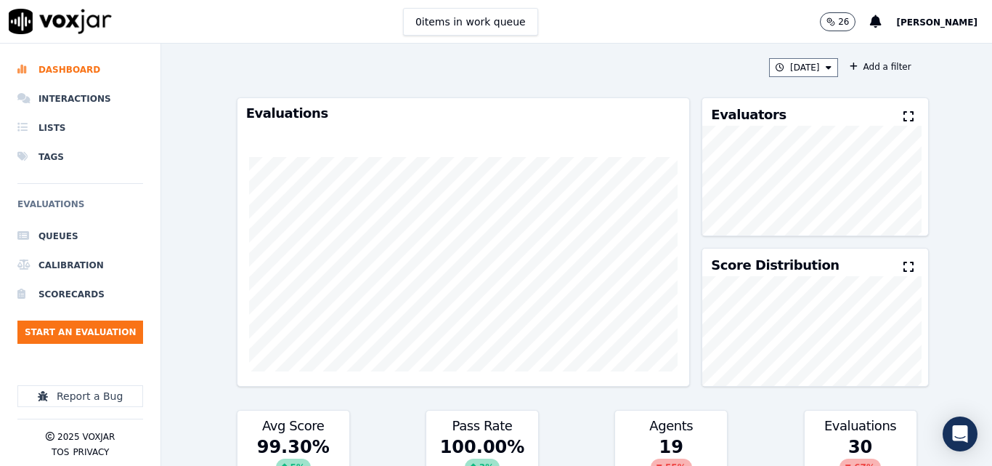
click at [904, 114] on icon at bounding box center [909, 116] width 10 height 12
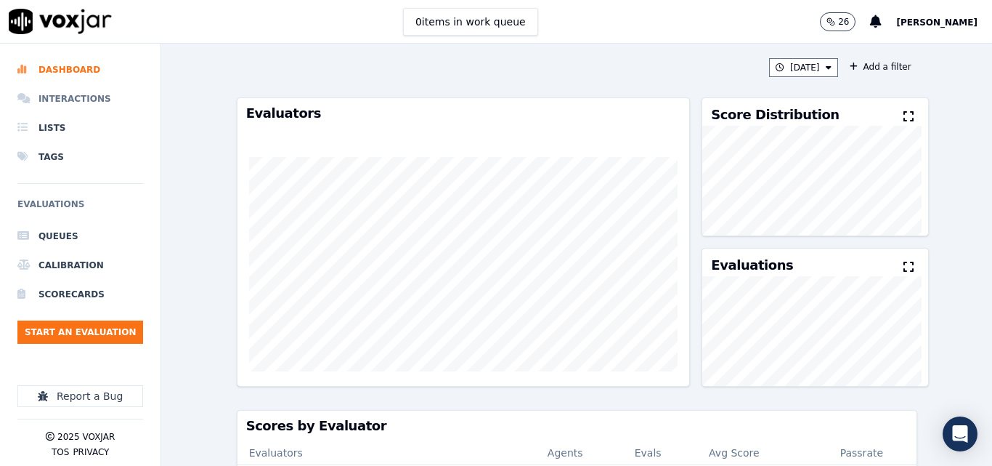
click at [84, 100] on li "Interactions" at bounding box center [80, 98] width 126 height 29
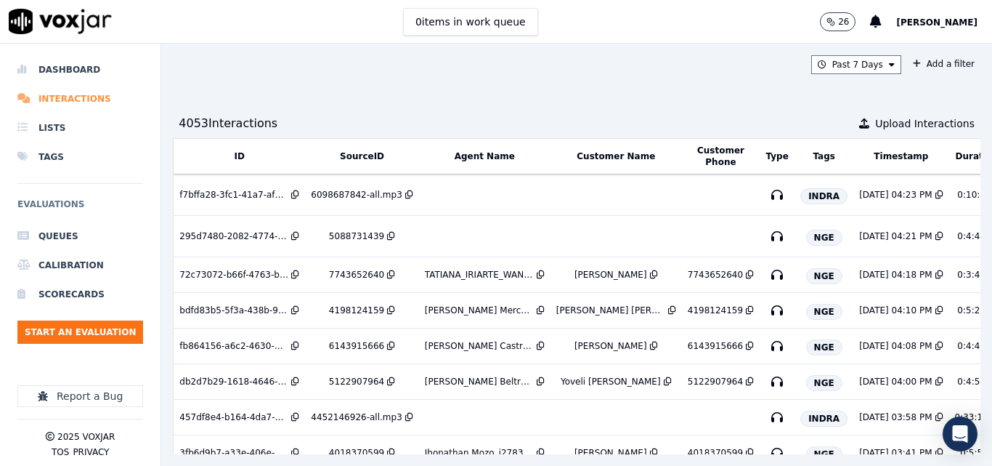
click at [86, 93] on li "Interactions" at bounding box center [80, 98] width 126 height 29
click at [116, 322] on button "Start an Evaluation" at bounding box center [80, 331] width 126 height 23
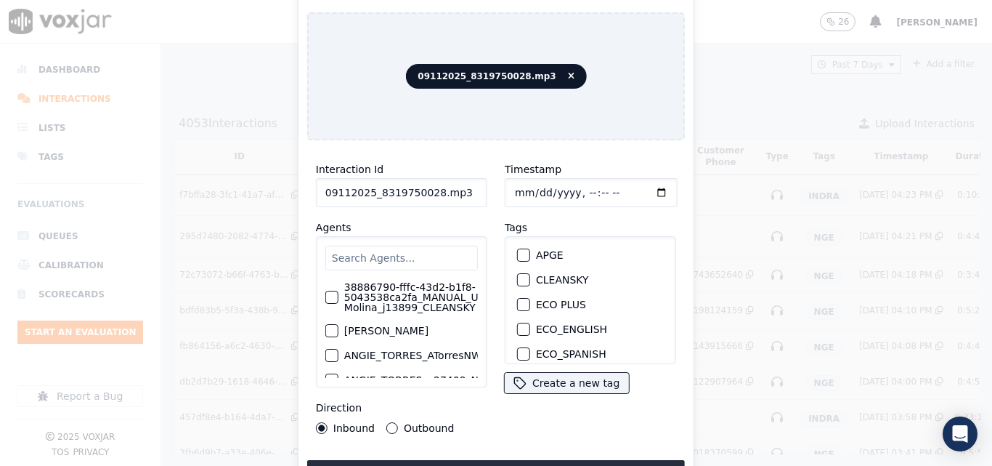
click at [461, 195] on input "09112025_8319750028.mp3" at bounding box center [401, 192] width 171 height 29
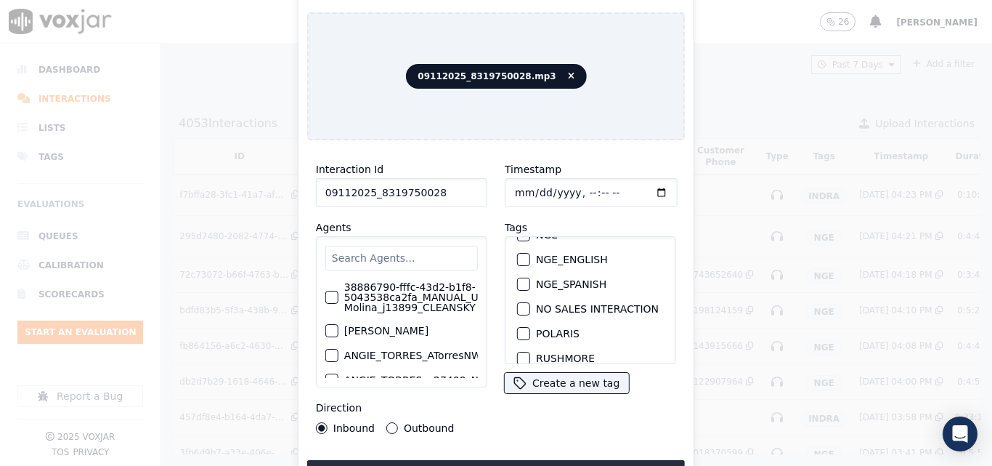
scroll to position [145, 0]
type input "09112025_8319750028"
click at [519, 302] on div "button" at bounding box center [523, 307] width 10 height 10
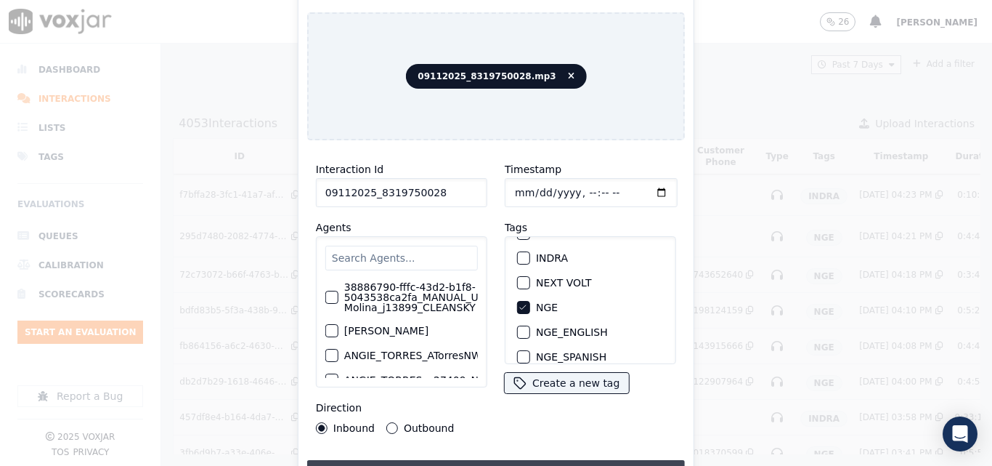
click at [508, 463] on button "Upload interaction to start evaluation" at bounding box center [496, 473] width 378 height 26
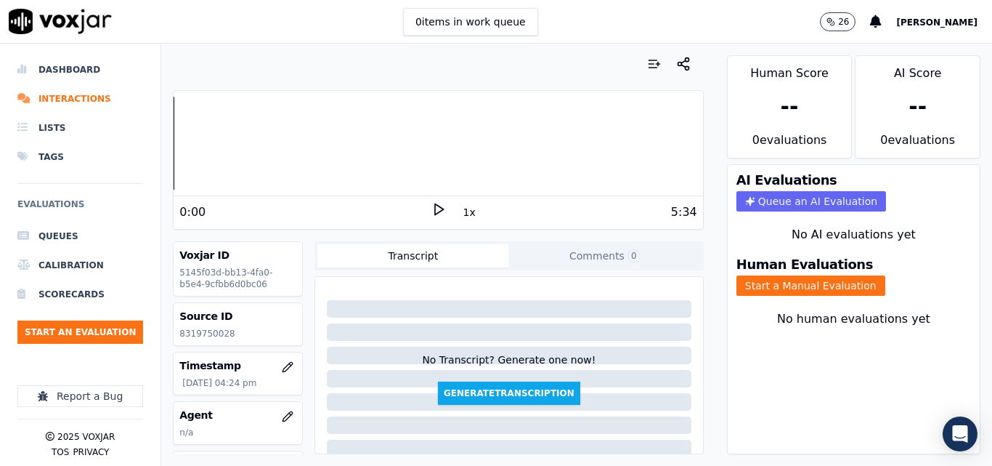
click at [204, 329] on p "8319750028" at bounding box center [237, 334] width 117 height 12
copy p "8319750028"
click at [431, 203] on icon at bounding box center [438, 209] width 15 height 15
click at [435, 204] on rect at bounding box center [436, 208] width 2 height 9
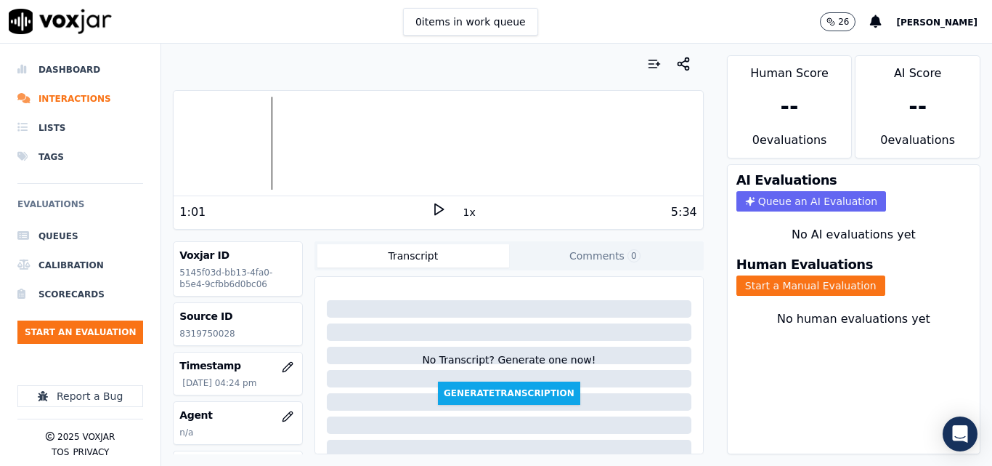
click at [426, 201] on div "1:01 1x 5:34" at bounding box center [438, 211] width 529 height 31
click at [435, 204] on polygon at bounding box center [439, 209] width 9 height 11
click at [439, 207] on rect at bounding box center [440, 208] width 2 height 9
click at [855, 280] on button "Start a Manual Evaluation" at bounding box center [811, 285] width 149 height 20
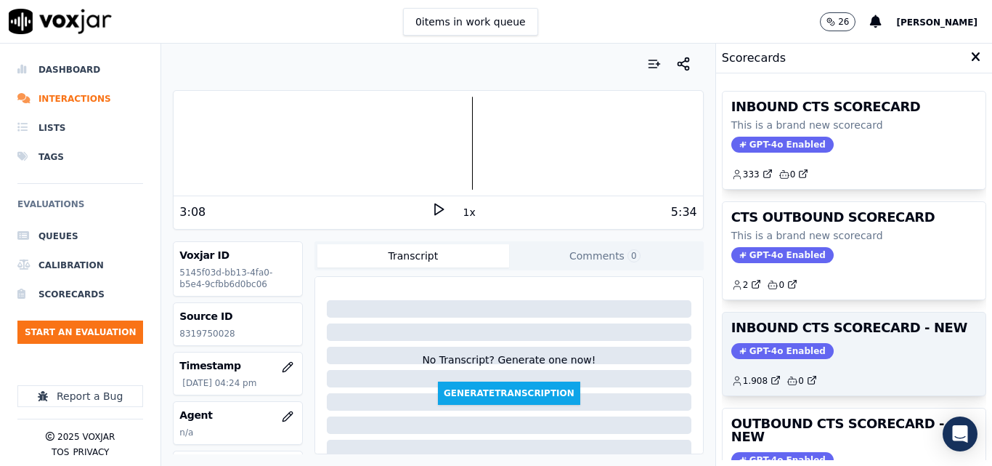
click at [902, 360] on div "INBOUND CTS SCORECARD - NEW GPT-4o Enabled 1.908 0" at bounding box center [854, 353] width 263 height 83
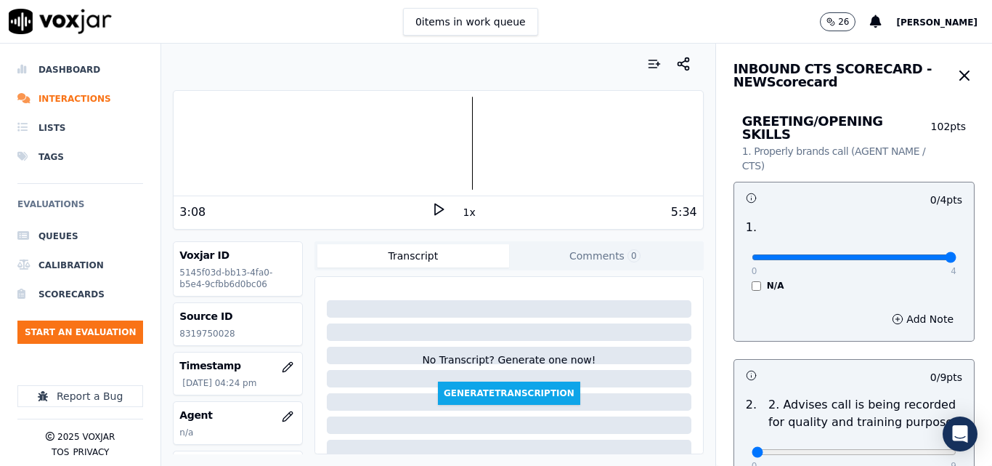
type input "4"
click at [920, 254] on input "range" at bounding box center [854, 257] width 205 height 6
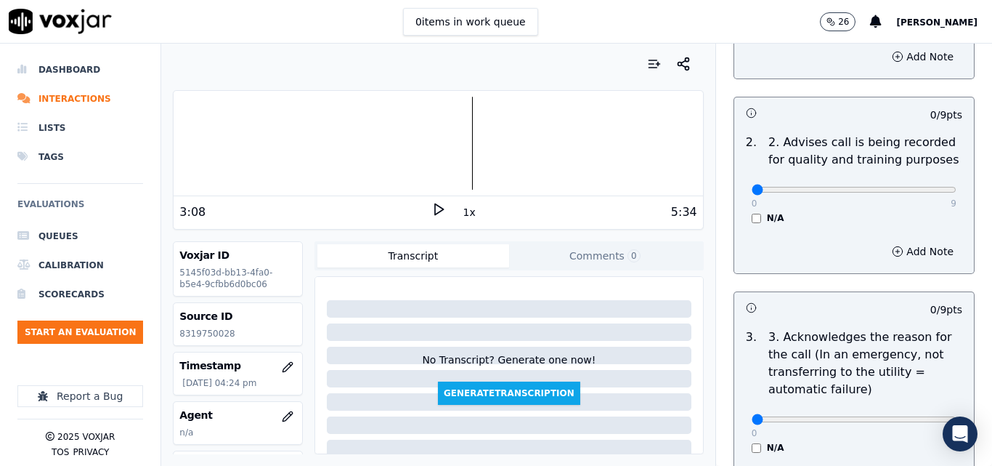
scroll to position [291, 0]
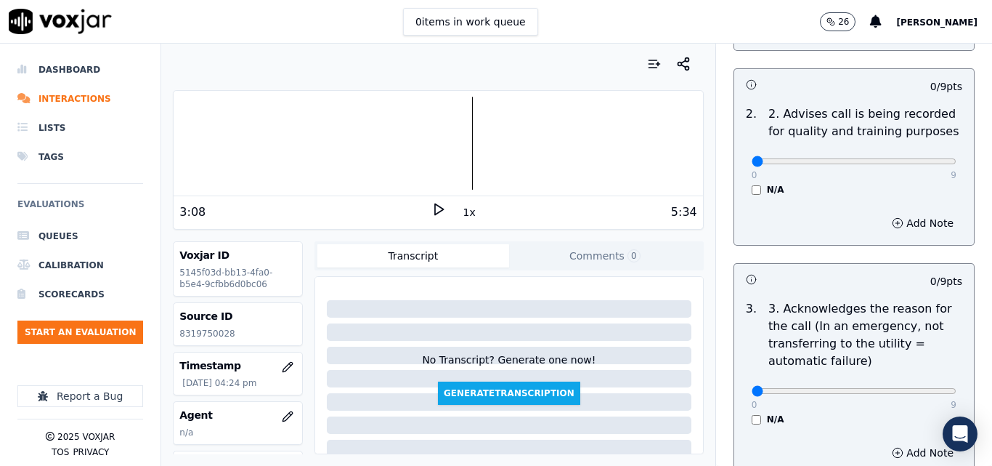
click at [926, 150] on div "0 9 N/A" at bounding box center [854, 167] width 228 height 55
type input "9"
click at [914, 158] on input "range" at bounding box center [854, 161] width 205 height 6
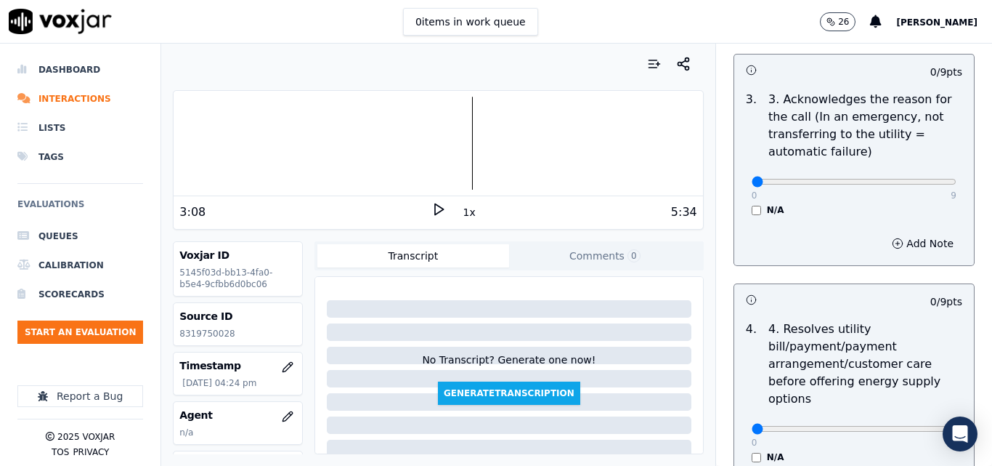
scroll to position [508, 0]
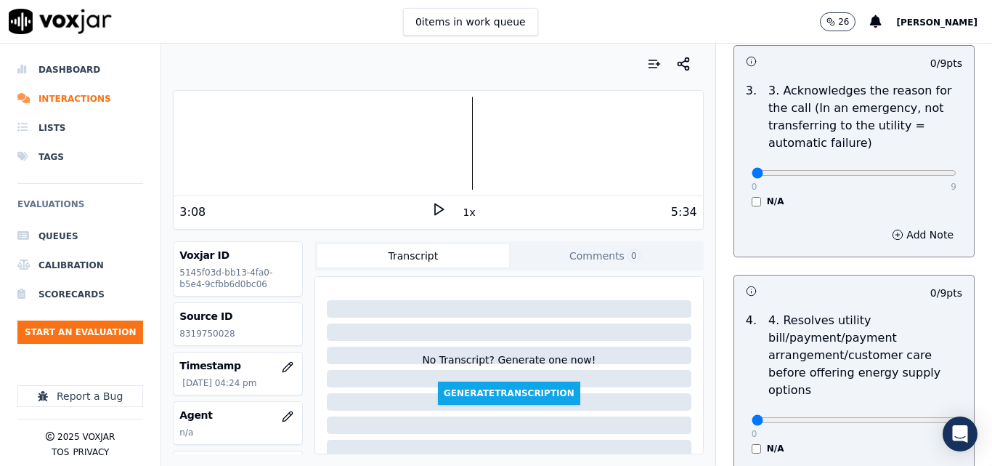
click at [914, 167] on div "0 9" at bounding box center [854, 171] width 205 height 17
type input "9"
click at [913, 170] on input "range" at bounding box center [854, 173] width 205 height 6
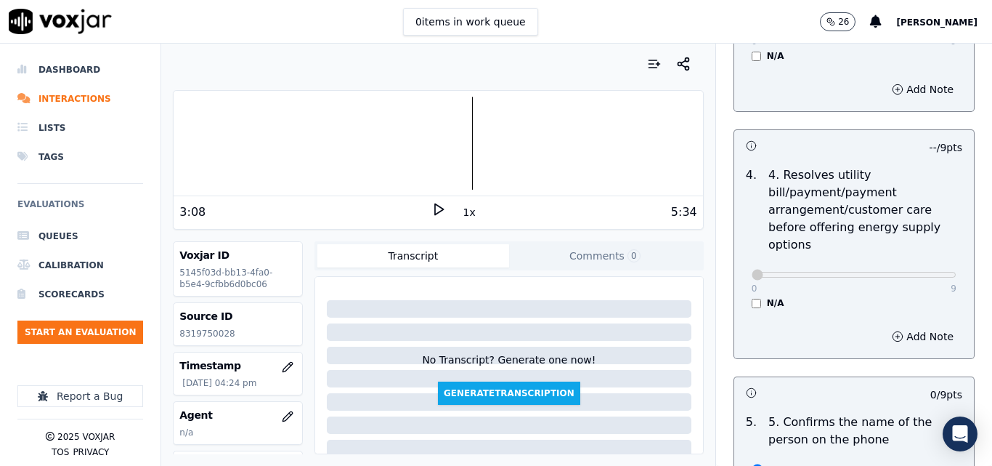
scroll to position [872, 0]
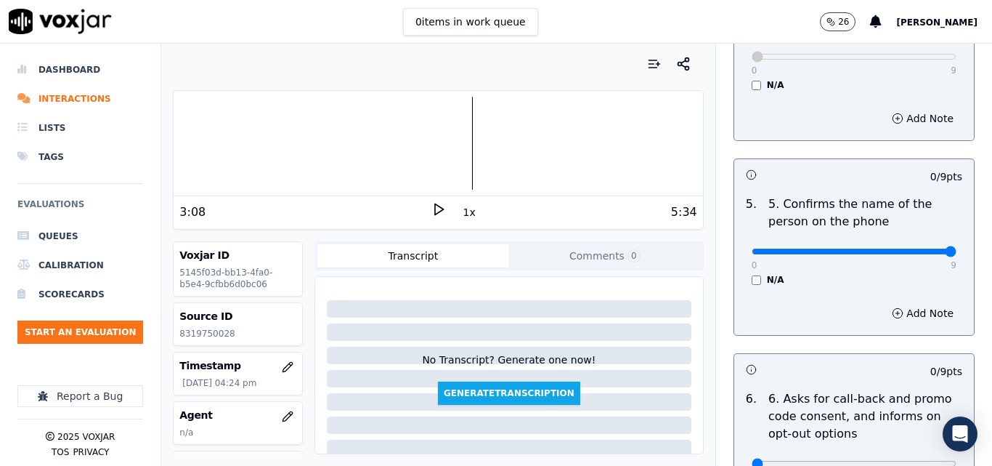
type input "9"
click at [916, 248] on input "range" at bounding box center [854, 251] width 205 height 6
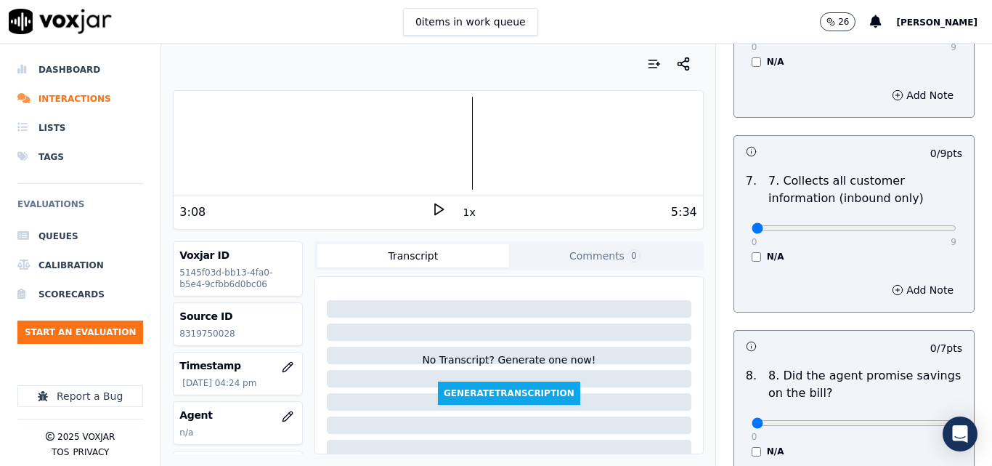
scroll to position [1380, 0]
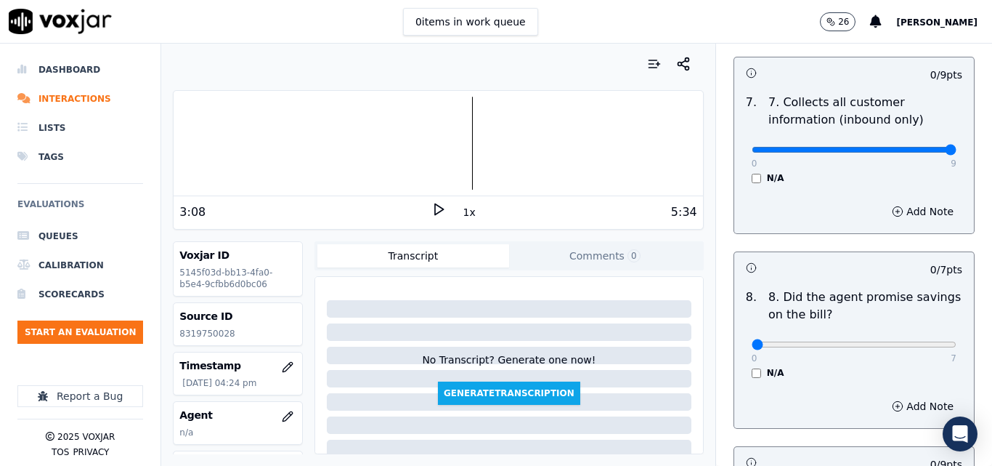
type input "9"
click at [915, 147] on input "range" at bounding box center [854, 150] width 205 height 6
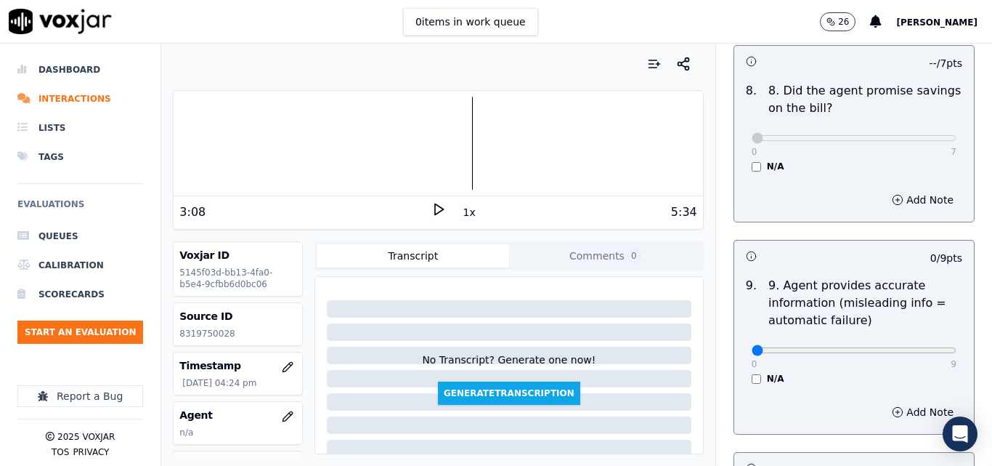
scroll to position [1671, 0]
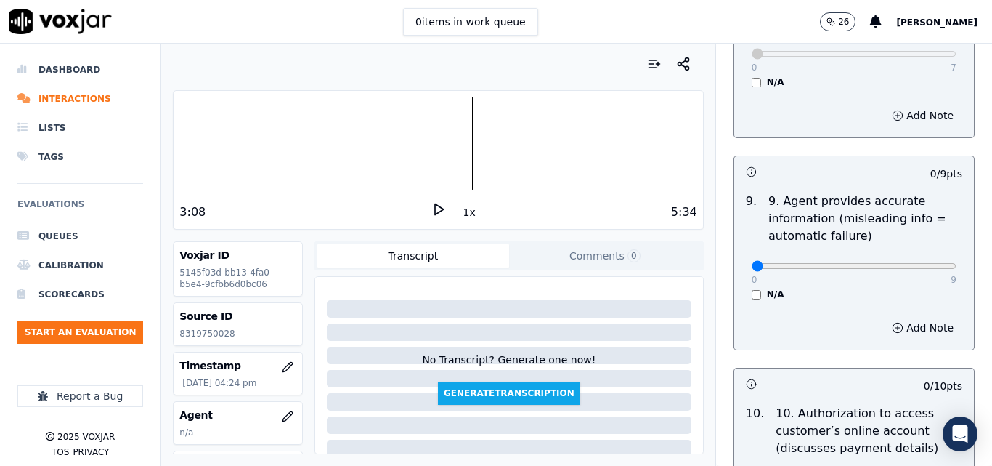
click at [922, 251] on div "0 9 N/A" at bounding box center [854, 272] width 228 height 55
type input "9"
click at [922, 263] on input "range" at bounding box center [854, 266] width 205 height 6
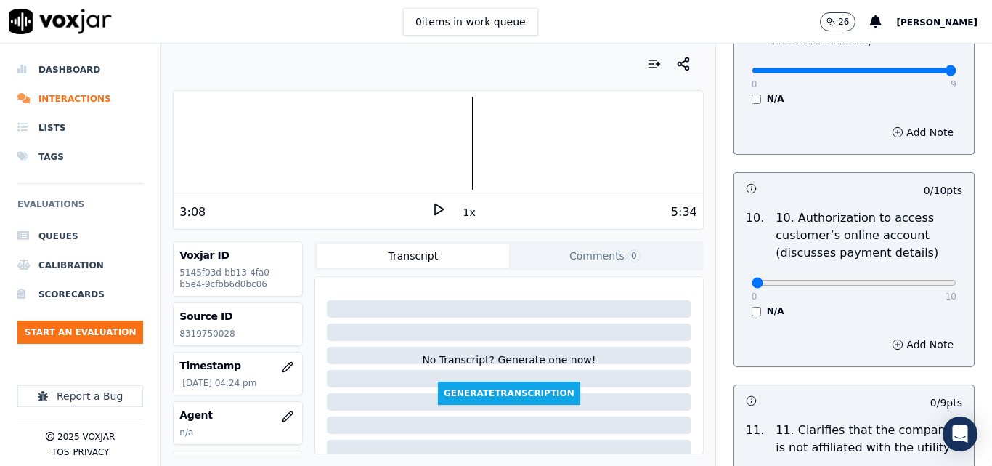
scroll to position [1888, 0]
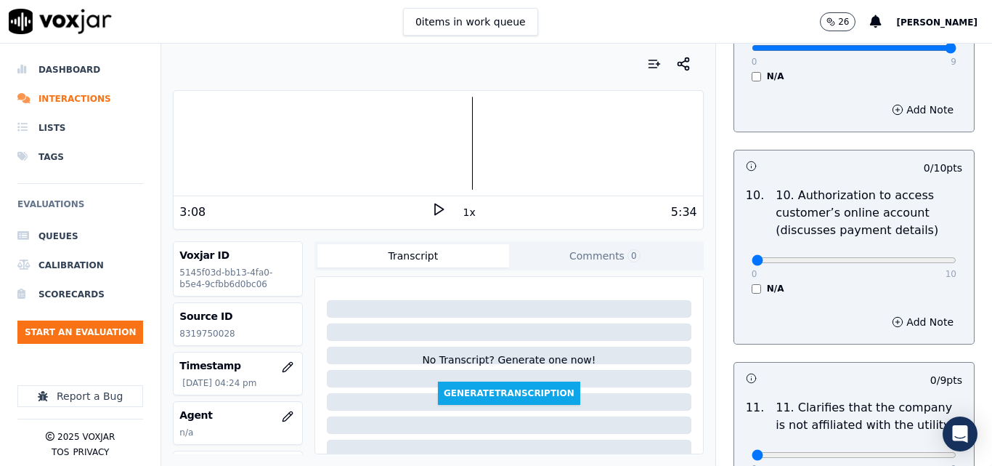
click at [752, 283] on div "N/A" at bounding box center [854, 289] width 205 height 12
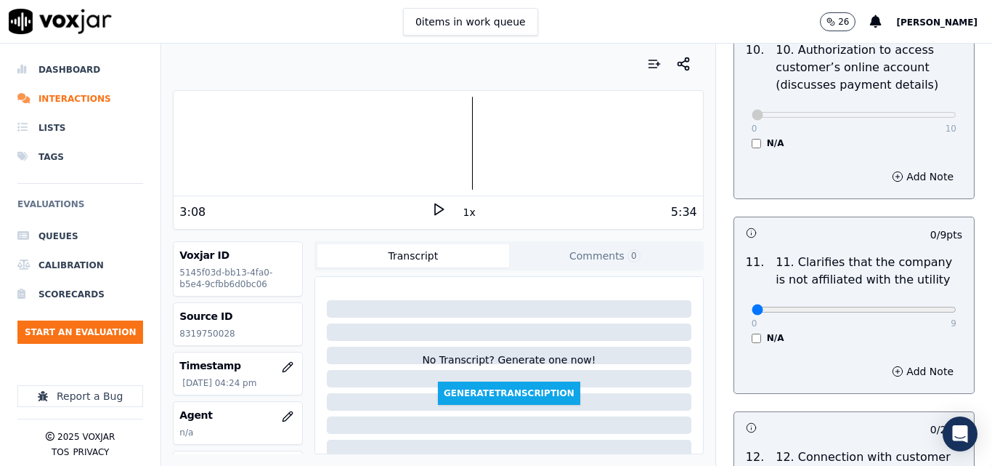
scroll to position [2106, 0]
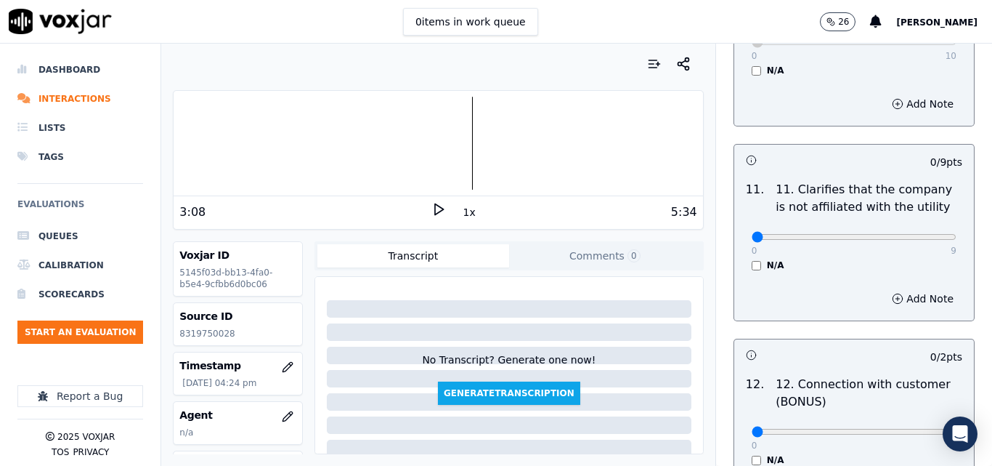
click at [951, 245] on p "9" at bounding box center [954, 251] width 6 height 12
type input "9"
click at [917, 234] on input "range" at bounding box center [854, 237] width 205 height 6
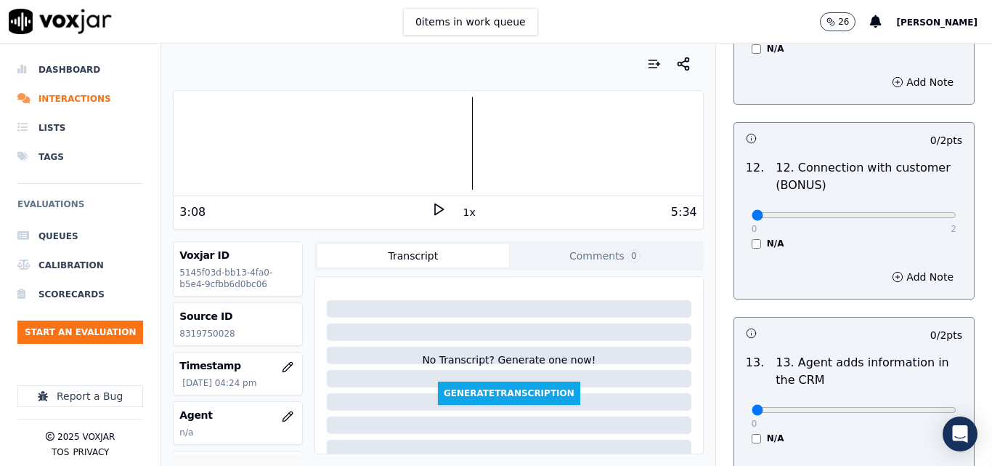
scroll to position [2324, 0]
type input "2"
click at [920, 211] on input "range" at bounding box center [854, 214] width 205 height 6
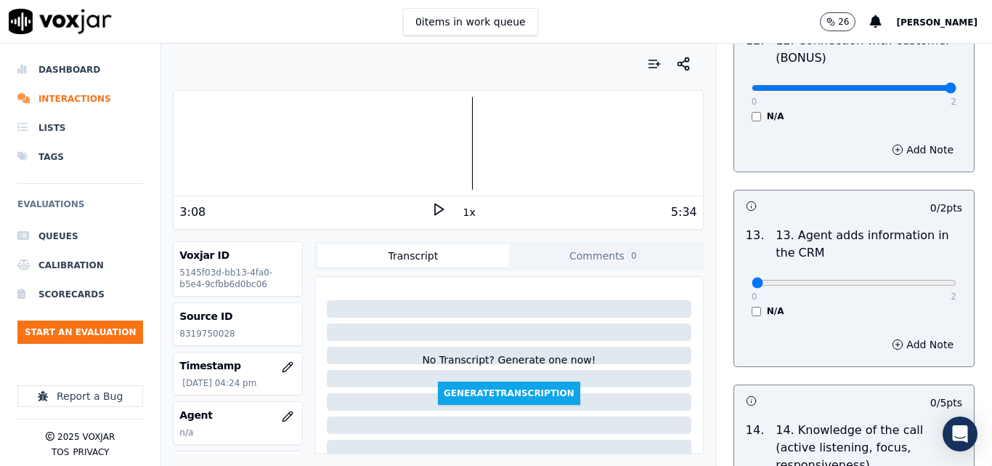
scroll to position [2470, 0]
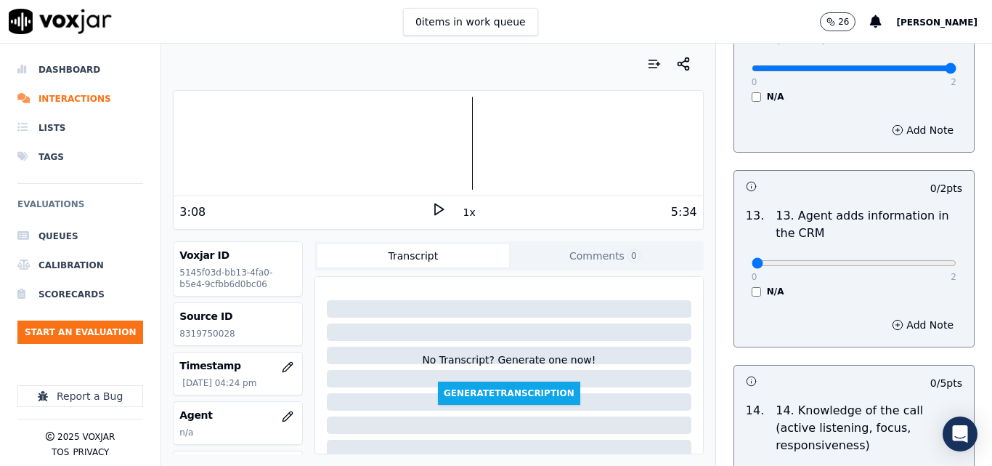
click at [926, 250] on div "0 2 N/A" at bounding box center [854, 269] width 228 height 55
type input "2"
click at [918, 260] on input "range" at bounding box center [854, 263] width 205 height 6
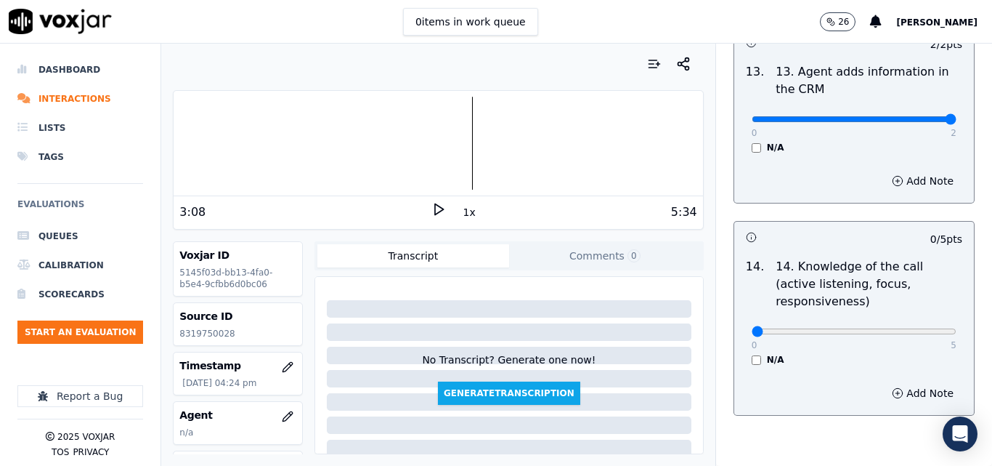
scroll to position [2615, 0]
click at [911, 309] on div "0 5 N/A" at bounding box center [854, 336] width 228 height 55
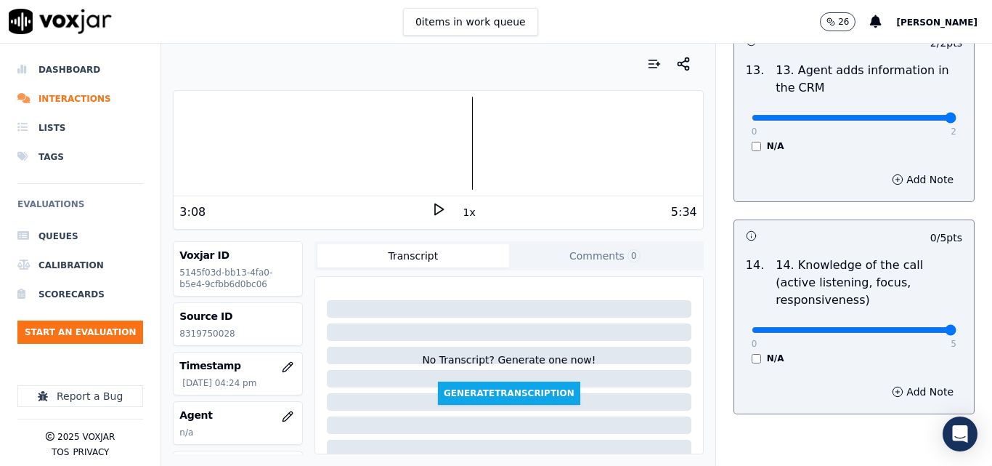
type input "5"
click at [912, 327] on input "range" at bounding box center [854, 330] width 205 height 6
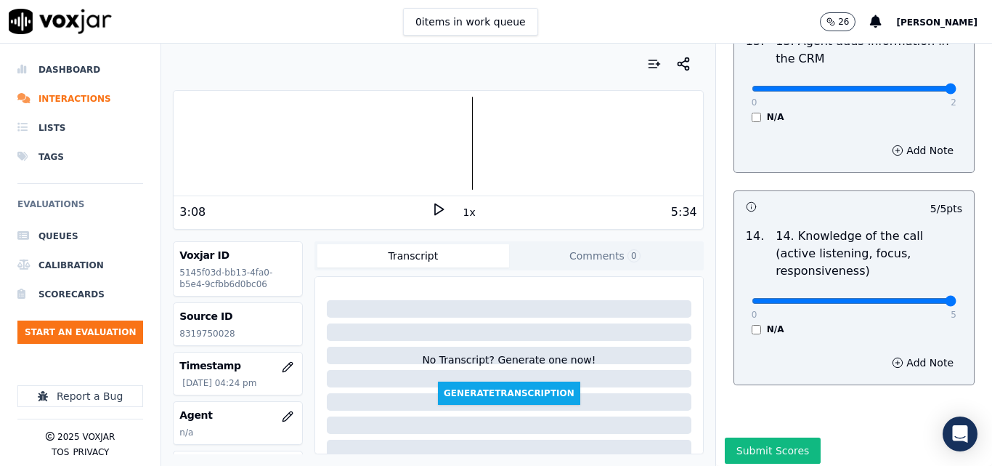
scroll to position [2653, 0]
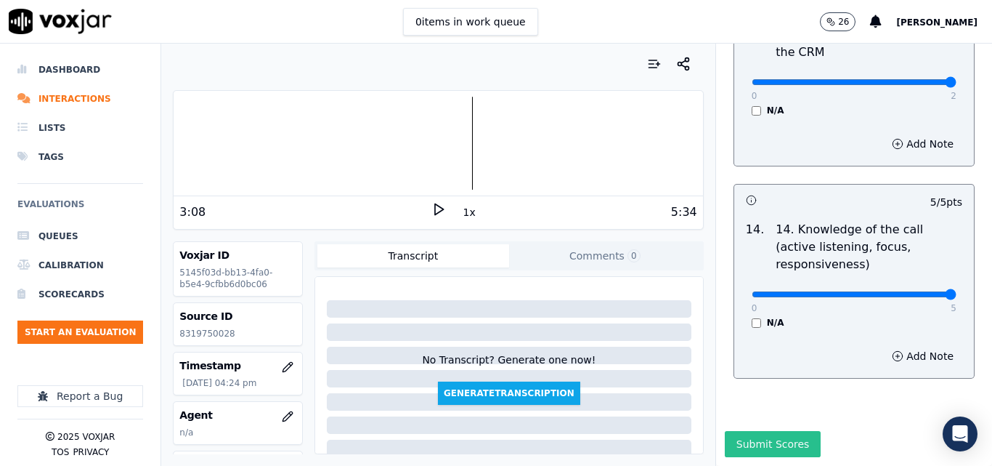
click at [758, 431] on button "Submit Scores" at bounding box center [773, 444] width 97 height 26
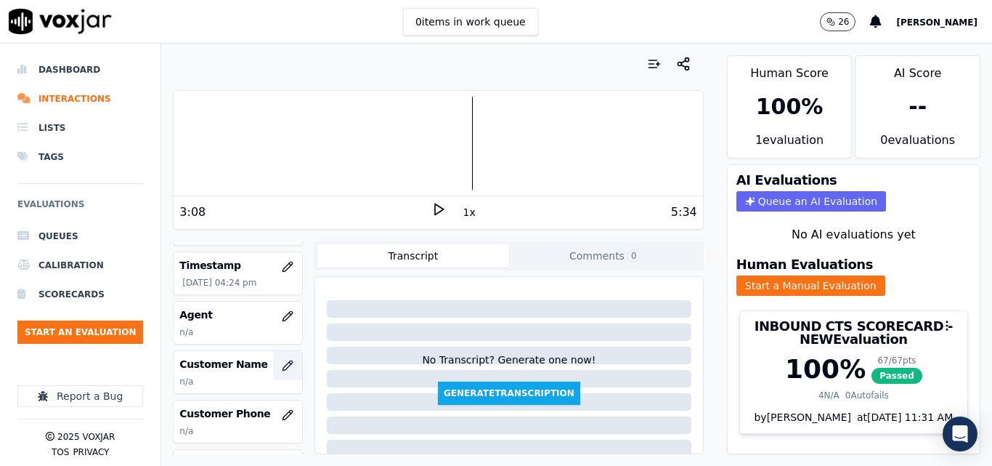
scroll to position [145, 0]
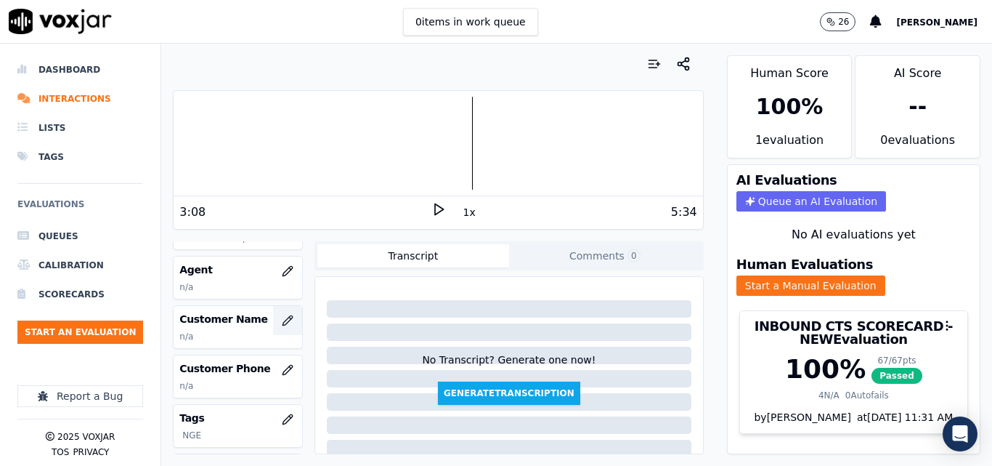
click at [279, 321] on button "button" at bounding box center [287, 320] width 29 height 29
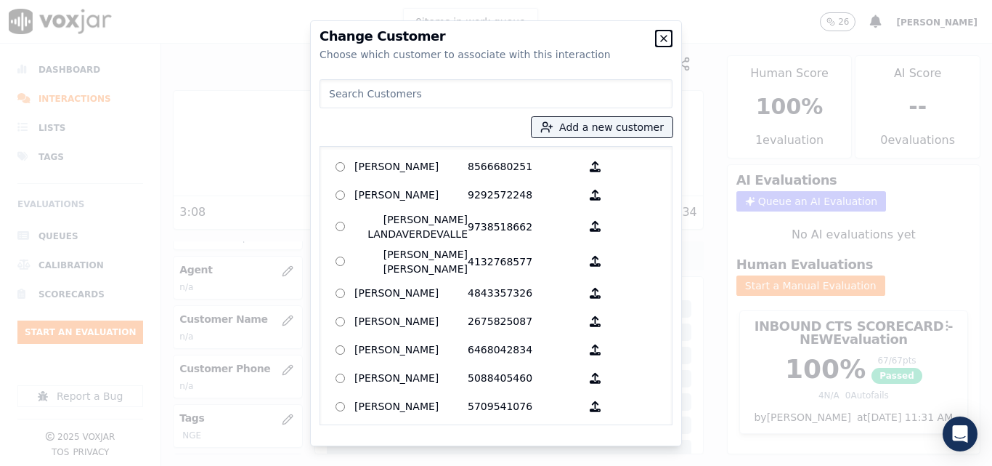
click at [663, 35] on icon "button" at bounding box center [664, 39] width 12 height 12
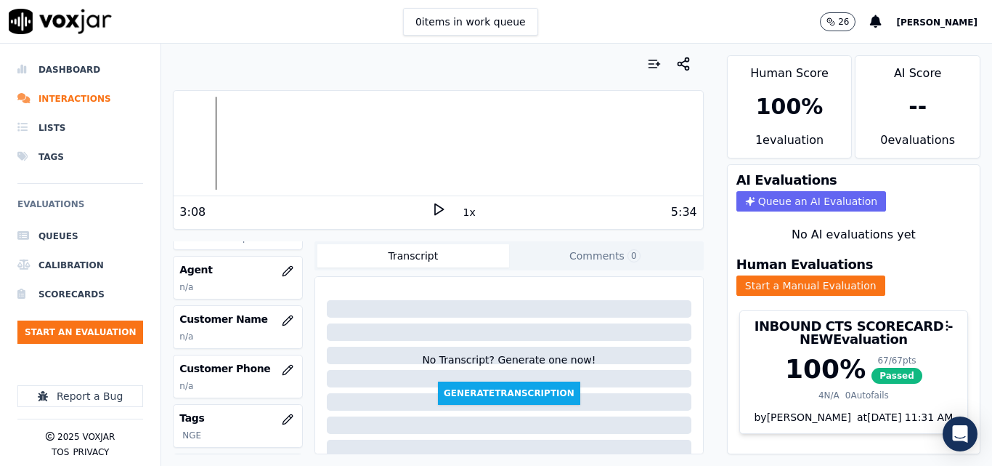
click at [139, 169] on div "Dashboard Interactions Lists Tags Evaluations Queues Calibration Scorecards Sta…" at bounding box center [496, 255] width 992 height 422
click at [435, 211] on polygon at bounding box center [439, 209] width 9 height 11
click at [484, 143] on div at bounding box center [438, 143] width 529 height 93
click at [476, 141] on div at bounding box center [438, 143] width 529 height 93
click at [466, 141] on div at bounding box center [438, 143] width 529 height 93
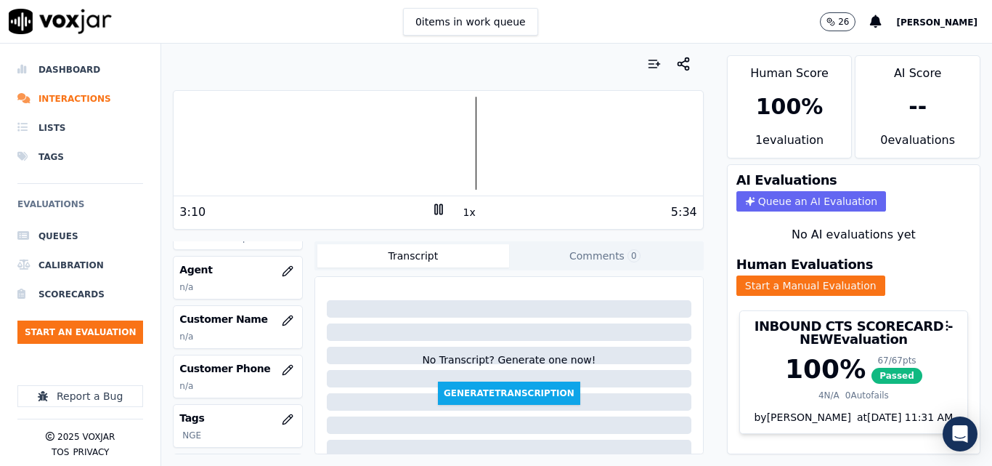
click at [461, 143] on div at bounding box center [438, 143] width 529 height 93
click at [431, 211] on icon at bounding box center [438, 209] width 15 height 15
click at [282, 316] on button "button" at bounding box center [287, 320] width 29 height 29
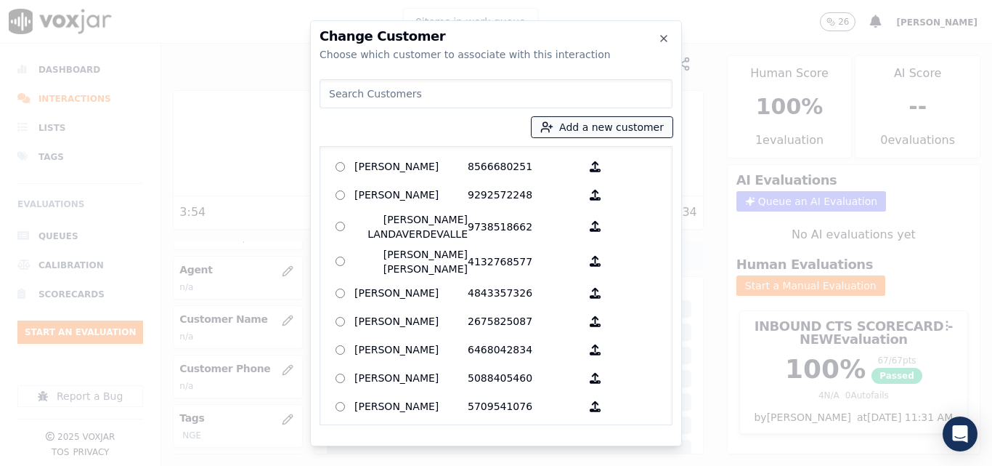
click at [601, 121] on button "Add a new customer" at bounding box center [602, 127] width 141 height 20
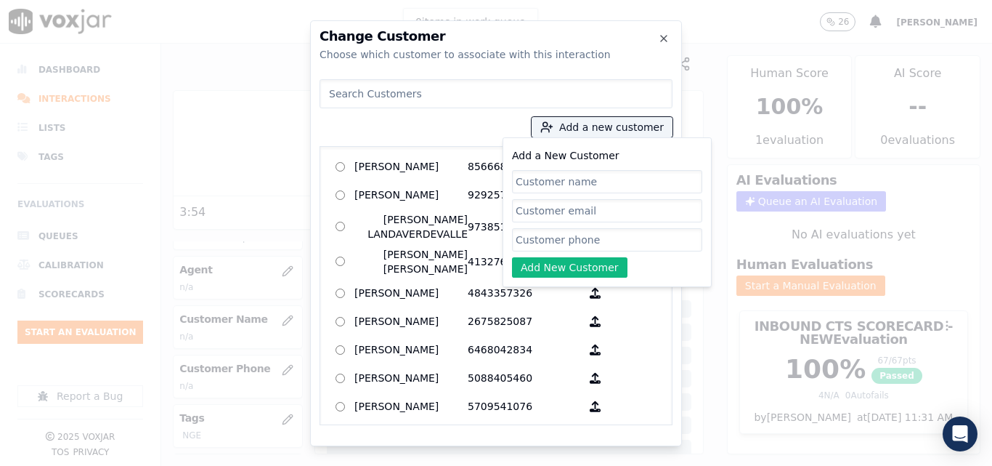
click at [569, 177] on input "Add a New Customer" at bounding box center [607, 181] width 190 height 23
type input "a"
type input "[PERSON_NAME]"
click at [620, 233] on input "Add a New Customer" at bounding box center [607, 239] width 190 height 23
click at [544, 238] on input "Add a New Customer" at bounding box center [607, 239] width 190 height 23
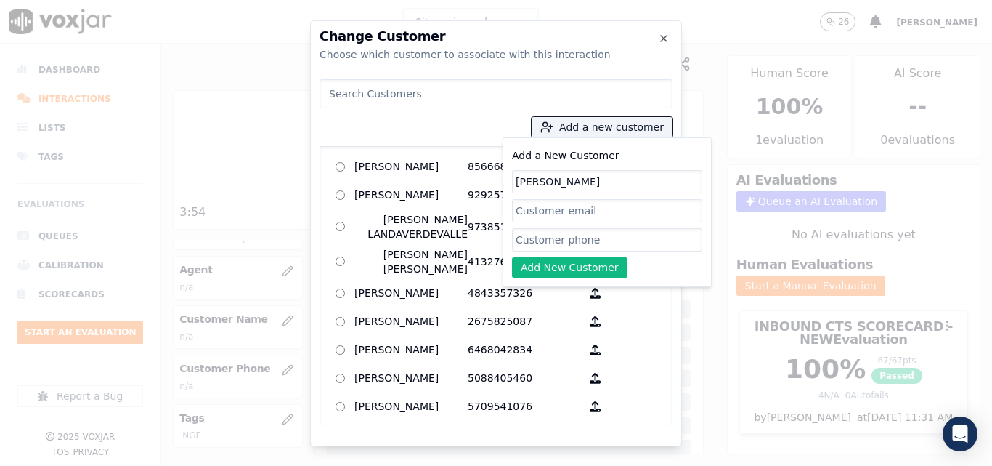
paste input "8319750028"
type input "8319750028"
click at [524, 277] on button "Add New Customer" at bounding box center [569, 267] width 115 height 20
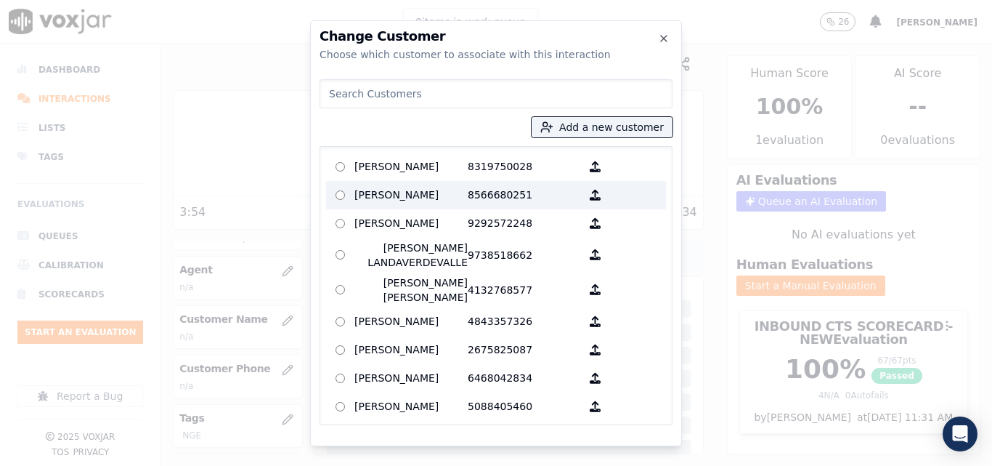
drag, startPoint x: 492, startPoint y: 165, endPoint x: 485, endPoint y: 194, distance: 29.9
click at [492, 166] on p "8319750028" at bounding box center [524, 166] width 113 height 23
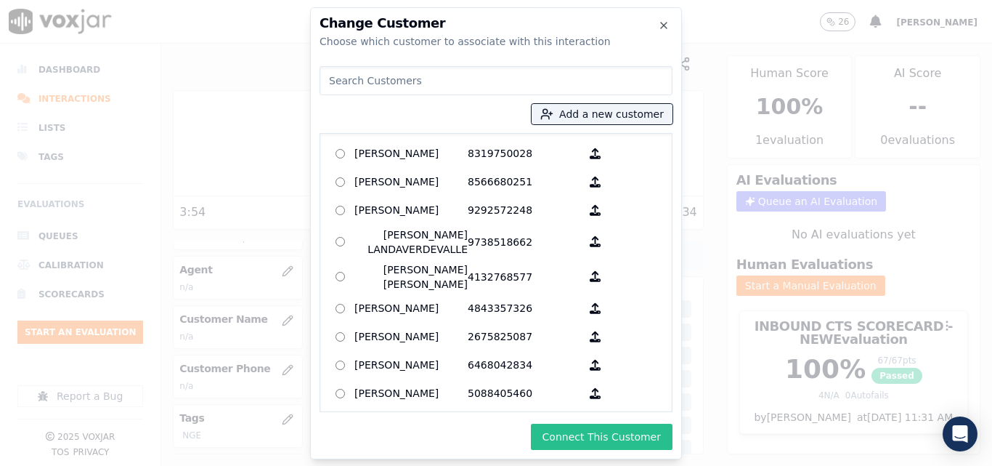
click at [600, 426] on button "Connect This Customer" at bounding box center [602, 436] width 142 height 26
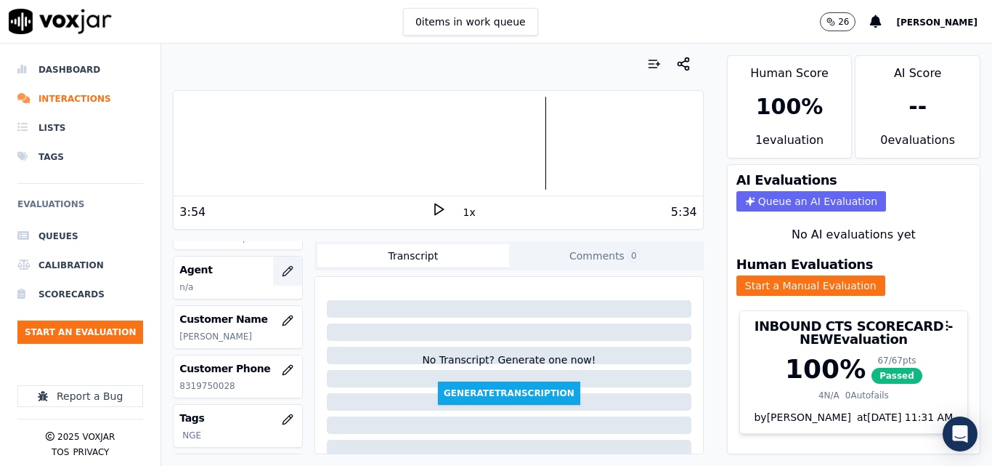
click at [282, 265] on icon "button" at bounding box center [288, 271] width 12 height 12
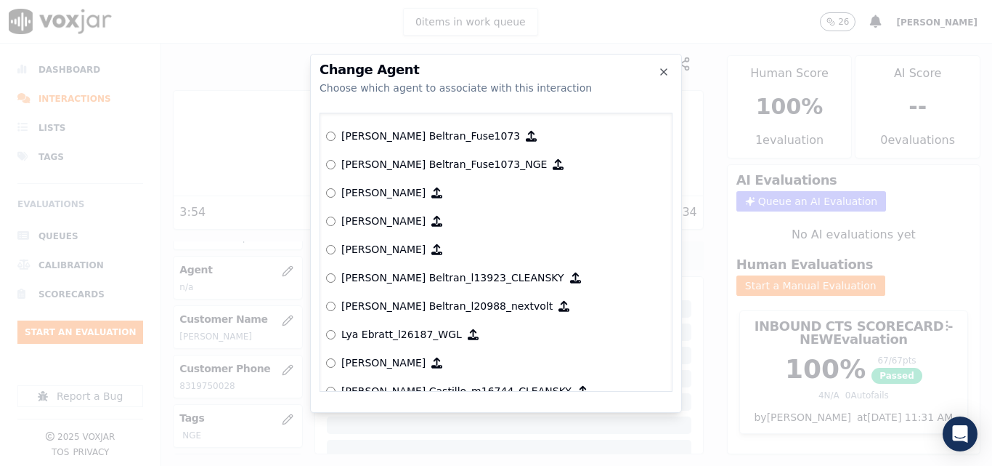
scroll to position [5556, 0]
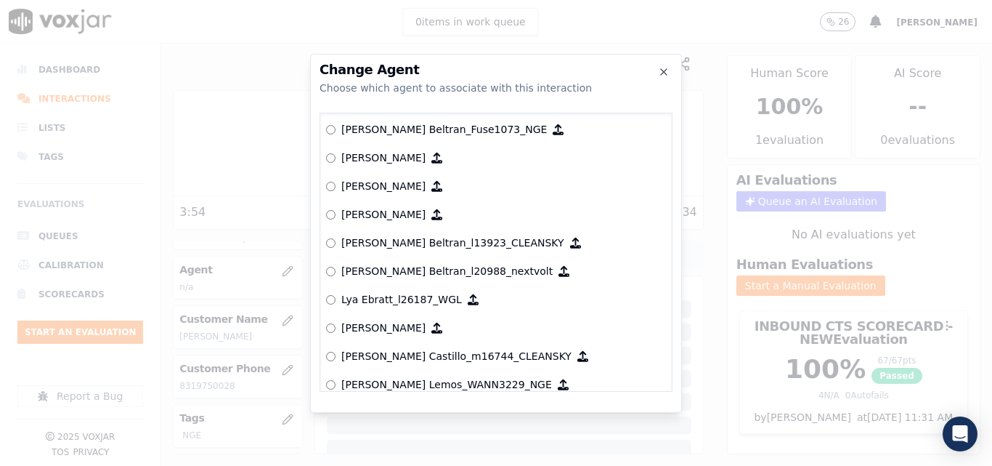
click at [337, 123] on label "[PERSON_NAME] Beltran_Fuse1073­_NGE" at bounding box center [496, 129] width 340 height 28
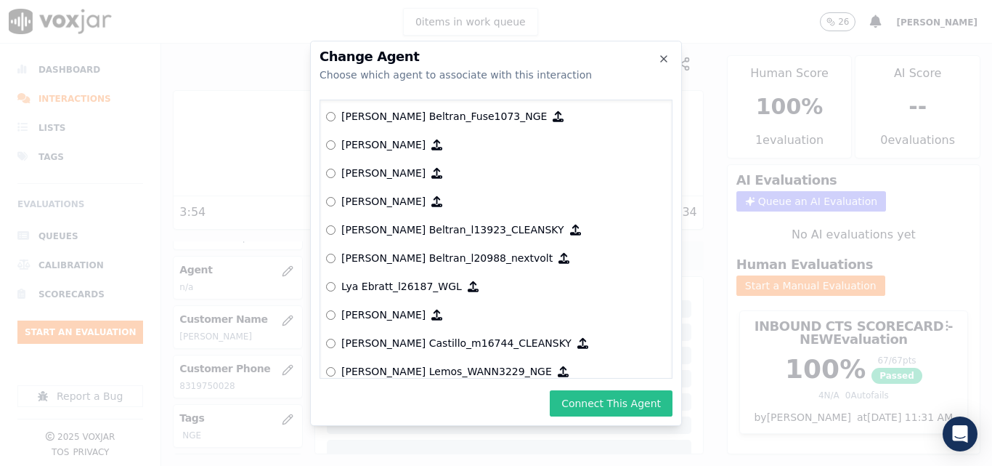
click at [590, 402] on button "Connect This Agent" at bounding box center [611, 403] width 123 height 26
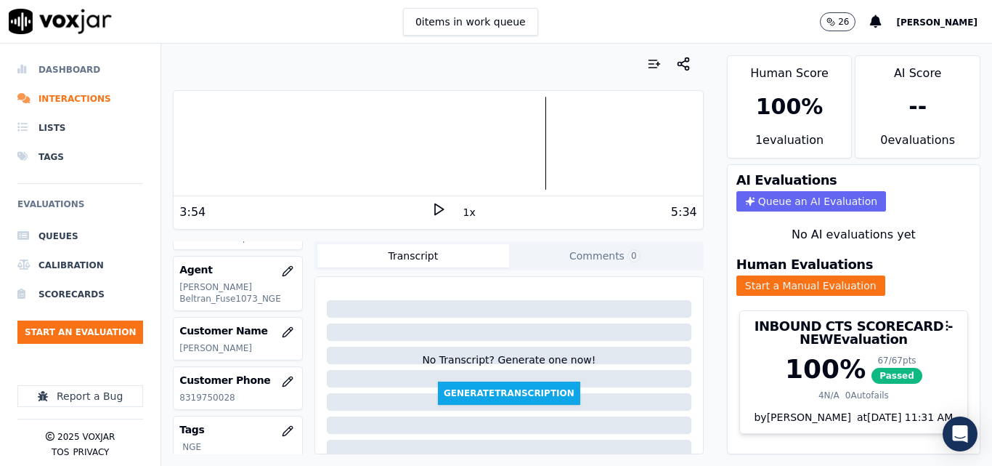
click at [80, 74] on li "Dashboard" at bounding box center [80, 69] width 126 height 29
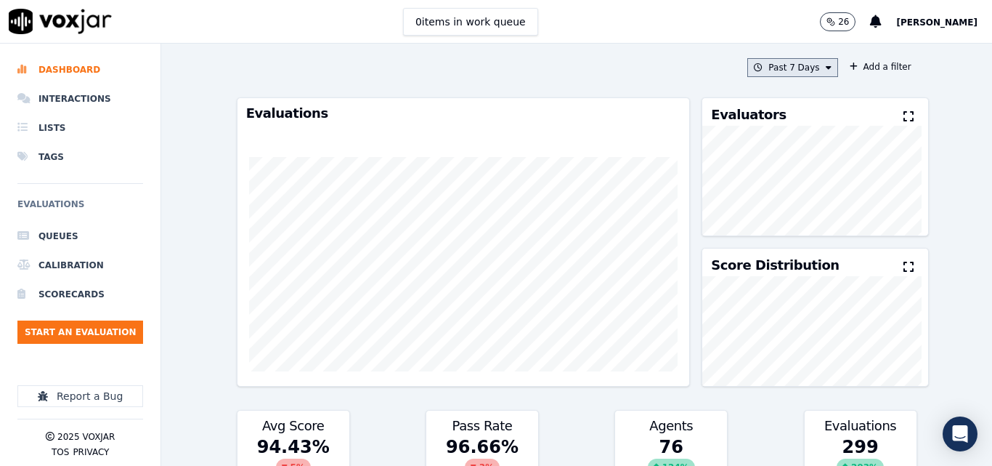
click at [795, 63] on button "Past 7 Days" at bounding box center [792, 67] width 90 height 19
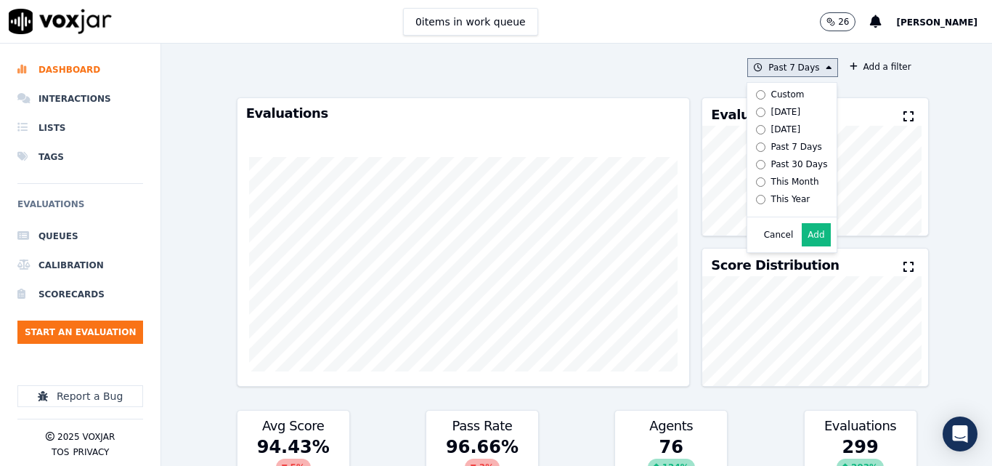
click at [778, 105] on label "[DATE]" at bounding box center [789, 111] width 78 height 17
click at [802, 246] on button "Add" at bounding box center [816, 234] width 28 height 23
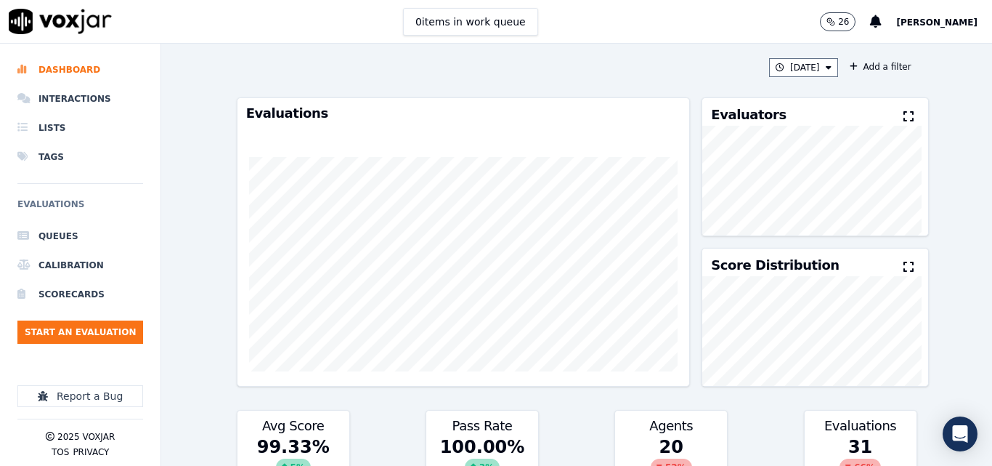
click at [904, 115] on icon at bounding box center [909, 116] width 10 height 12
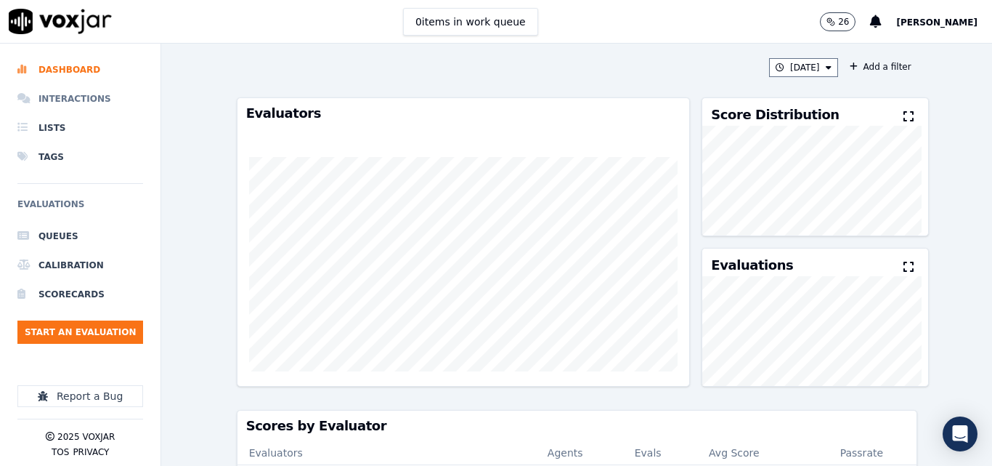
click at [84, 101] on li "Interactions" at bounding box center [80, 98] width 126 height 29
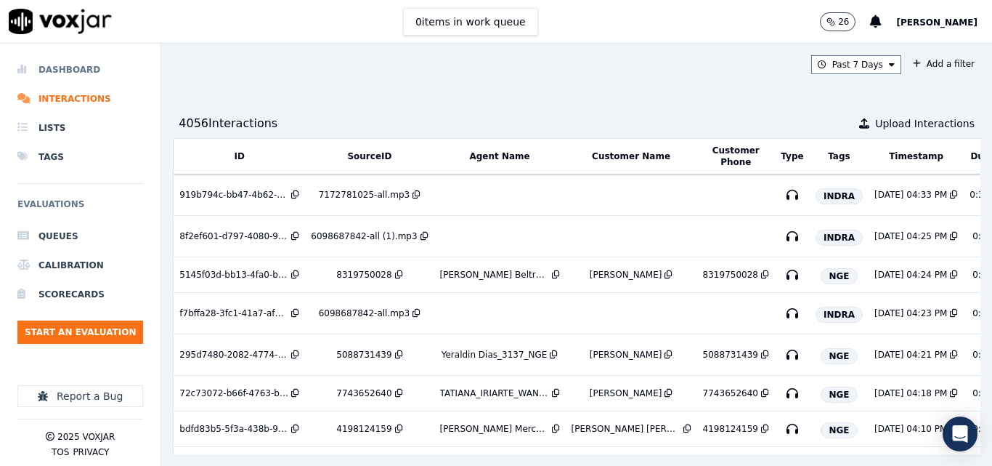
click at [77, 74] on li "Dashboard" at bounding box center [80, 69] width 126 height 29
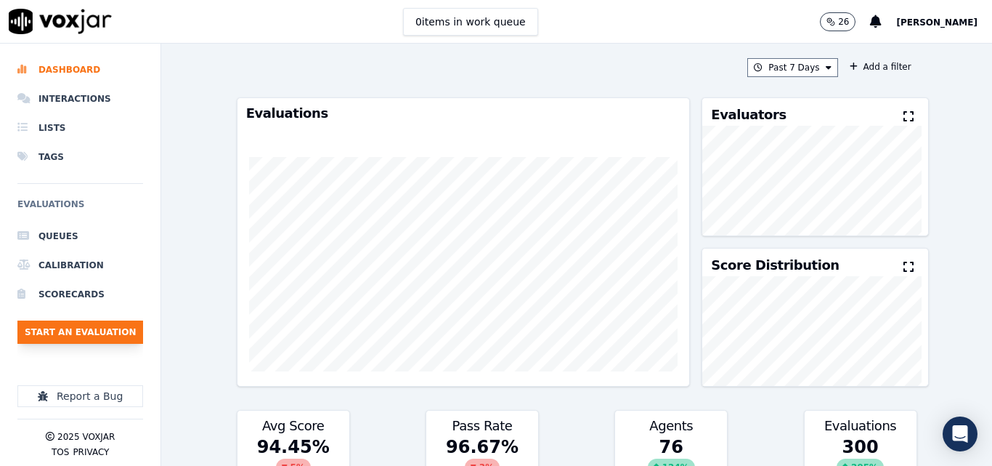
click at [134, 328] on button "Start an Evaluation" at bounding box center [80, 331] width 126 height 23
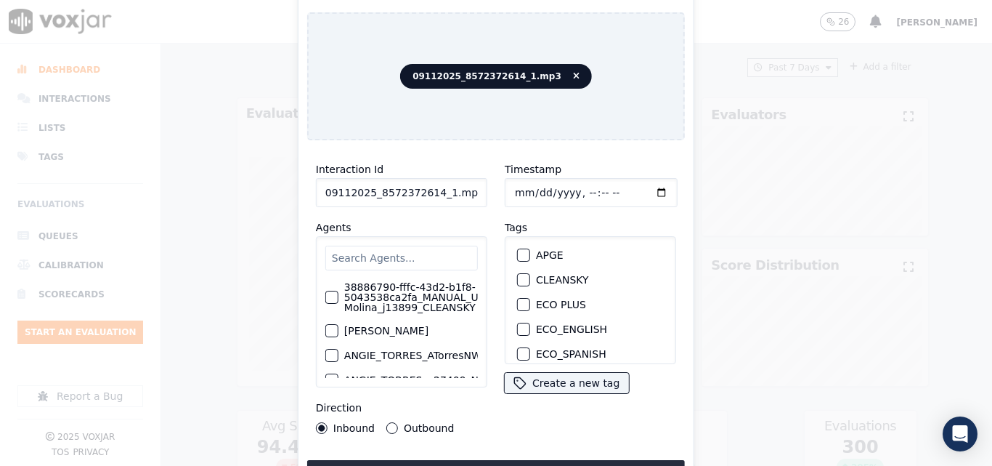
click at [471, 194] on input "09112025_8572372614_1.mp3" at bounding box center [401, 192] width 171 height 29
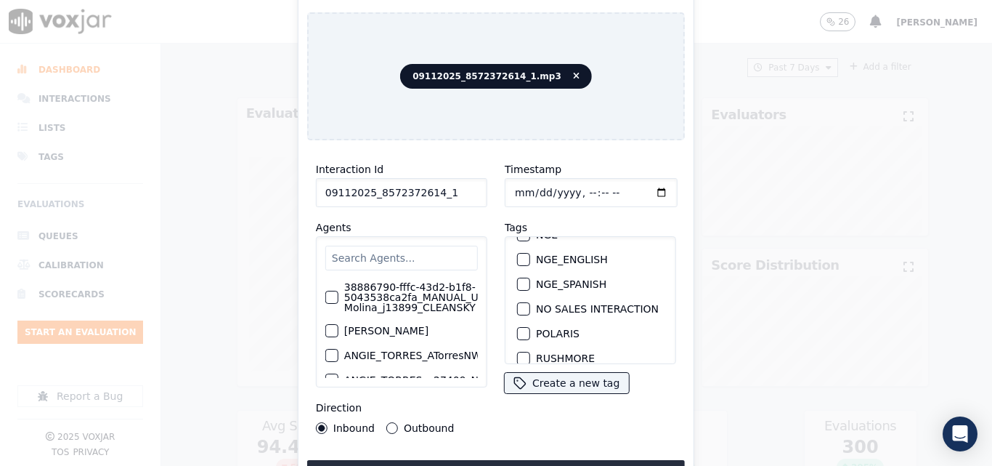
scroll to position [145, 0]
type input "09112025_8572372614_1"
click at [524, 301] on button "NGE" at bounding box center [523, 307] width 13 height 13
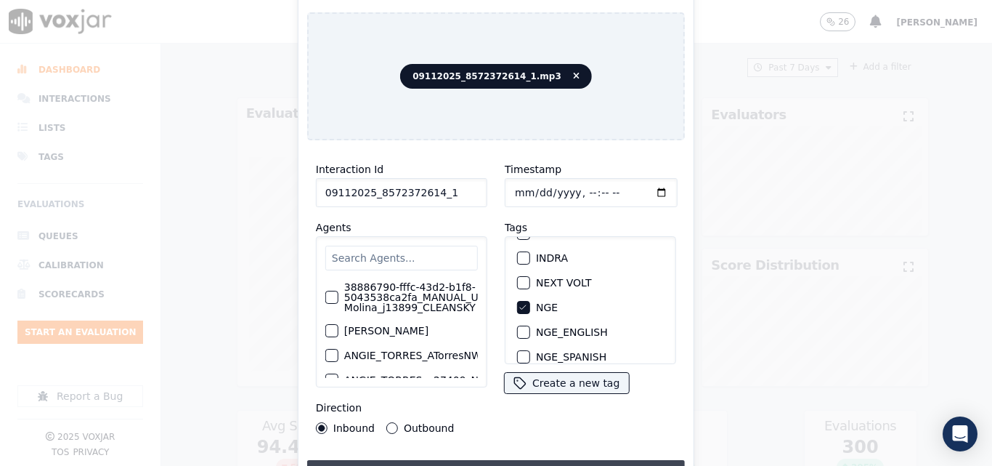
click at [545, 461] on button "Upload interaction to start evaluation" at bounding box center [496, 473] width 378 height 26
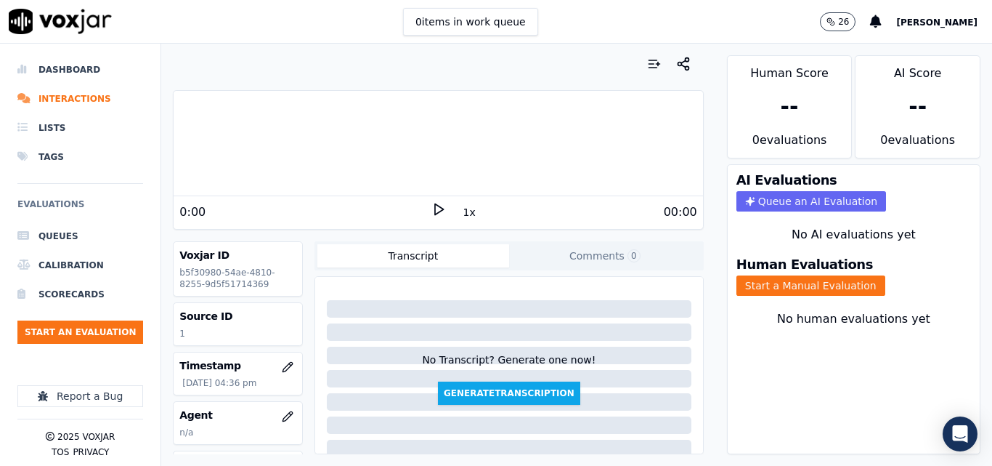
click at [310, 23] on div "0 items in work queue 26 [PERSON_NAME]" at bounding box center [496, 22] width 992 height 44
click at [431, 206] on icon at bounding box center [438, 209] width 15 height 15
click at [437, 202] on icon at bounding box center [438, 209] width 15 height 15
click at [872, 274] on div "Human Evaluations Start a Manual Evaluation" at bounding box center [854, 276] width 252 height 55
click at [836, 278] on button "Start a Manual Evaluation" at bounding box center [811, 285] width 149 height 20
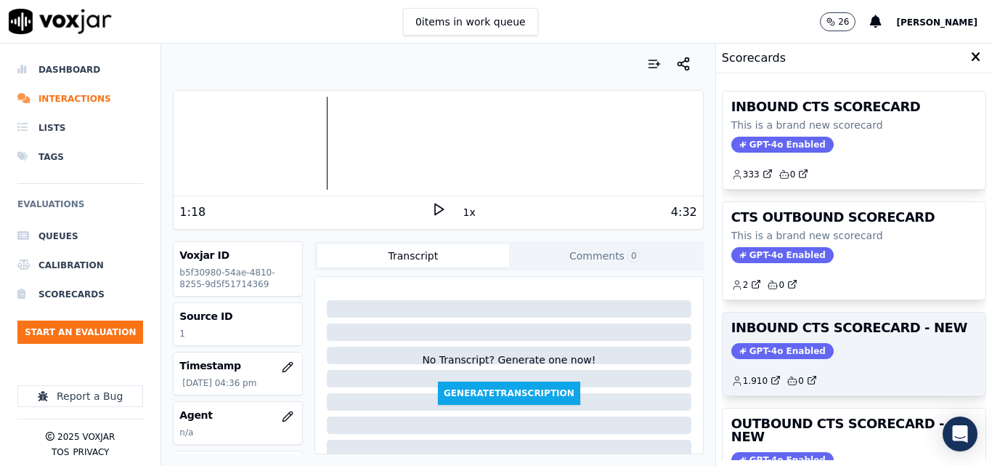
click at [875, 337] on div "INBOUND CTS SCORECARD - NEW GPT-4o Enabled 1.910 0" at bounding box center [854, 353] width 263 height 83
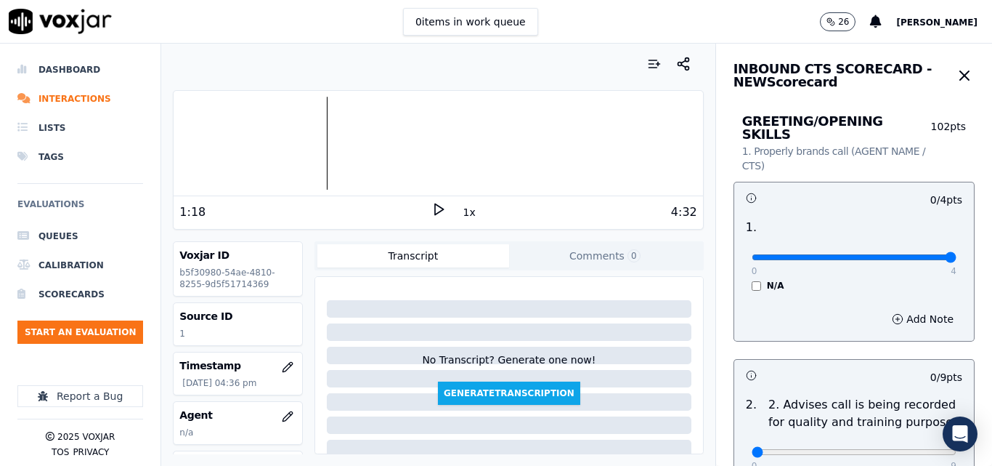
type input "4"
click at [916, 254] on input "range" at bounding box center [854, 257] width 205 height 6
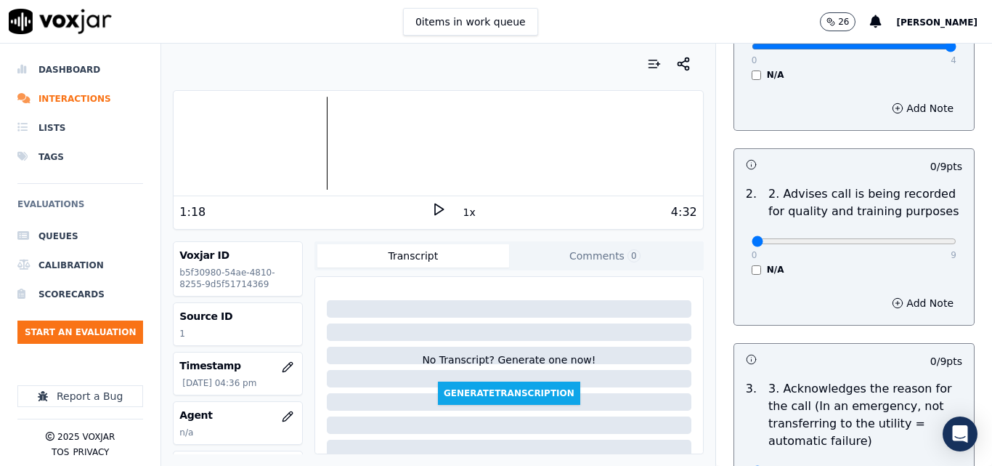
scroll to position [218, 0]
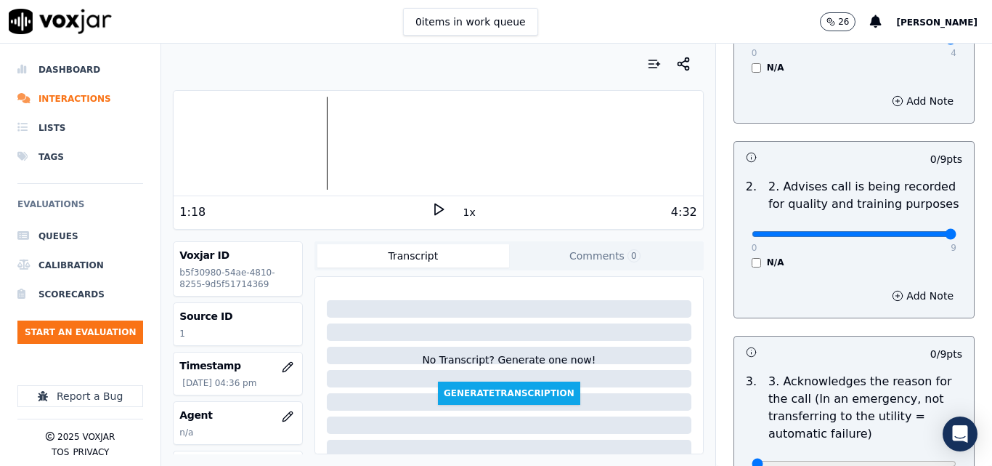
type input "9"
click at [914, 231] on input "range" at bounding box center [854, 234] width 205 height 6
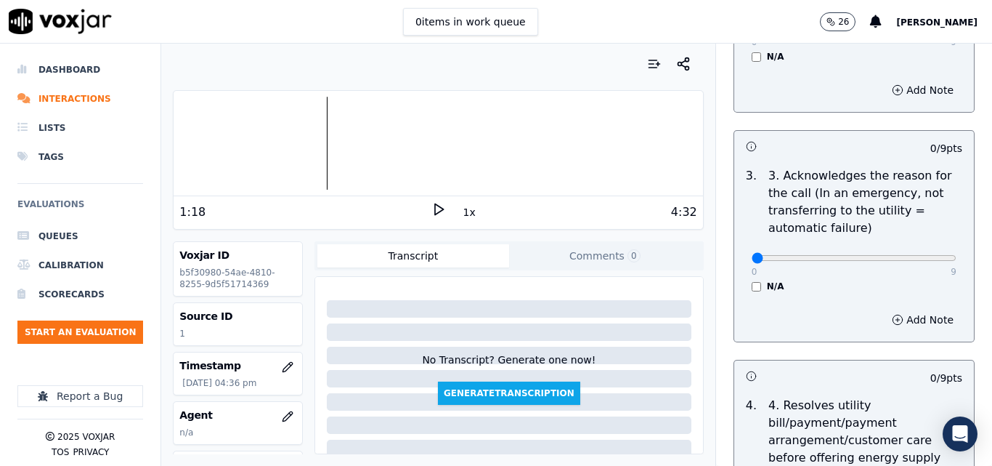
scroll to position [436, 0]
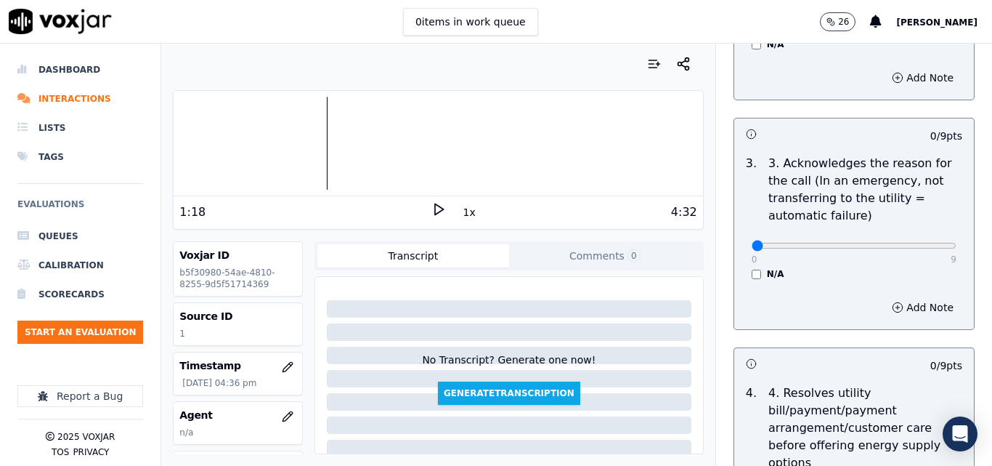
click at [912, 224] on div "0 9 N/A" at bounding box center [854, 251] width 228 height 55
click at [908, 236] on div "0 9" at bounding box center [854, 244] width 205 height 17
type input "9"
click at [921, 243] on input "range" at bounding box center [854, 246] width 205 height 6
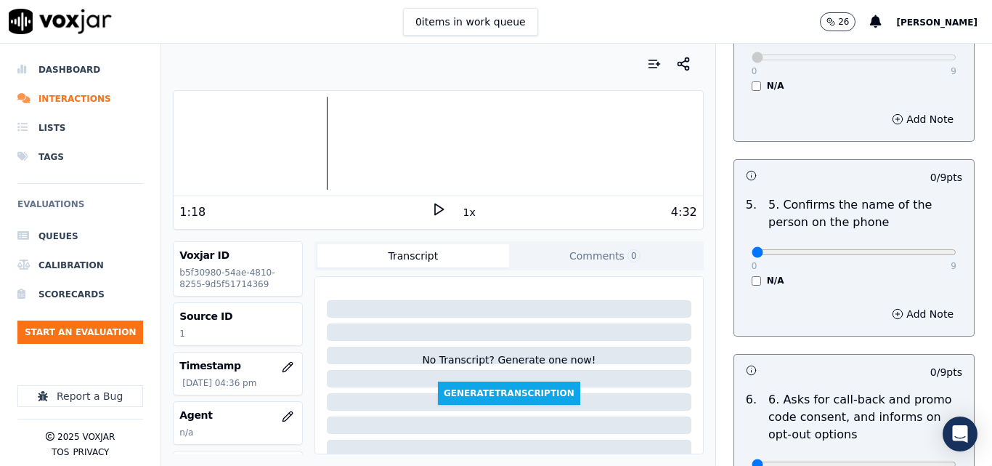
scroll to position [872, 0]
type input "9"
click at [917, 248] on input "range" at bounding box center [854, 251] width 205 height 6
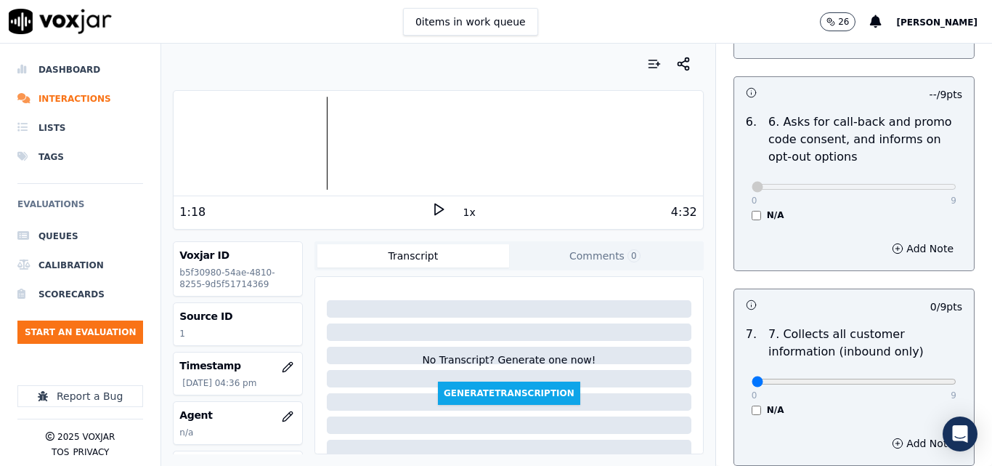
scroll to position [1307, 0]
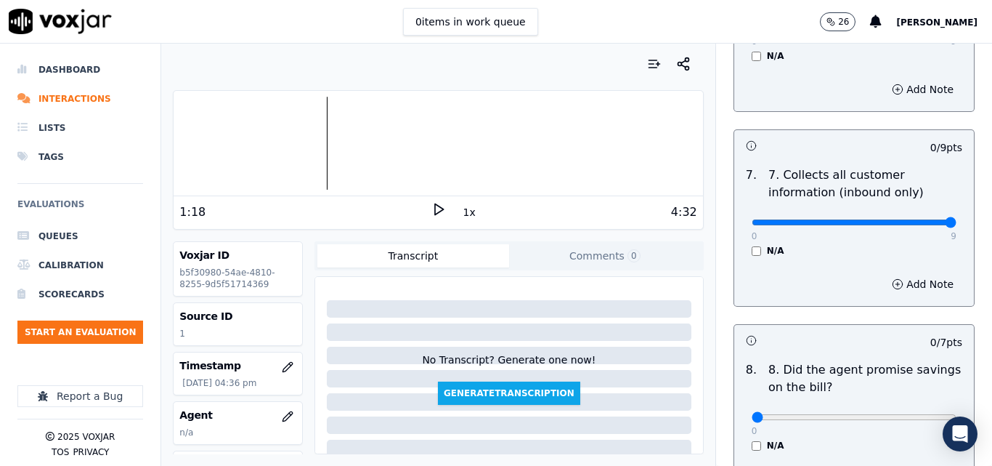
type input "9"
click at [913, 219] on input "range" at bounding box center [854, 222] width 205 height 6
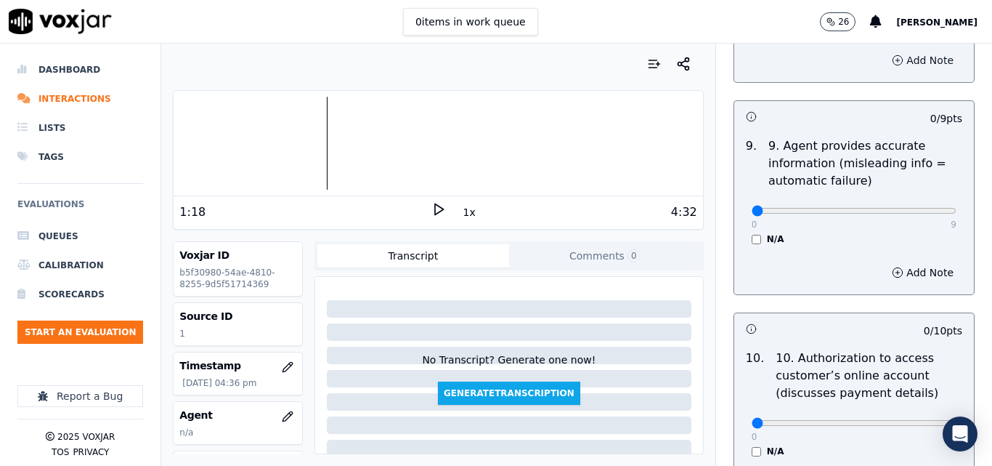
scroll to position [1743, 0]
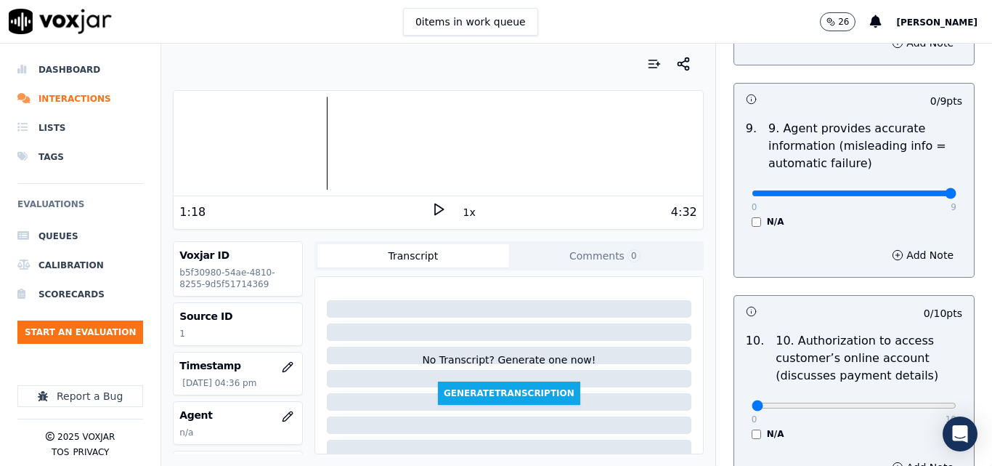
type input "9"
click at [914, 190] on input "range" at bounding box center [854, 193] width 205 height 6
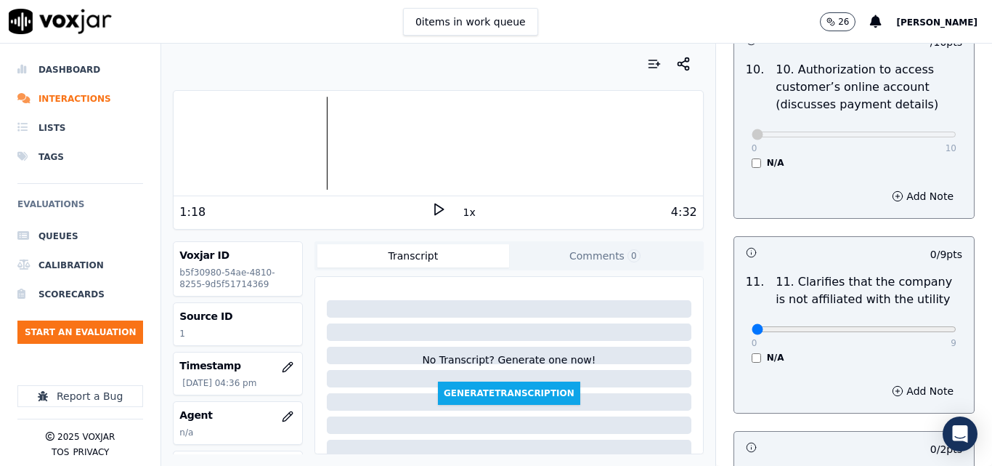
scroll to position [2034, 0]
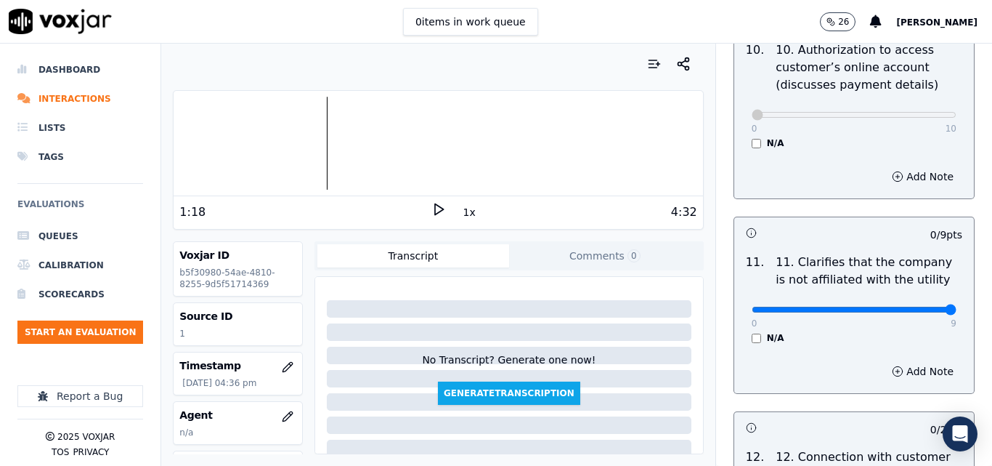
type input "9"
click at [914, 307] on input "range" at bounding box center [854, 310] width 205 height 6
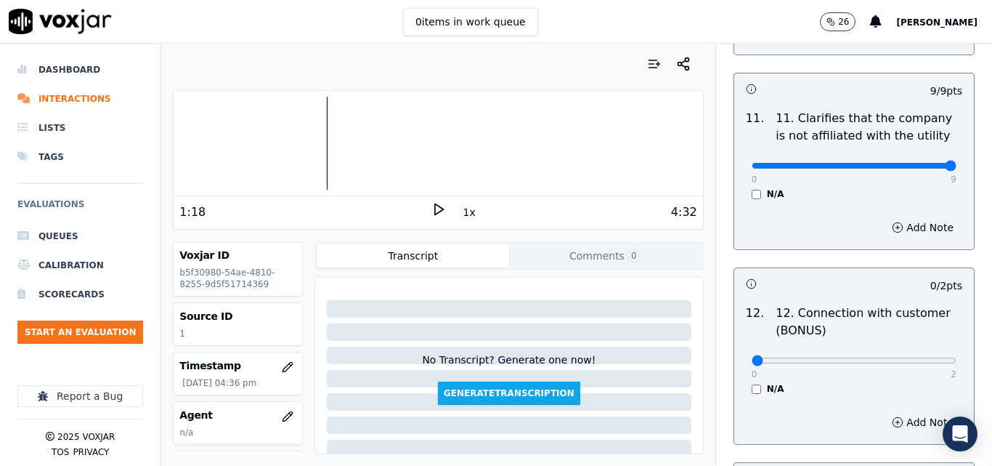
scroll to position [2179, 0]
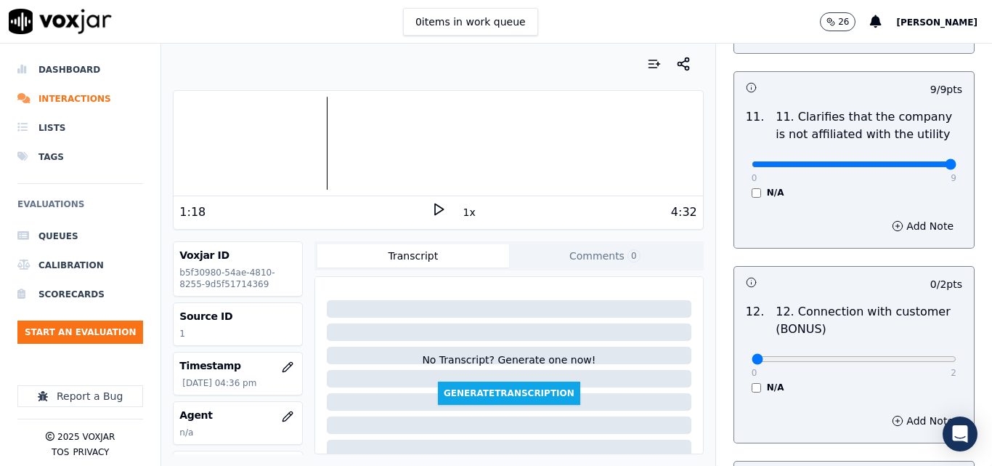
click at [925, 349] on div "0 2 N/A" at bounding box center [854, 365] width 228 height 55
type input "2"
click at [914, 356] on input "range" at bounding box center [854, 359] width 205 height 6
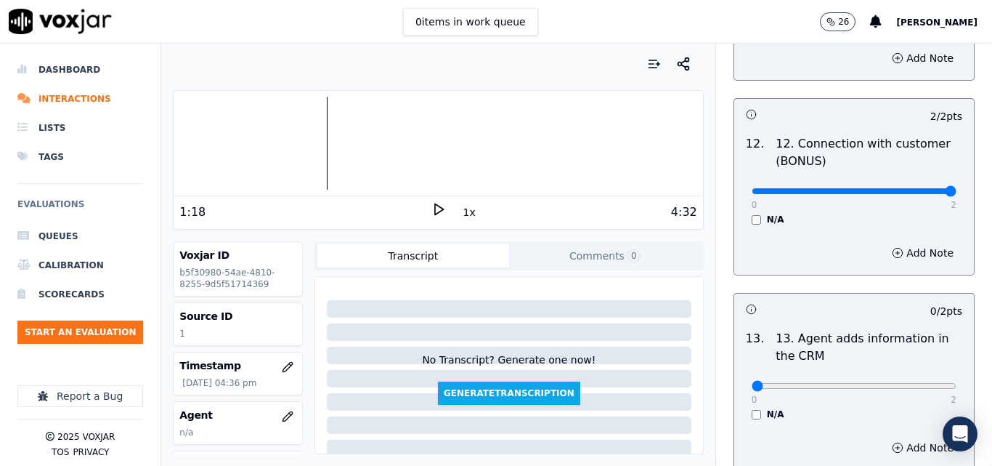
scroll to position [2397, 0]
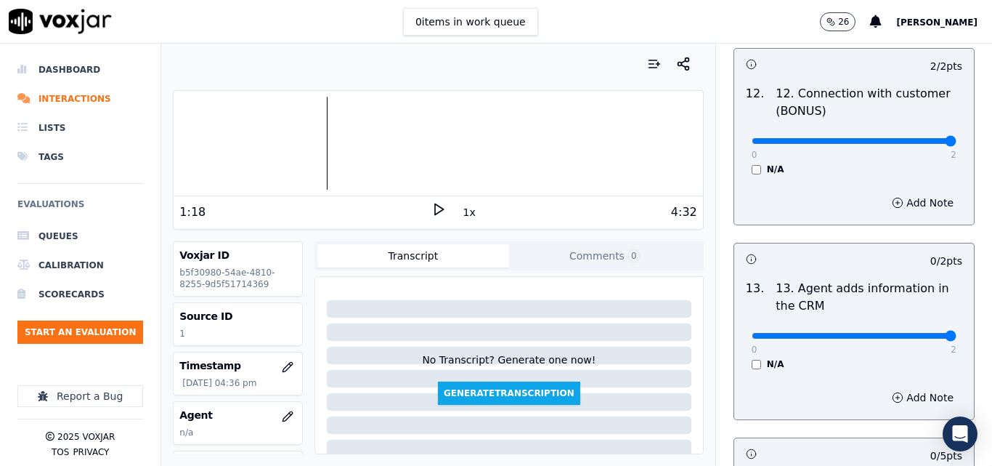
type input "2"
click at [912, 333] on input "range" at bounding box center [854, 336] width 205 height 6
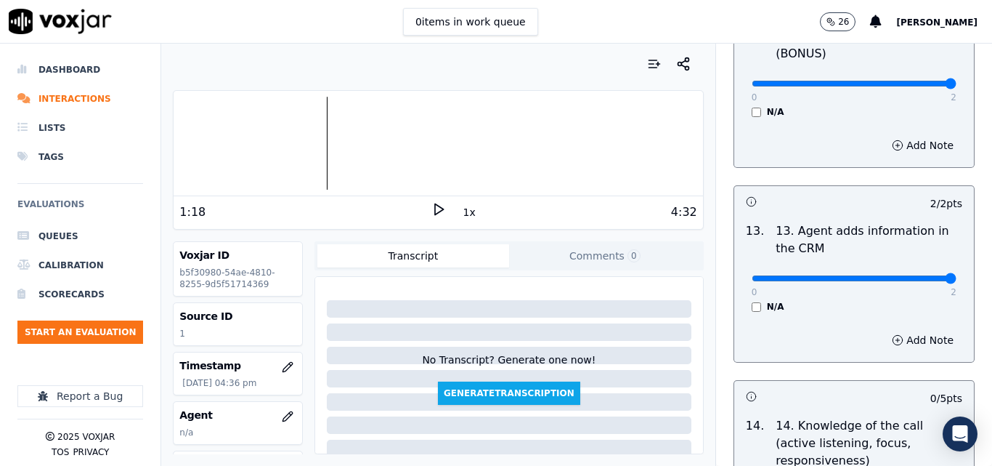
scroll to position [2615, 0]
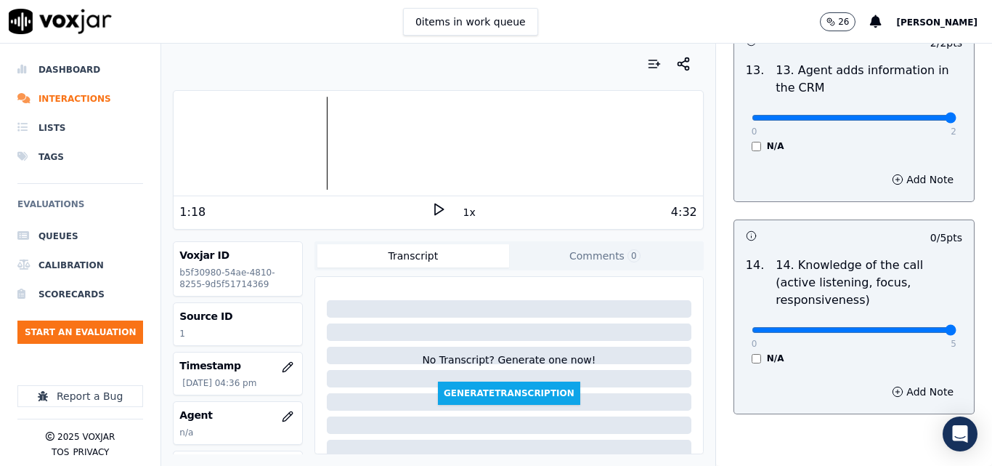
type input "5"
click at [921, 327] on input "range" at bounding box center [854, 330] width 205 height 6
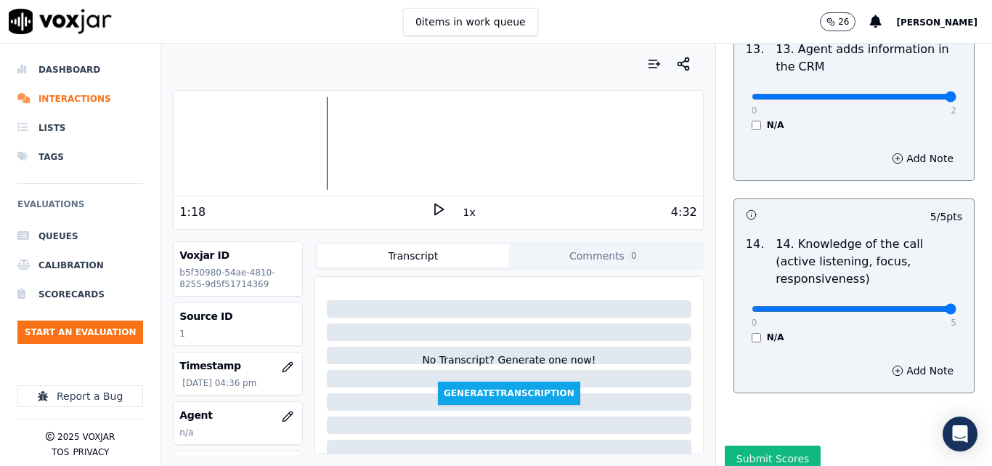
scroll to position [2653, 0]
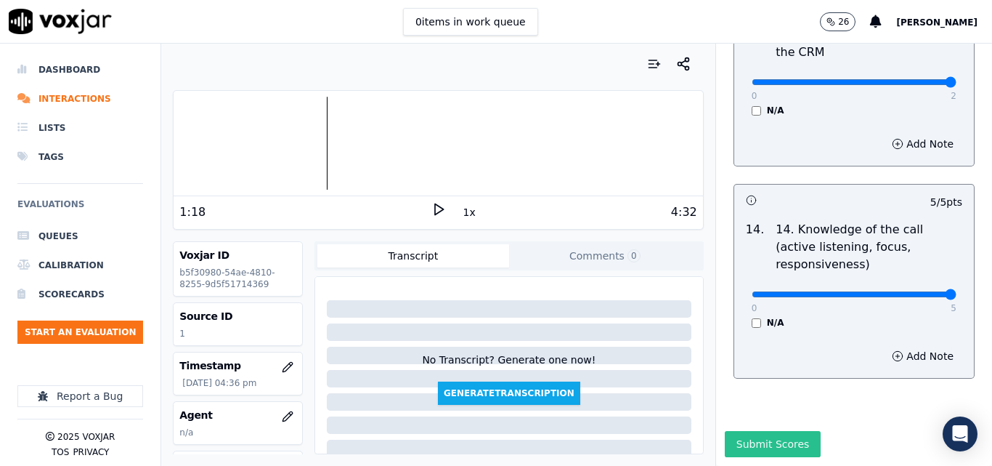
click at [756, 431] on button "Submit Scores" at bounding box center [773, 444] width 97 height 26
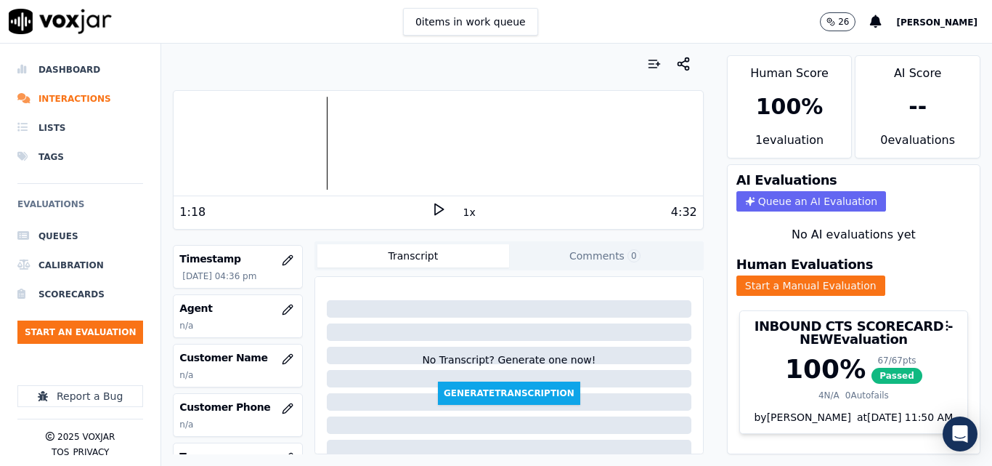
scroll to position [145, 0]
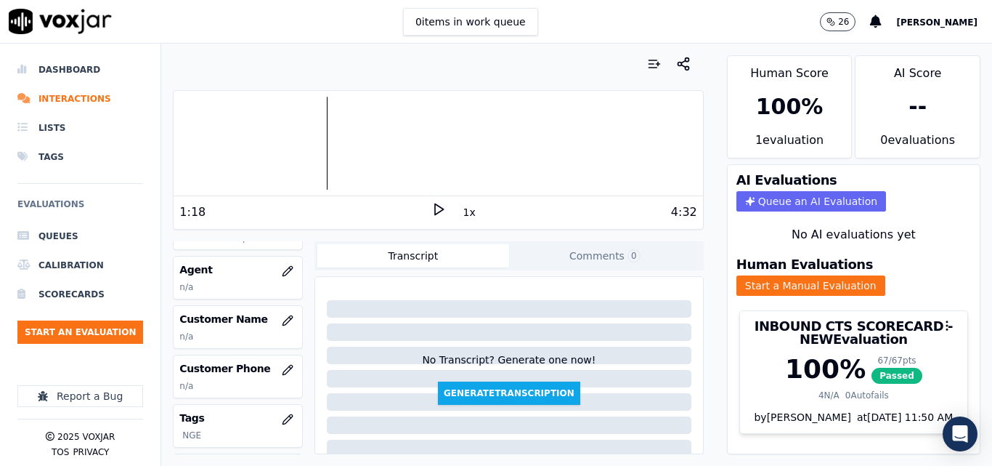
click at [283, 325] on icon "button" at bounding box center [287, 319] width 9 height 9
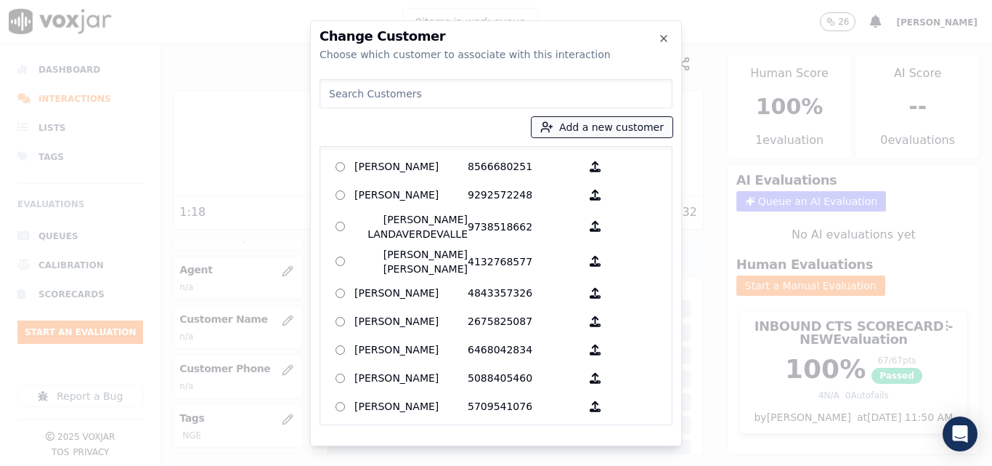
click at [624, 121] on button "Add a new customer" at bounding box center [602, 127] width 141 height 20
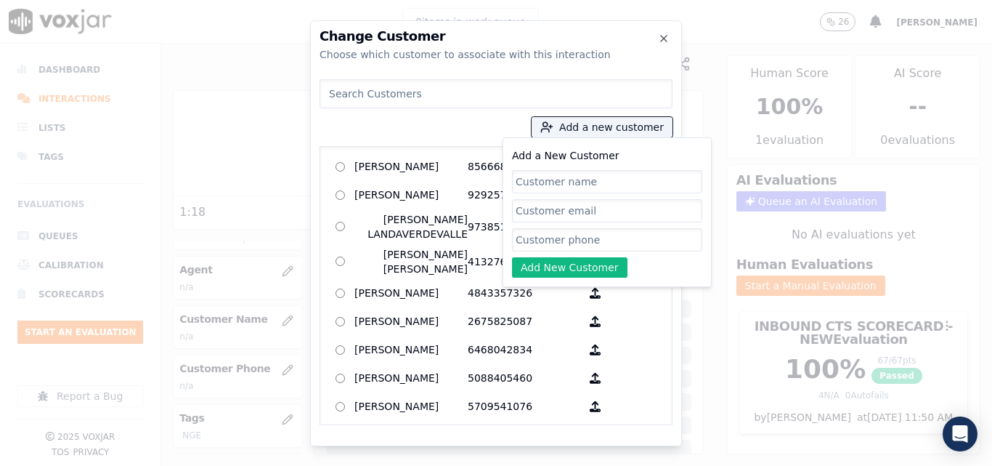
click at [604, 168] on div "Add a New Customer Add New Customer" at bounding box center [607, 212] width 190 height 131
click at [603, 172] on input "Add a New Customer" at bounding box center [607, 181] width 190 height 23
type input "[PERSON_NAME]"
drag, startPoint x: 567, startPoint y: 238, endPoint x: 592, endPoint y: 203, distance: 42.7
click at [567, 238] on input "Add a New Customer" at bounding box center [607, 239] width 190 height 23
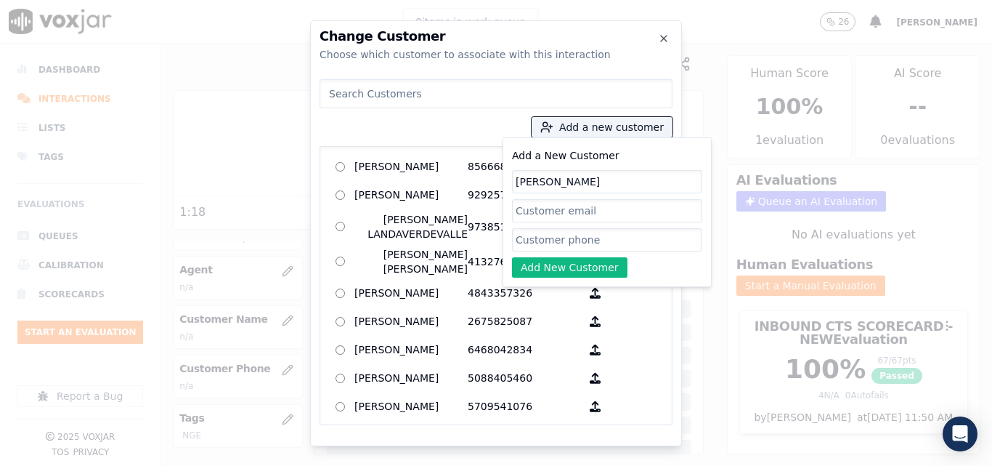
click at [538, 232] on input "Add a New Customer" at bounding box center [607, 239] width 190 height 23
paste input "8572372614"
type input "8572372614"
click at [533, 269] on button "Add New Customer" at bounding box center [569, 267] width 115 height 20
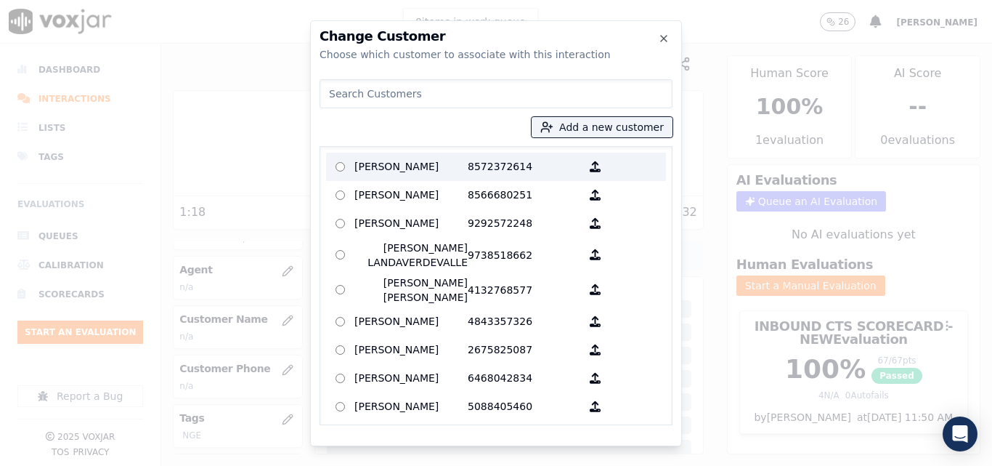
click at [500, 178] on label "[PERSON_NAME] 8572372614" at bounding box center [496, 167] width 340 height 28
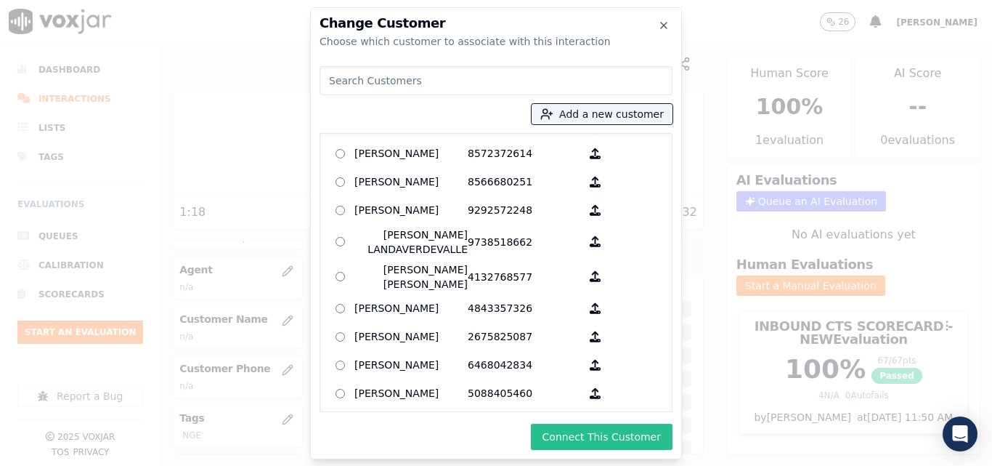
click at [663, 437] on button "Connect This Customer" at bounding box center [602, 436] width 142 height 26
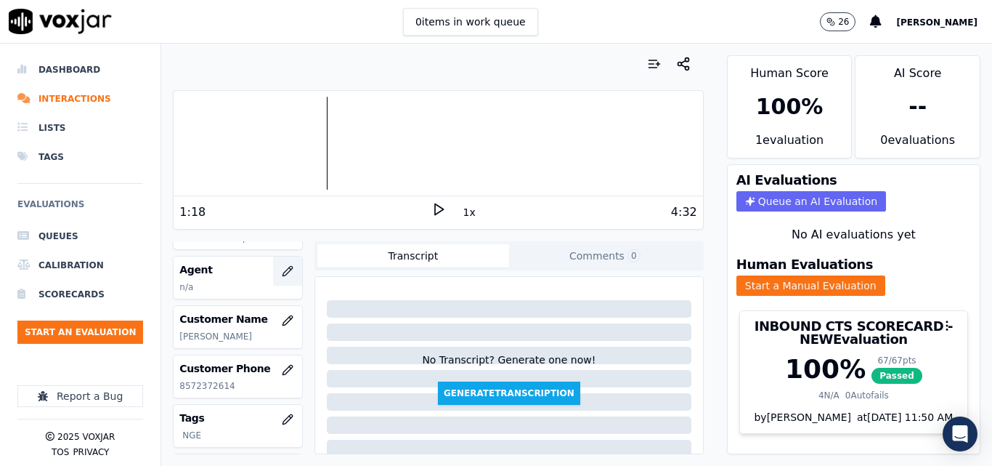
click at [282, 274] on icon "button" at bounding box center [288, 271] width 12 height 12
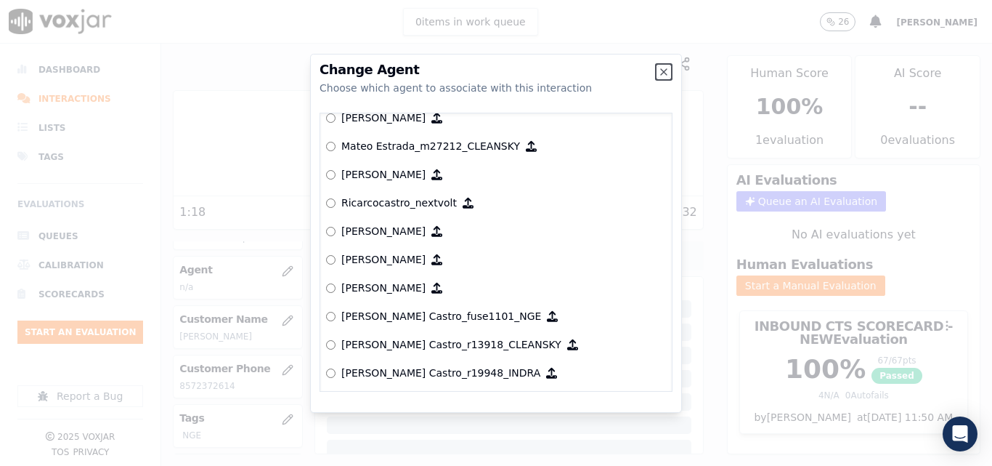
scroll to position [6008, 0]
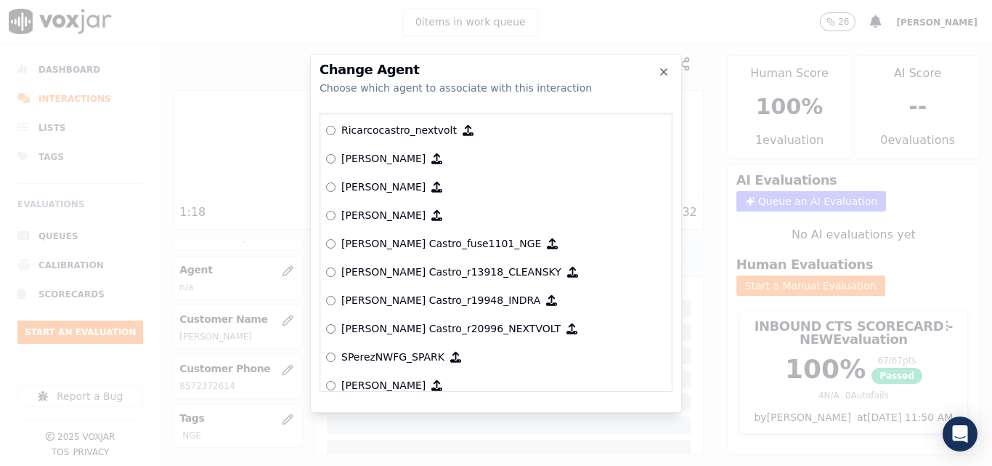
click at [335, 242] on label "[PERSON_NAME] Castro_fuse1101_NGE" at bounding box center [496, 244] width 340 height 28
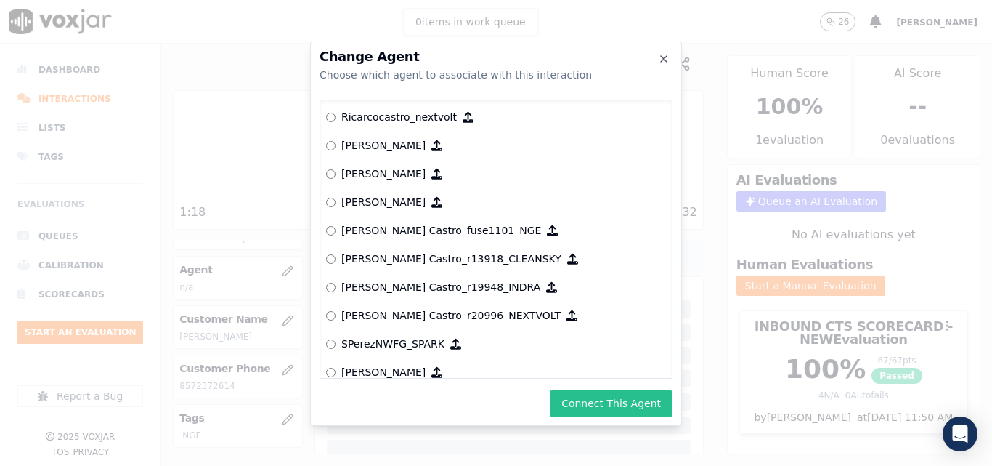
click at [617, 397] on button "Connect This Agent" at bounding box center [611, 403] width 123 height 26
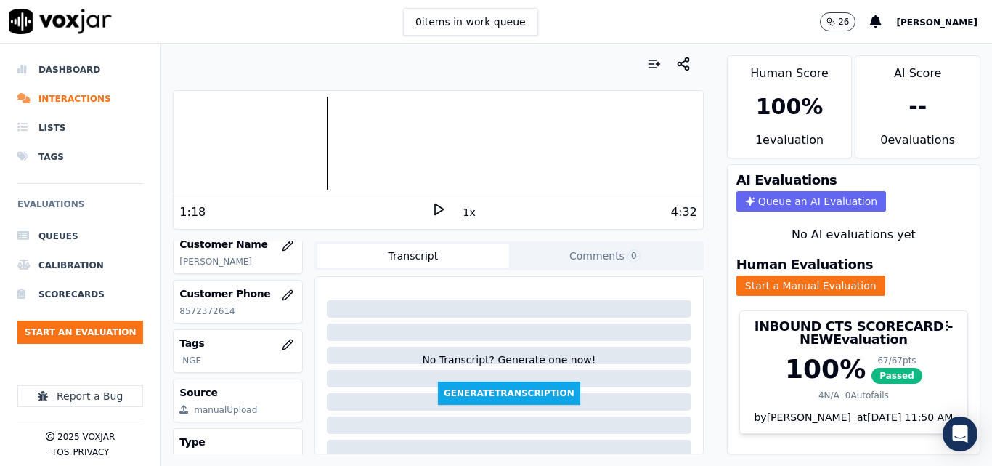
scroll to position [209, 0]
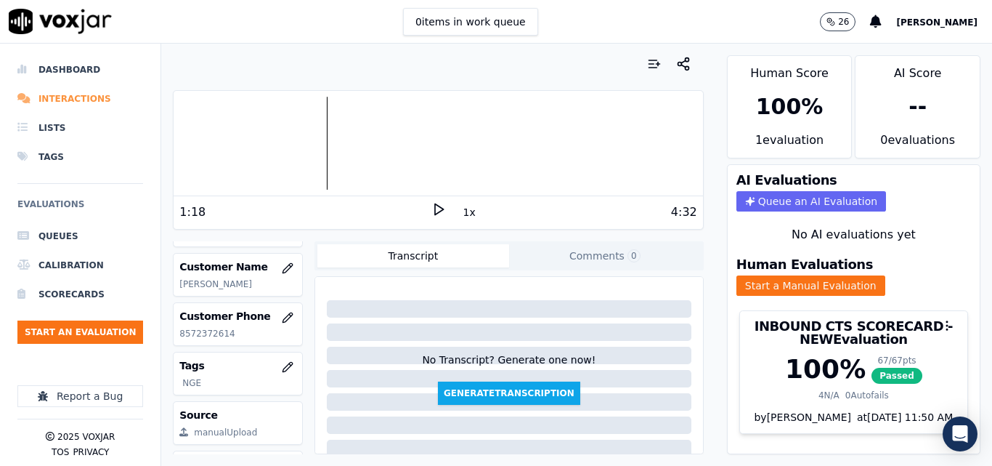
click at [68, 99] on li "Interactions" at bounding box center [80, 98] width 126 height 29
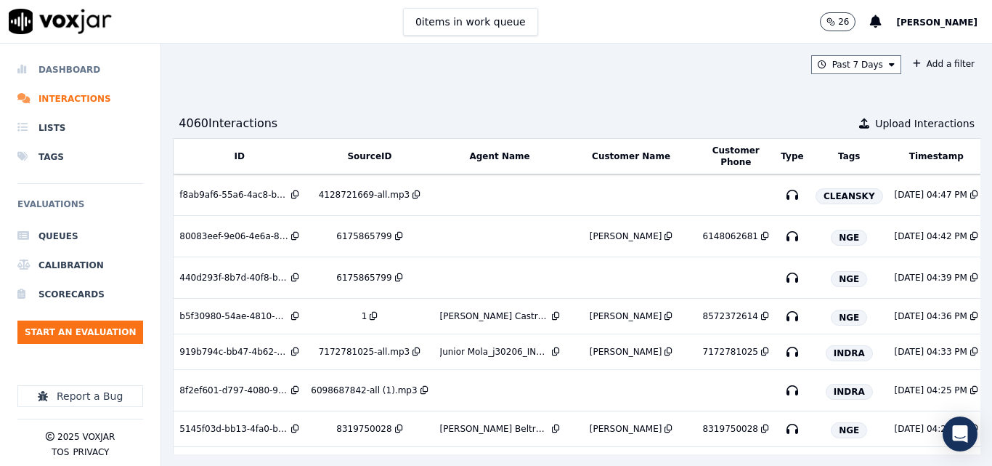
click at [80, 71] on li "Dashboard" at bounding box center [80, 69] width 126 height 29
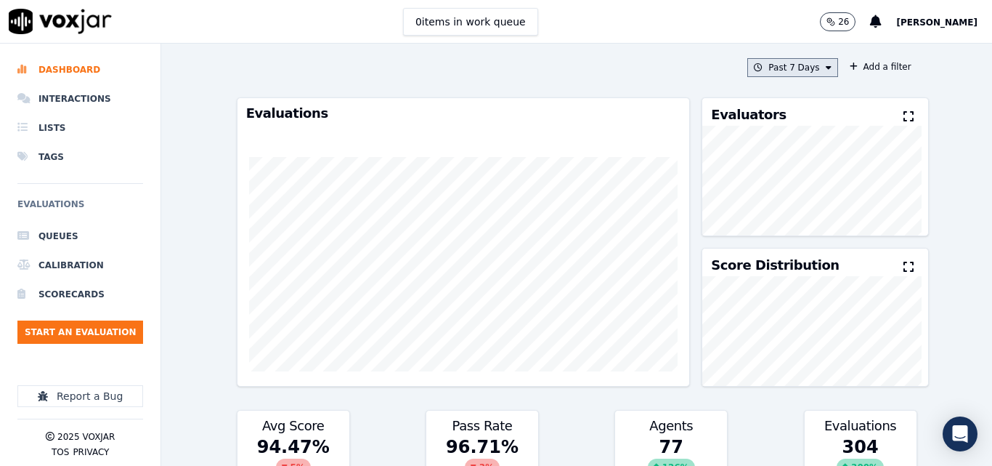
click at [787, 59] on button "Past 7 Days" at bounding box center [792, 67] width 90 height 19
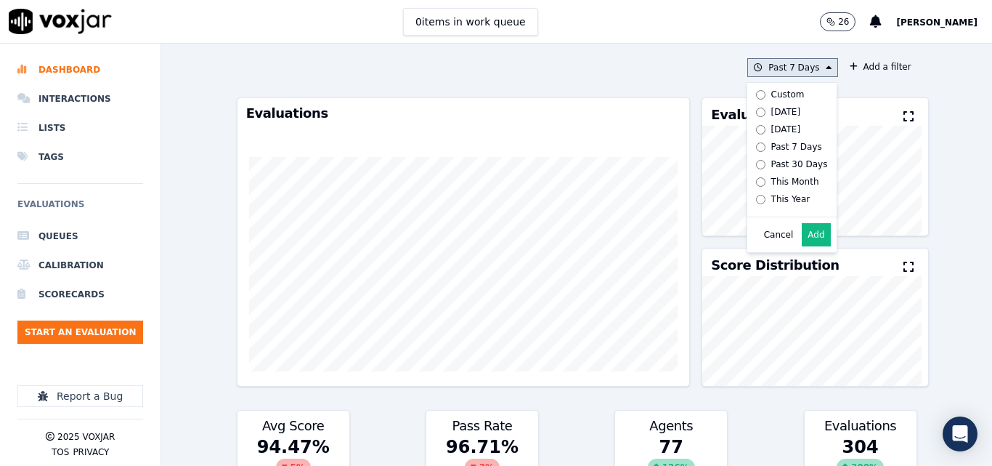
click at [802, 239] on button "Add" at bounding box center [816, 234] width 28 height 23
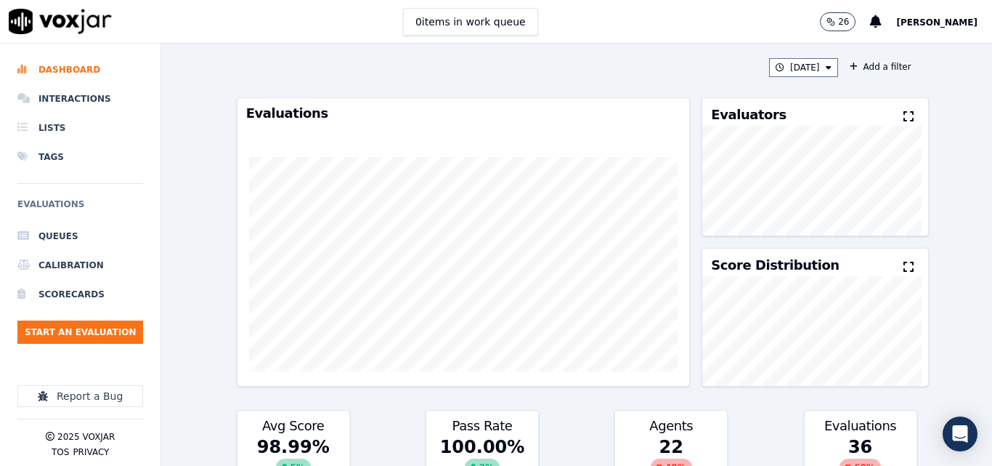
click at [904, 111] on icon at bounding box center [909, 116] width 10 height 12
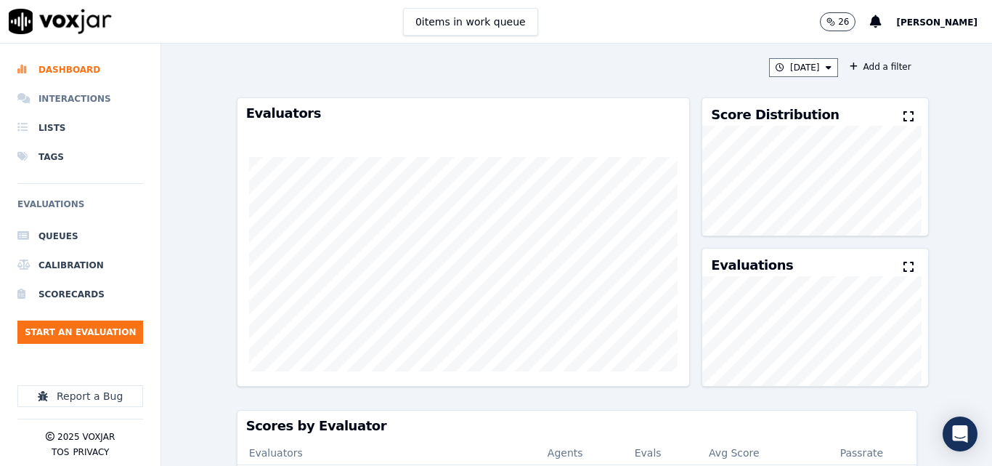
click at [88, 90] on li "Interactions" at bounding box center [80, 98] width 126 height 29
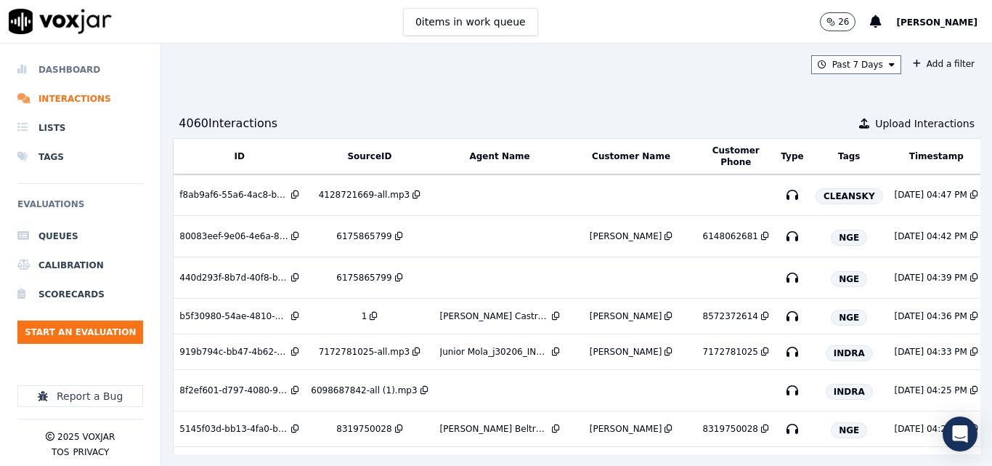
click at [62, 66] on li "Dashboard" at bounding box center [80, 69] width 126 height 29
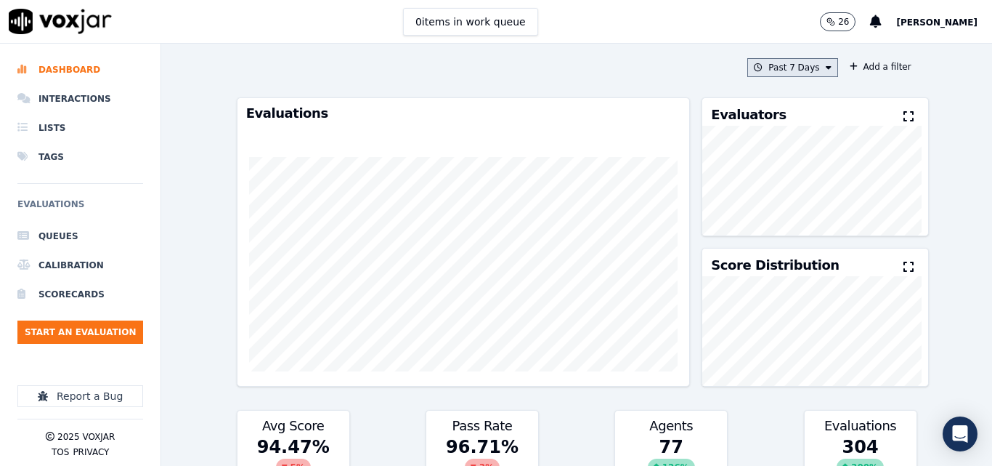
click at [790, 76] on button "Past 7 Days" at bounding box center [792, 67] width 90 height 19
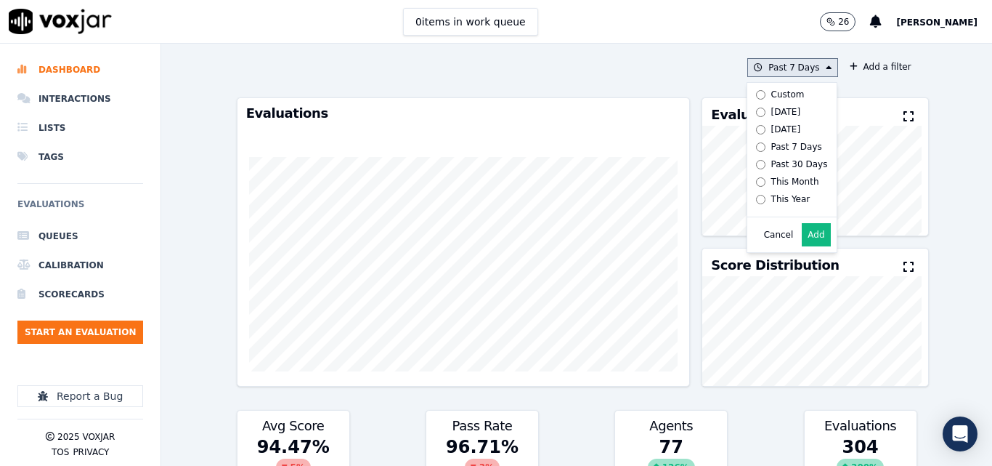
click at [771, 110] on div "[DATE]" at bounding box center [786, 112] width 30 height 12
click at [802, 240] on button "Add" at bounding box center [816, 234] width 28 height 23
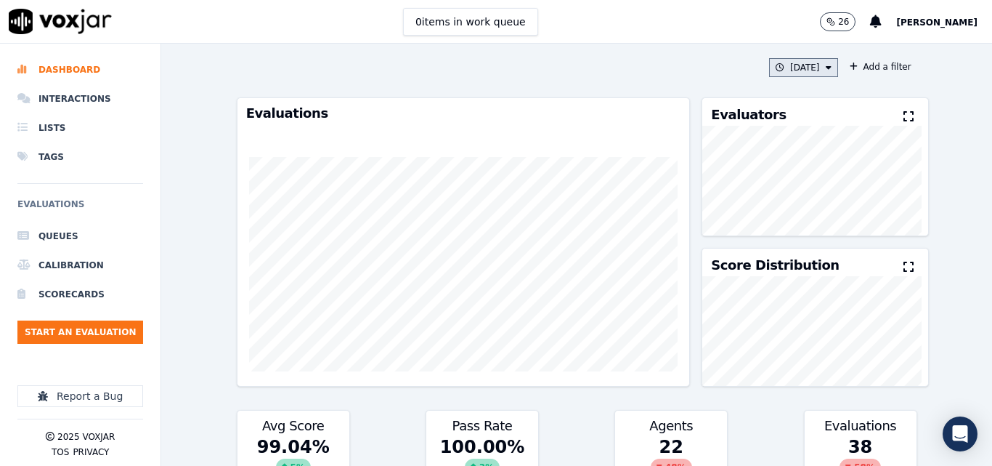
click at [785, 59] on button "[DATE]" at bounding box center [803, 67] width 69 height 19
click at [904, 114] on icon at bounding box center [909, 116] width 10 height 12
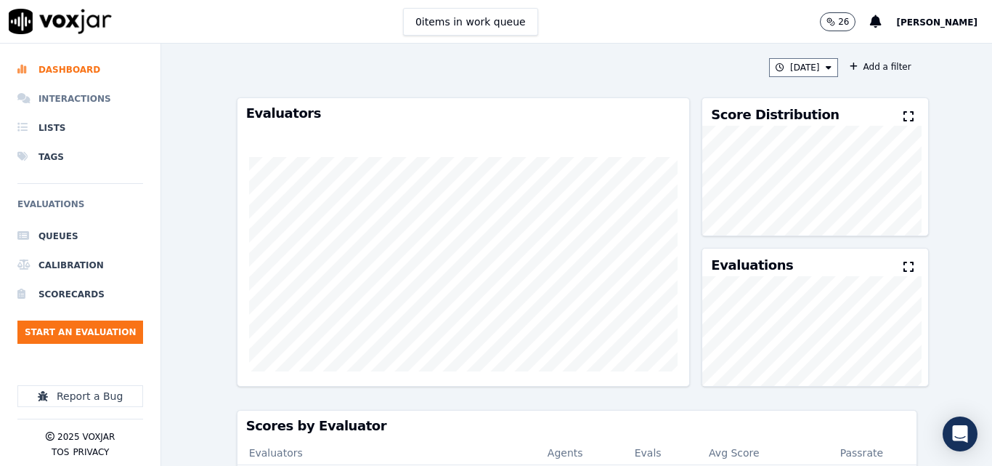
click at [91, 98] on li "Interactions" at bounding box center [80, 98] width 126 height 29
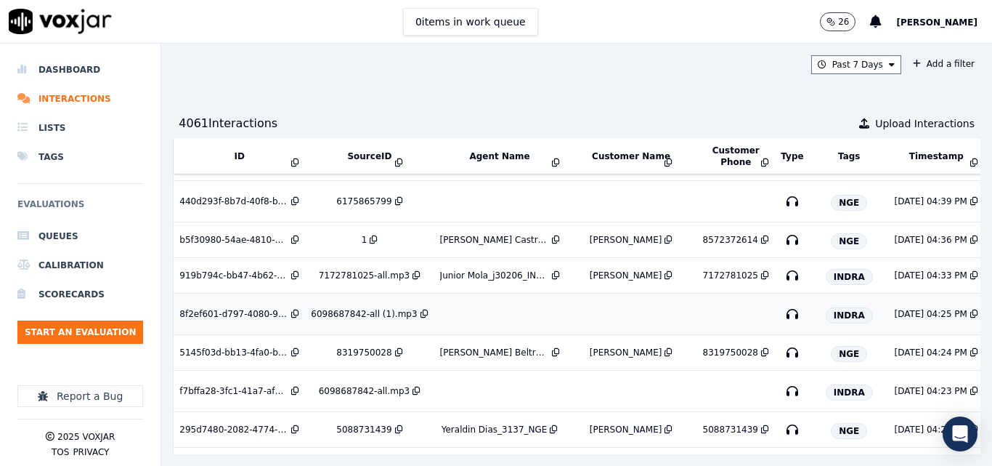
scroll to position [218, 0]
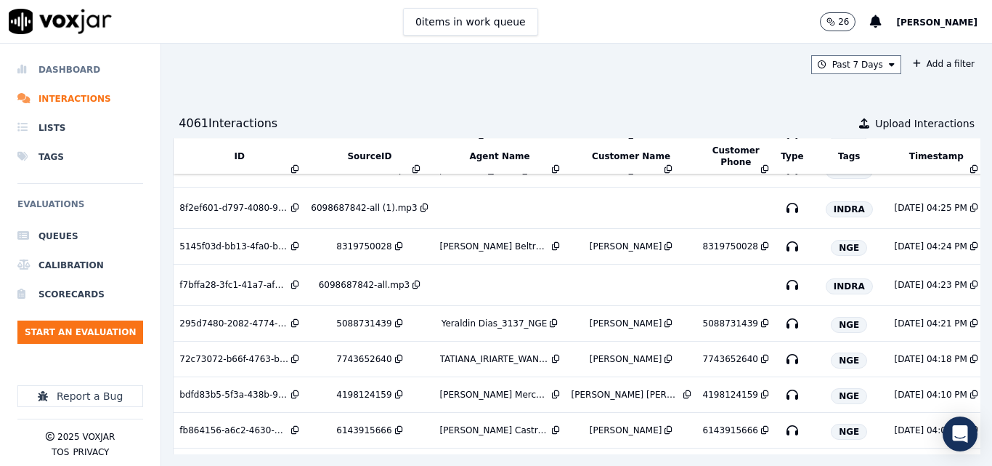
click at [86, 63] on li "Dashboard" at bounding box center [80, 69] width 126 height 29
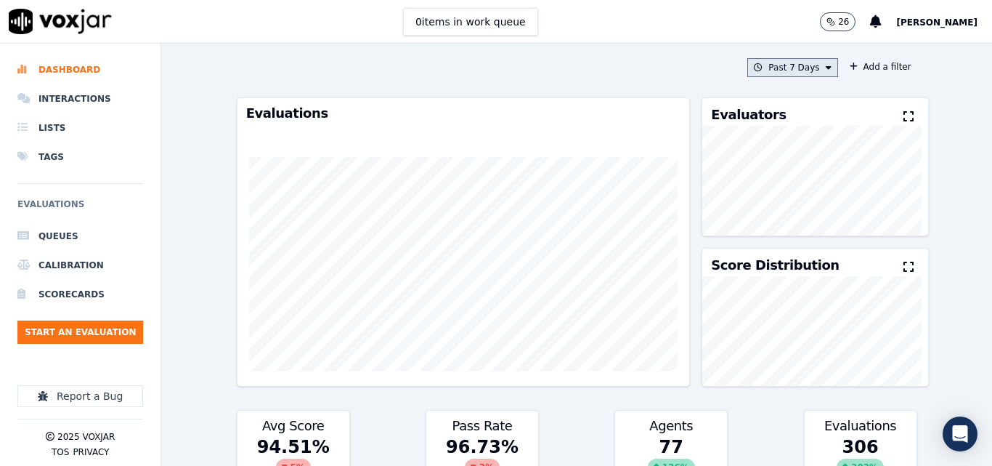
click at [787, 66] on button "Past 7 Days" at bounding box center [792, 67] width 90 height 19
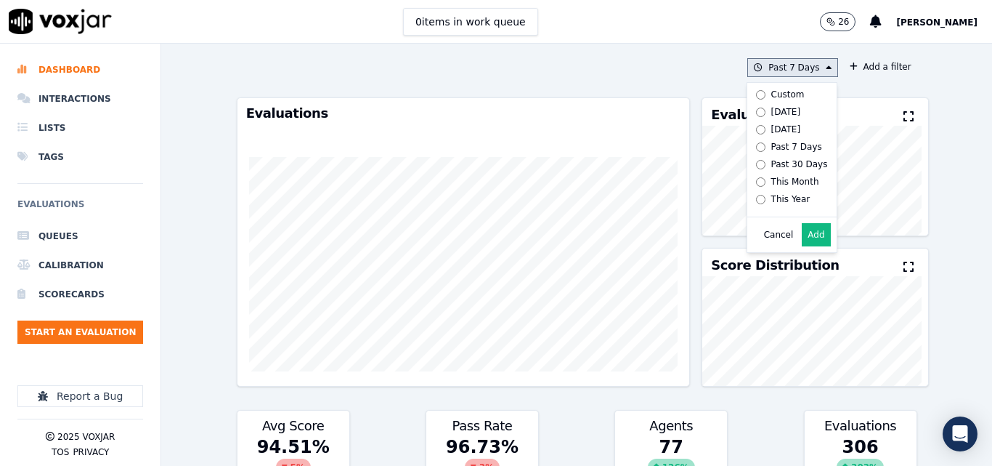
click at [771, 106] on div "[DATE]" at bounding box center [786, 112] width 30 height 12
click at [802, 241] on button "Add" at bounding box center [816, 234] width 28 height 23
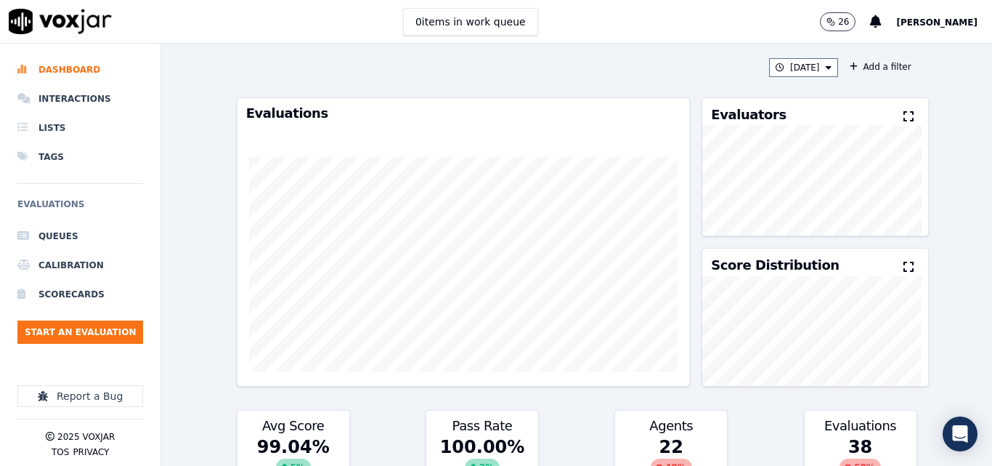
click at [904, 121] on icon at bounding box center [909, 116] width 10 height 12
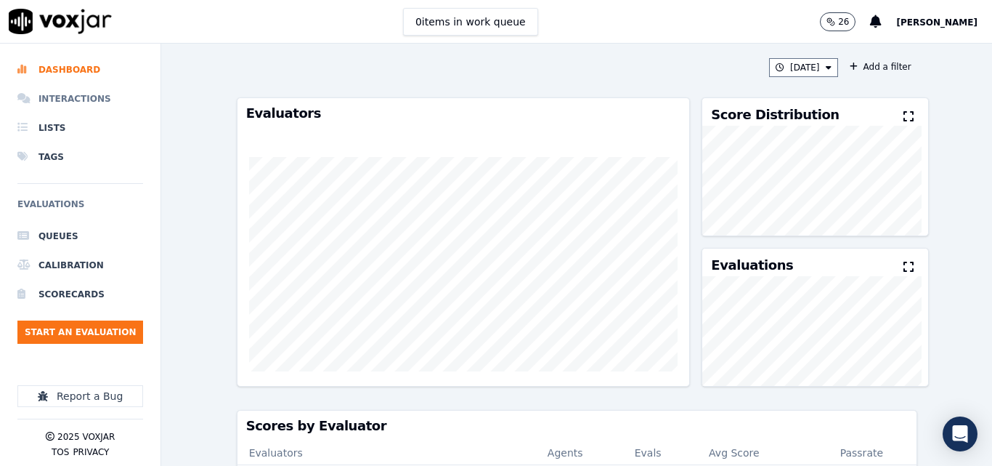
click at [73, 91] on li "Interactions" at bounding box center [80, 98] width 126 height 29
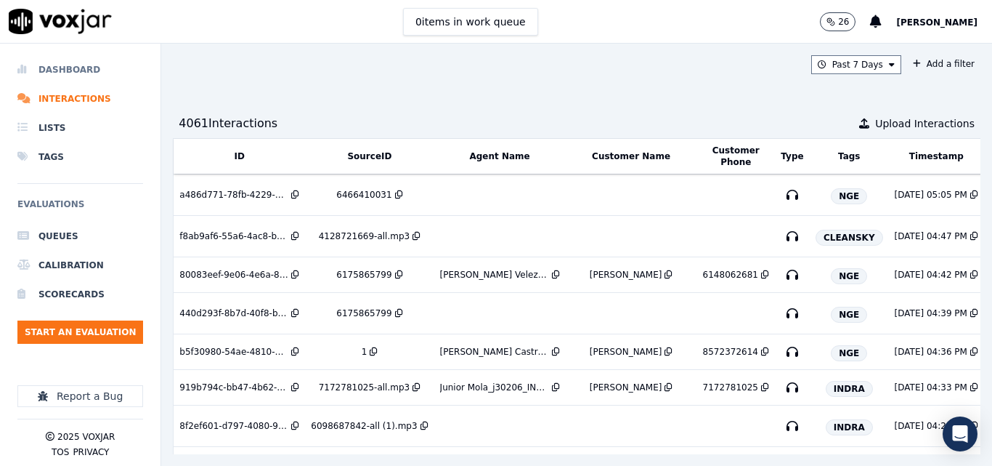
click at [73, 69] on li "Dashboard" at bounding box center [80, 69] width 126 height 29
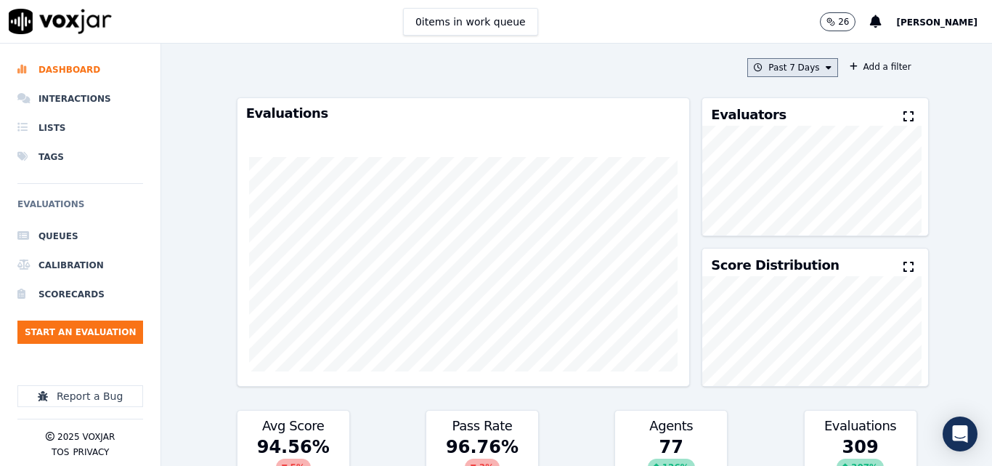
click at [754, 66] on button "Past 7 Days" at bounding box center [792, 67] width 90 height 19
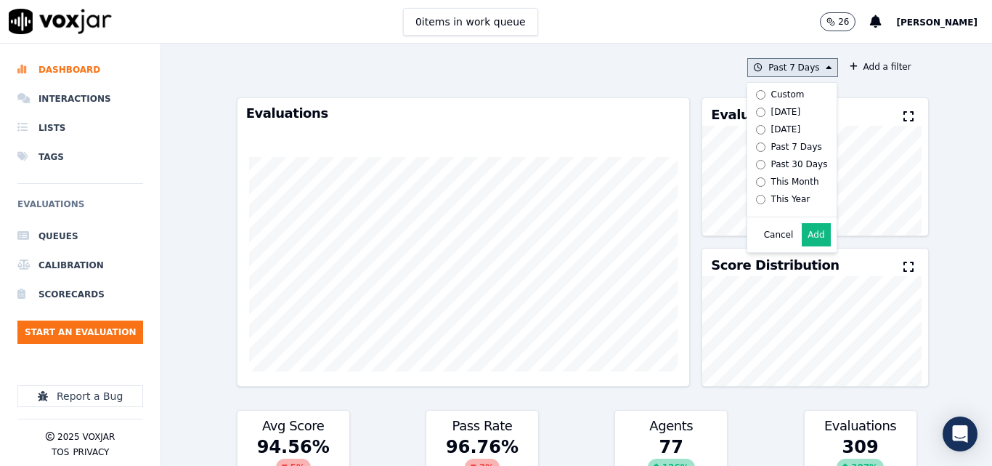
click at [771, 113] on div "[DATE]" at bounding box center [786, 112] width 30 height 12
click at [802, 246] on button "Add" at bounding box center [816, 234] width 28 height 23
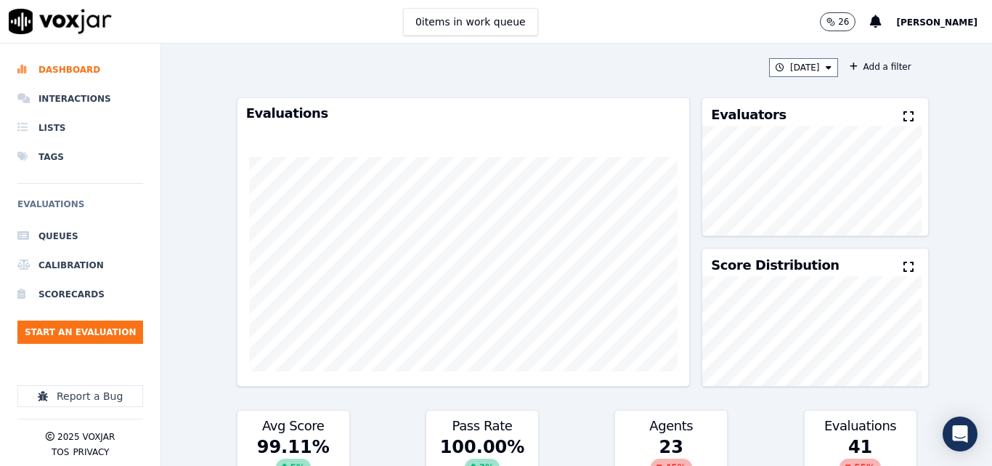
click at [891, 107] on div "Evaluators" at bounding box center [814, 112] width 225 height 28
click at [882, 114] on div "Evaluators" at bounding box center [814, 112] width 225 height 28
click at [883, 123] on div "Evaluators" at bounding box center [814, 112] width 225 height 28
click at [904, 117] on icon at bounding box center [909, 116] width 10 height 12
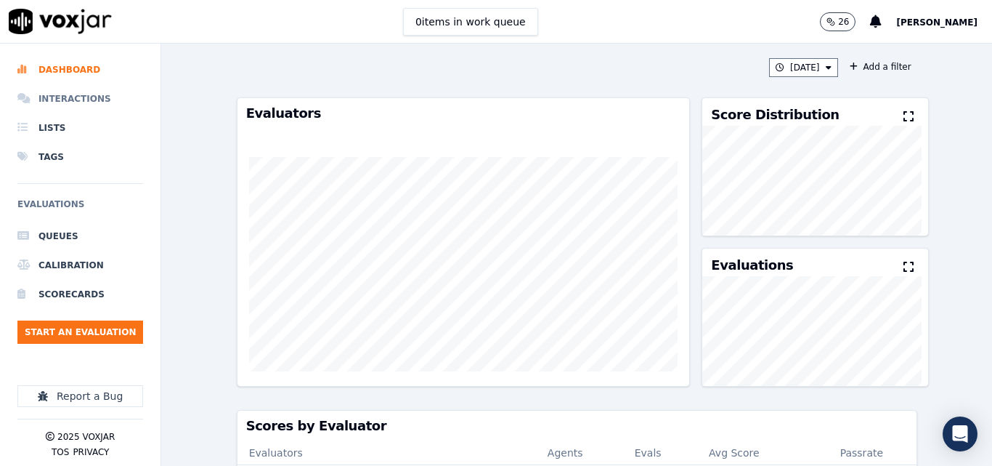
click at [82, 99] on li "Interactions" at bounding box center [80, 98] width 126 height 29
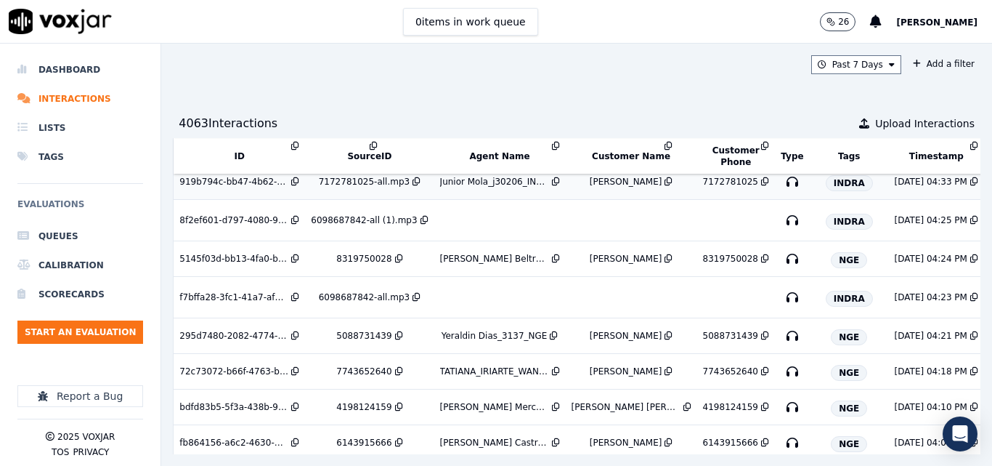
scroll to position [218, 0]
